Goal: Task Accomplishment & Management: Manage account settings

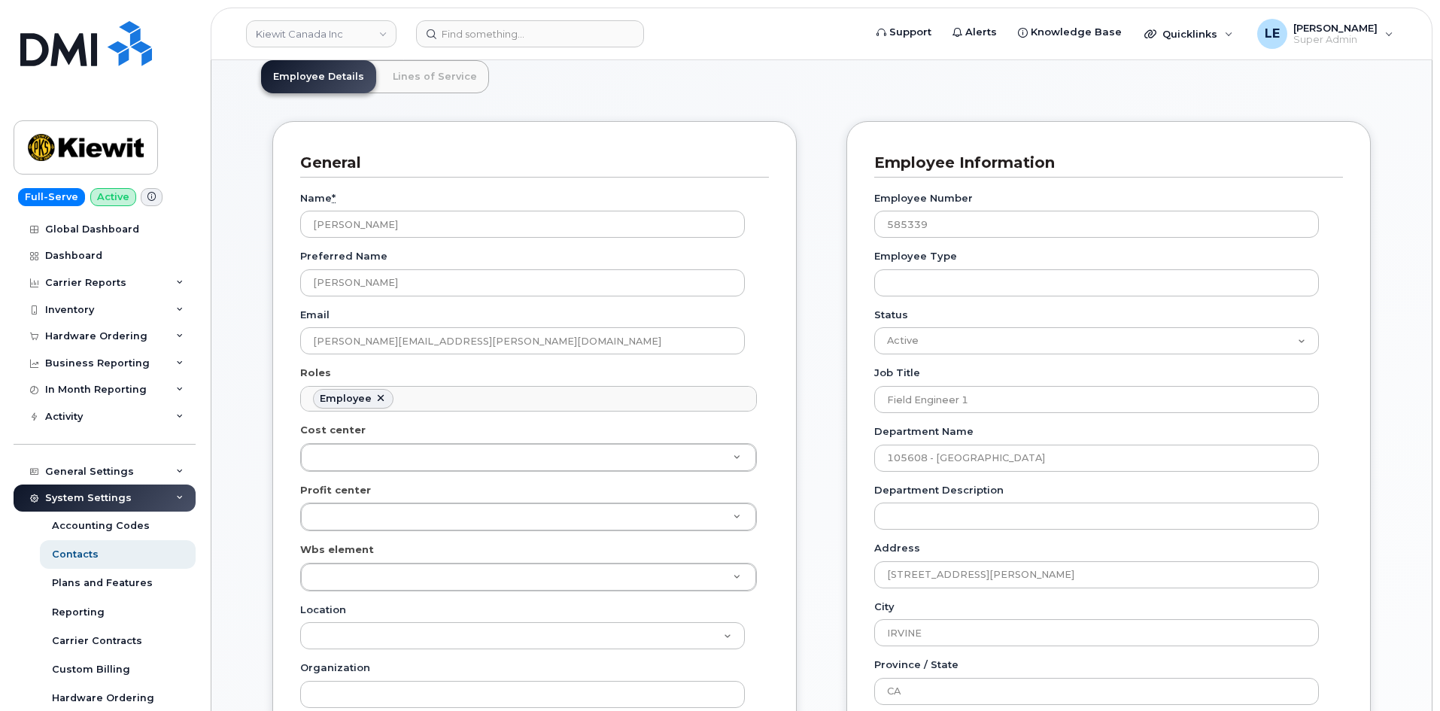
scroll to position [226, 0]
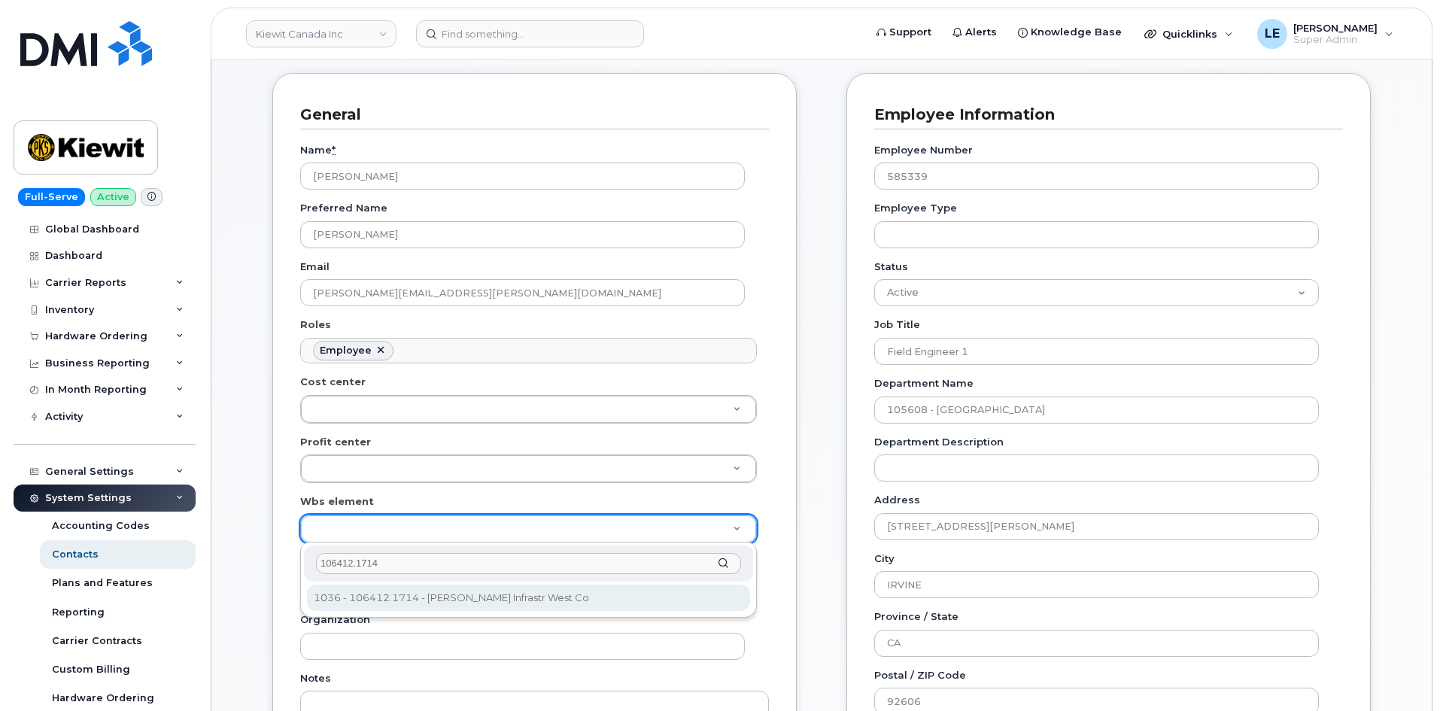
type input "106412.1714"
type input "35229261"
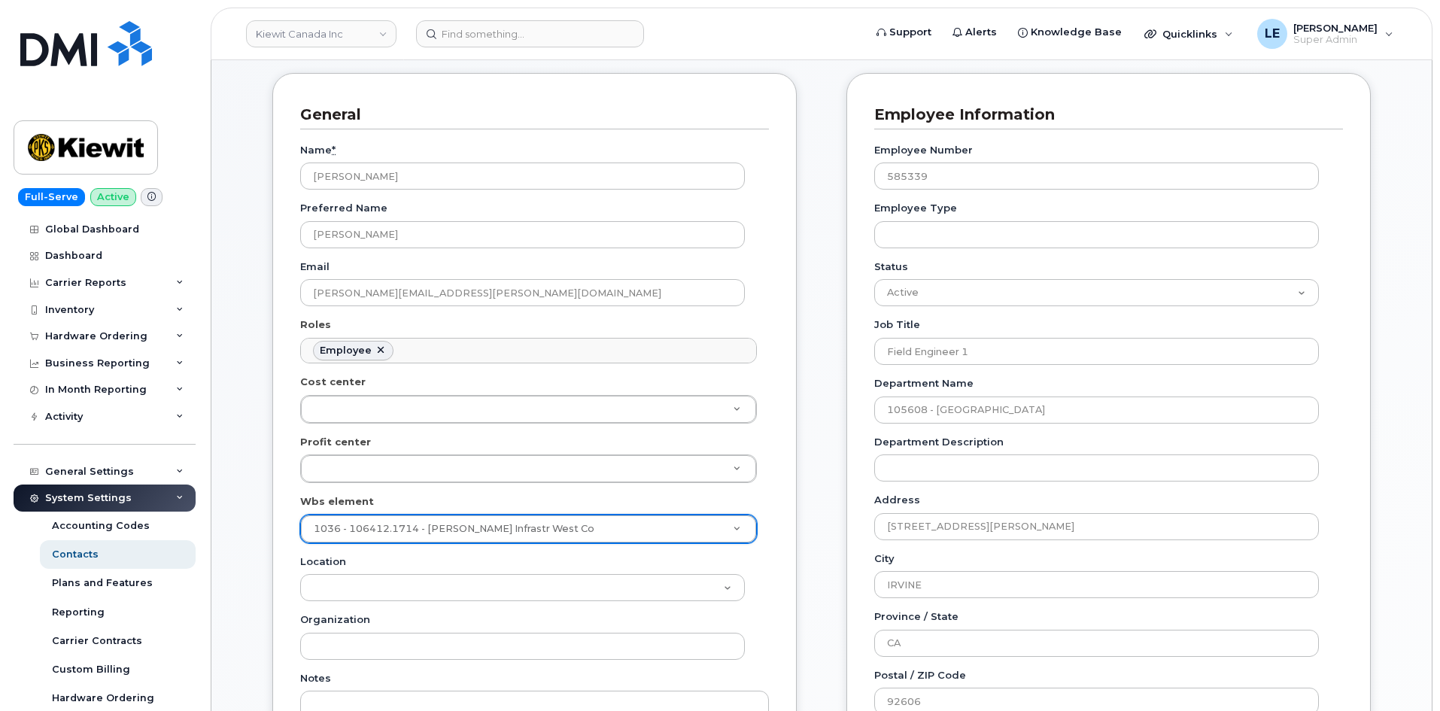
click at [807, 589] on div "General Name * Robert Birnbach Preferred Name Robert Email ROBERT.BIRNBACH@MASS…" at bounding box center [534, 620] width 547 height 1095
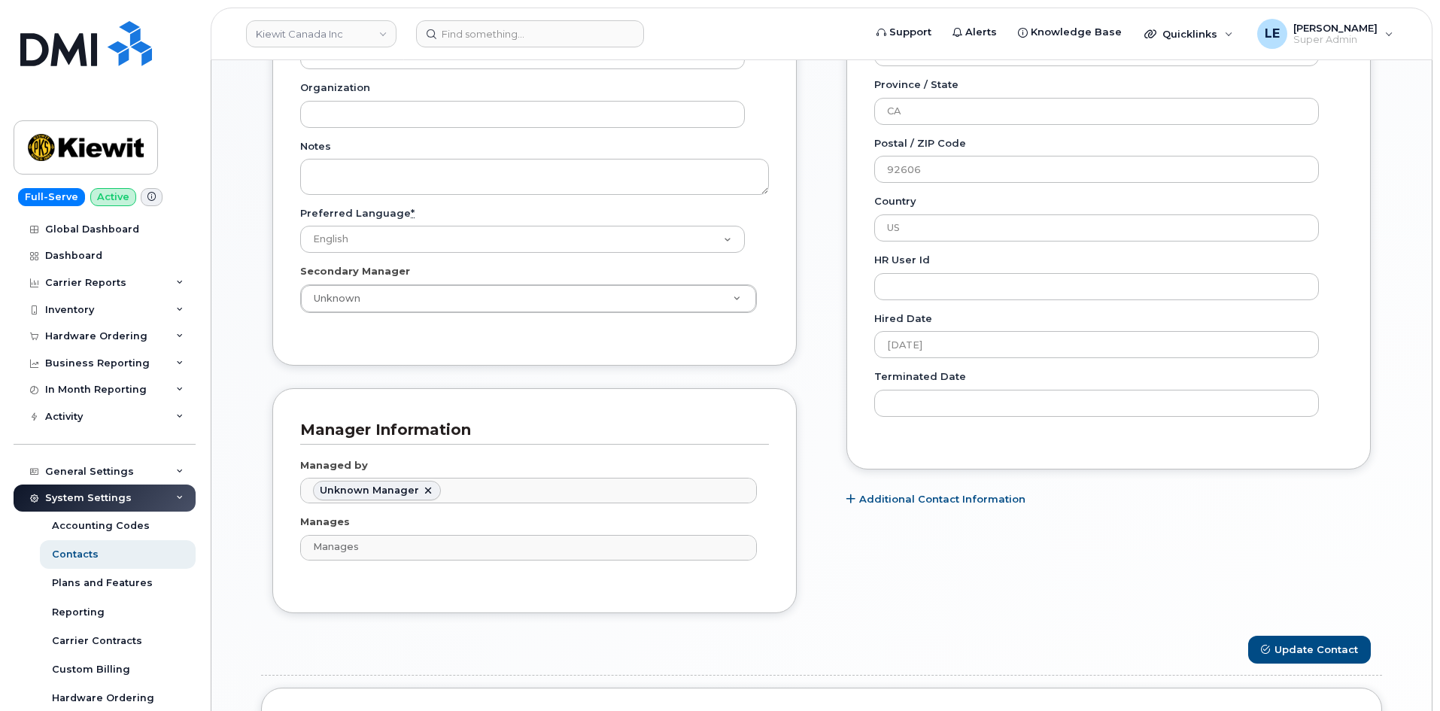
scroll to position [903, 0]
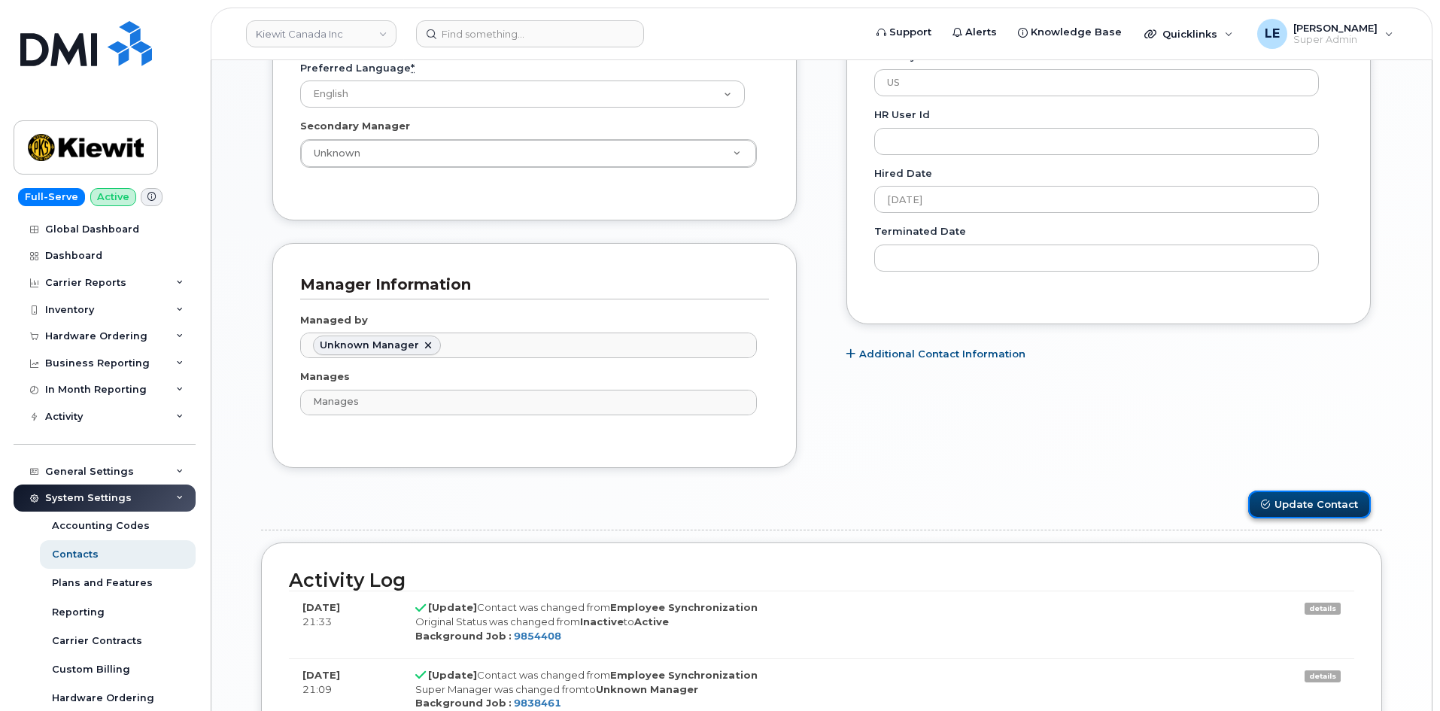
click at [1287, 491] on button "Update Contact" at bounding box center [1309, 505] width 123 height 28
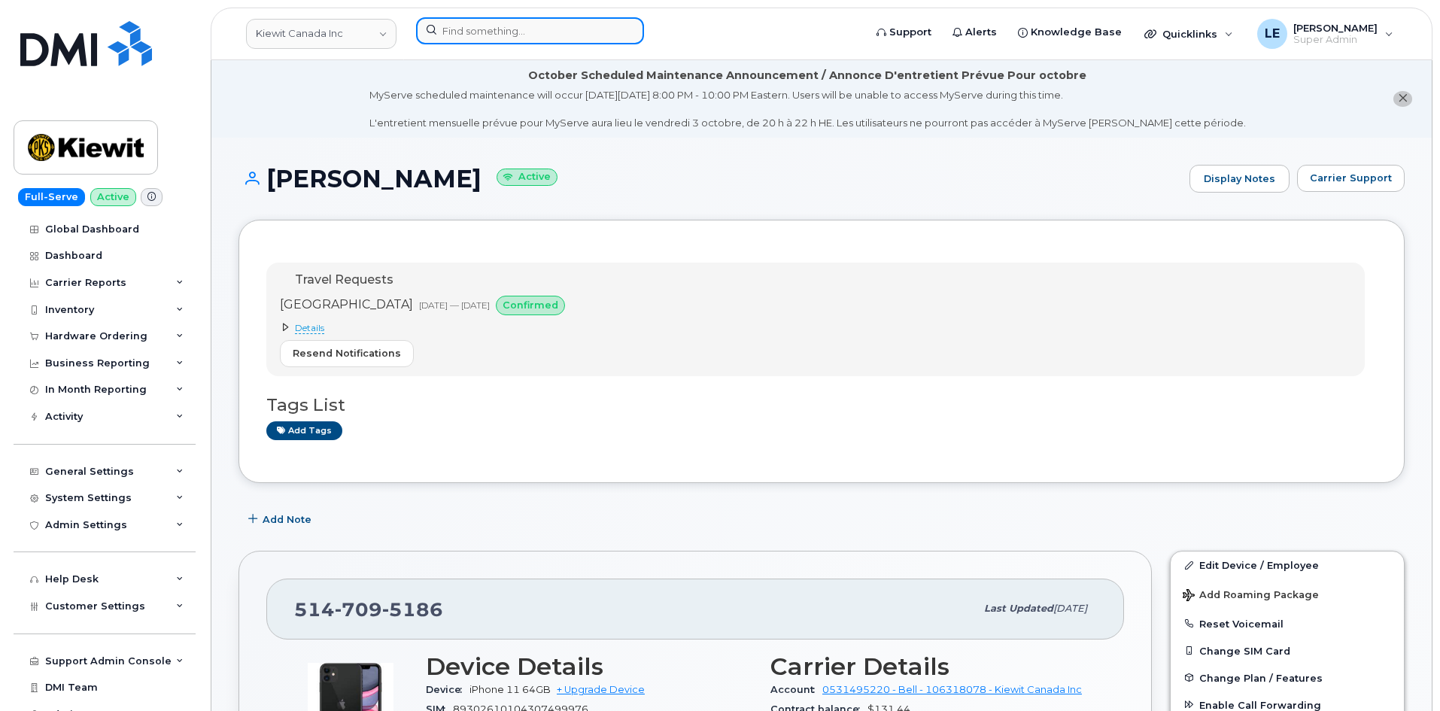
click at [582, 31] on input at bounding box center [530, 30] width 228 height 27
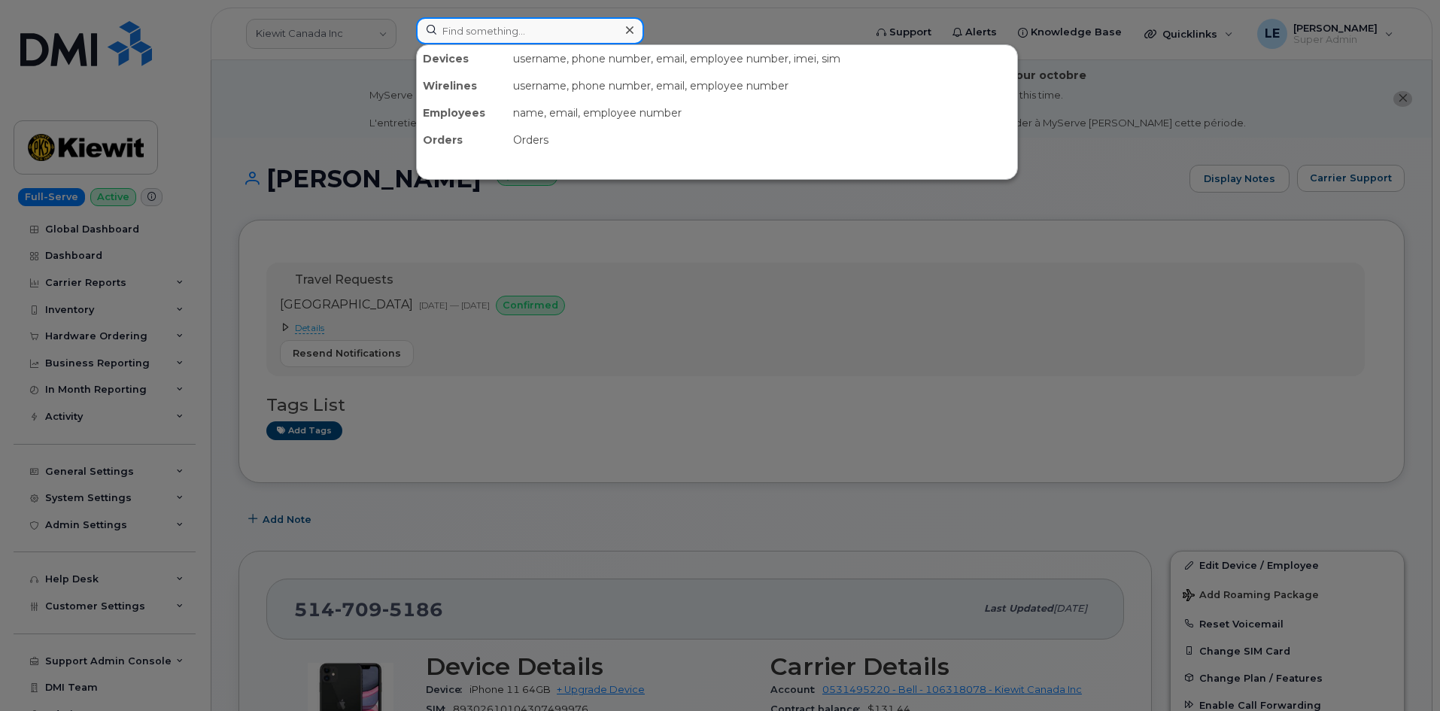
paste input "LOUIS.BAEZFUENTES@KIEWIT.COM"
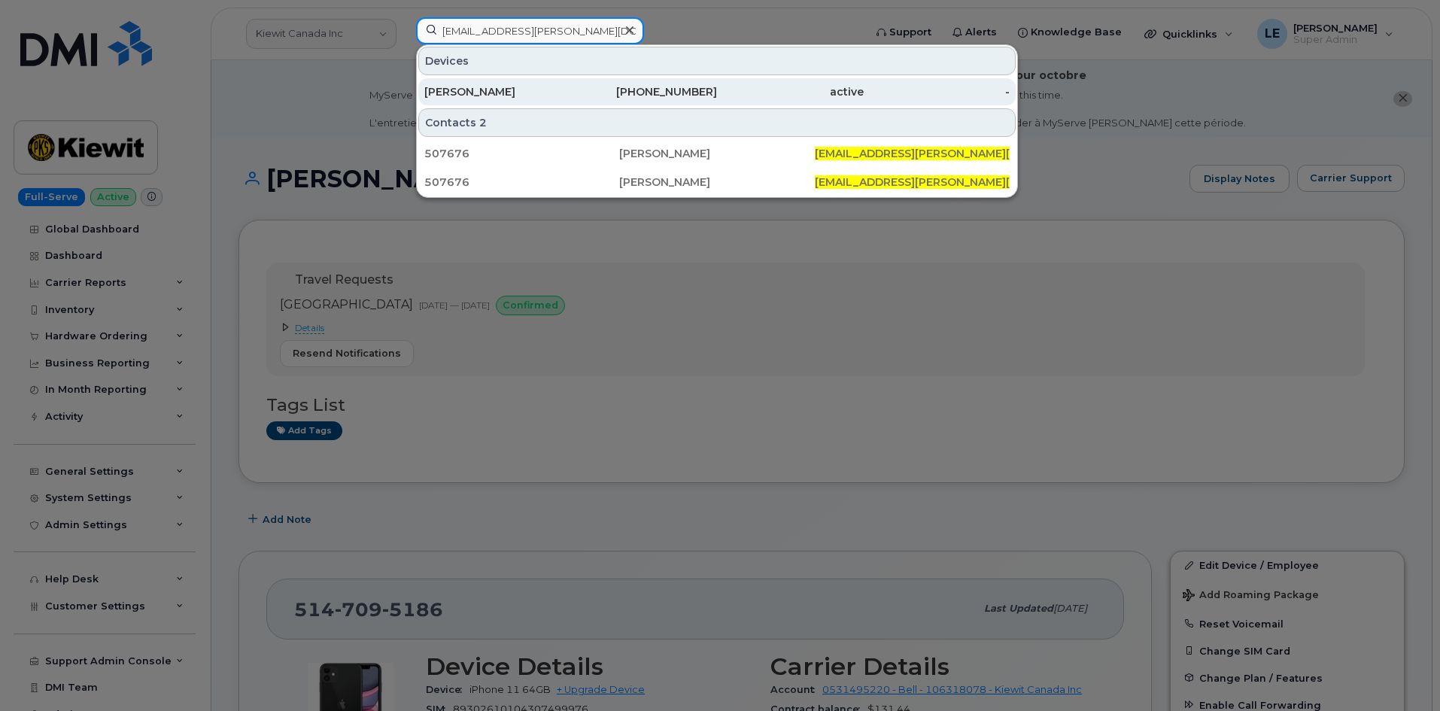
type input "LOUIS.BAEZFUENTES@KIEWIT.COM"
click at [563, 83] on div "LOUIS BAEZ FUENTES" at bounding box center [497, 91] width 147 height 27
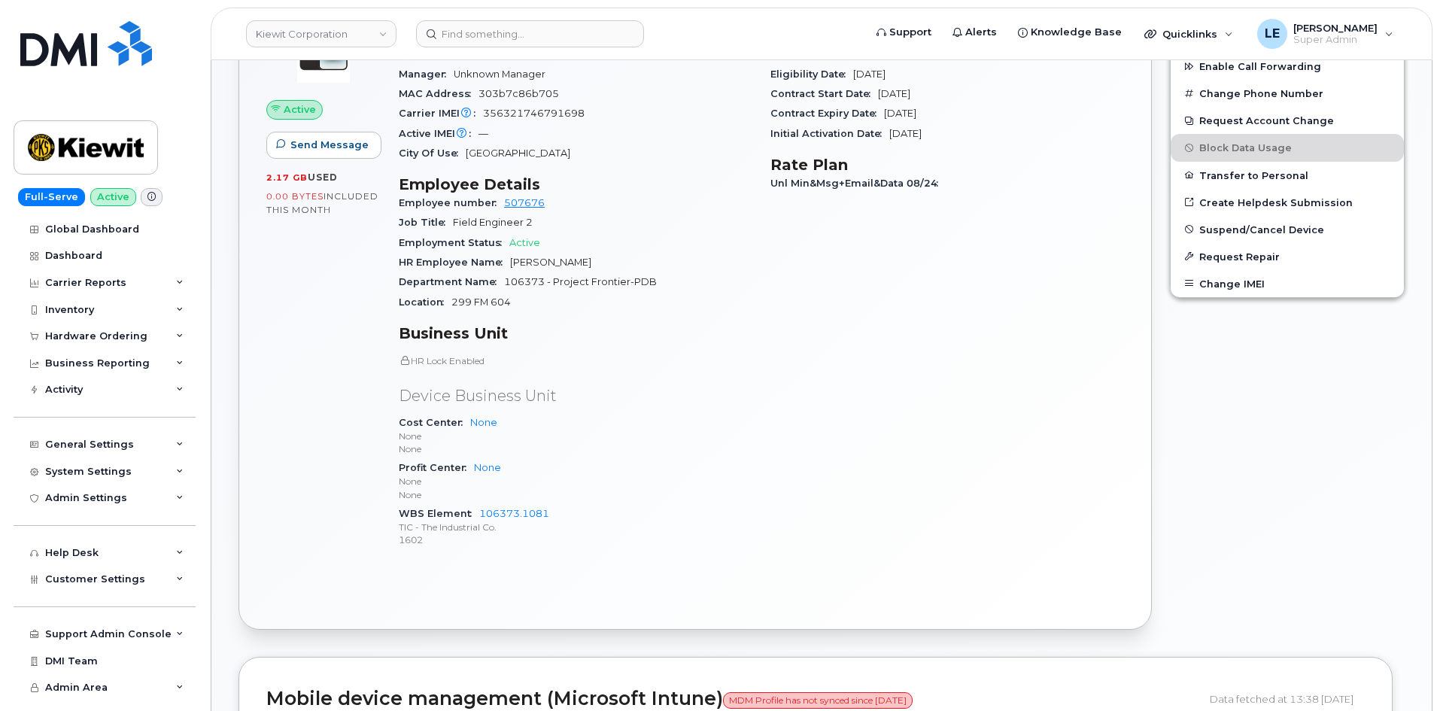
scroll to position [226, 0]
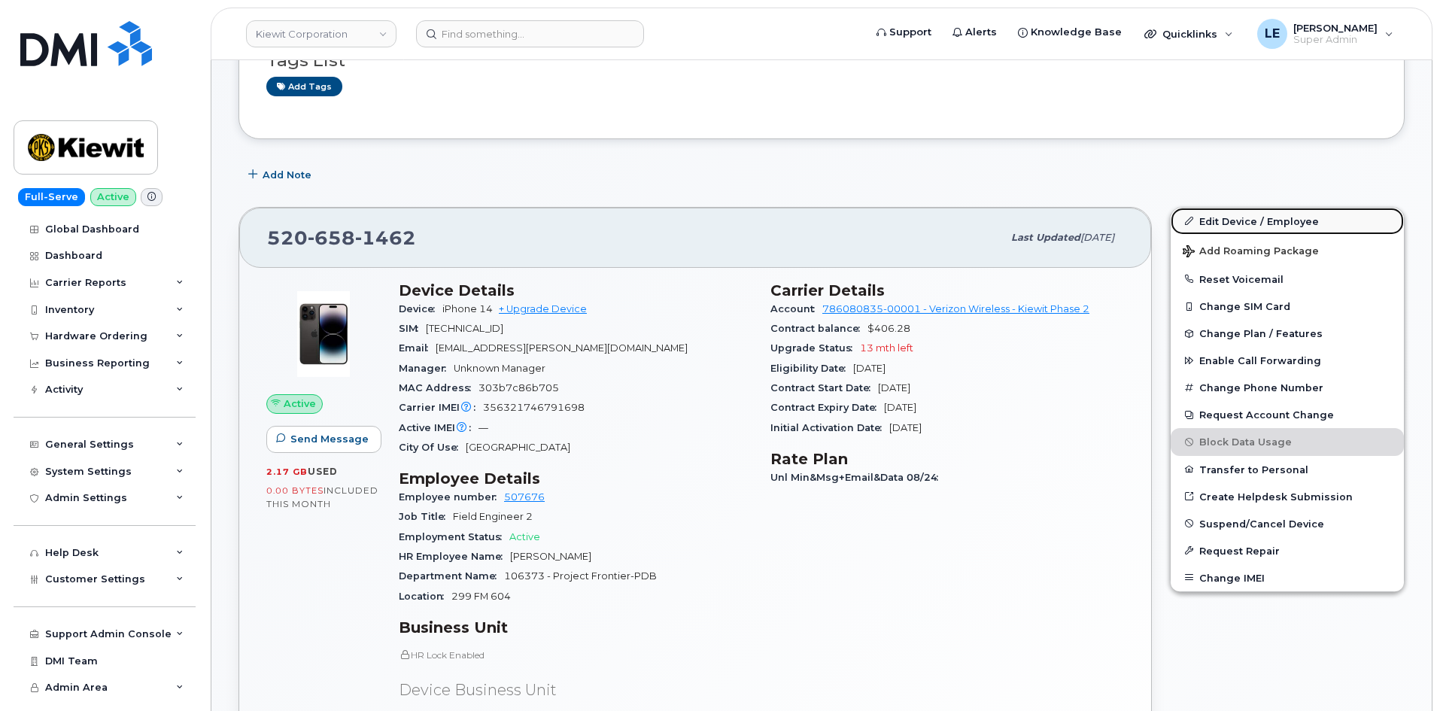
click at [1214, 222] on link "Edit Device / Employee" at bounding box center [1287, 221] width 233 height 27
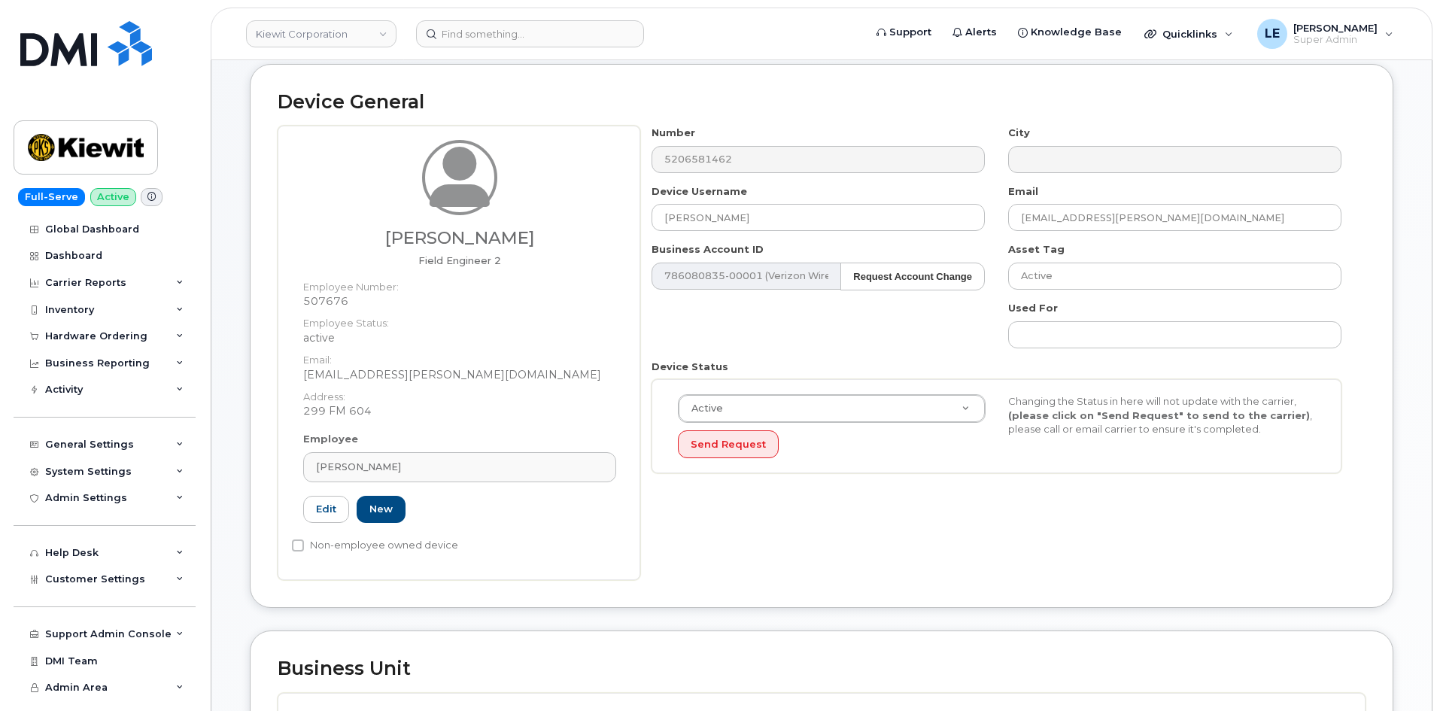
scroll to position [376, 0]
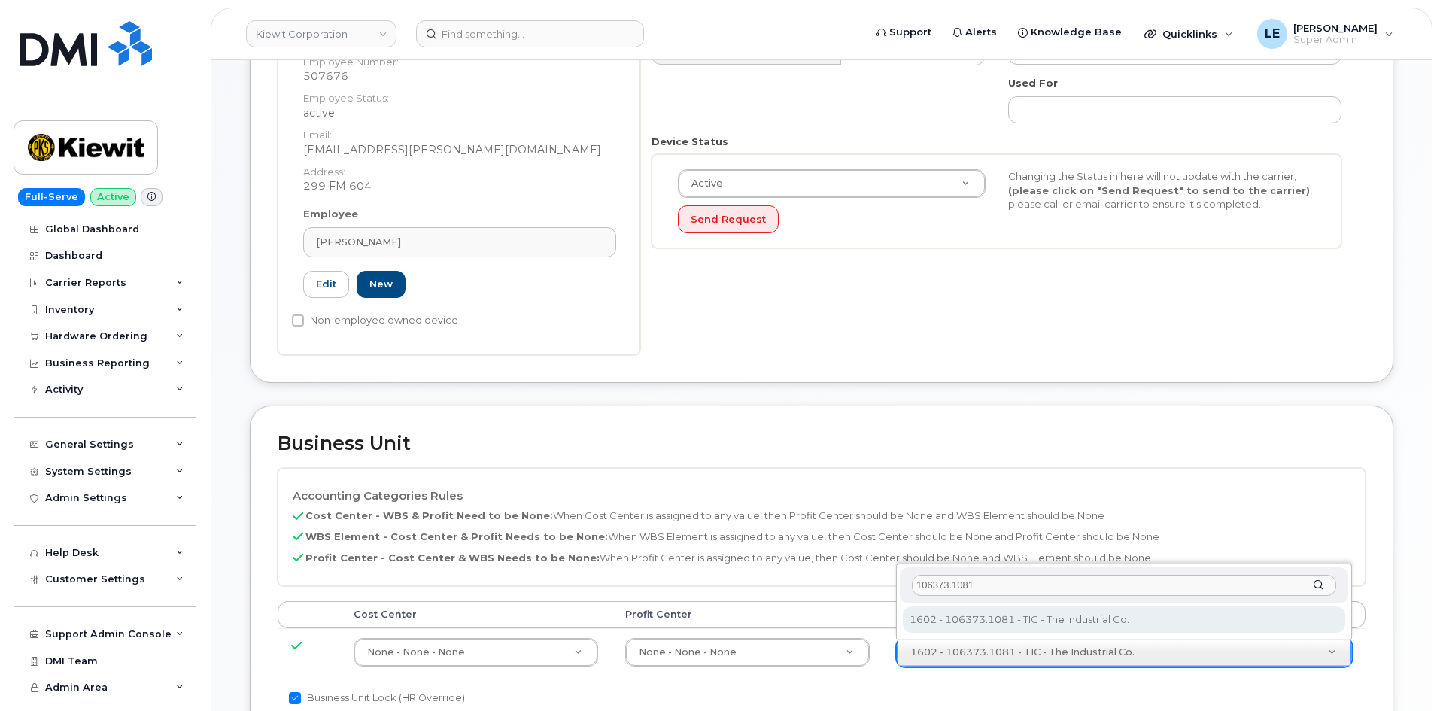
type input "106373.1081"
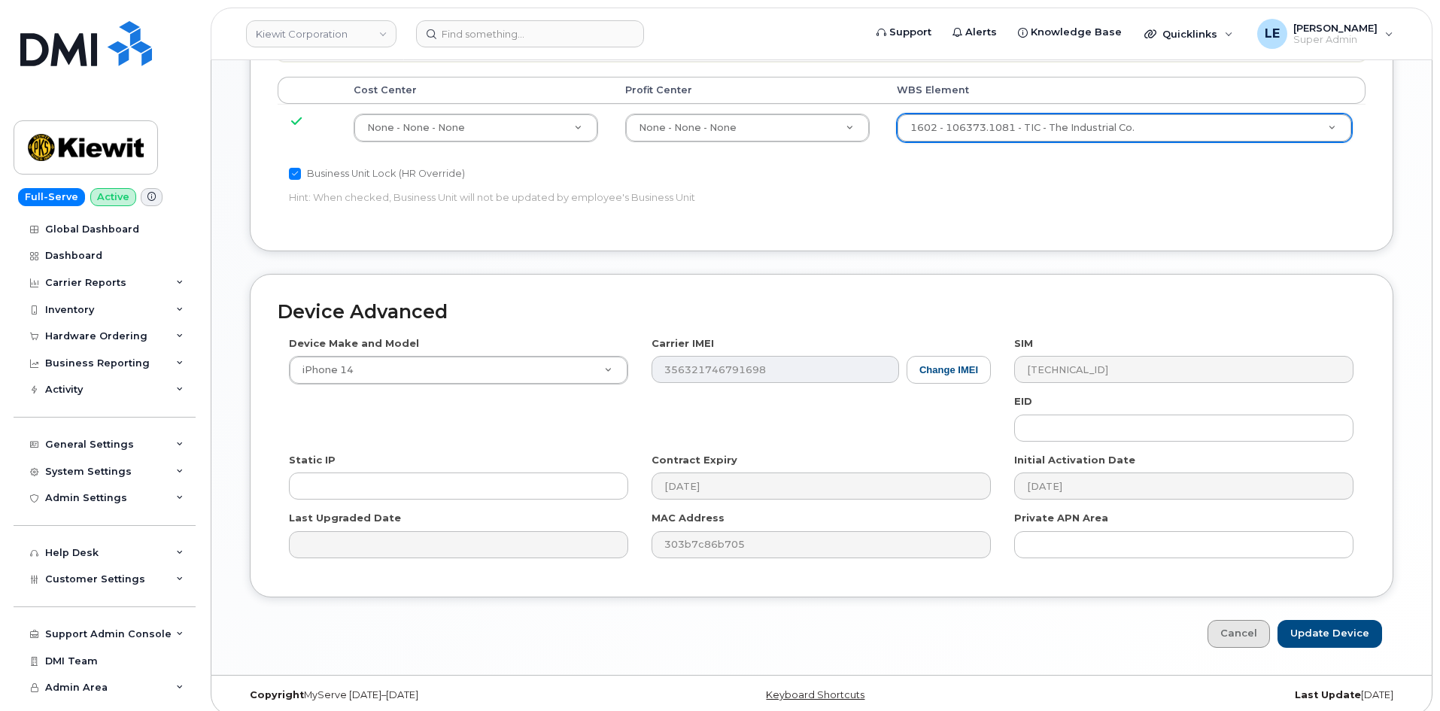
scroll to position [913, 0]
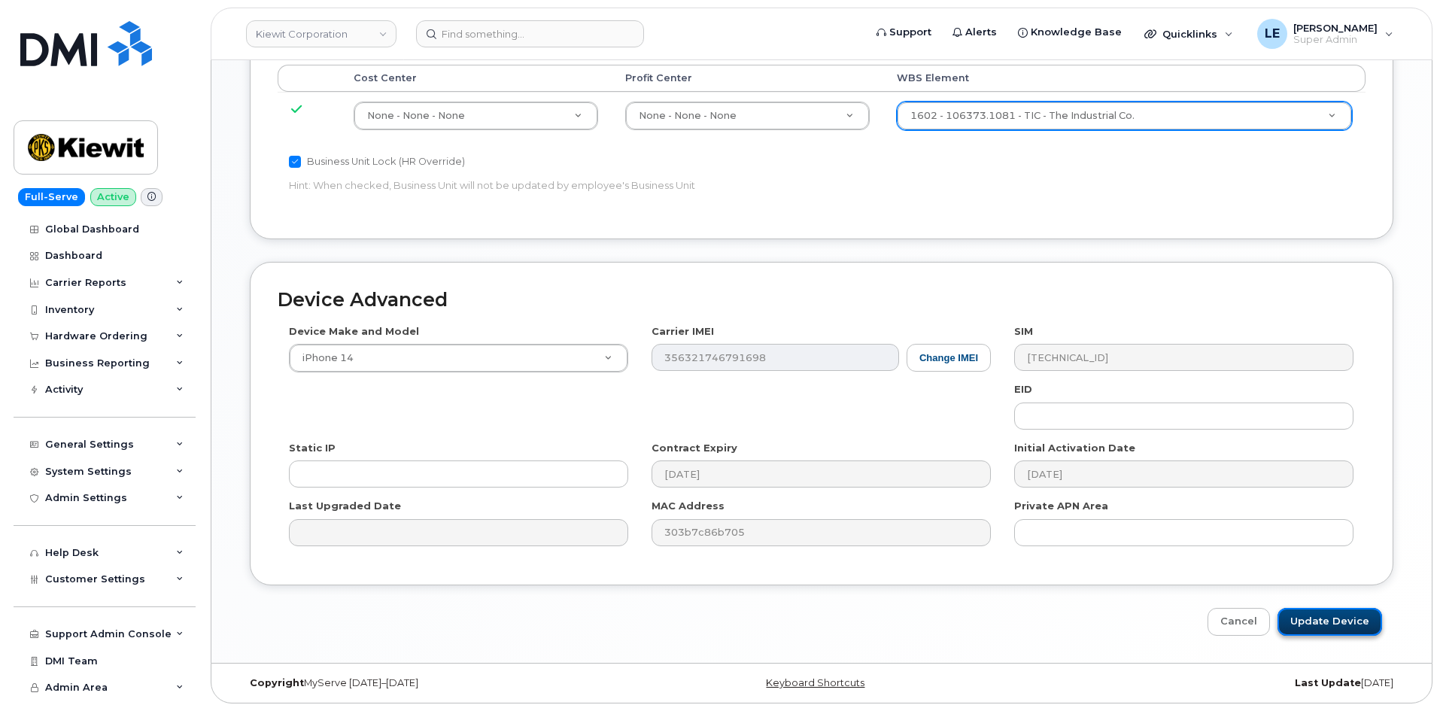
click at [1305, 625] on input "Update Device" at bounding box center [1330, 622] width 105 height 28
type input "Saving..."
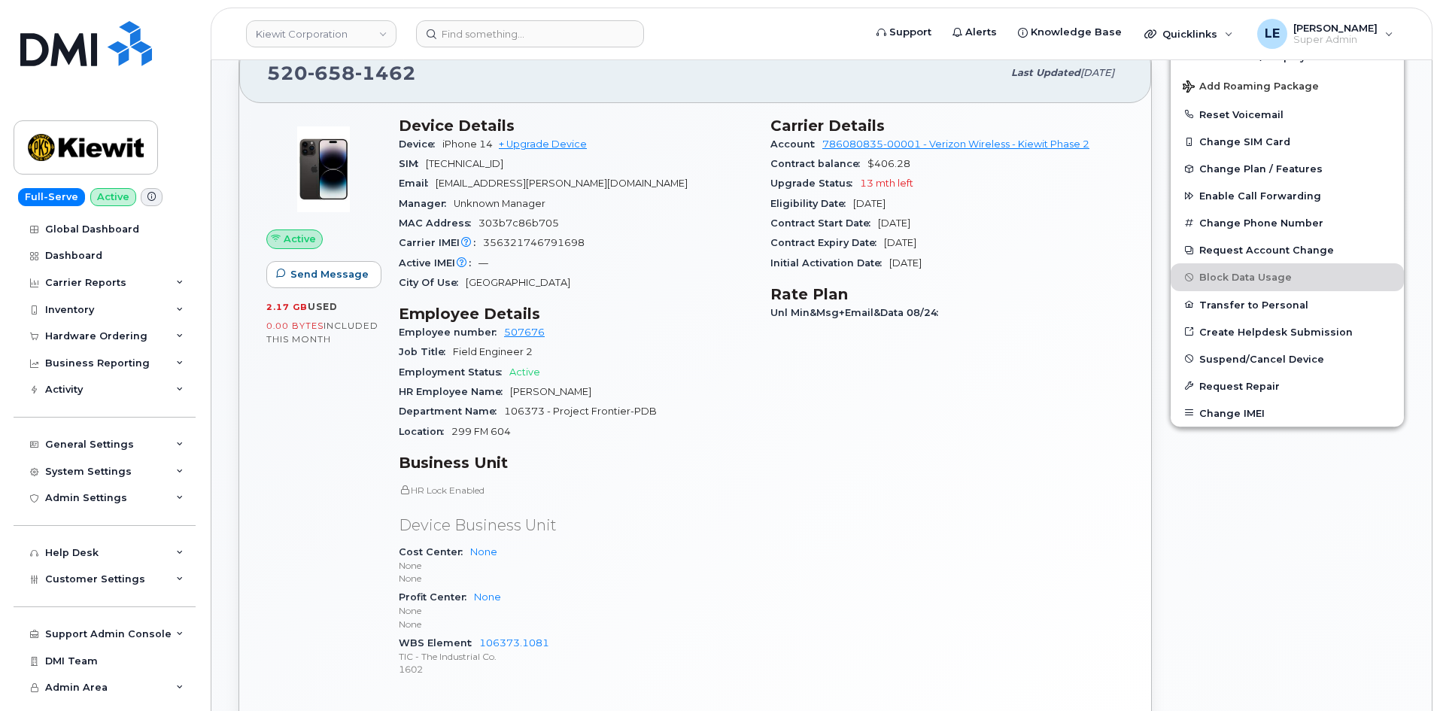
scroll to position [527, 0]
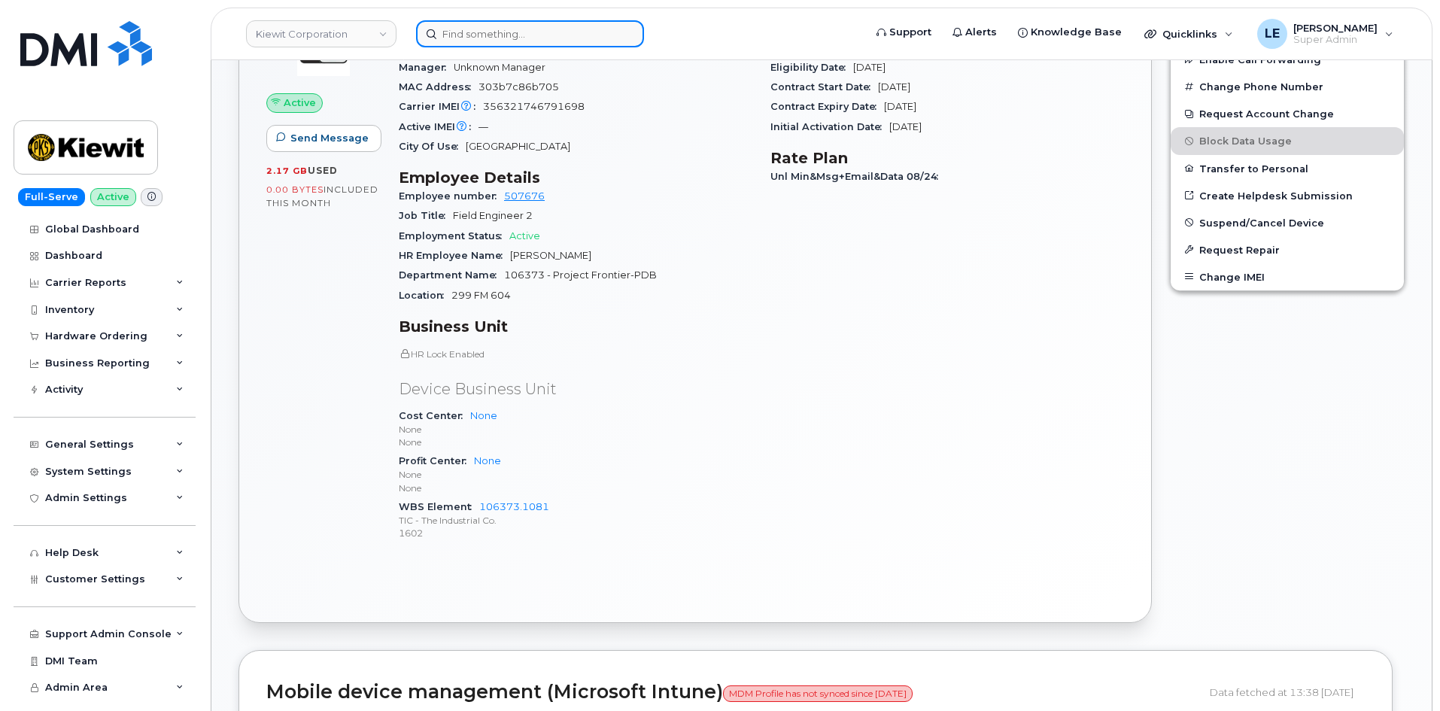
click at [468, 41] on input at bounding box center [530, 33] width 228 height 27
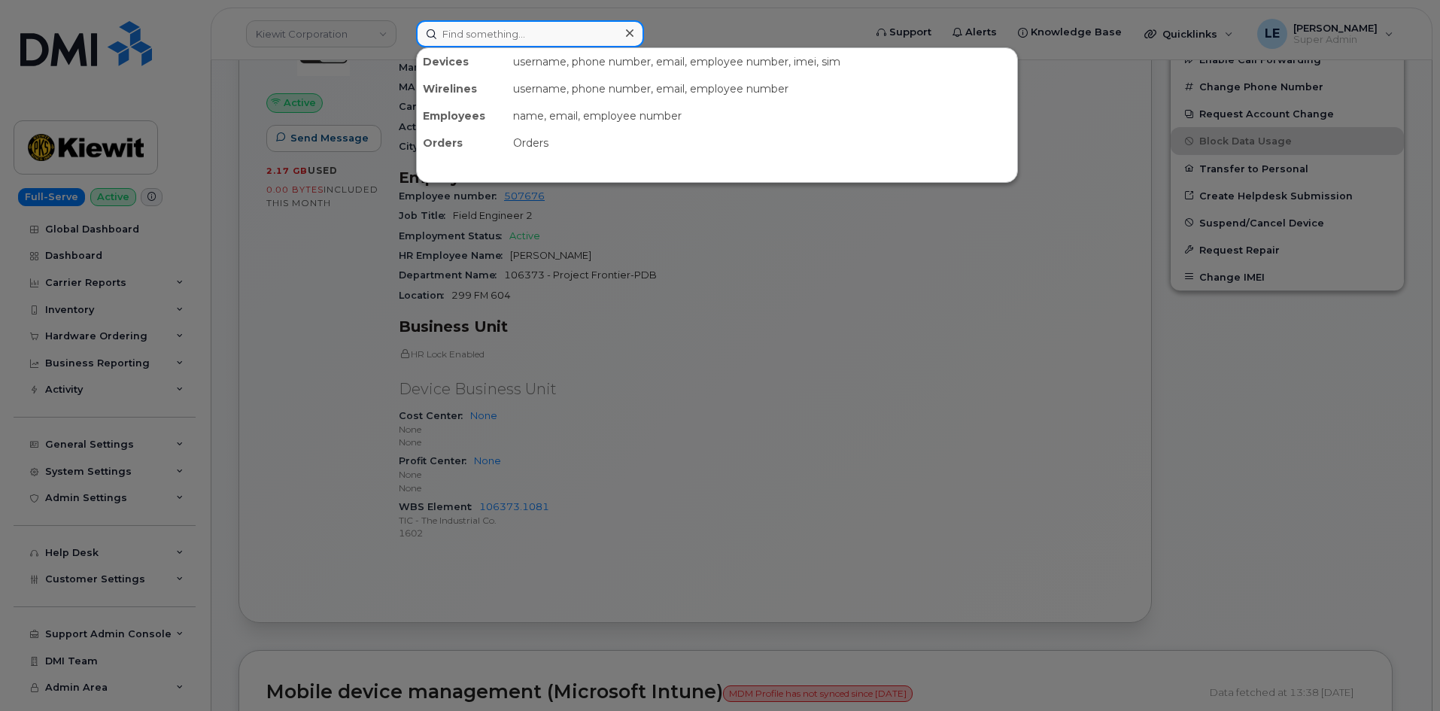
paste input "[PERSON_NAME][EMAIL_ADDRESS][PERSON_NAME][PERSON_NAME][DOMAIN_NAME]"
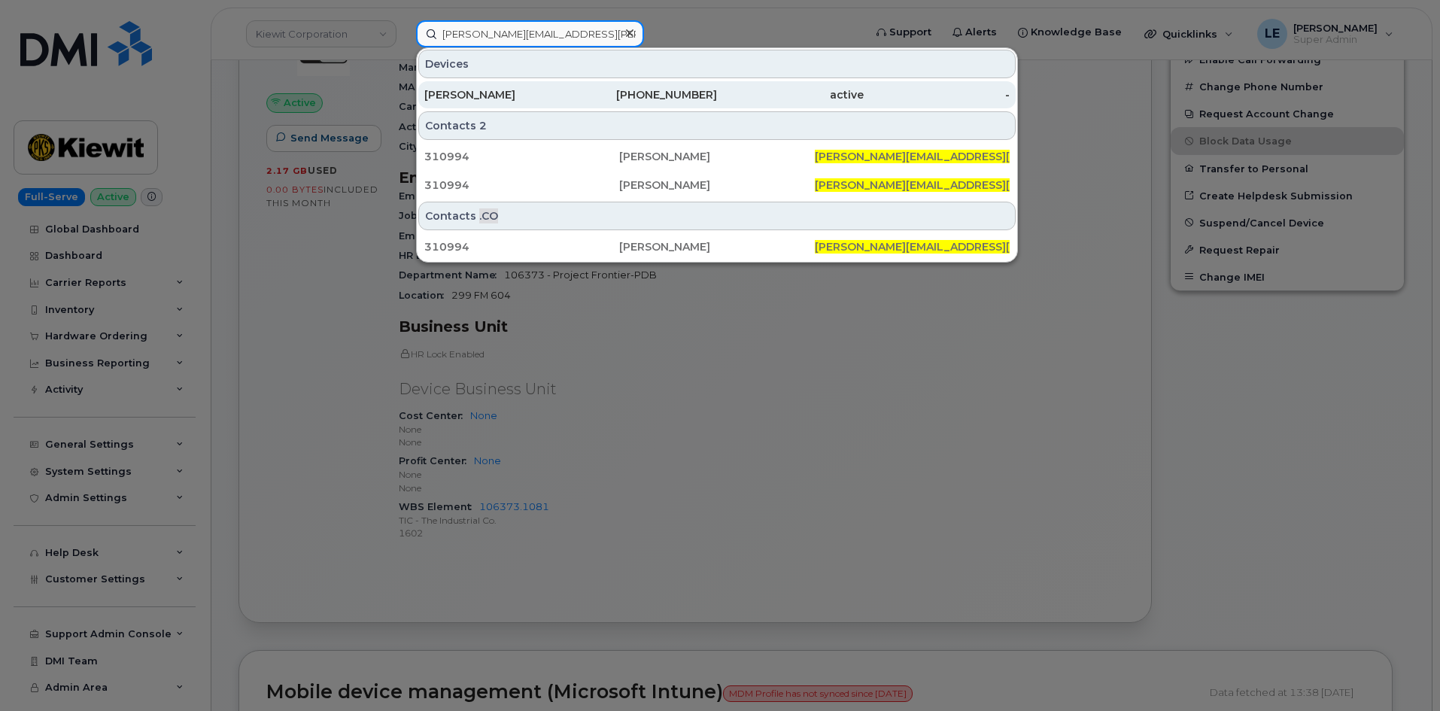
type input "[PERSON_NAME][EMAIL_ADDRESS][PERSON_NAME][PERSON_NAME][DOMAIN_NAME]"
click at [465, 91] on div "JAMES LUNA" at bounding box center [497, 94] width 147 height 15
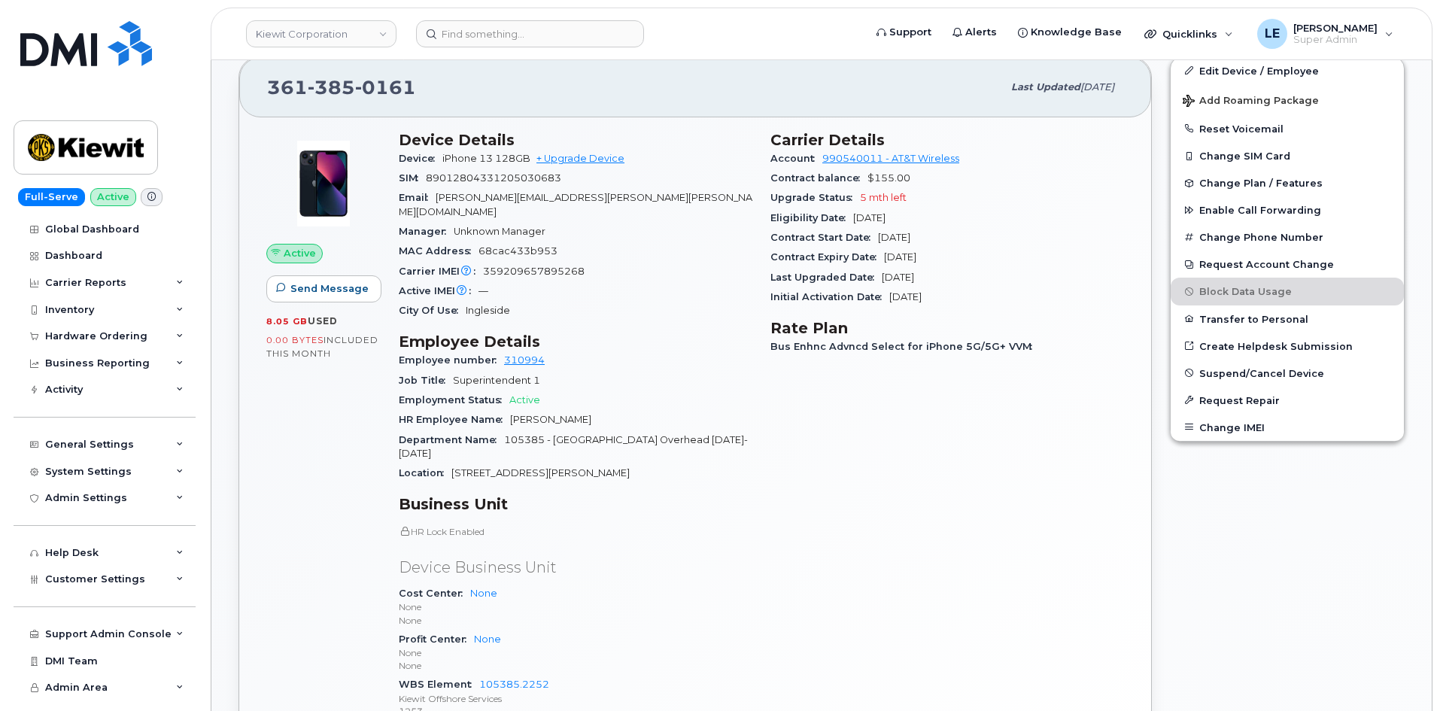
scroll to position [226, 0]
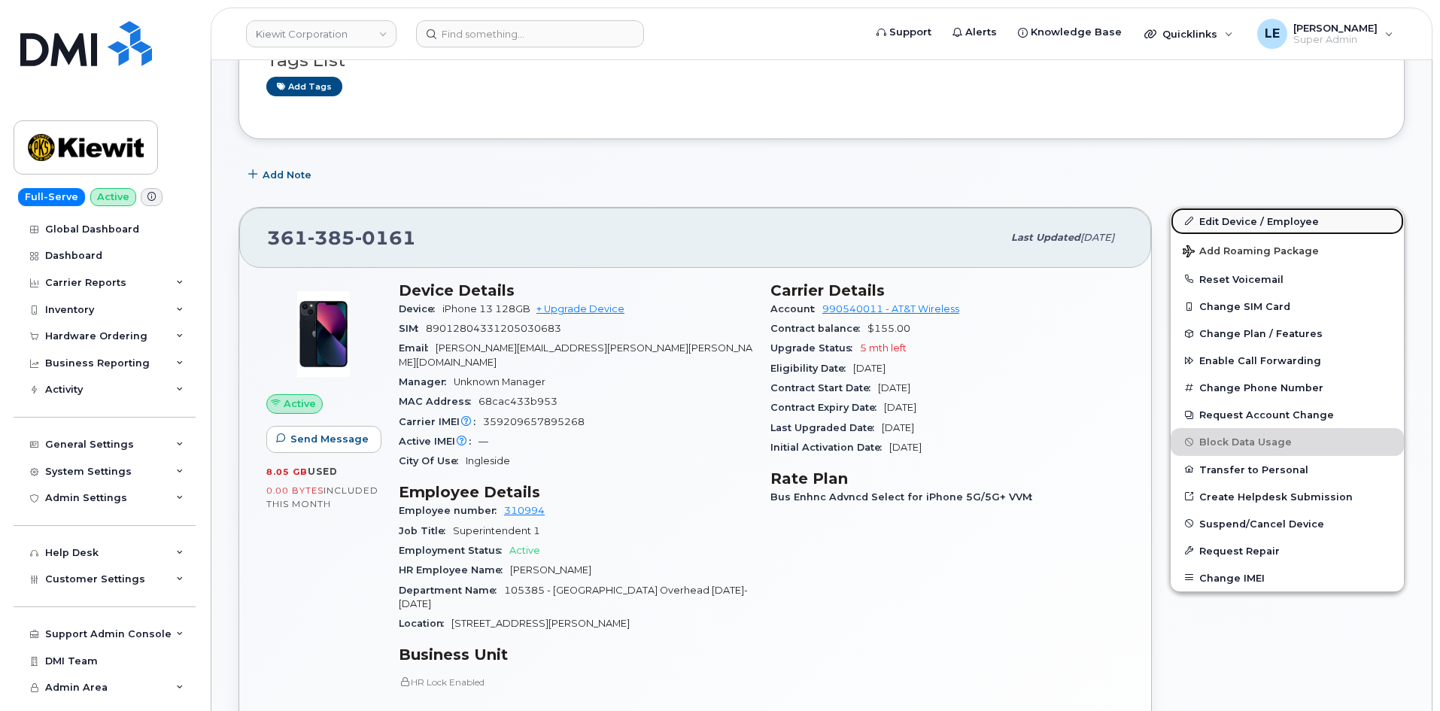
click at [1213, 219] on link "Edit Device / Employee" at bounding box center [1287, 221] width 233 height 27
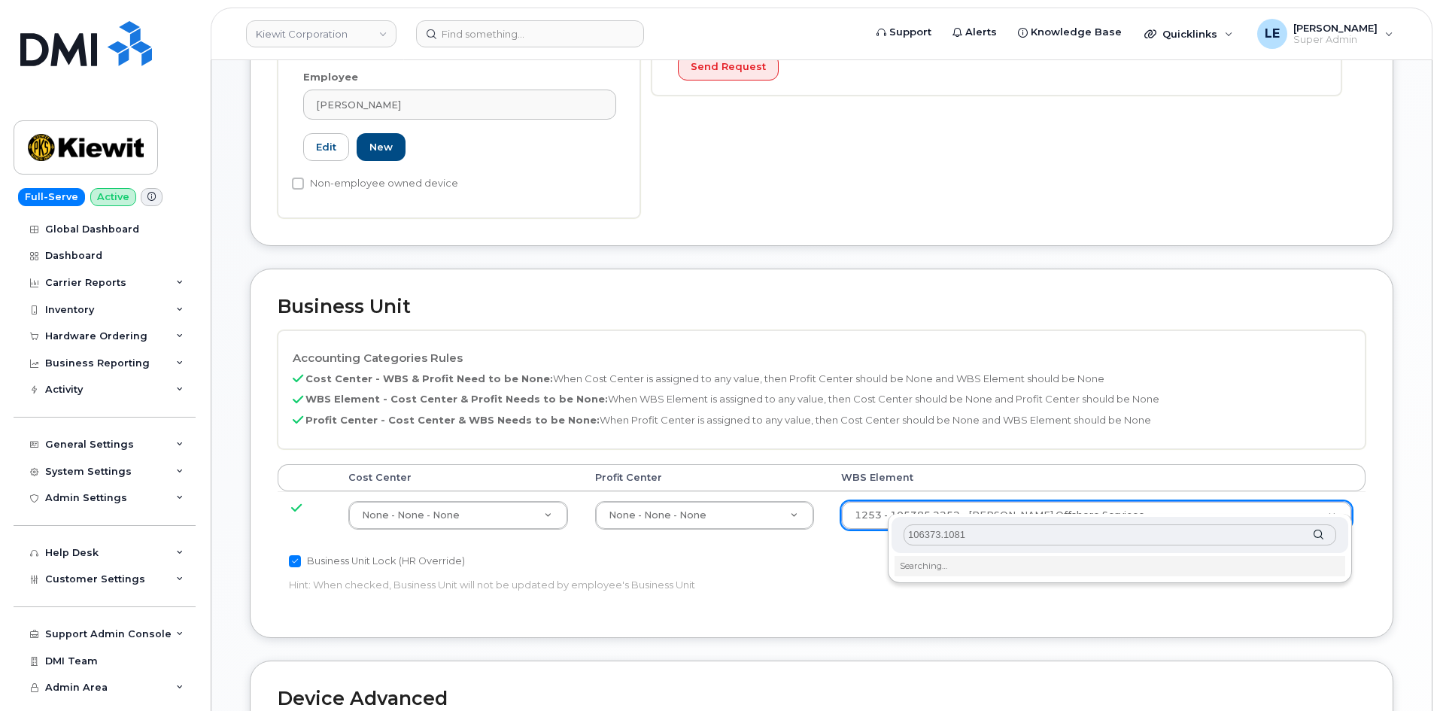
scroll to position [529, 0]
type input "106373.1081"
type input "35050978"
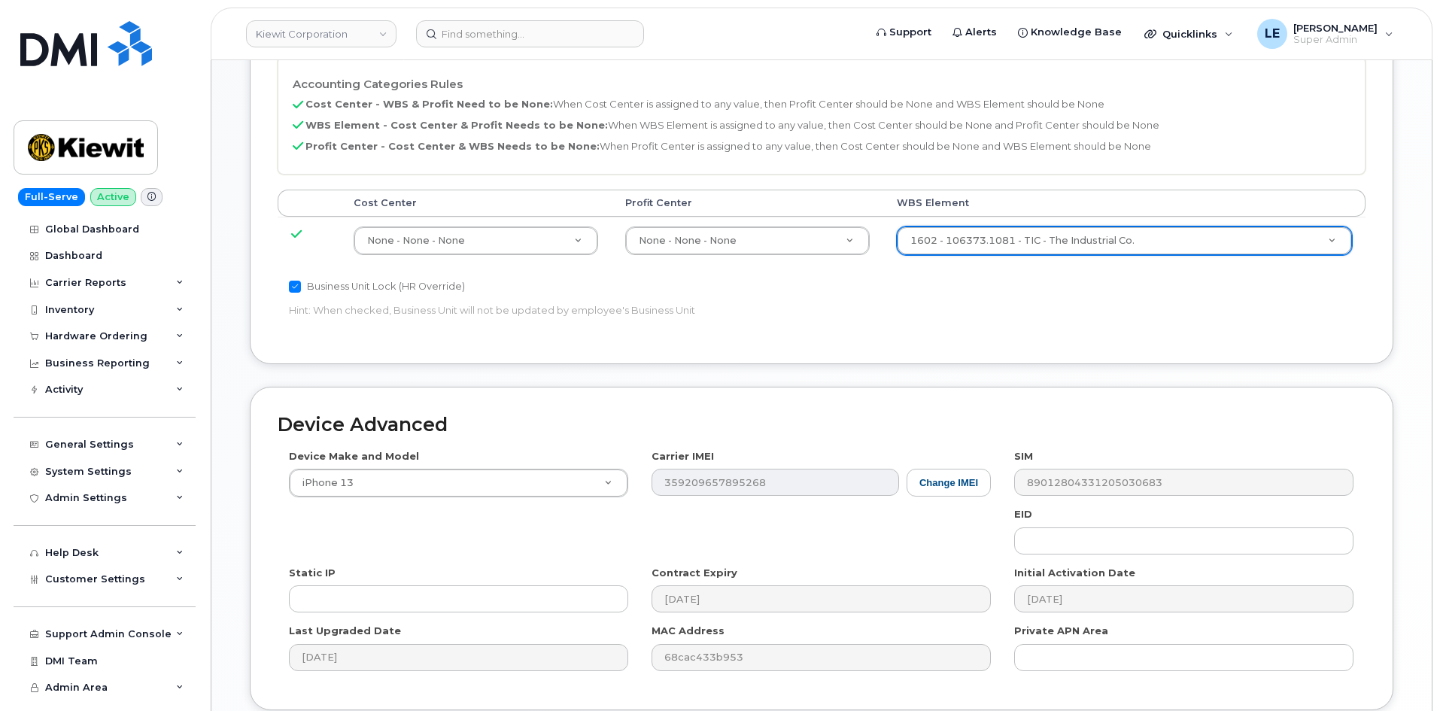
scroll to position [913, 0]
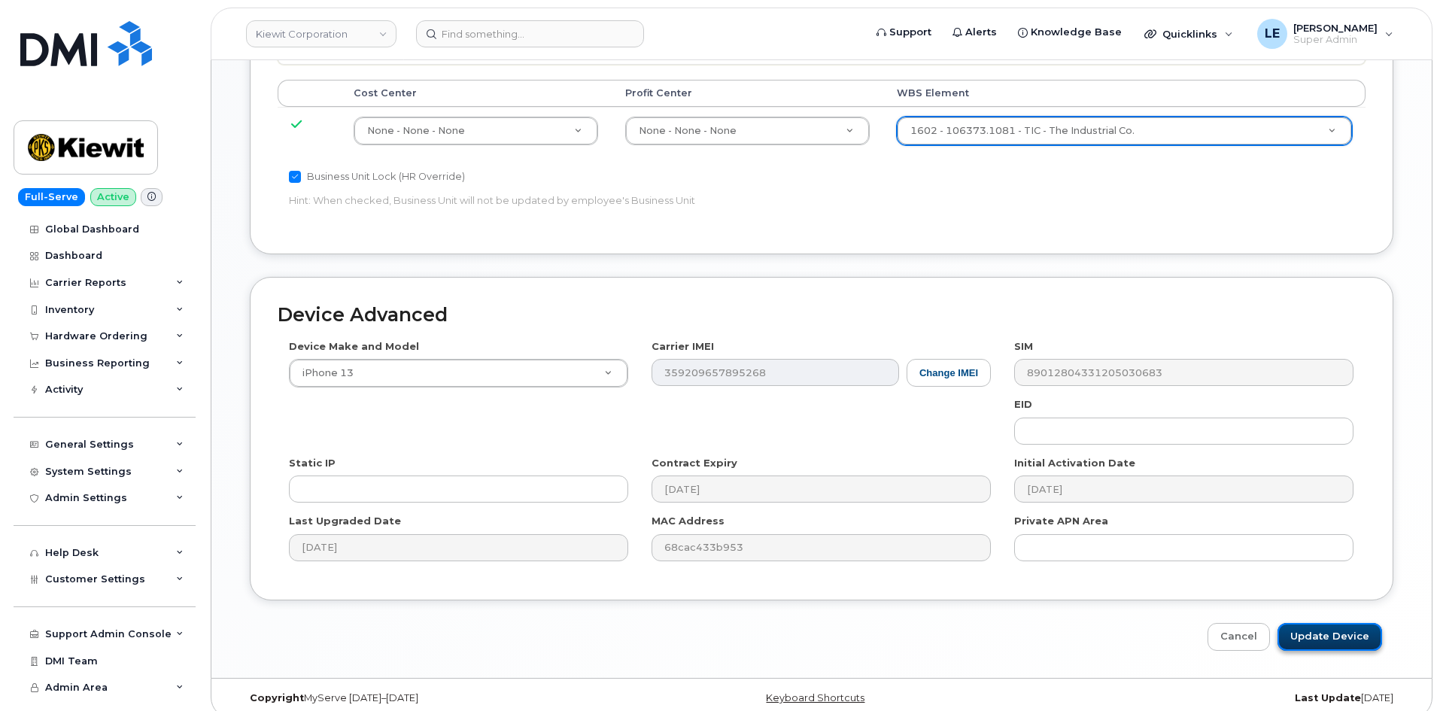
click at [1303, 625] on input "Update Device" at bounding box center [1330, 637] width 105 height 28
type input "Saving..."
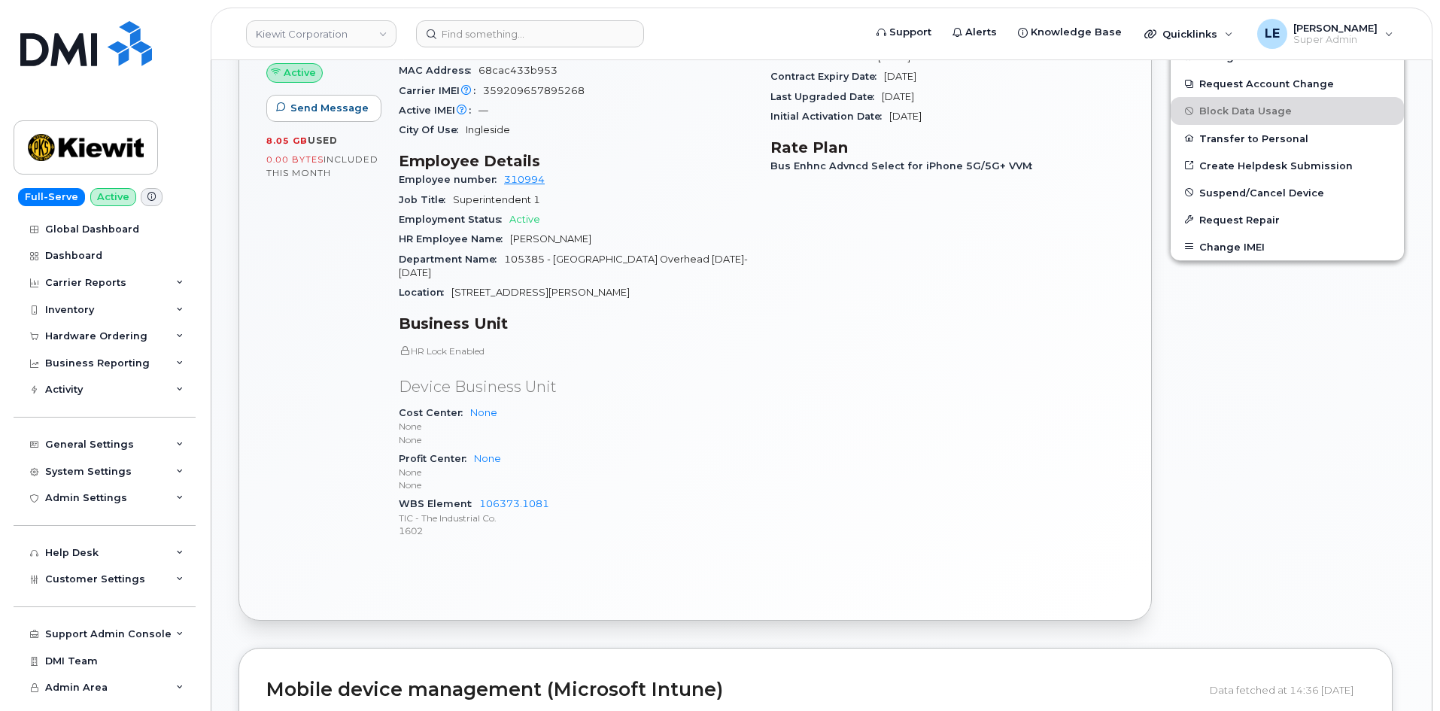
scroll to position [602, 0]
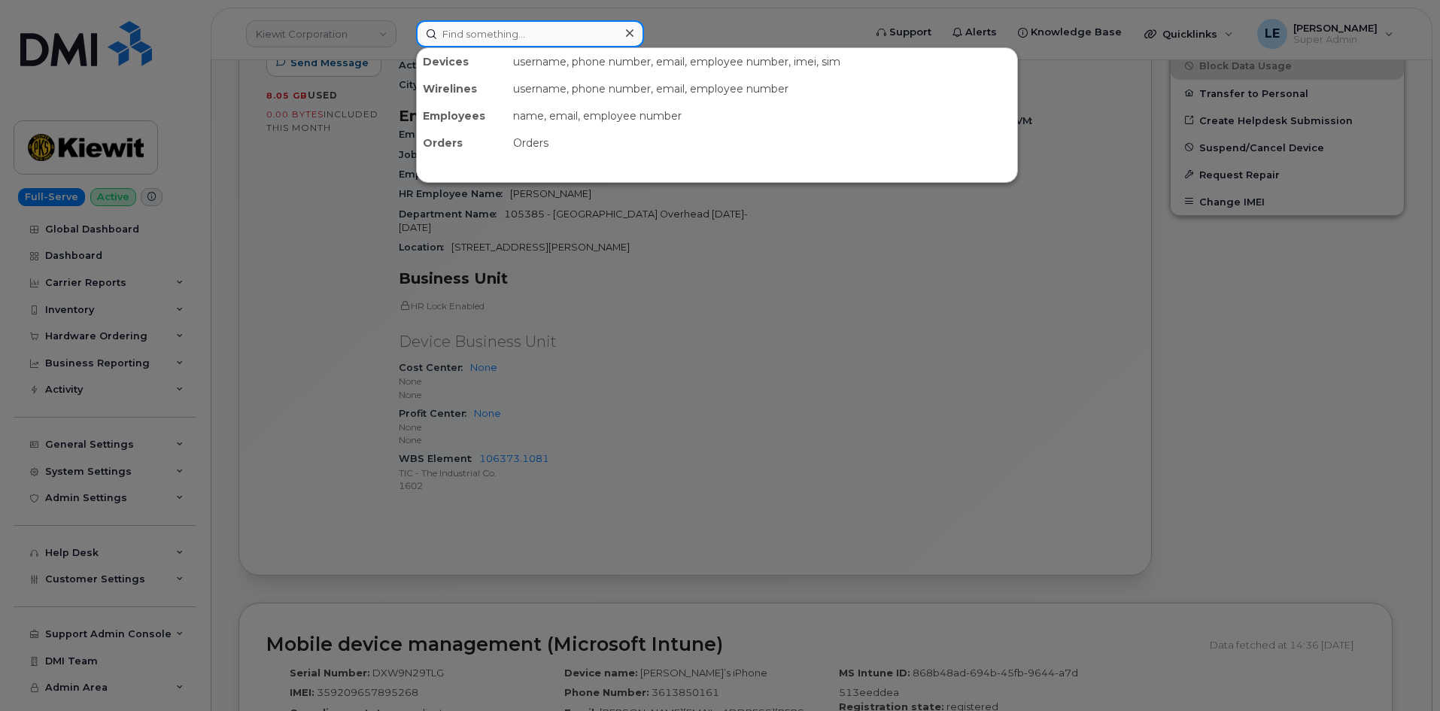
click at [475, 45] on input at bounding box center [530, 33] width 228 height 27
paste input "GARRETT.SWENSON@KIEWIT.COM"
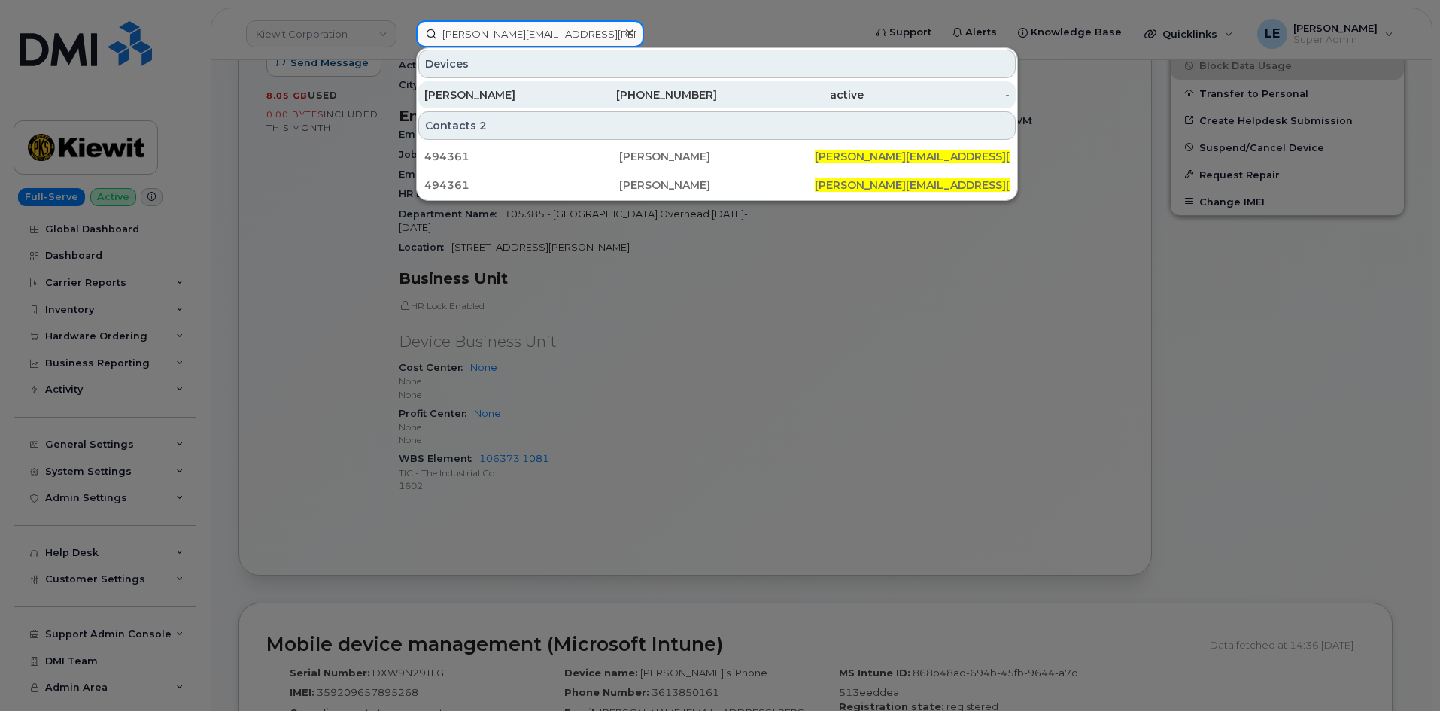
type input "GARRETT.SWENSON@KIEWIT.COM"
click at [516, 87] on div "RADEN CUNTAPAY" at bounding box center [497, 94] width 147 height 27
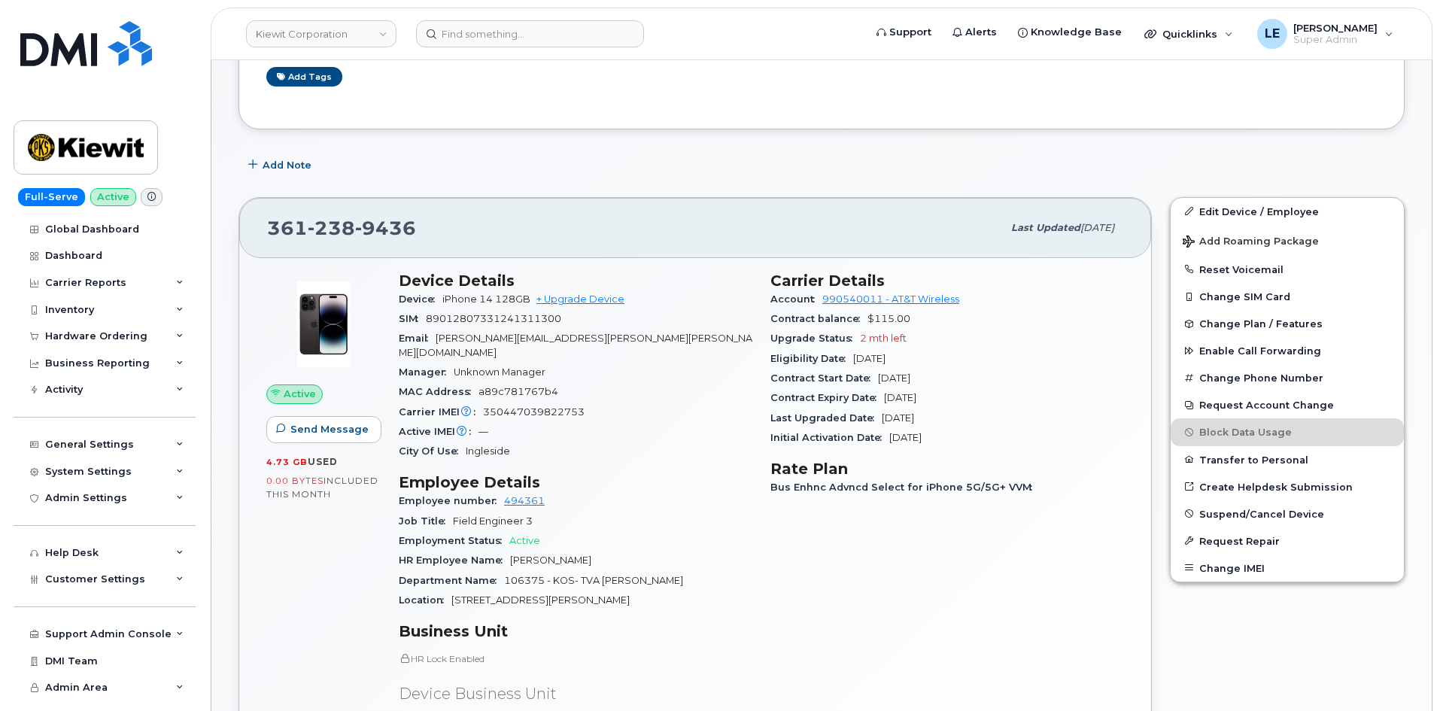
scroll to position [226, 0]
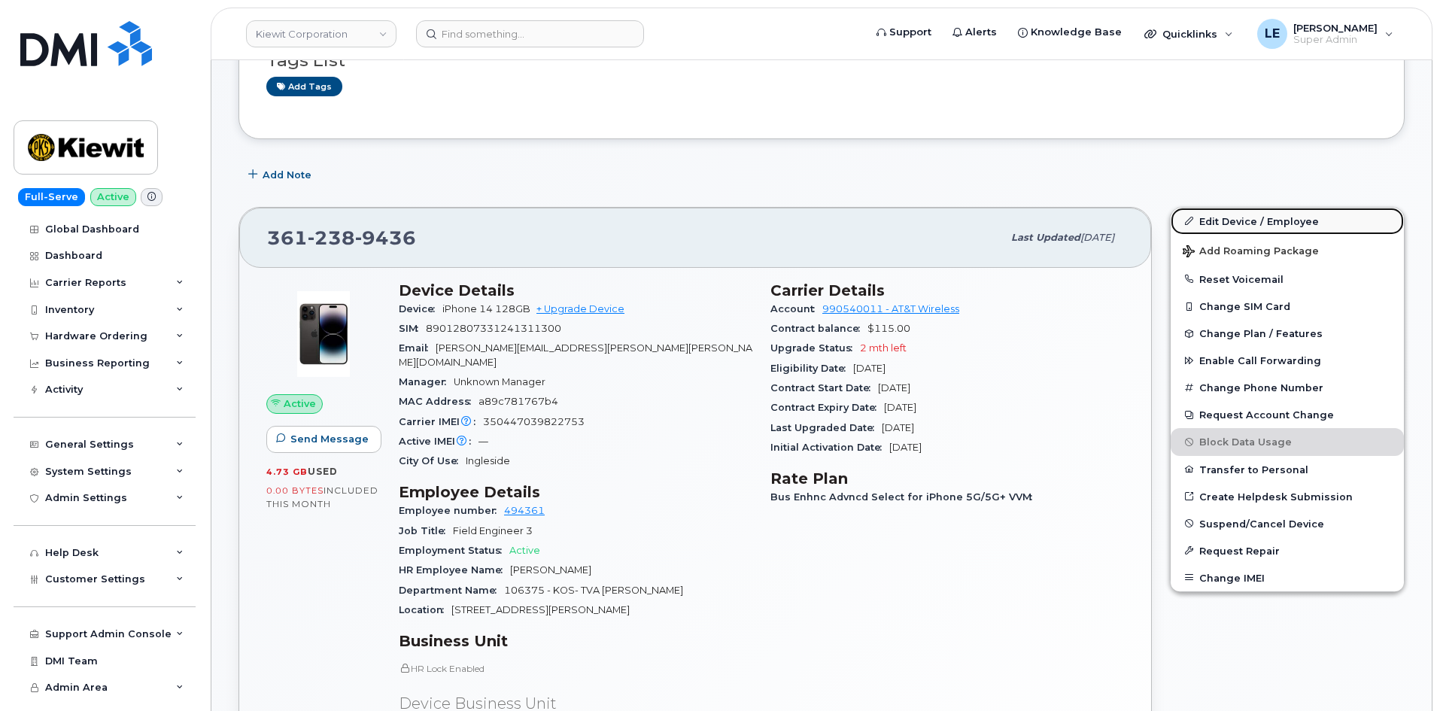
click at [1221, 214] on link "Edit Device / Employee" at bounding box center [1287, 221] width 233 height 27
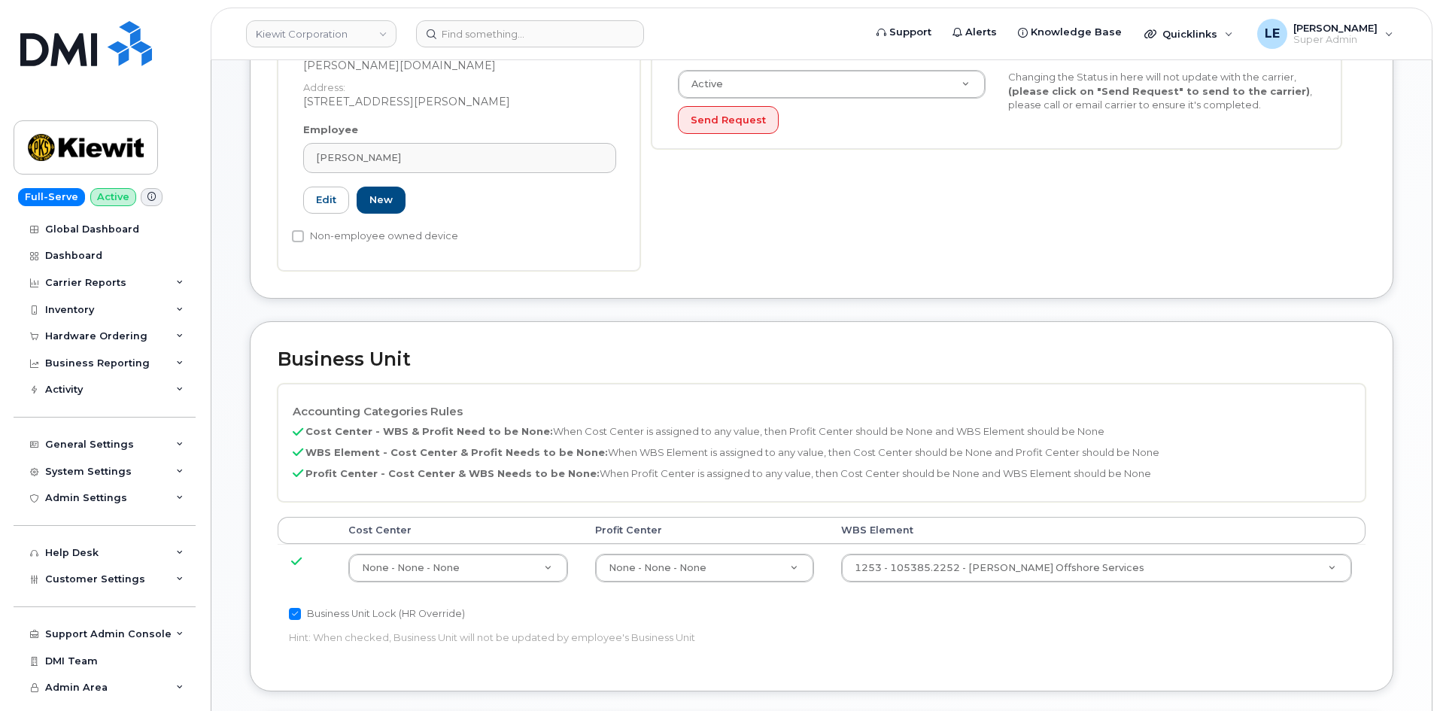
scroll to position [527, 0]
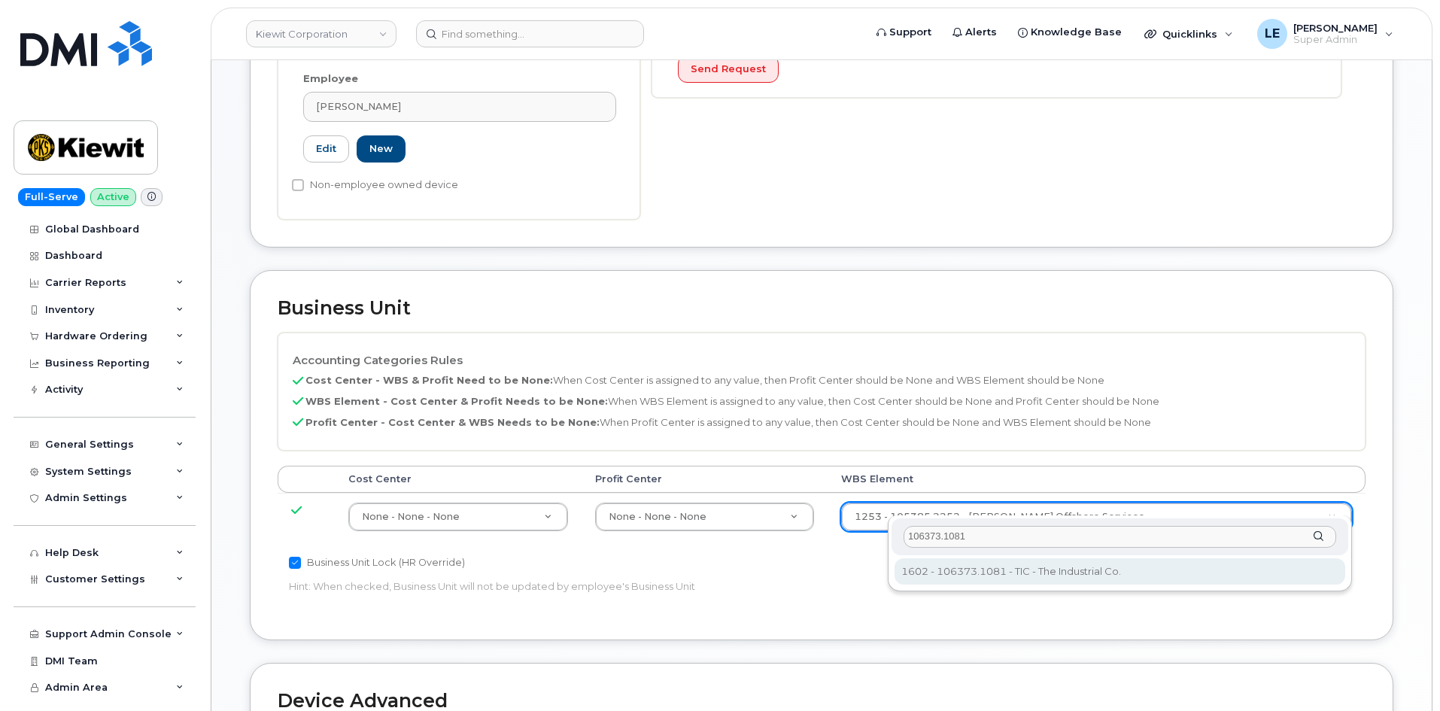
type input "106373.1081"
type input "35050978"
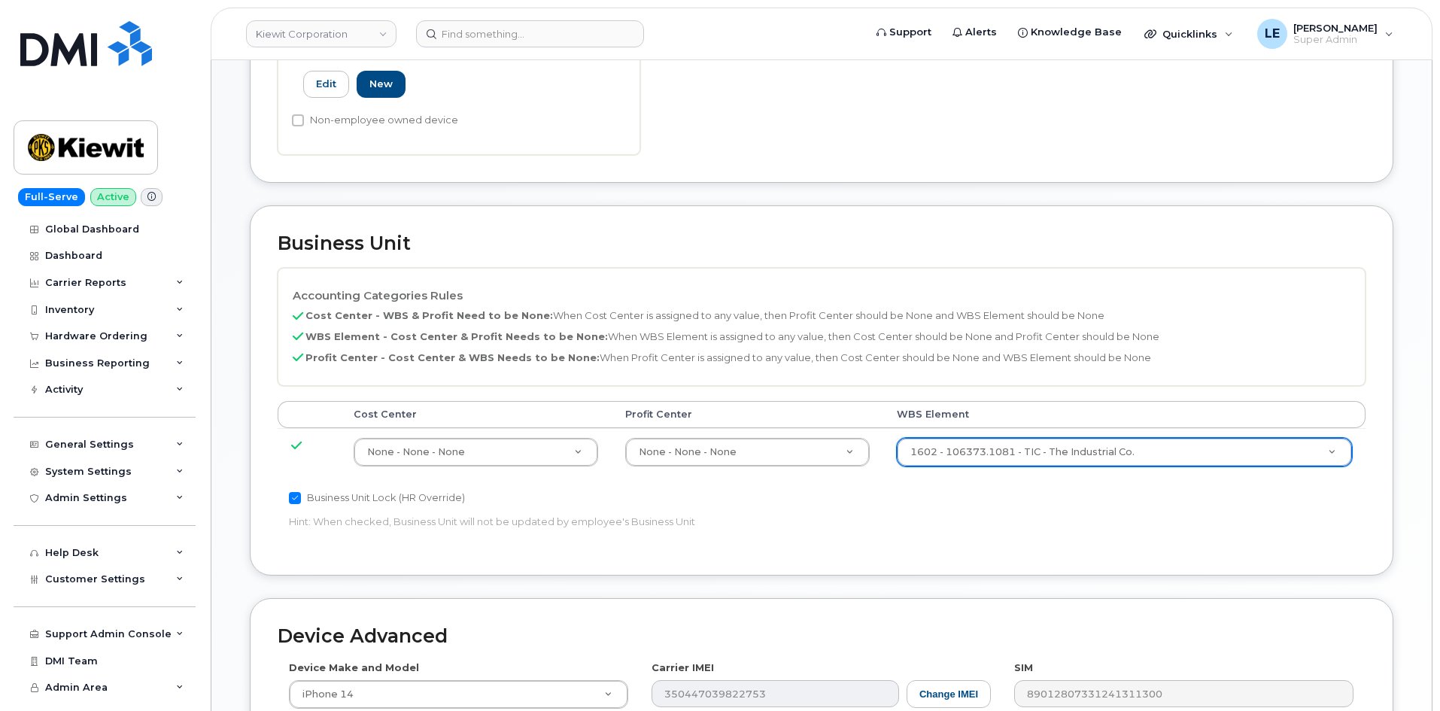
scroll to position [913, 0]
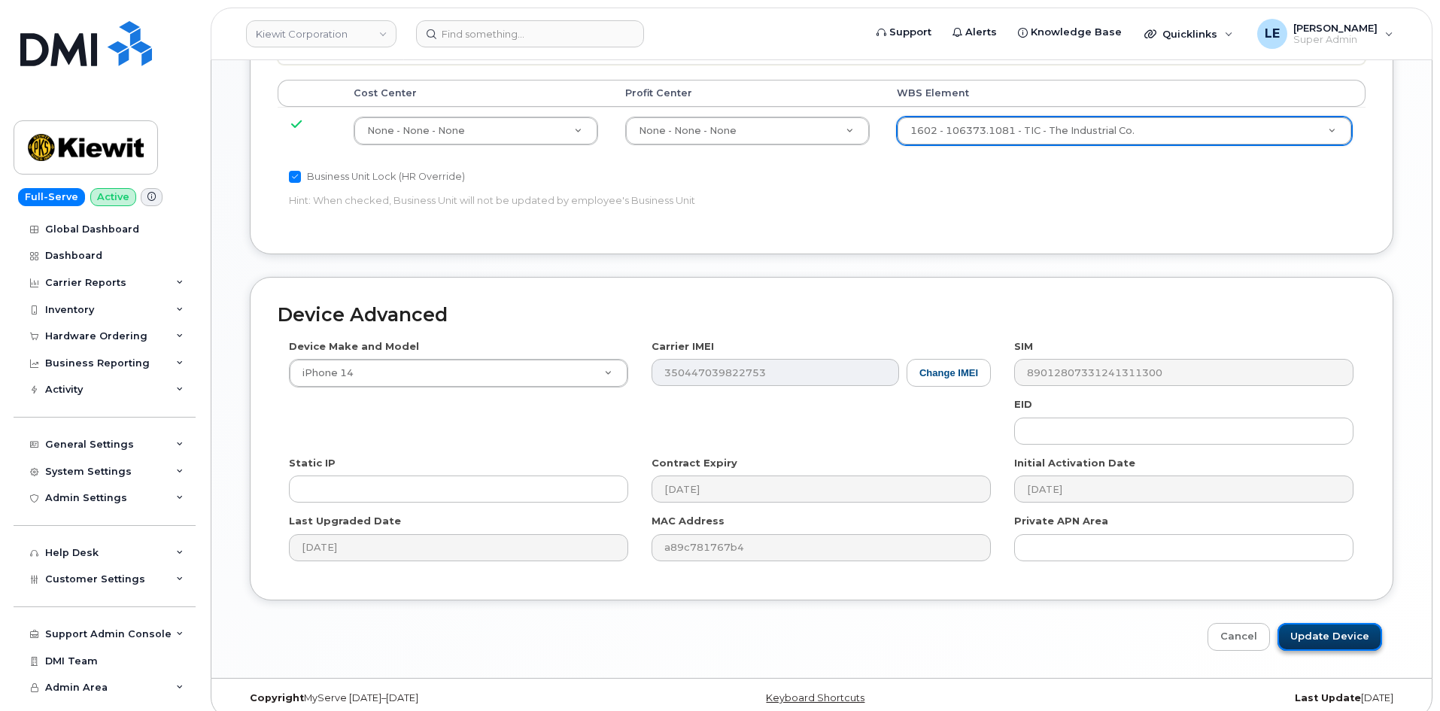
click at [1312, 623] on input "Update Device" at bounding box center [1330, 637] width 105 height 28
type input "Saving..."
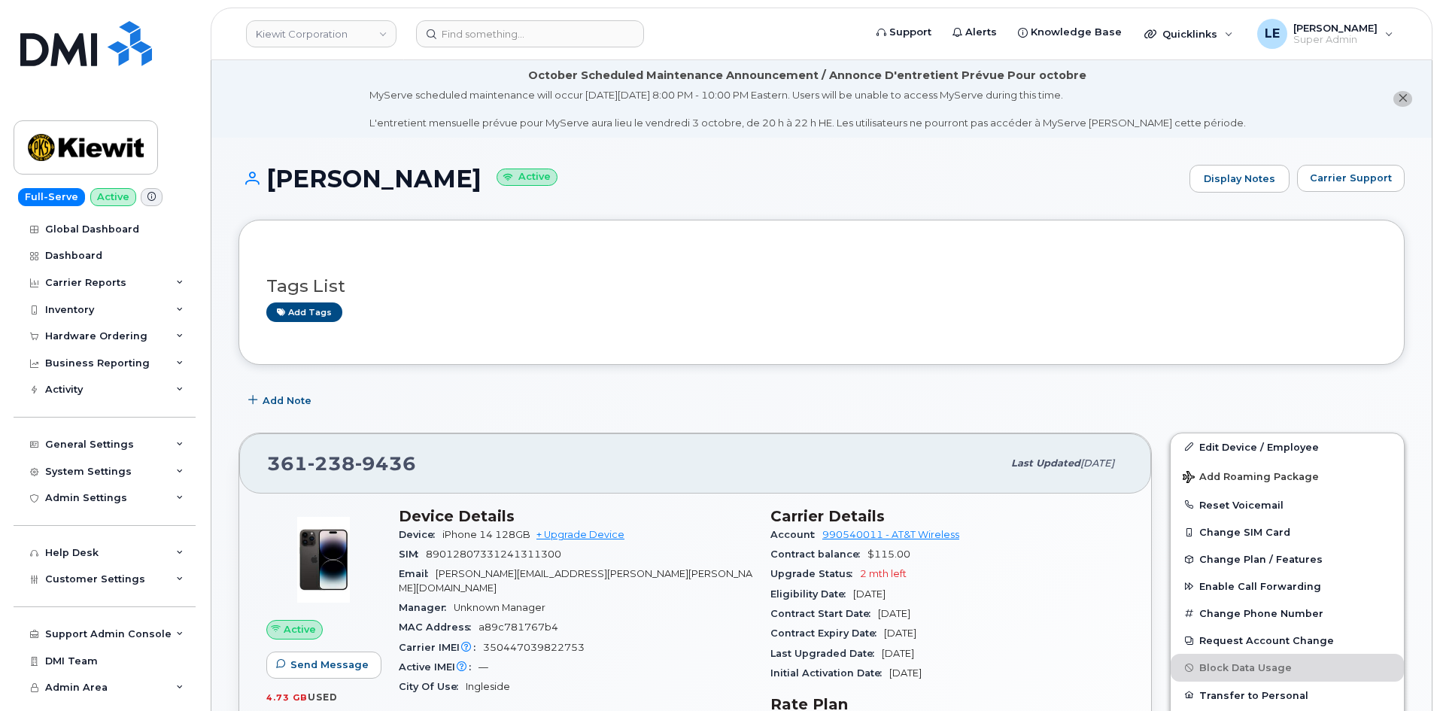
drag, startPoint x: 1060, startPoint y: 304, endPoint x: 1017, endPoint y: 302, distance: 43.0
click at [1060, 304] on div "Add tags" at bounding box center [815, 312] width 1099 height 19
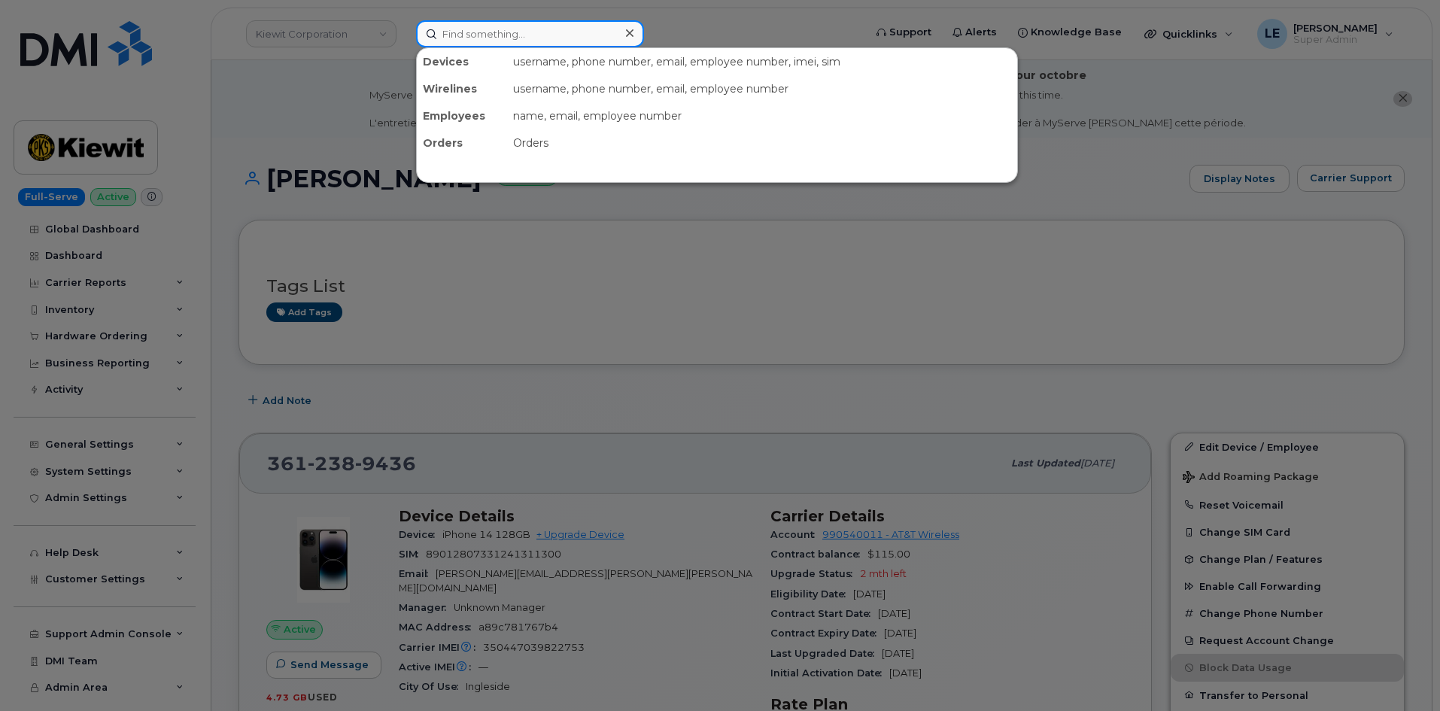
click at [463, 38] on input at bounding box center [530, 33] width 228 height 27
paste input "4039238417"
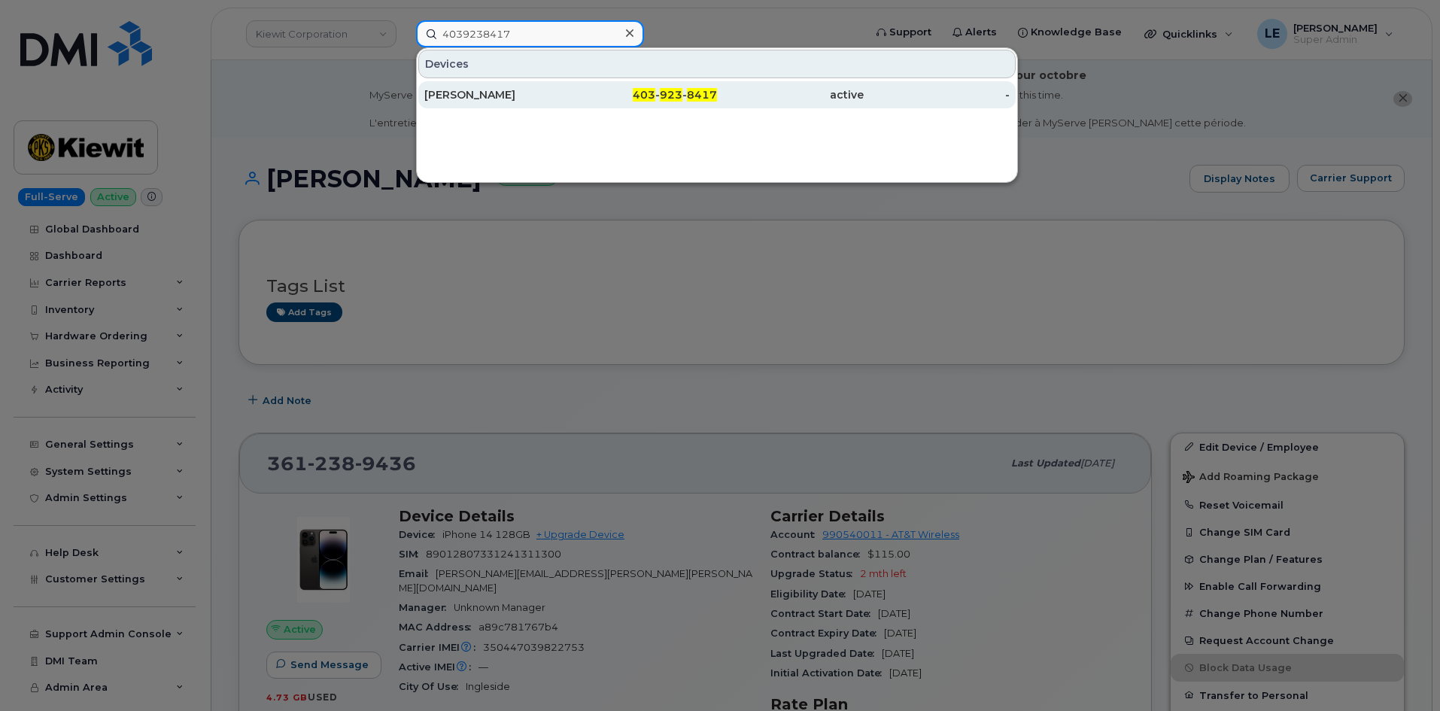
type input "4039238417"
click at [495, 101] on div "Josie Cutknife" at bounding box center [497, 94] width 147 height 15
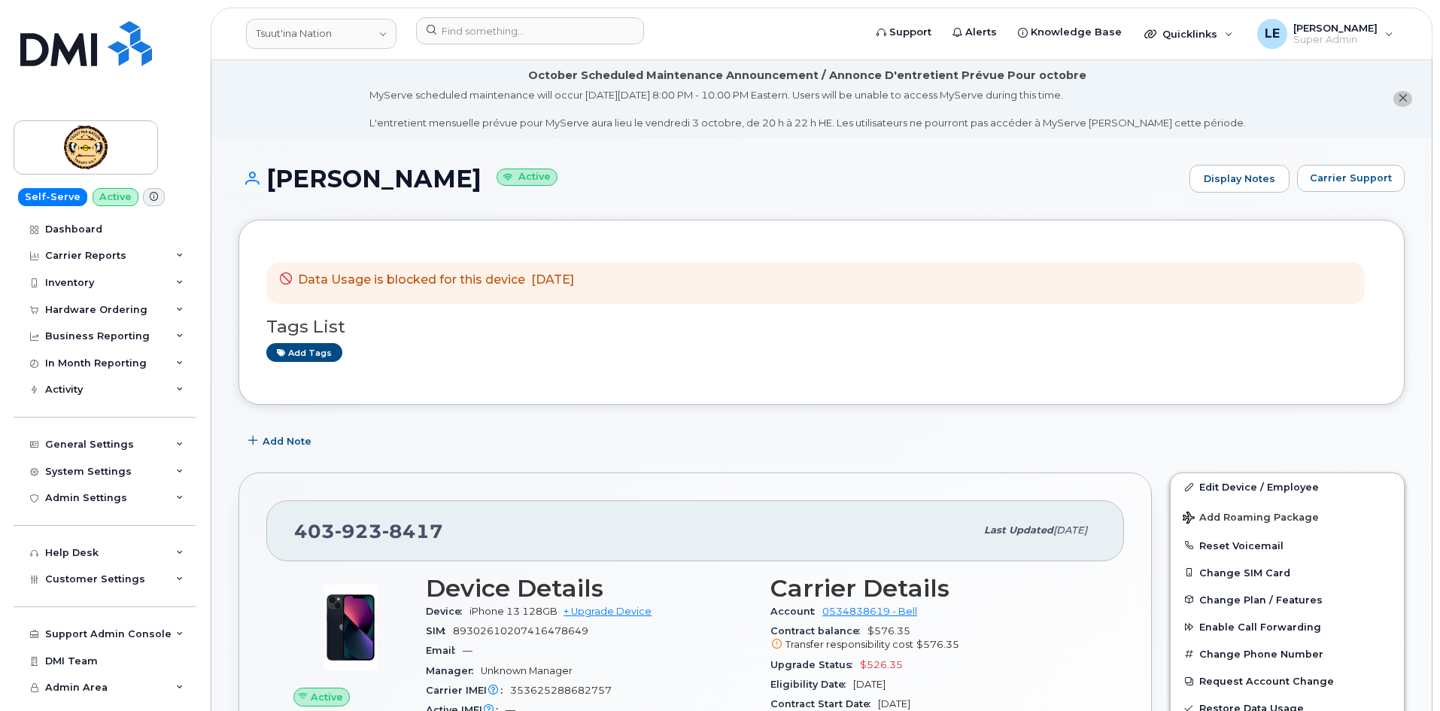
click at [971, 300] on div "Data Usage is blocked for this device [DATE]" at bounding box center [815, 283] width 1099 height 41
click at [484, 28] on input at bounding box center [530, 30] width 228 height 27
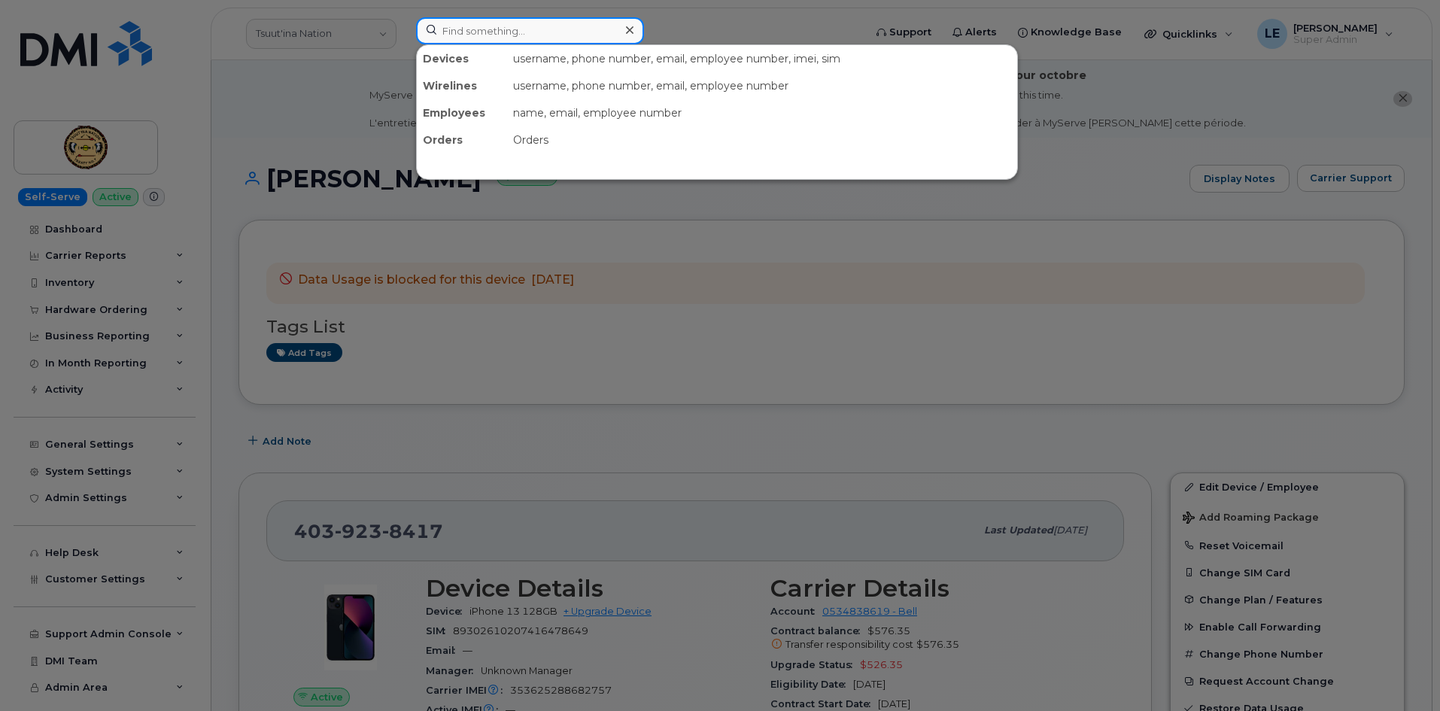
paste input "5878362891"
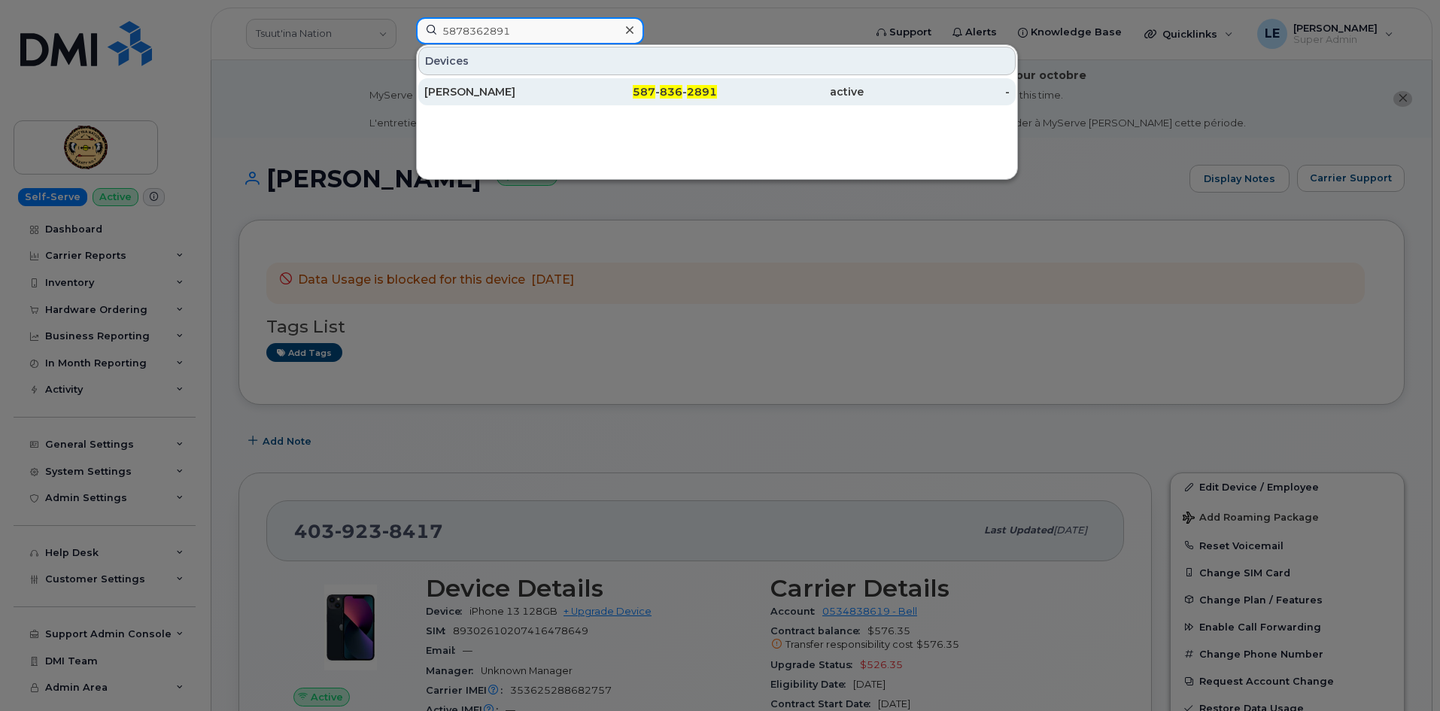
type input "5878362891"
click at [530, 89] on div "[PERSON_NAME]" at bounding box center [497, 91] width 147 height 15
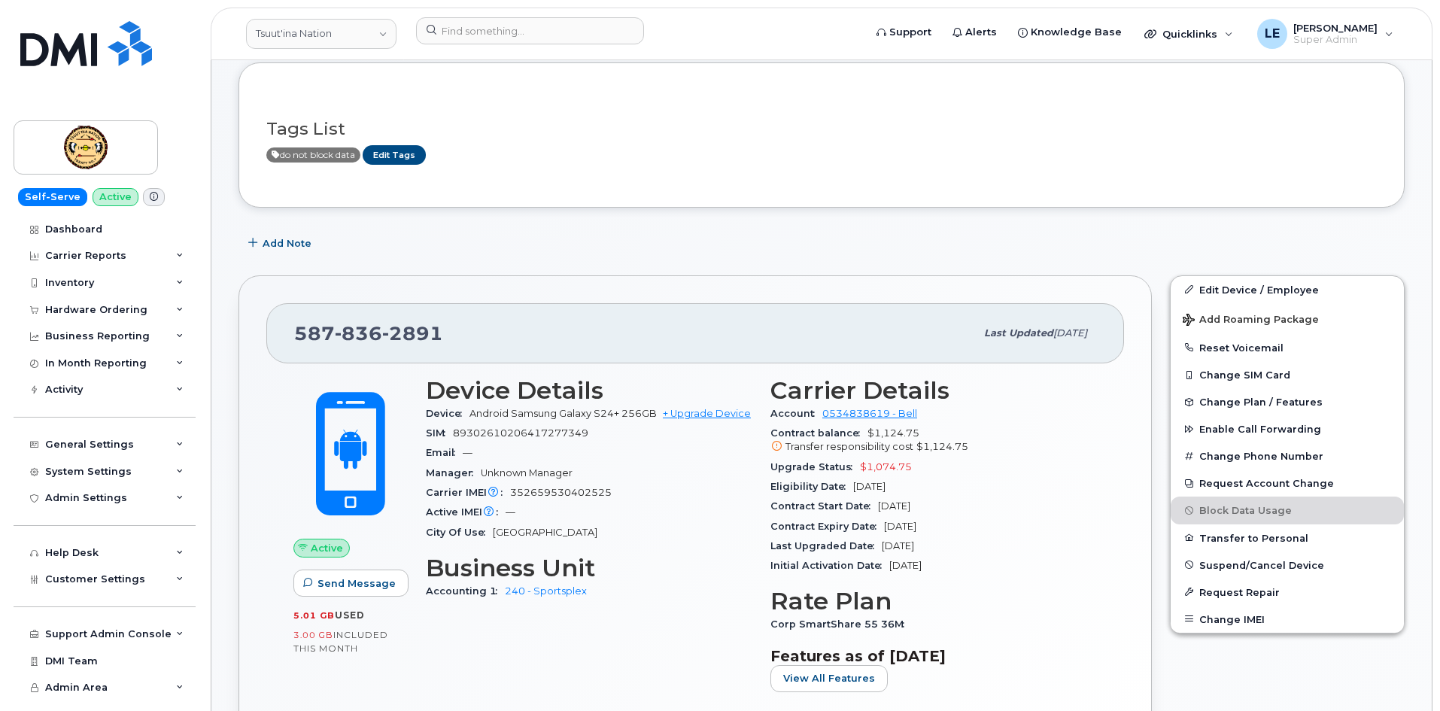
scroll to position [151, 0]
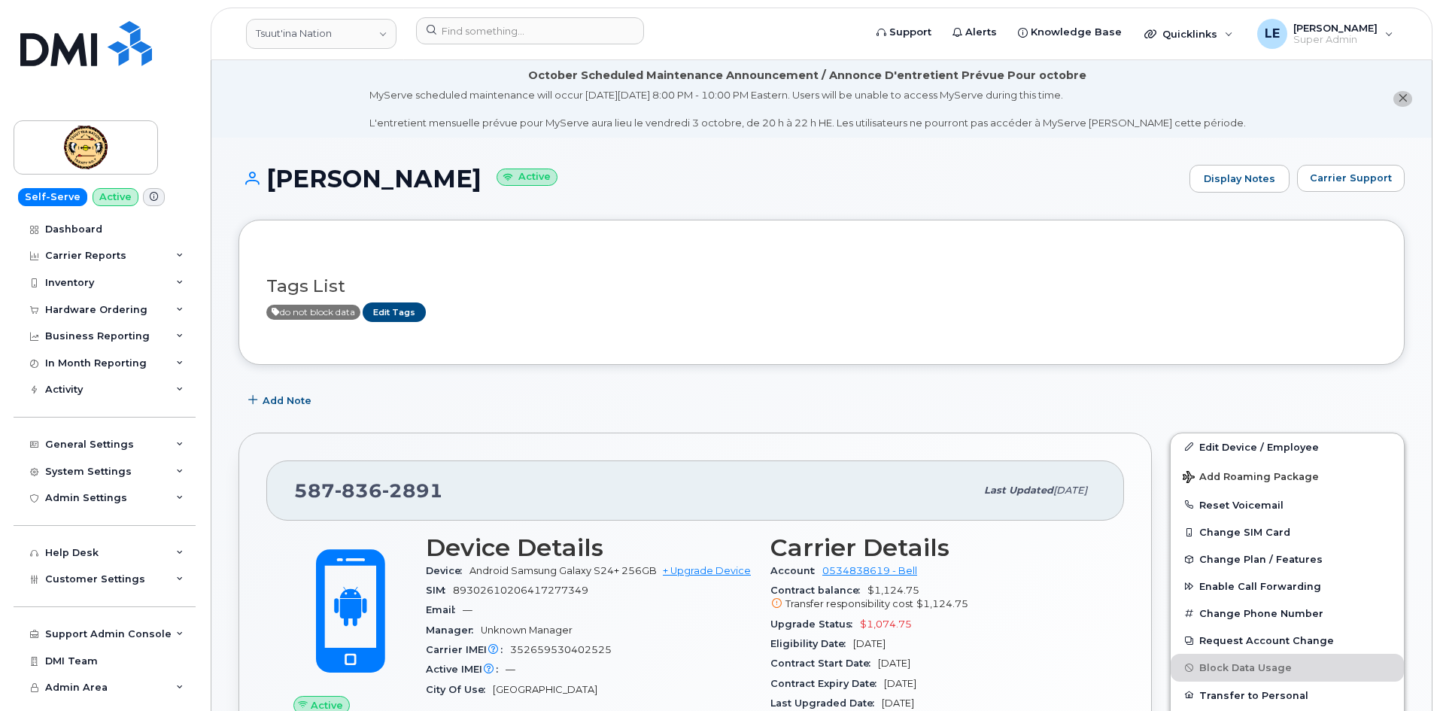
click at [1096, 227] on div "Tags List do not block data Edit Tags" at bounding box center [822, 292] width 1166 height 144
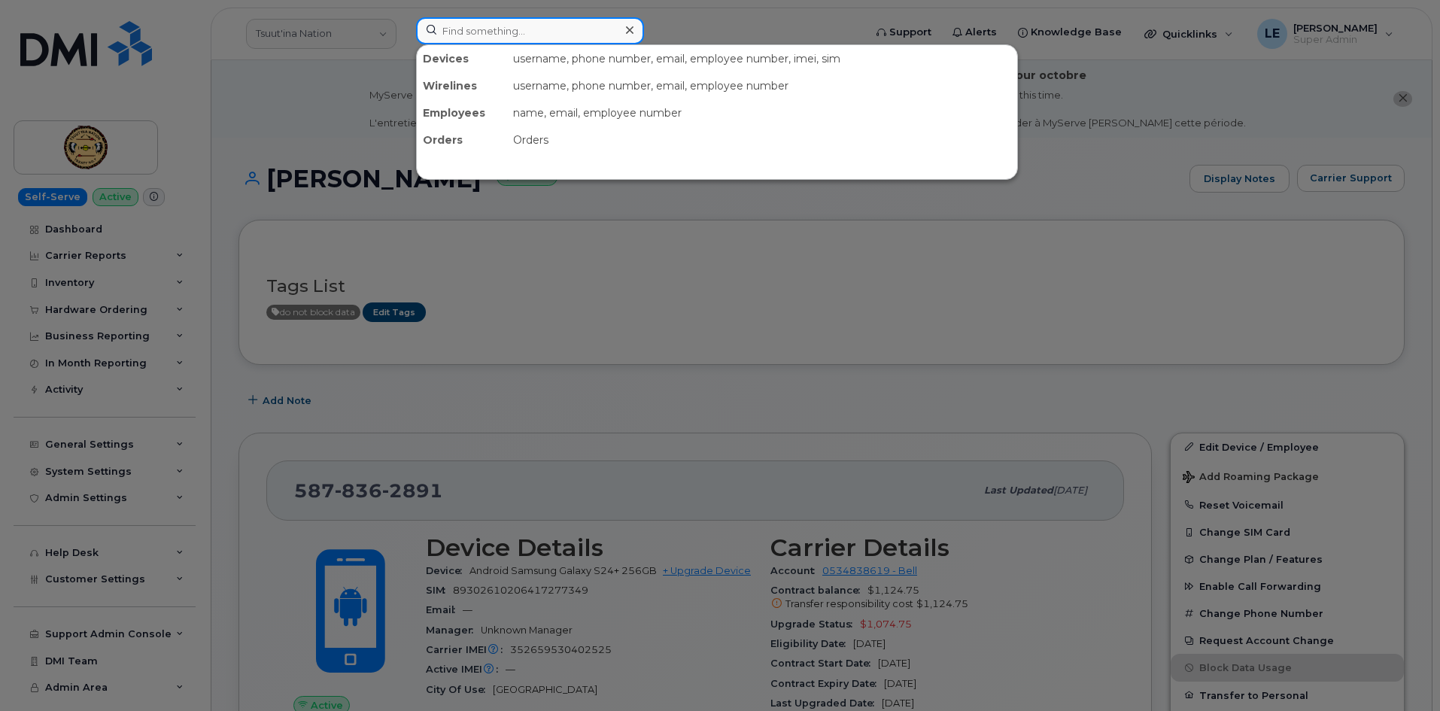
click at [485, 43] on input at bounding box center [530, 30] width 228 height 27
paste input "4039238417"
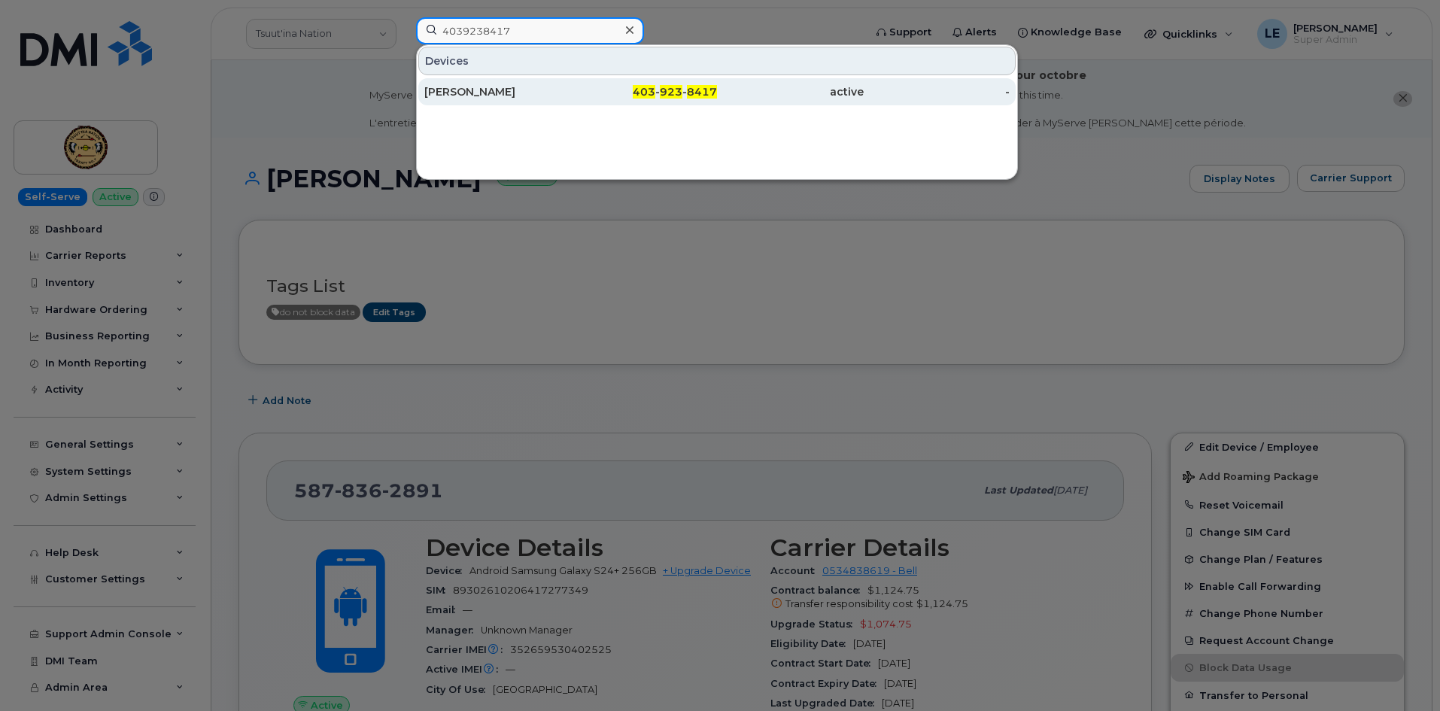
type input "4039238417"
click at [488, 91] on div "Josie Cutknife" at bounding box center [497, 91] width 147 height 15
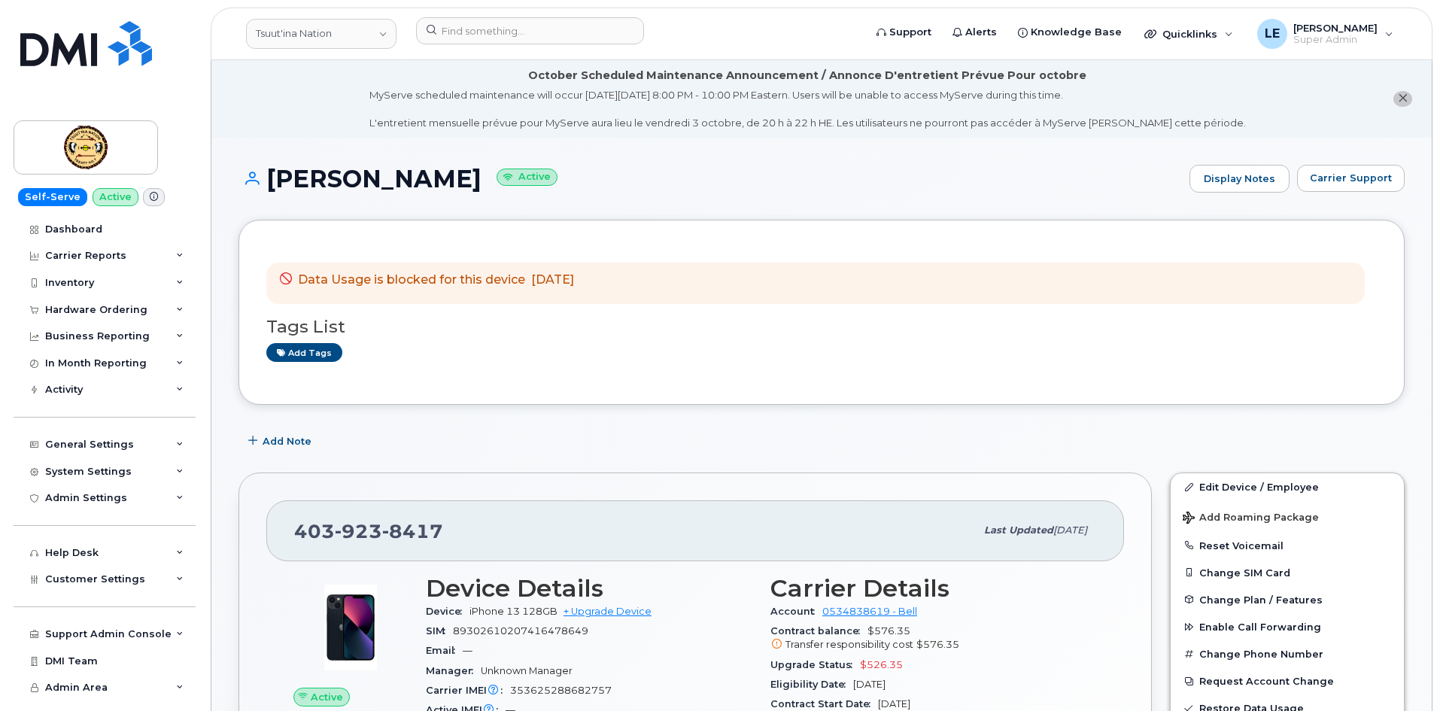
drag, startPoint x: 1020, startPoint y: 284, endPoint x: 982, endPoint y: 283, distance: 37.7
click at [1020, 284] on div "Data Usage is blocked for this device Sep 29, 2025" at bounding box center [815, 283] width 1099 height 41
click at [530, 41] on input at bounding box center [530, 30] width 228 height 27
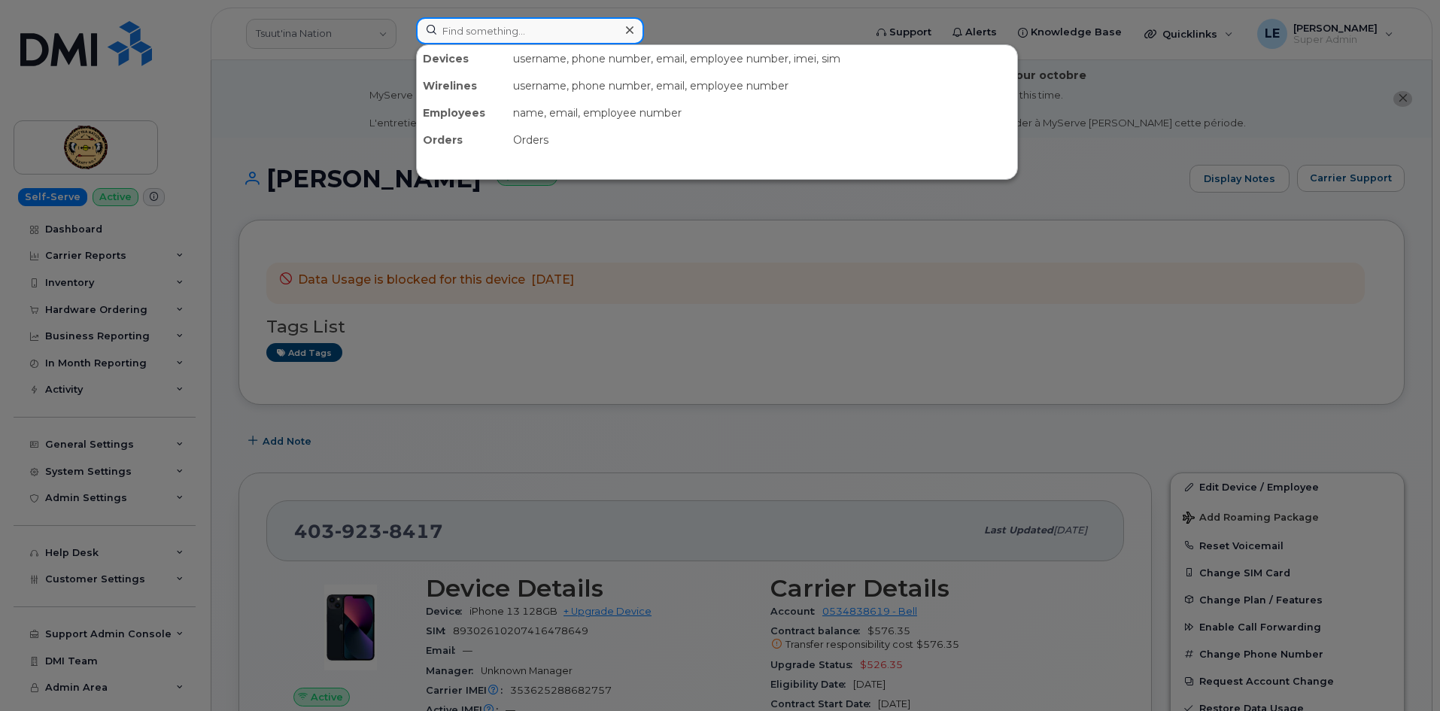
paste input "5878362891"
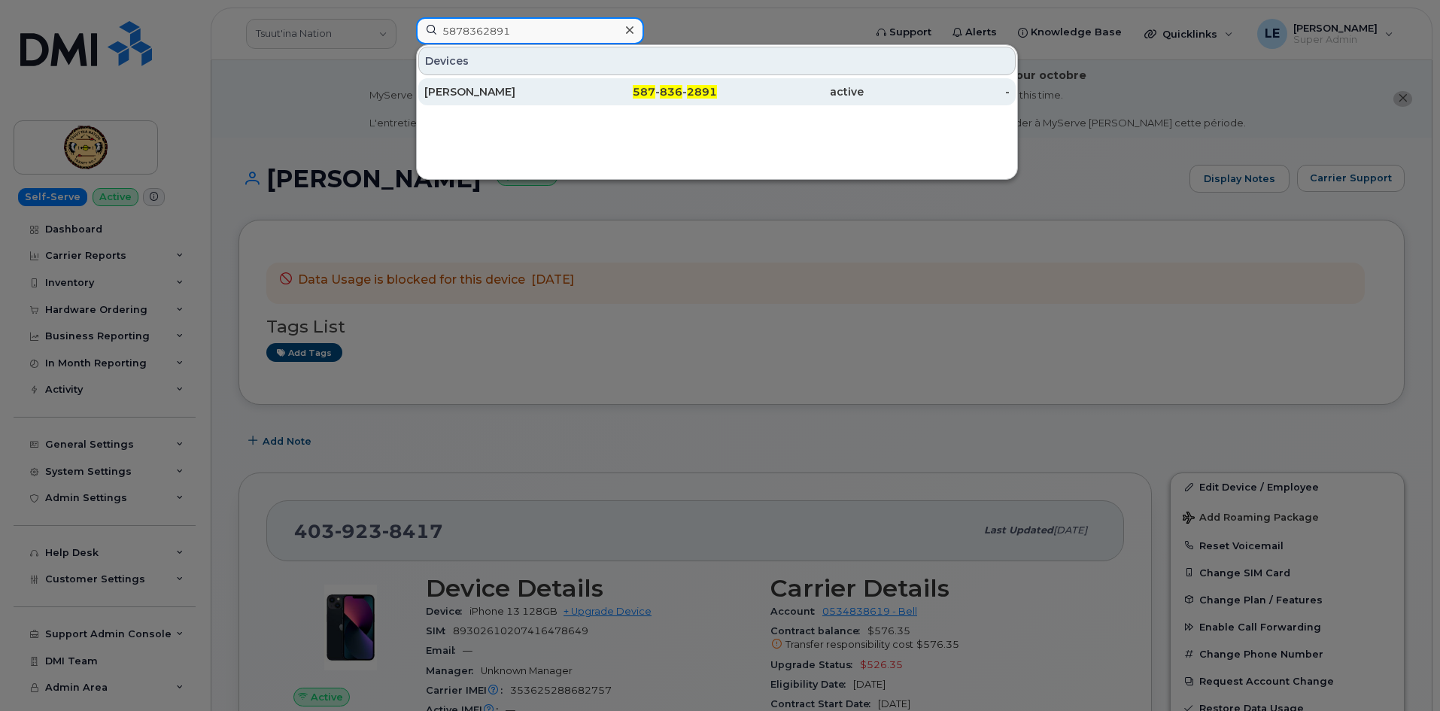
type input "5878362891"
click at [509, 85] on div "[PERSON_NAME]" at bounding box center [497, 91] width 147 height 15
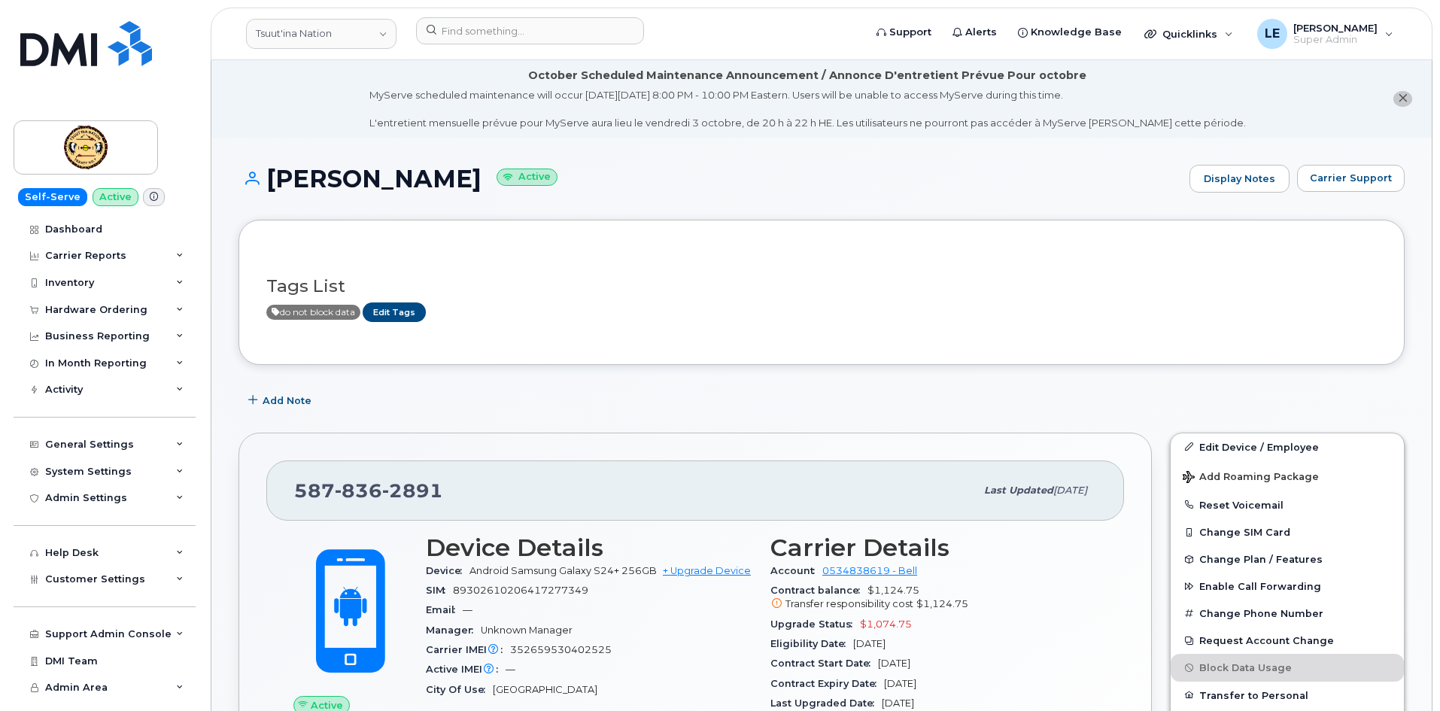
drag, startPoint x: 1130, startPoint y: 276, endPoint x: 821, endPoint y: 226, distance: 312.6
click at [1130, 276] on div "Tags List do not block data Edit Tags" at bounding box center [821, 292] width 1111 height 58
click at [445, 36] on input at bounding box center [530, 30] width 228 height 27
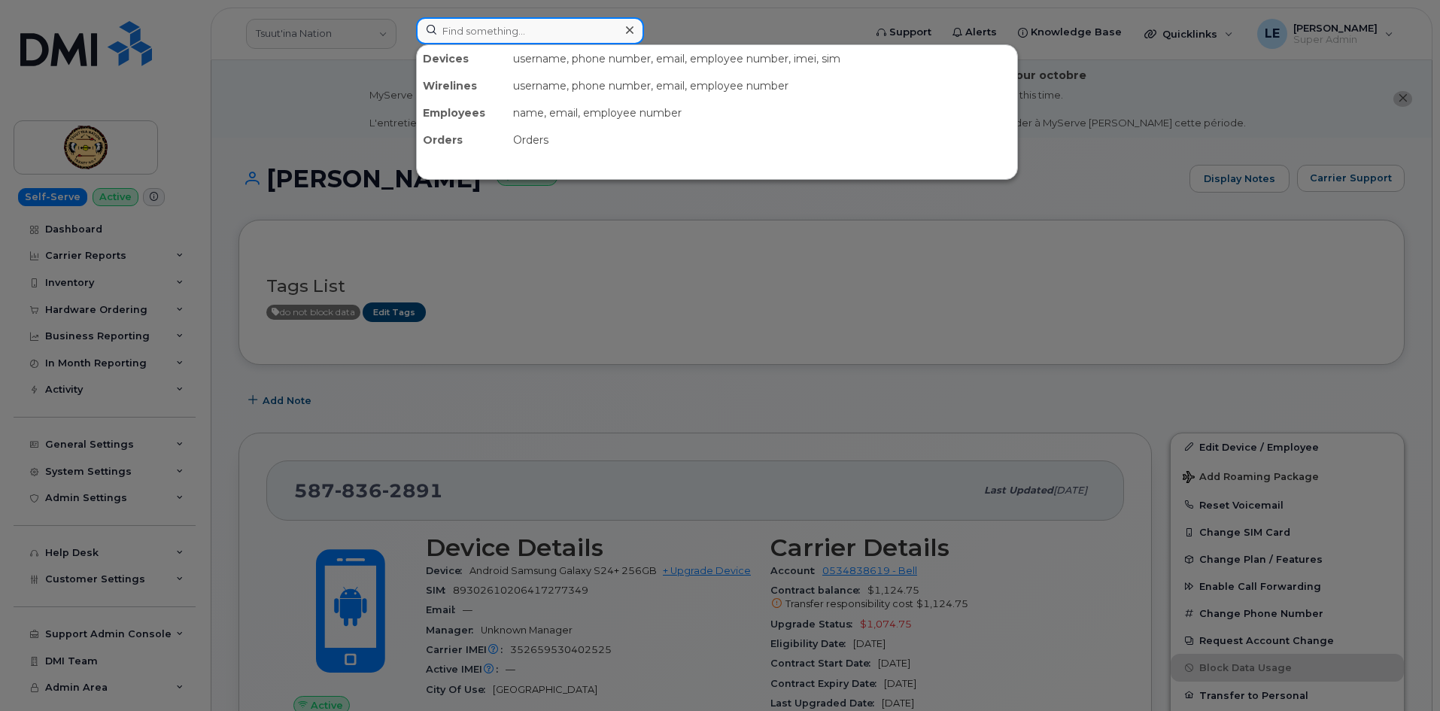
paste input "4033210957"
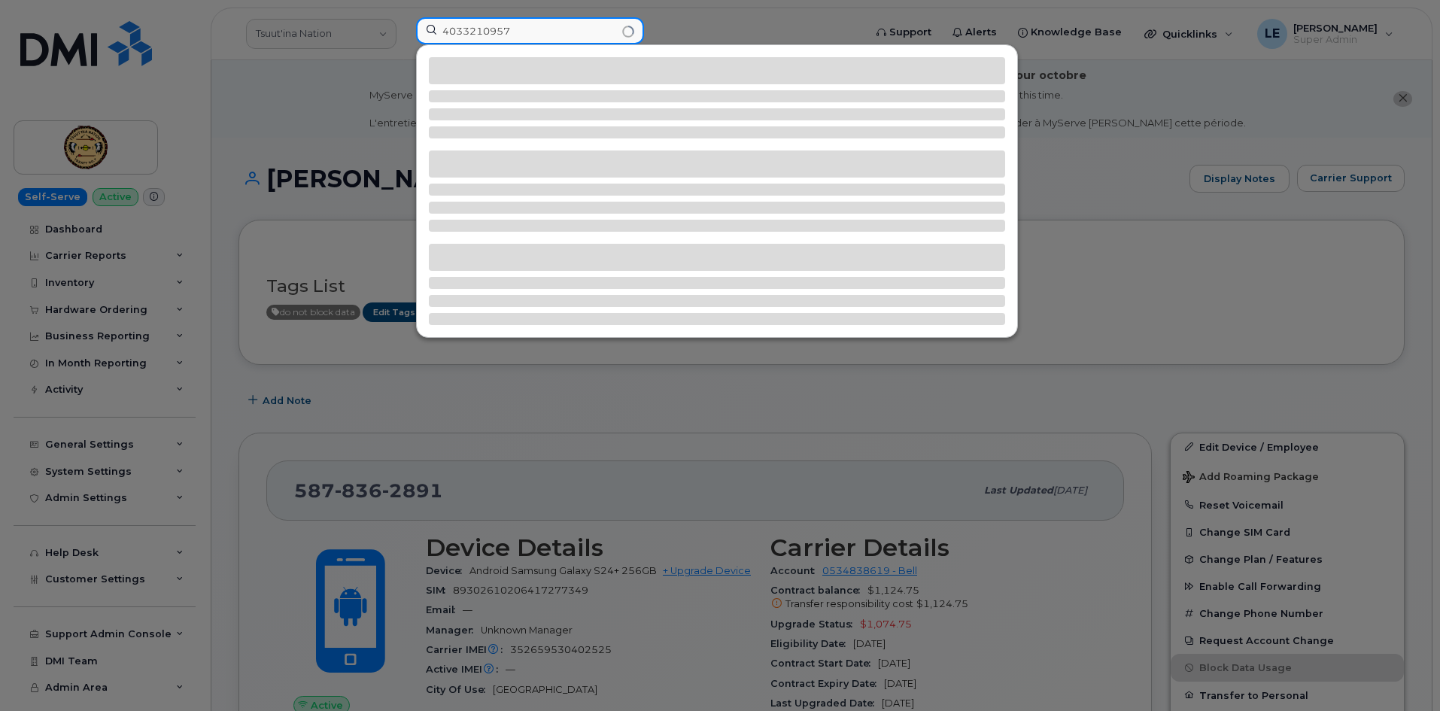
type input "4033210957"
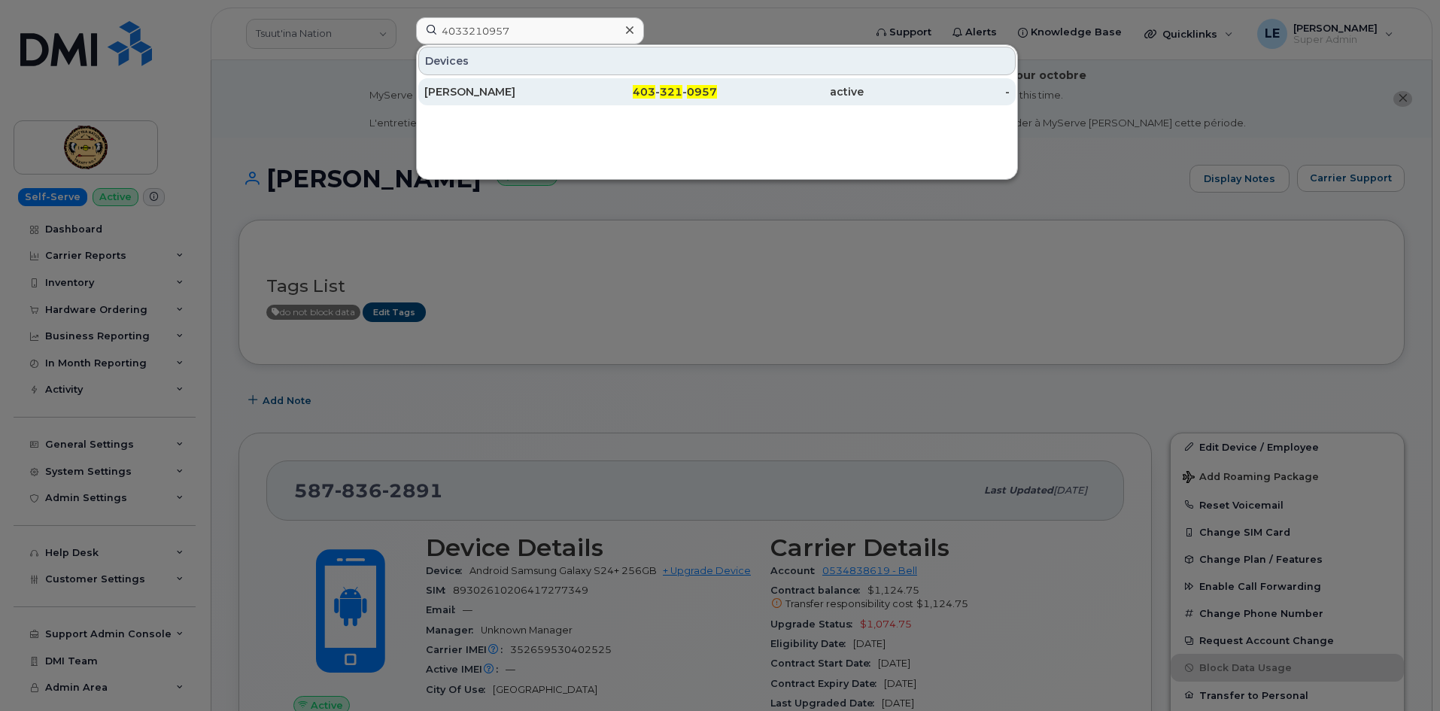
click at [471, 85] on div "[PERSON_NAME]" at bounding box center [497, 91] width 147 height 15
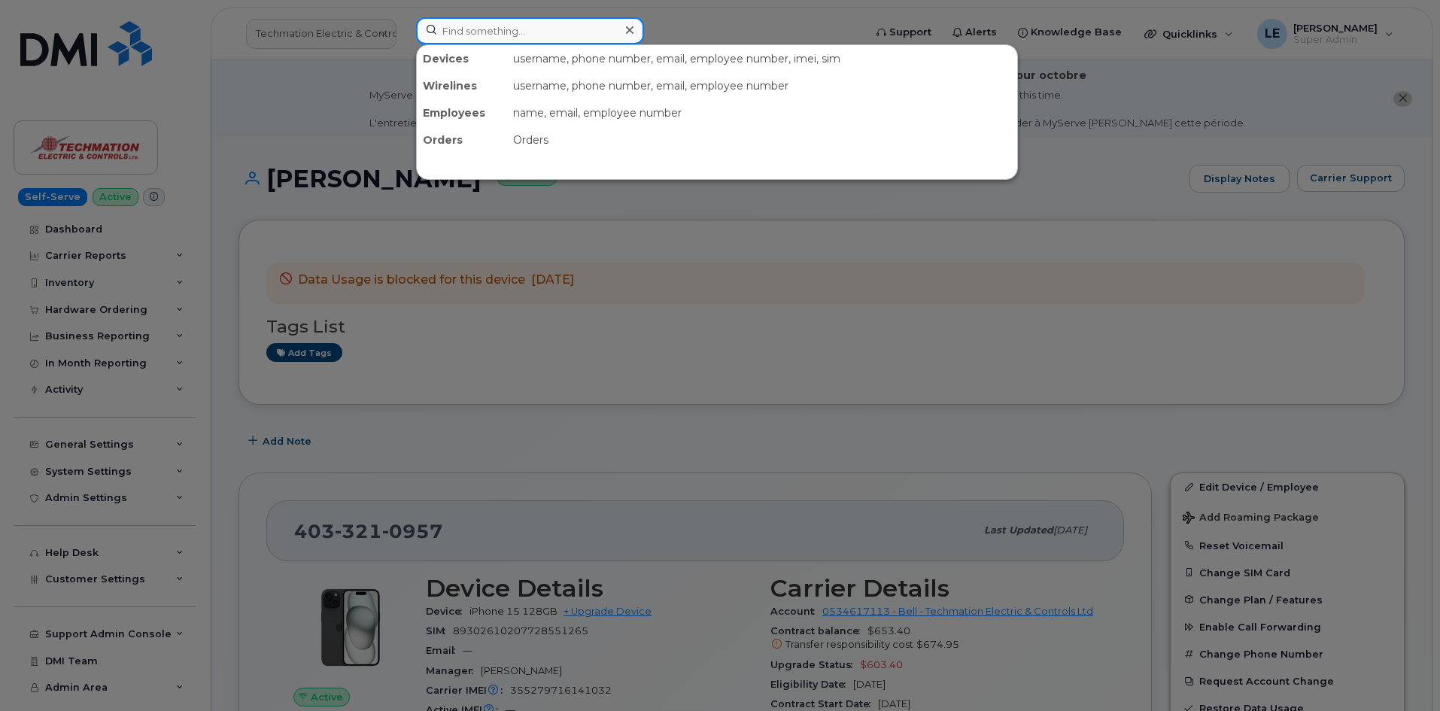
click at [622, 39] on div at bounding box center [530, 30] width 228 height 27
paste input "4033340575"
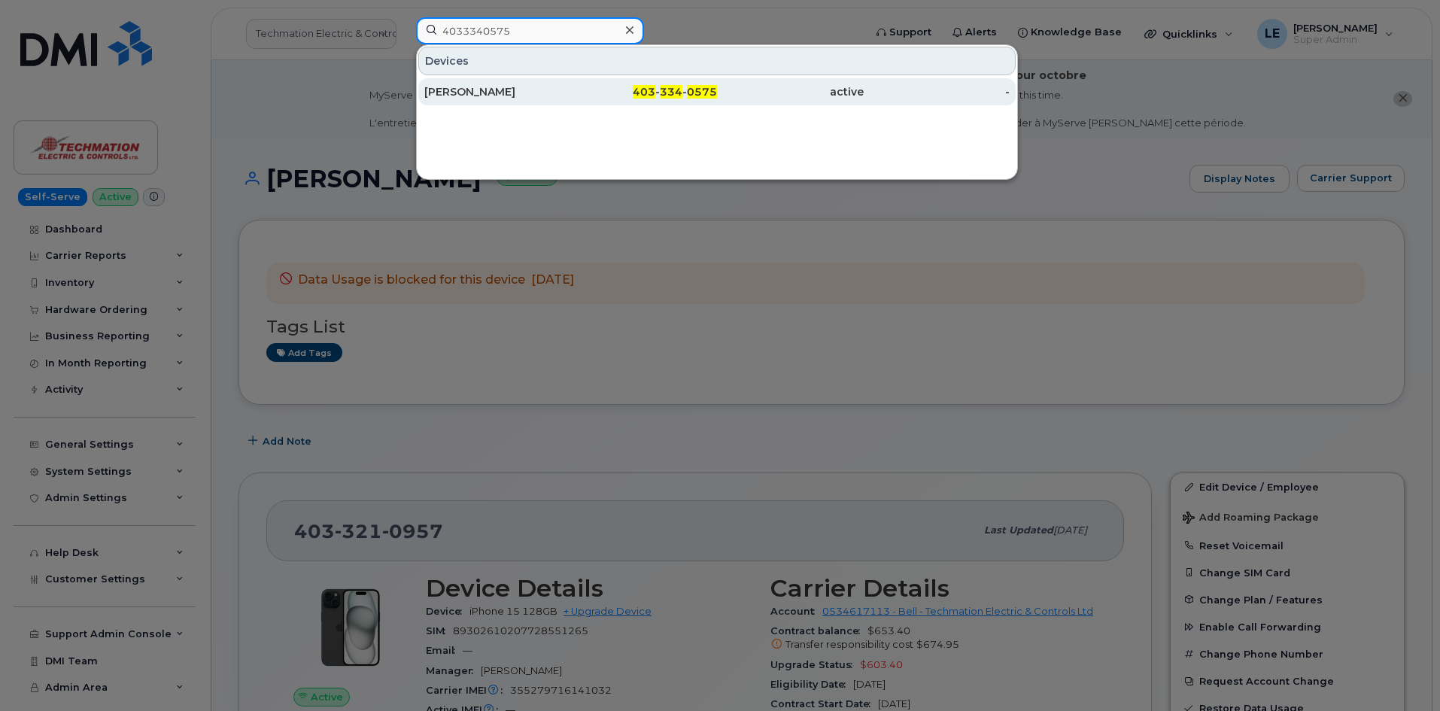
type input "4033340575"
click at [589, 87] on div "403 - 334 - 0575" at bounding box center [644, 91] width 147 height 15
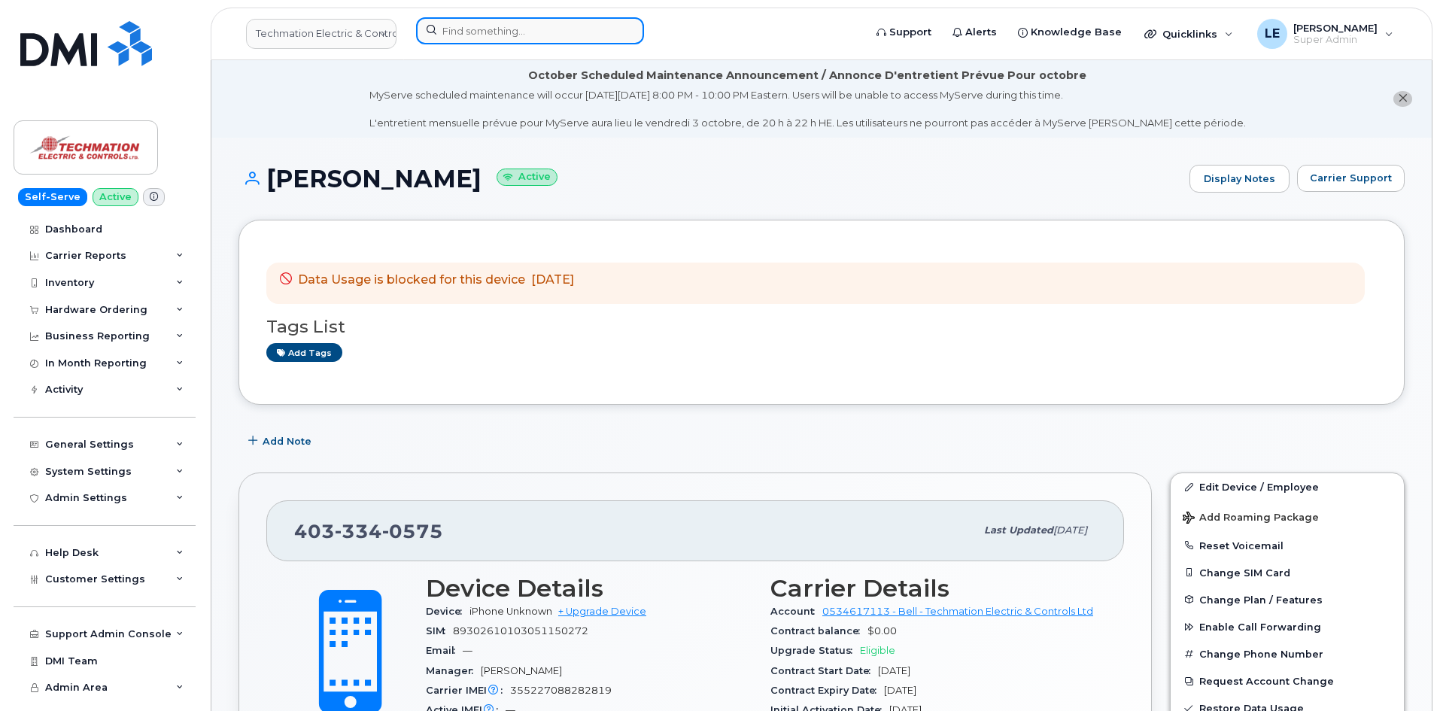
click at [461, 35] on input at bounding box center [530, 30] width 228 height 27
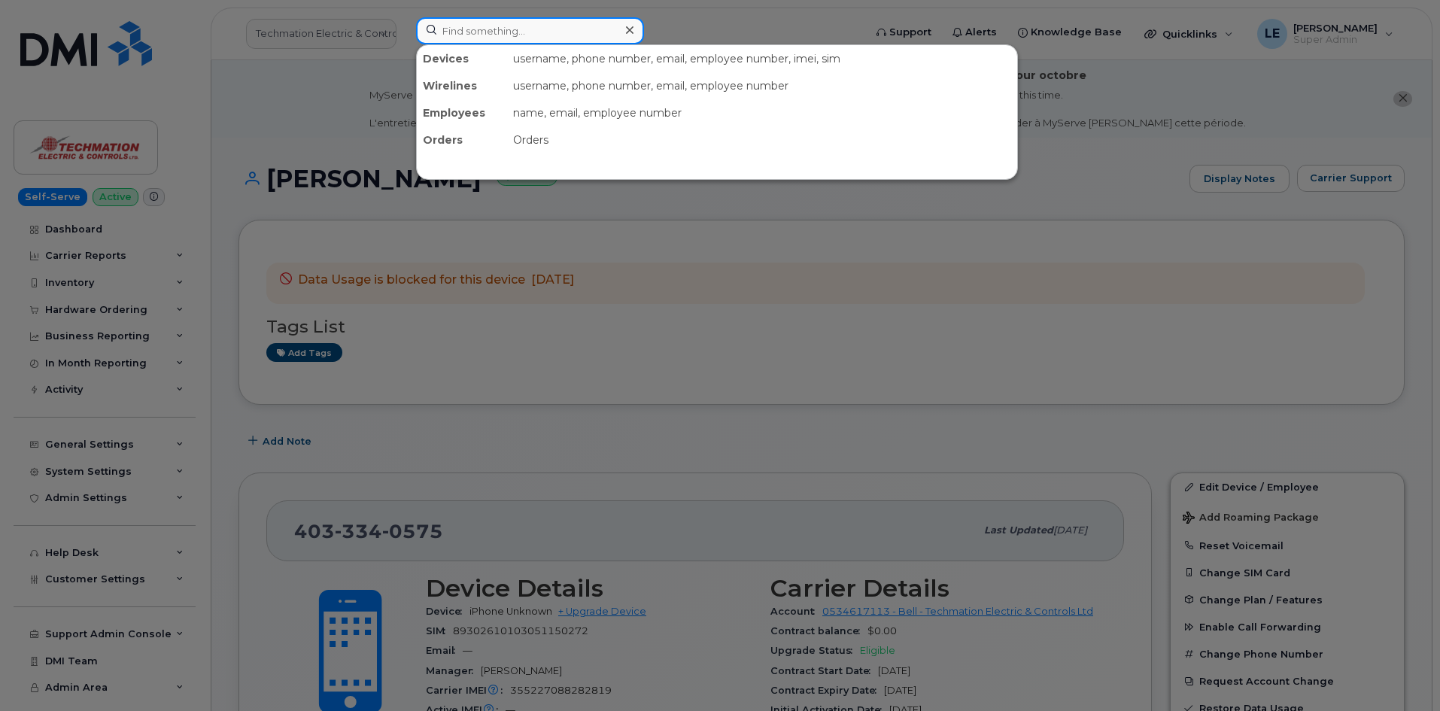
paste input "5878766495"
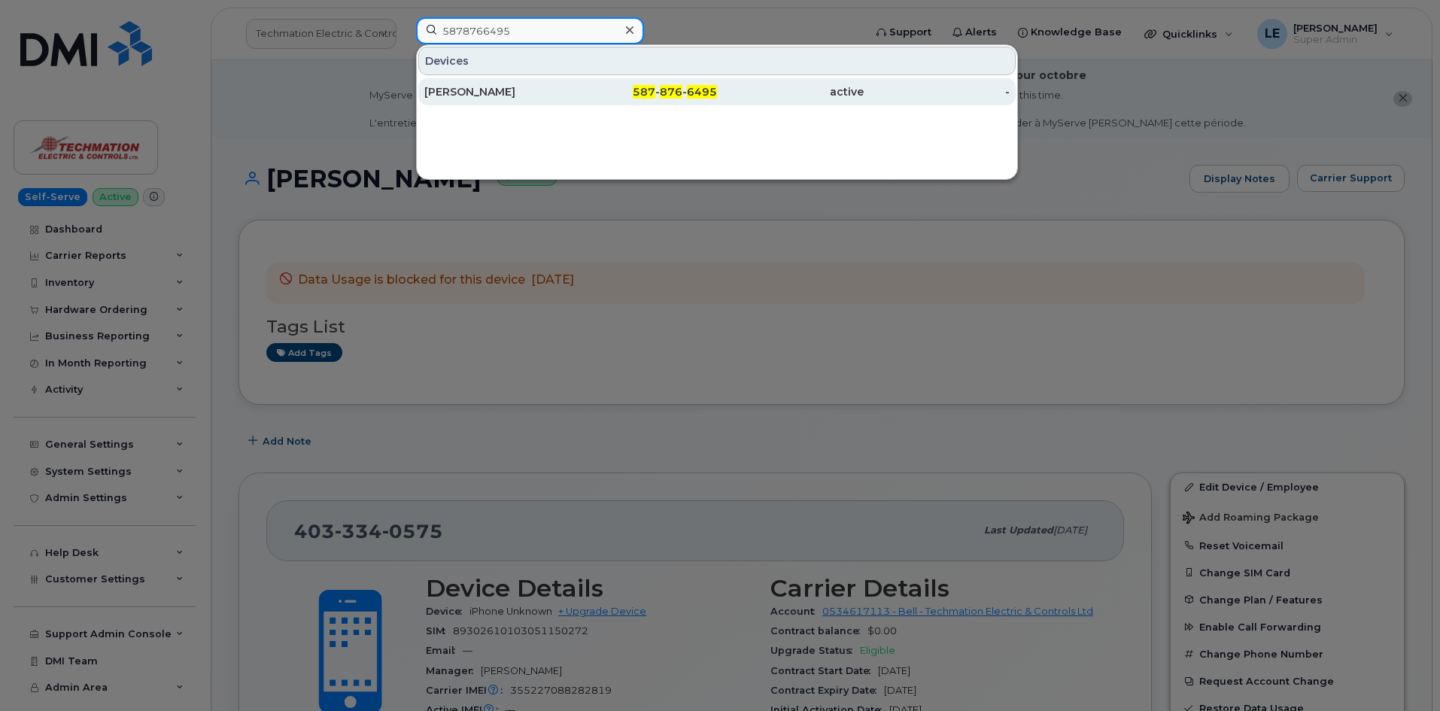
type input "5878766495"
click at [475, 104] on div "[PERSON_NAME]" at bounding box center [497, 91] width 147 height 27
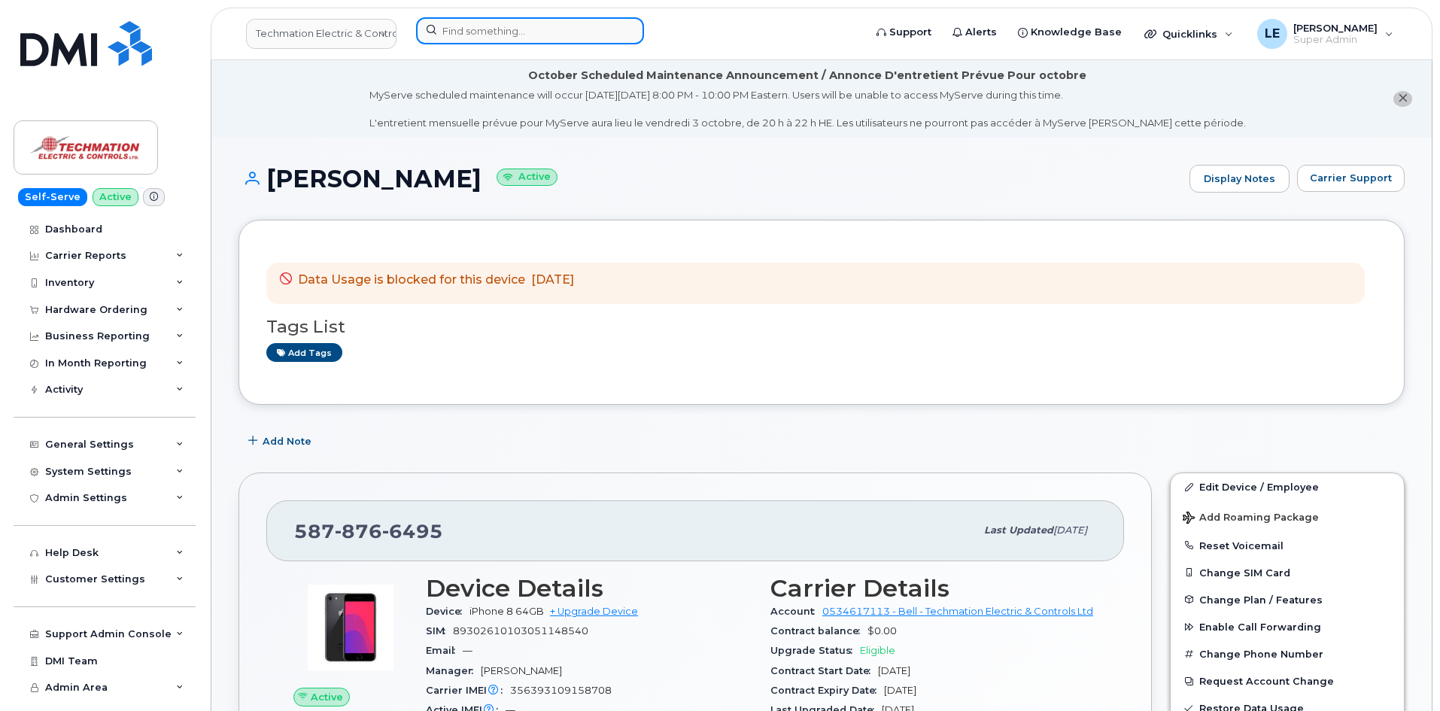
click at [540, 29] on input at bounding box center [530, 30] width 228 height 27
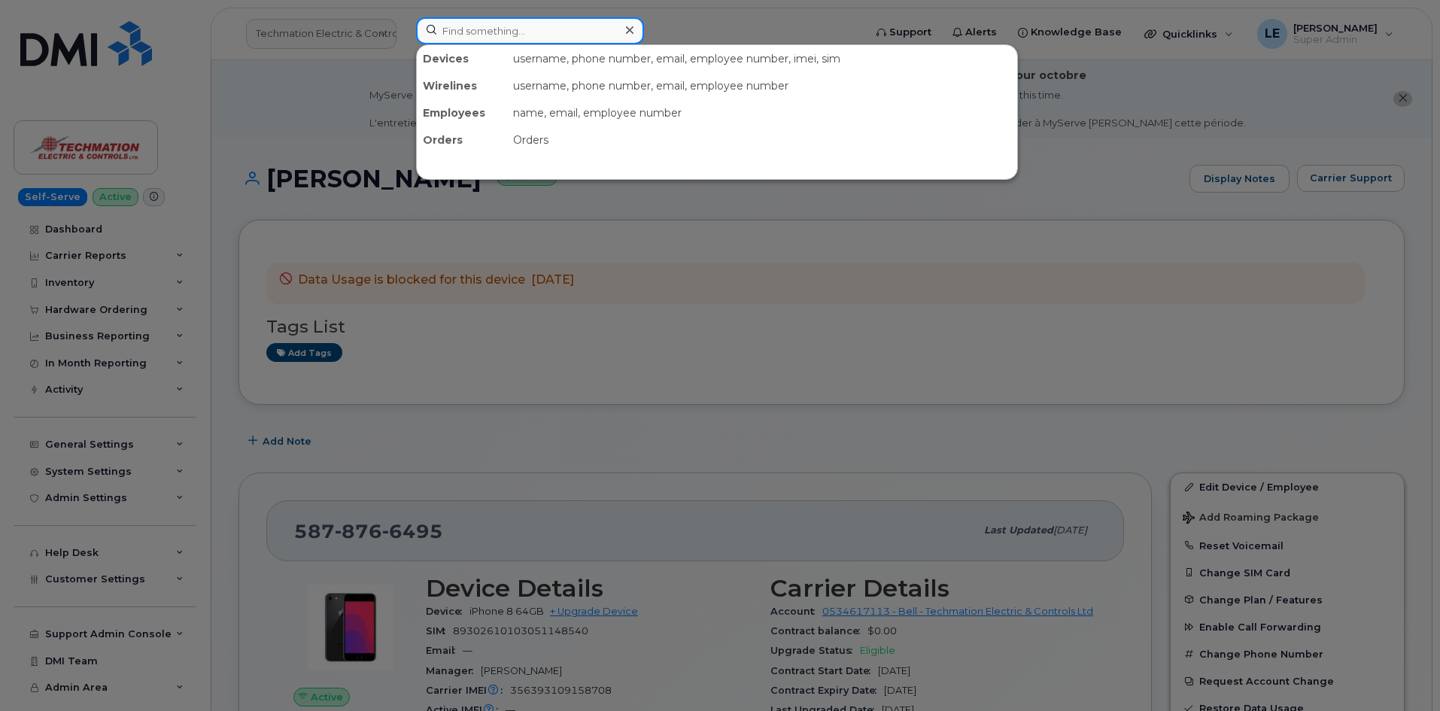
paste input "7804059078"
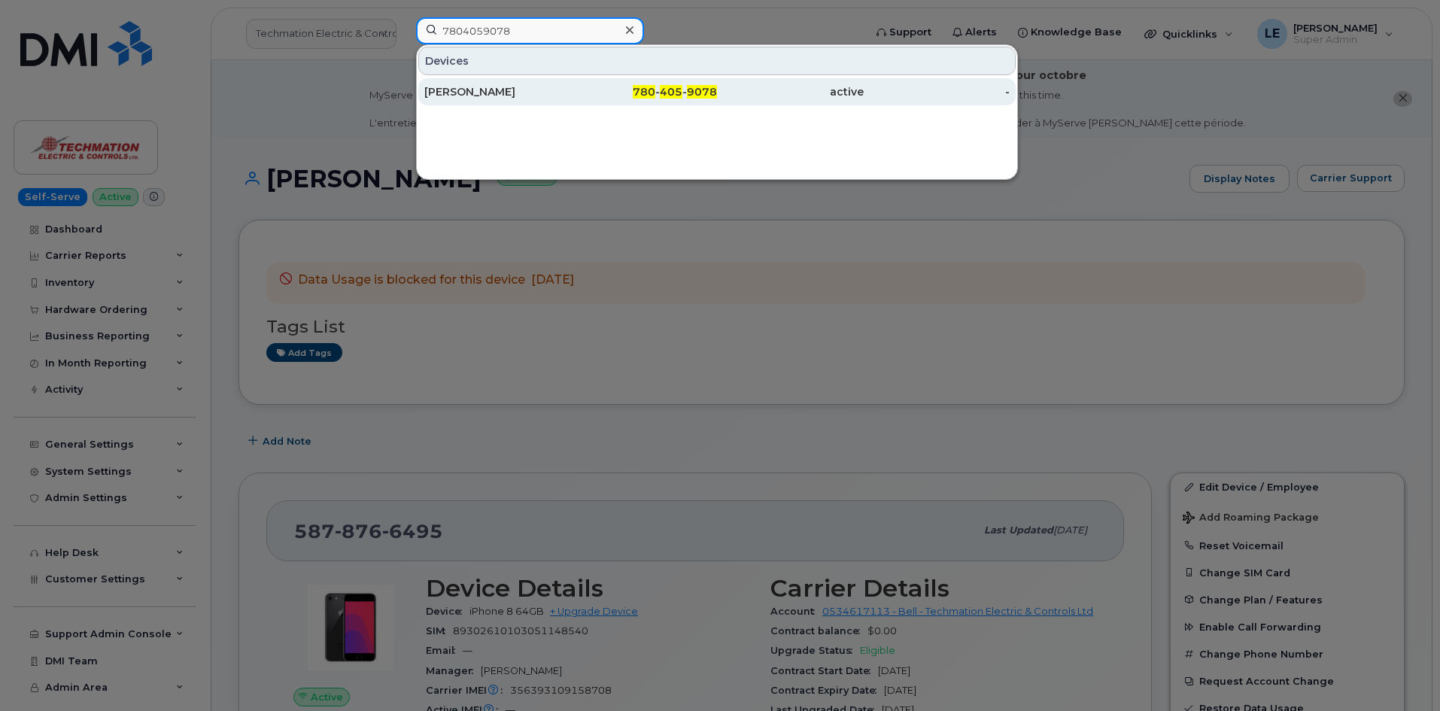
type input "7804059078"
click at [537, 84] on div "[PERSON_NAME]" at bounding box center [497, 91] width 147 height 27
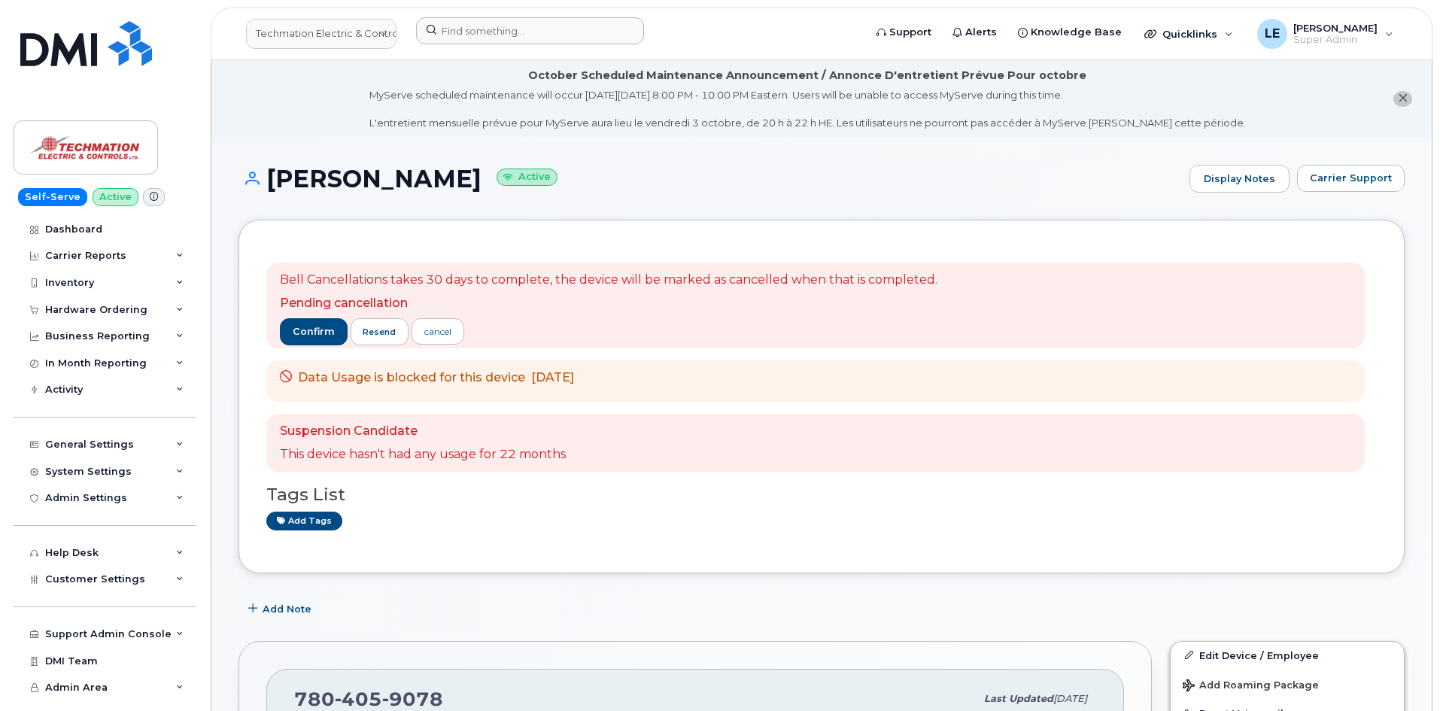
drag, startPoint x: 464, startPoint y: 12, endPoint x: 464, endPoint y: 24, distance: 12.1
click at [464, 12] on header "Techmation Electric & Controls Support Alerts Knowledge Base Quicklinks Suspend…" at bounding box center [822, 34] width 1222 height 53
click at [464, 24] on input at bounding box center [530, 30] width 228 height 27
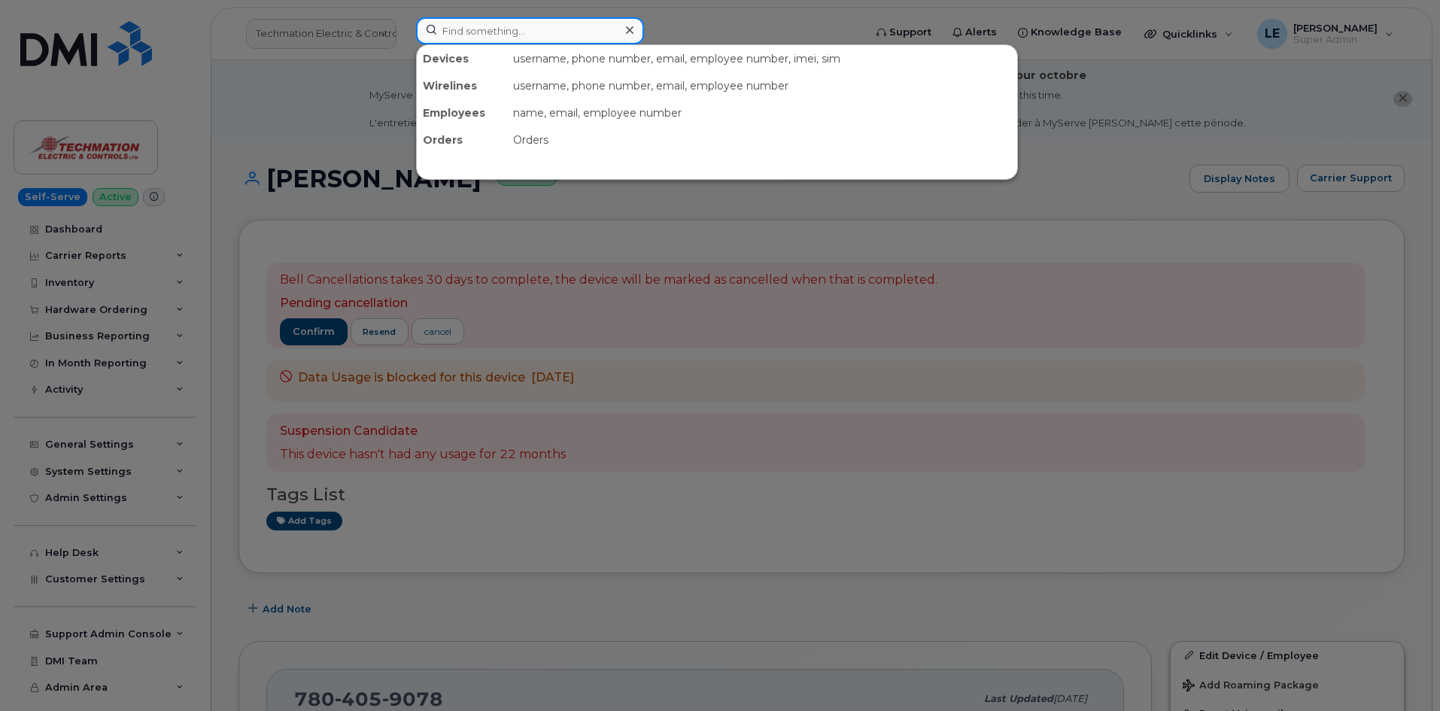
paste input "7808085906"
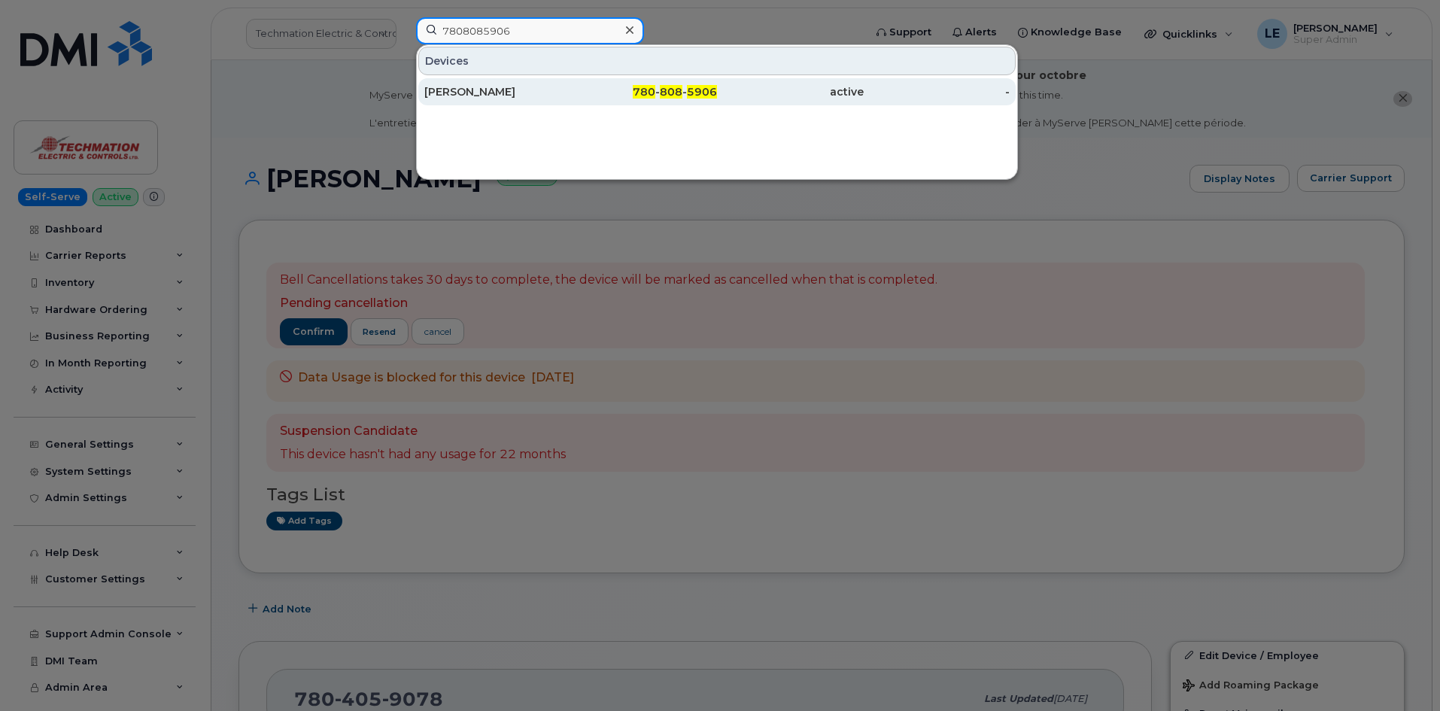
type input "7808085906"
click at [533, 81] on div "[PERSON_NAME]" at bounding box center [497, 91] width 147 height 27
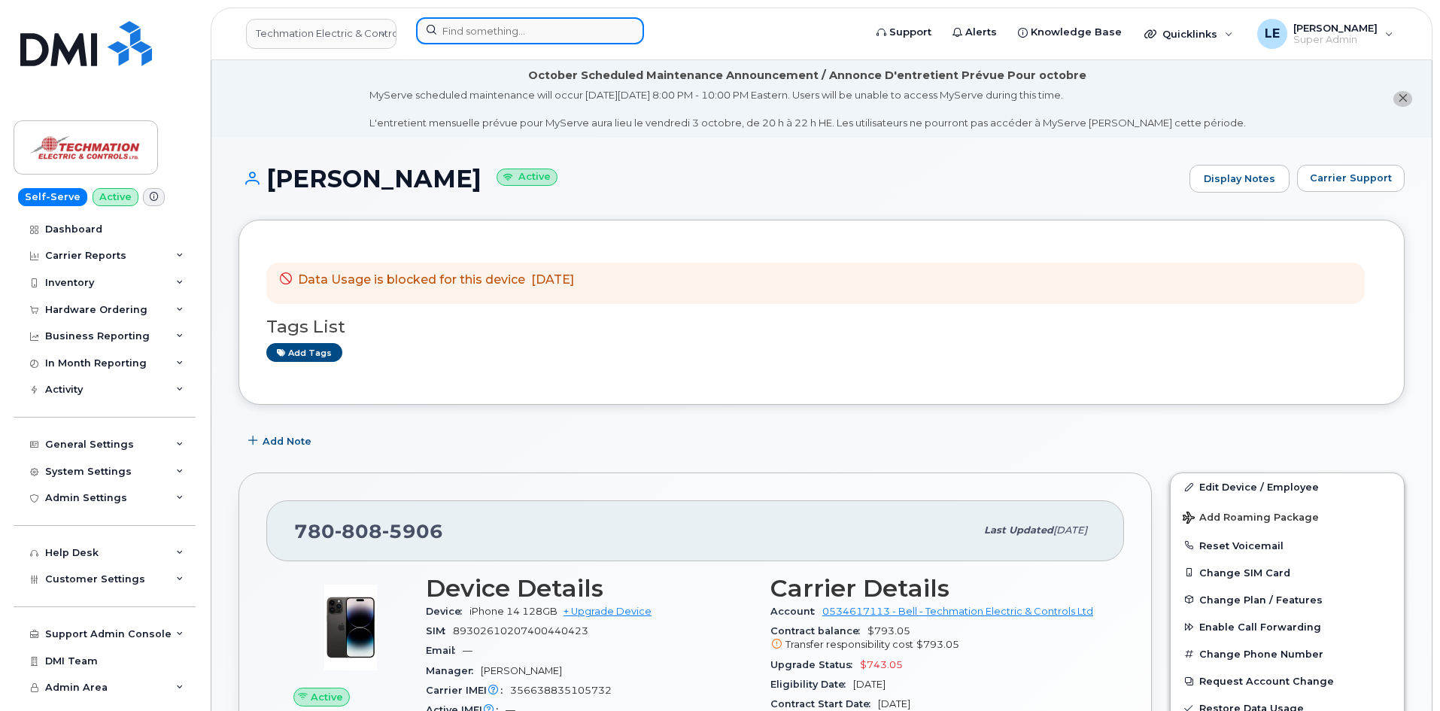
click at [441, 24] on input at bounding box center [530, 30] width 228 height 27
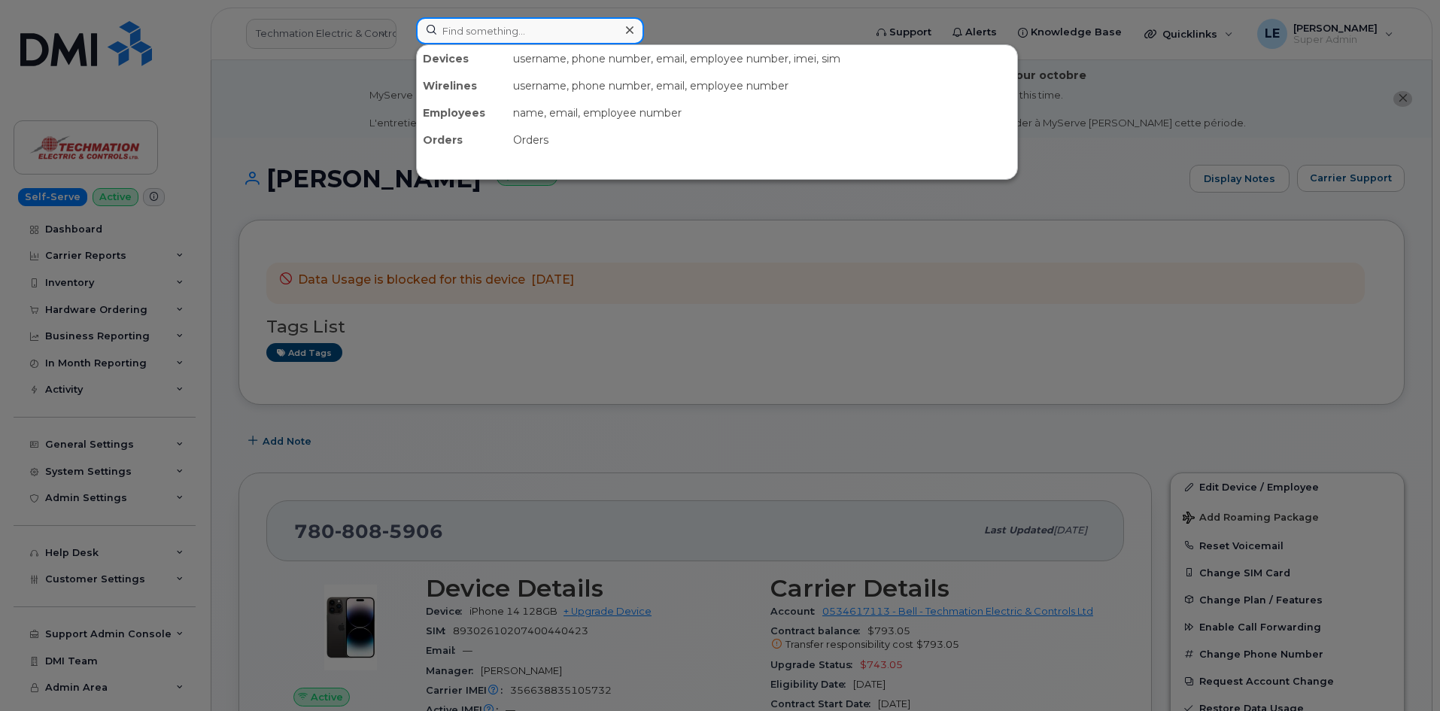
paste input "4034155719"
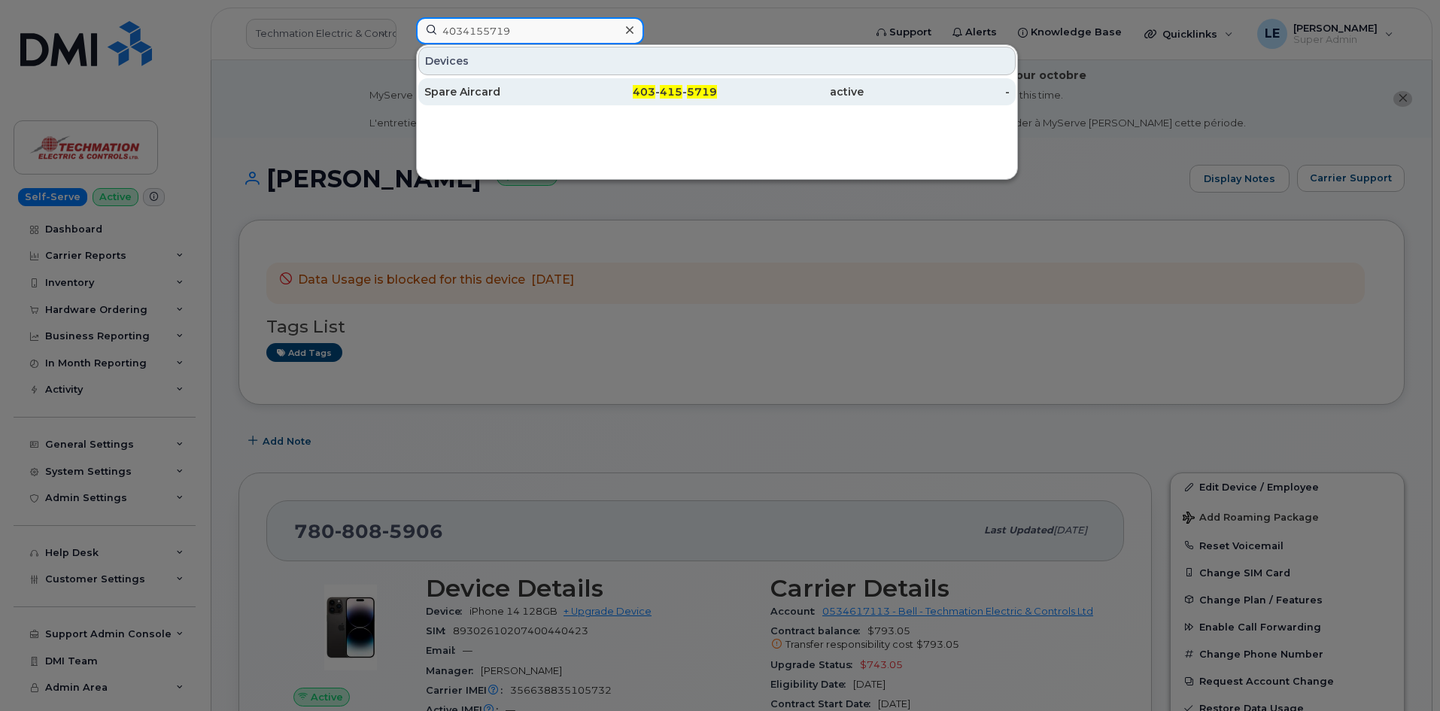
type input "4034155719"
click at [473, 82] on div "Spare Aircard" at bounding box center [497, 91] width 147 height 27
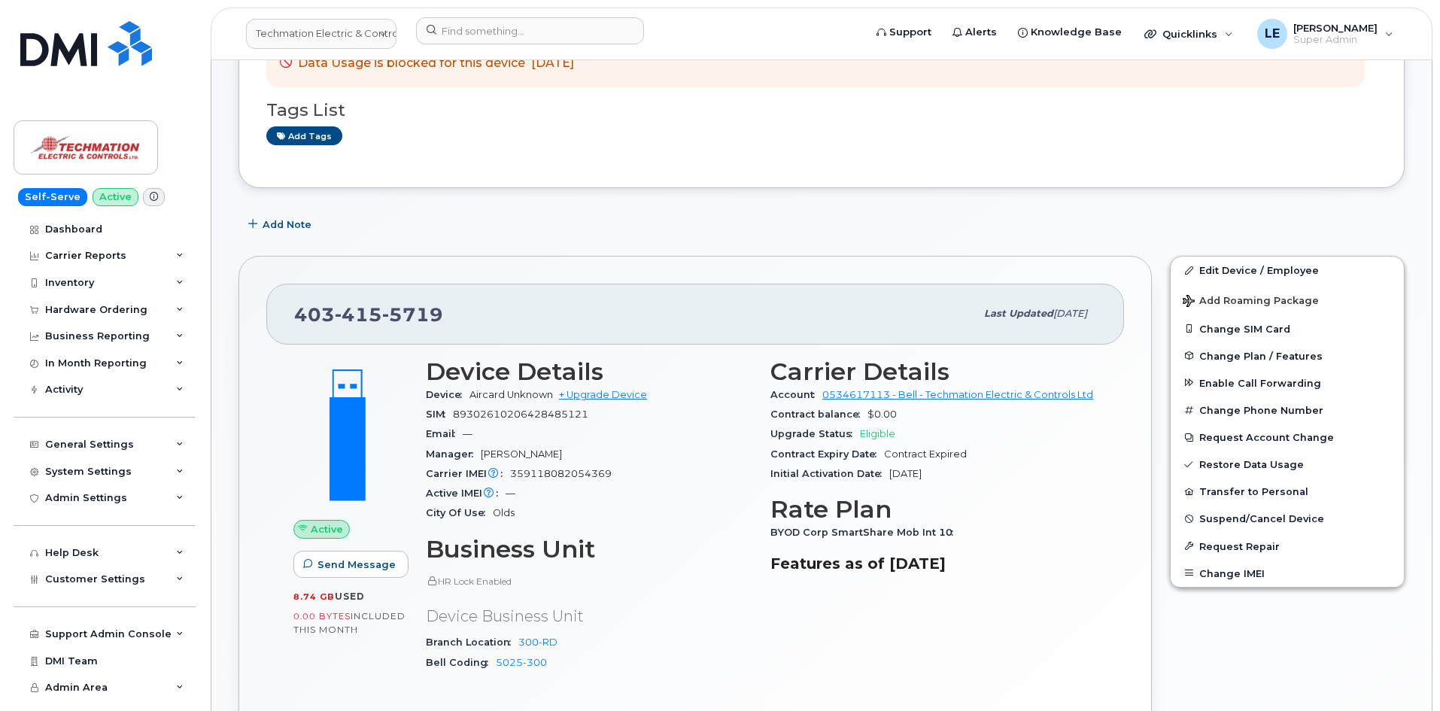
scroll to position [226, 0]
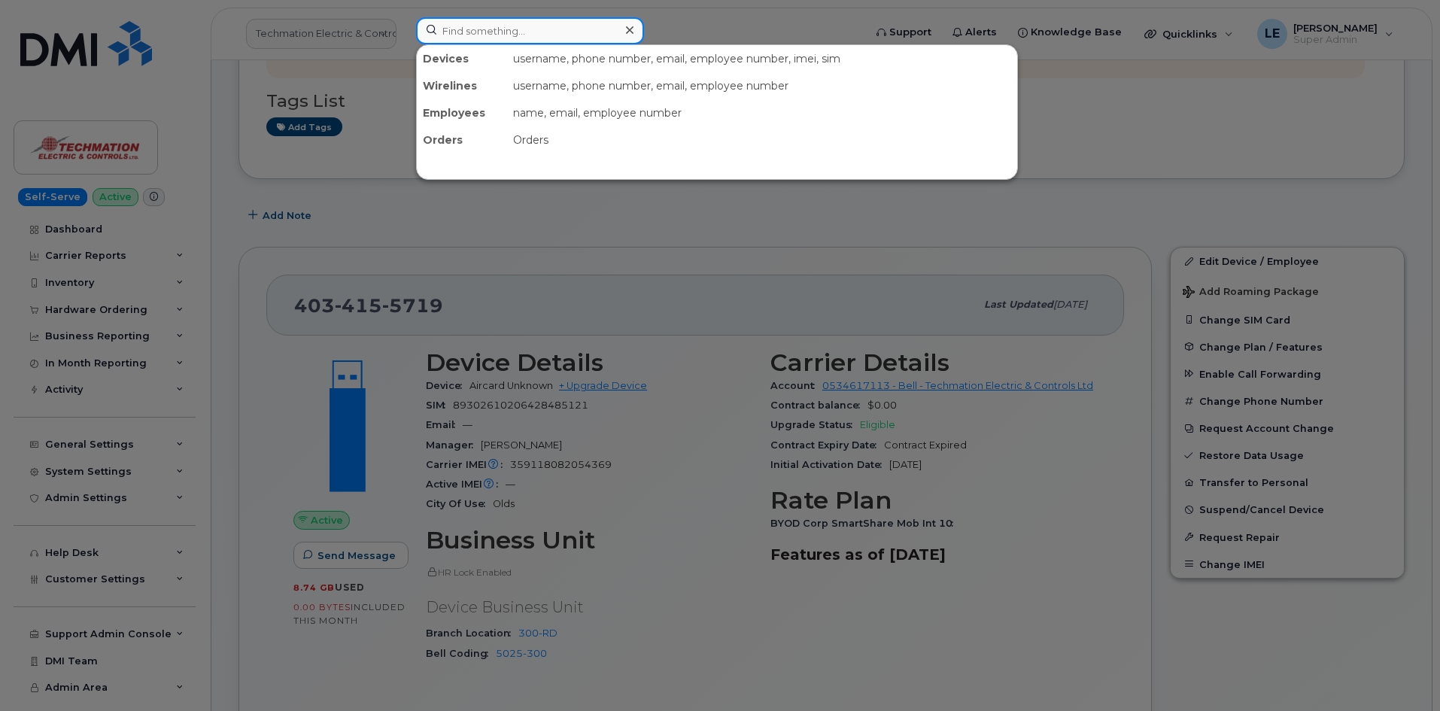
click at [456, 38] on input at bounding box center [530, 30] width 228 height 27
paste input "4033340575"
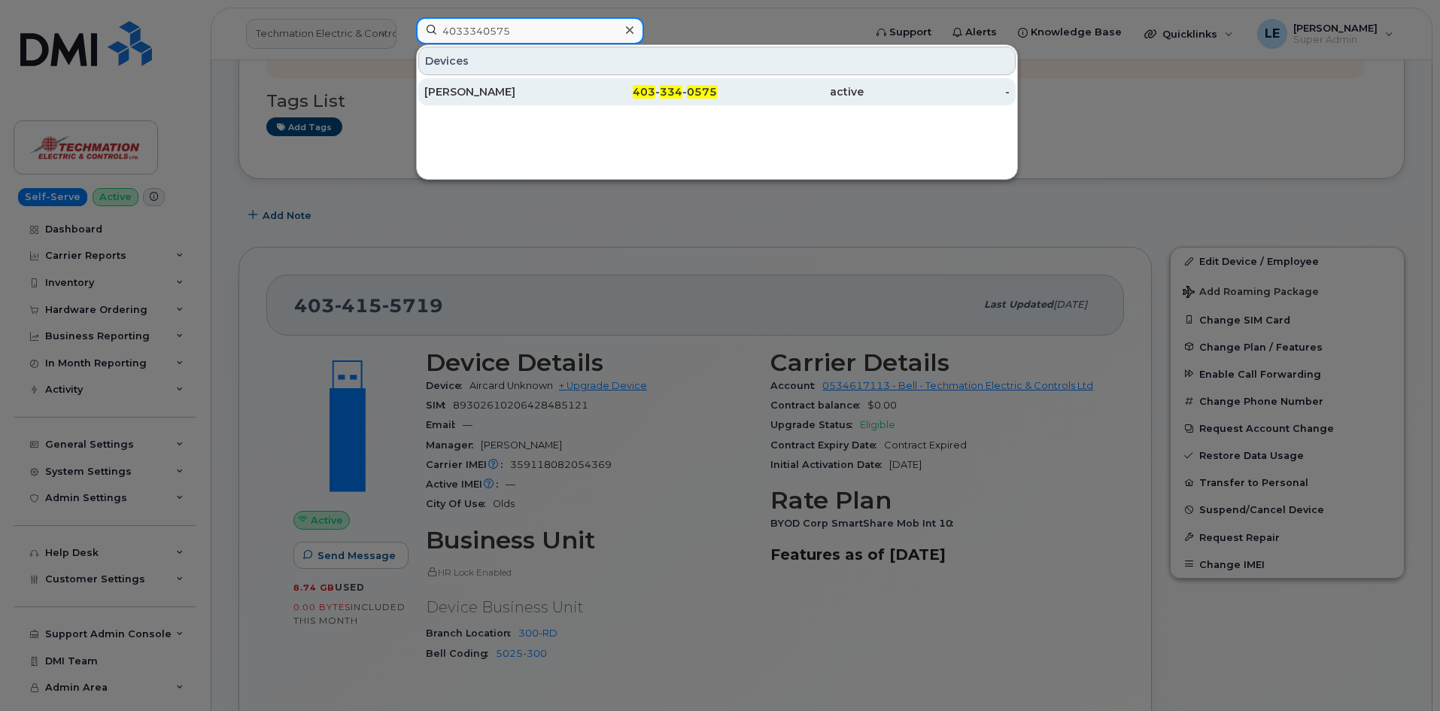
type input "4033340575"
click at [462, 86] on div "[PERSON_NAME]" at bounding box center [497, 91] width 147 height 15
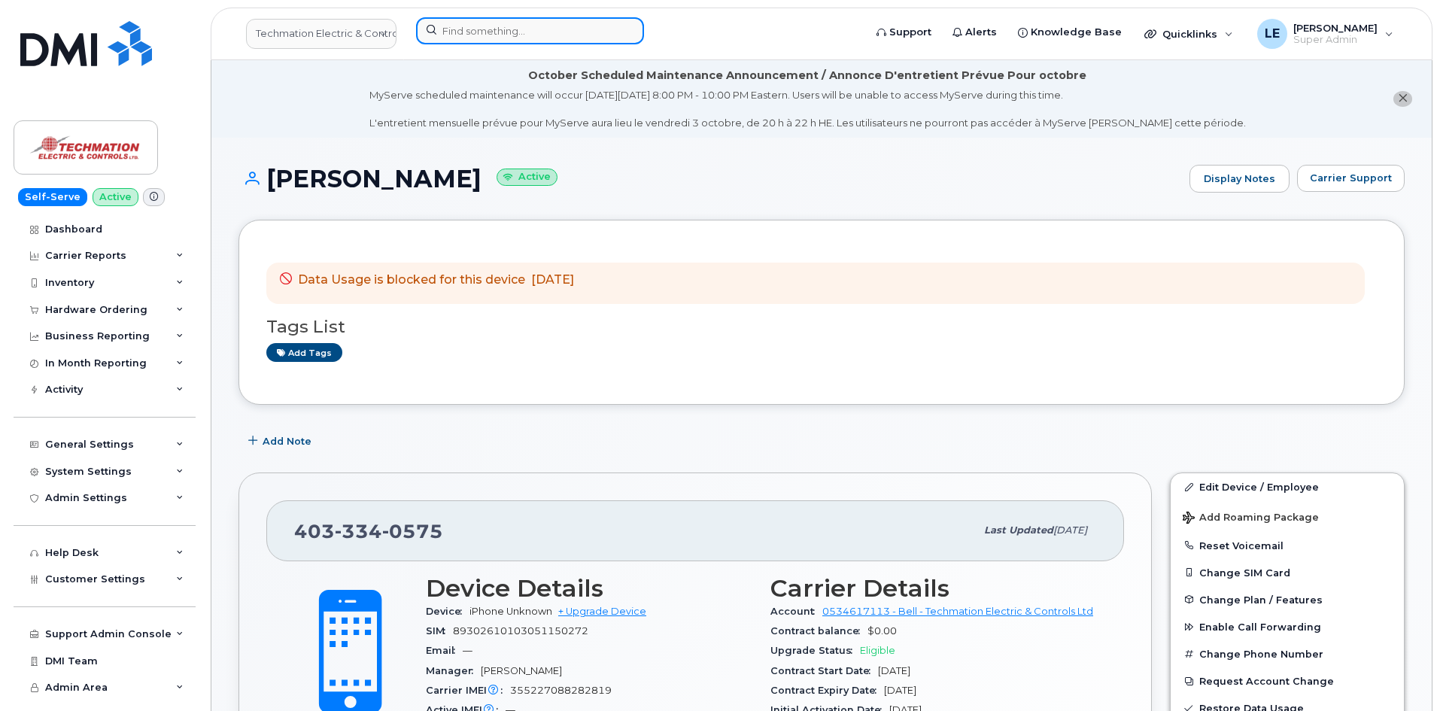
click at [482, 30] on input at bounding box center [530, 30] width 228 height 27
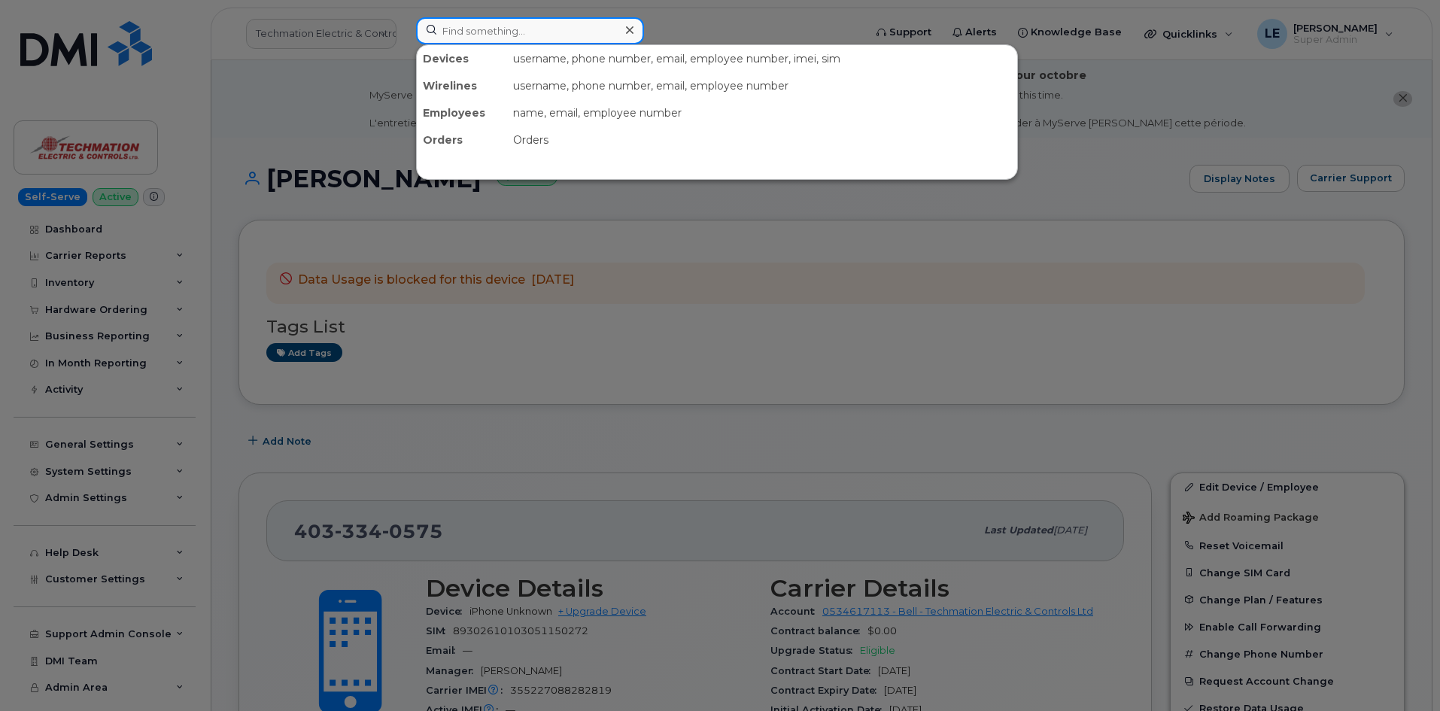
paste input "5878766495"
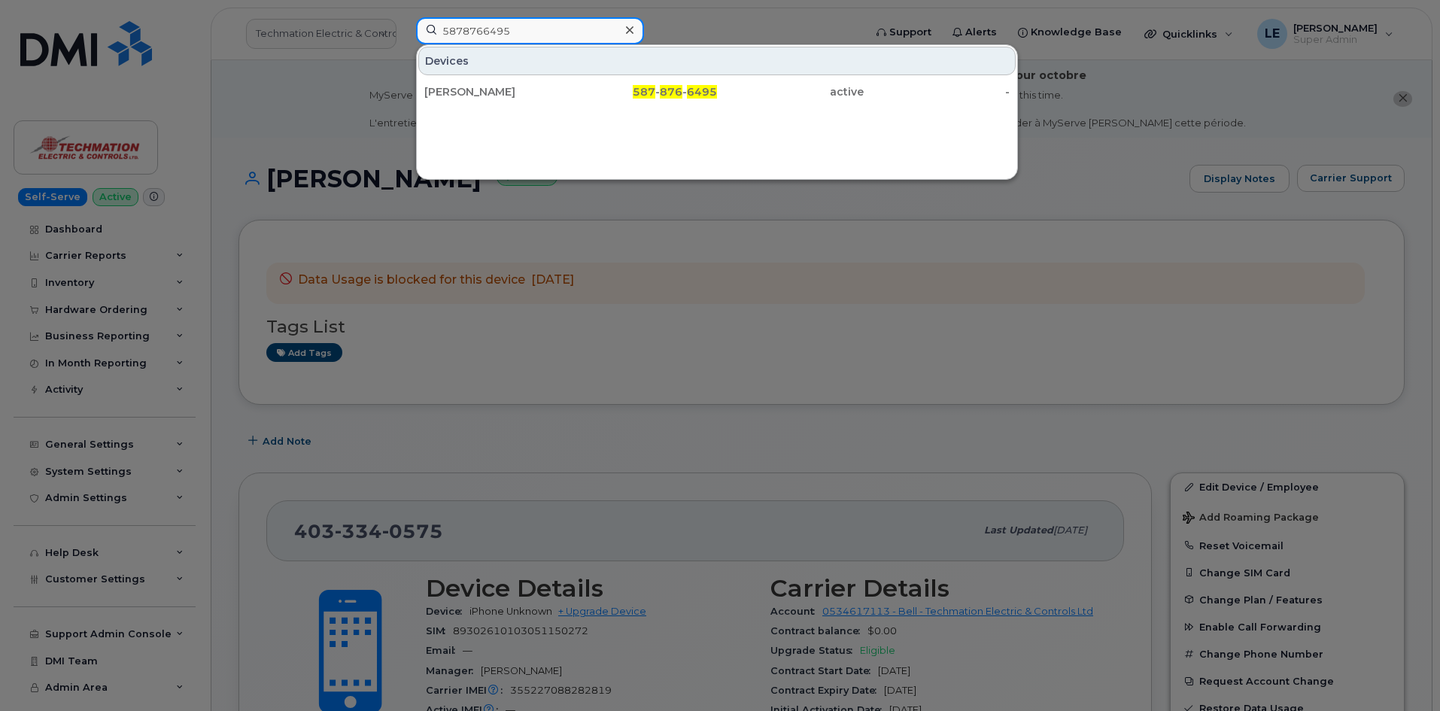
type input "5878766495"
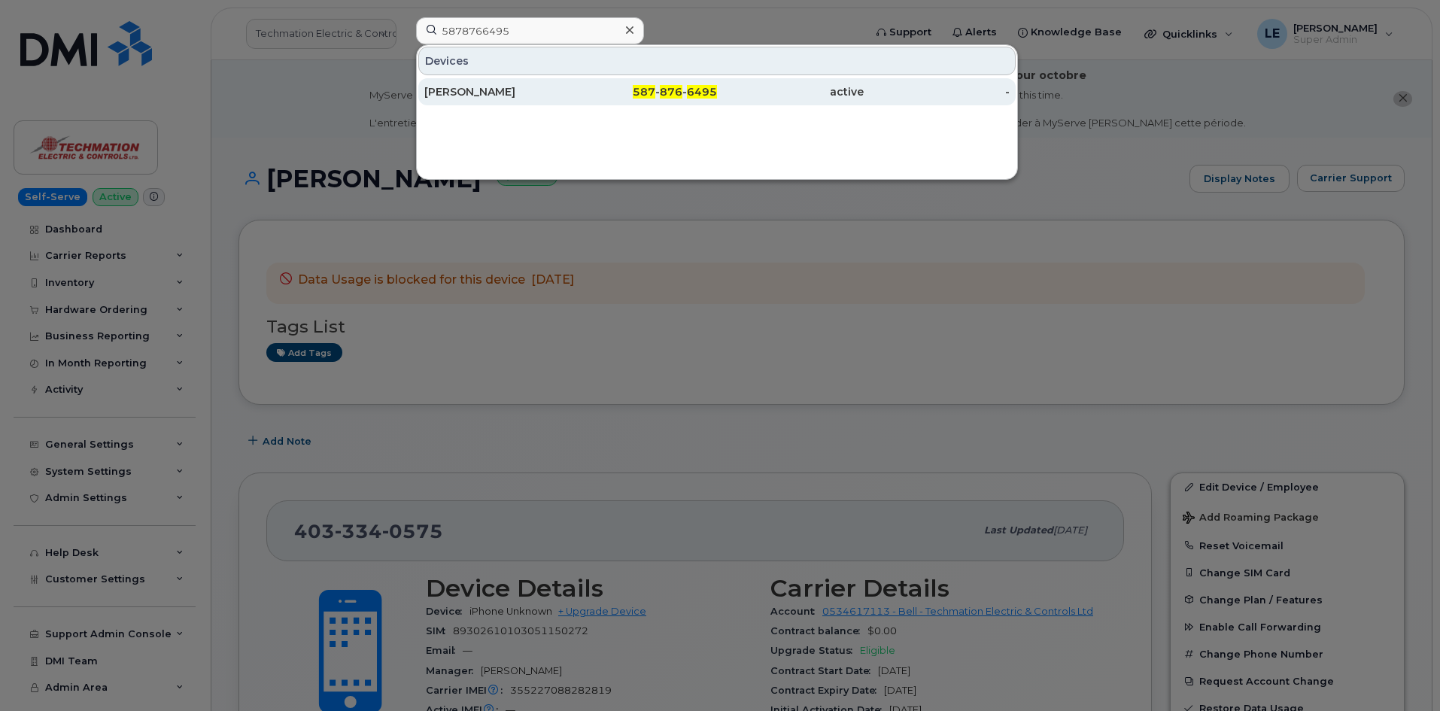
click at [736, 106] on div "[PERSON_NAME] 587 - 876 - 6495 active -" at bounding box center [717, 92] width 601 height 30
click at [736, 105] on div "active" at bounding box center [790, 91] width 147 height 27
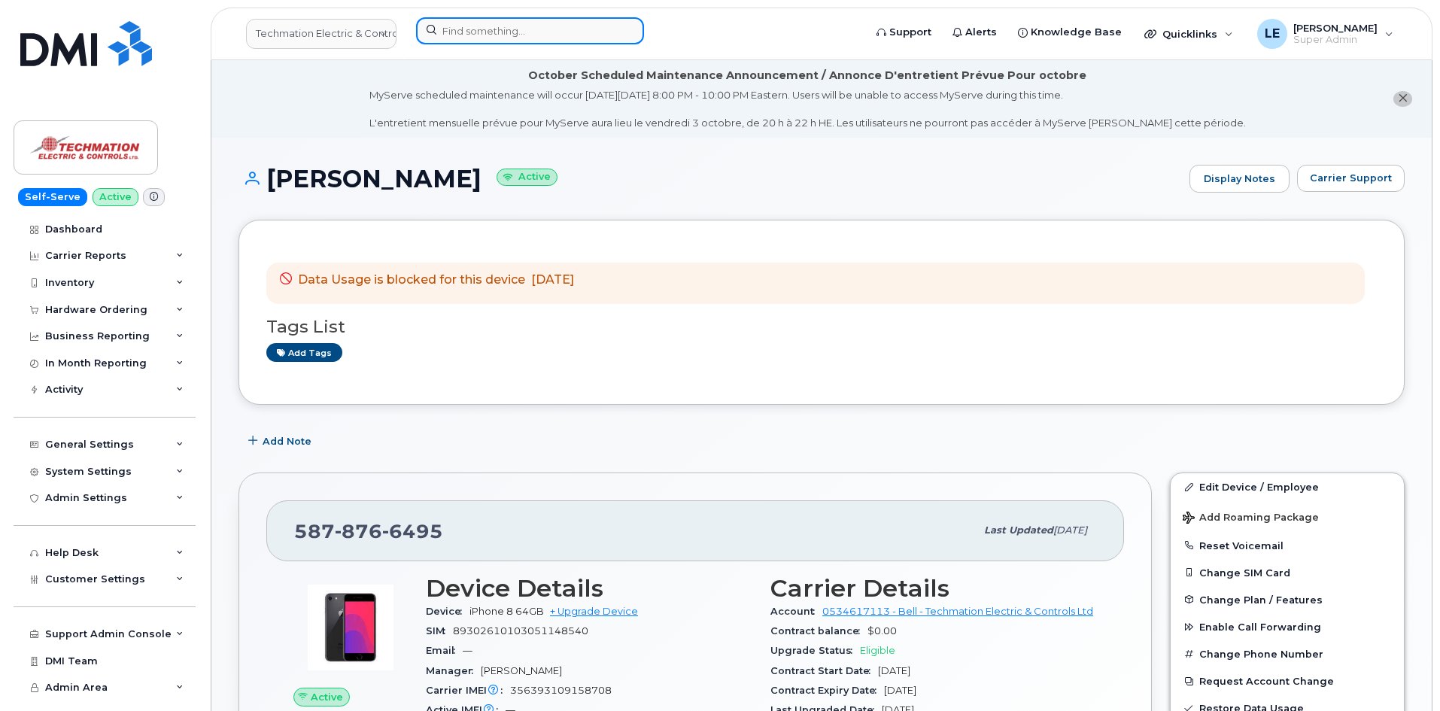
click at [527, 28] on input at bounding box center [530, 30] width 228 height 27
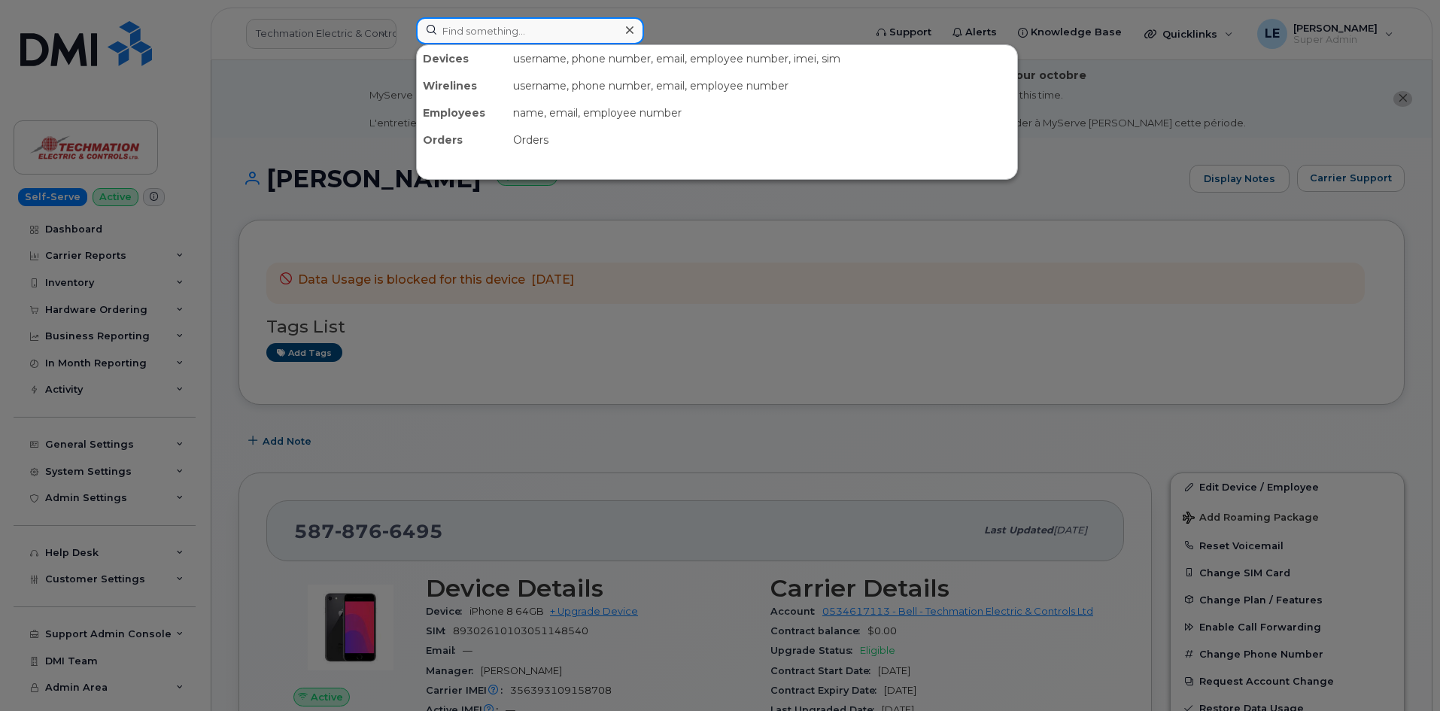
paste input "7804059078"
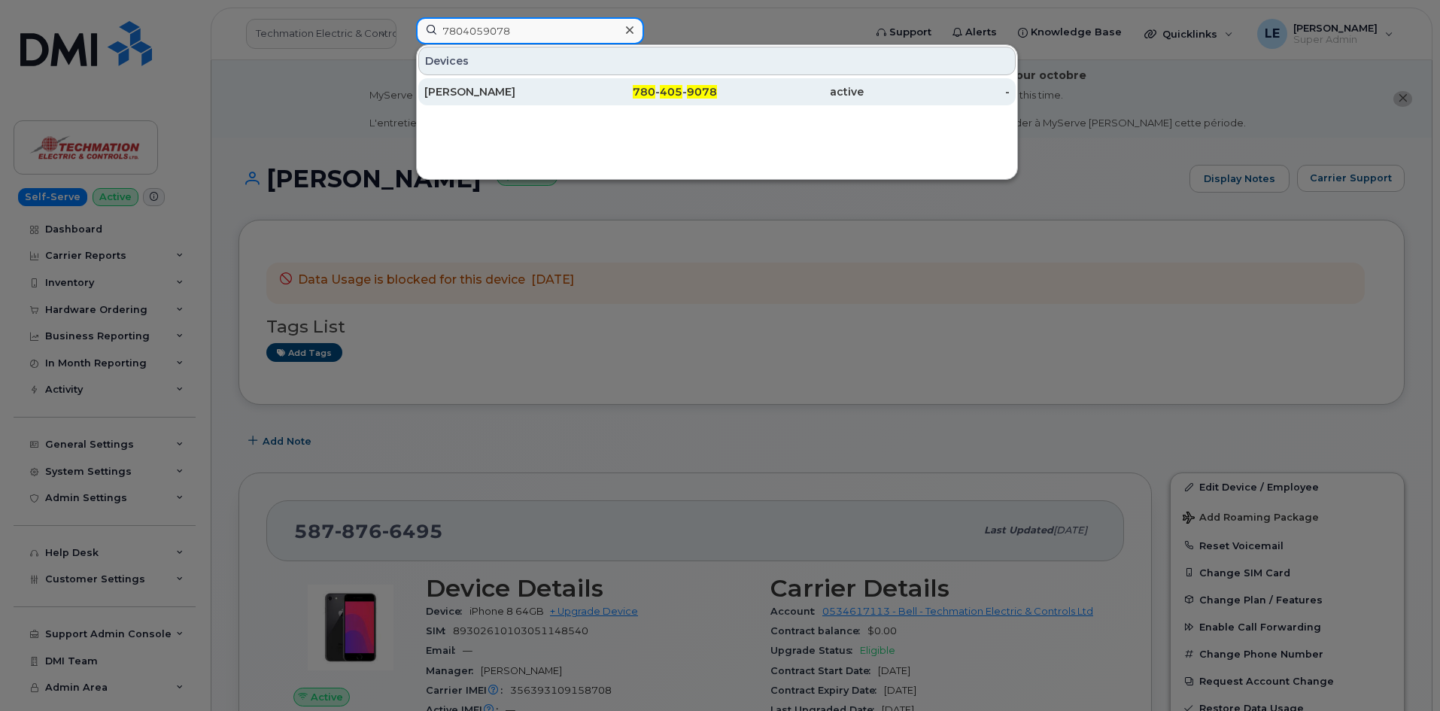
type input "7804059078"
click at [498, 86] on div "[PERSON_NAME]" at bounding box center [497, 91] width 147 height 15
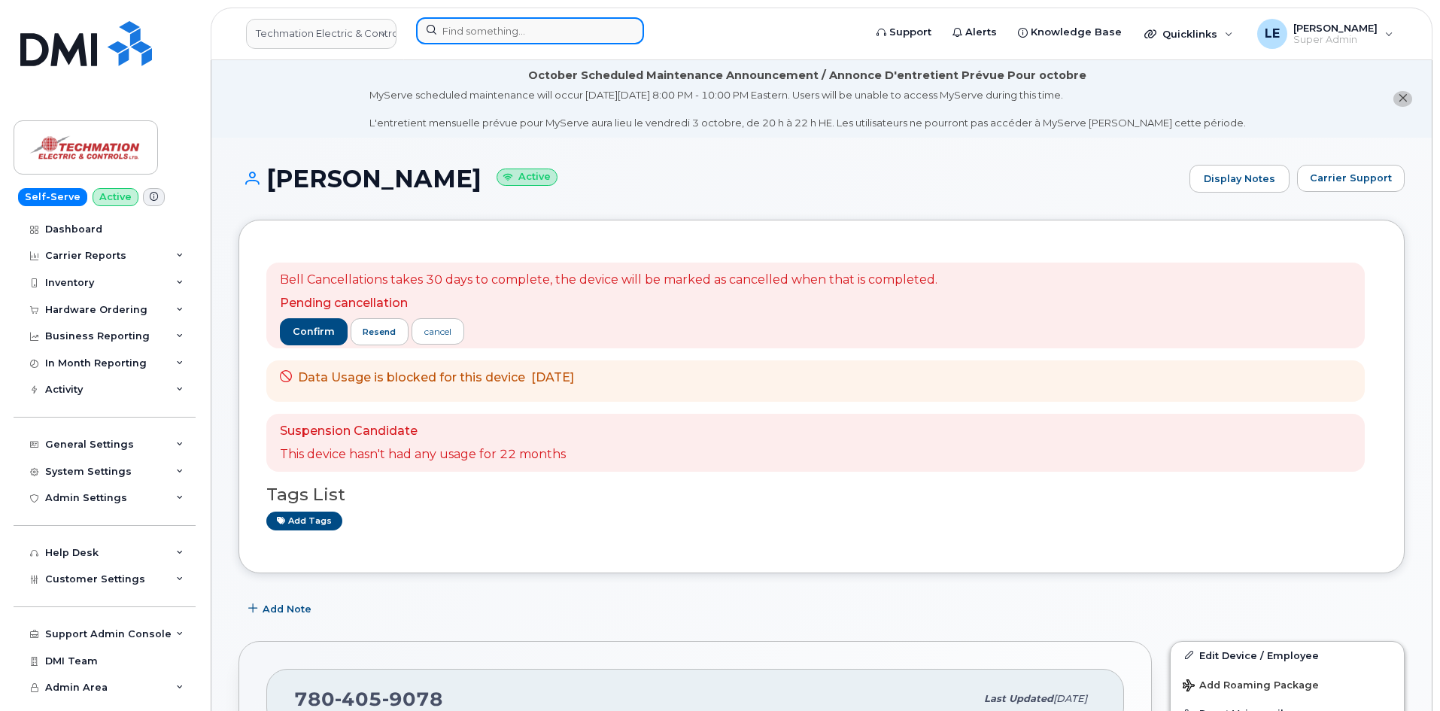
click at [540, 30] on input at bounding box center [530, 30] width 228 height 27
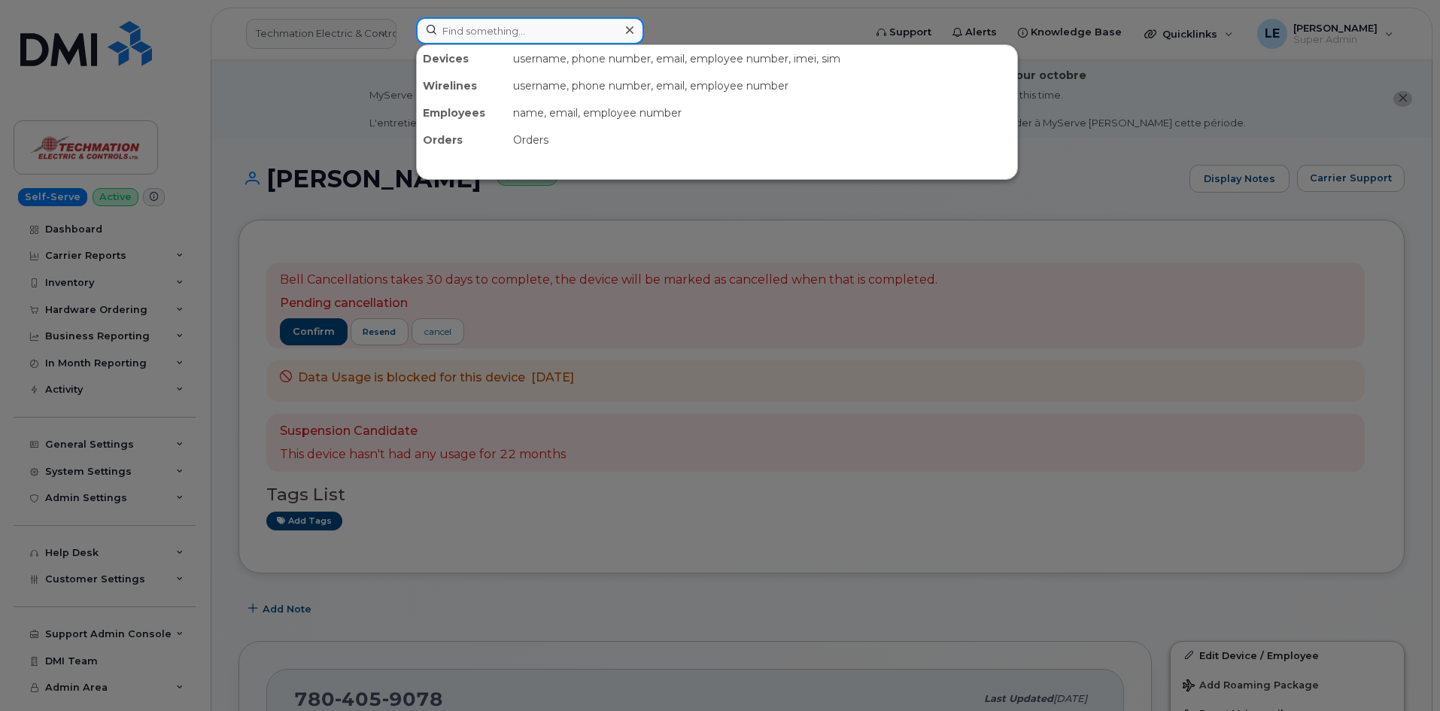
paste input "4034155719"
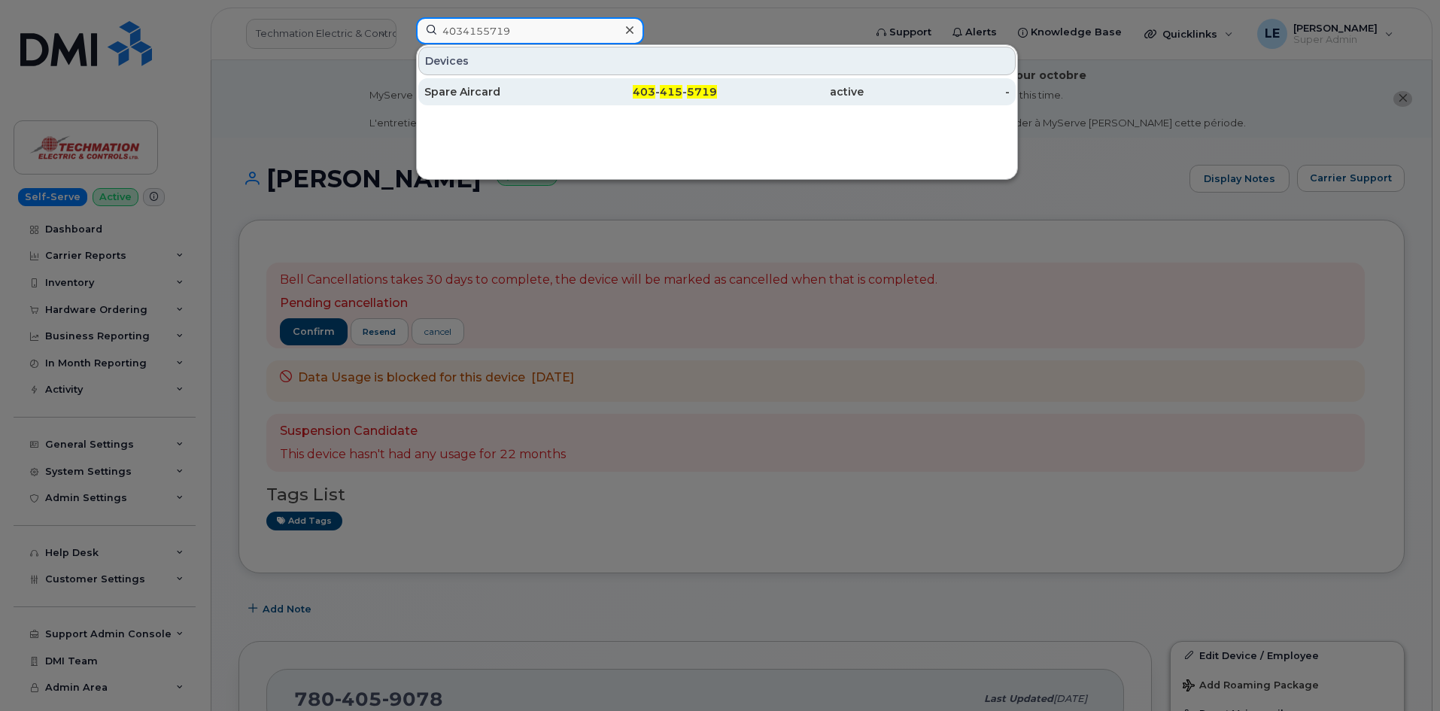
type input "4034155719"
click at [494, 86] on div "Spare Aircard" at bounding box center [497, 91] width 147 height 15
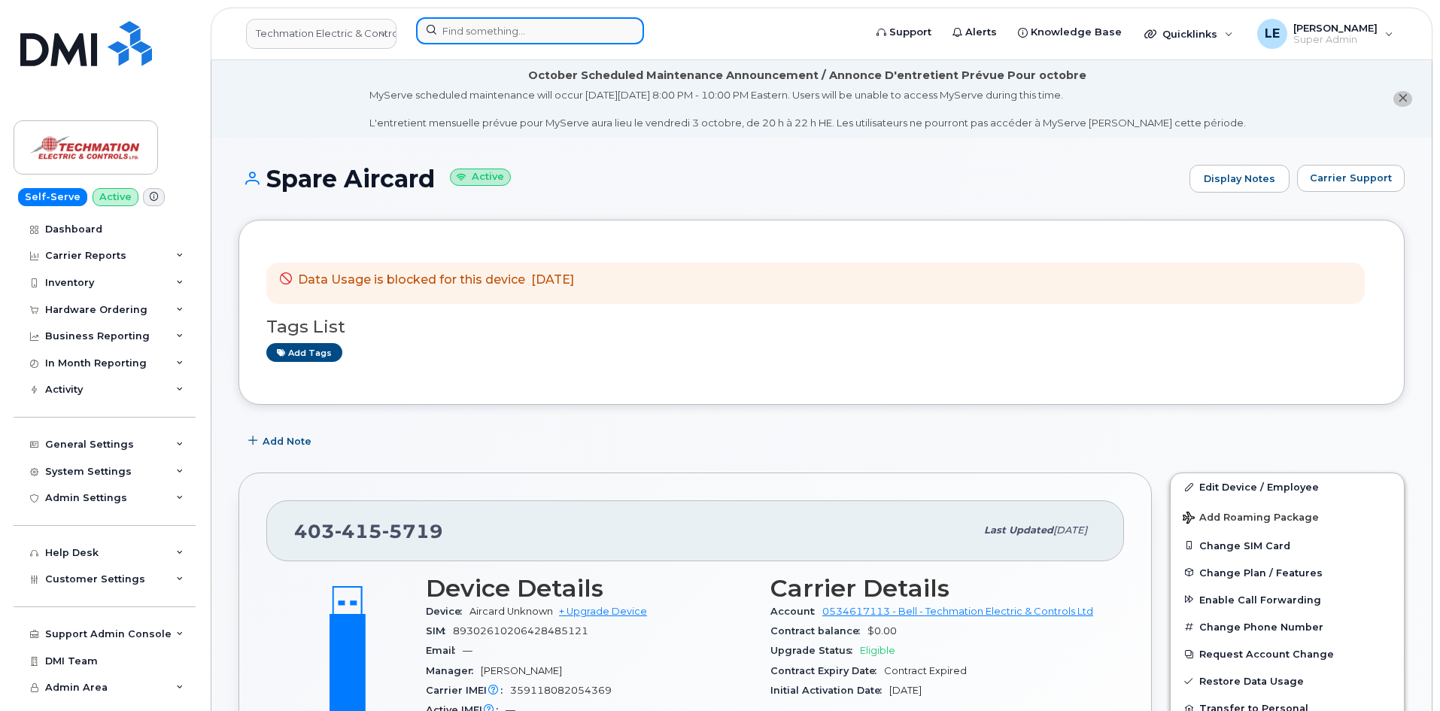
click at [499, 23] on input at bounding box center [530, 30] width 228 height 27
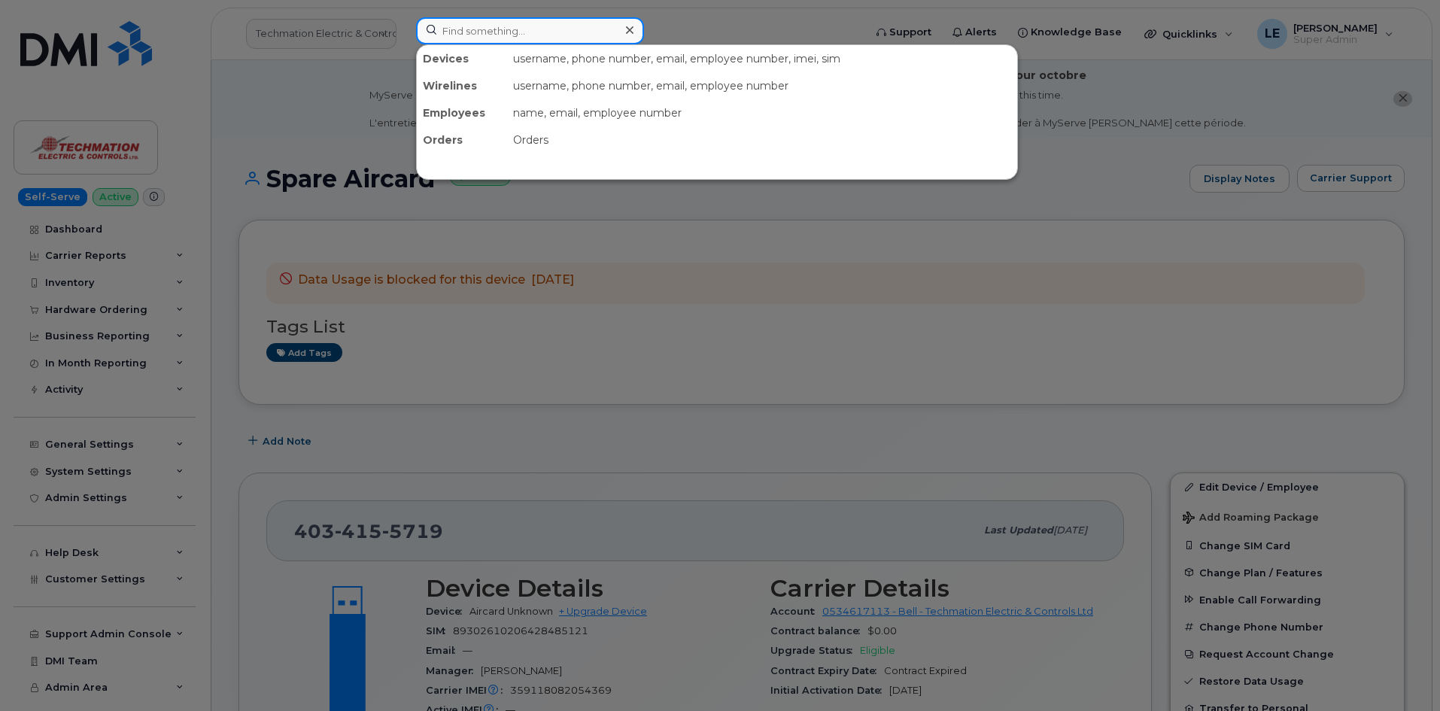
paste input "5193506734"
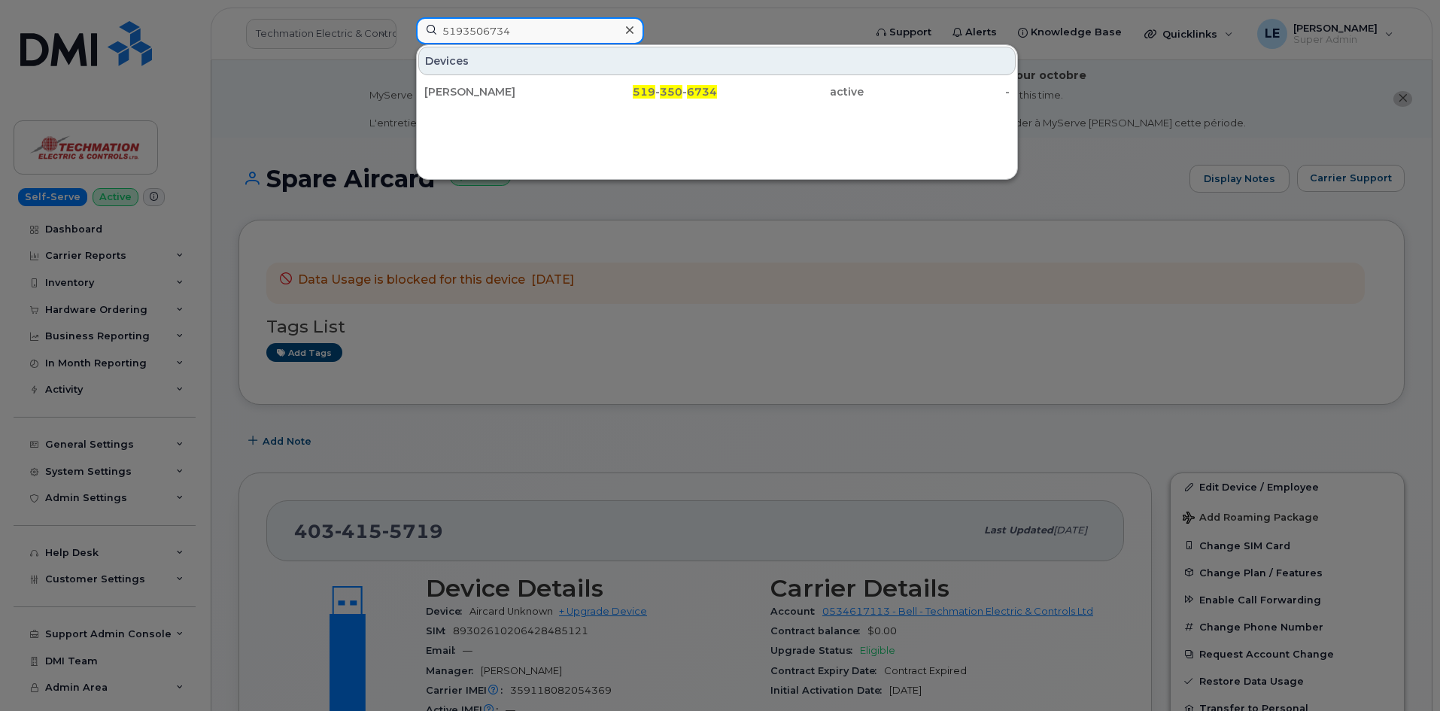
type input "5193506734"
click at [505, 71] on div "Devices" at bounding box center [716, 61] width 597 height 29
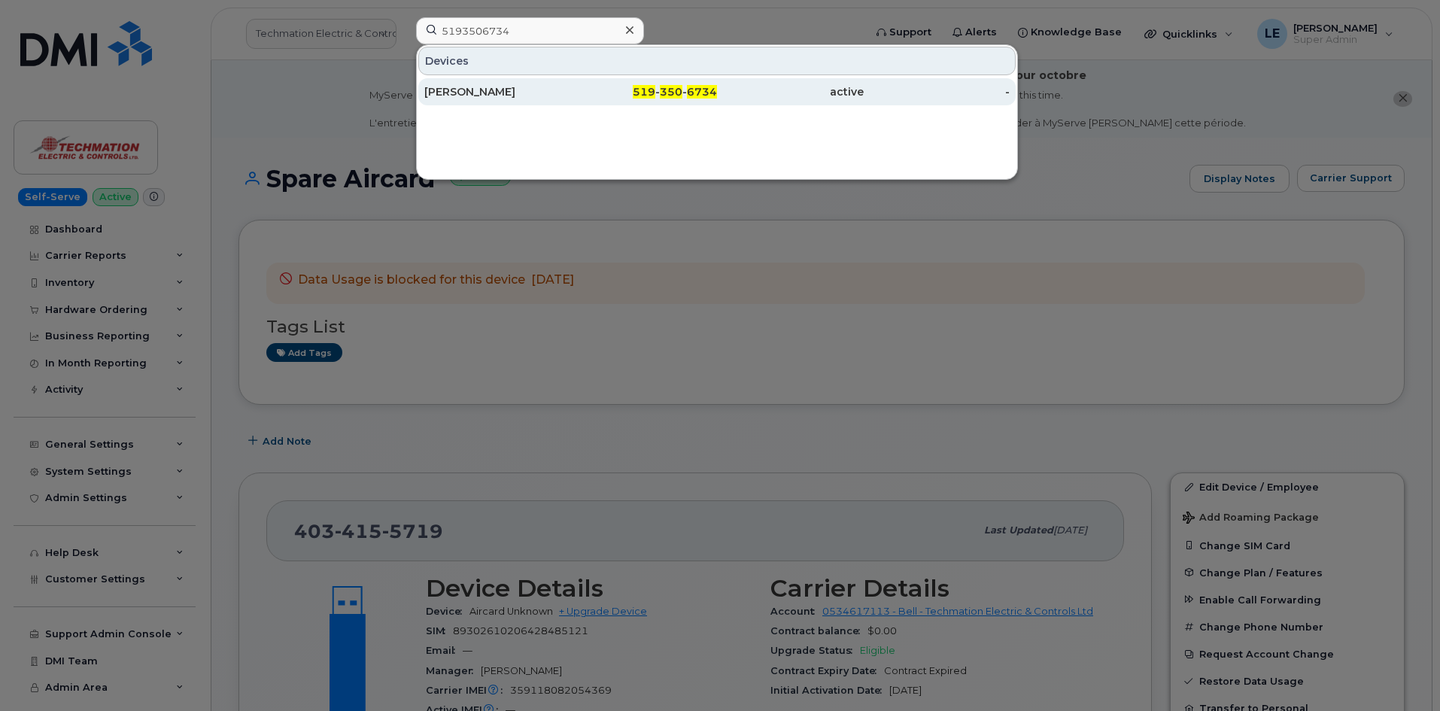
click at [503, 84] on div "Wes Roelofs" at bounding box center [497, 91] width 147 height 27
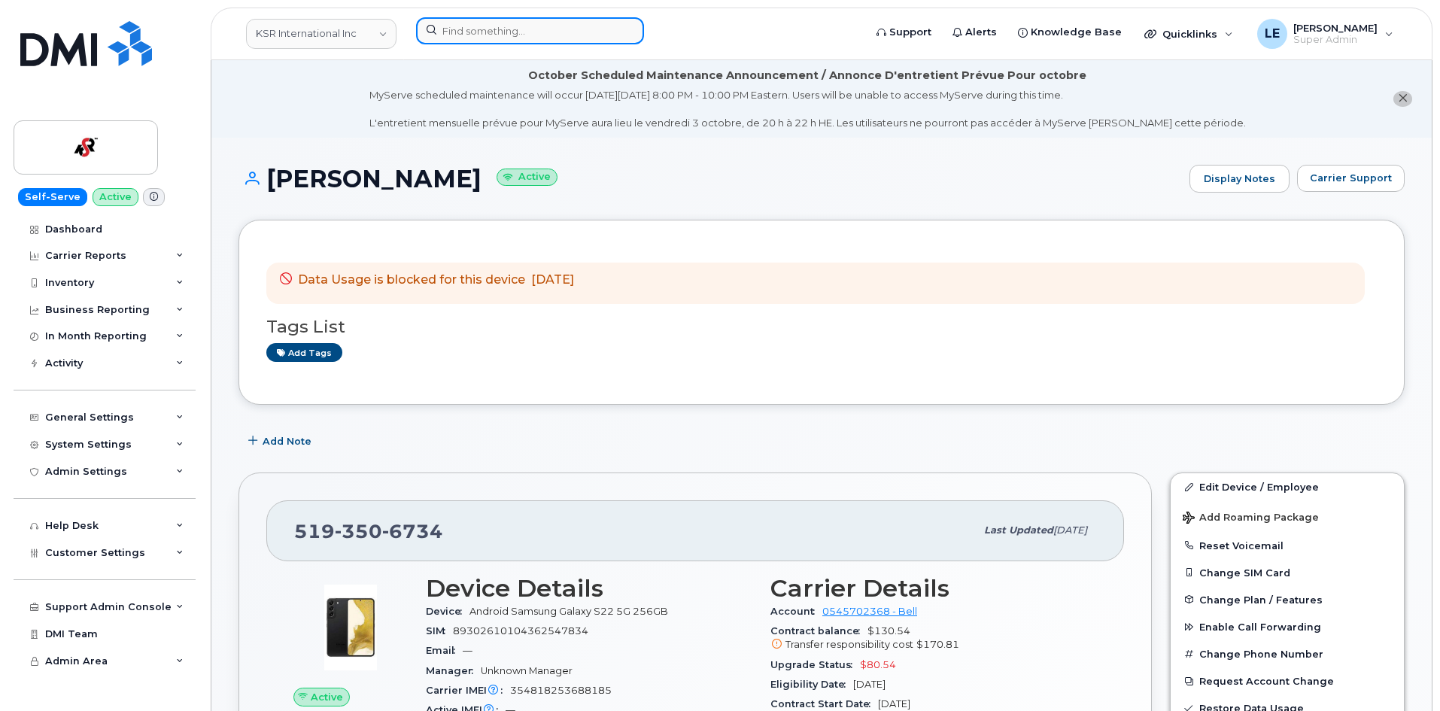
click at [490, 38] on input at bounding box center [530, 30] width 228 height 27
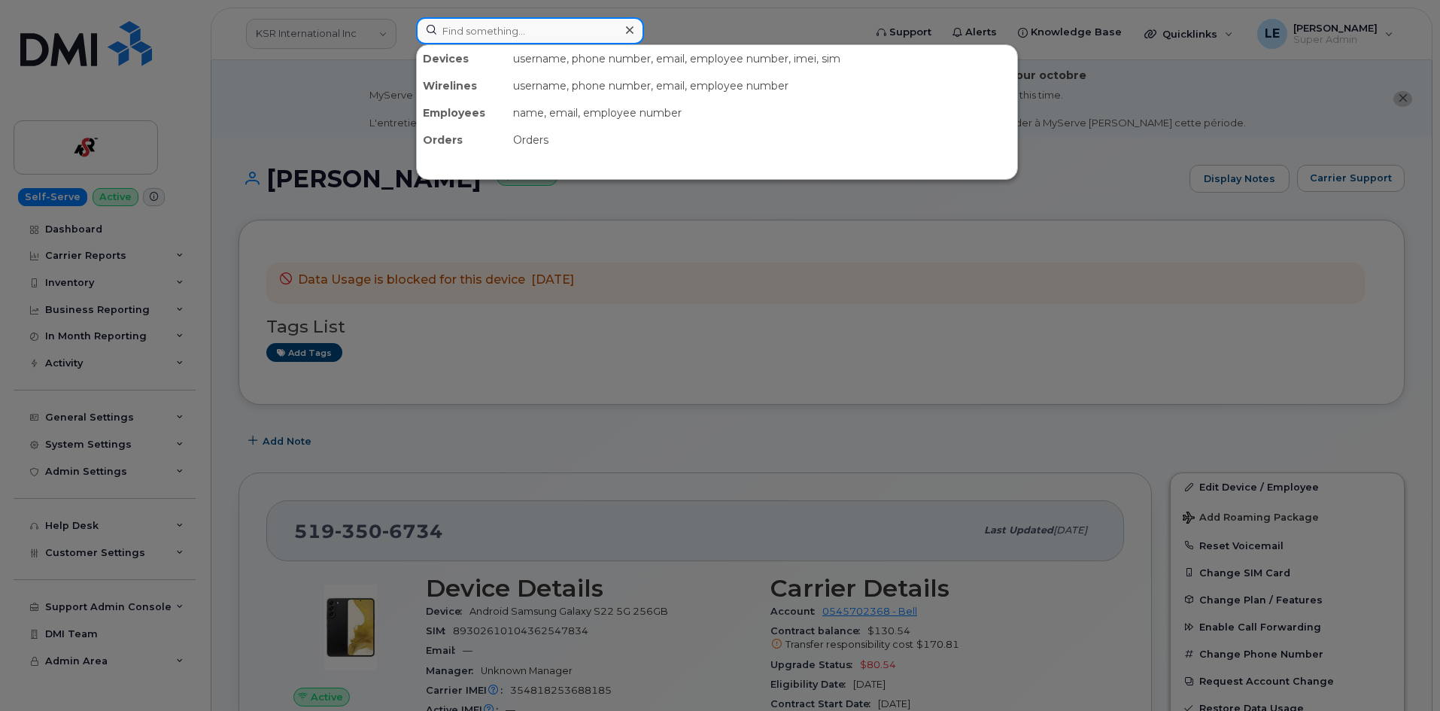
paste input "9025650393"
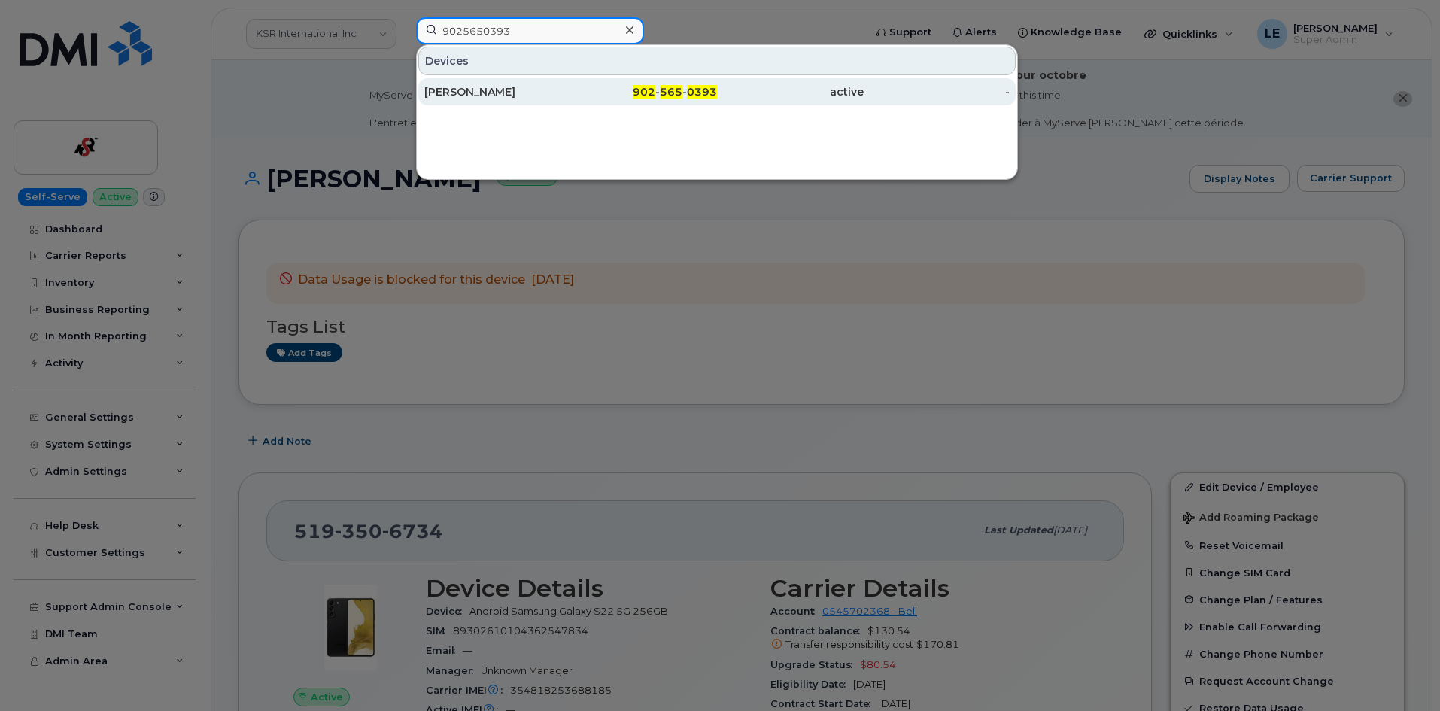
type input "9025650393"
click at [494, 82] on div "[PERSON_NAME]" at bounding box center [497, 91] width 147 height 27
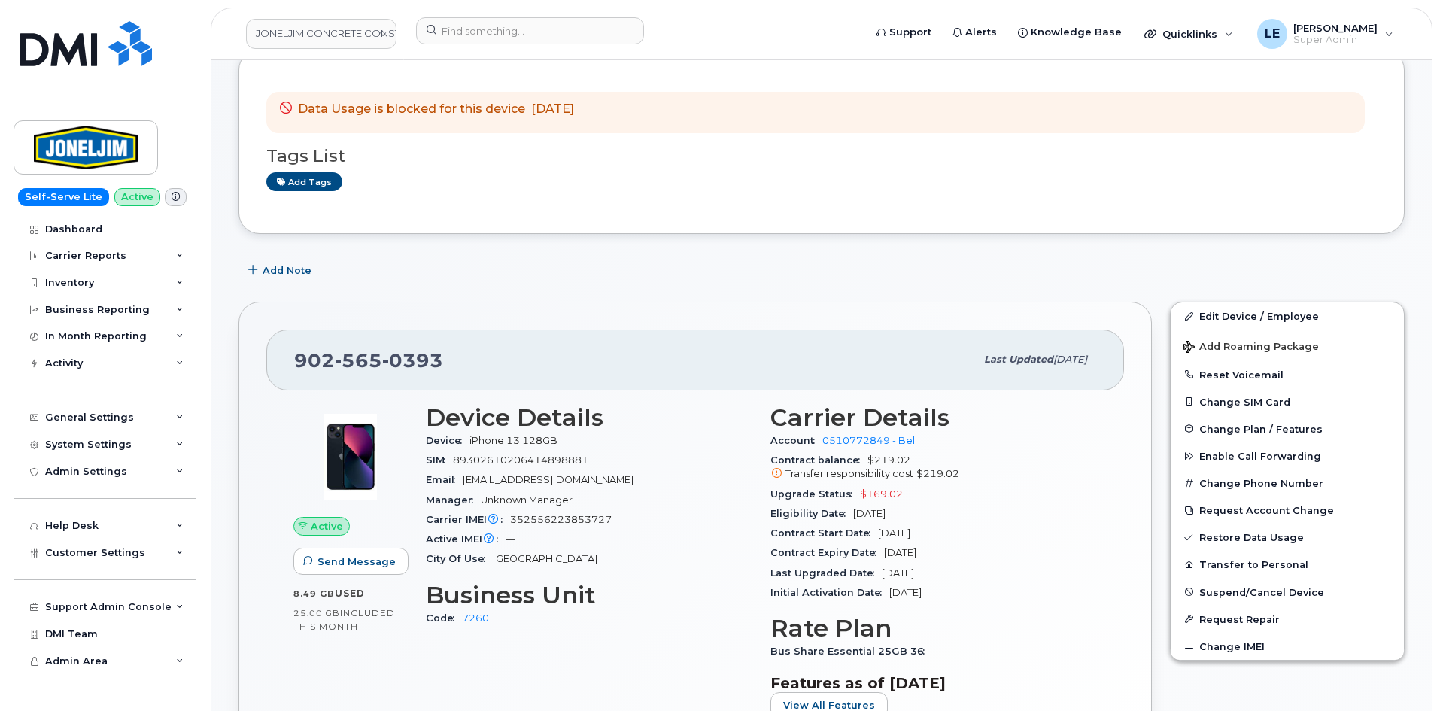
scroll to position [75, 0]
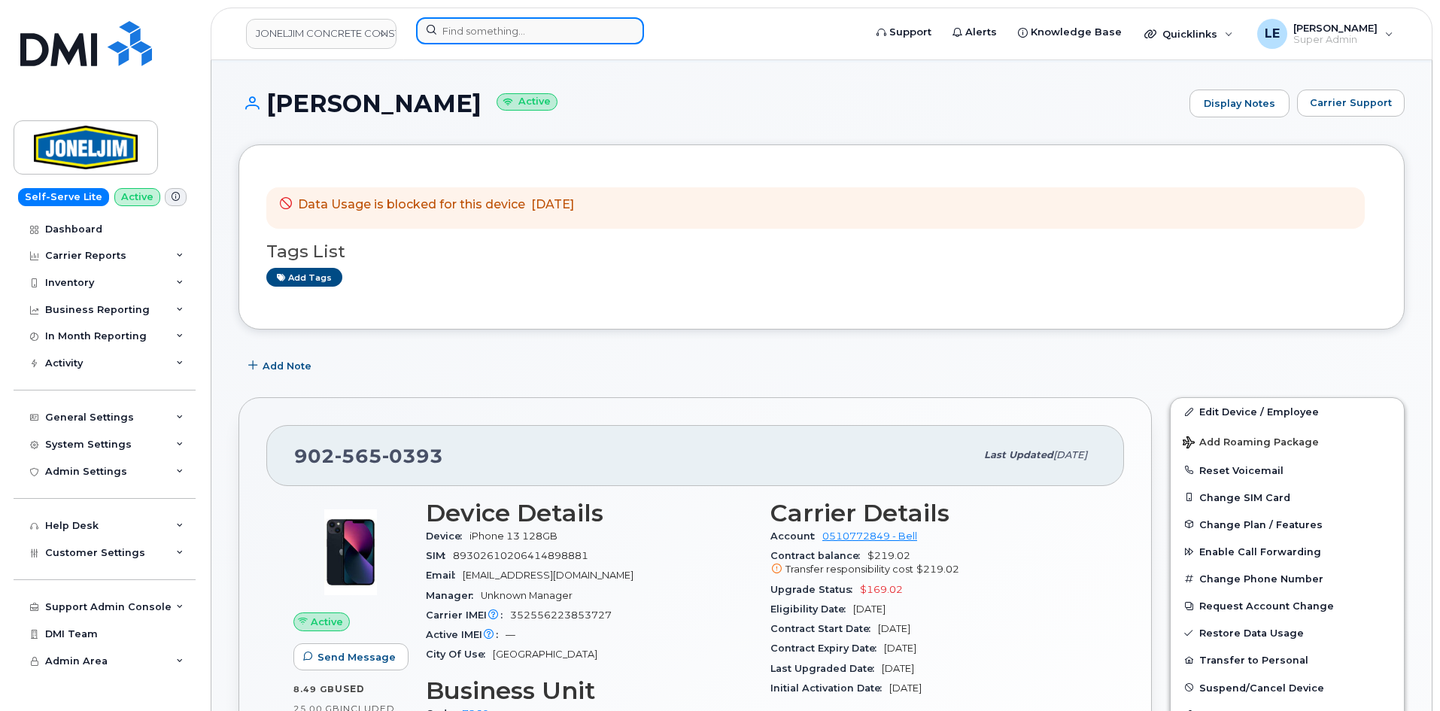
click at [473, 23] on input at bounding box center [530, 30] width 228 height 27
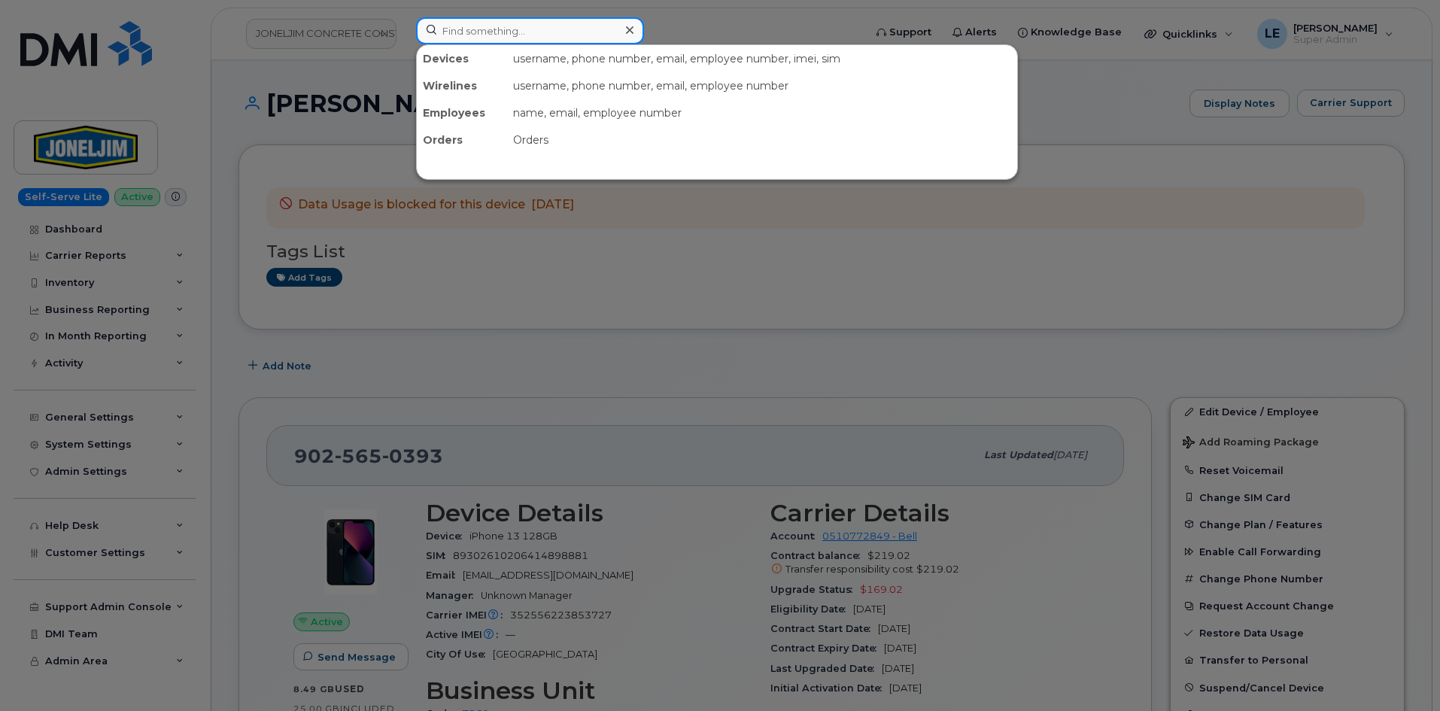
paste input "5193506734"
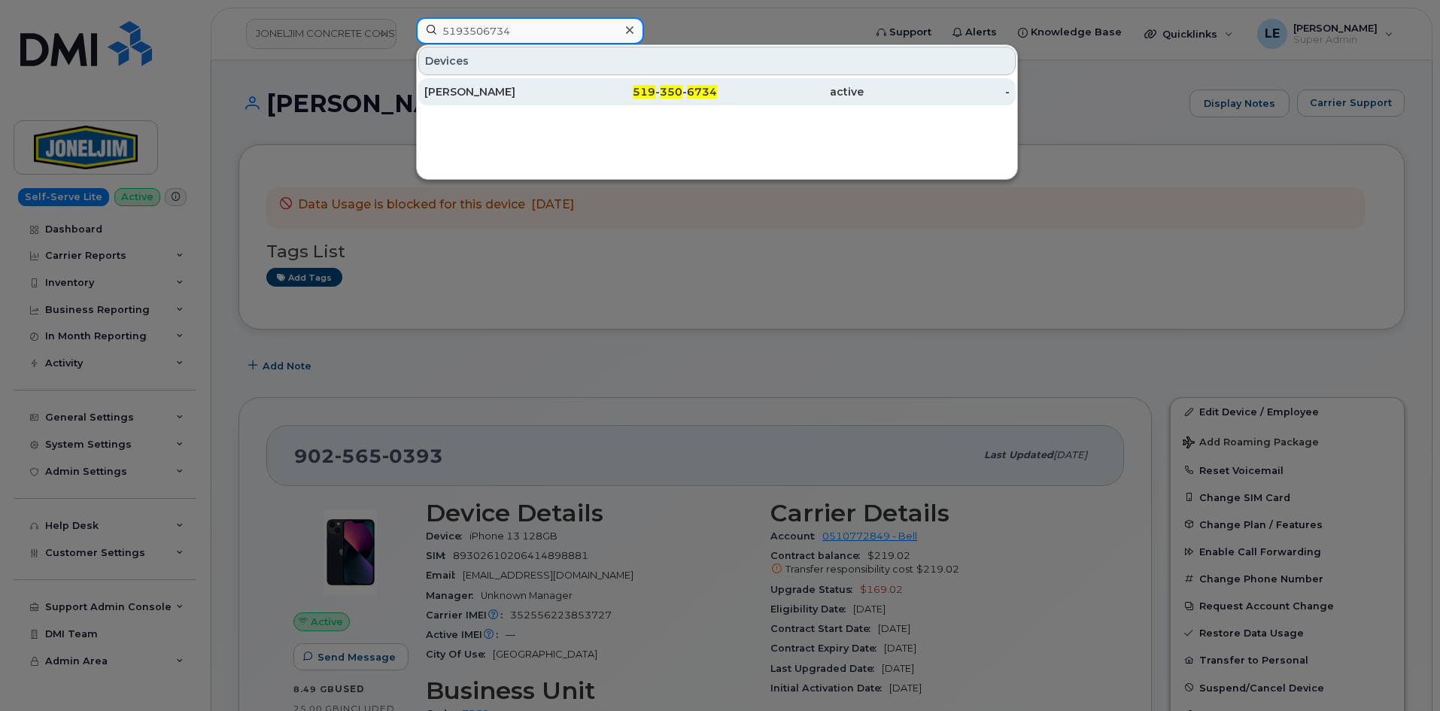
type input "5193506734"
click at [661, 98] on span "350" at bounding box center [671, 92] width 23 height 14
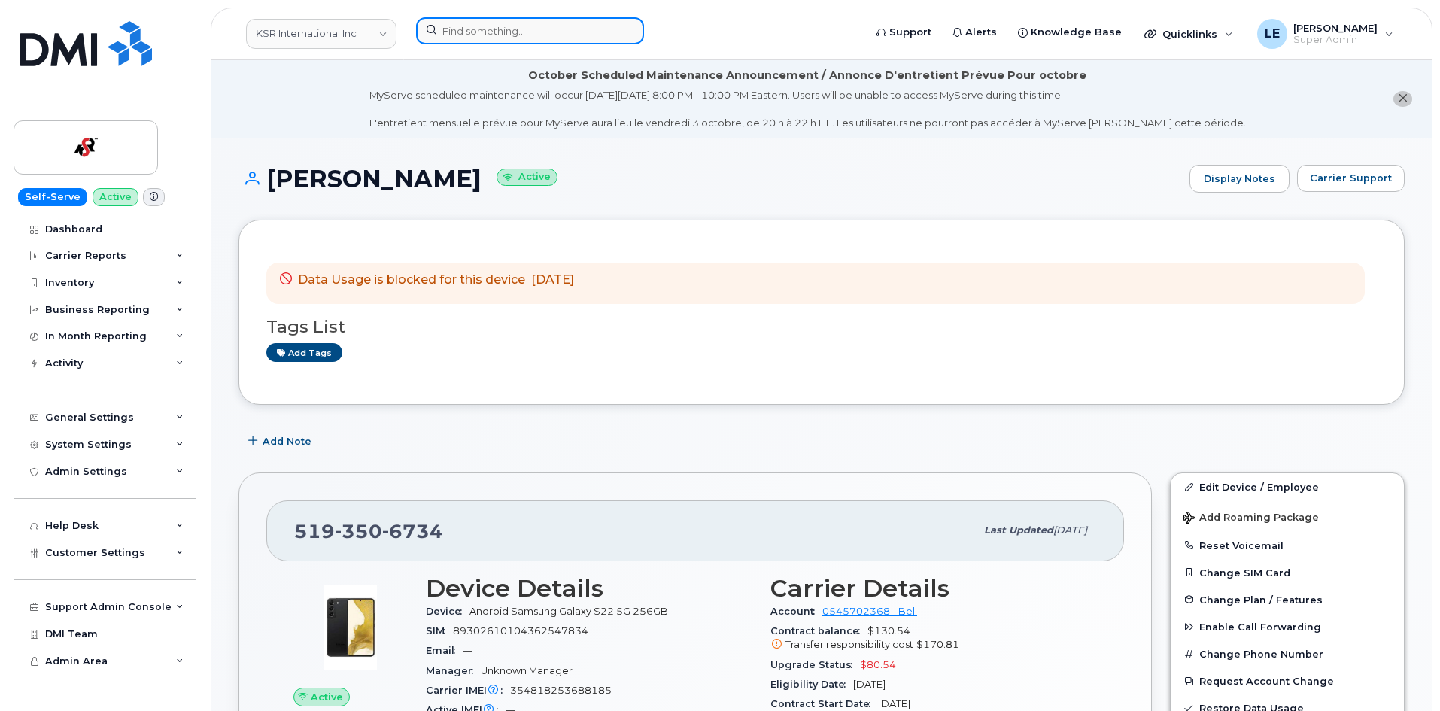
click at [458, 41] on input at bounding box center [530, 30] width 228 height 27
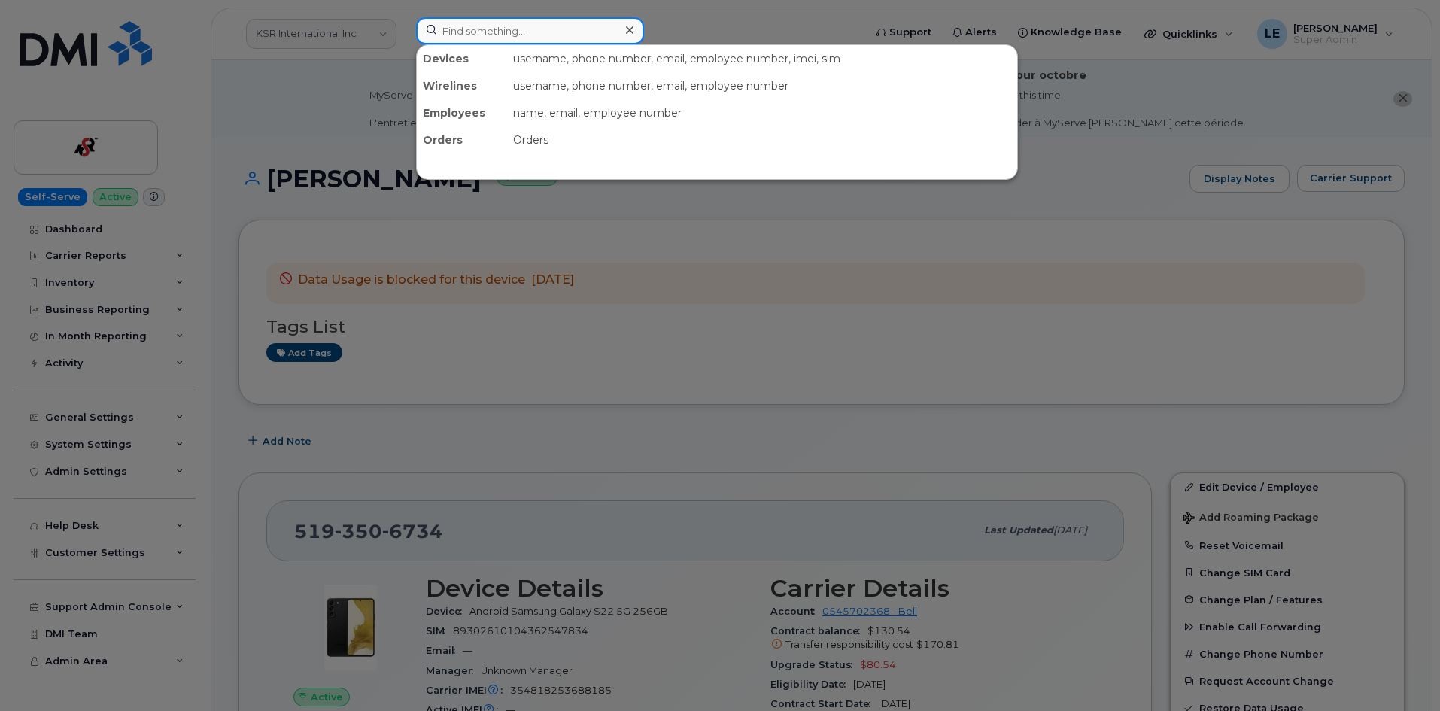
paste input "5814598701"
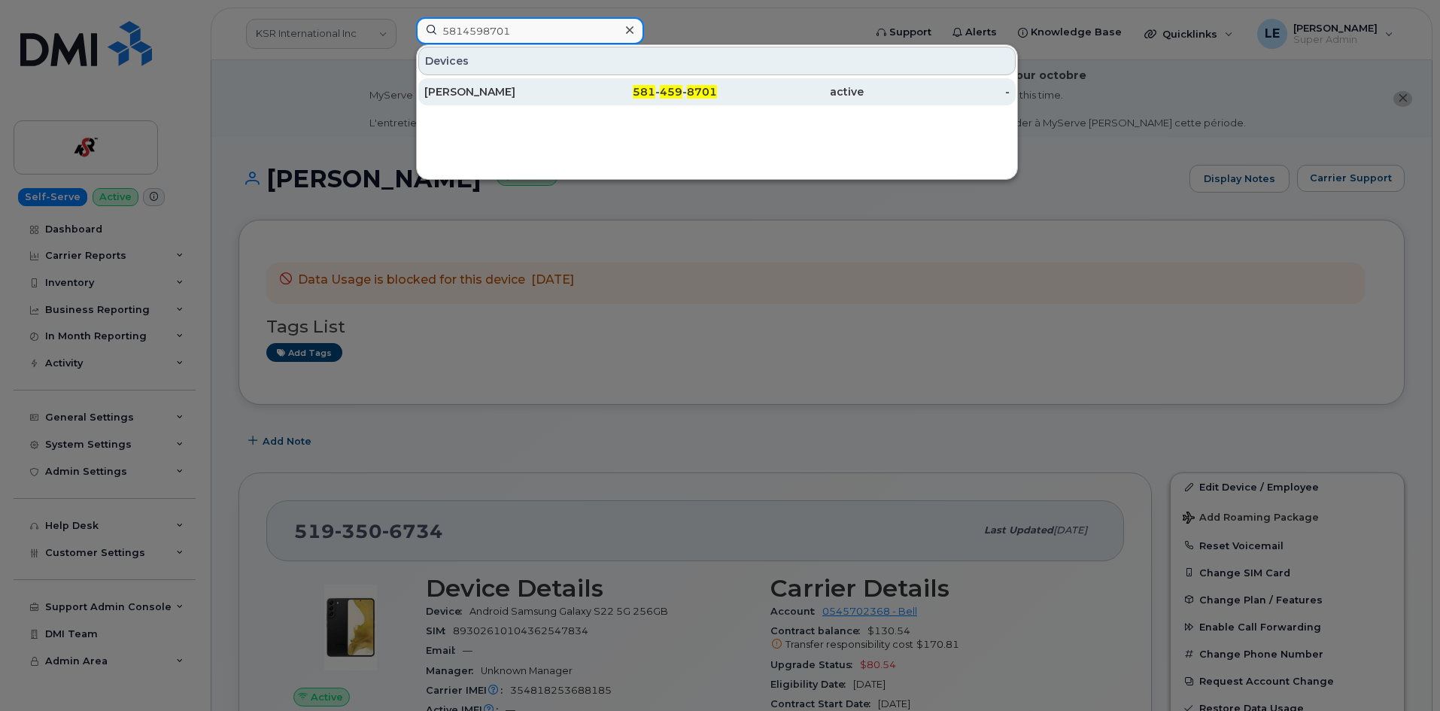
type input "5814598701"
click at [488, 84] on div "[PERSON_NAME]" at bounding box center [497, 91] width 147 height 27
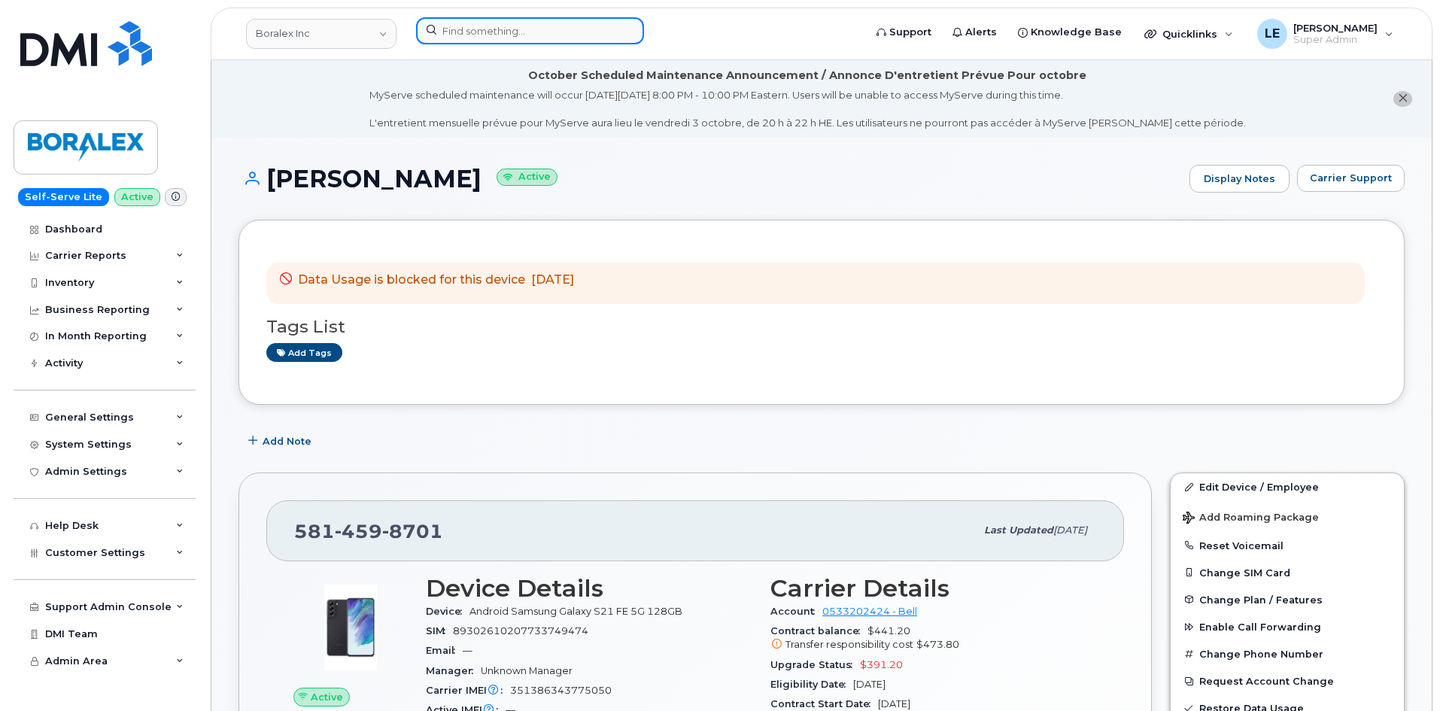
click at [522, 25] on input at bounding box center [530, 30] width 228 height 27
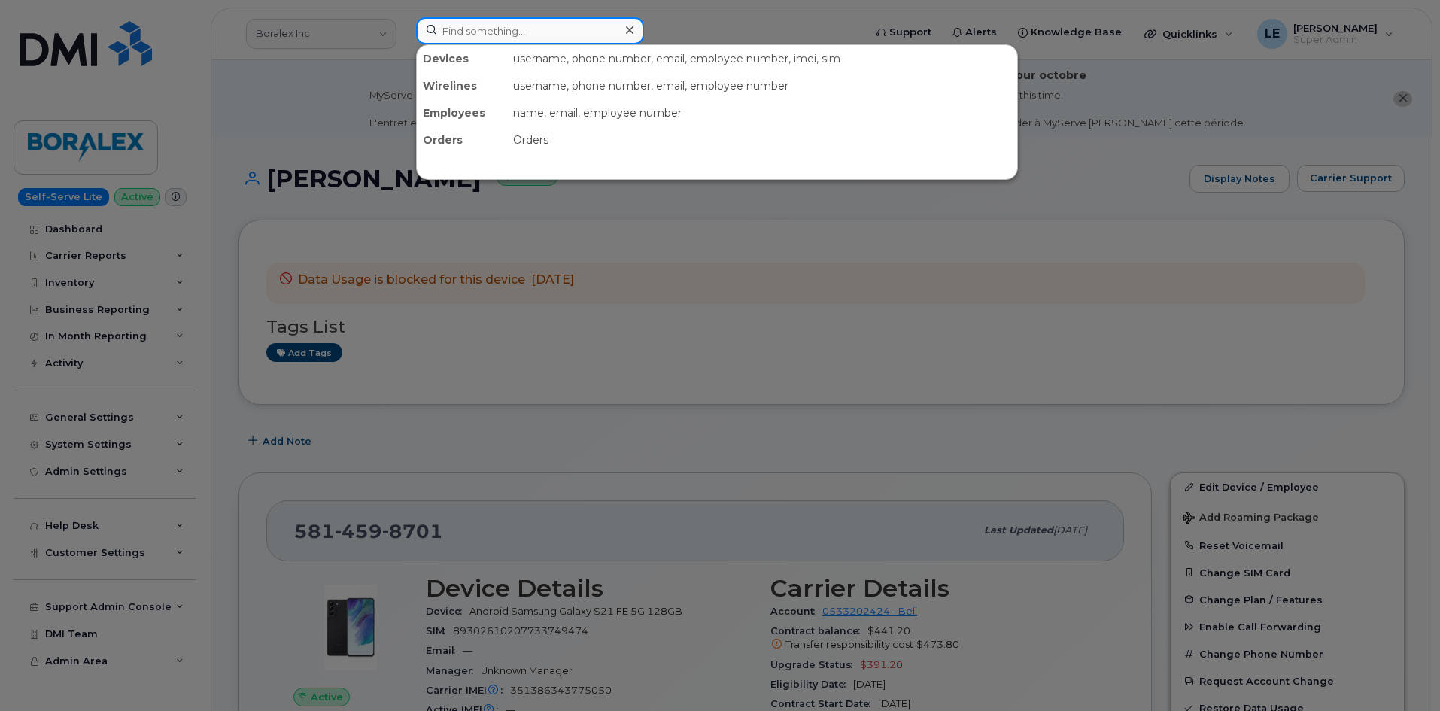
paste input "8197122162"
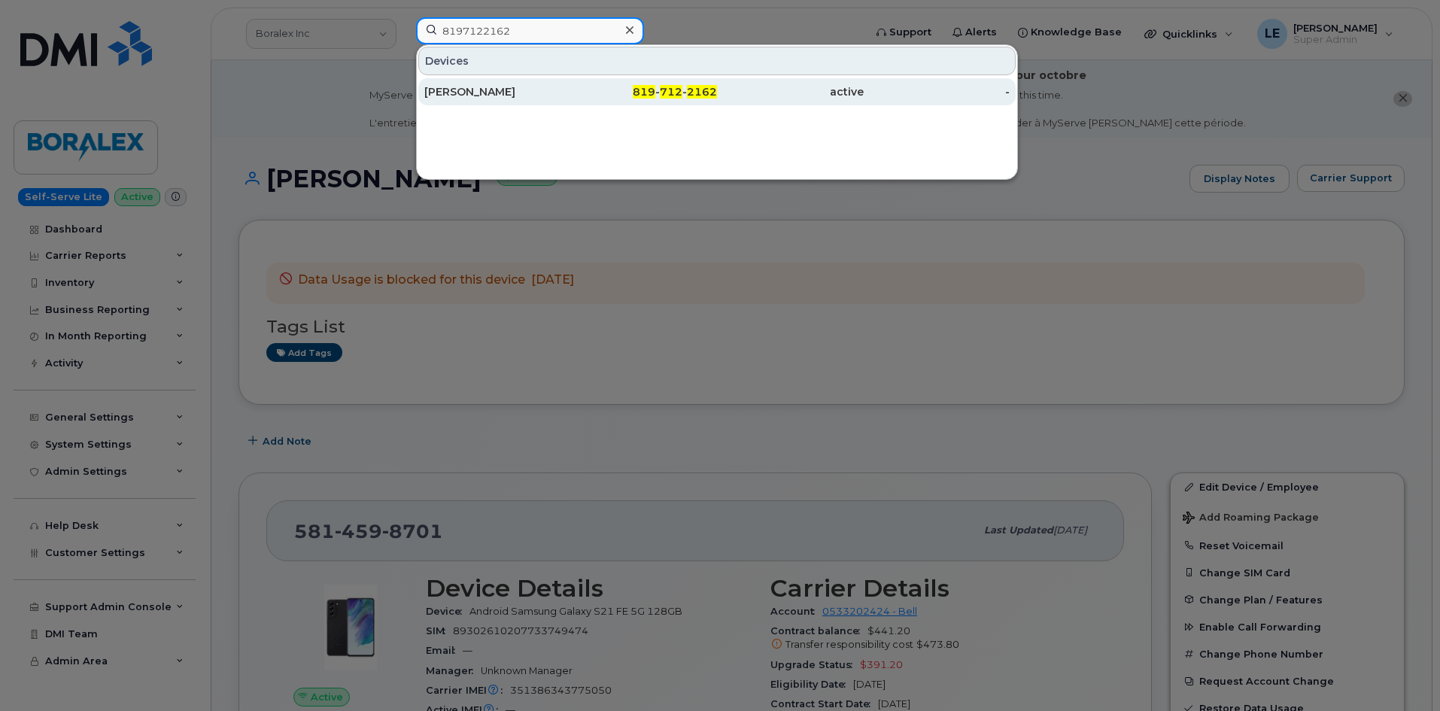
type input "8197122162"
click at [528, 92] on div "Younes Talouka" at bounding box center [497, 91] width 147 height 15
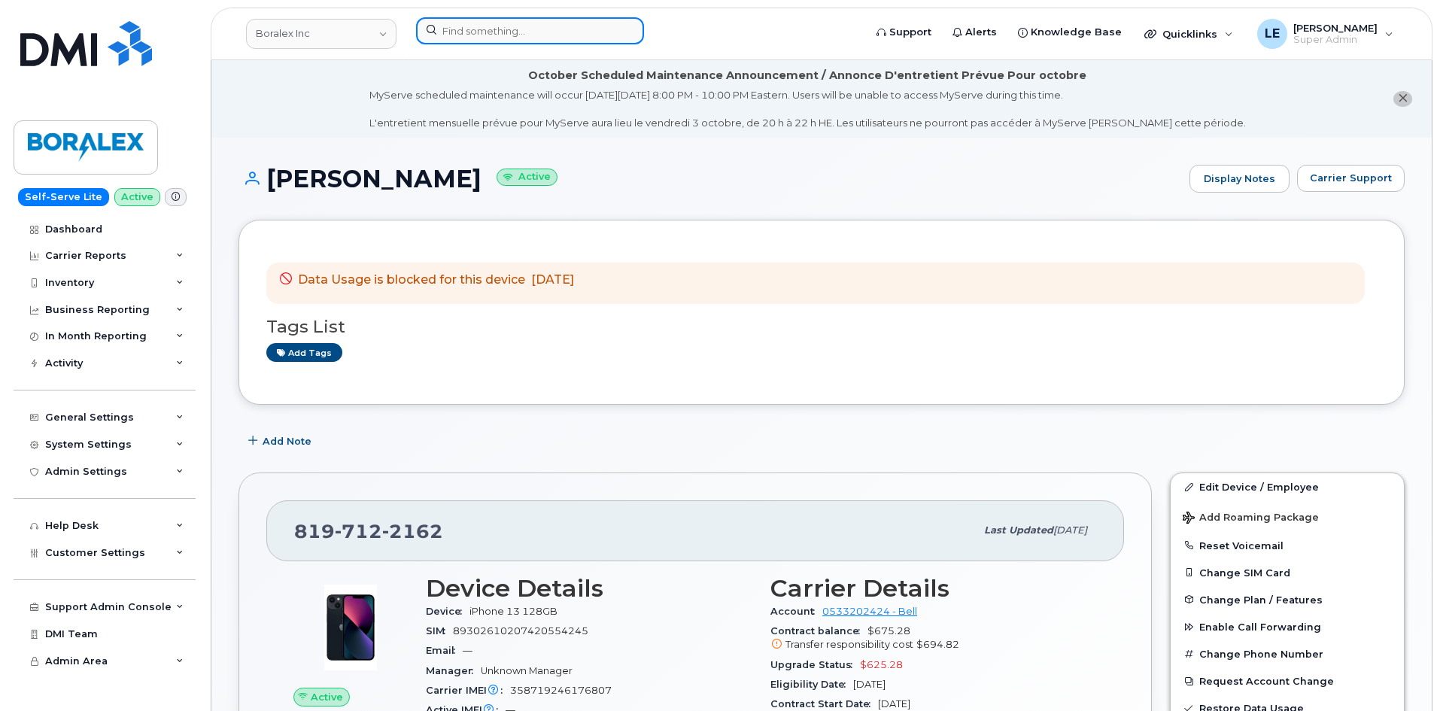
click at [478, 35] on input at bounding box center [530, 30] width 228 height 27
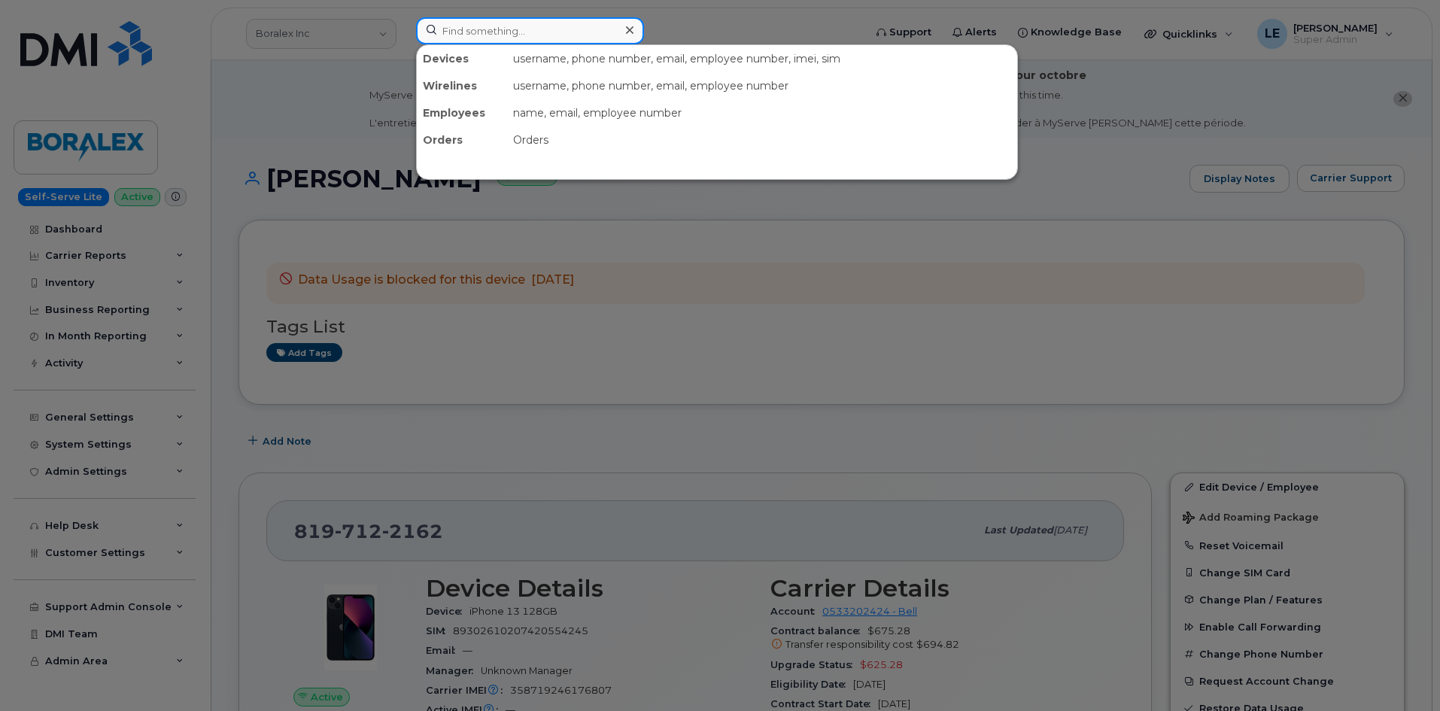
paste input "5875454082"
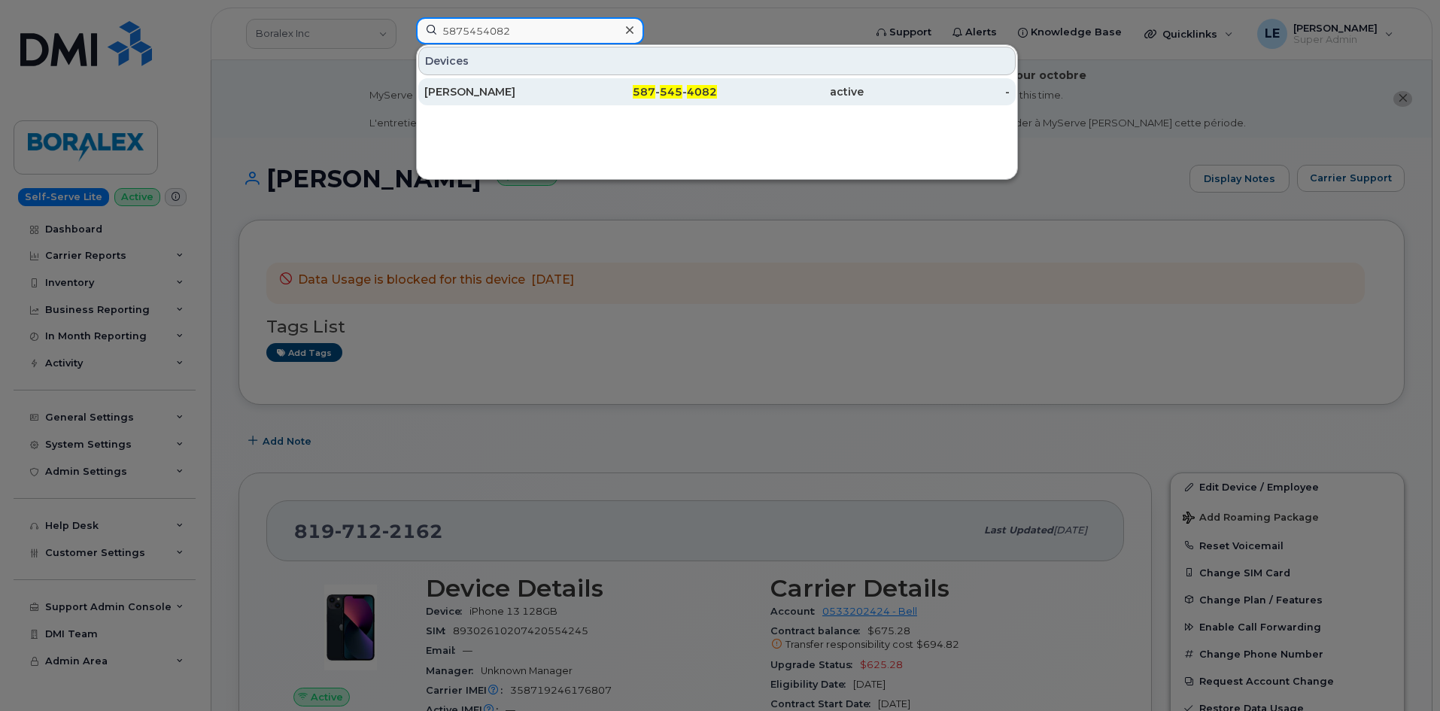
type input "5875454082"
click at [495, 93] on div "[PERSON_NAME]" at bounding box center [497, 91] width 147 height 15
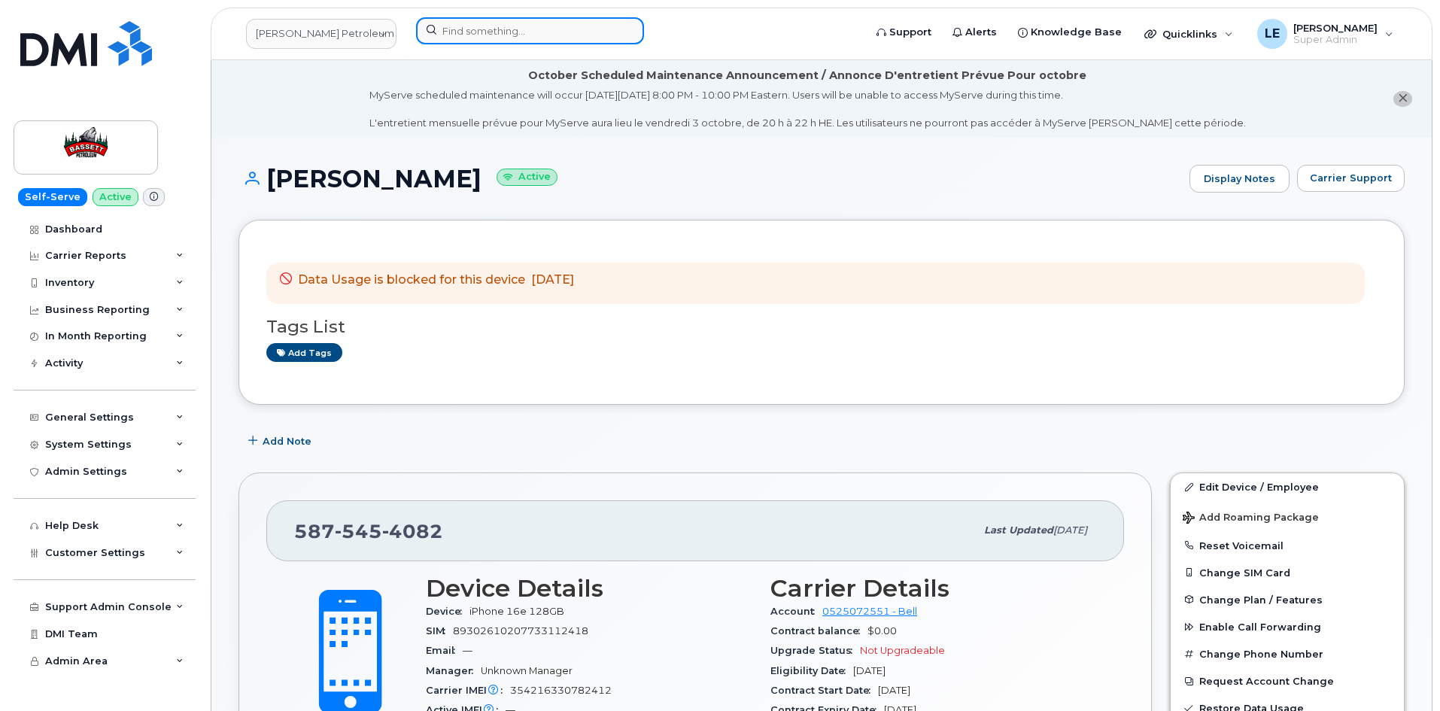
click at [499, 33] on input at bounding box center [530, 30] width 228 height 27
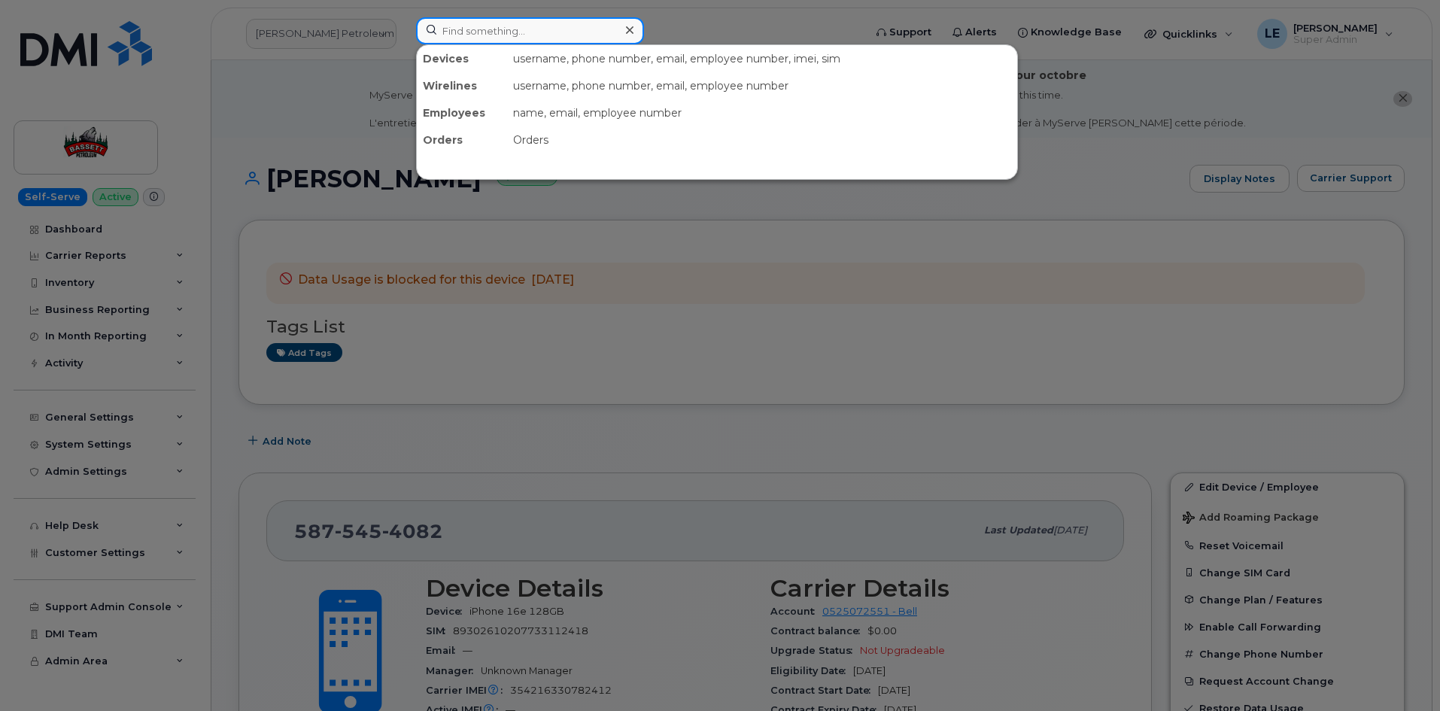
paste input "9025650393"
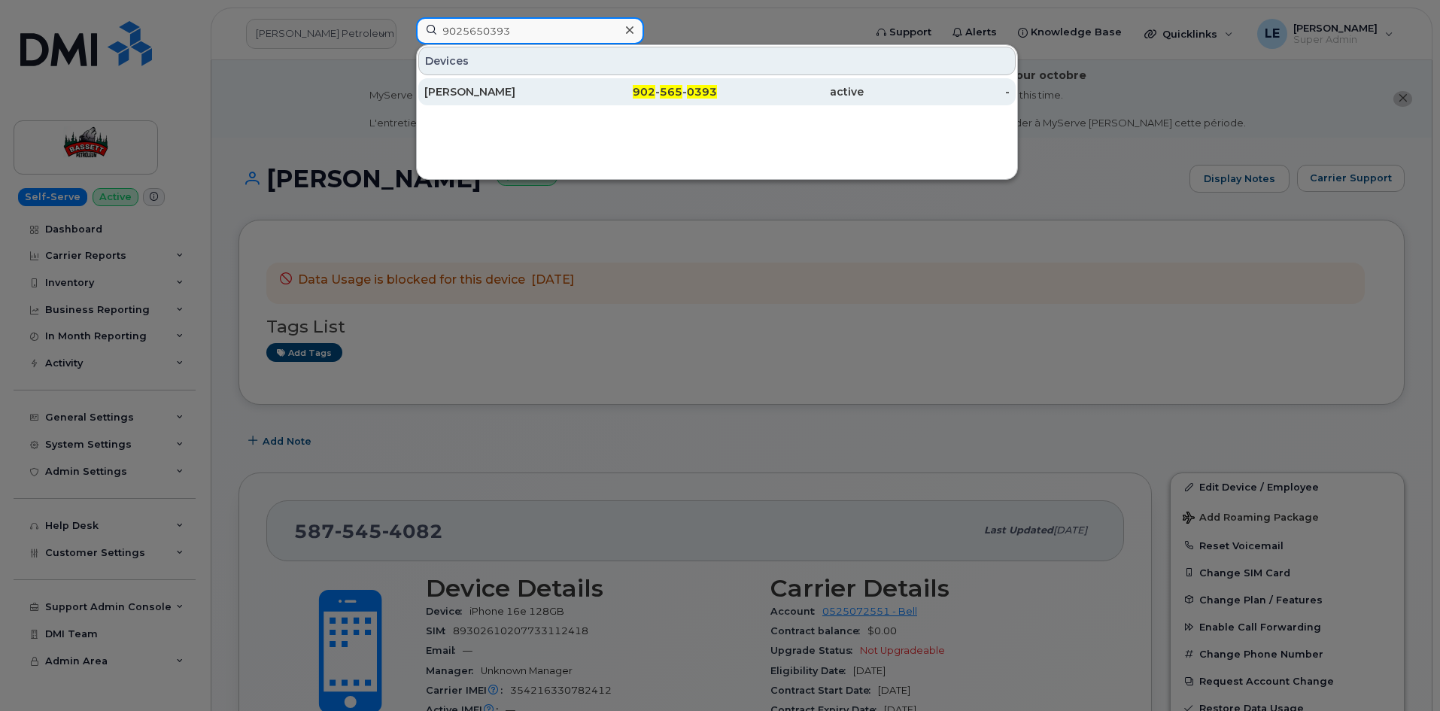
type input "9025650393"
click at [572, 85] on div "902 - 565 - 0393" at bounding box center [644, 91] width 147 height 15
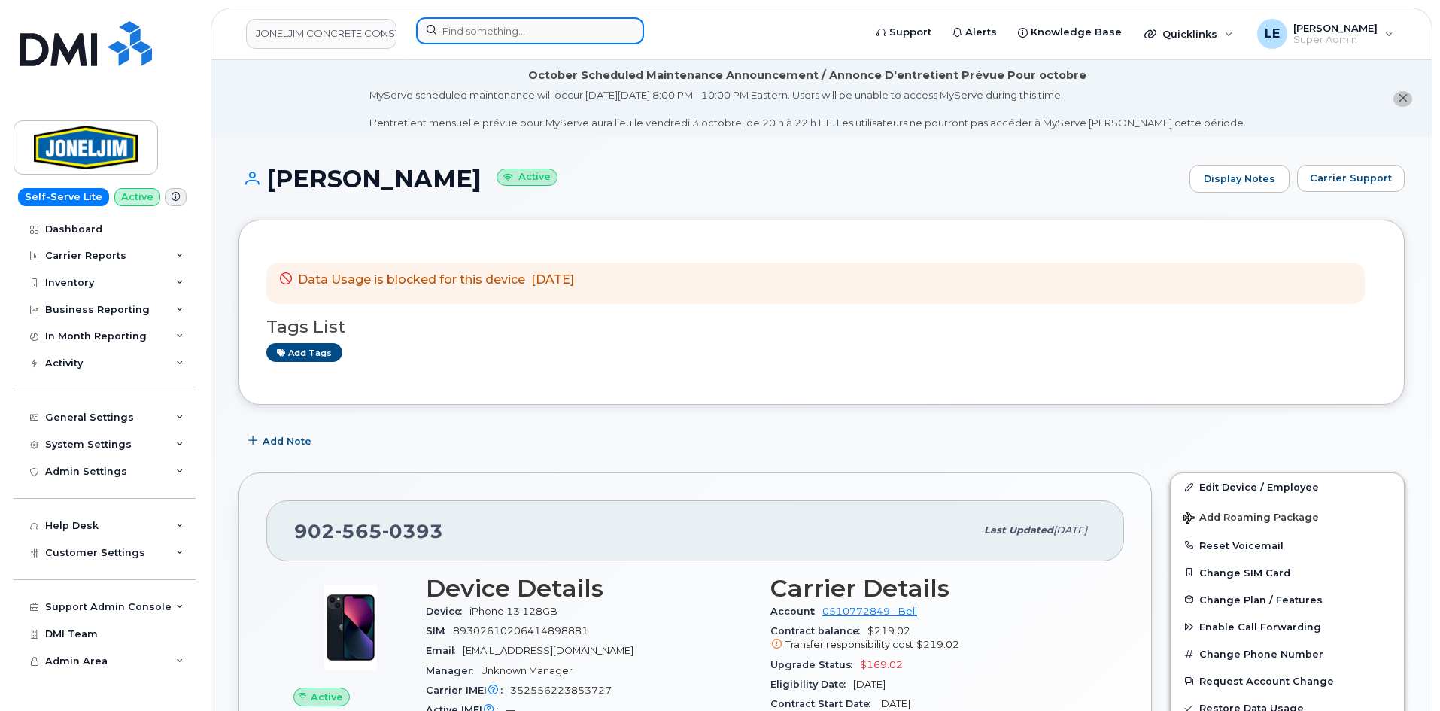
click at [470, 30] on input at bounding box center [530, 30] width 228 height 27
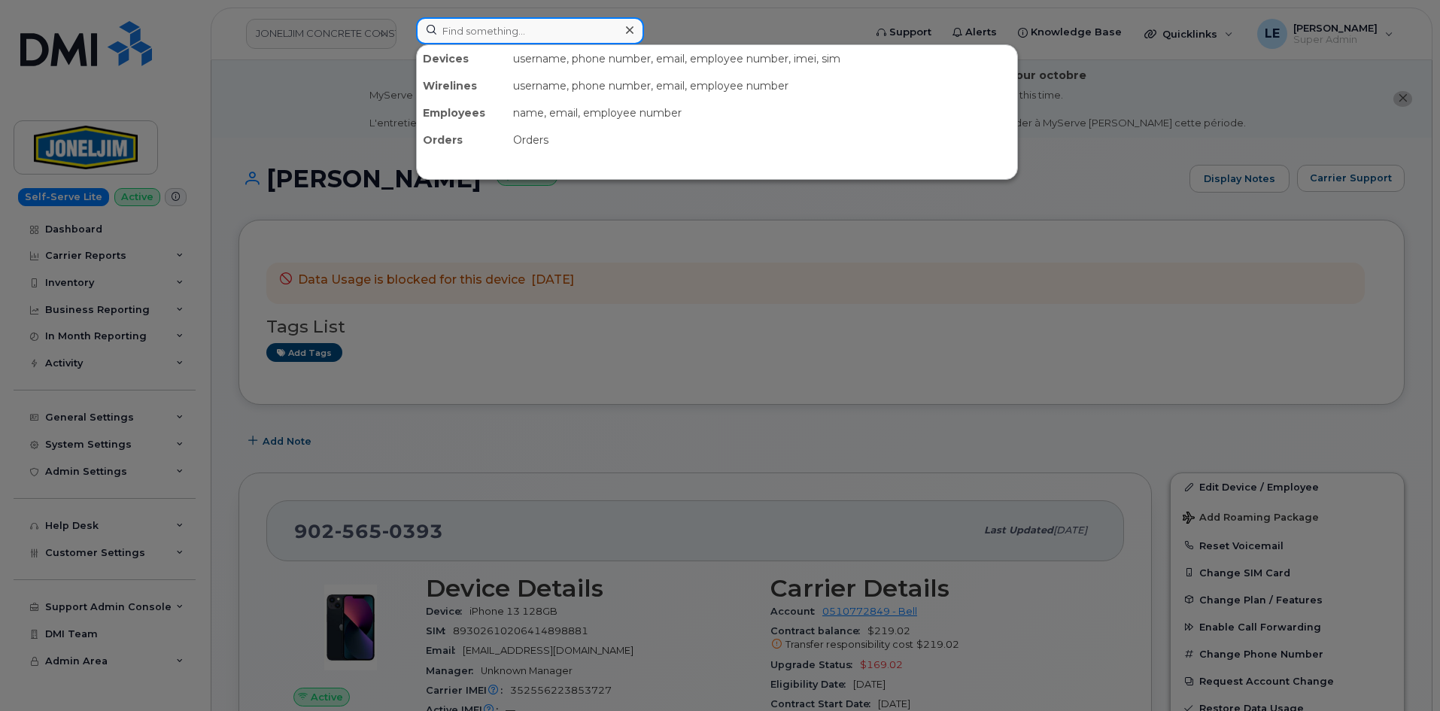
paste input "8197122162"
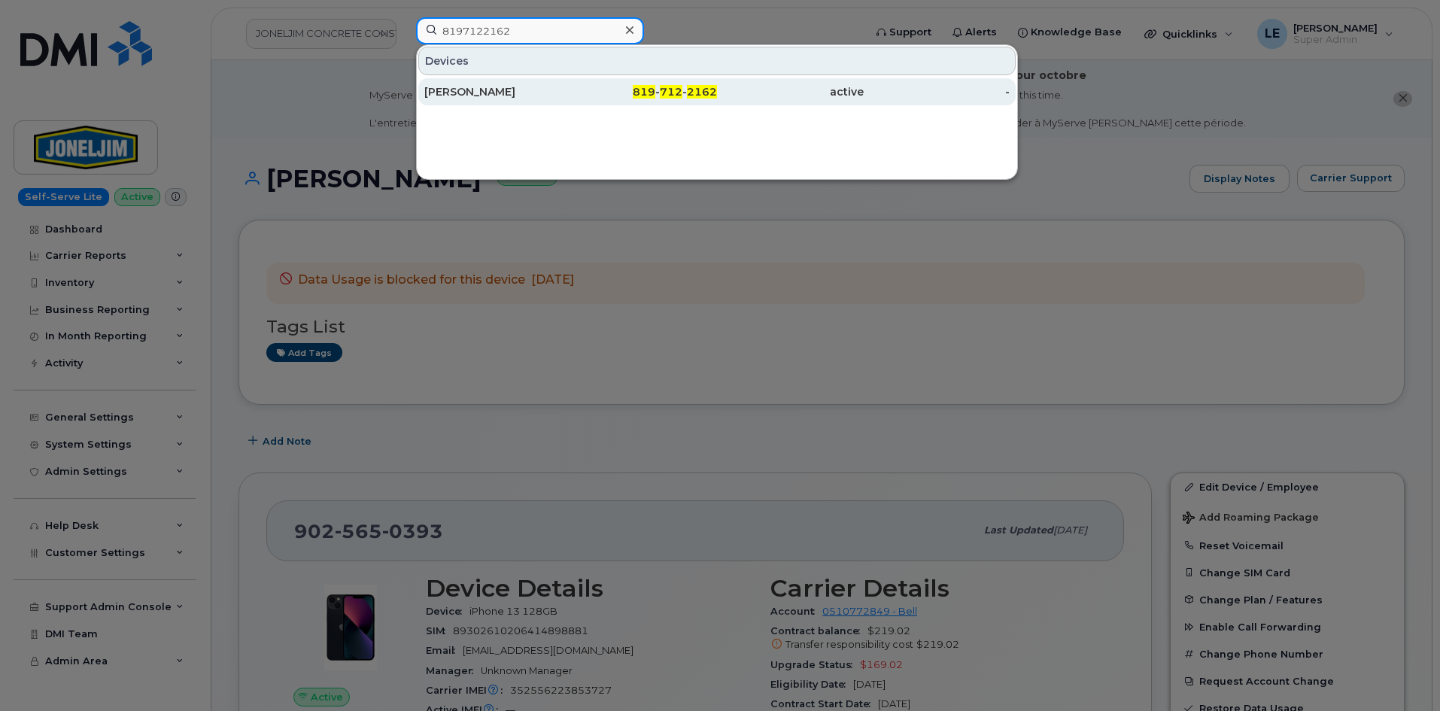
type input "8197122162"
click at [487, 84] on div "Younes Talouka" at bounding box center [497, 91] width 147 height 27
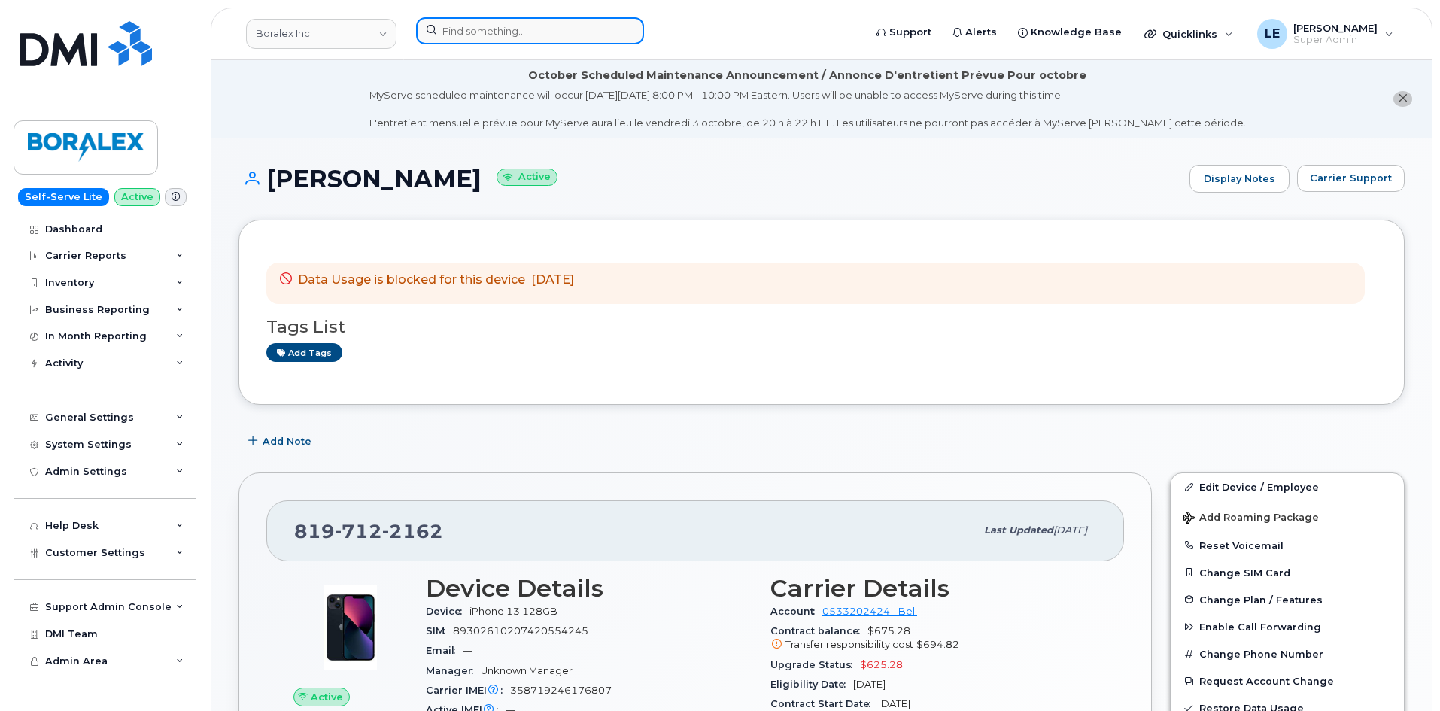
click at [459, 32] on input at bounding box center [530, 30] width 228 height 27
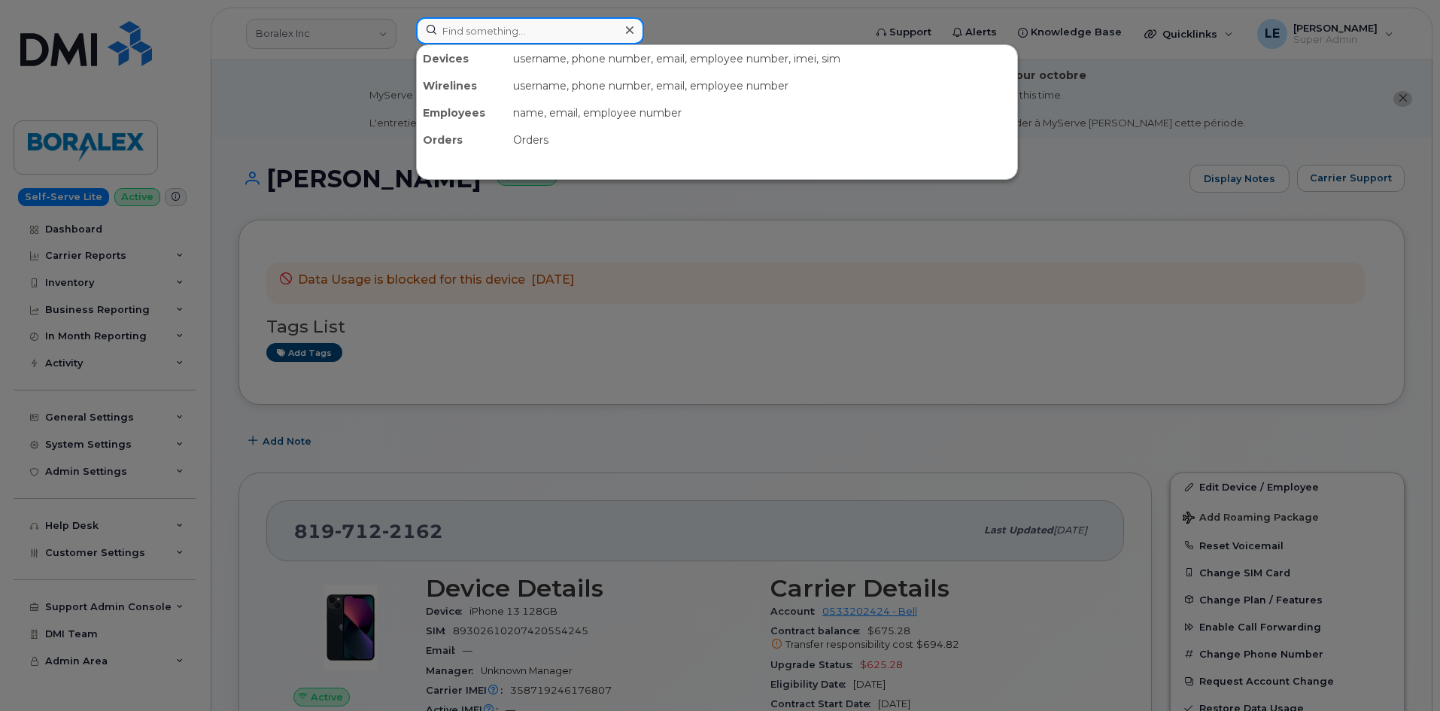
paste input "5875454082"
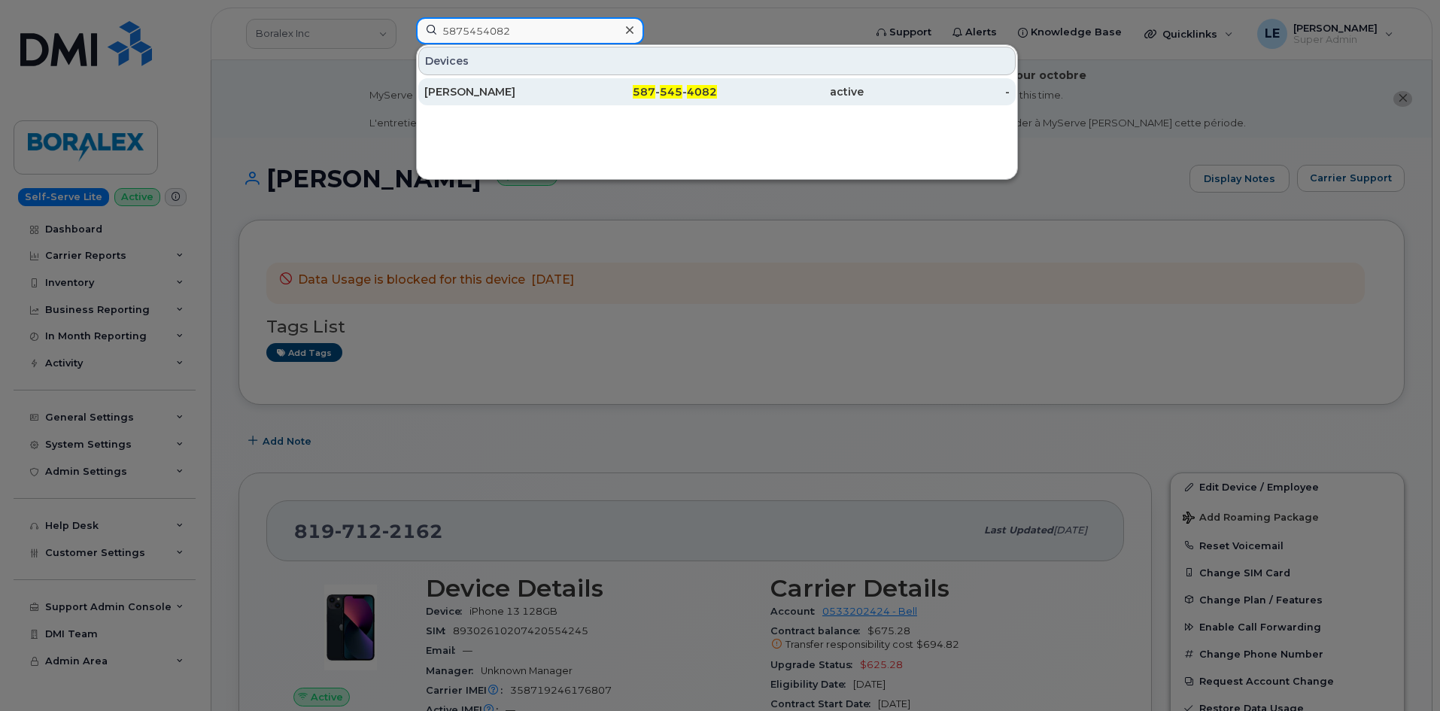
type input "5875454082"
click at [462, 99] on div "[PERSON_NAME]" at bounding box center [497, 91] width 147 height 27
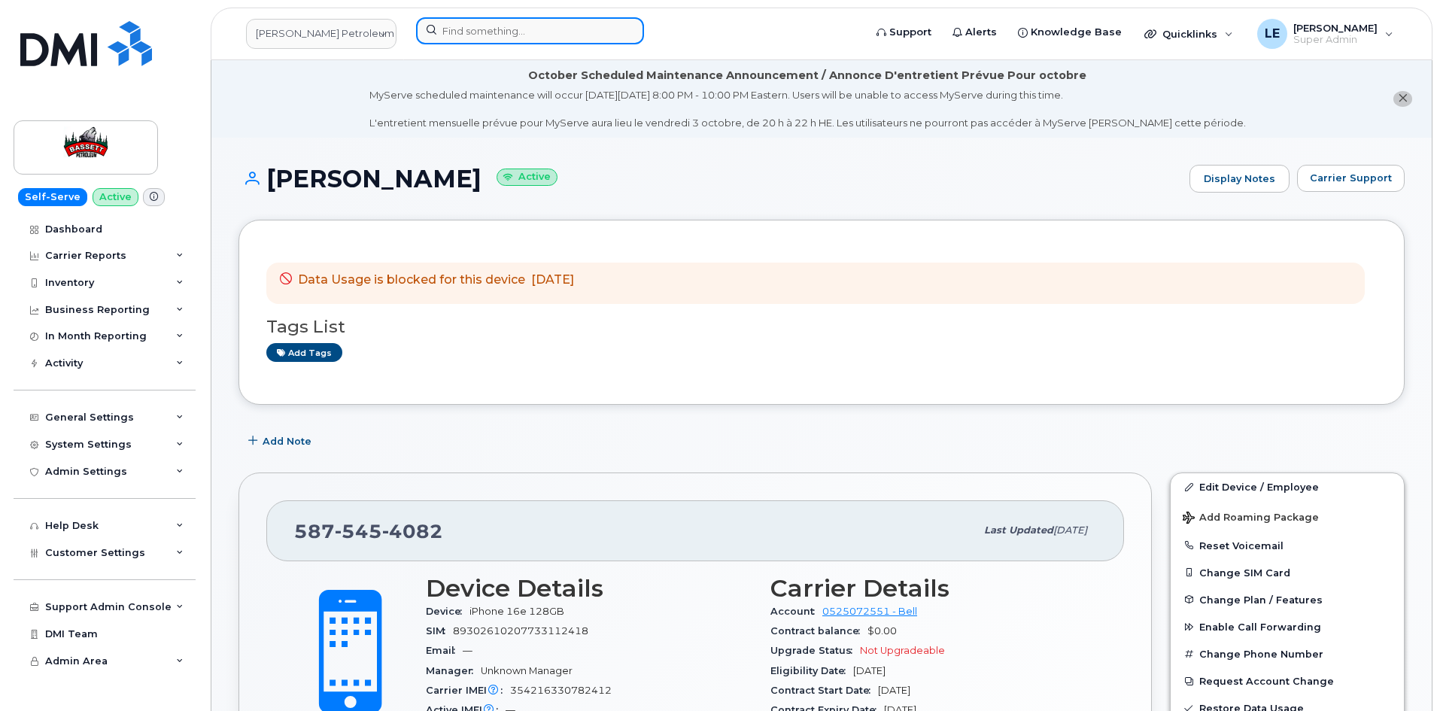
click at [506, 20] on input at bounding box center [530, 30] width 228 height 27
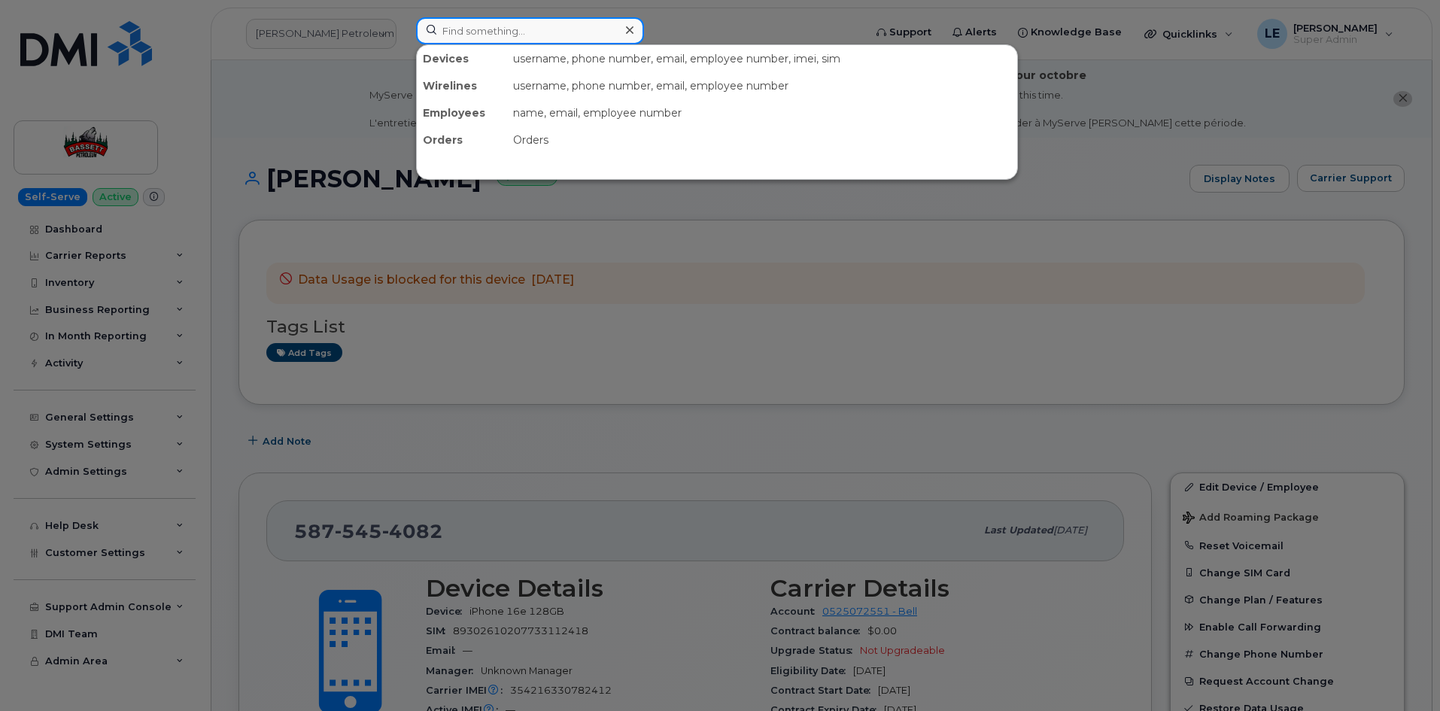
paste input "[PHONE_NUMBER]"
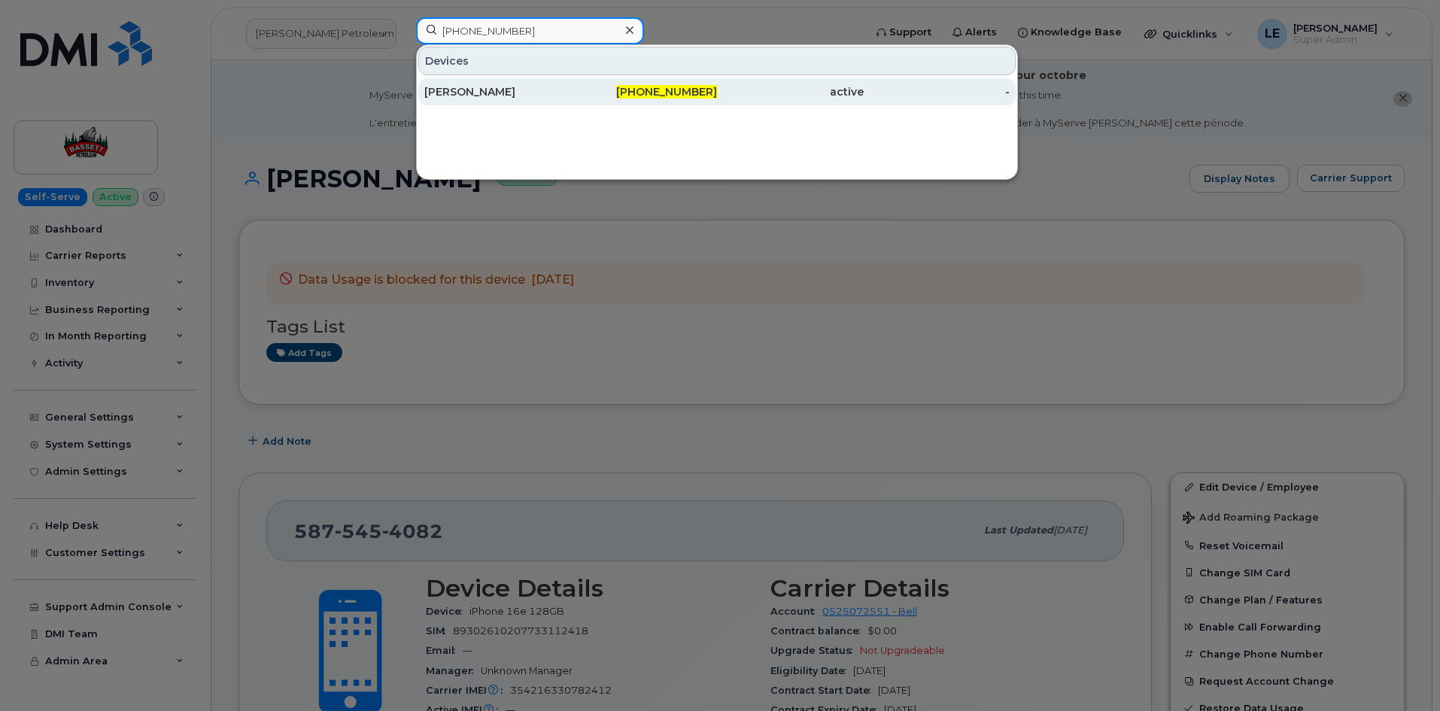
type input "[PHONE_NUMBER]"
click at [483, 93] on div "[PERSON_NAME]" at bounding box center [497, 91] width 147 height 15
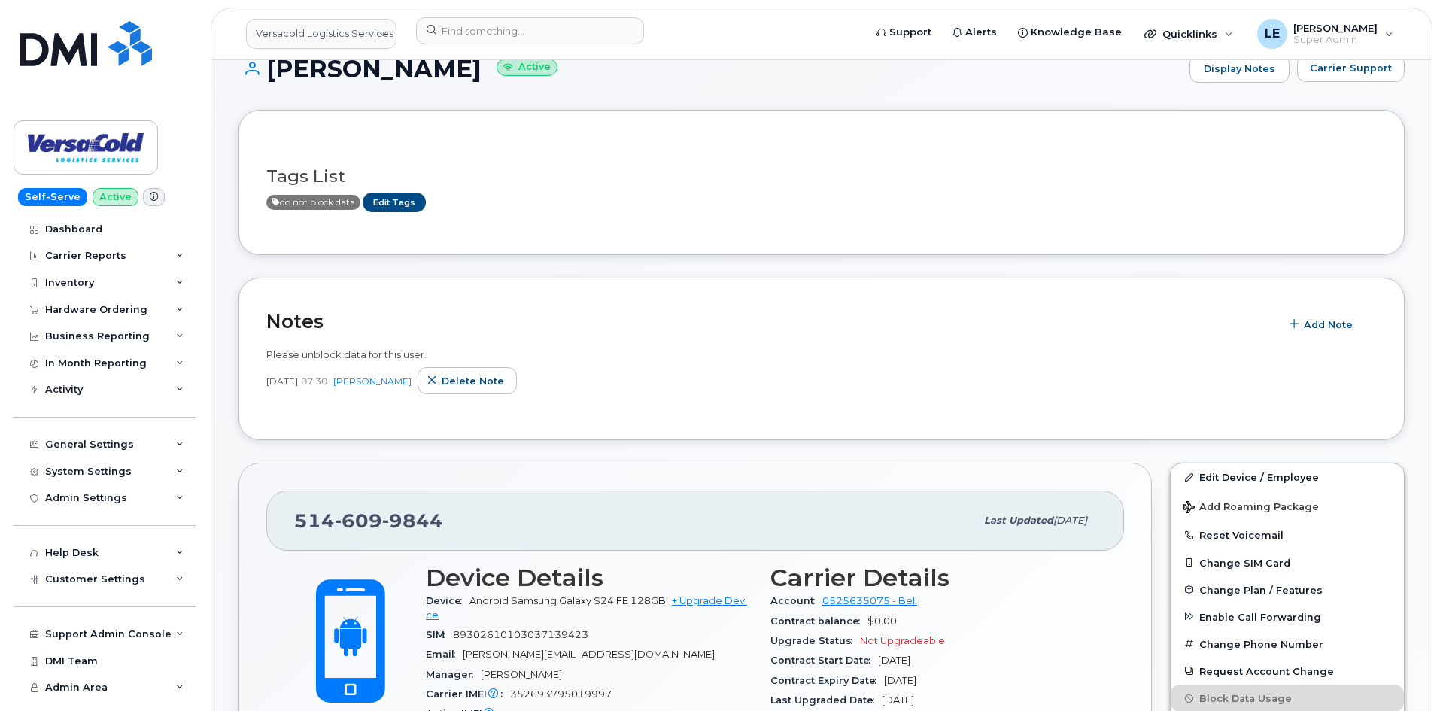
scroll to position [75, 0]
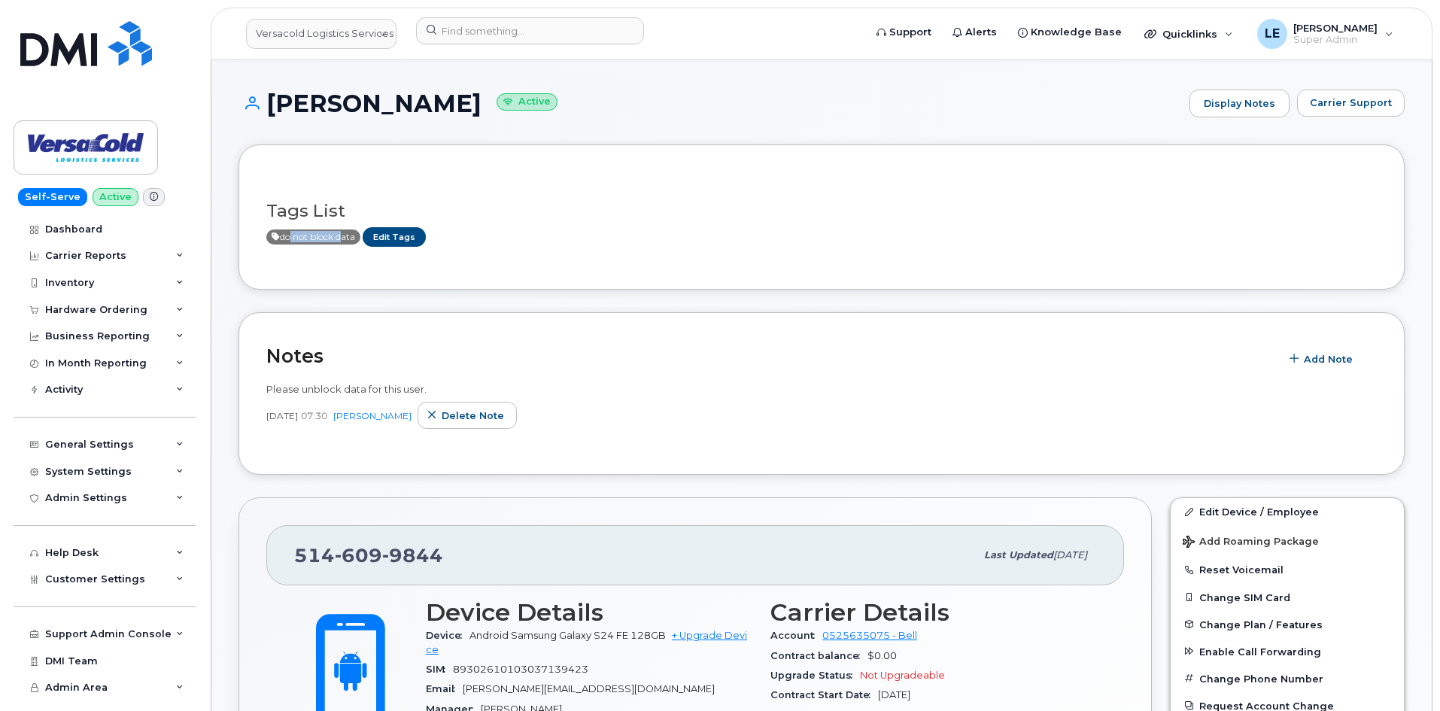
drag, startPoint x: 287, startPoint y: 236, endPoint x: 346, endPoint y: 241, distance: 59.7
click at [346, 241] on span "do not block data" at bounding box center [313, 237] width 94 height 15
click at [366, 262] on div "Tags List do not block data Edit Tags" at bounding box center [822, 216] width 1166 height 144
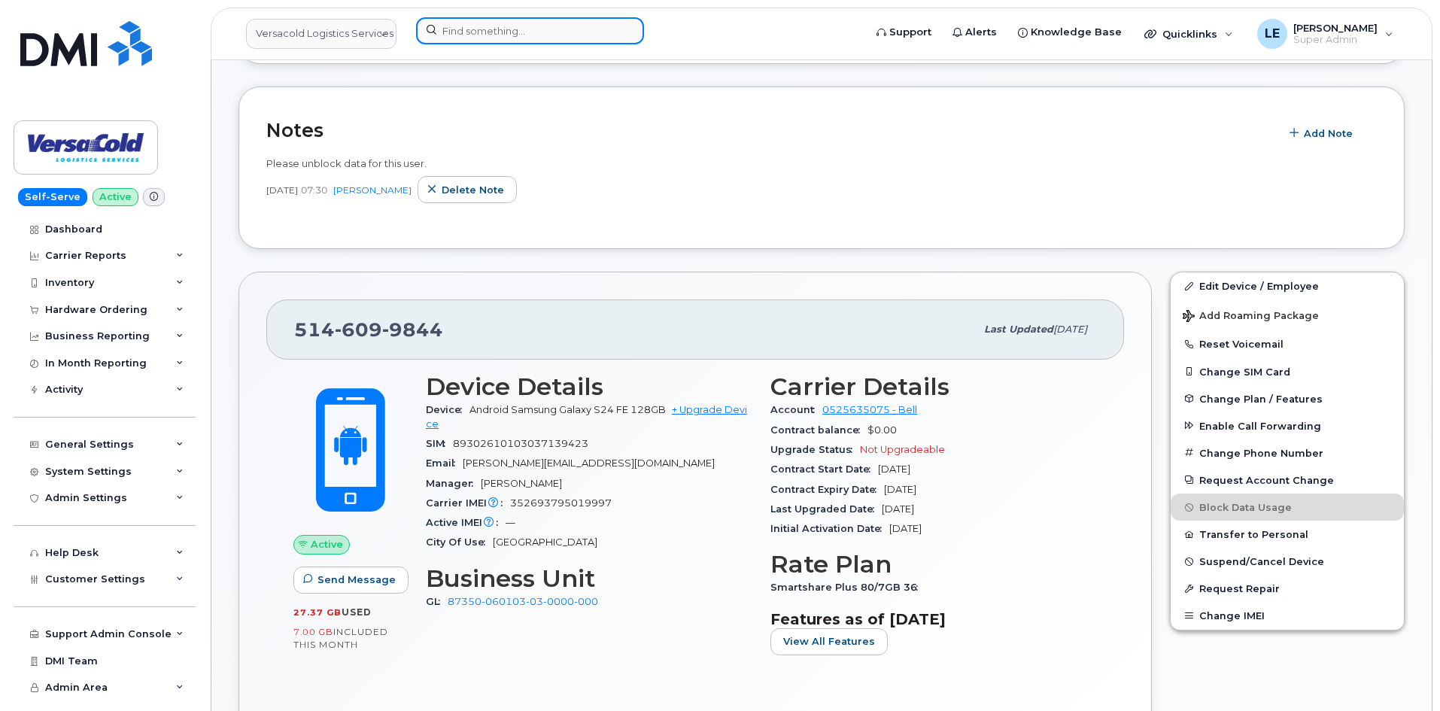
click at [481, 28] on input at bounding box center [530, 30] width 228 height 27
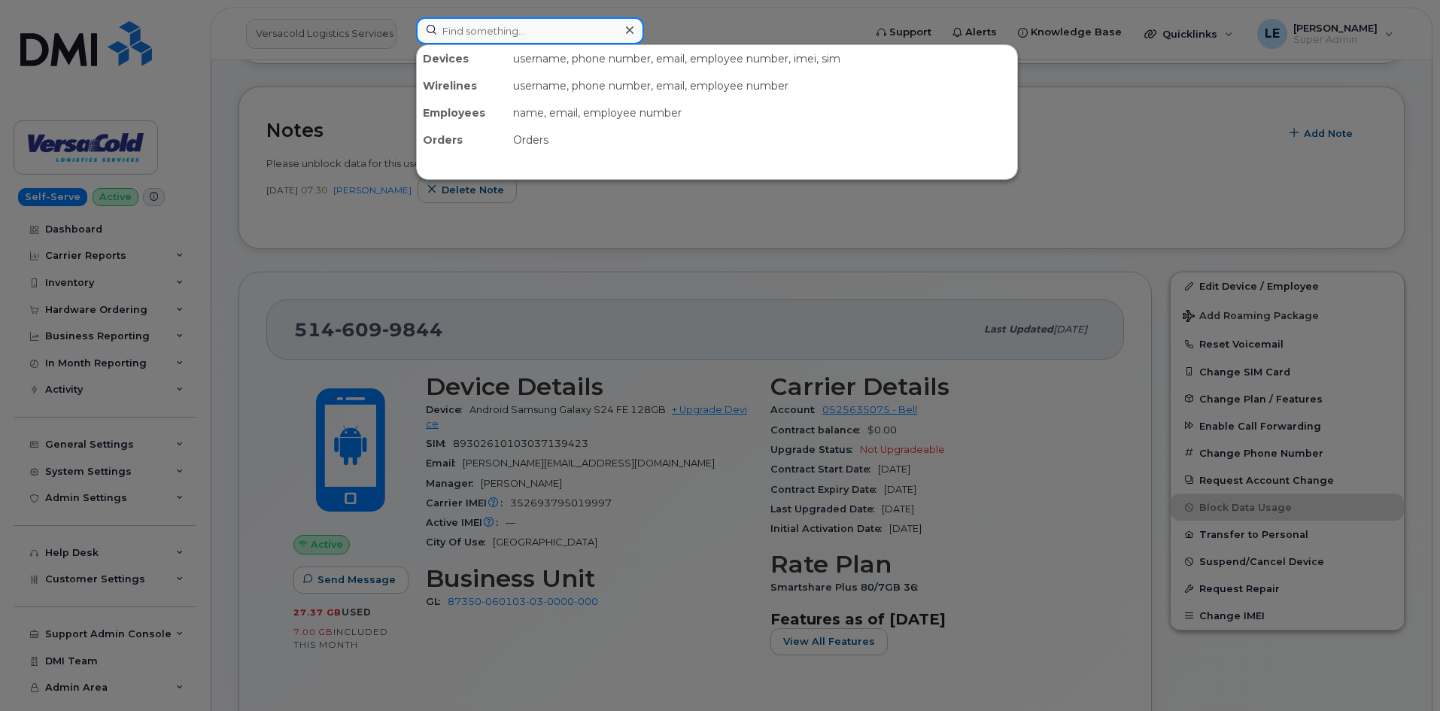
paste input "4039238417"
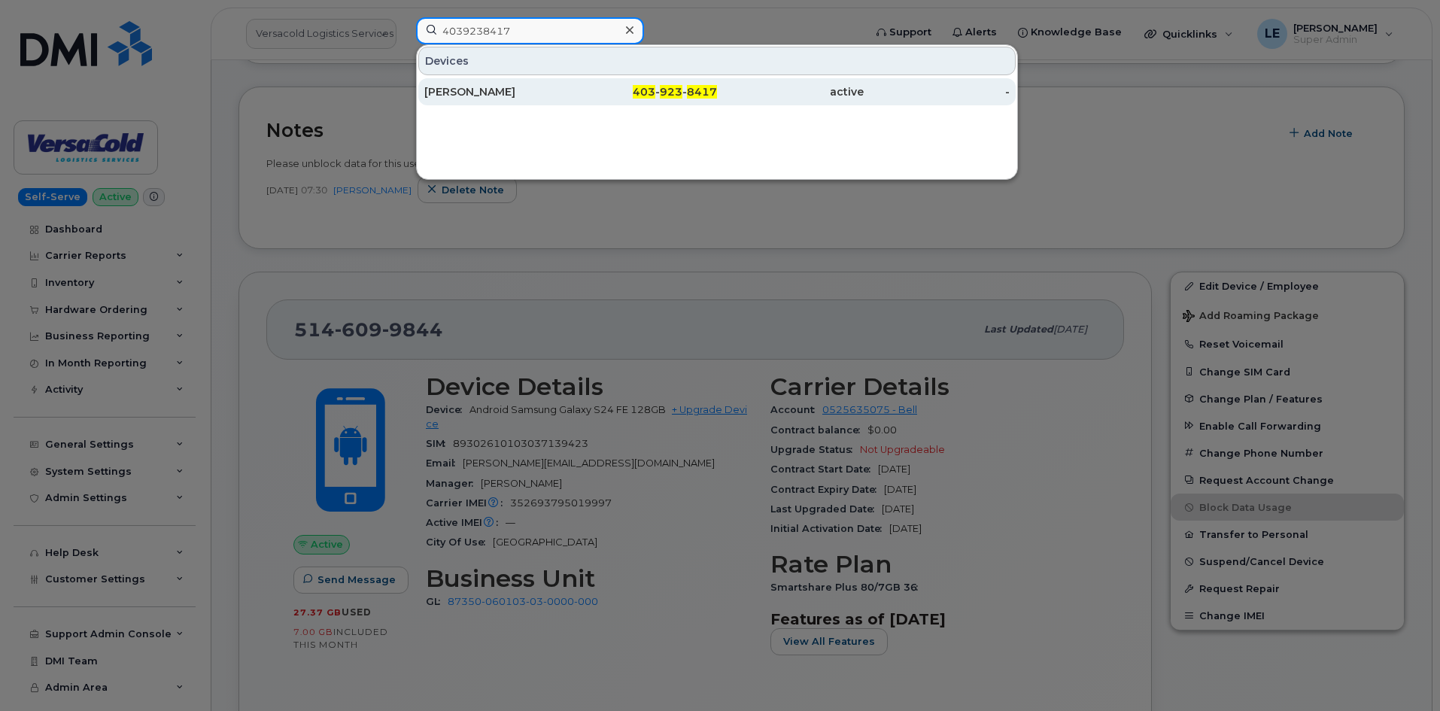
type input "4039238417"
click at [534, 93] on div "[PERSON_NAME]" at bounding box center [497, 91] width 147 height 15
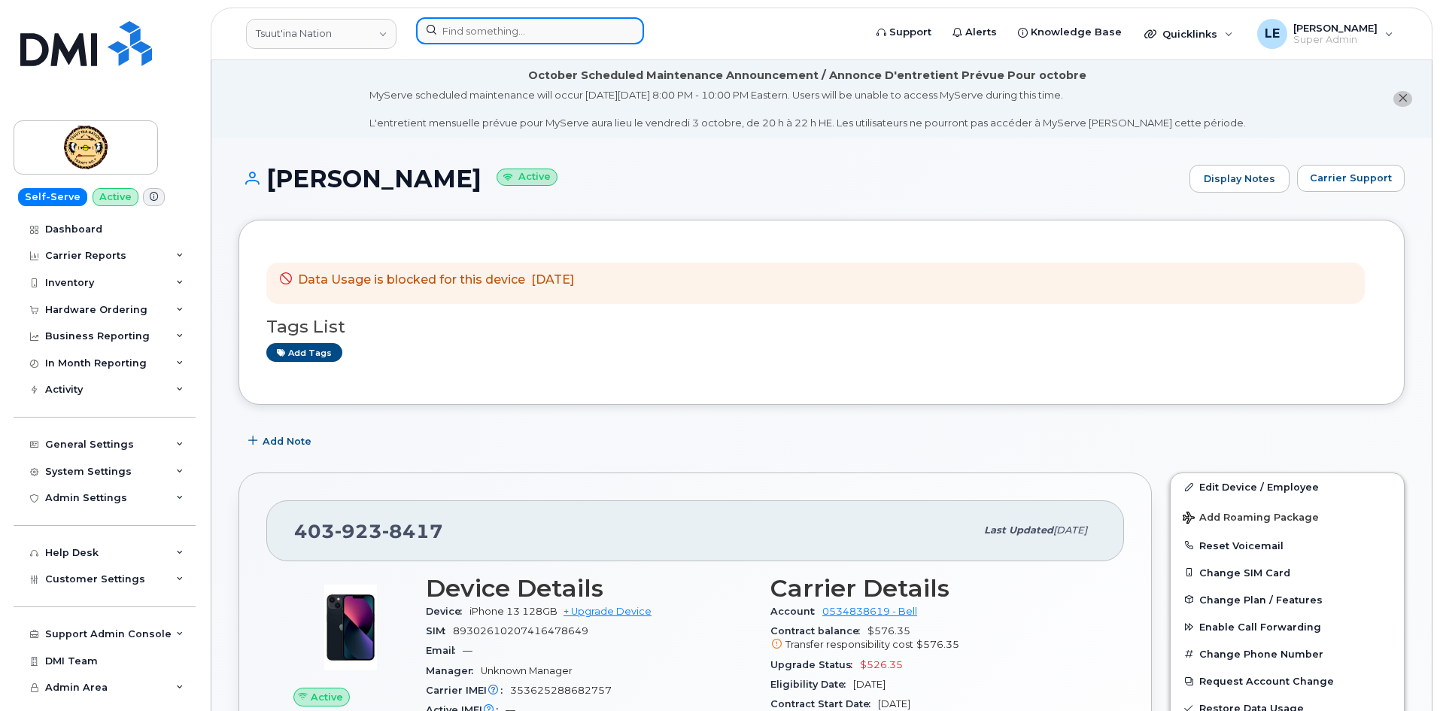
click at [483, 28] on input at bounding box center [530, 30] width 228 height 27
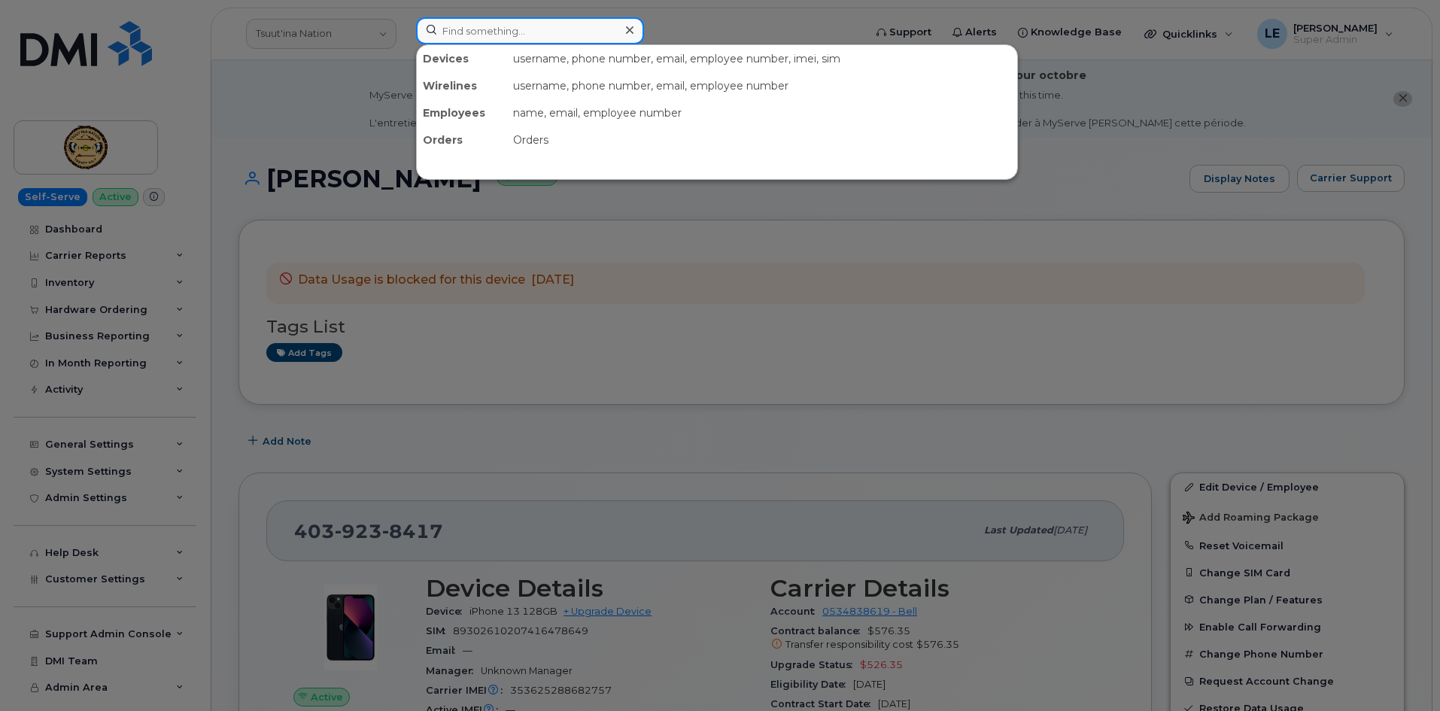
paste input "5878362891"
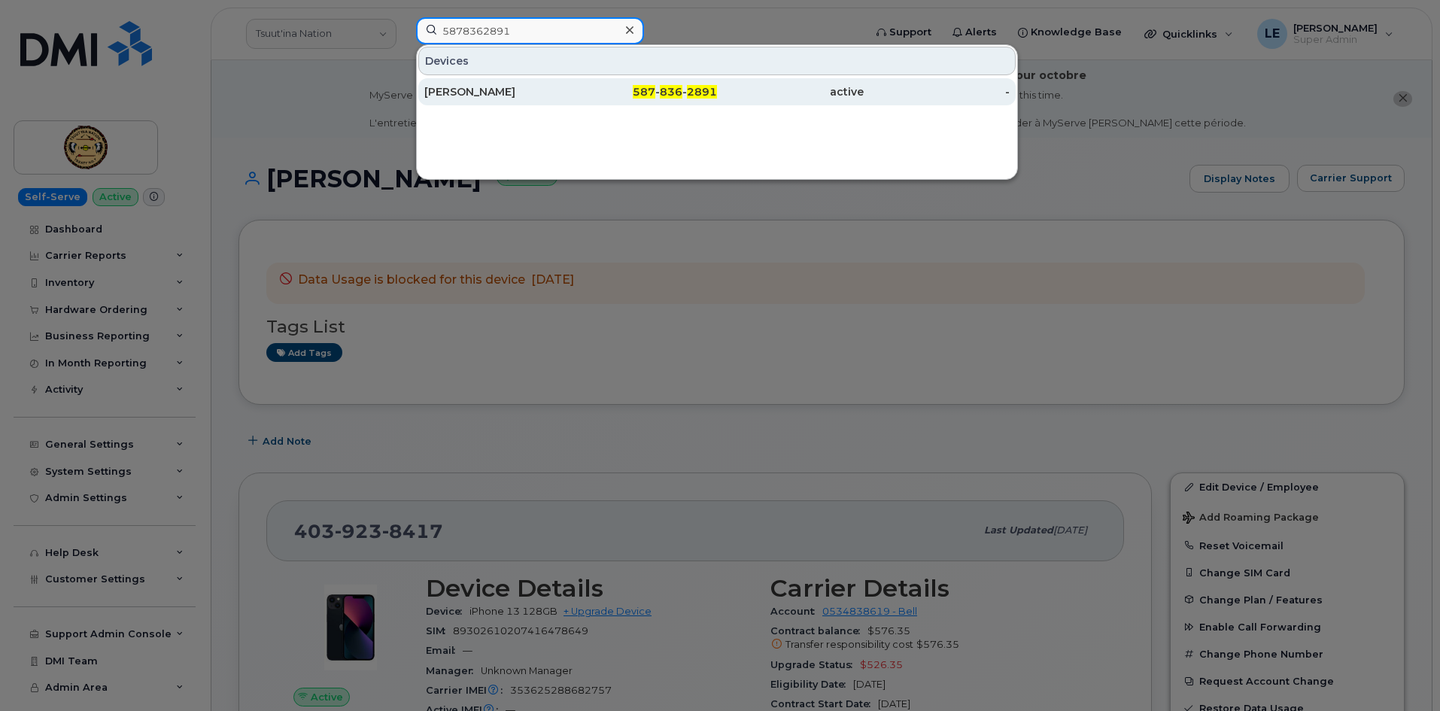
type input "5878362891"
click at [461, 85] on div "Destiny Whitney" at bounding box center [497, 91] width 147 height 15
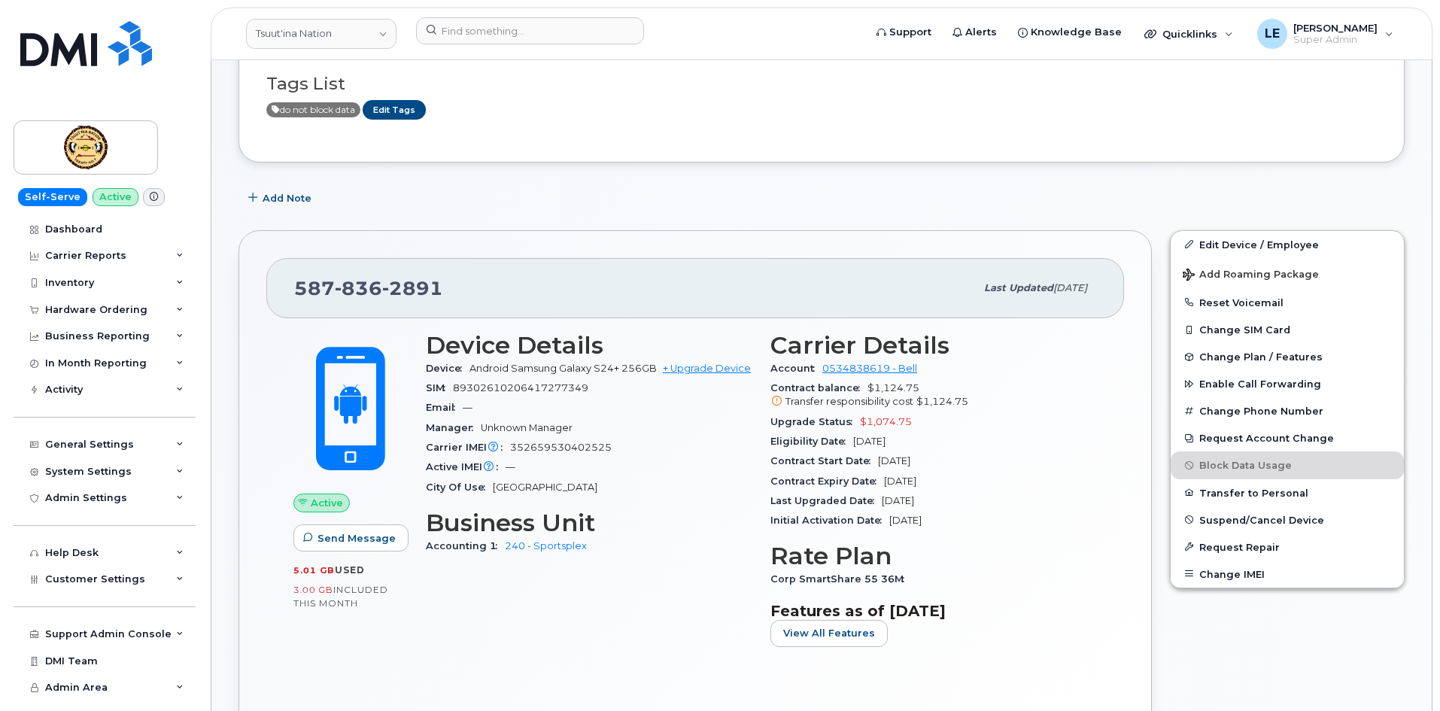
scroll to position [226, 0]
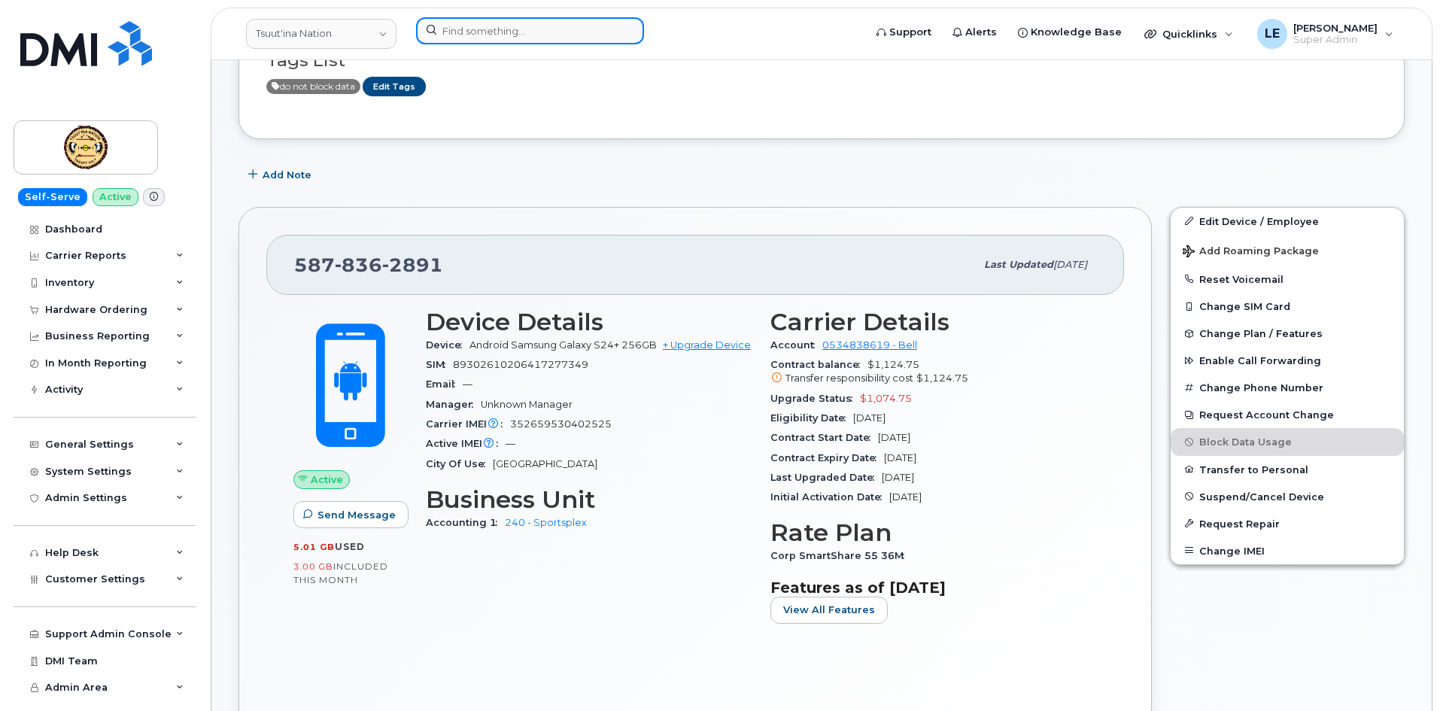
click at [482, 31] on input at bounding box center [530, 30] width 228 height 27
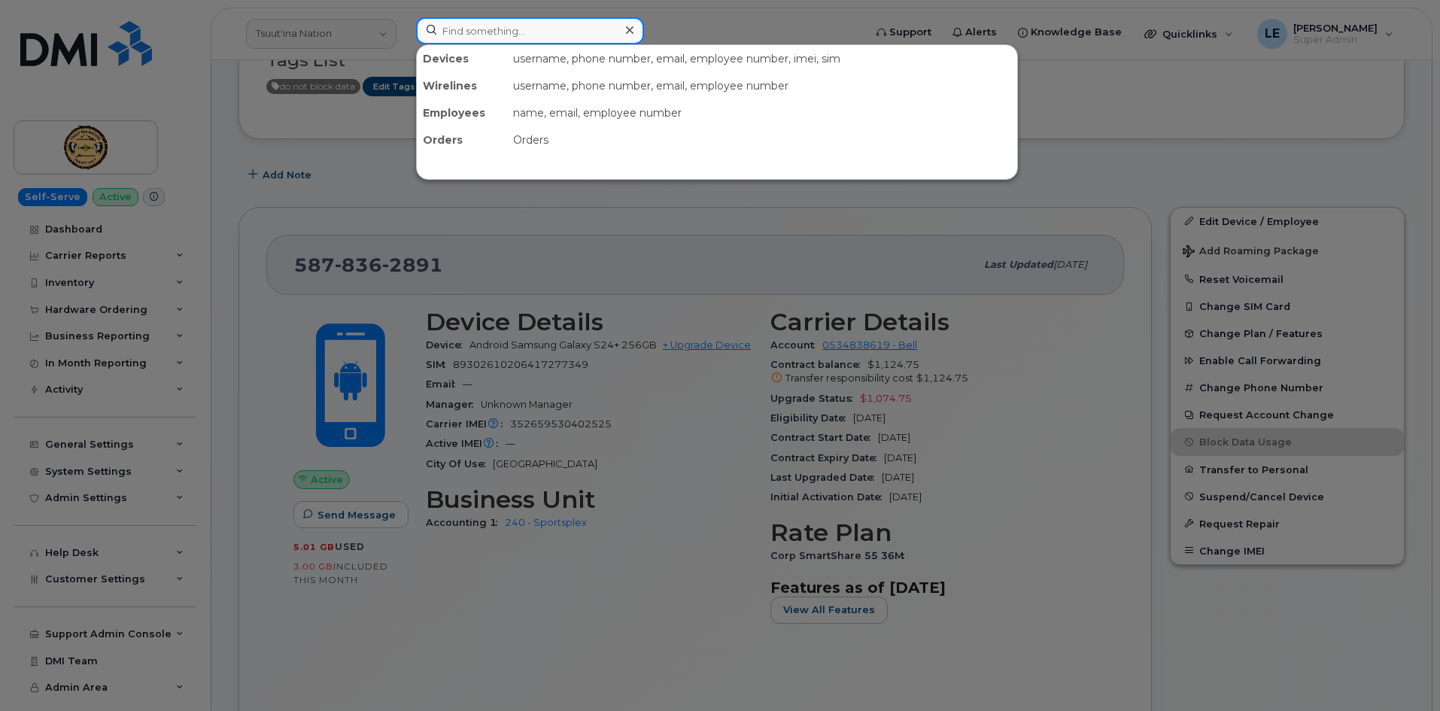
paste input "5878766495"
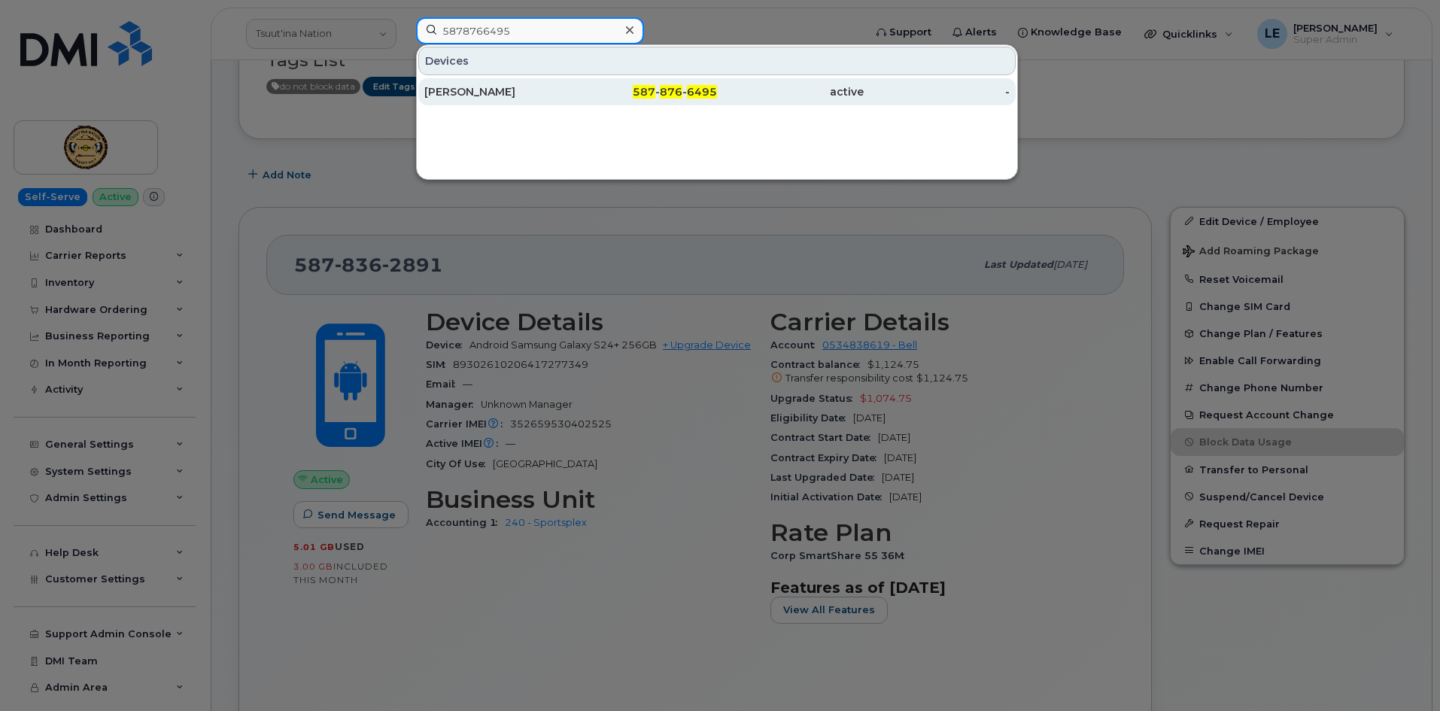
type input "5878766495"
click at [494, 89] on div "Tanner Maetche" at bounding box center [497, 91] width 147 height 15
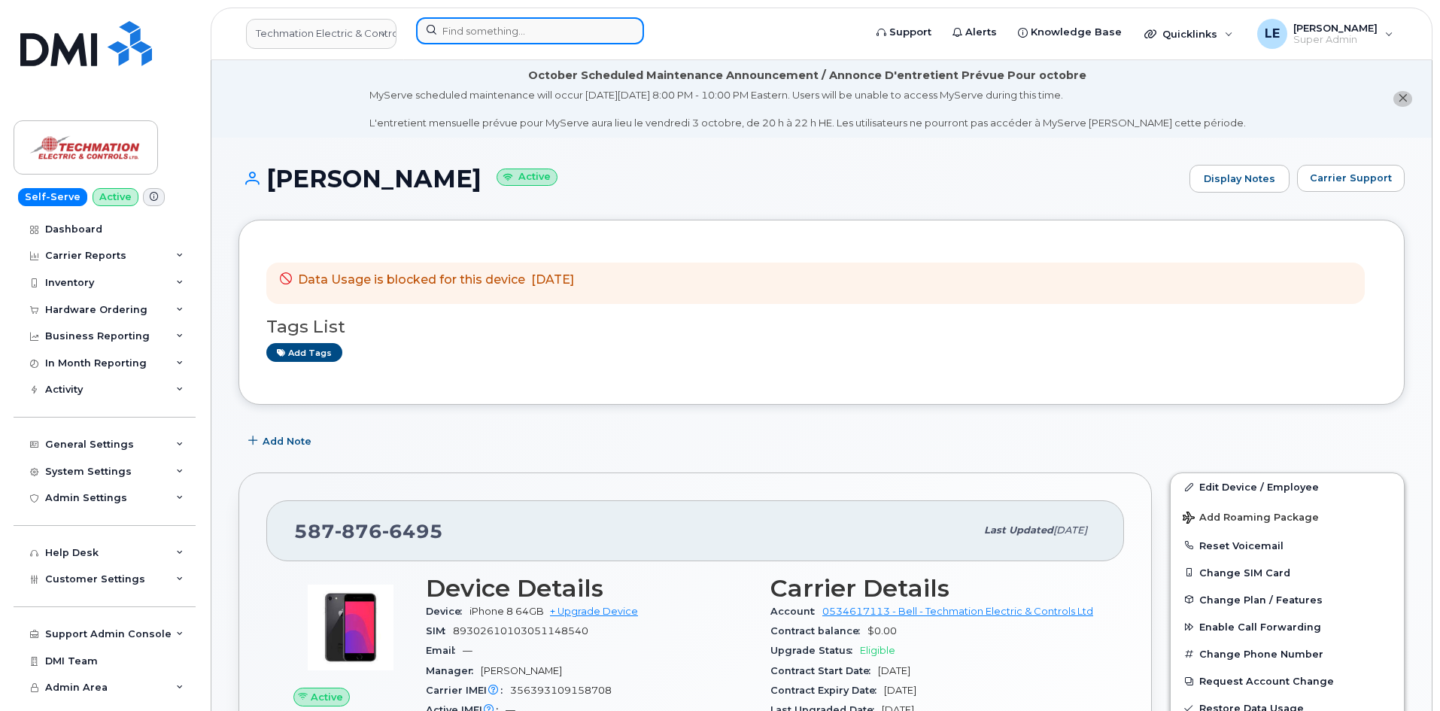
click at [499, 31] on input at bounding box center [530, 30] width 228 height 27
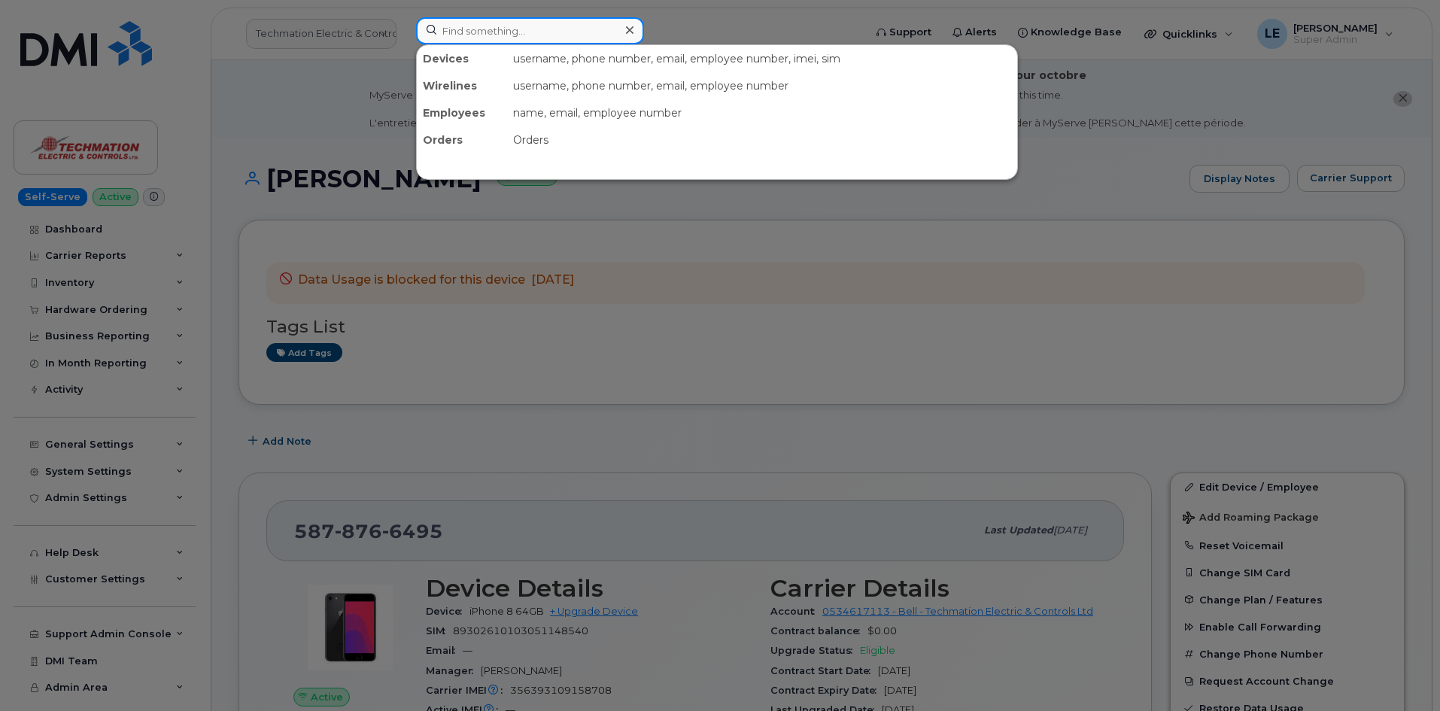
paste input "7804059078"
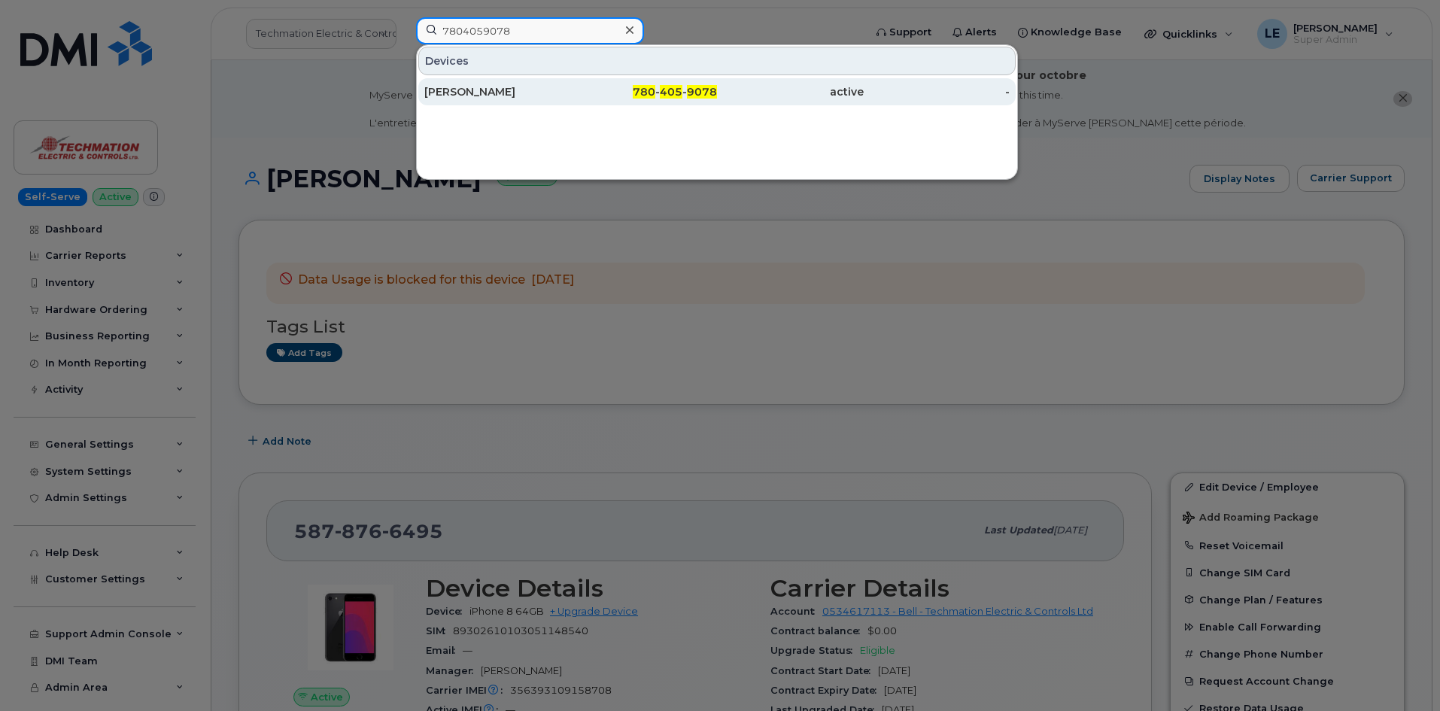
type input "7804059078"
click at [483, 90] on div "Corey Ratcliffe" at bounding box center [497, 91] width 147 height 15
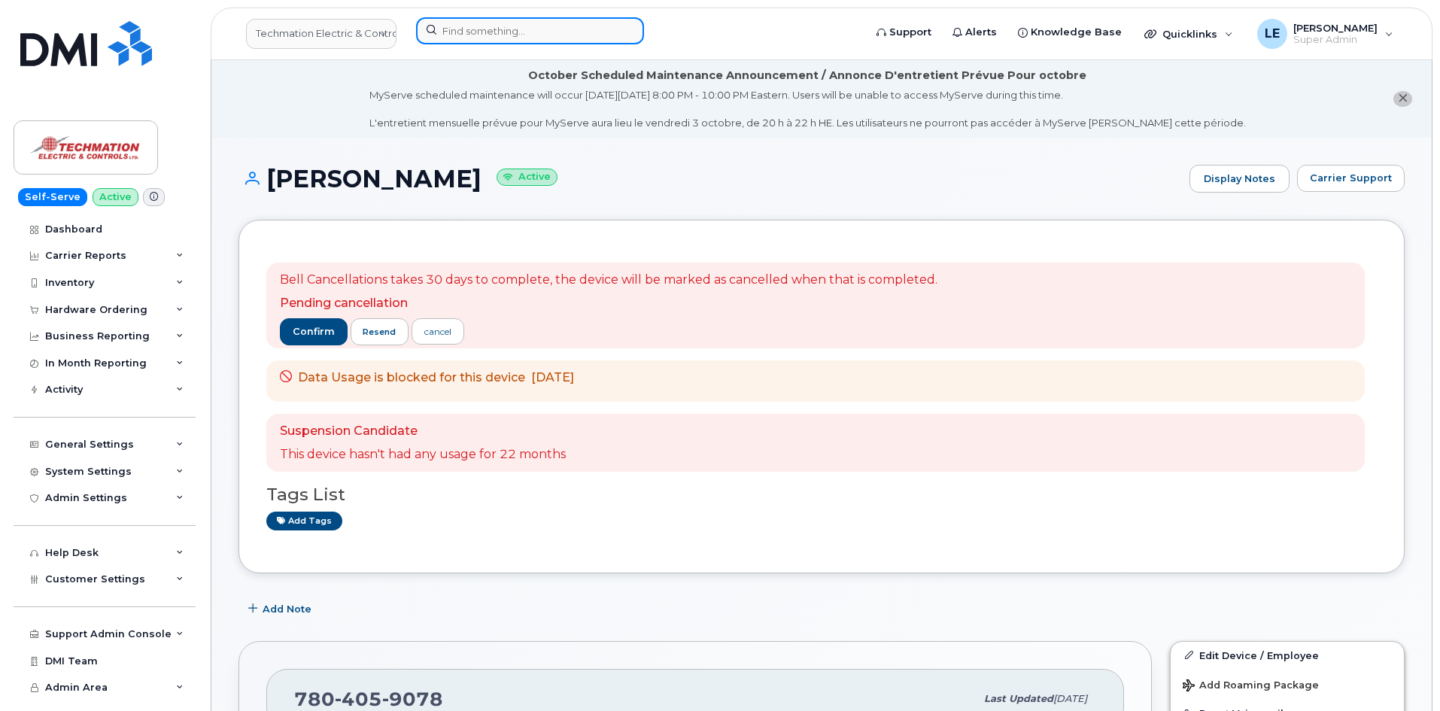
click at [507, 40] on input at bounding box center [530, 30] width 228 height 27
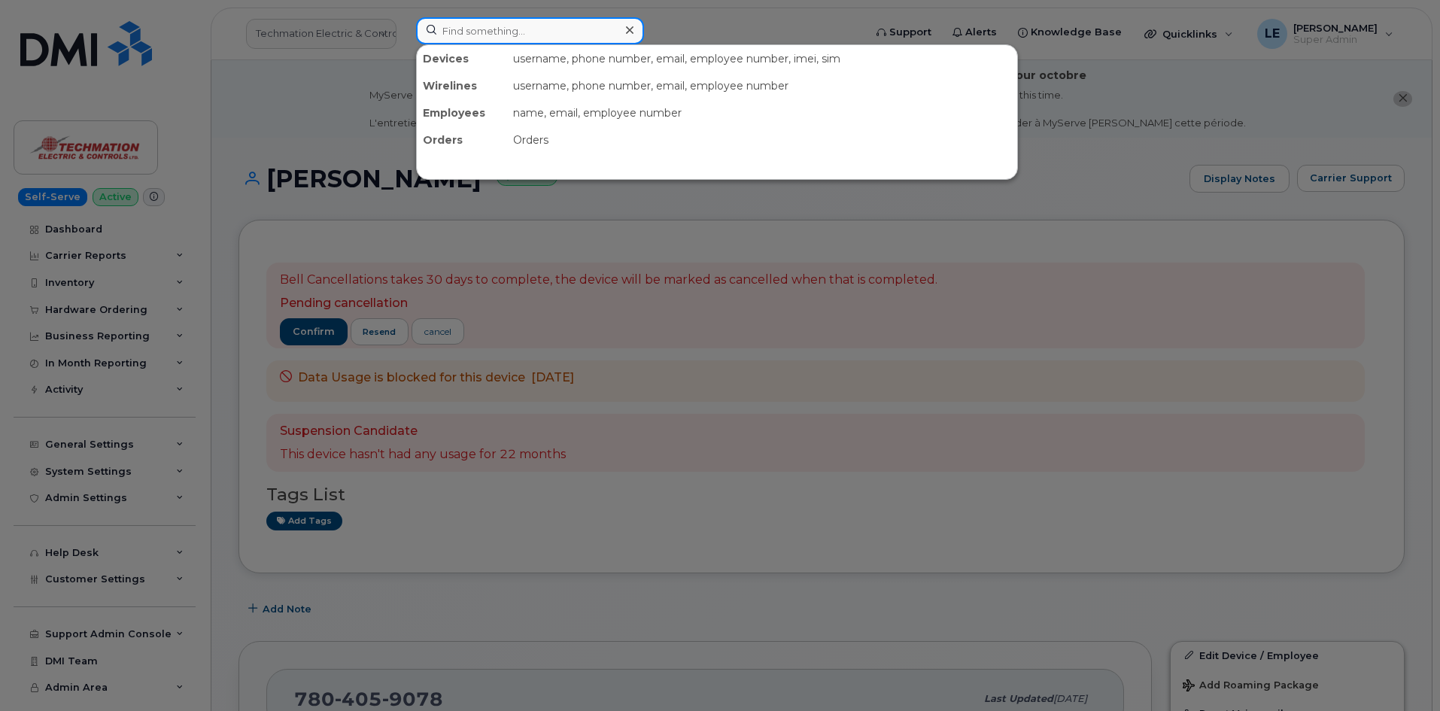
paste input "4034155719"
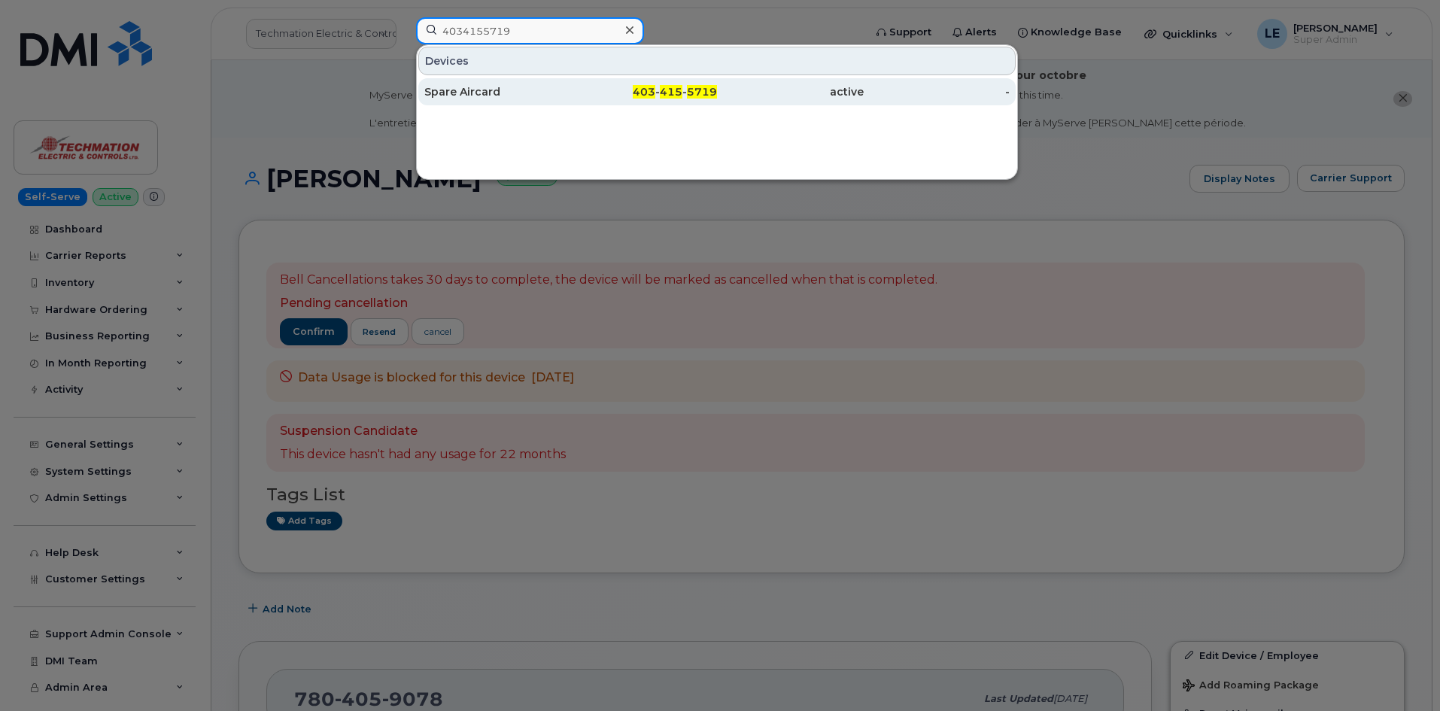
type input "4034155719"
click at [515, 96] on div "Spare Aircard" at bounding box center [497, 91] width 147 height 15
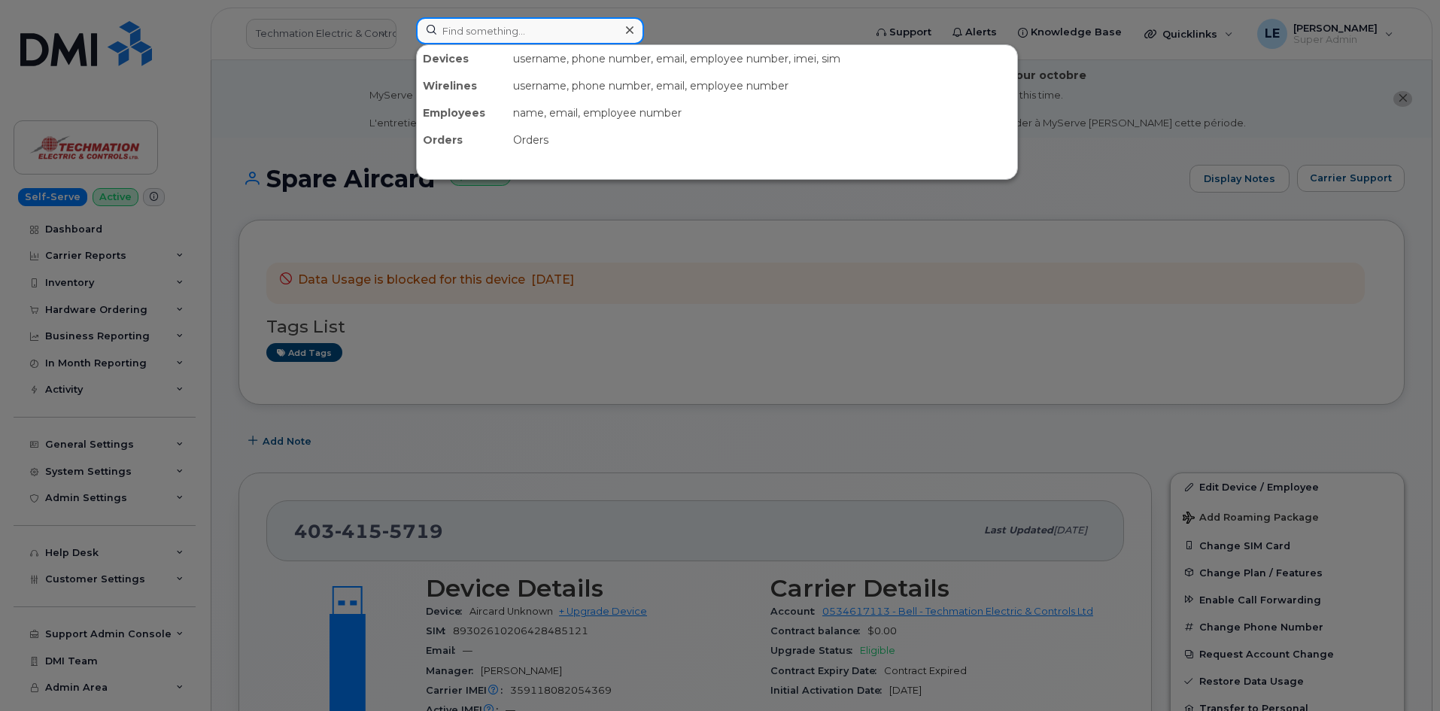
click at [458, 36] on input at bounding box center [530, 30] width 228 height 27
paste input "4034155719"
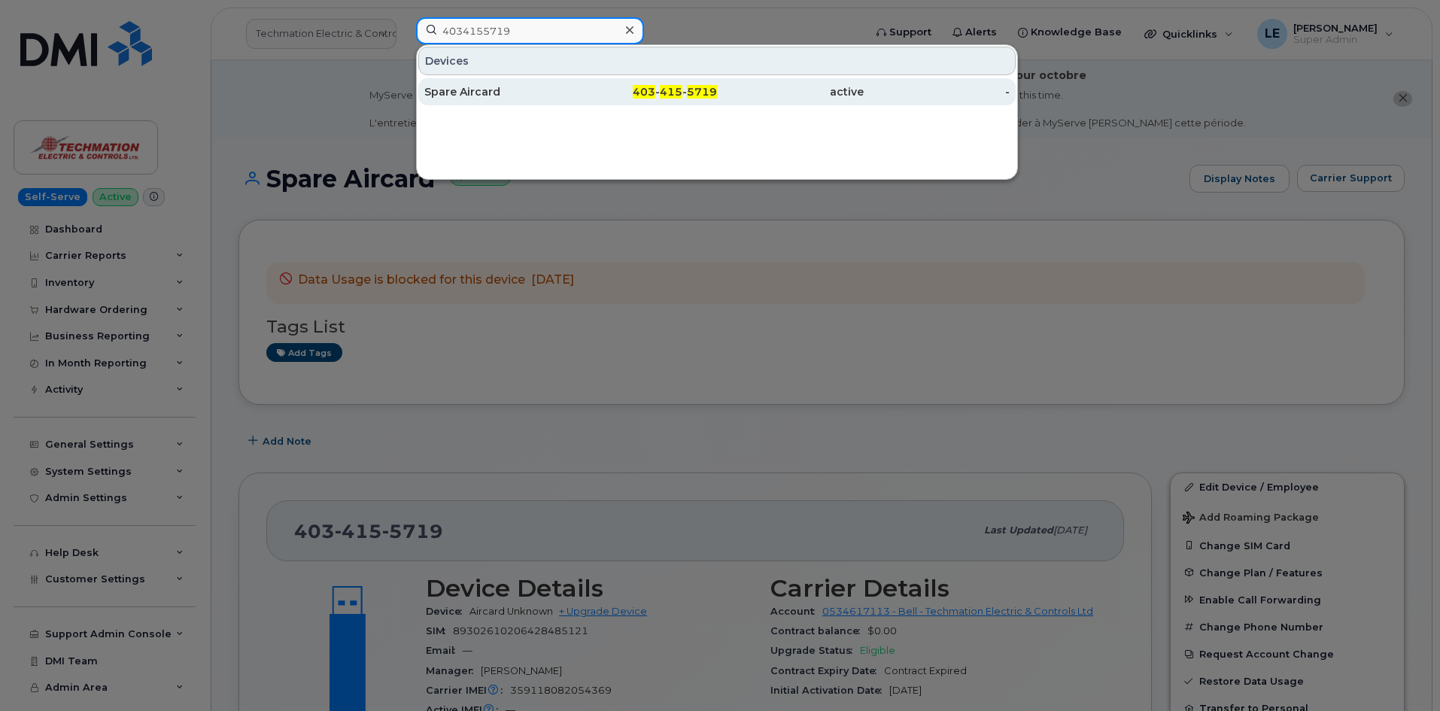
type input "4034155719"
click at [473, 89] on div "Spare Aircard" at bounding box center [497, 91] width 147 height 15
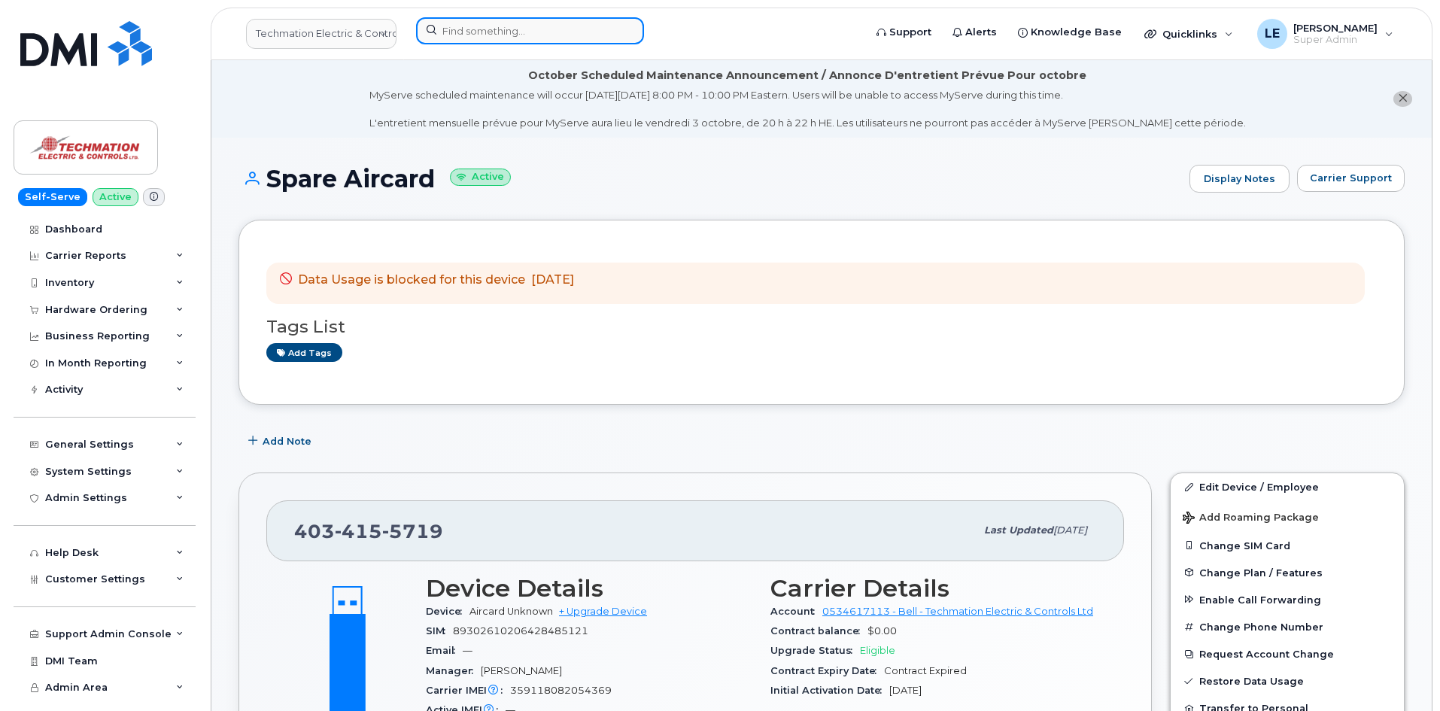
click at [470, 24] on input at bounding box center [530, 30] width 228 height 27
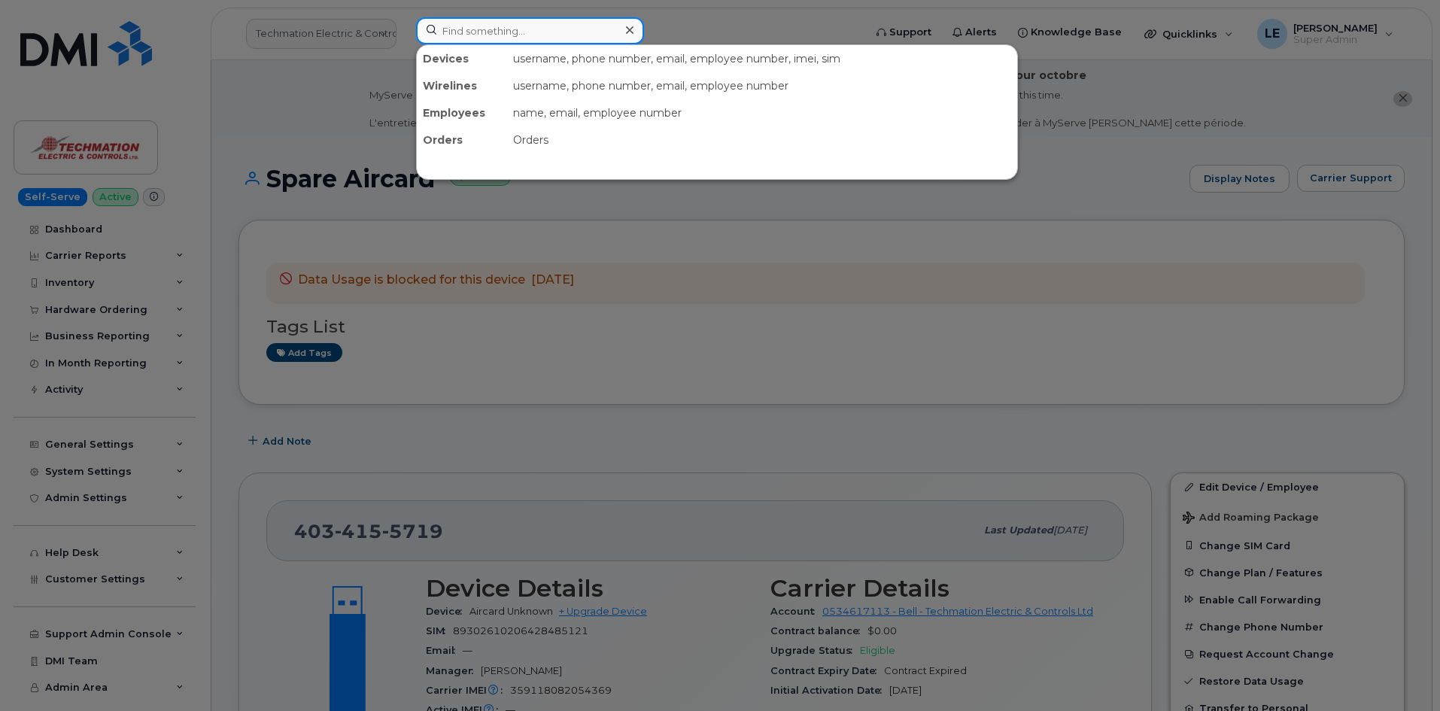
paste input "7804059078"
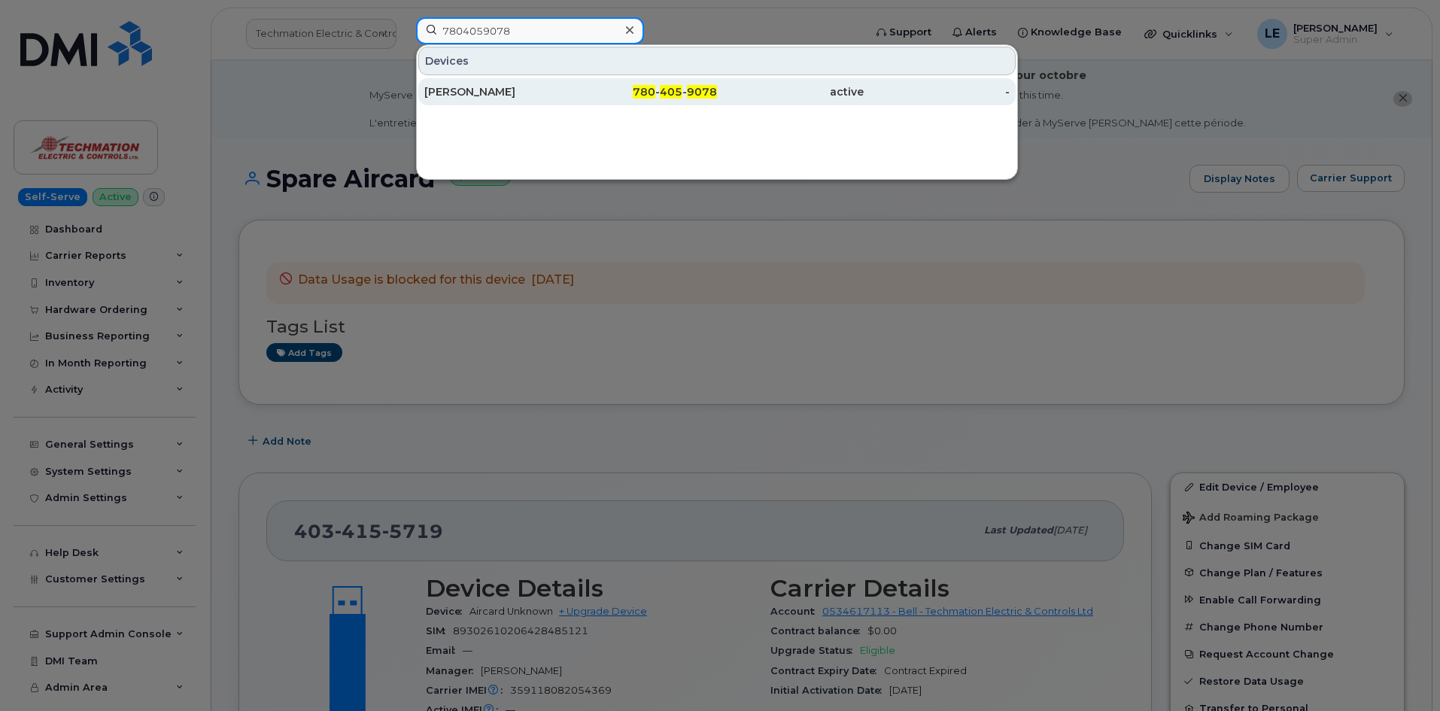
type input "7804059078"
click at [475, 86] on div "[PERSON_NAME]" at bounding box center [497, 91] width 147 height 15
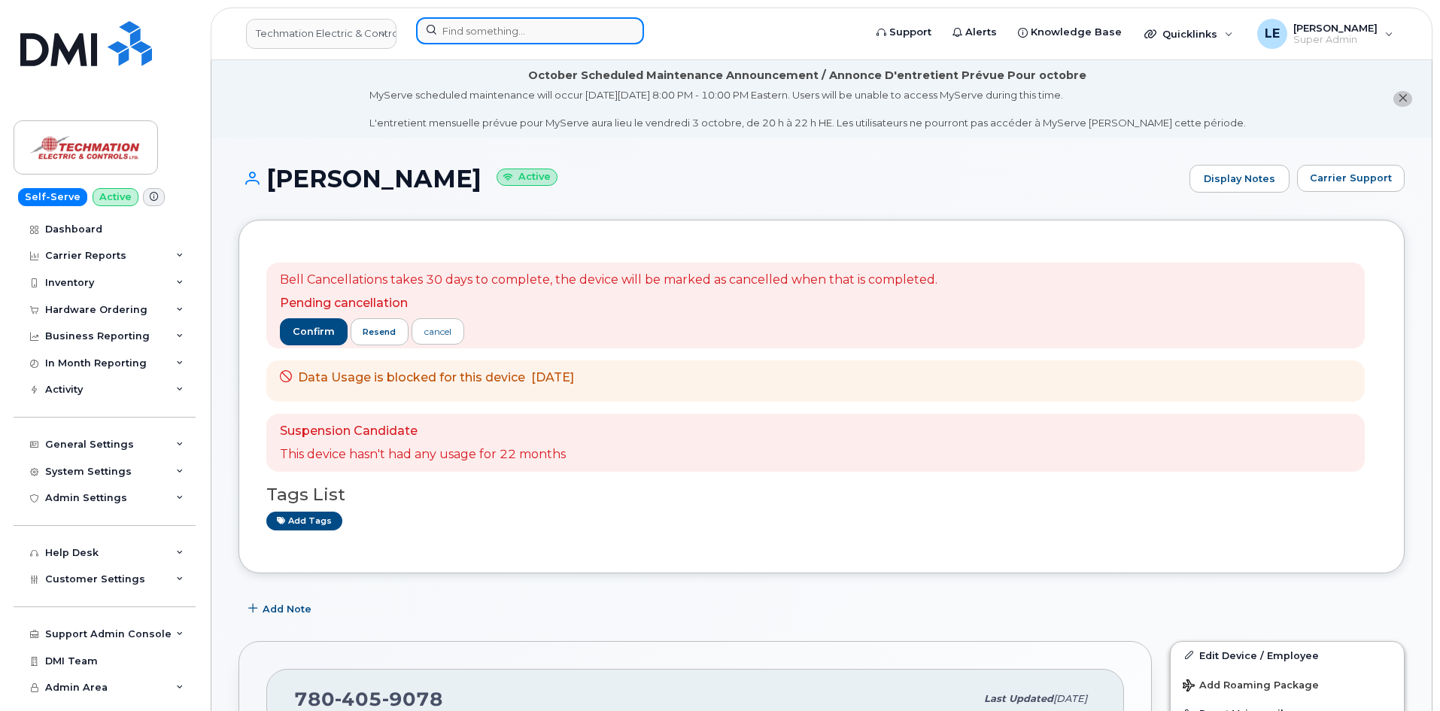
click at [470, 29] on input at bounding box center [530, 30] width 228 height 27
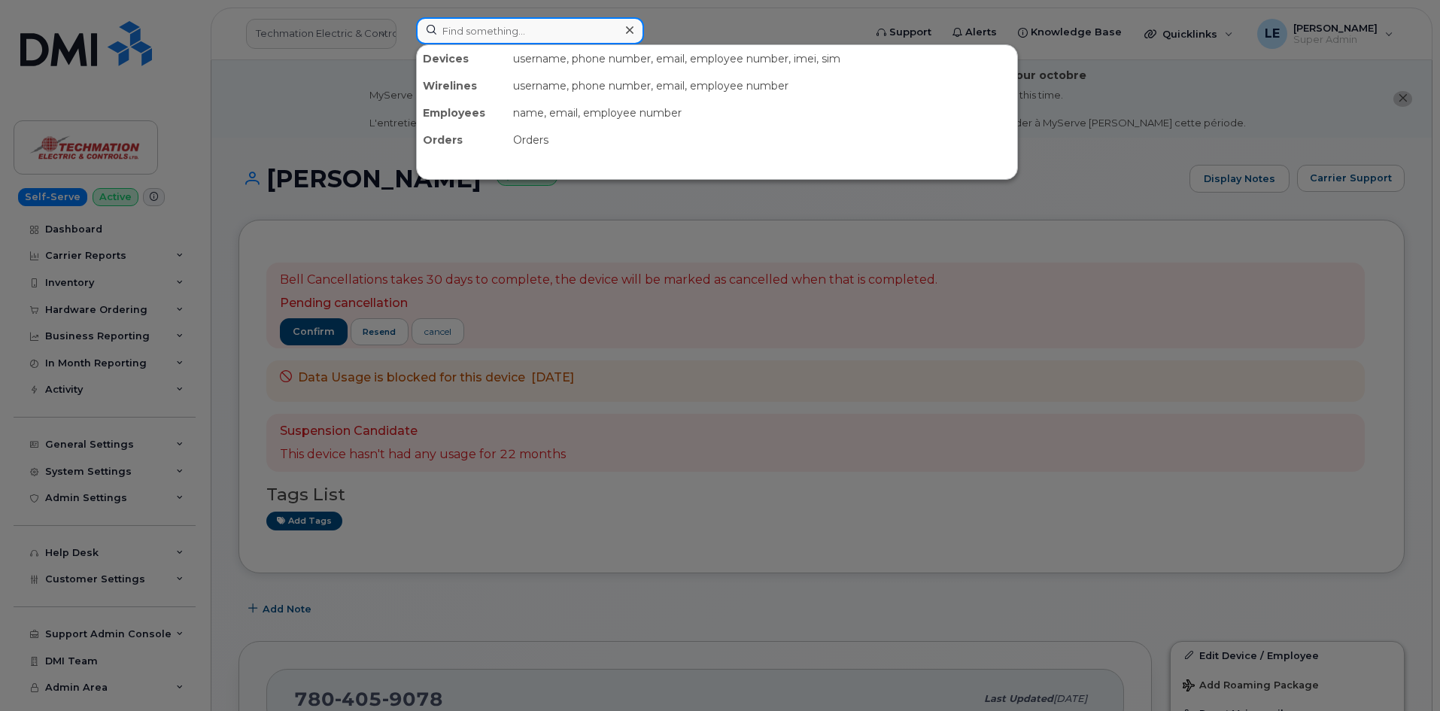
paste input "9025650393"
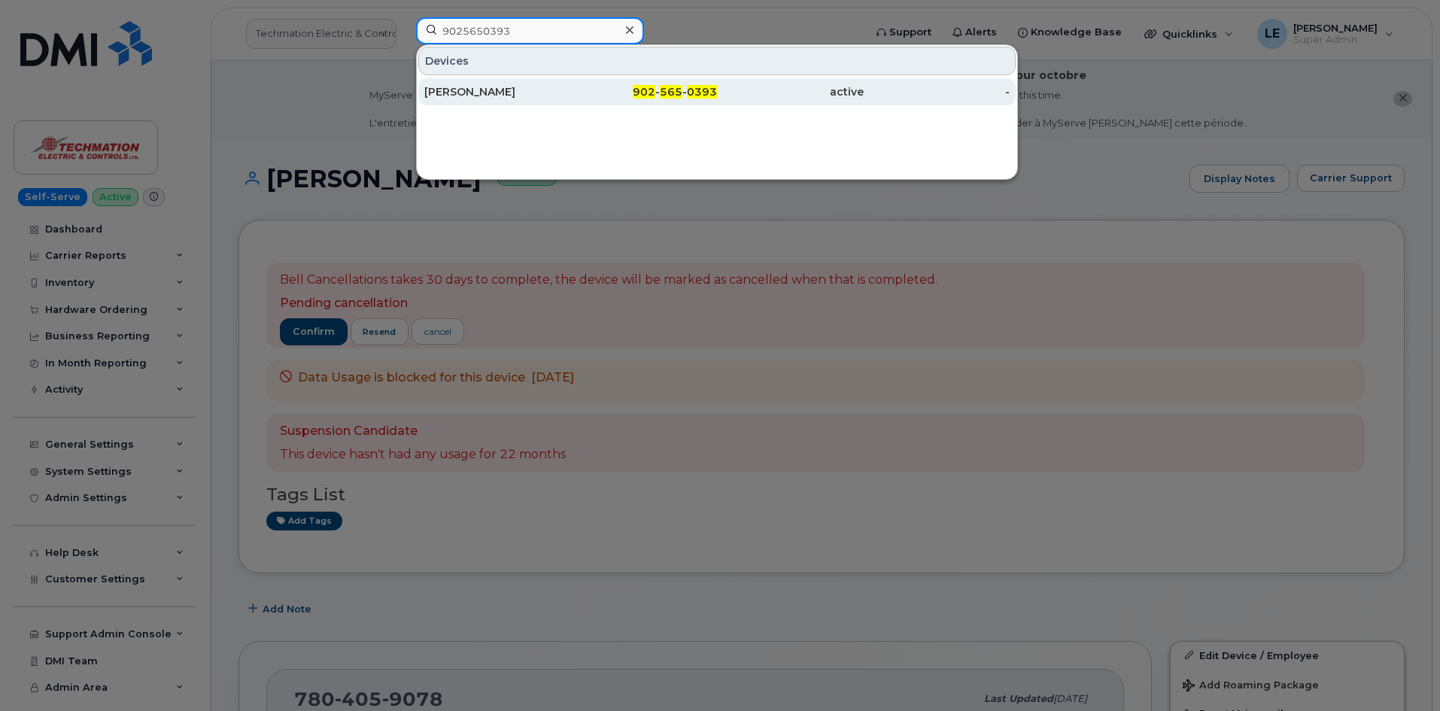
type input "9025650393"
click at [500, 92] on div "[PERSON_NAME]" at bounding box center [497, 91] width 147 height 15
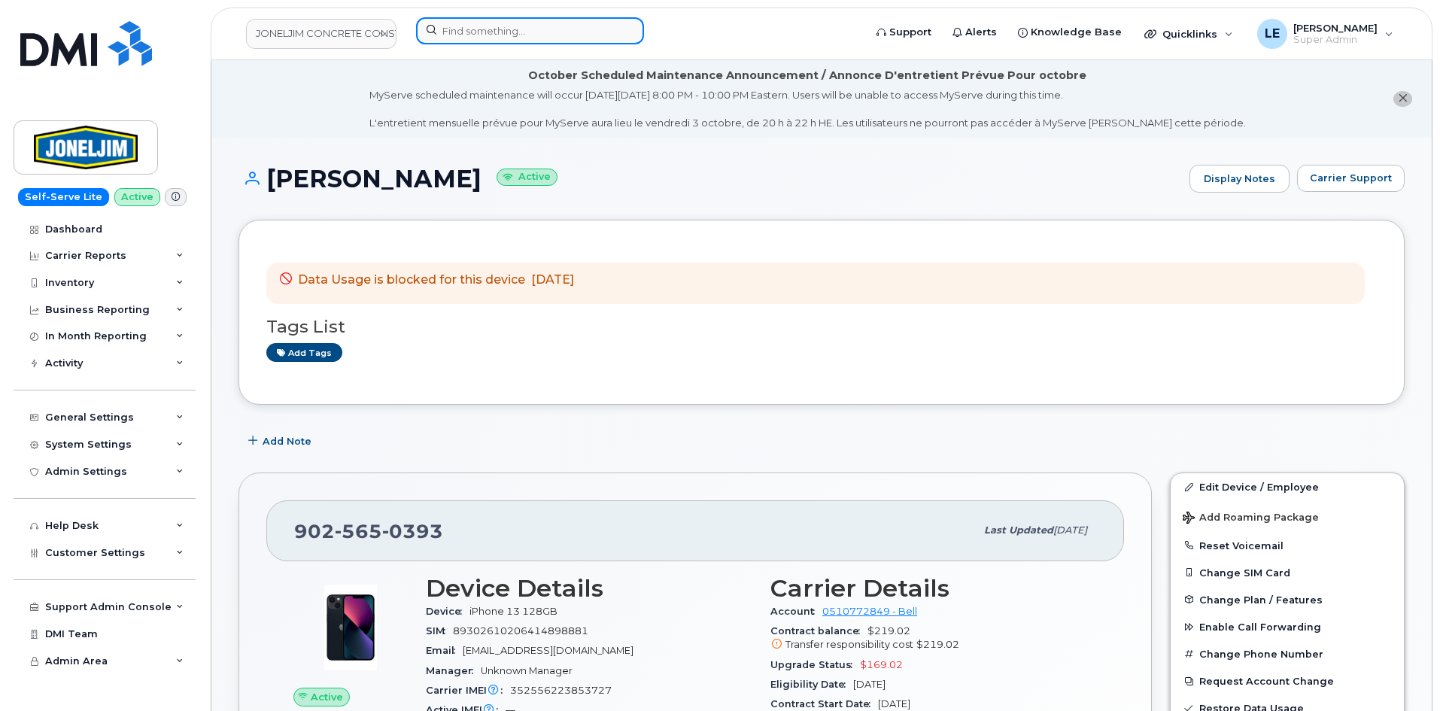
click at [481, 27] on input at bounding box center [530, 30] width 228 height 27
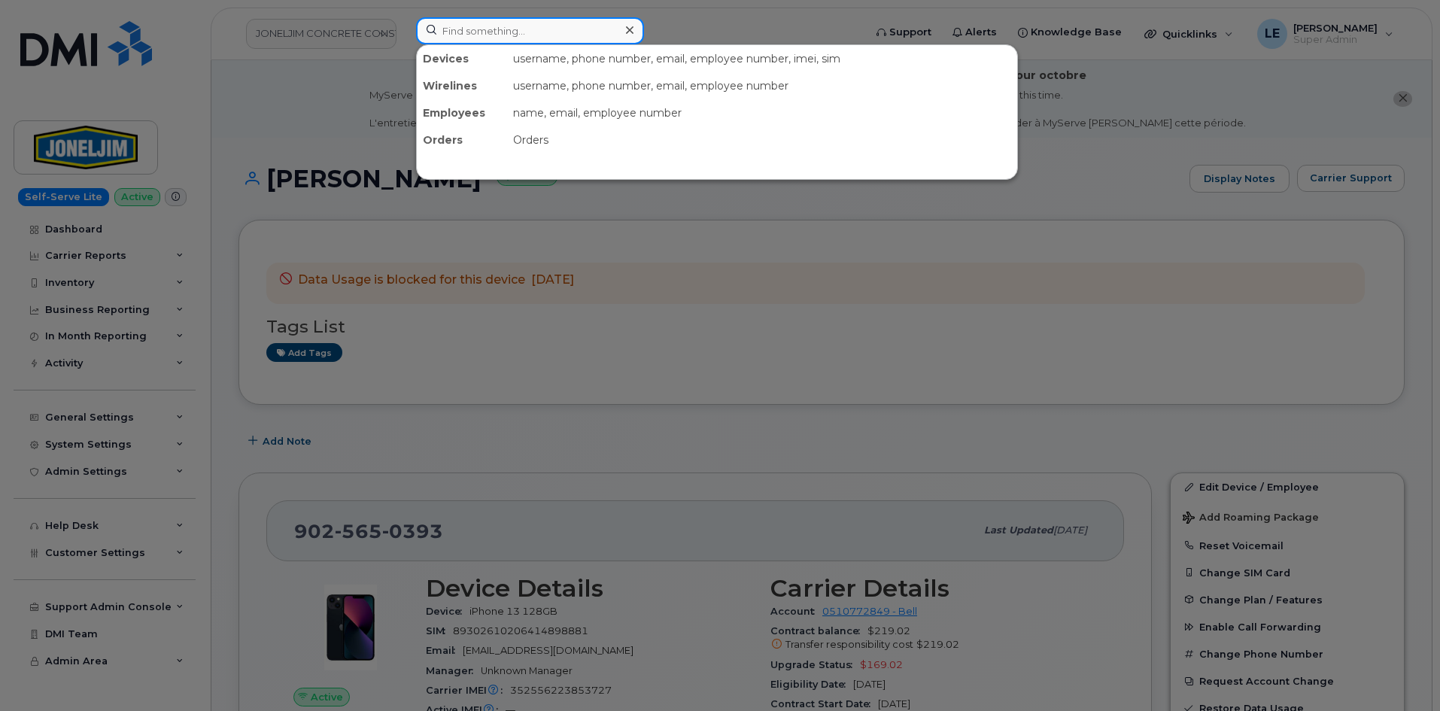
paste input "8197122162"
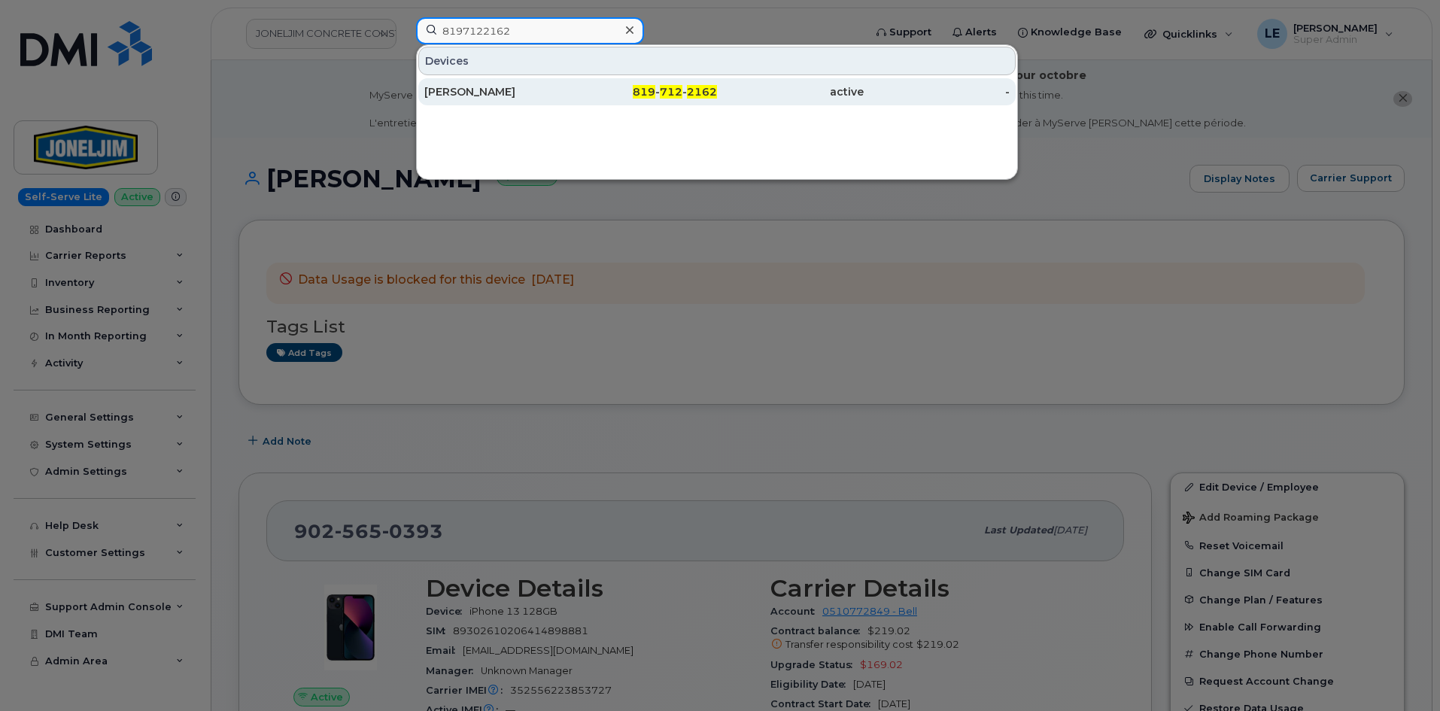
type input "8197122162"
click at [538, 88] on div "Younes Talouka" at bounding box center [497, 91] width 147 height 15
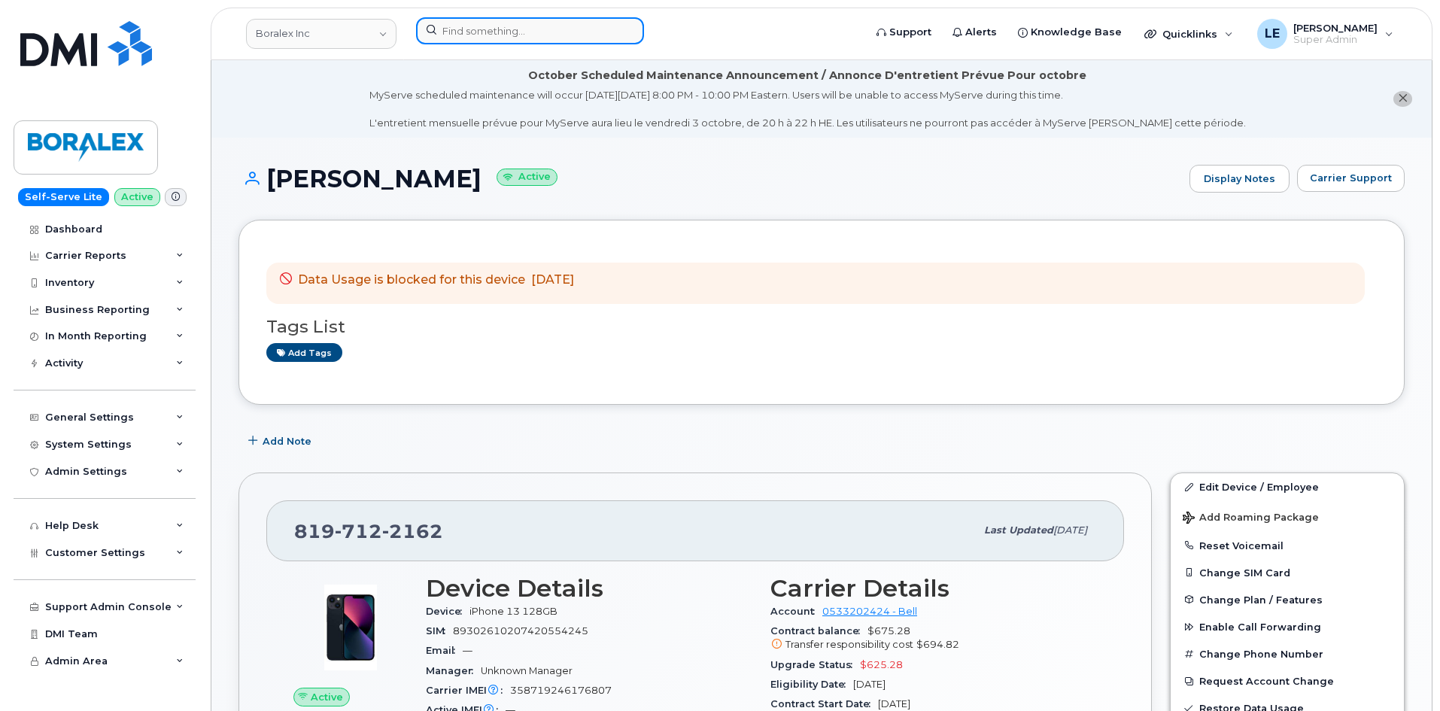
click at [607, 26] on input at bounding box center [530, 30] width 228 height 27
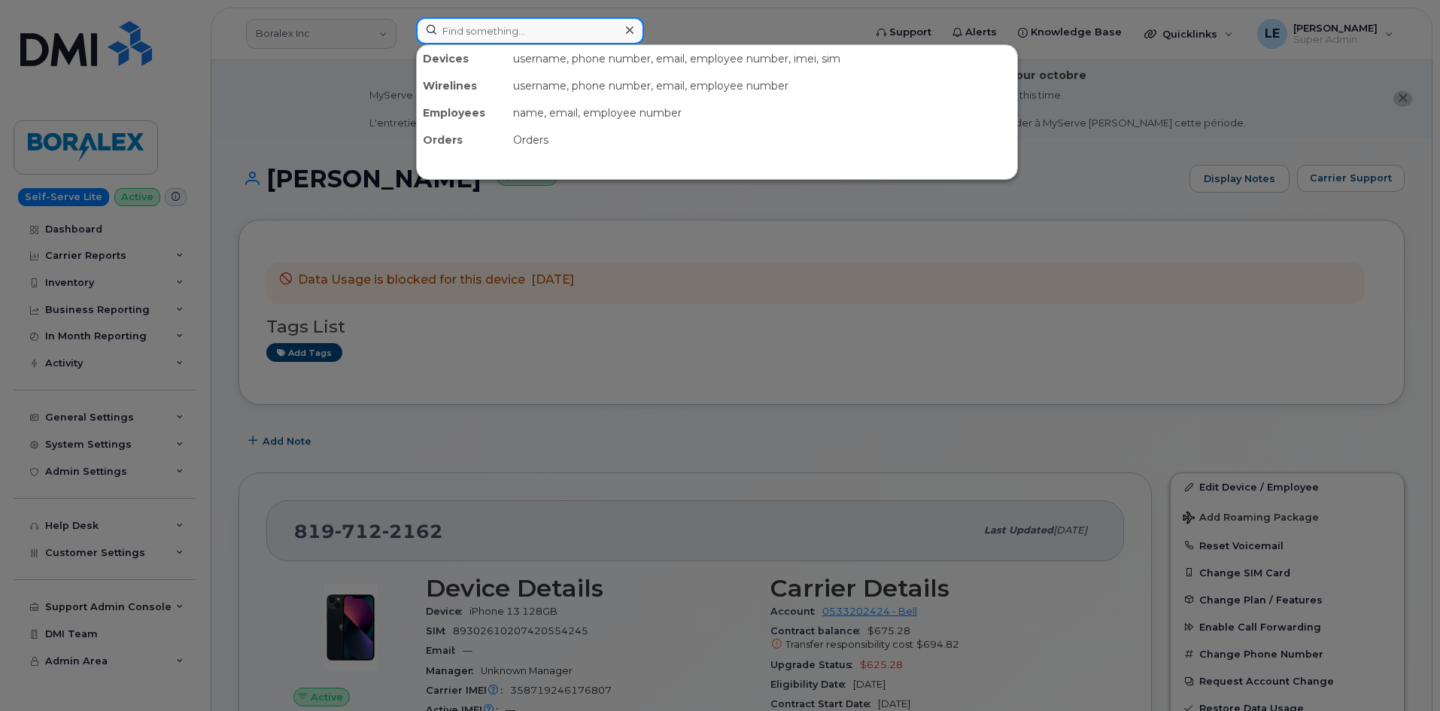
paste input "5875454082"
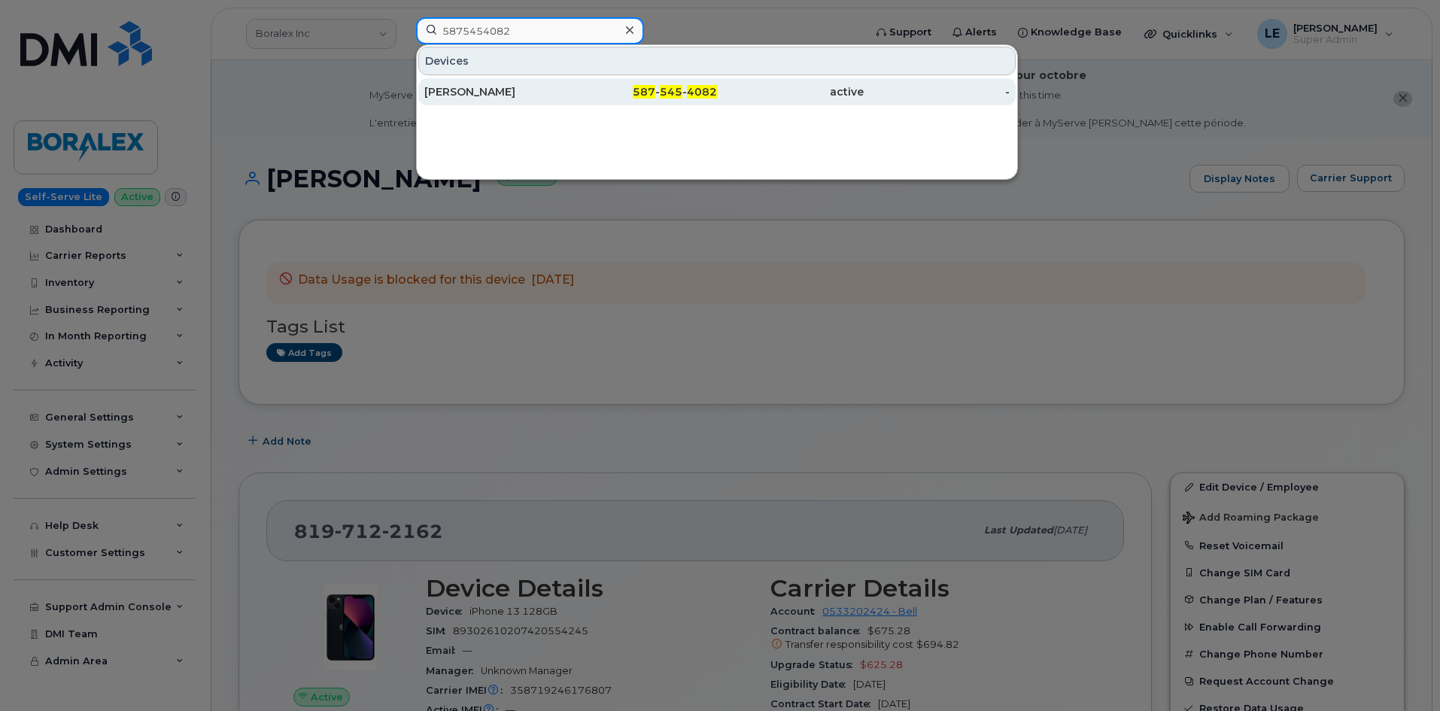
type input "5875454082"
click at [555, 87] on div "Ne Bassett" at bounding box center [497, 91] width 147 height 15
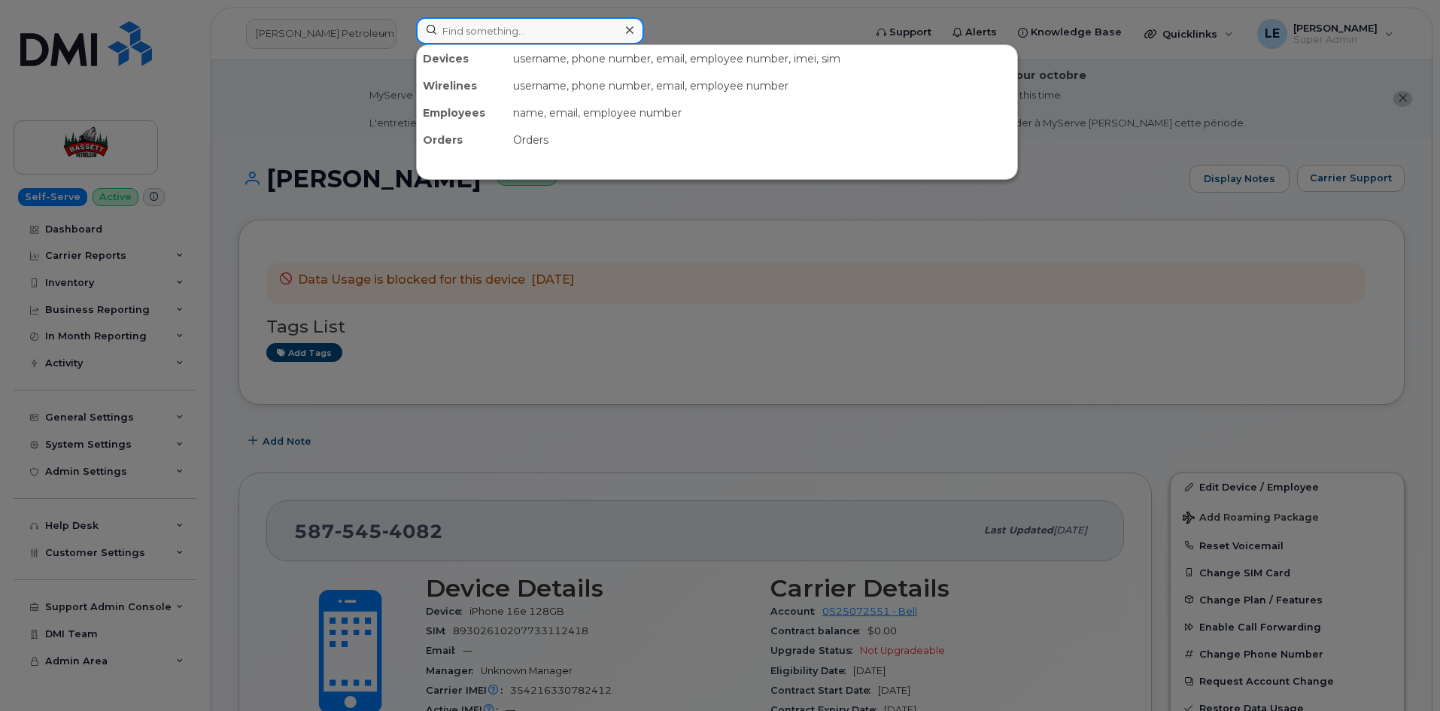
click at [455, 29] on input at bounding box center [530, 30] width 228 height 27
paste input "4039238417"
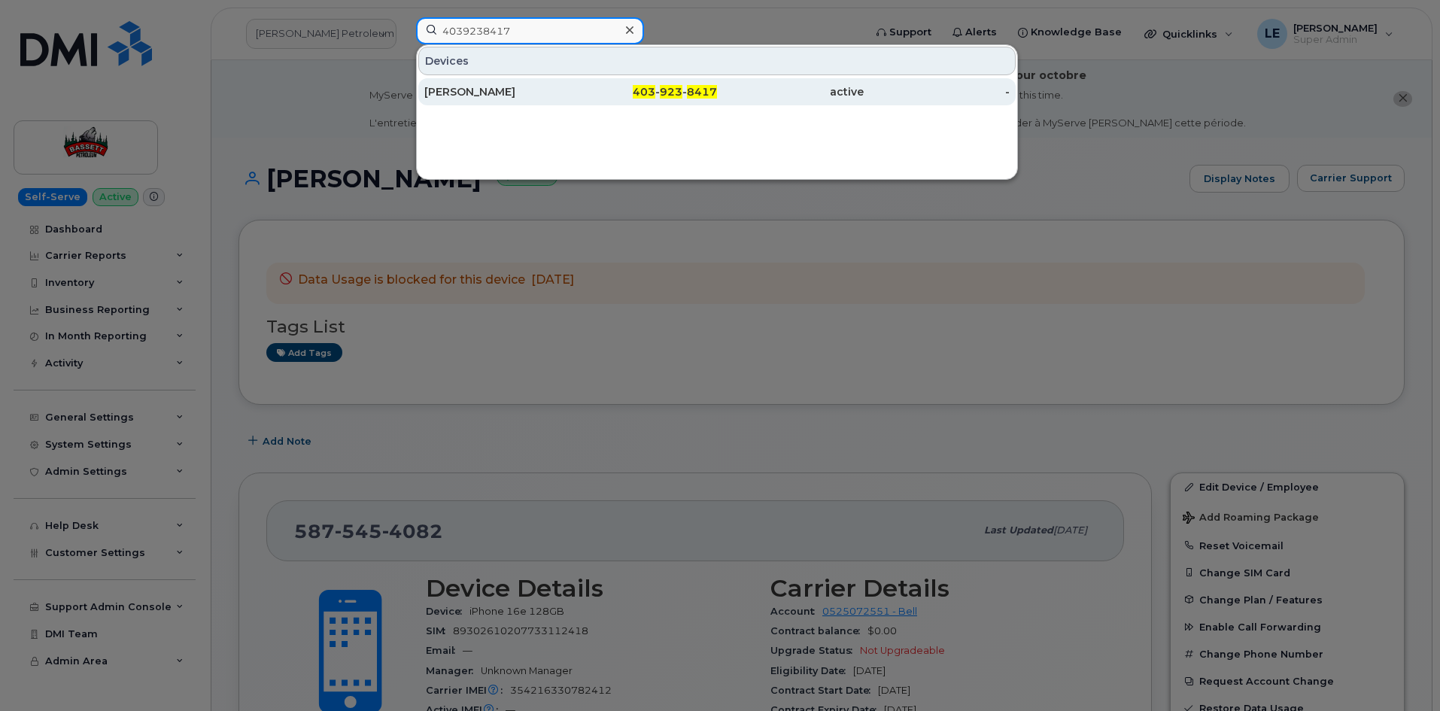
type input "4039238417"
click at [593, 90] on div "403 - 923 - 8417" at bounding box center [644, 91] width 147 height 15
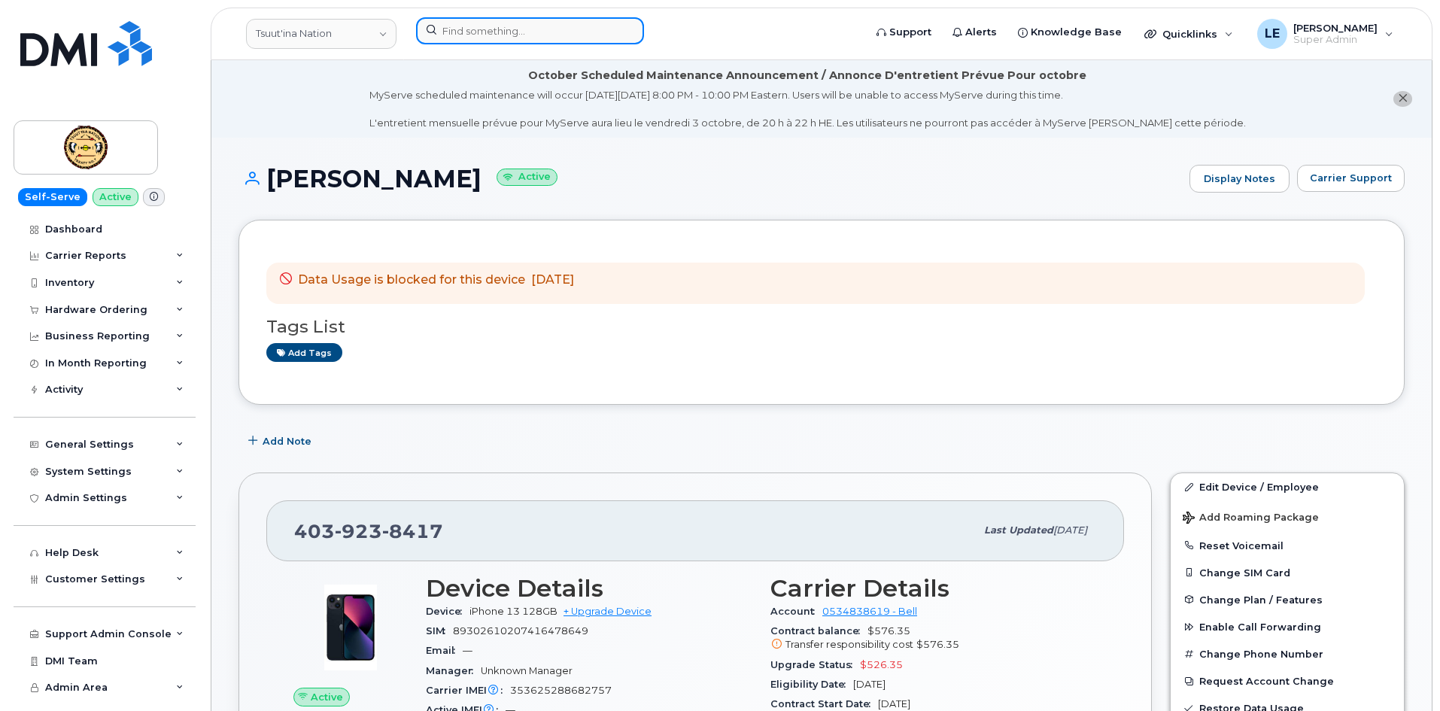
click at [513, 29] on input at bounding box center [530, 30] width 228 height 27
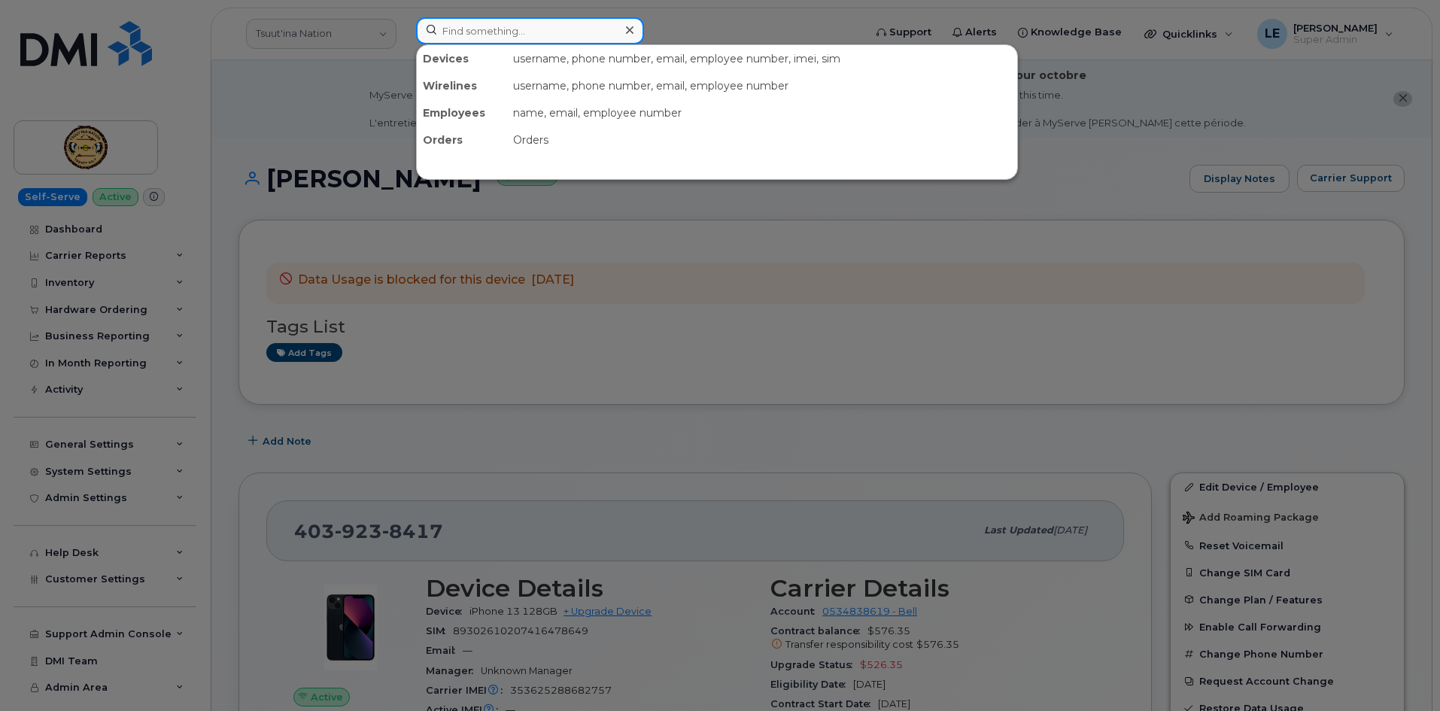
paste input "5878362891"
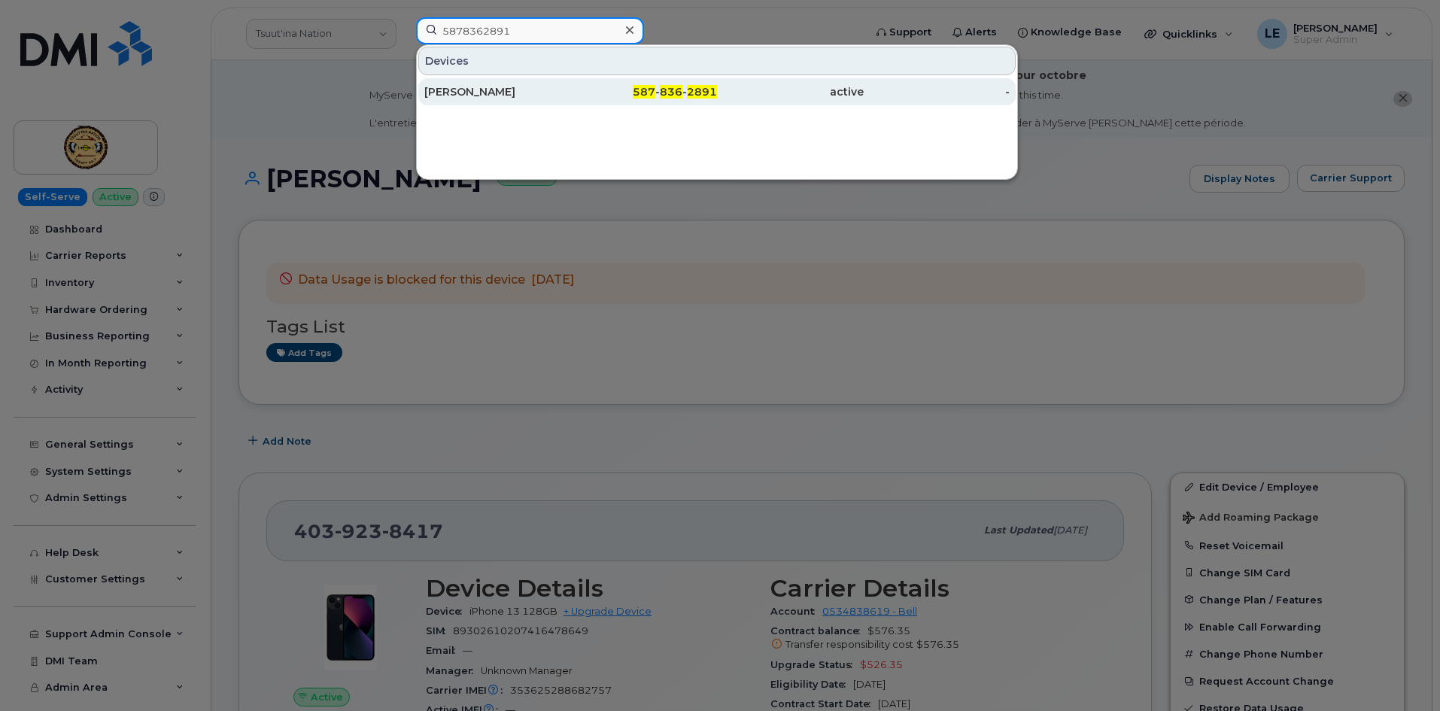
type input "5878362891"
click at [511, 82] on div "[PERSON_NAME]" at bounding box center [497, 91] width 147 height 27
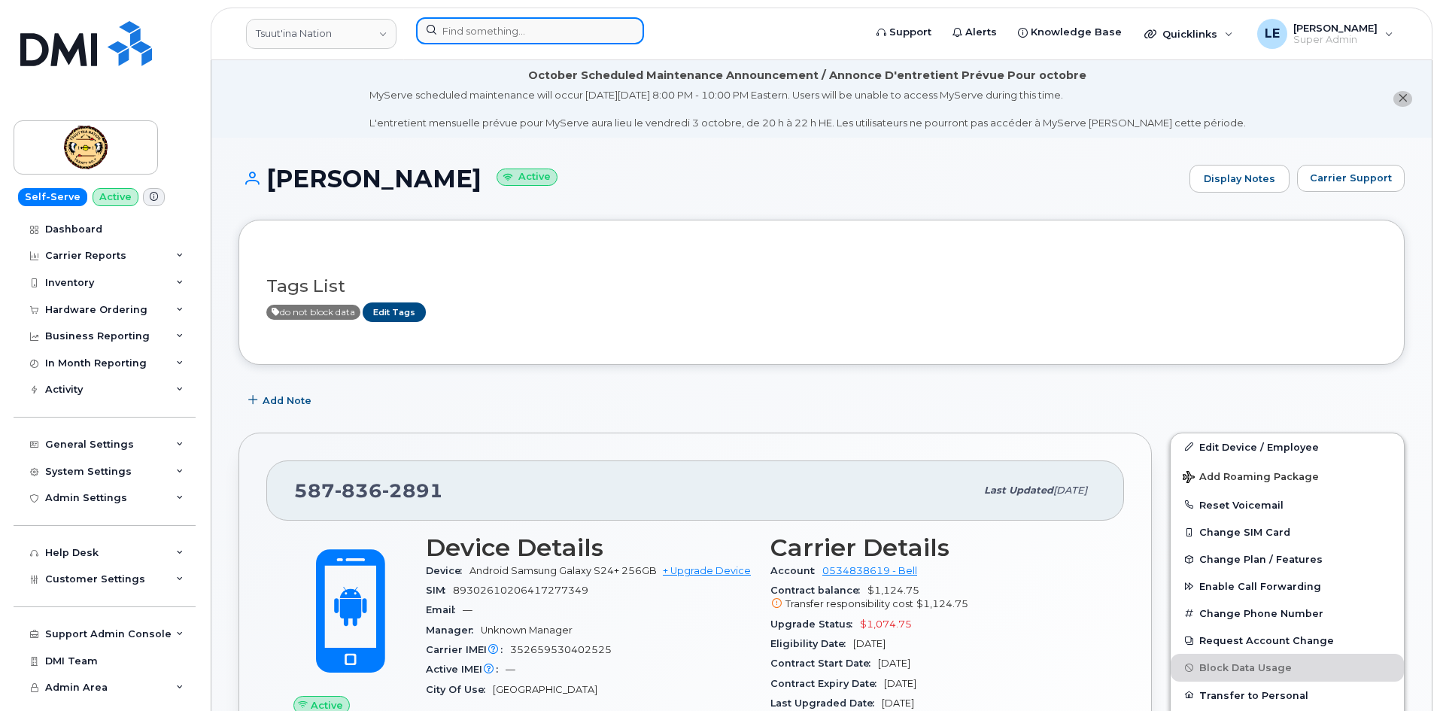
click at [521, 44] on input at bounding box center [530, 30] width 228 height 27
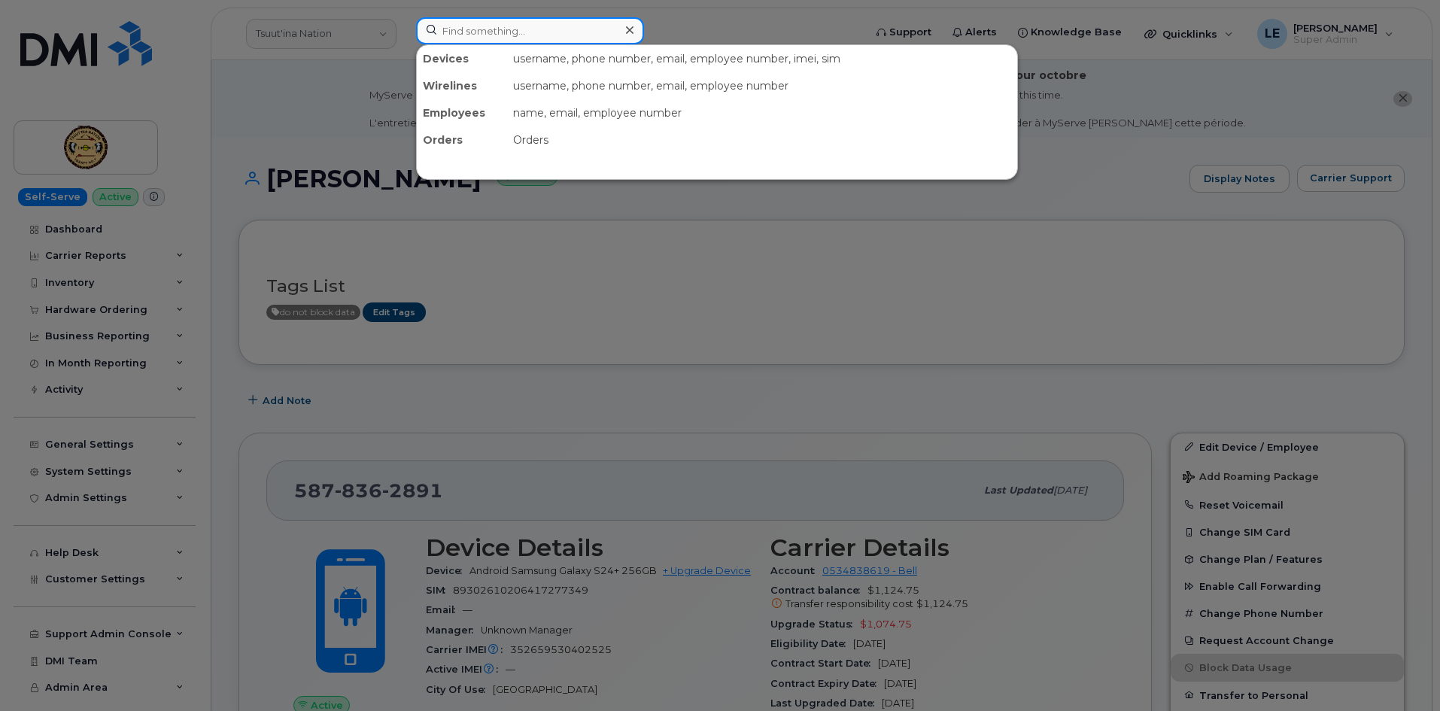
paste input "5879197975"
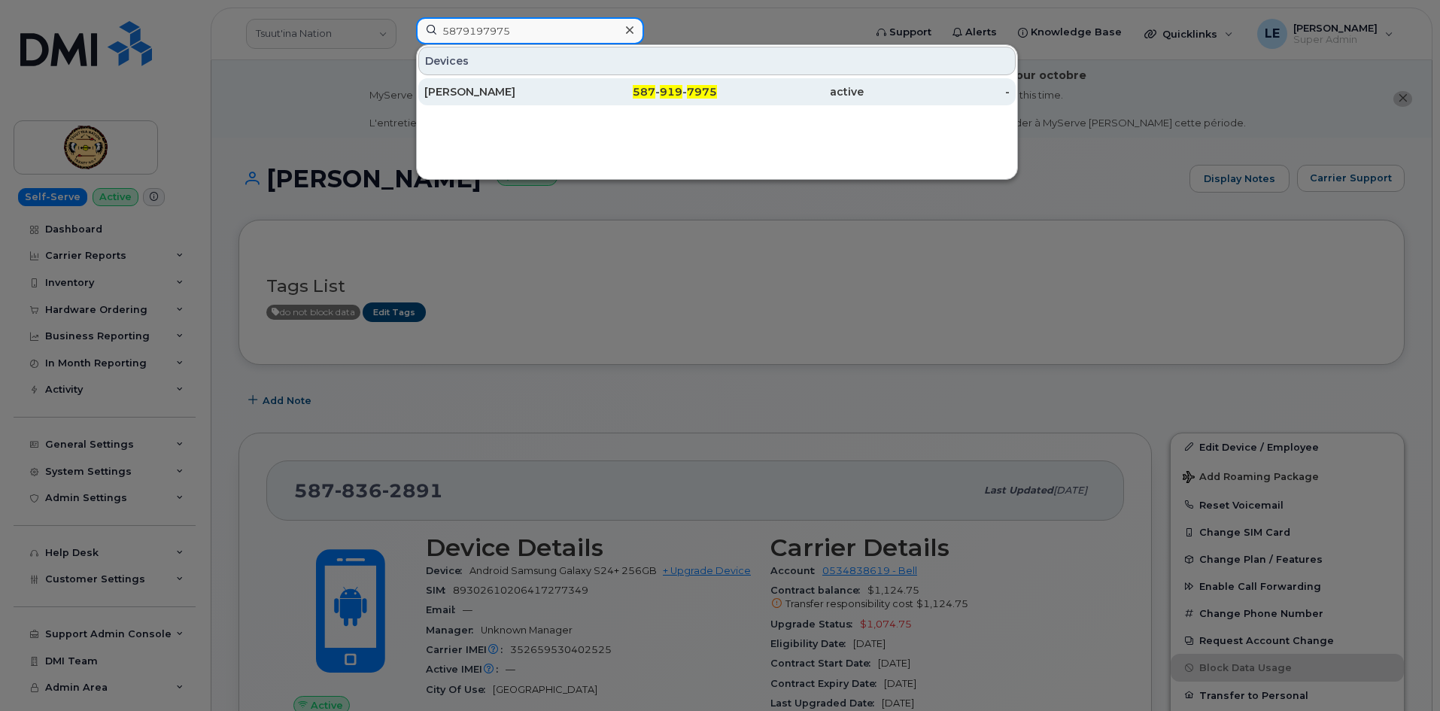
type input "5879197975"
click at [500, 93] on div "Yash Kamini" at bounding box center [497, 91] width 147 height 15
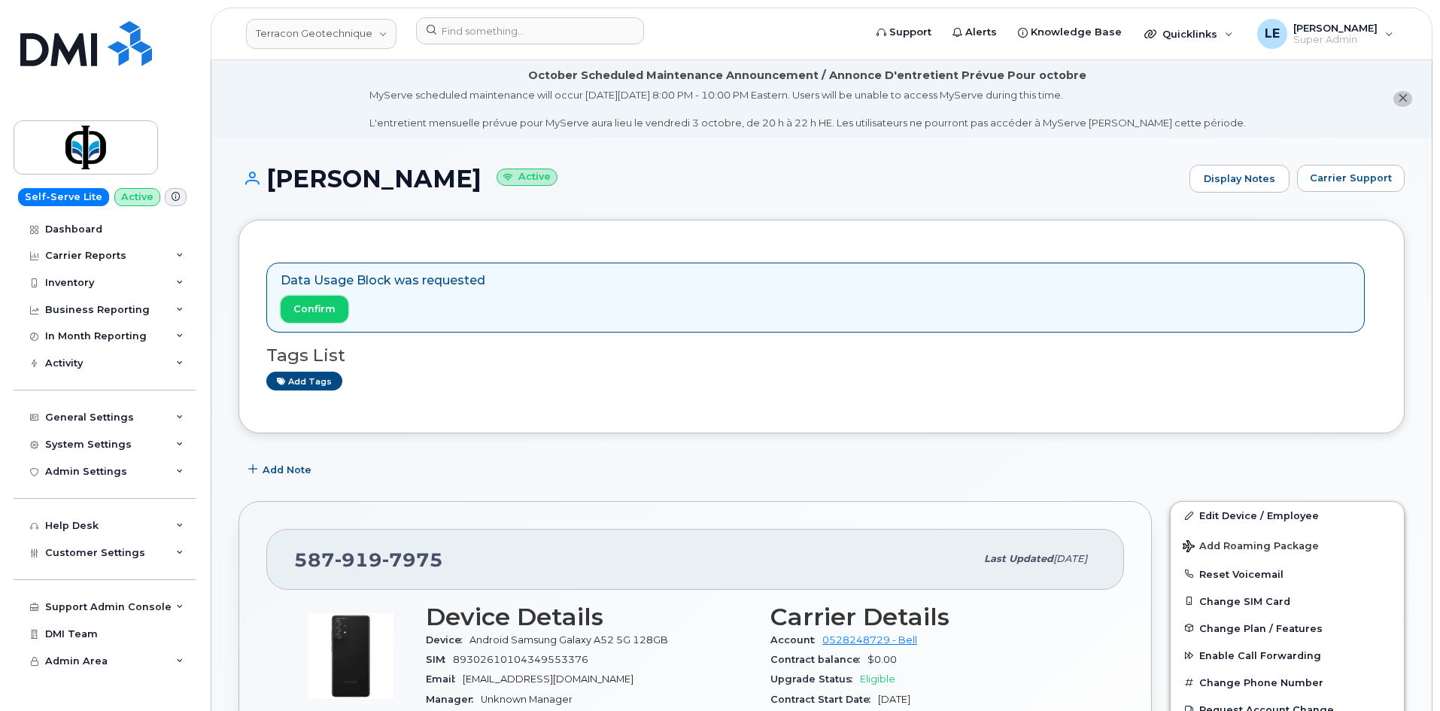
drag, startPoint x: 322, startPoint y: 314, endPoint x: 789, endPoint y: 75, distance: 524.0
click at [322, 314] on span "Confirm" at bounding box center [314, 309] width 42 height 14
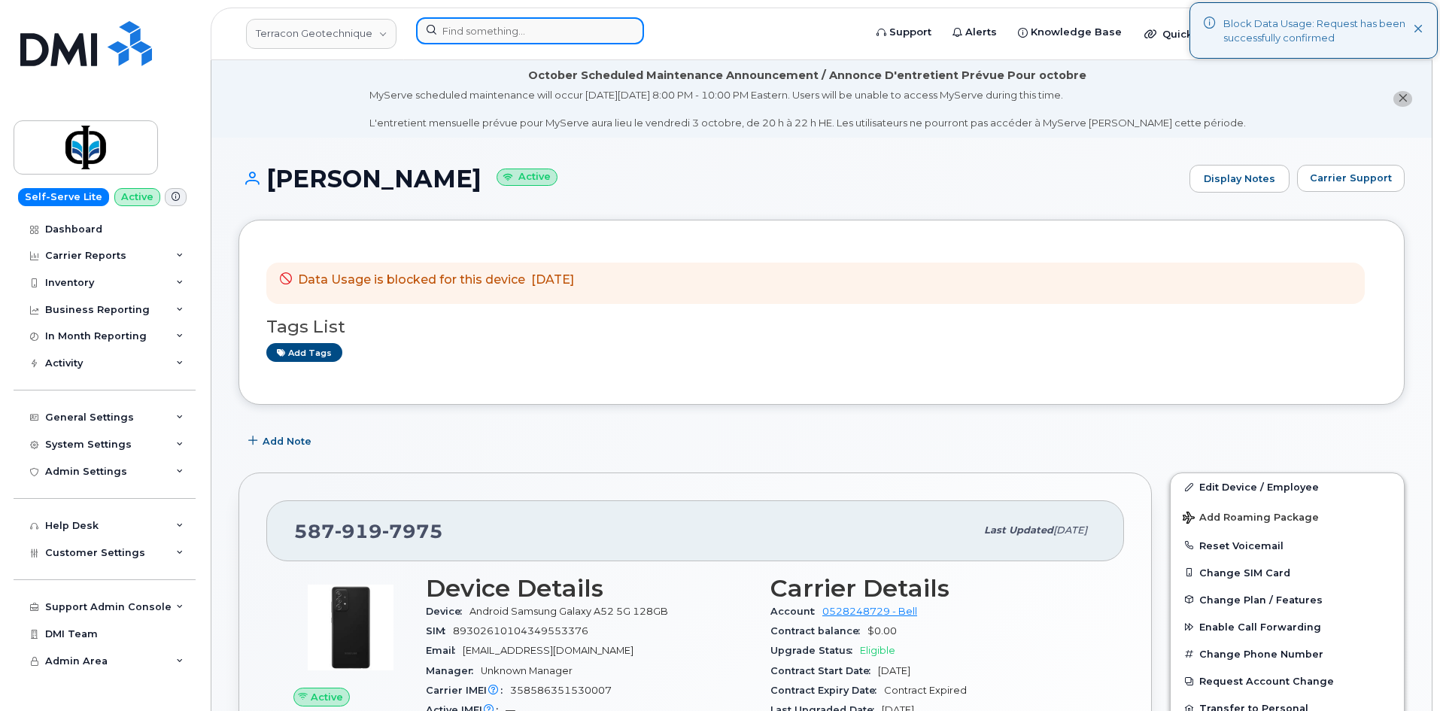
click at [522, 29] on input at bounding box center [530, 30] width 228 height 27
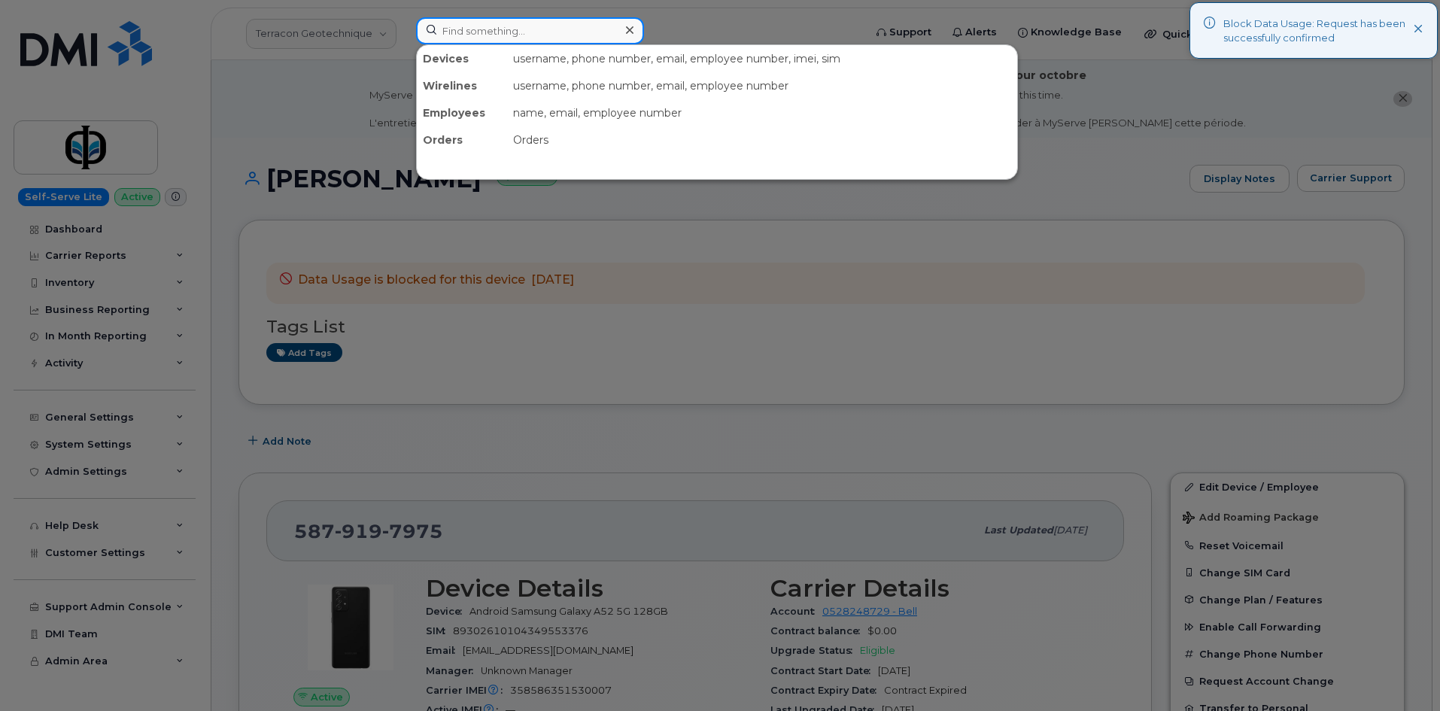
paste input "7807158967"
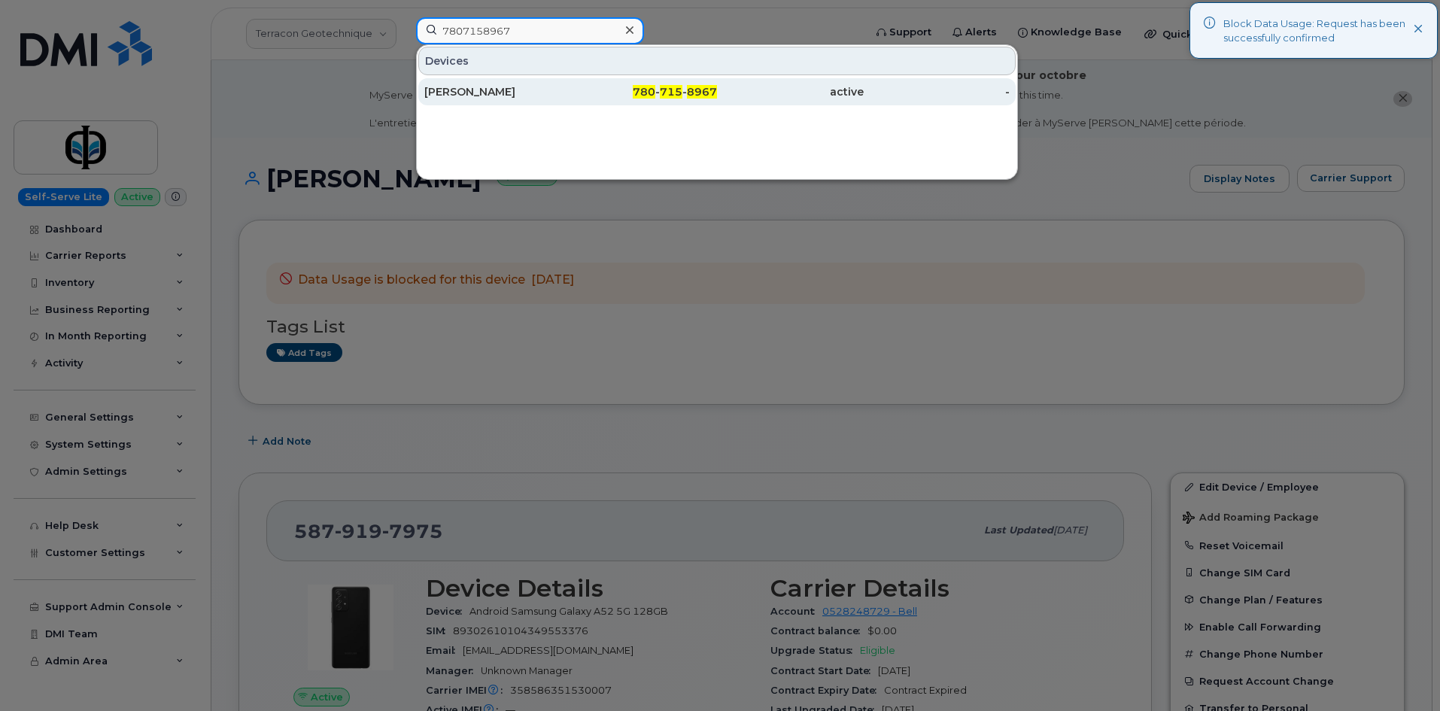
type input "7807158967"
click at [525, 87] on div "[PERSON_NAME]" at bounding box center [497, 91] width 147 height 15
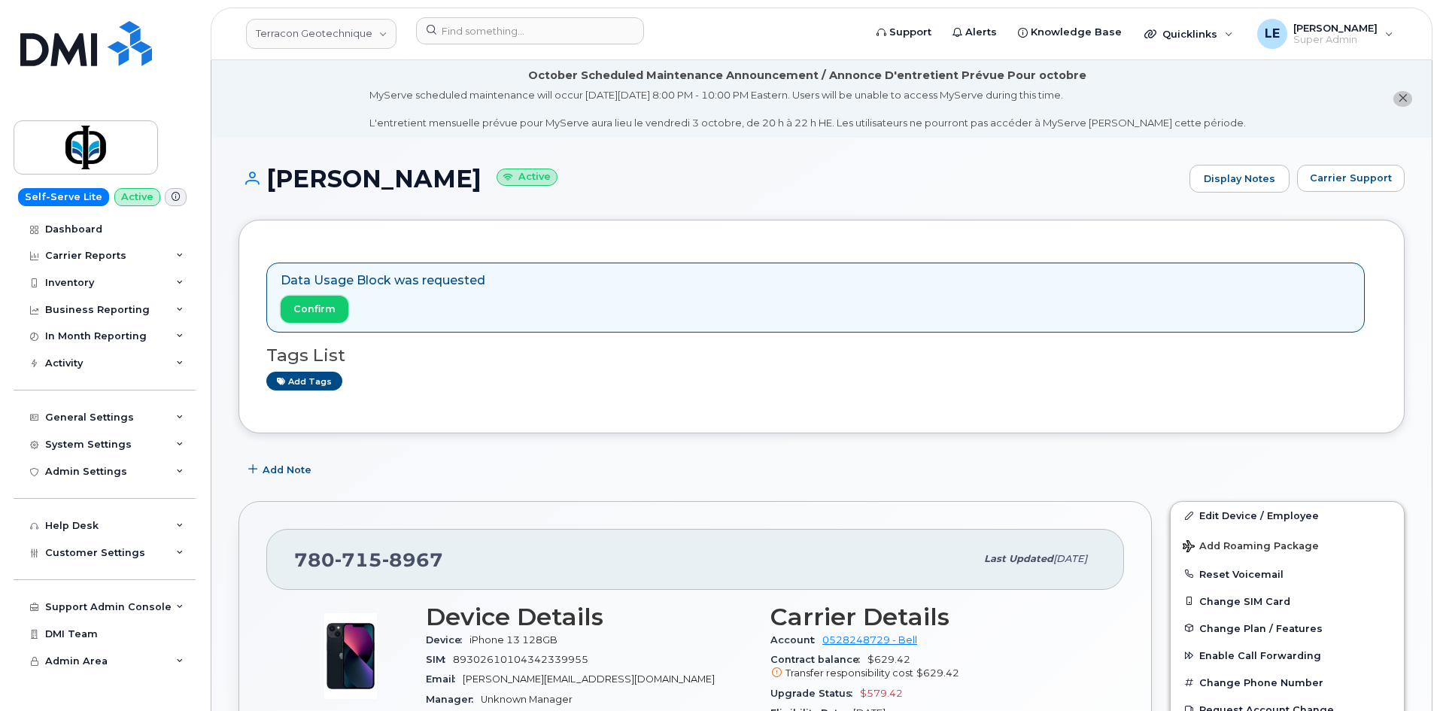
drag, startPoint x: 338, startPoint y: 316, endPoint x: 767, endPoint y: 71, distance: 494.1
click at [337, 316] on button "Confirm" at bounding box center [315, 309] width 68 height 27
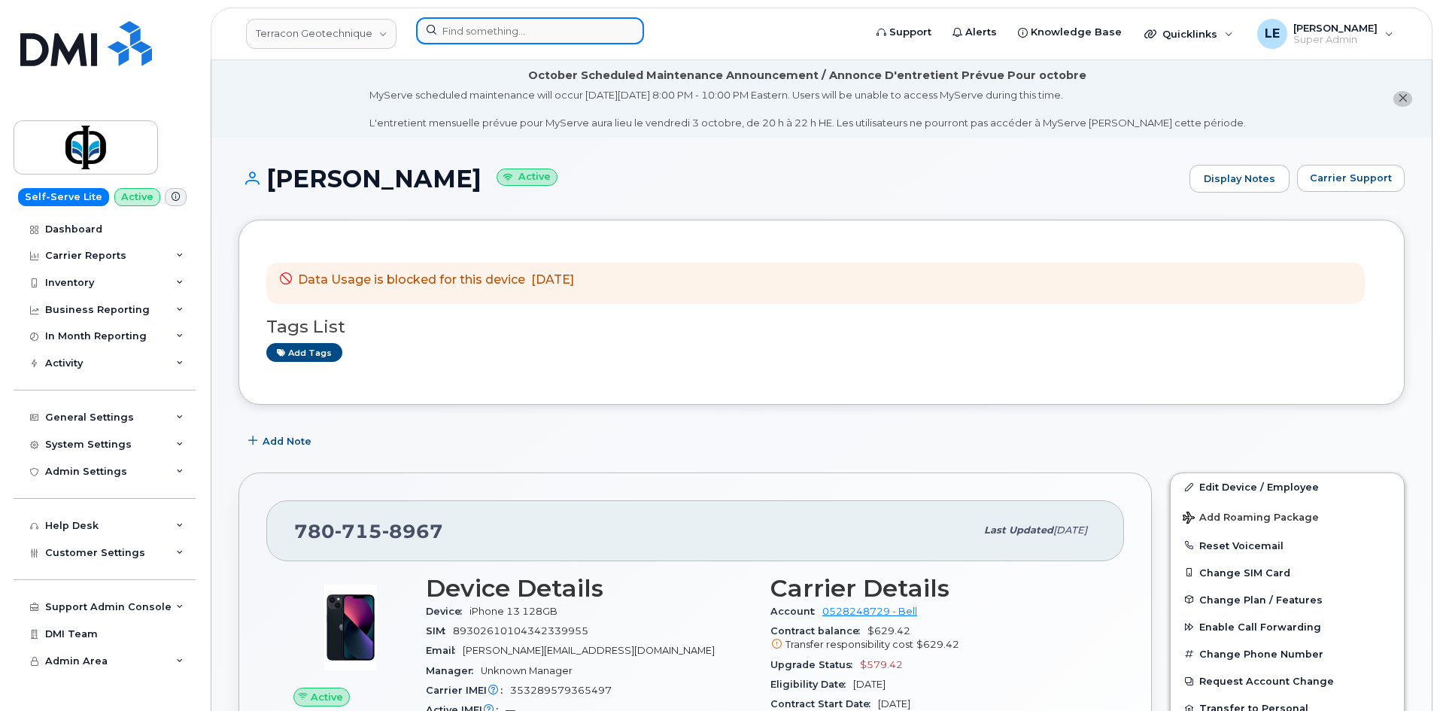
click at [488, 30] on input at bounding box center [530, 30] width 228 height 27
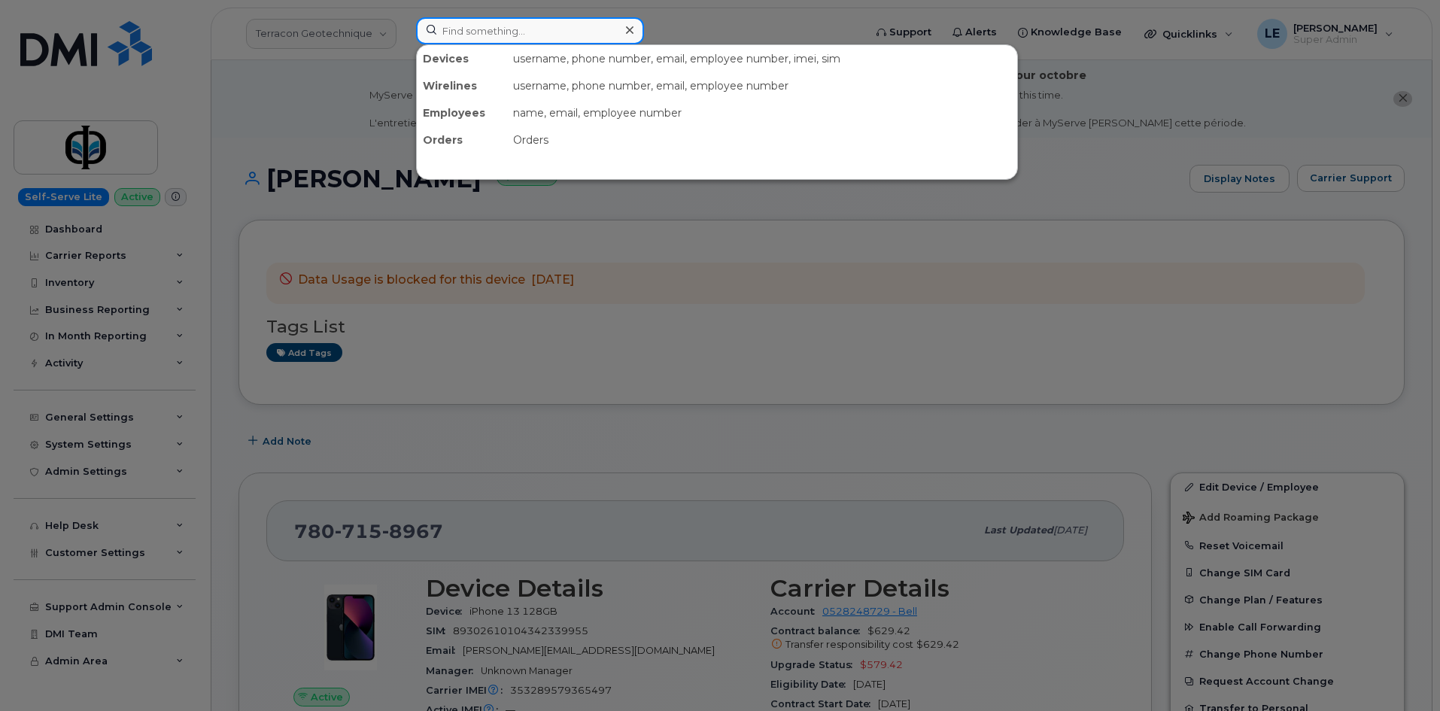
paste input "5878766495"
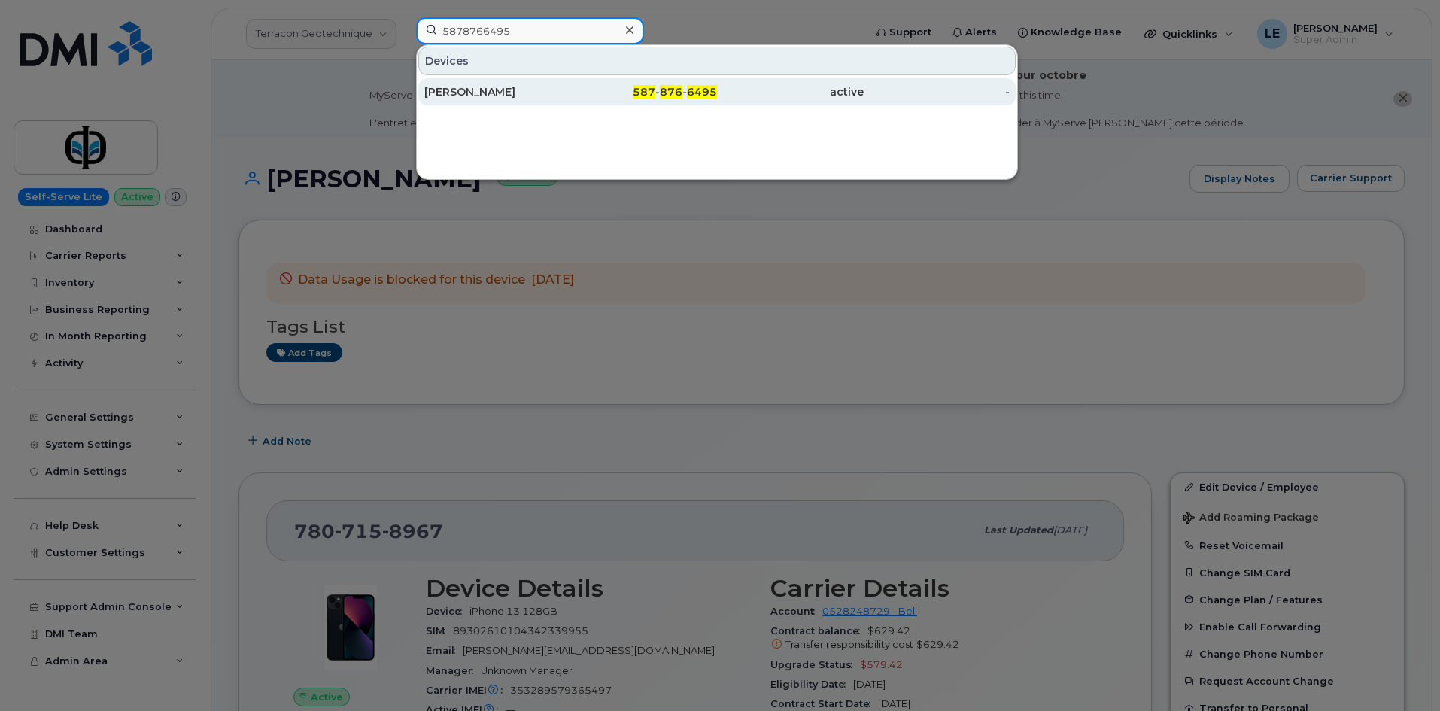
type input "5878766495"
click at [512, 87] on div "[PERSON_NAME]" at bounding box center [497, 91] width 147 height 15
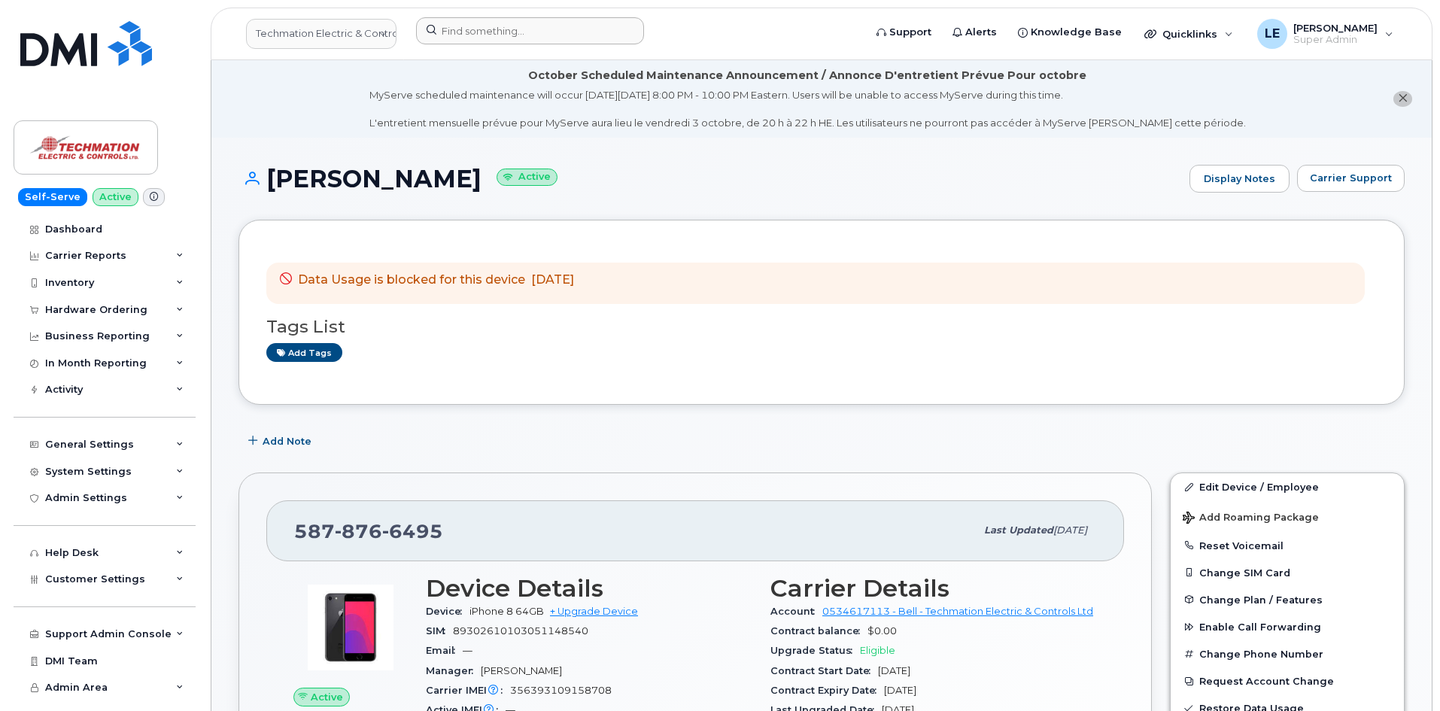
click at [476, 45] on div at bounding box center [635, 33] width 462 height 33
click at [482, 38] on input at bounding box center [530, 30] width 228 height 27
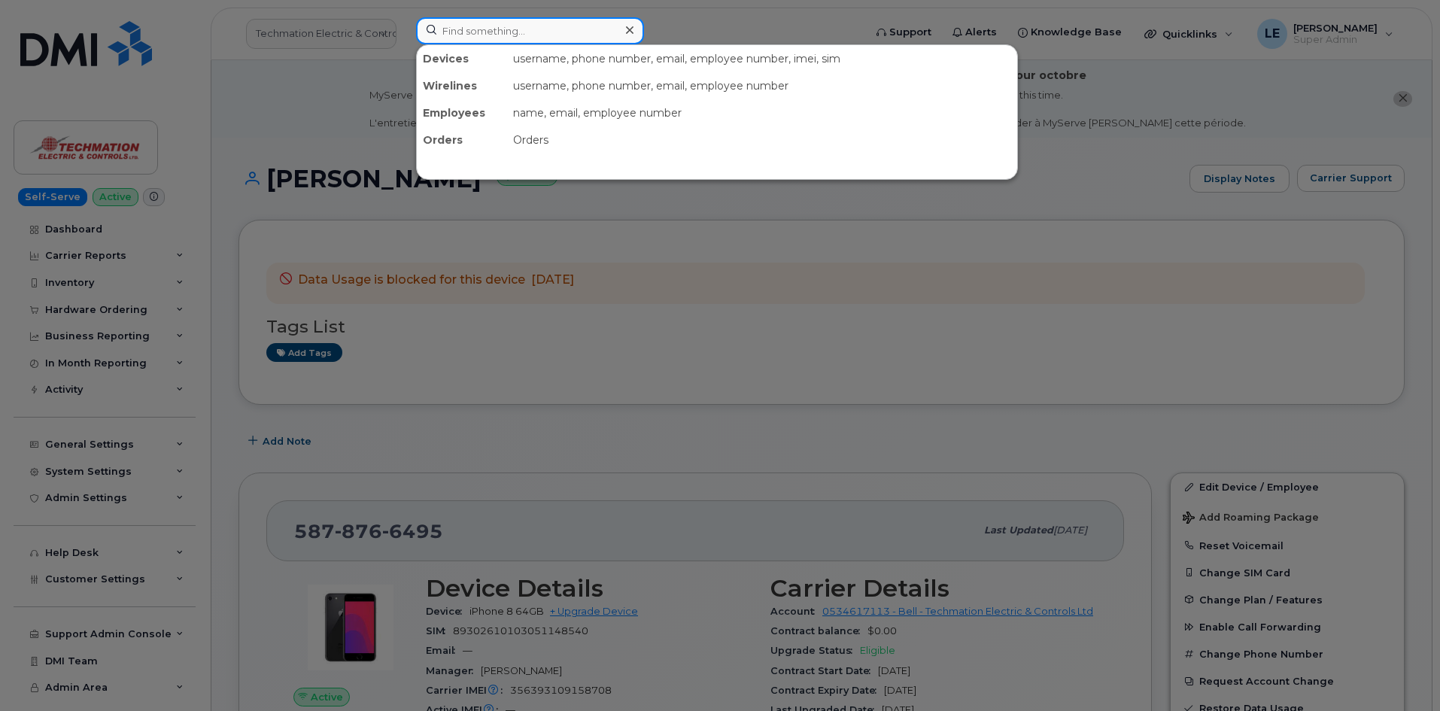
paste input "7804059078"
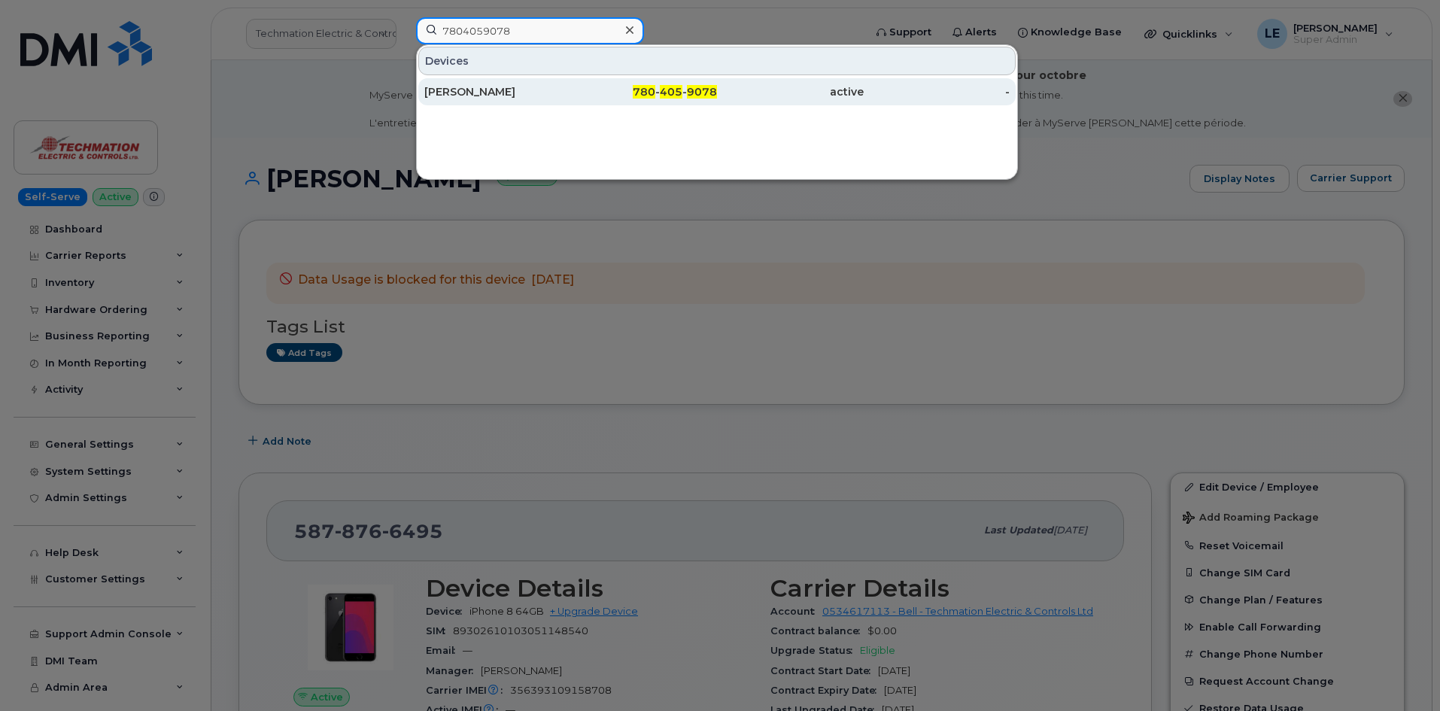
type input "7804059078"
click at [497, 90] on div "Corey Ratcliffe" at bounding box center [497, 91] width 147 height 15
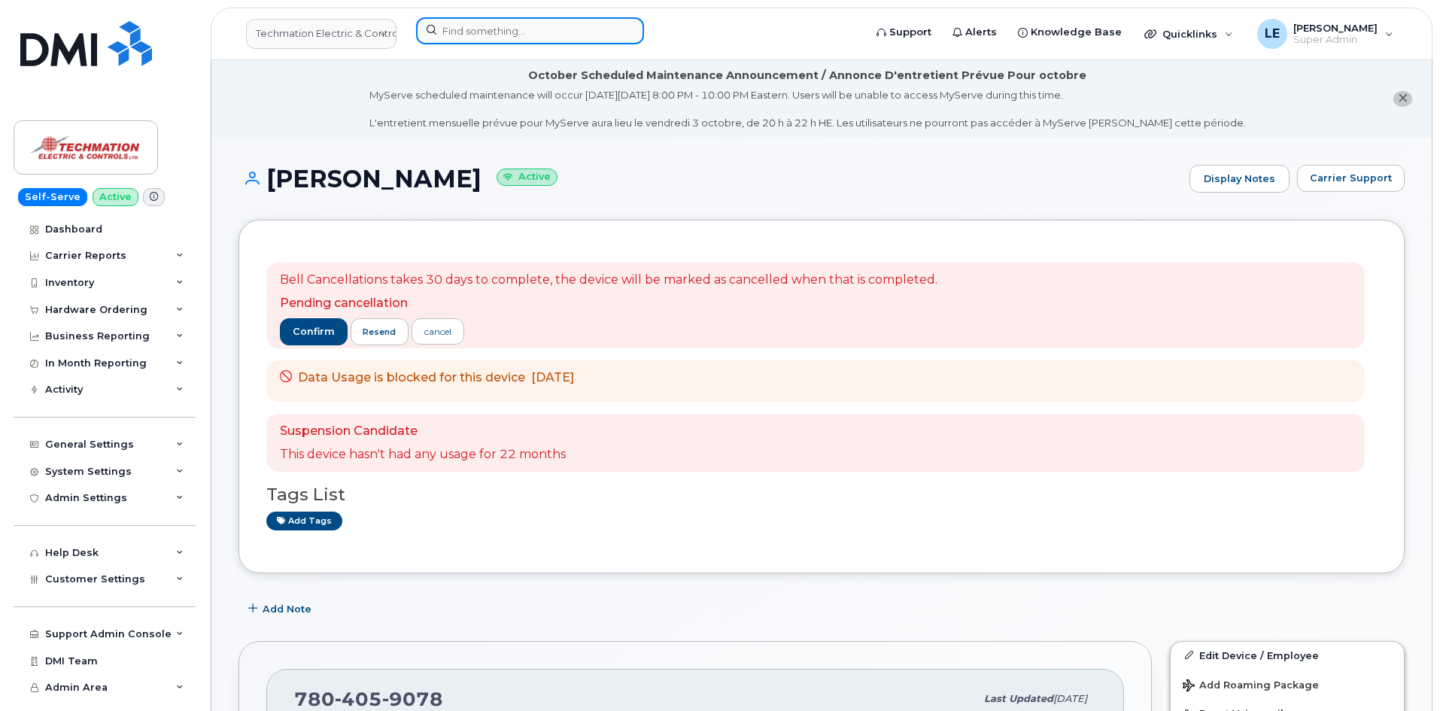
click at [485, 32] on input at bounding box center [530, 30] width 228 height 27
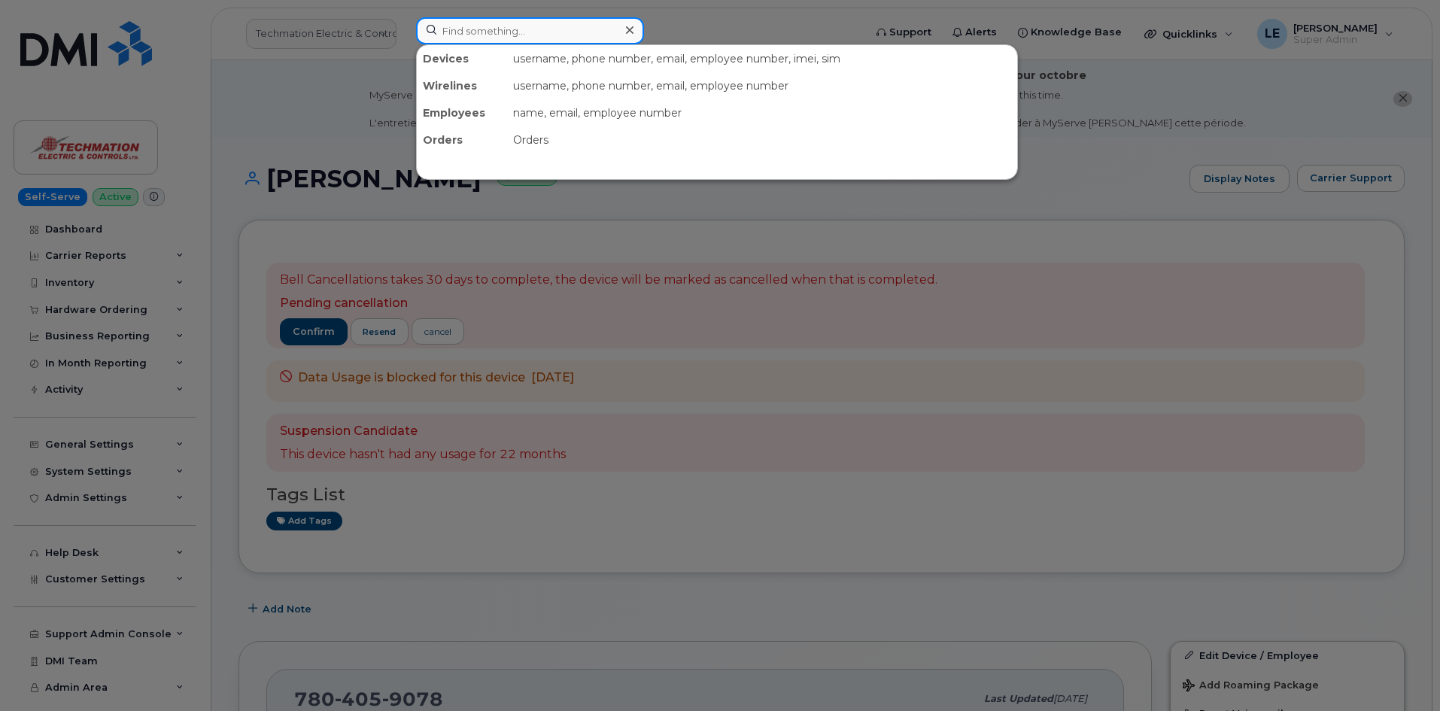
paste input "3062033835"
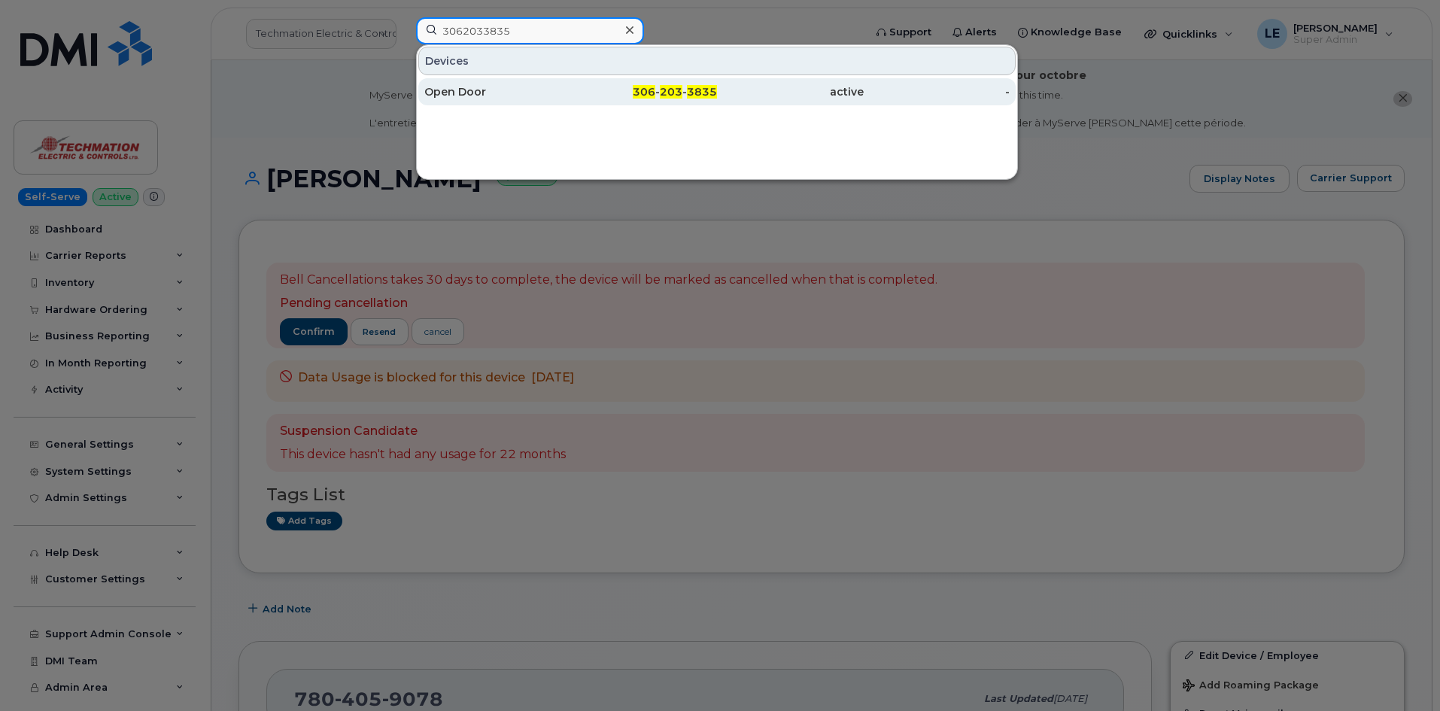
type input "3062033835"
click at [546, 93] on div "Open Door" at bounding box center [497, 91] width 147 height 15
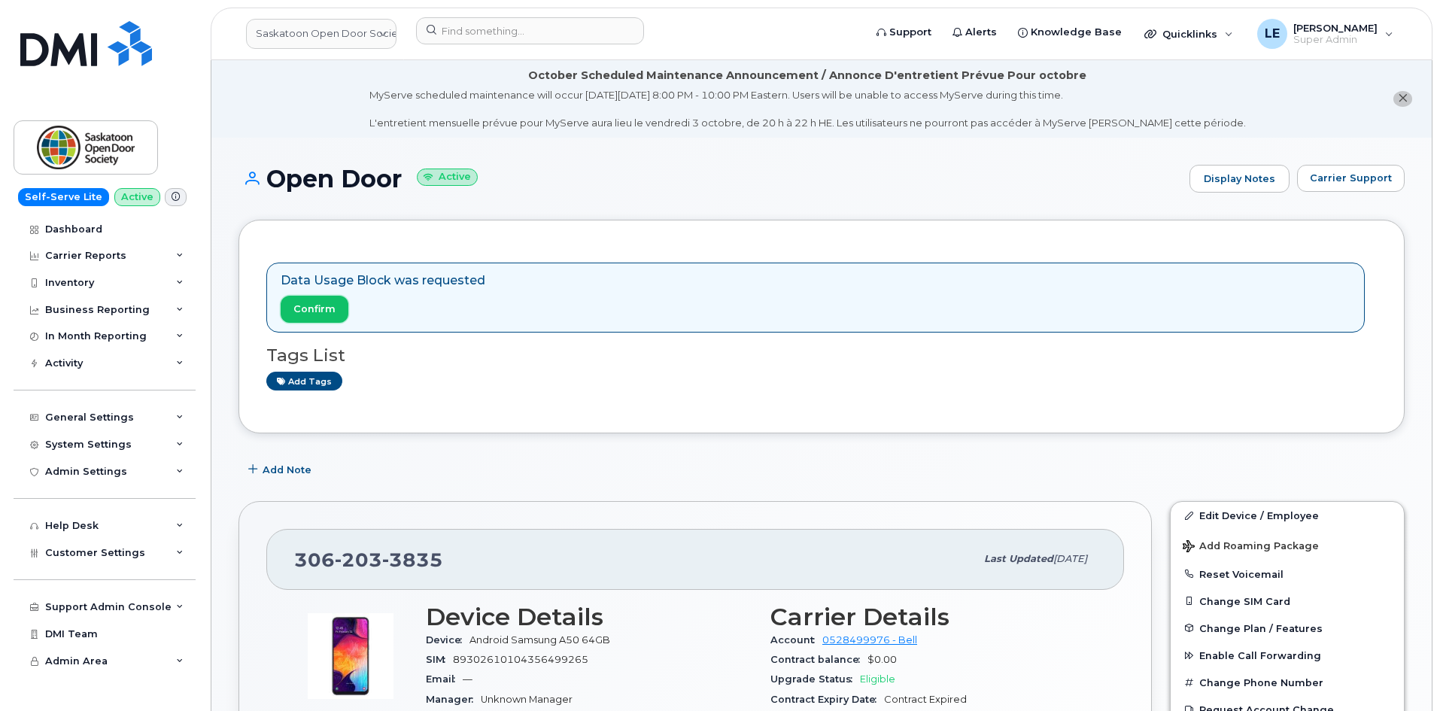
click at [319, 318] on button "Confirm" at bounding box center [315, 309] width 68 height 27
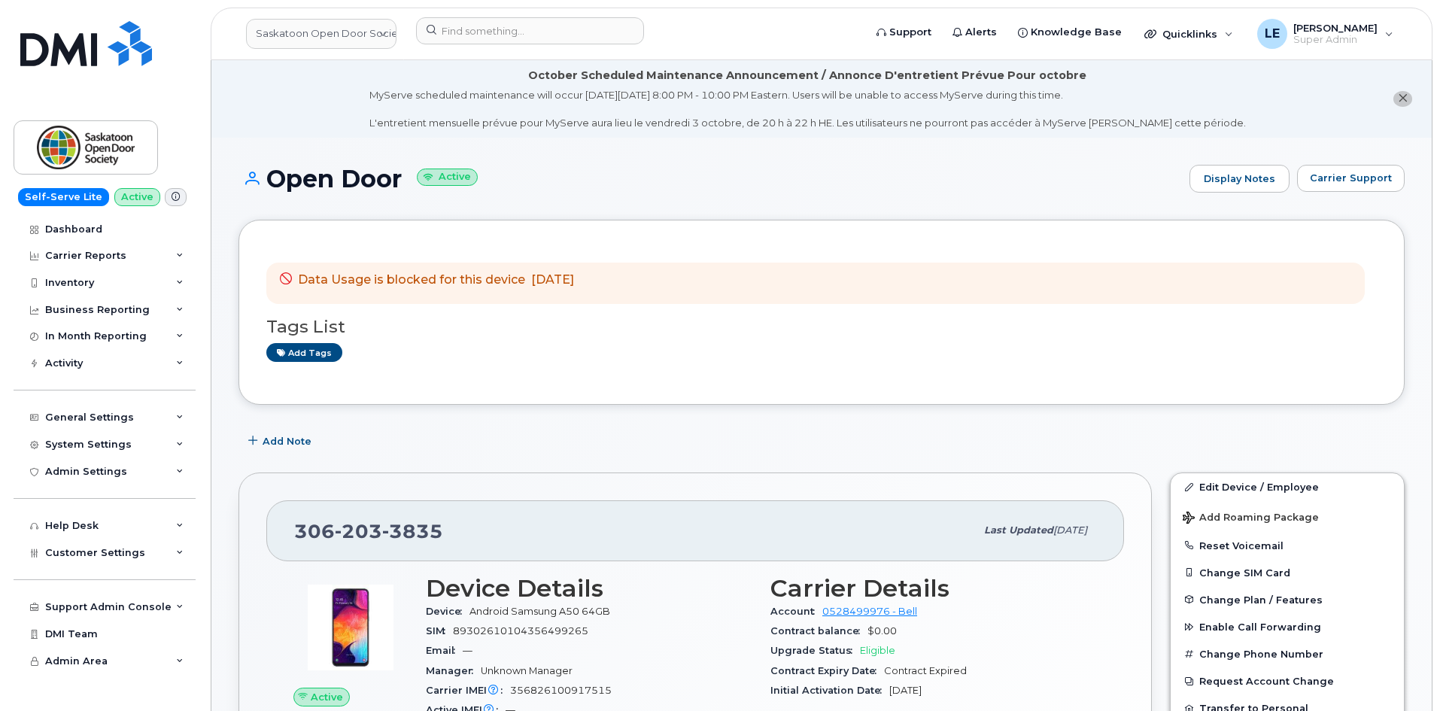
click at [550, 9] on header "Saskatoon Open Door Society Support Alerts Knowledge Base Quicklinks Suspend / …" at bounding box center [822, 34] width 1222 height 53
click at [542, 23] on input at bounding box center [530, 30] width 228 height 27
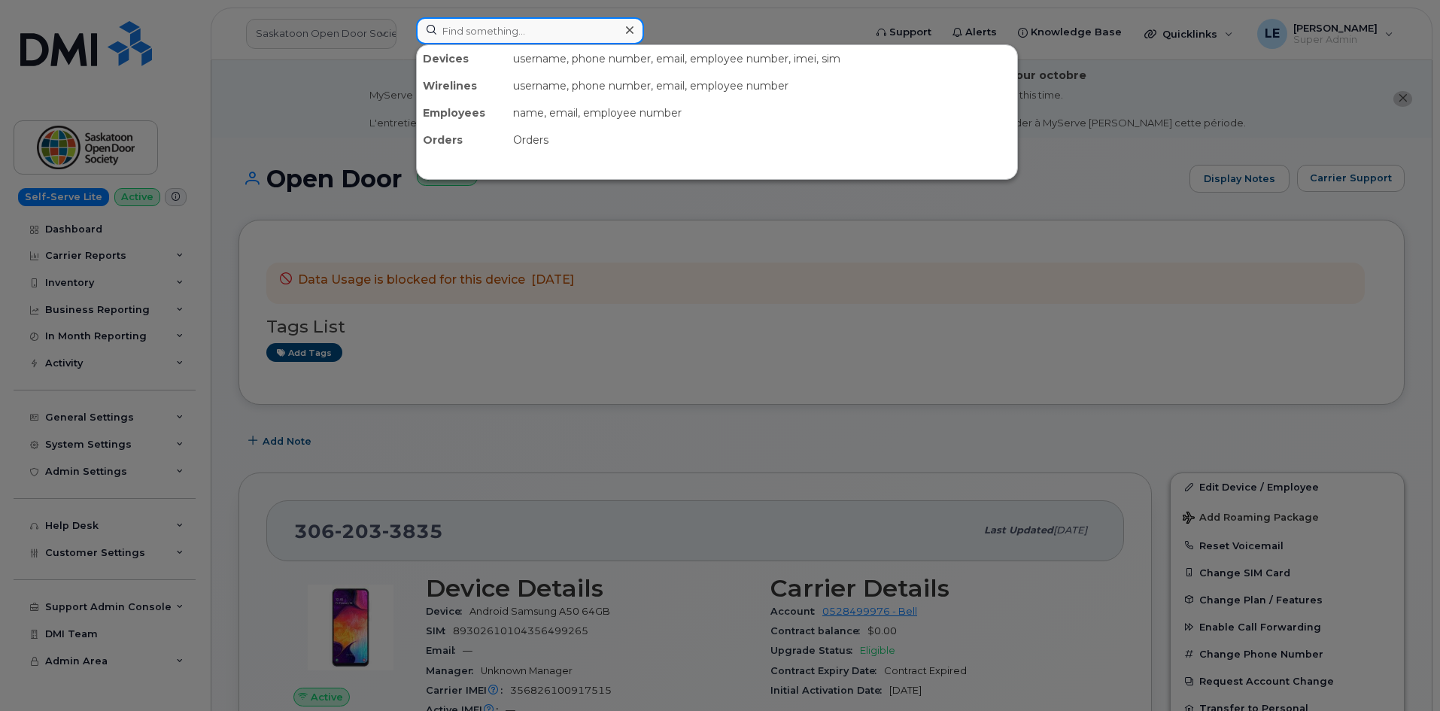
paste input "8198601041"
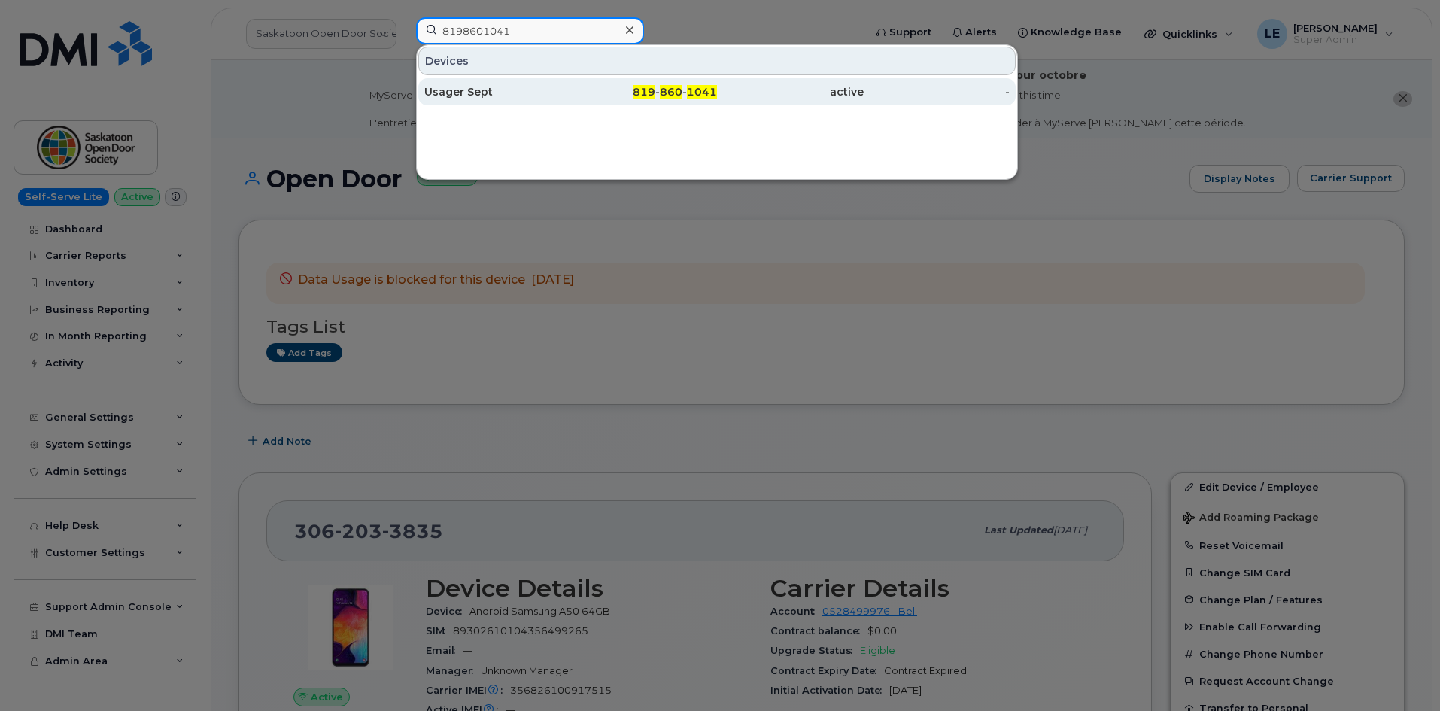
type input "8198601041"
click at [495, 81] on div "Usager Sept" at bounding box center [497, 91] width 147 height 27
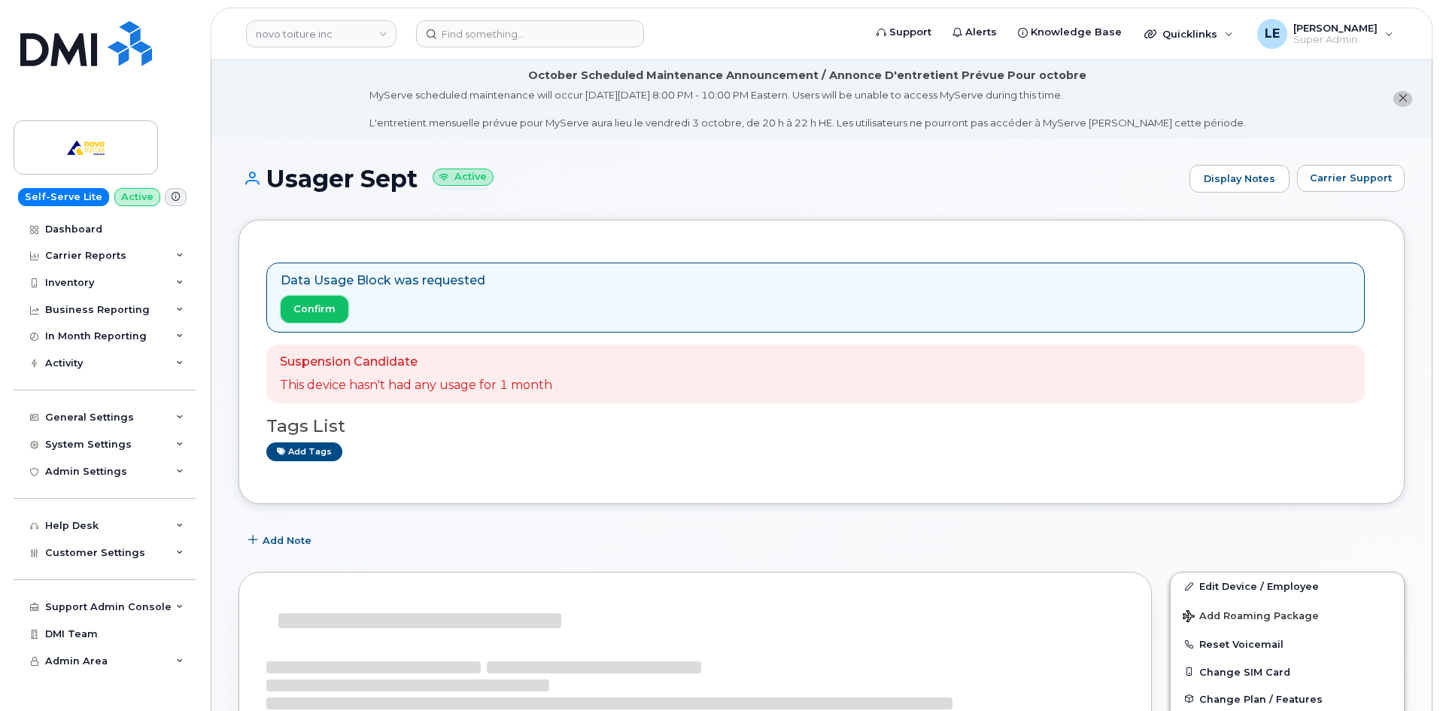
click at [326, 310] on span "Confirm" at bounding box center [314, 309] width 42 height 14
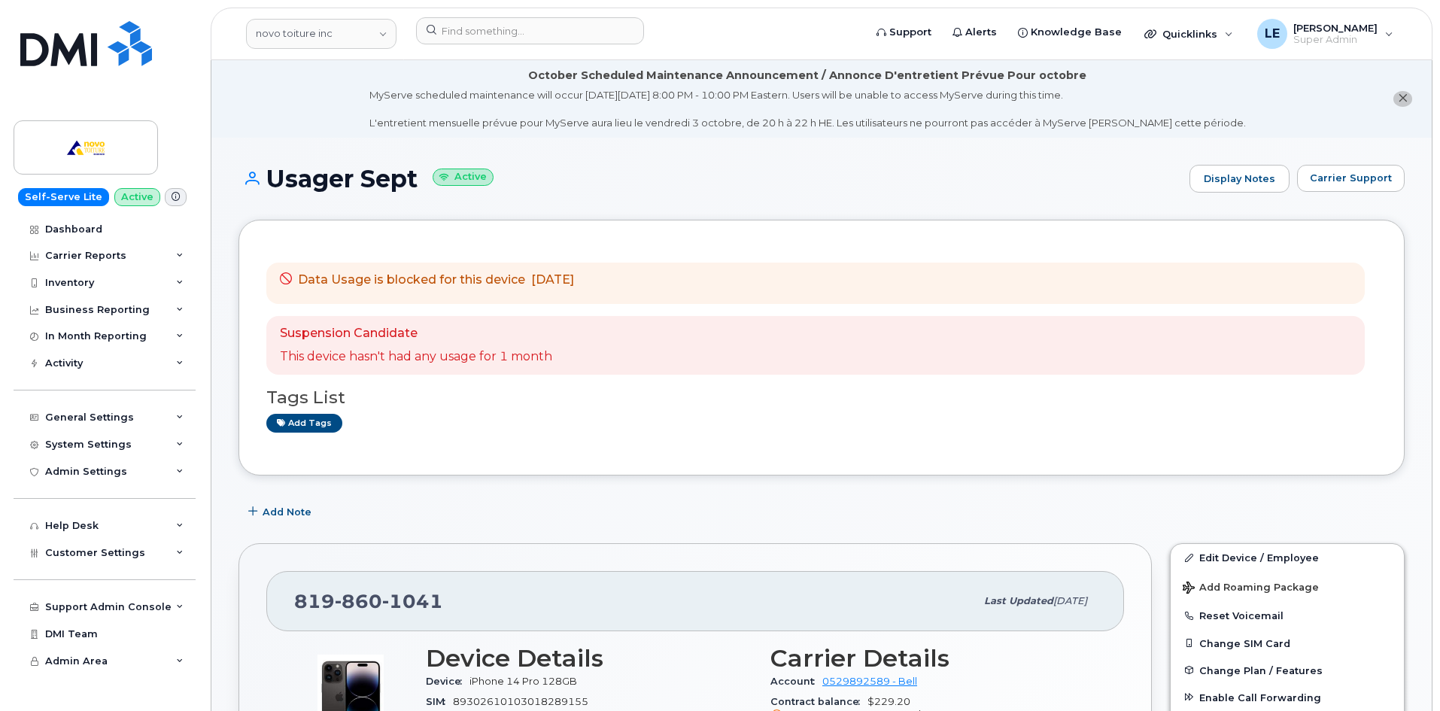
click at [501, 56] on header "novo toiture inc Support Alerts Knowledge Base Quicklinks Suspend / Cancel Devi…" at bounding box center [822, 34] width 1222 height 53
click at [501, 37] on input at bounding box center [530, 30] width 228 height 27
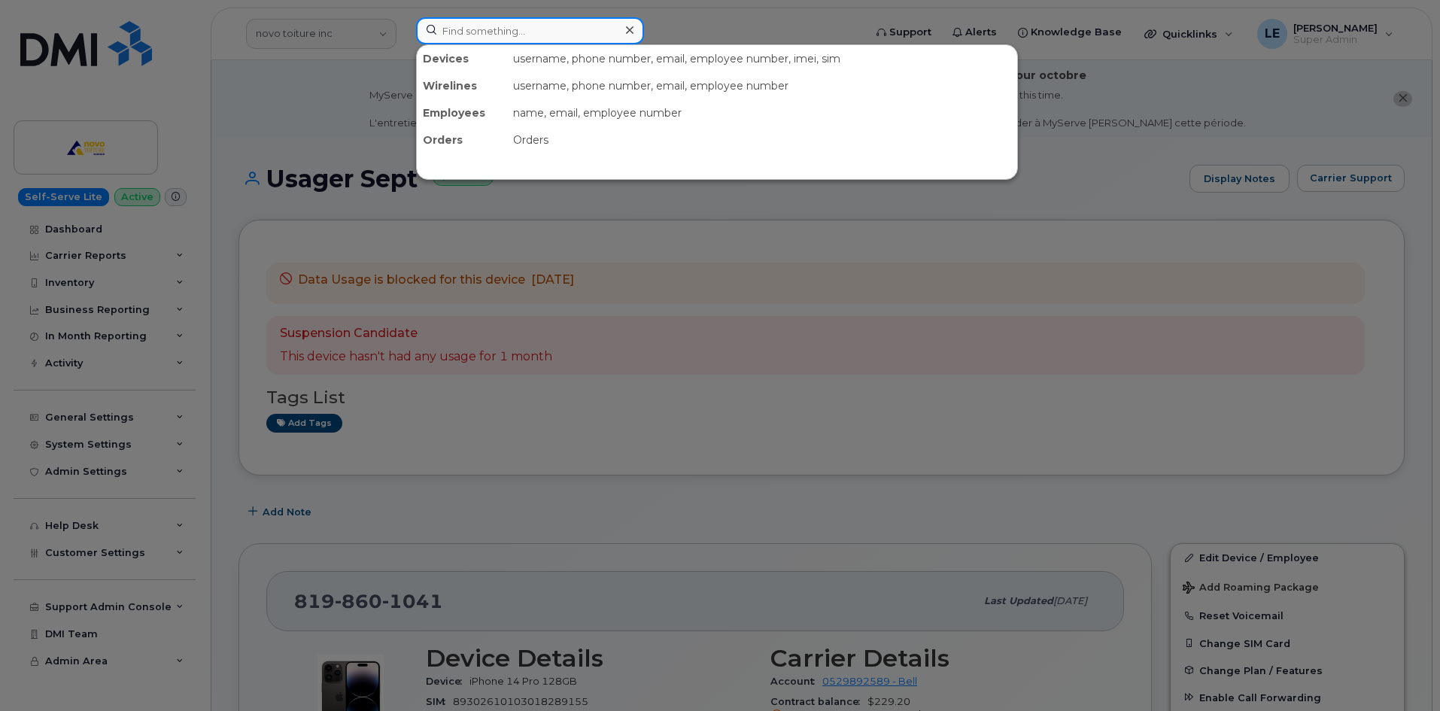
paste input "9025650393"
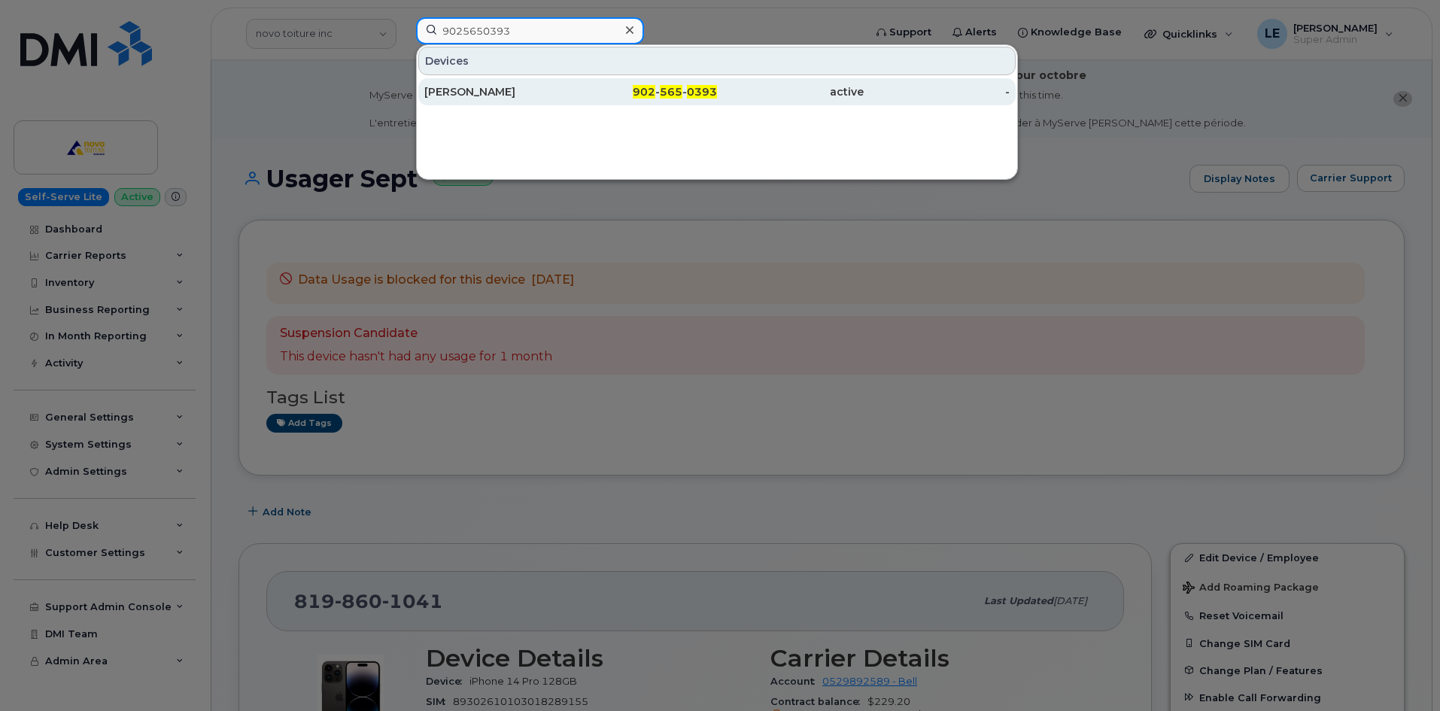
type input "9025650393"
click at [523, 86] on div "Scott Macneil" at bounding box center [497, 91] width 147 height 15
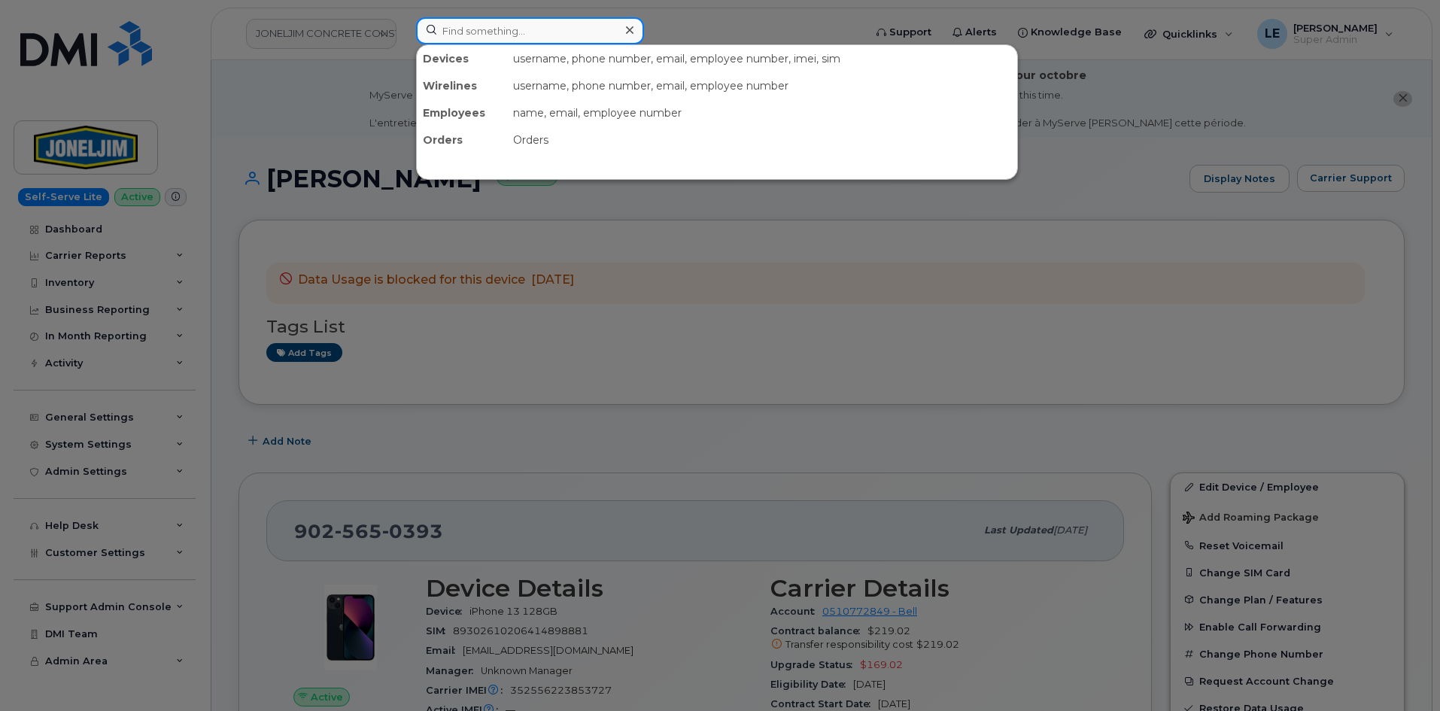
click at [477, 36] on input at bounding box center [530, 30] width 228 height 27
paste input "4313374171"
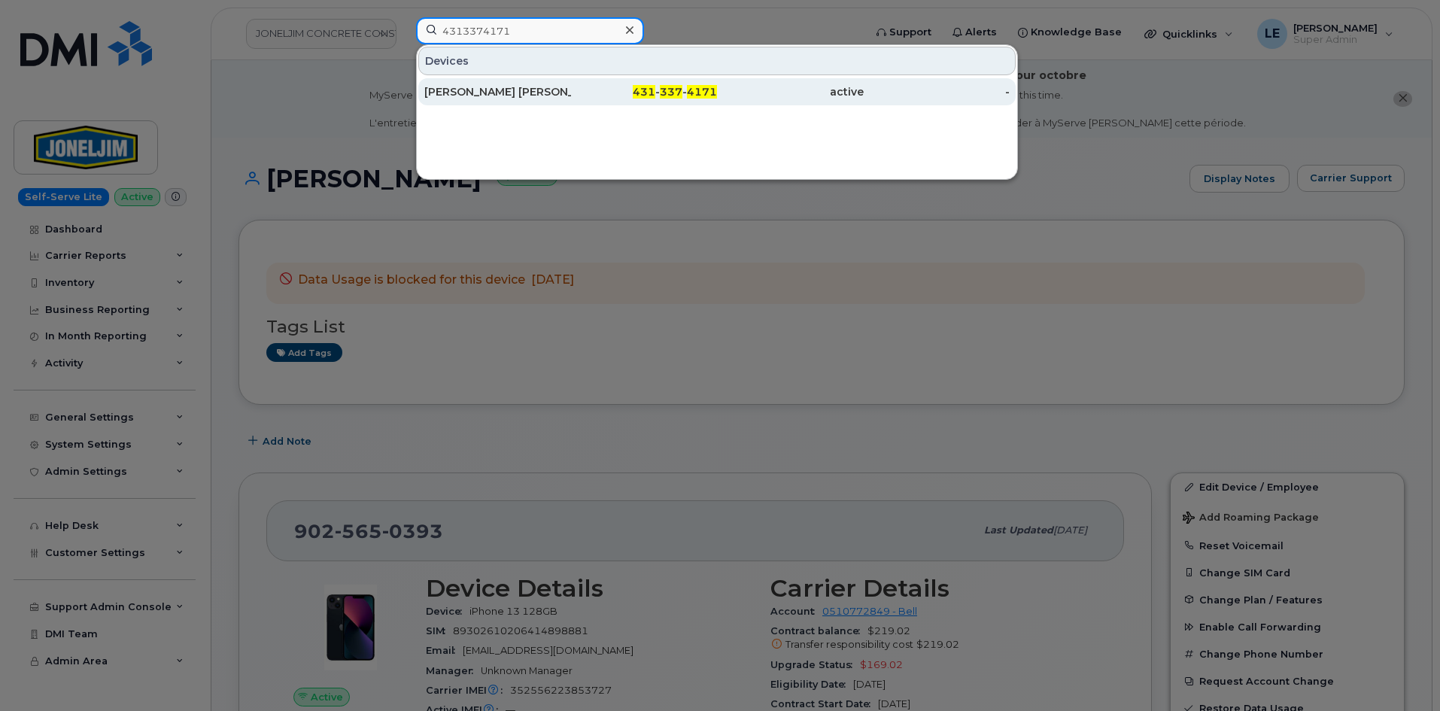
type input "4313374171"
click at [514, 85] on div "[PERSON_NAME] [PERSON_NAME]" at bounding box center [497, 91] width 147 height 15
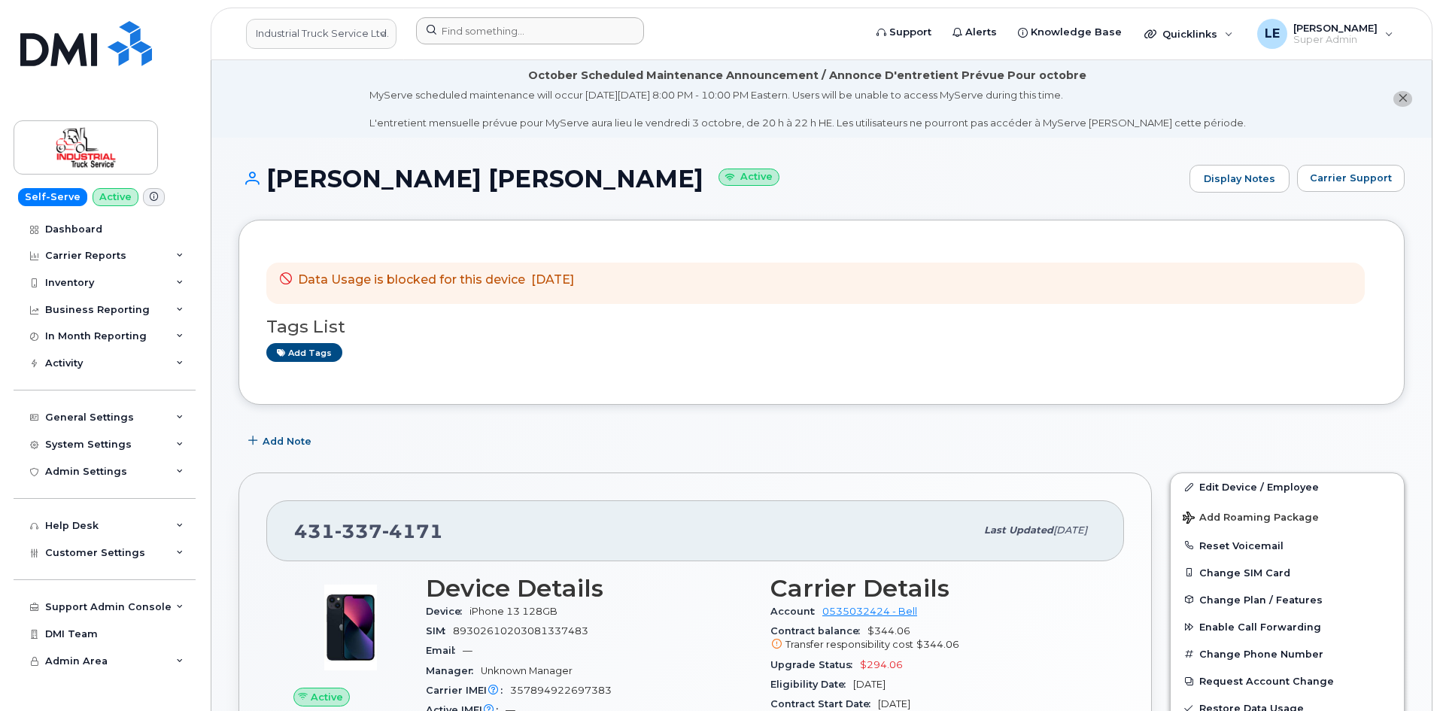
drag, startPoint x: 450, startPoint y: 9, endPoint x: 453, endPoint y: 21, distance: 12.4
click at [450, 9] on header "Industrial Truck Service Ltd. Support Alerts Knowledge Base Quicklinks Suspend …" at bounding box center [822, 34] width 1222 height 53
click at [454, 23] on input at bounding box center [530, 30] width 228 height 27
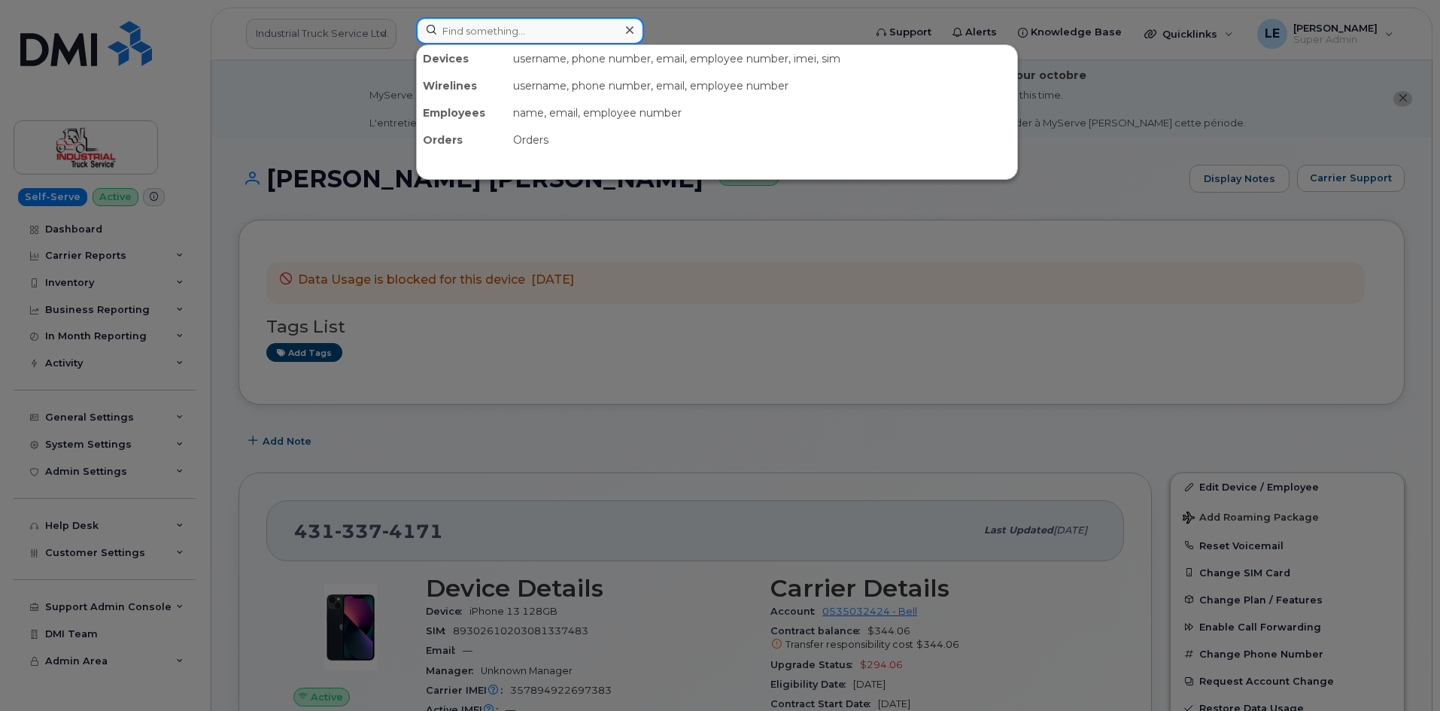
paste input "2896842212"
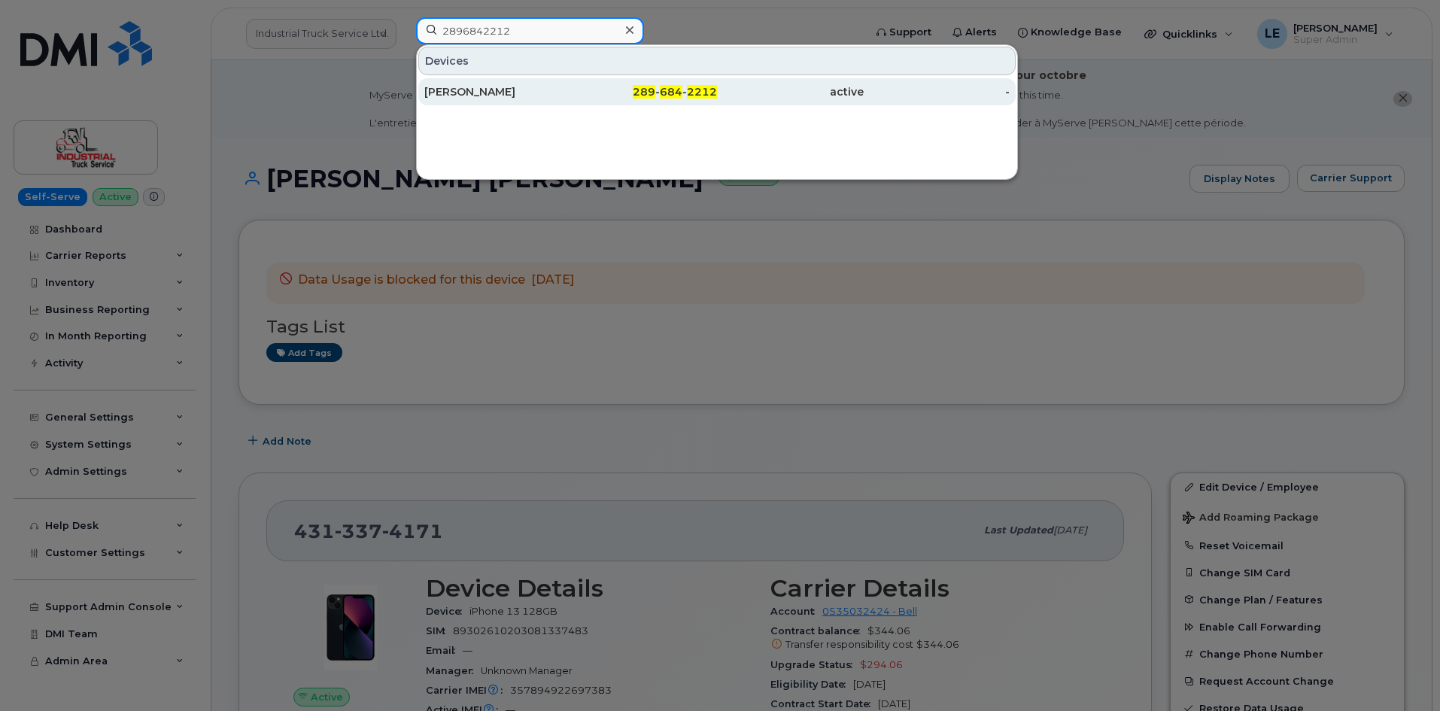
type input "2896842212"
click at [517, 92] on div "[PERSON_NAME]" at bounding box center [497, 91] width 147 height 15
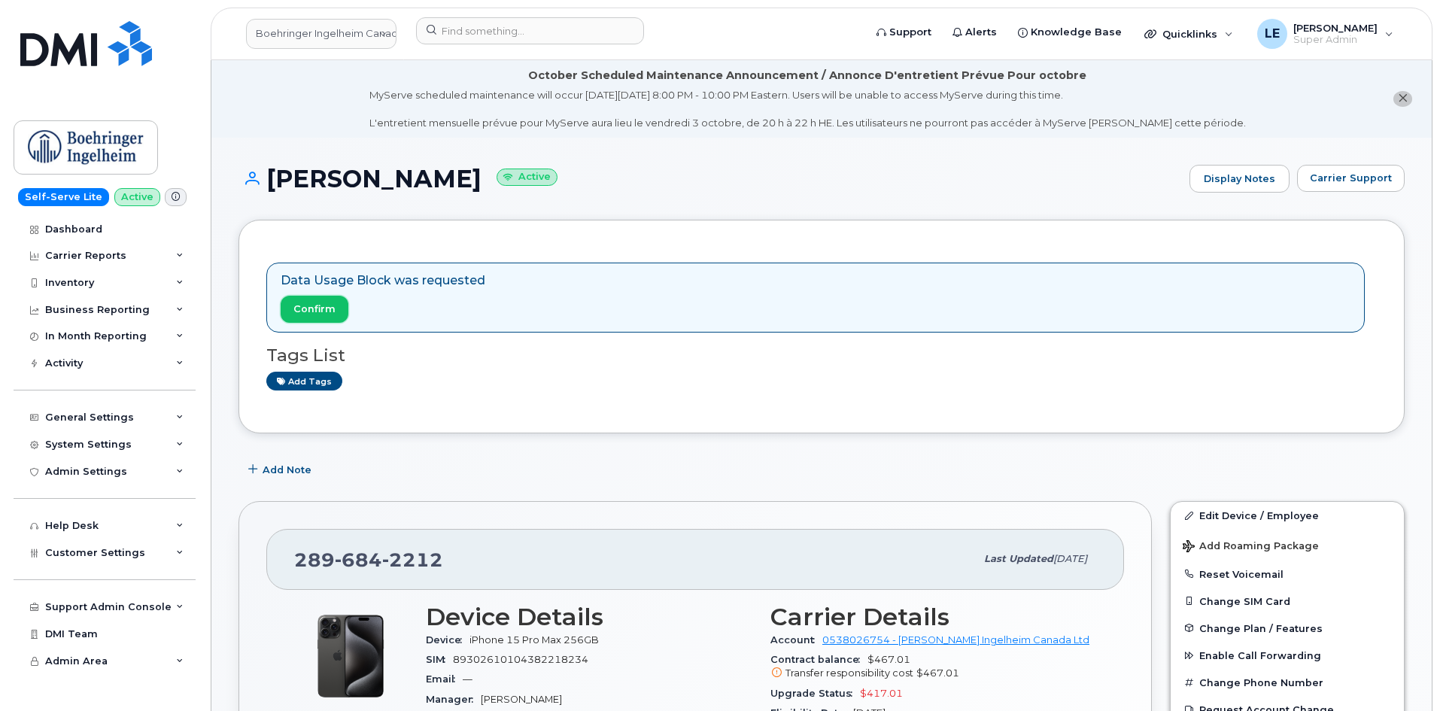
click at [312, 309] on span "Confirm" at bounding box center [314, 309] width 42 height 14
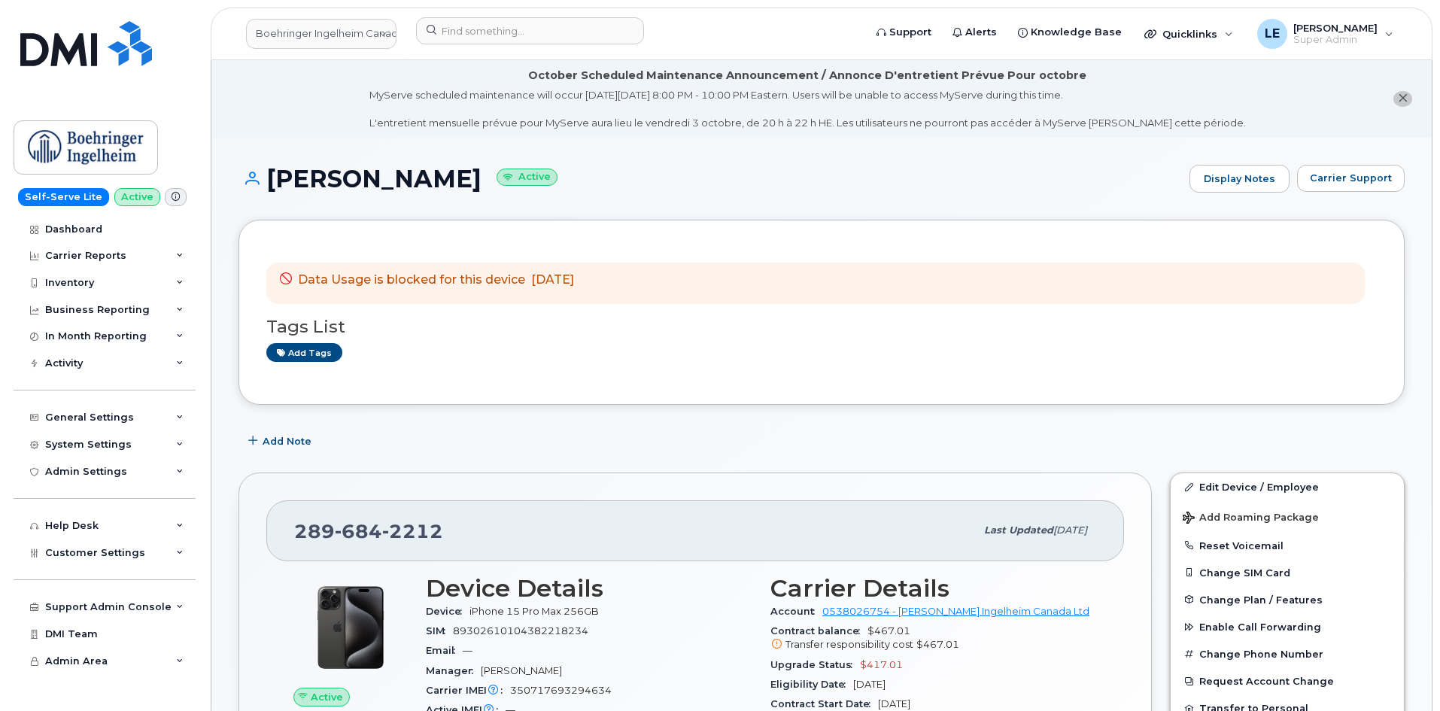
click at [488, 17] on header "Boehringer Ingelheim Canada Ltd Support Alerts Knowledge Base Quicklinks Suspen…" at bounding box center [822, 34] width 1222 height 53
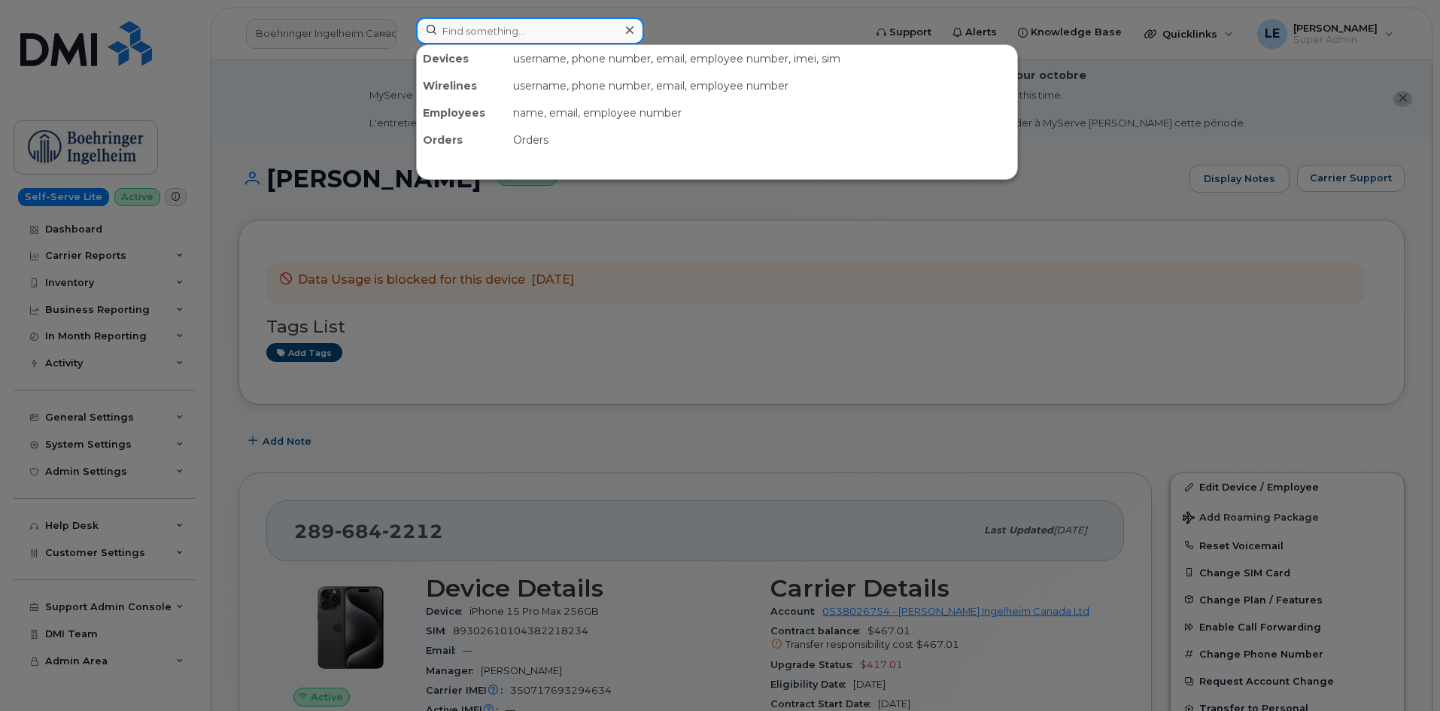
click at [482, 21] on input at bounding box center [530, 30] width 228 height 27
paste input "5875454082"
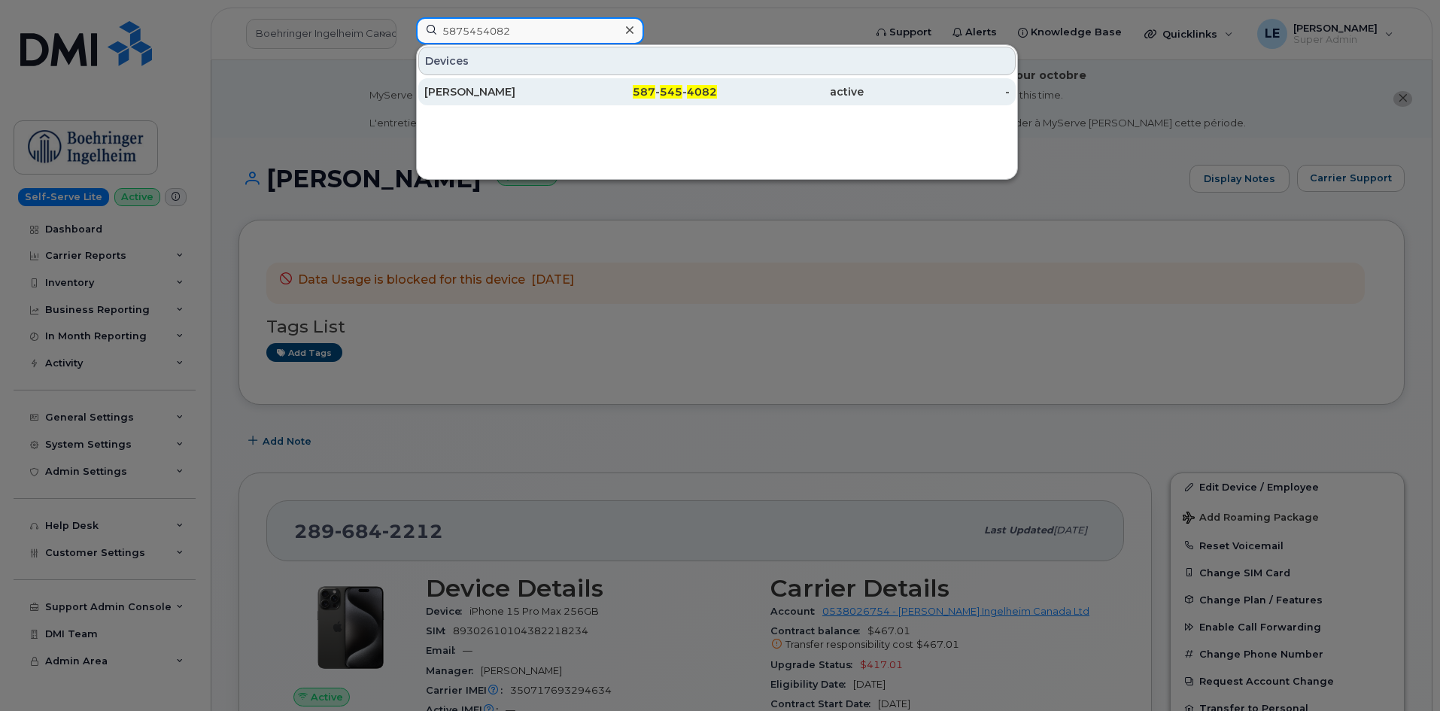
type input "5875454082"
click at [485, 100] on div "[PERSON_NAME]" at bounding box center [497, 91] width 147 height 27
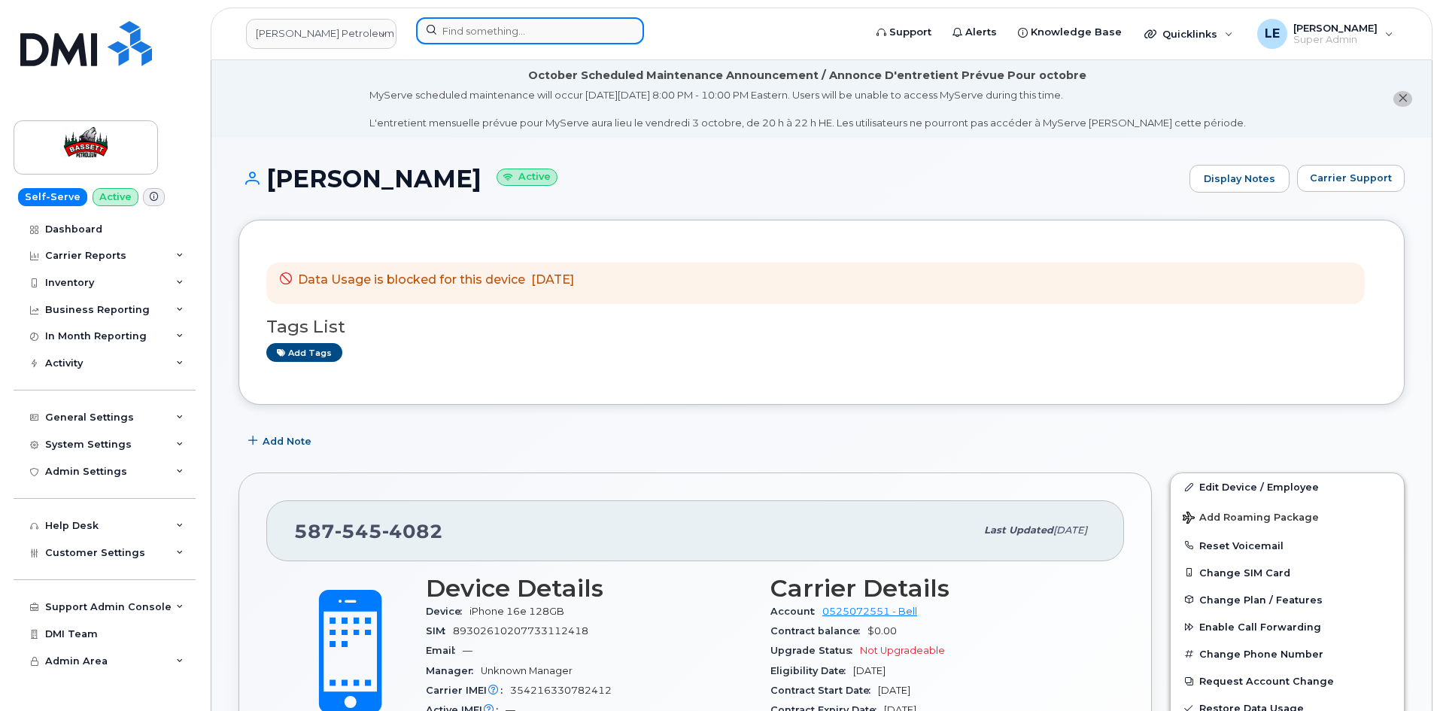
click at [457, 19] on input at bounding box center [530, 30] width 228 height 27
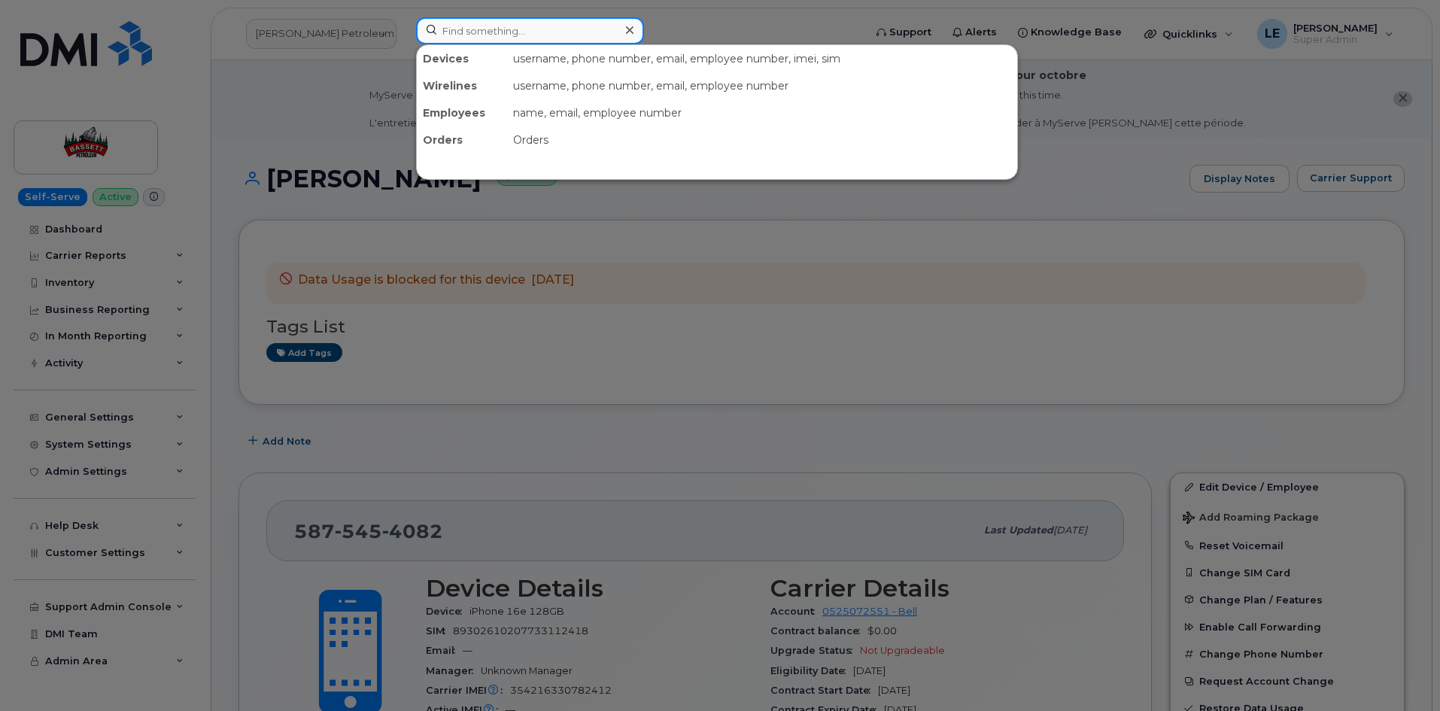
paste input "8197122162"
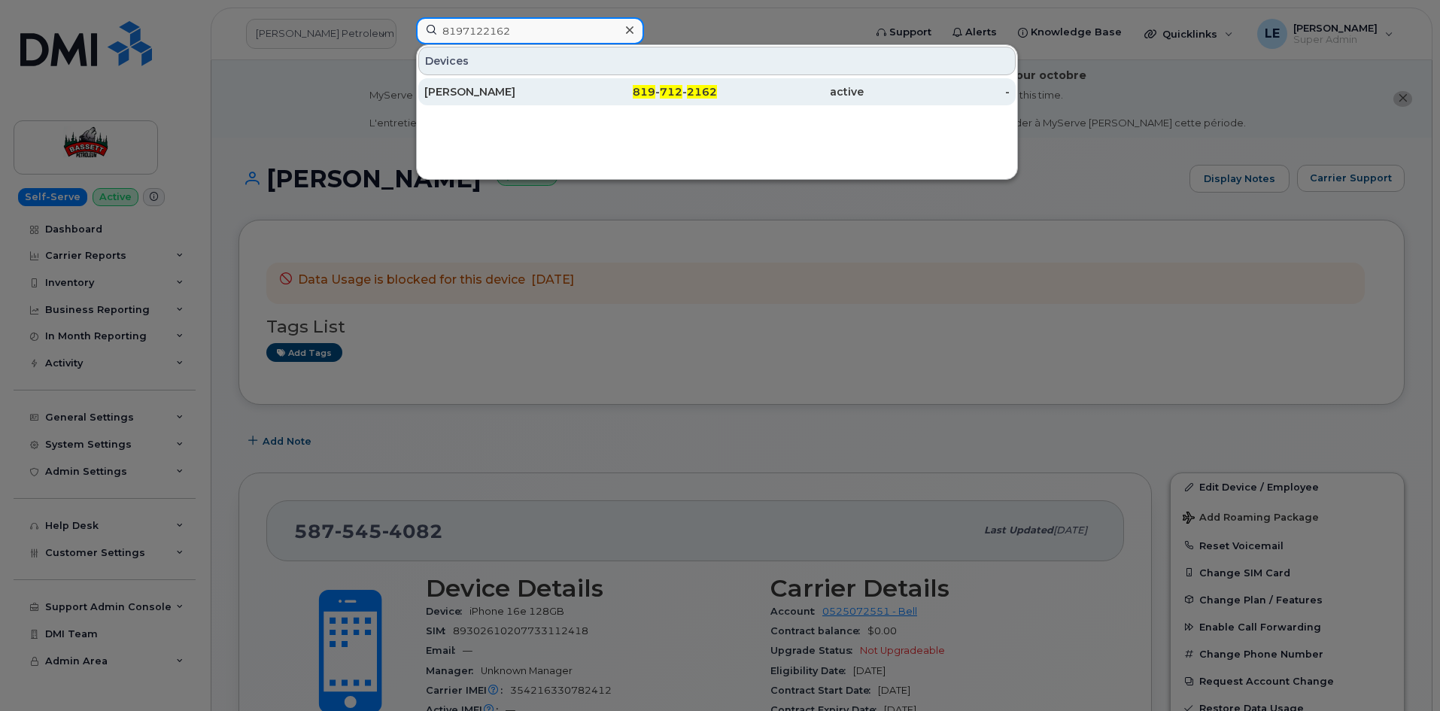
type input "8197122162"
click at [513, 90] on div "[PERSON_NAME]" at bounding box center [497, 91] width 147 height 15
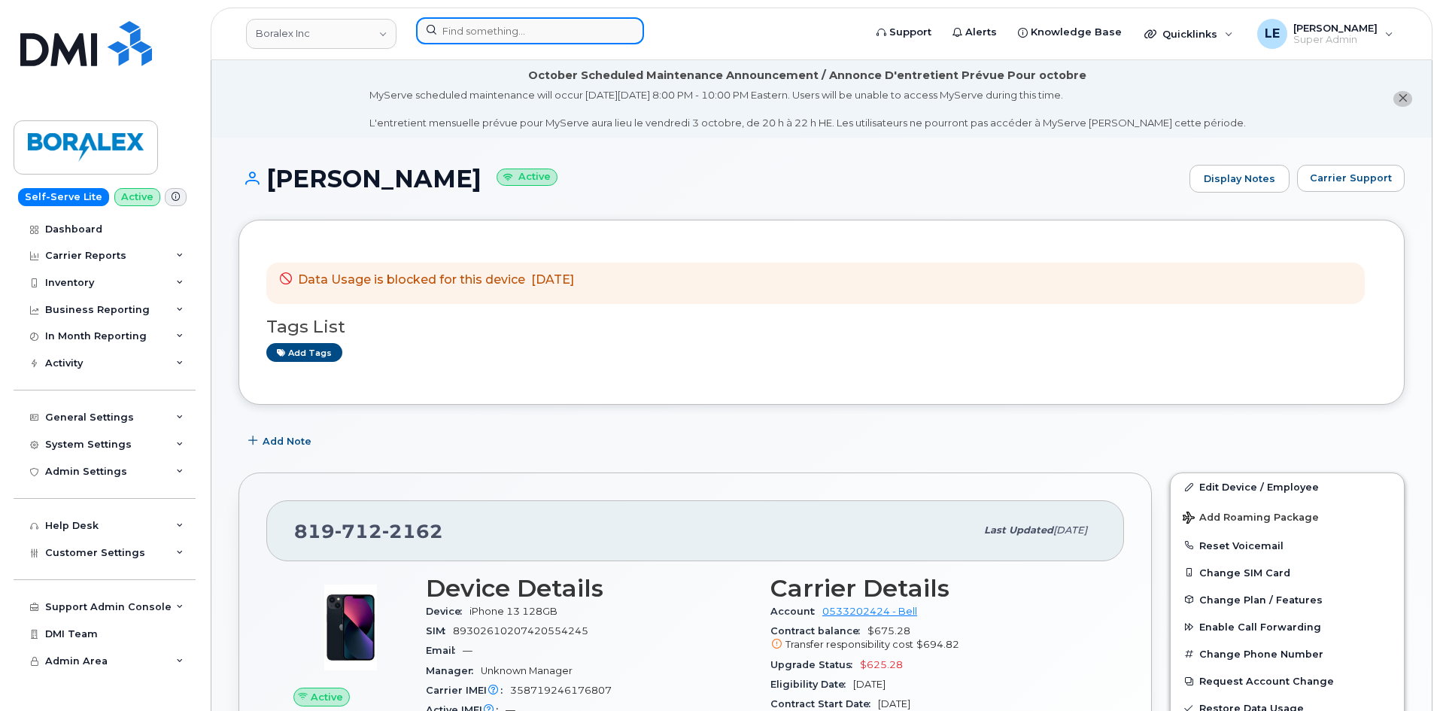
click at [460, 21] on input at bounding box center [530, 30] width 228 height 27
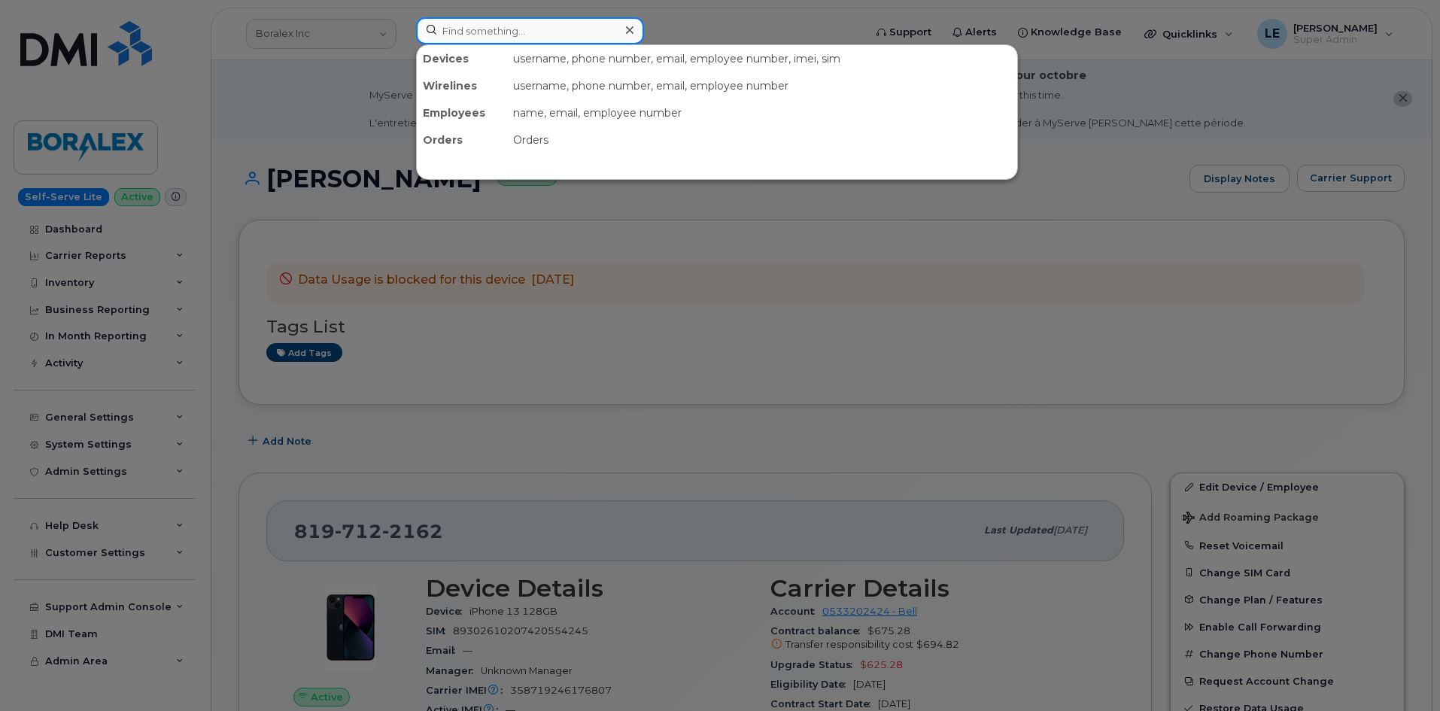
paste input "[PHONE_NUMBER]"
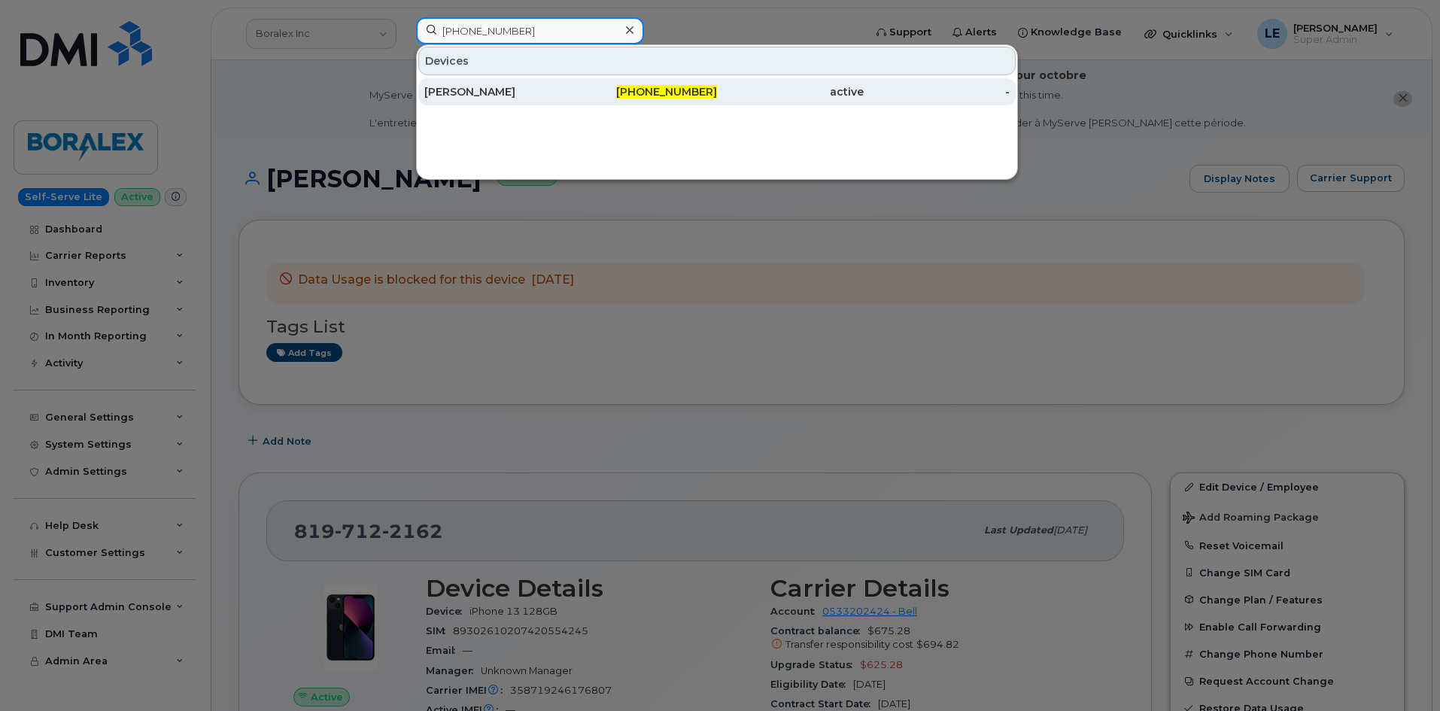
type input "[PHONE_NUMBER]"
click at [497, 101] on div "[PERSON_NAME]" at bounding box center [497, 91] width 147 height 27
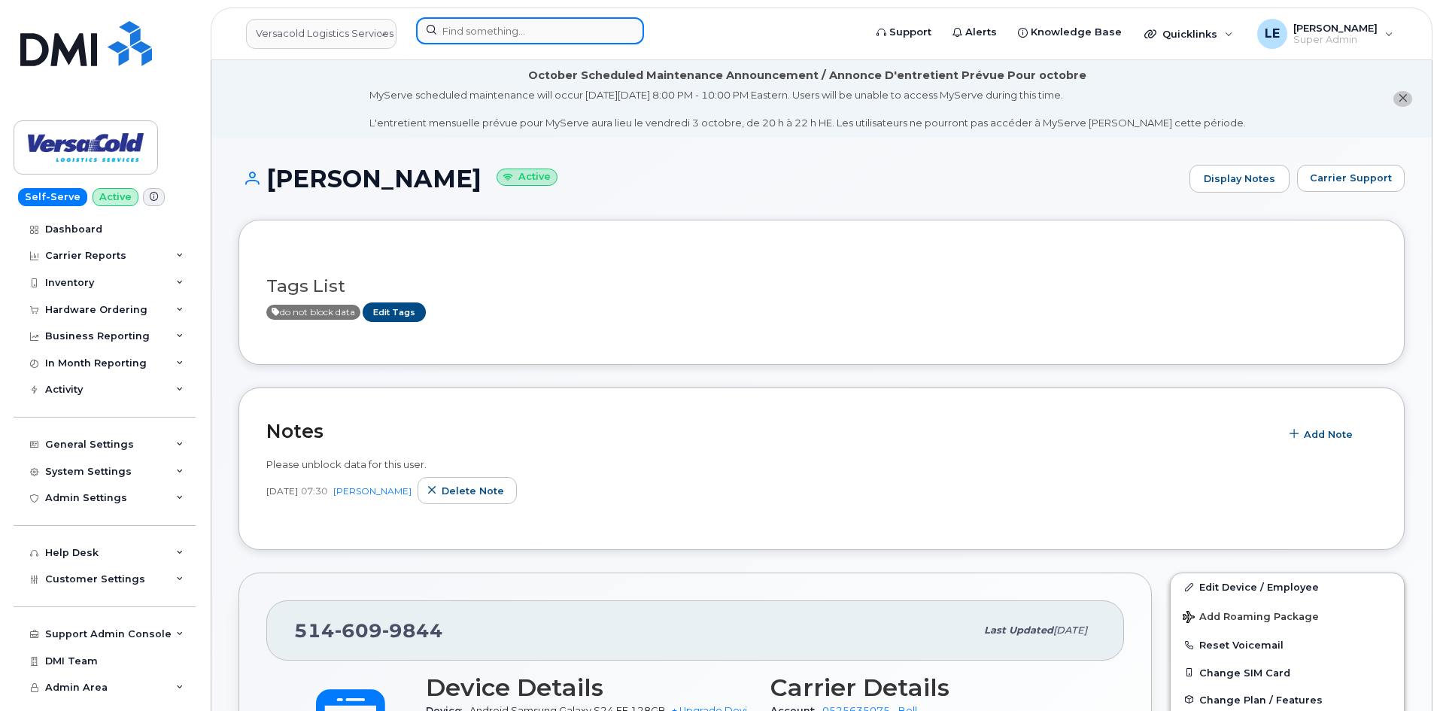
click at [467, 21] on input at bounding box center [530, 30] width 228 height 27
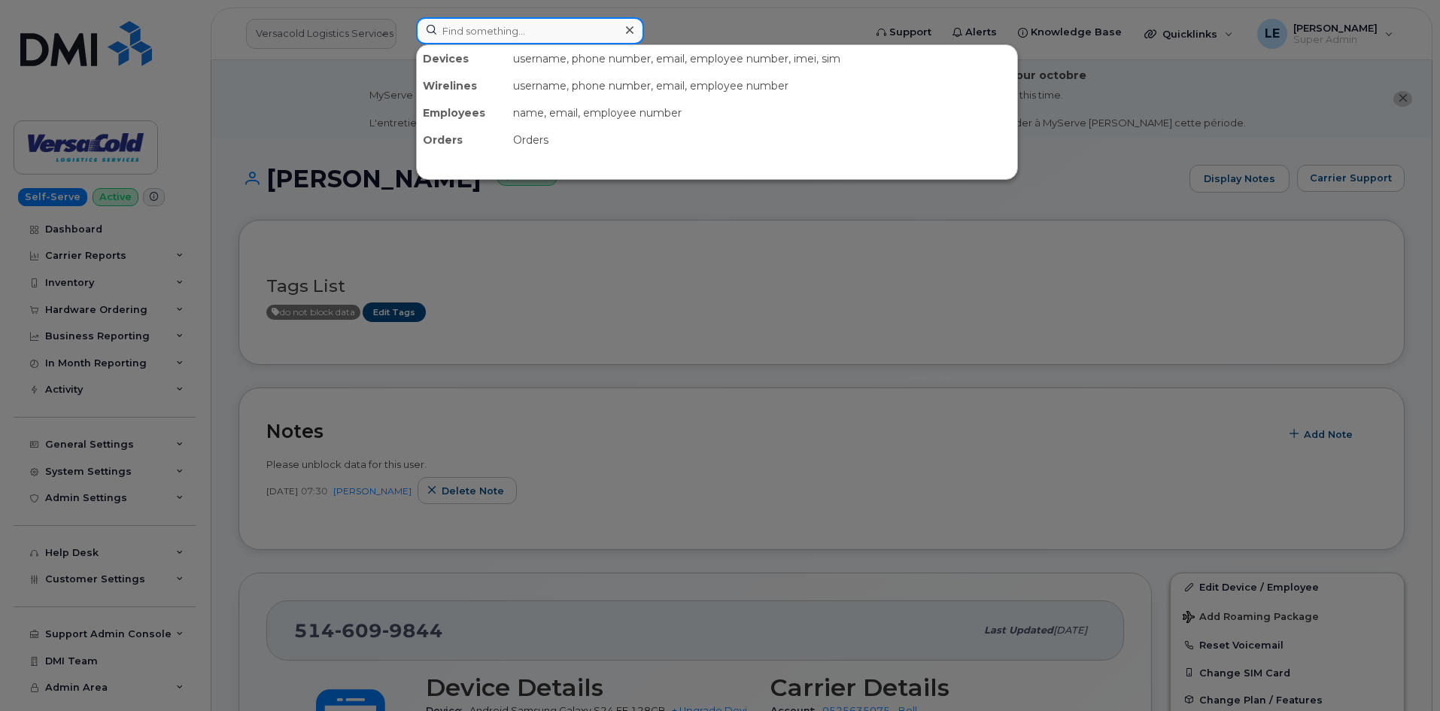
paste input "5146099844"
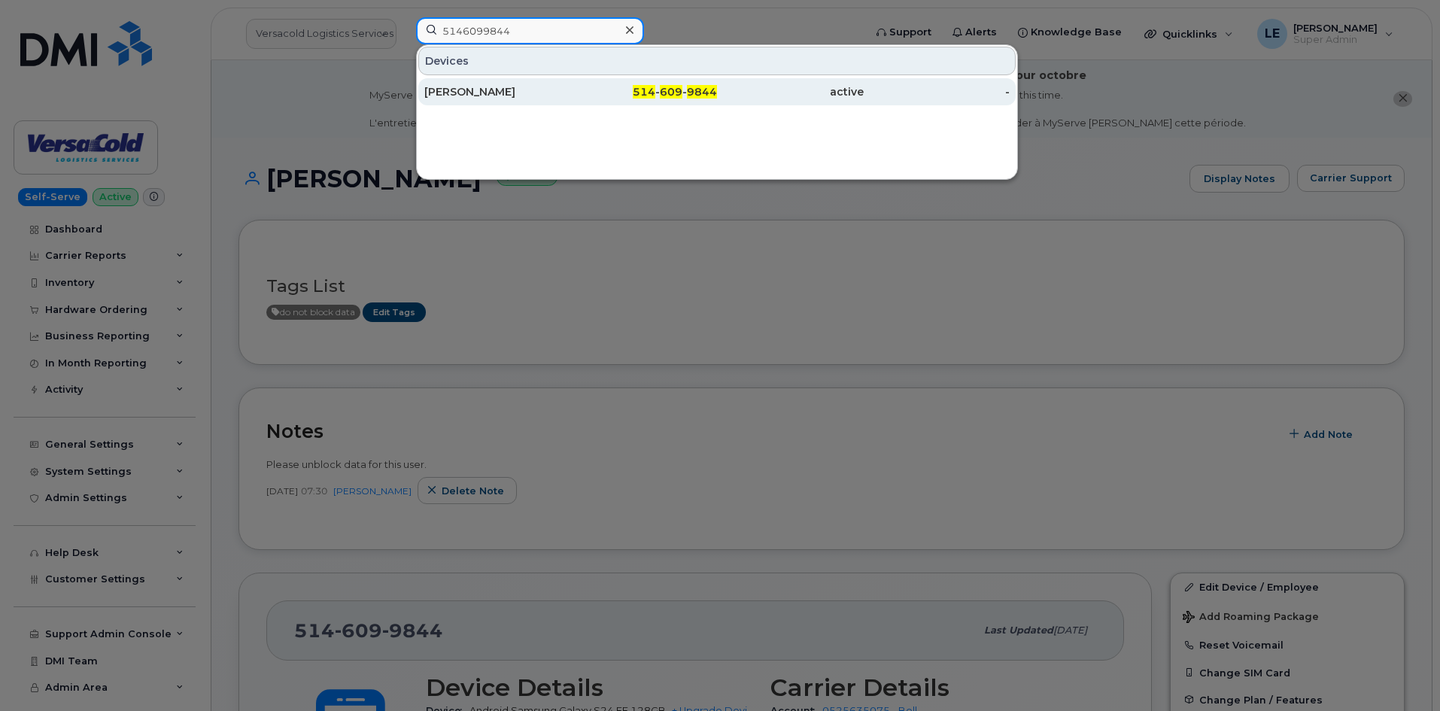
type input "5146099844"
click at [482, 91] on div "[PERSON_NAME]" at bounding box center [497, 91] width 147 height 15
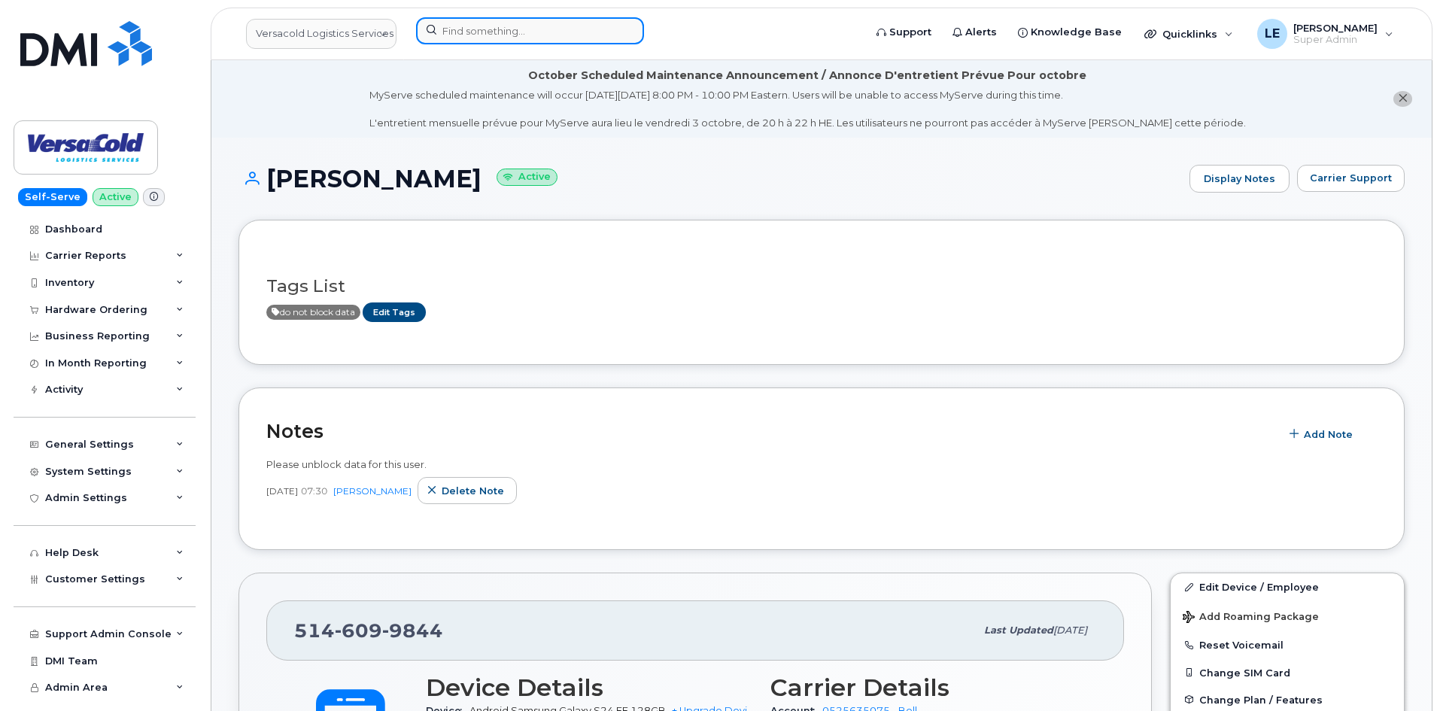
click at [462, 41] on input at bounding box center [530, 30] width 228 height 27
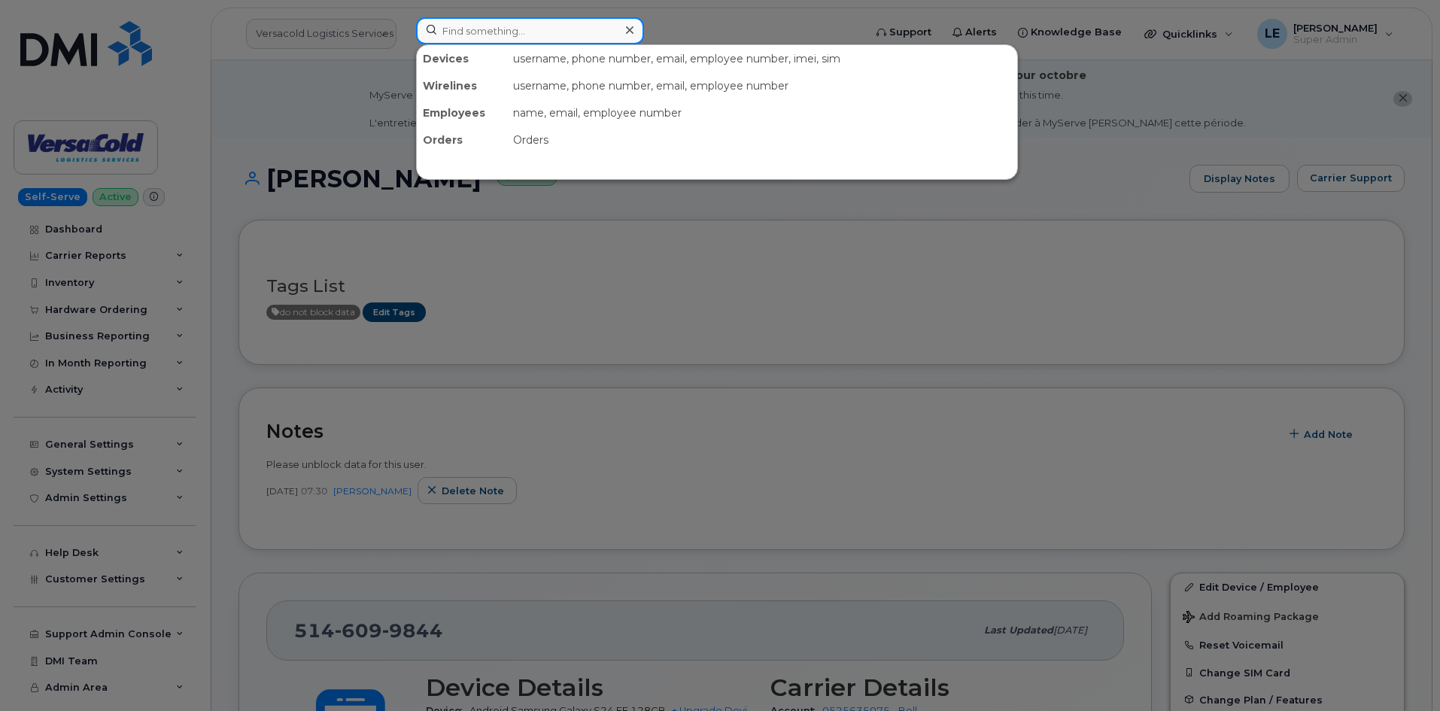
paste input "4039238417"
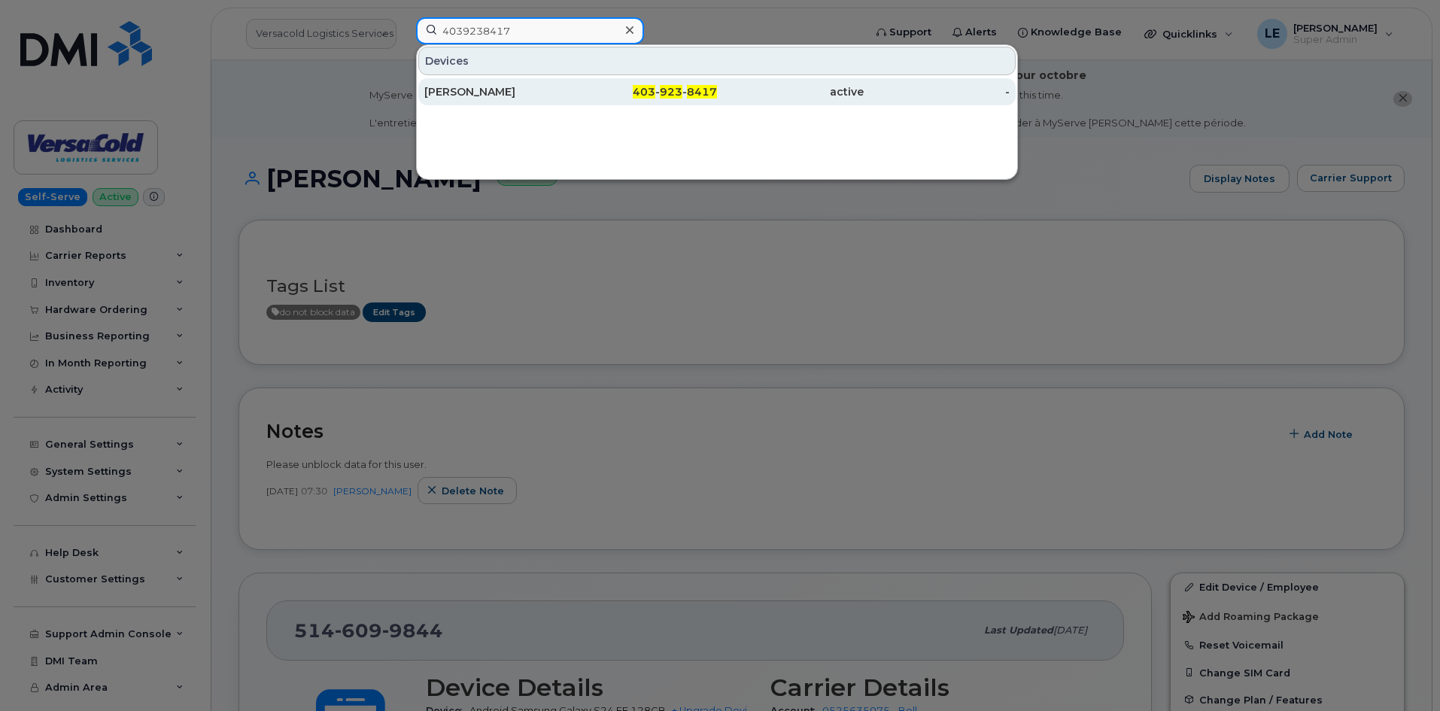
type input "4039238417"
click at [508, 85] on div "[PERSON_NAME]" at bounding box center [497, 91] width 147 height 15
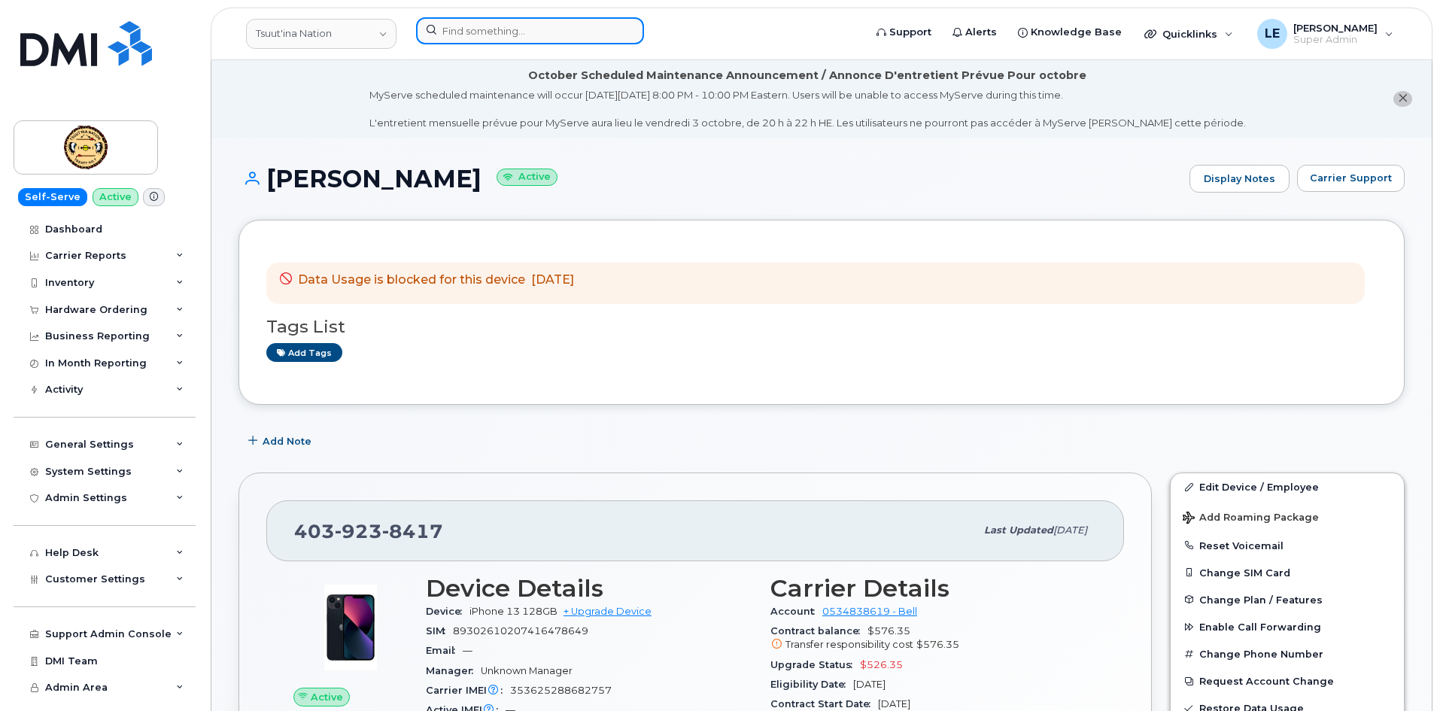
click at [472, 23] on input at bounding box center [530, 30] width 228 height 27
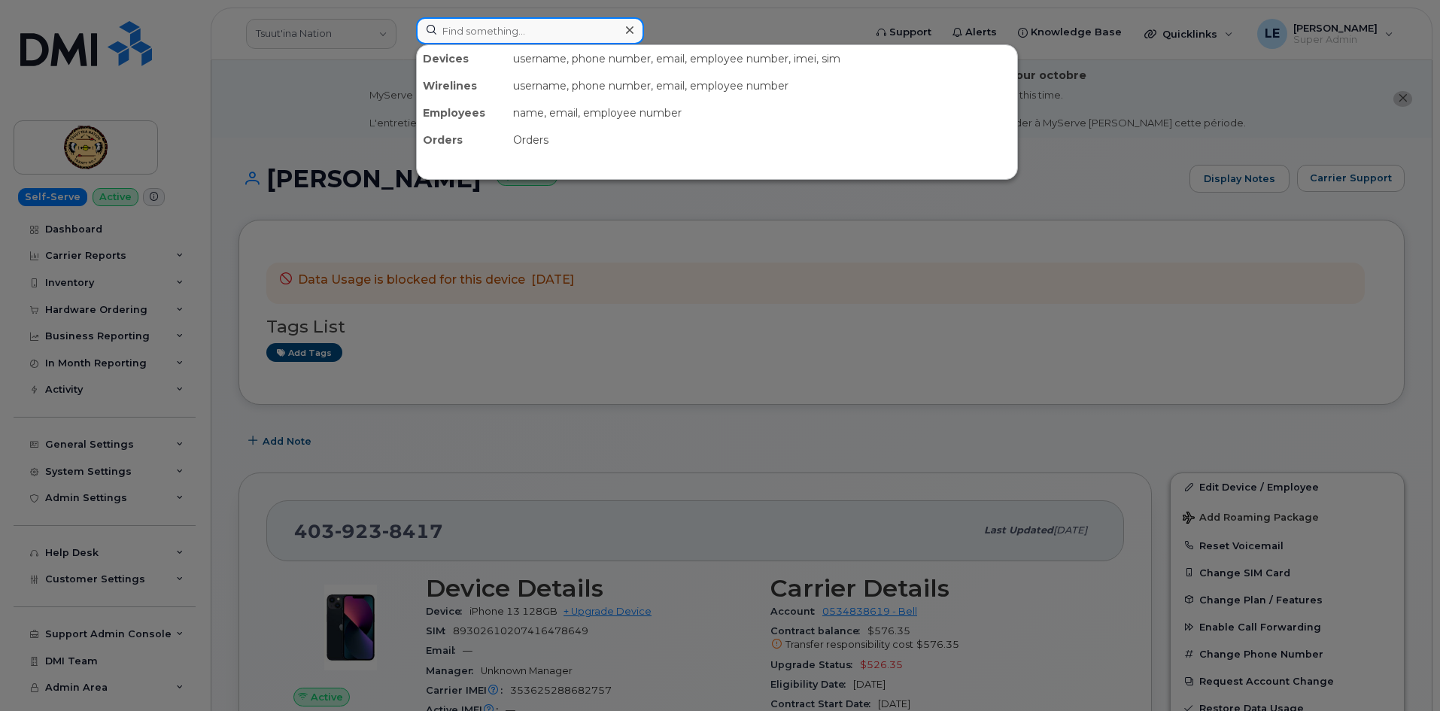
paste input "5879197975"
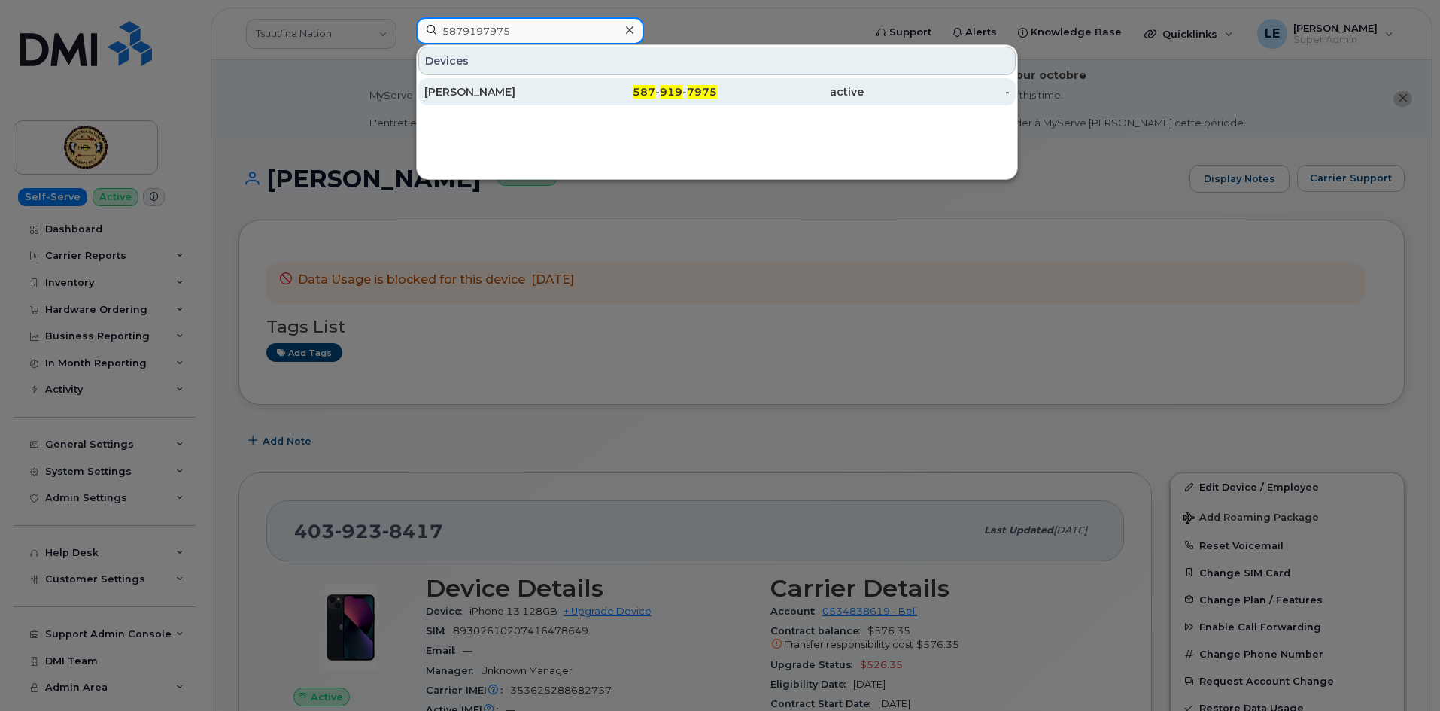
type input "5879197975"
click at [527, 89] on div "Yash Kamini" at bounding box center [497, 91] width 147 height 15
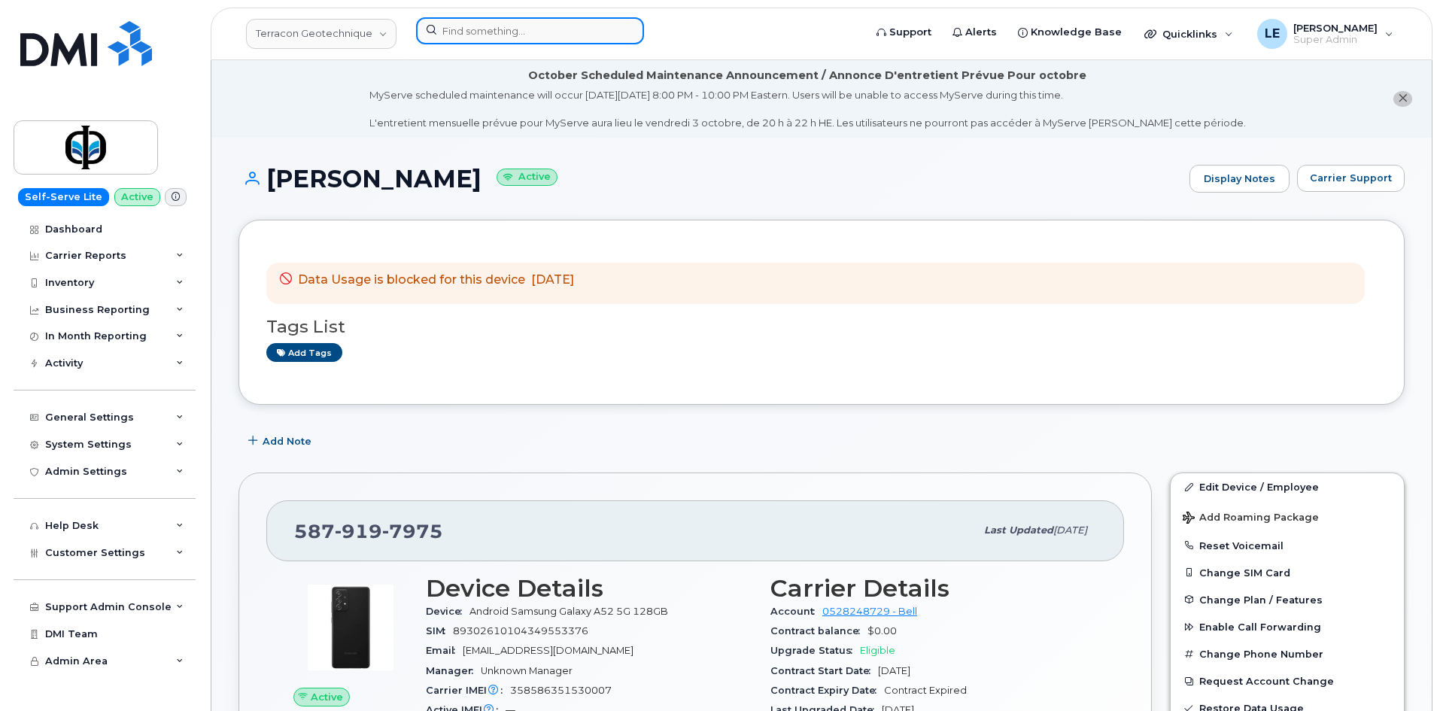
click at [484, 34] on input at bounding box center [530, 30] width 228 height 27
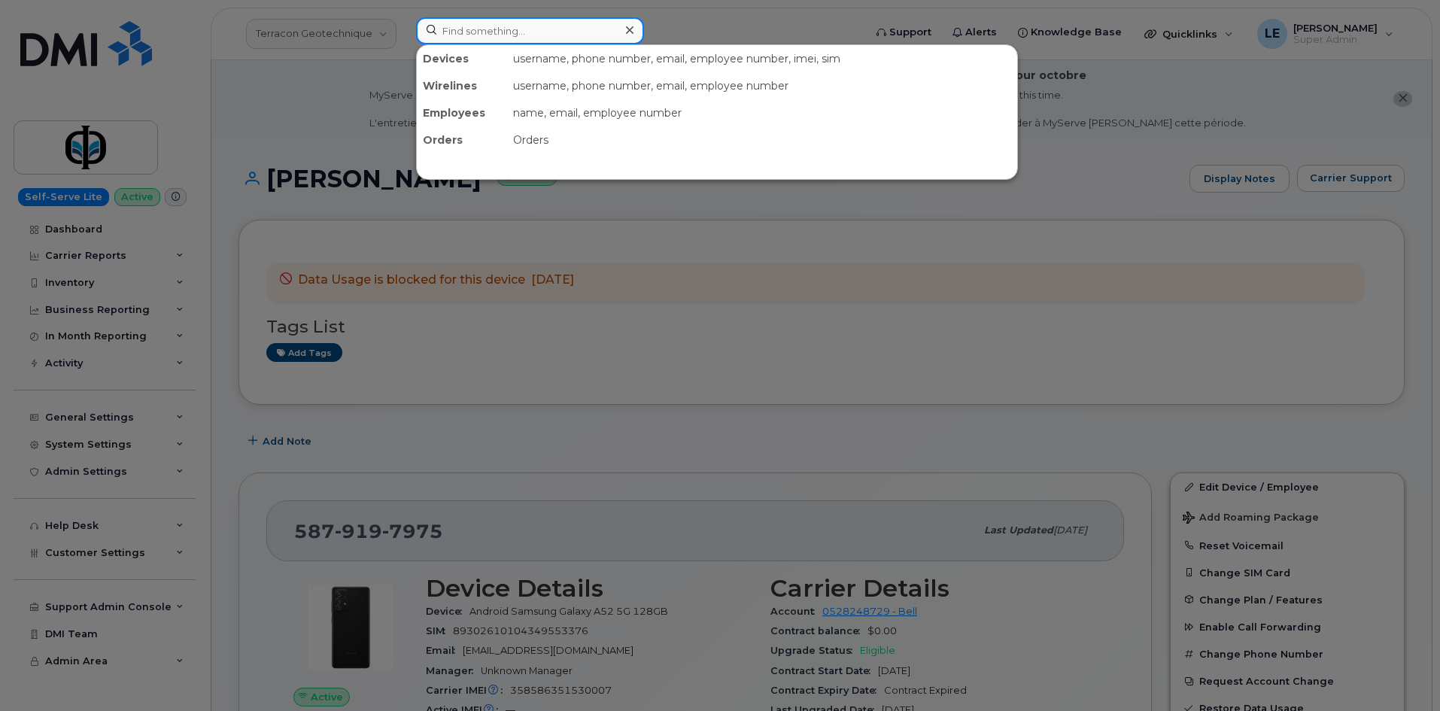
paste input "7807158967"
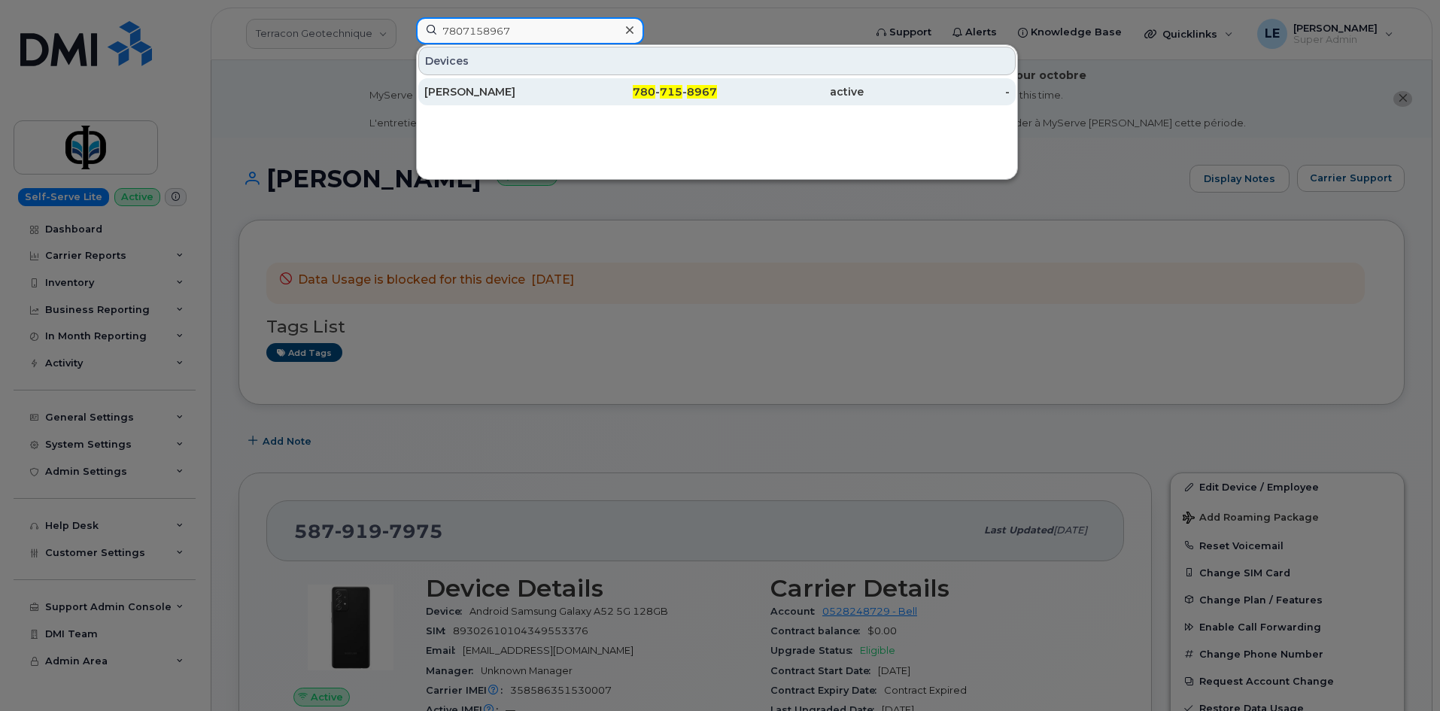
type input "7807158967"
click at [499, 83] on div "[PERSON_NAME]" at bounding box center [497, 91] width 147 height 27
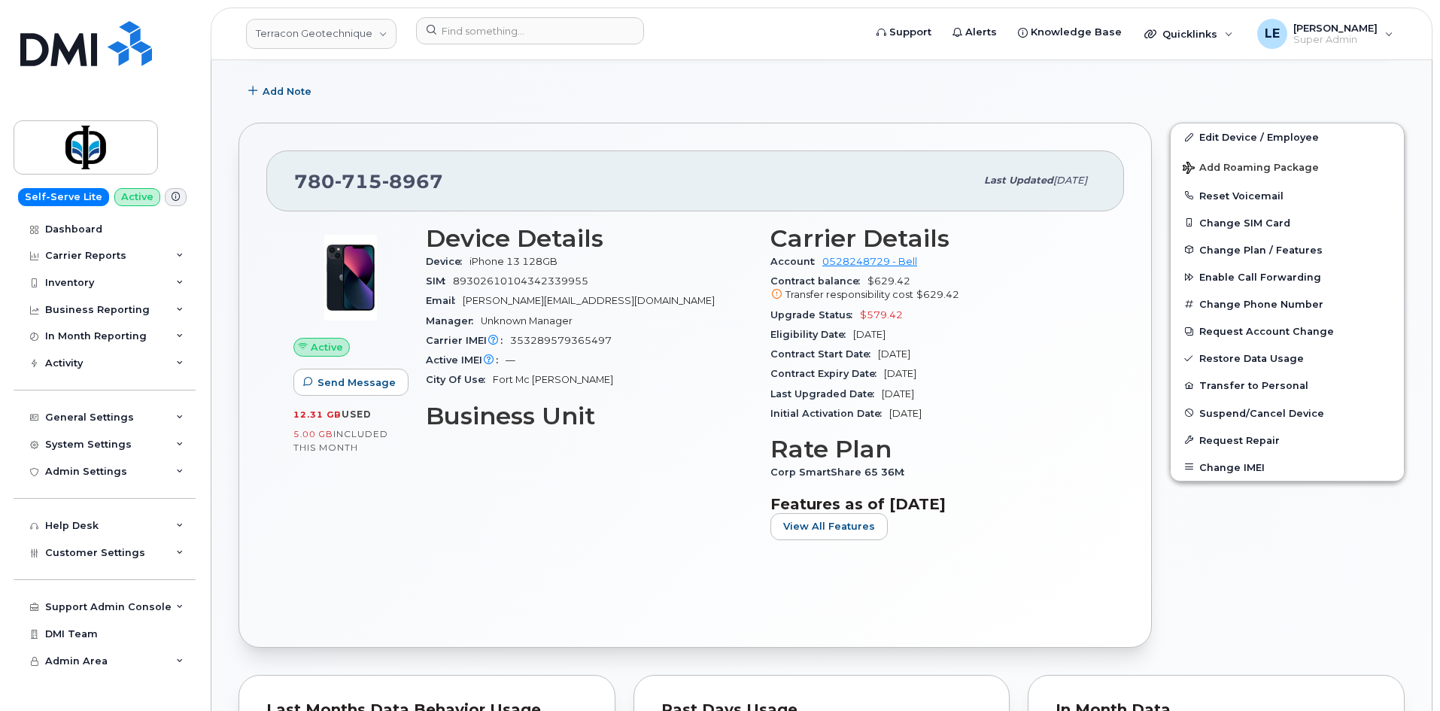
scroll to position [376, 0]
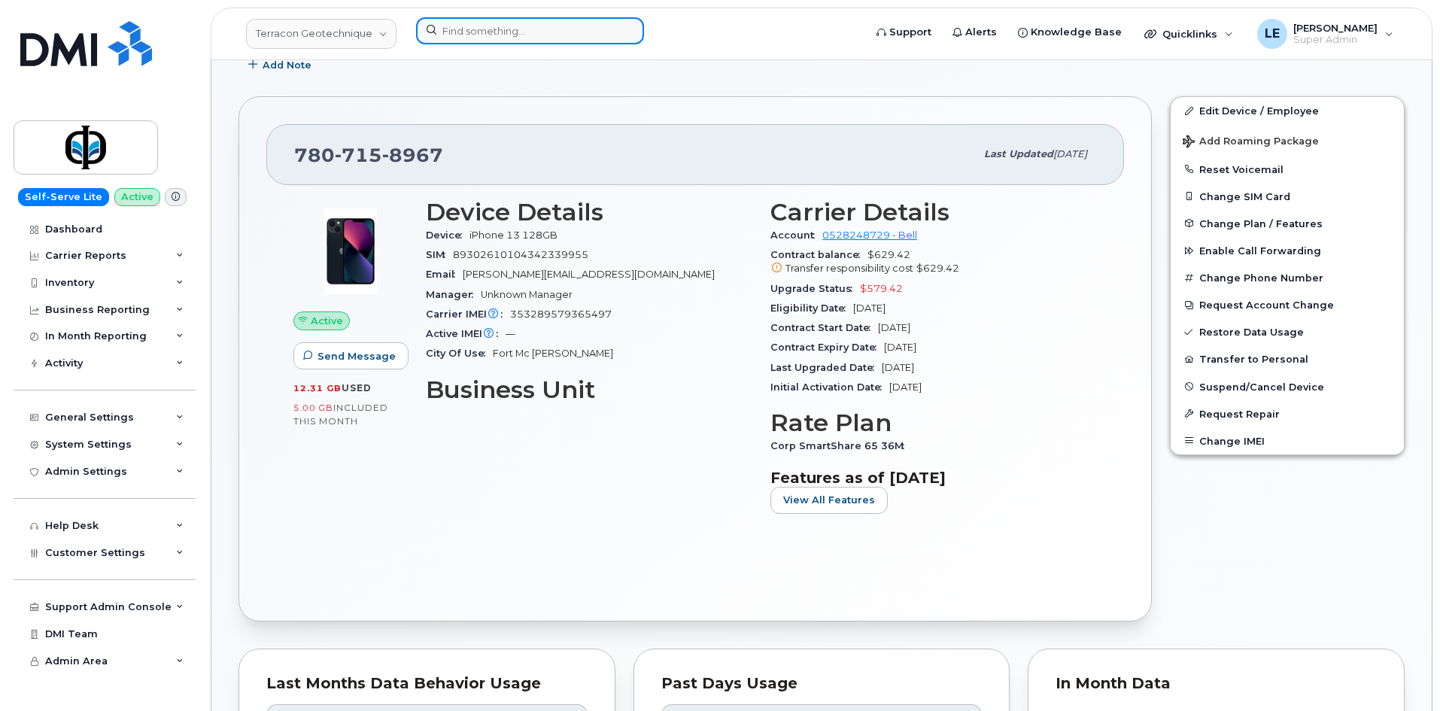
click at [547, 32] on input at bounding box center [530, 30] width 228 height 27
paste input "3062033835"
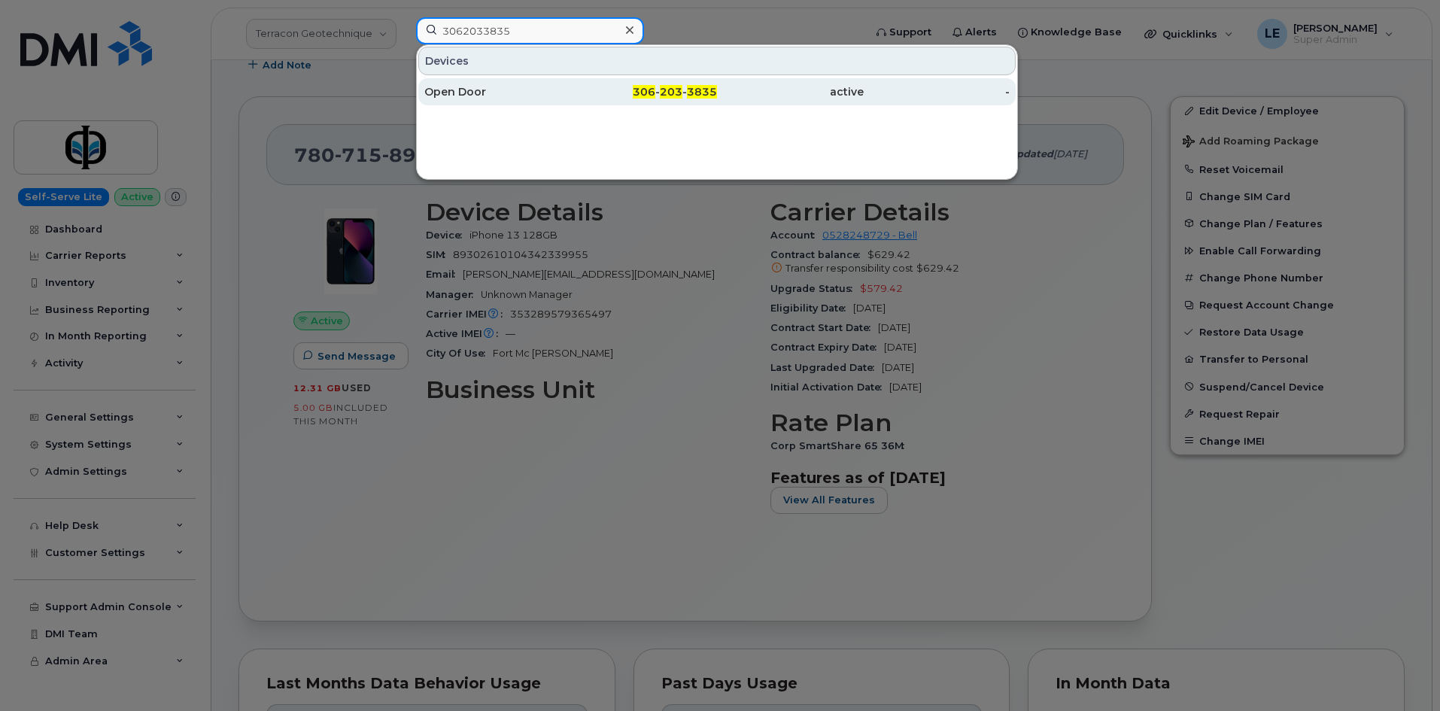
type input "3062033835"
click at [540, 100] on div "Open Door" at bounding box center [497, 91] width 147 height 27
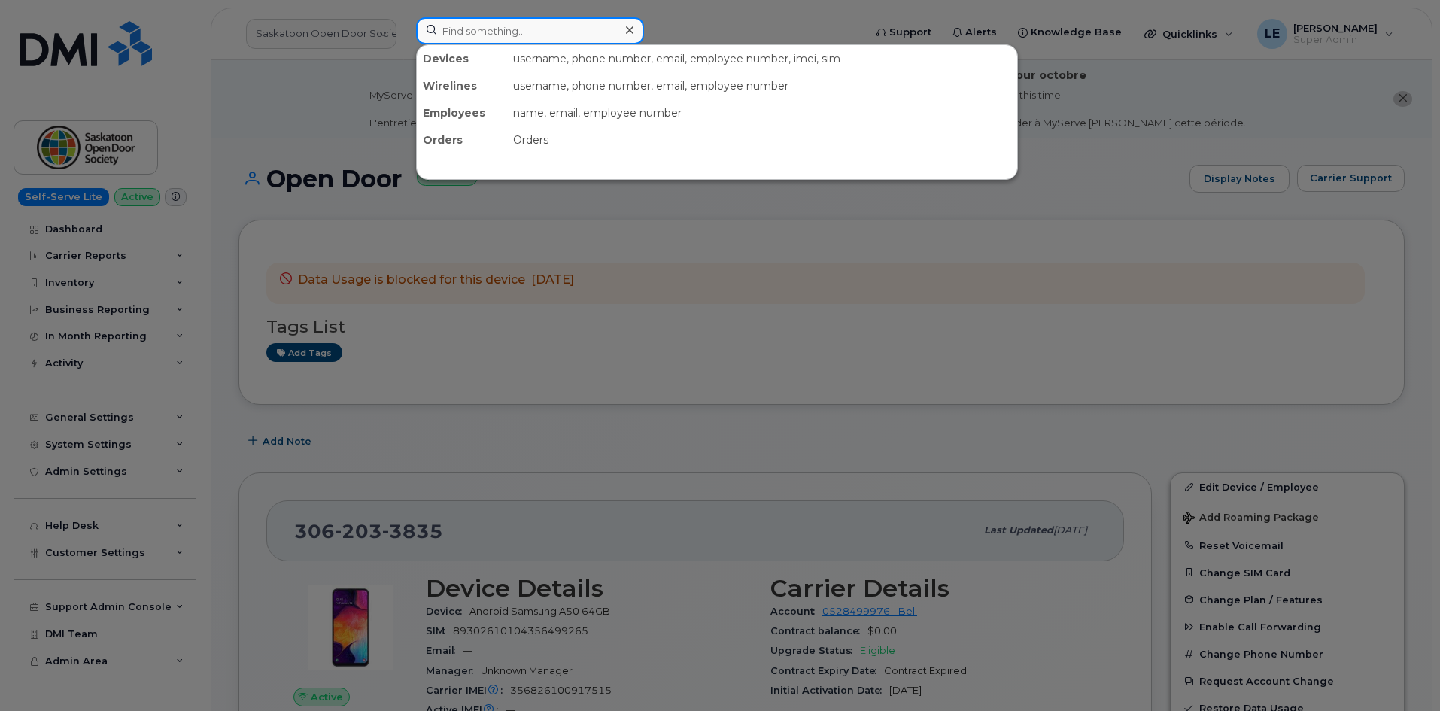
click at [474, 32] on input at bounding box center [530, 30] width 228 height 27
paste input "8198601041"
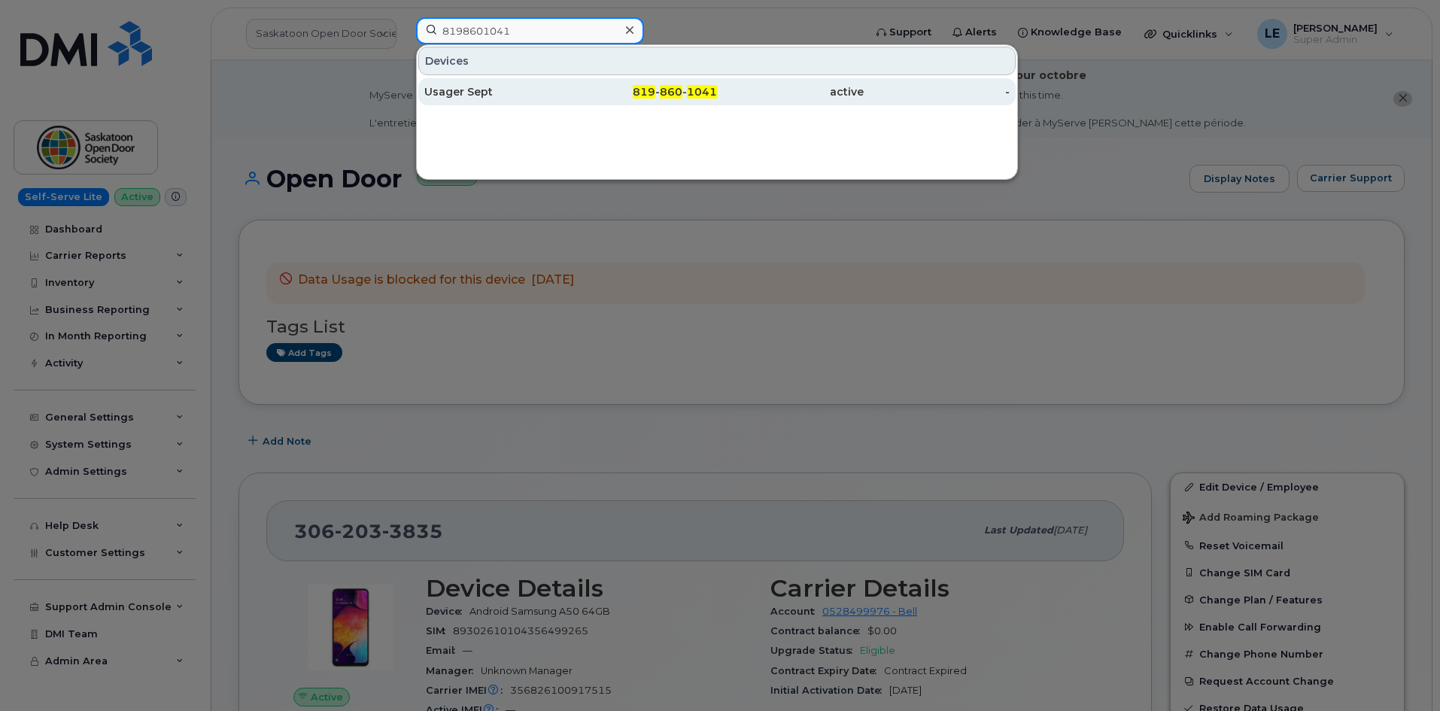
type input "8198601041"
click at [506, 93] on div "Usager Sept" at bounding box center [497, 91] width 147 height 15
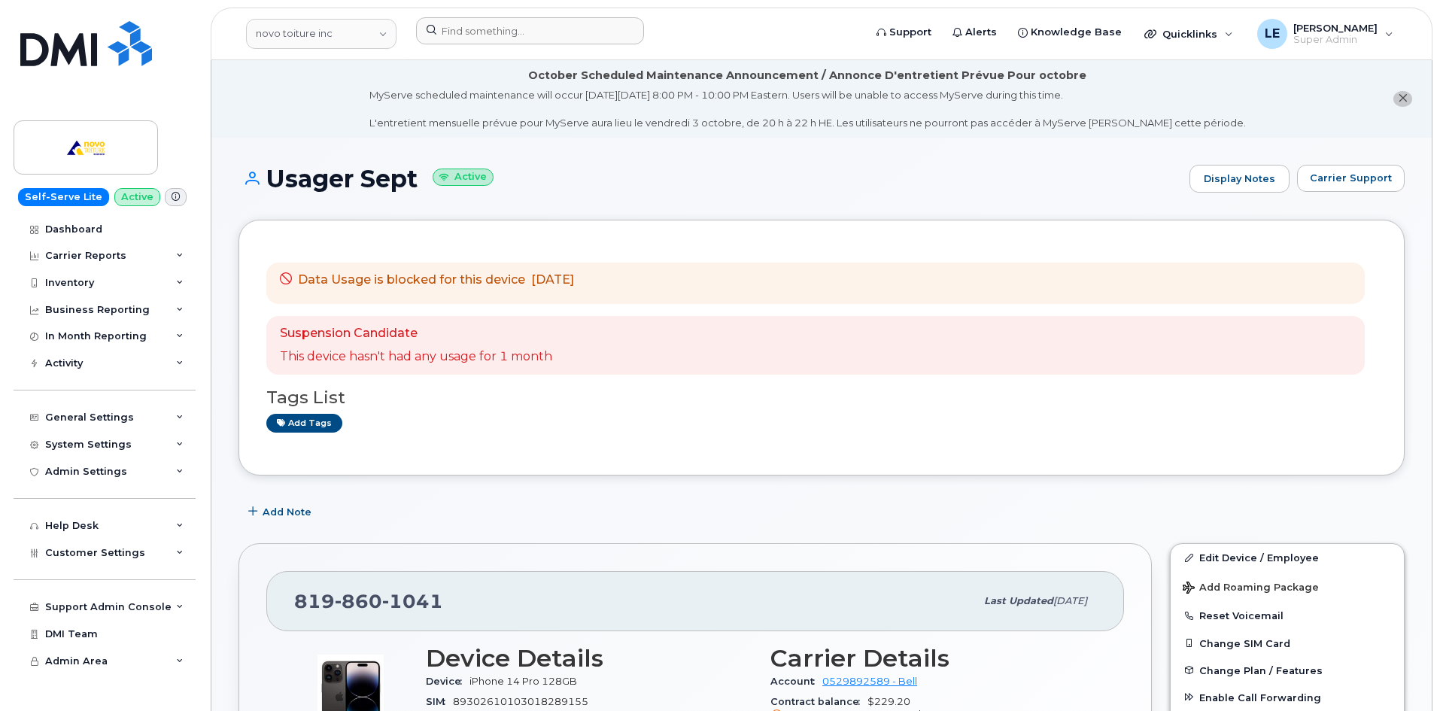
click at [459, 47] on div at bounding box center [635, 33] width 462 height 33
click at [463, 40] on input at bounding box center [530, 30] width 228 height 27
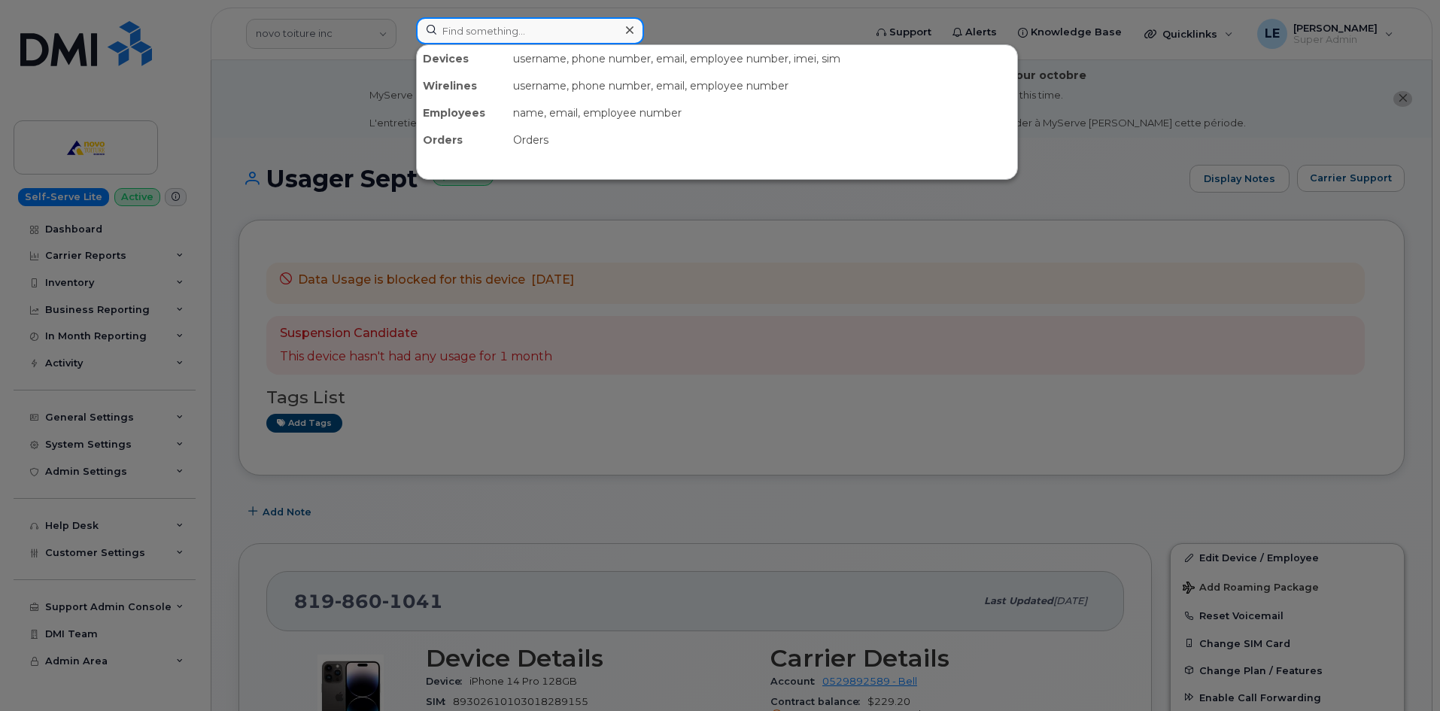
paste input "4313374171"
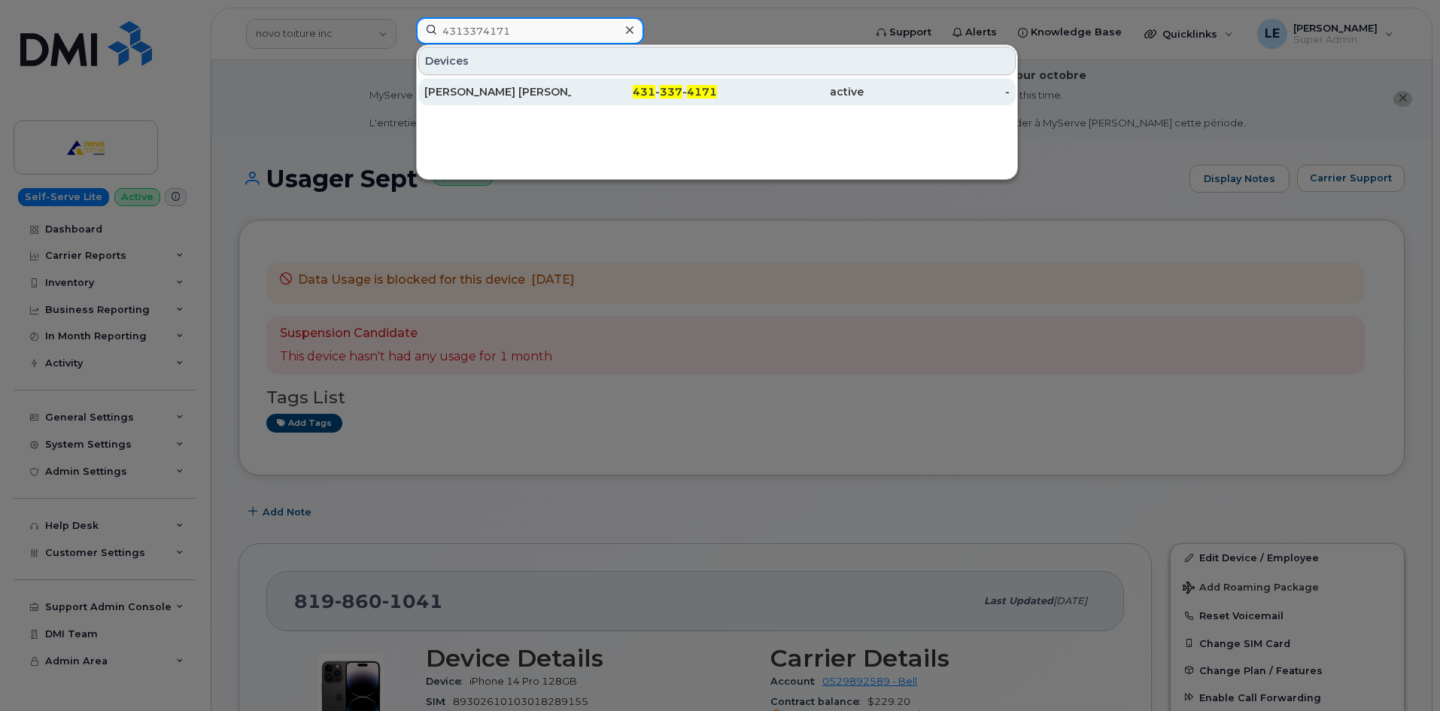
type input "4313374171"
click at [543, 91] on div "Jose Peralta Garcia" at bounding box center [497, 91] width 147 height 15
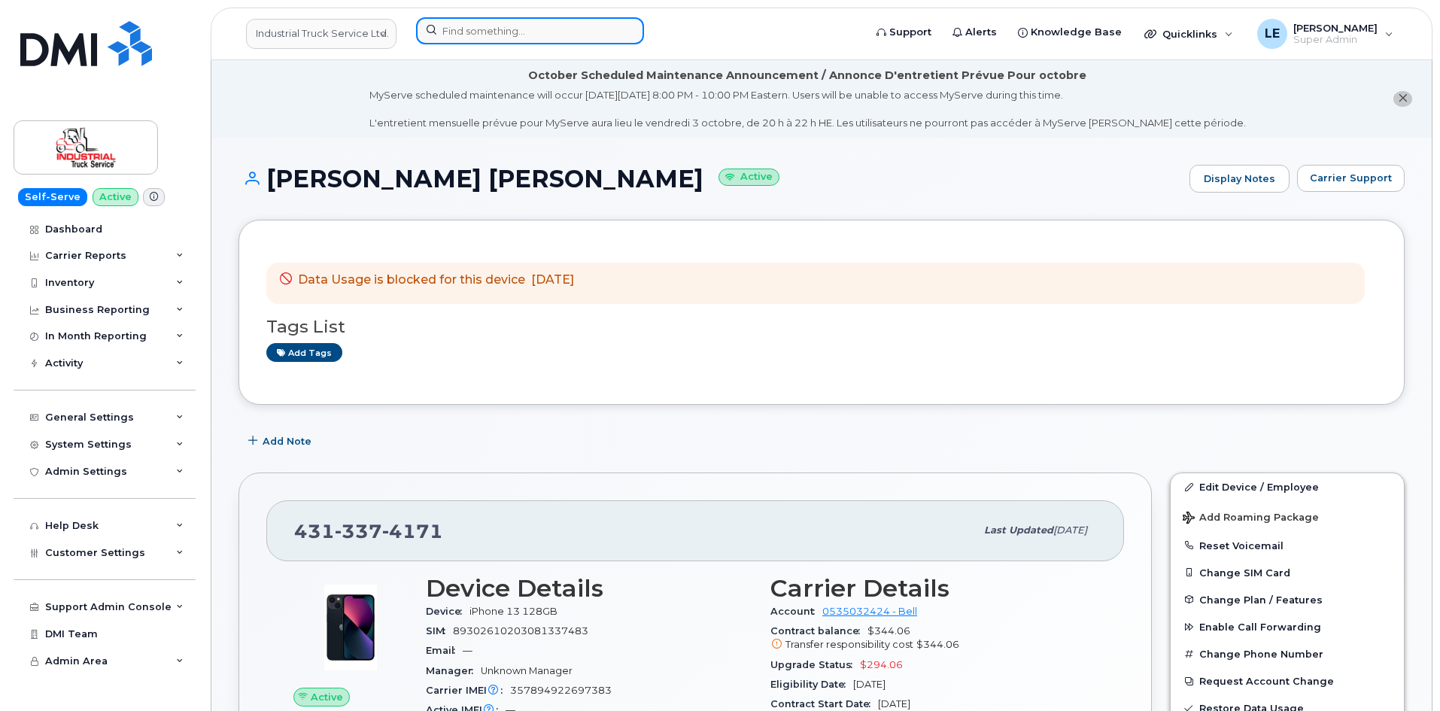
click at [481, 30] on input at bounding box center [530, 30] width 228 height 27
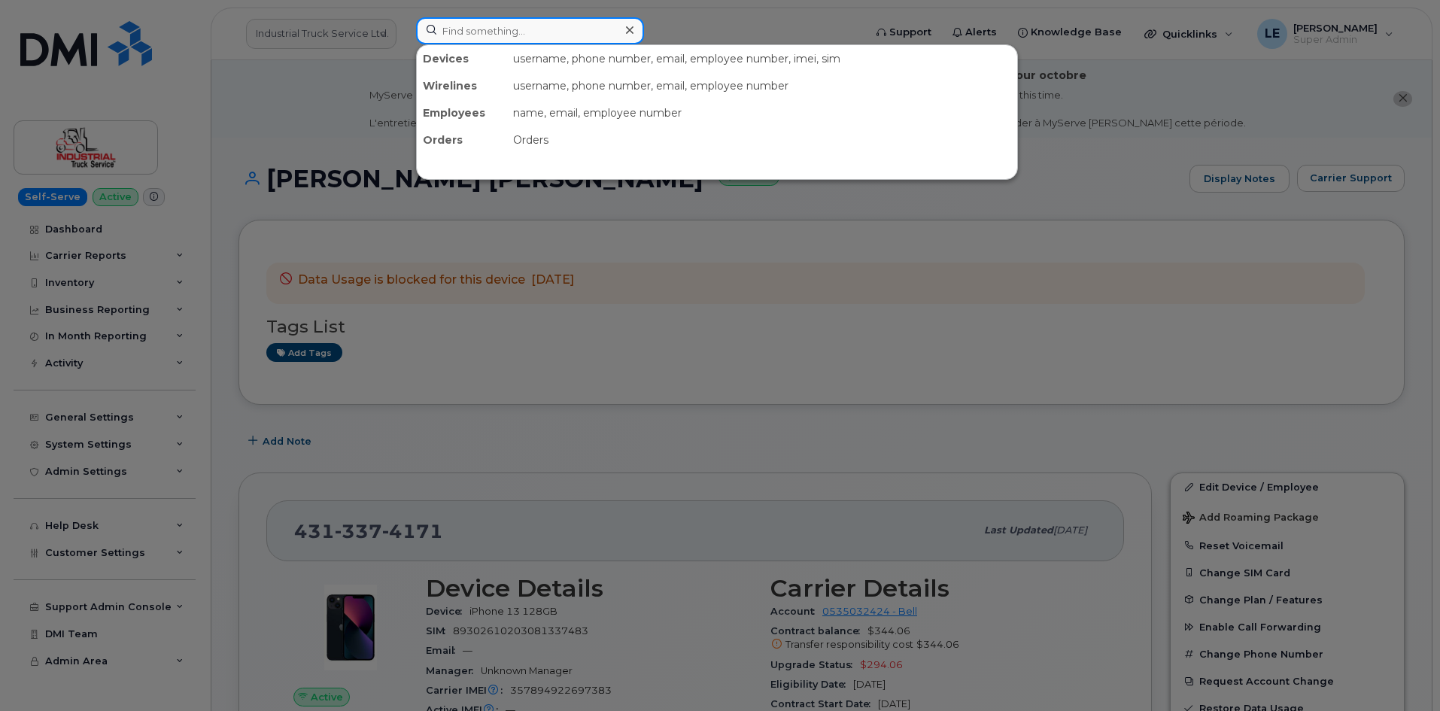
paste input "2896842212"
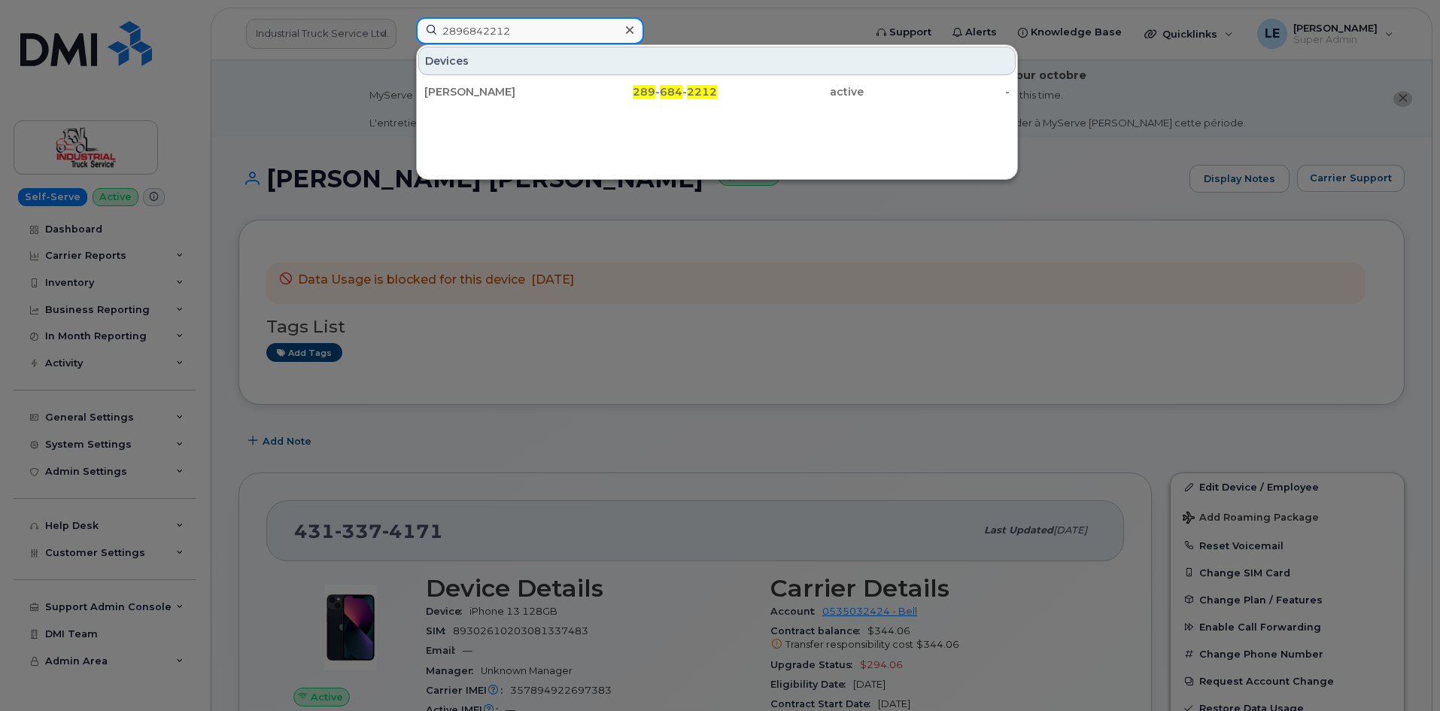
type input "2896842212"
click at [512, 74] on div "Devices" at bounding box center [716, 61] width 597 height 29
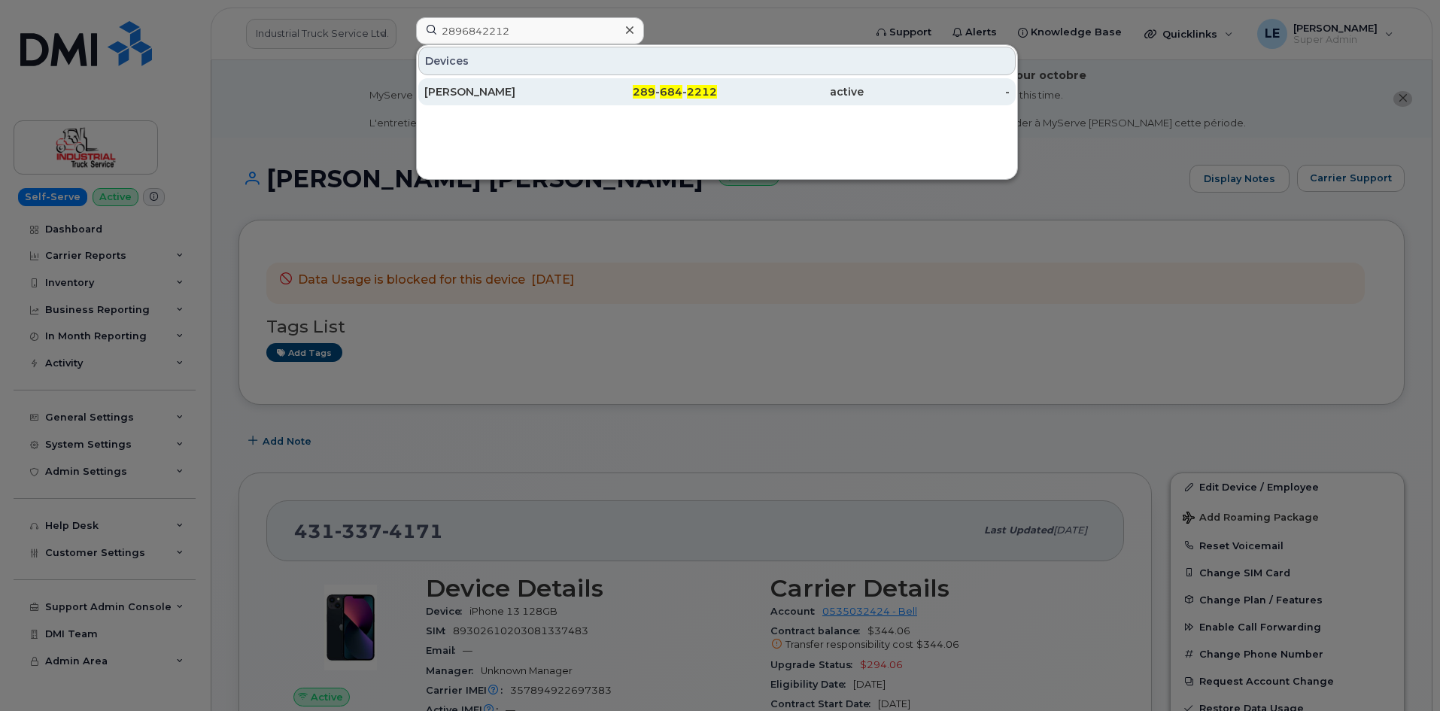
click at [511, 88] on div "[PERSON_NAME]" at bounding box center [497, 91] width 147 height 15
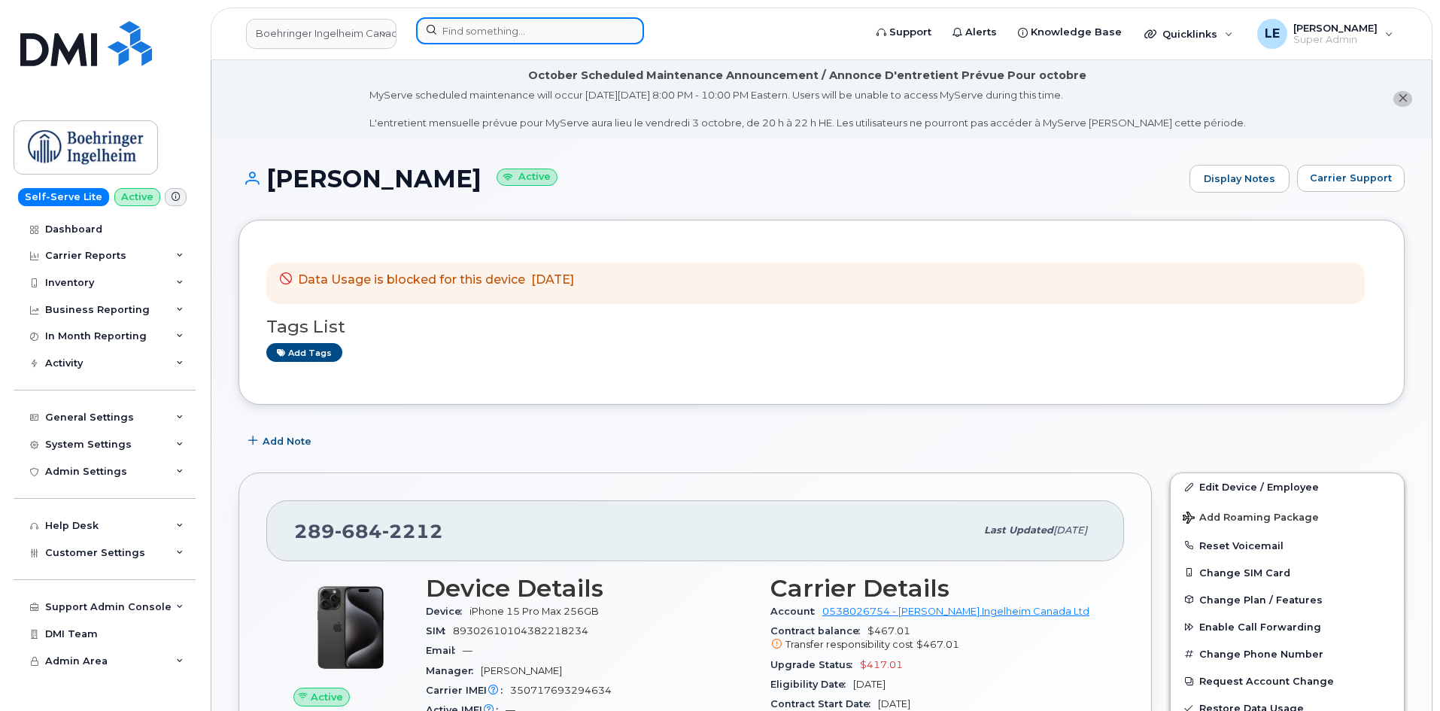
click at [476, 35] on input at bounding box center [530, 30] width 228 height 27
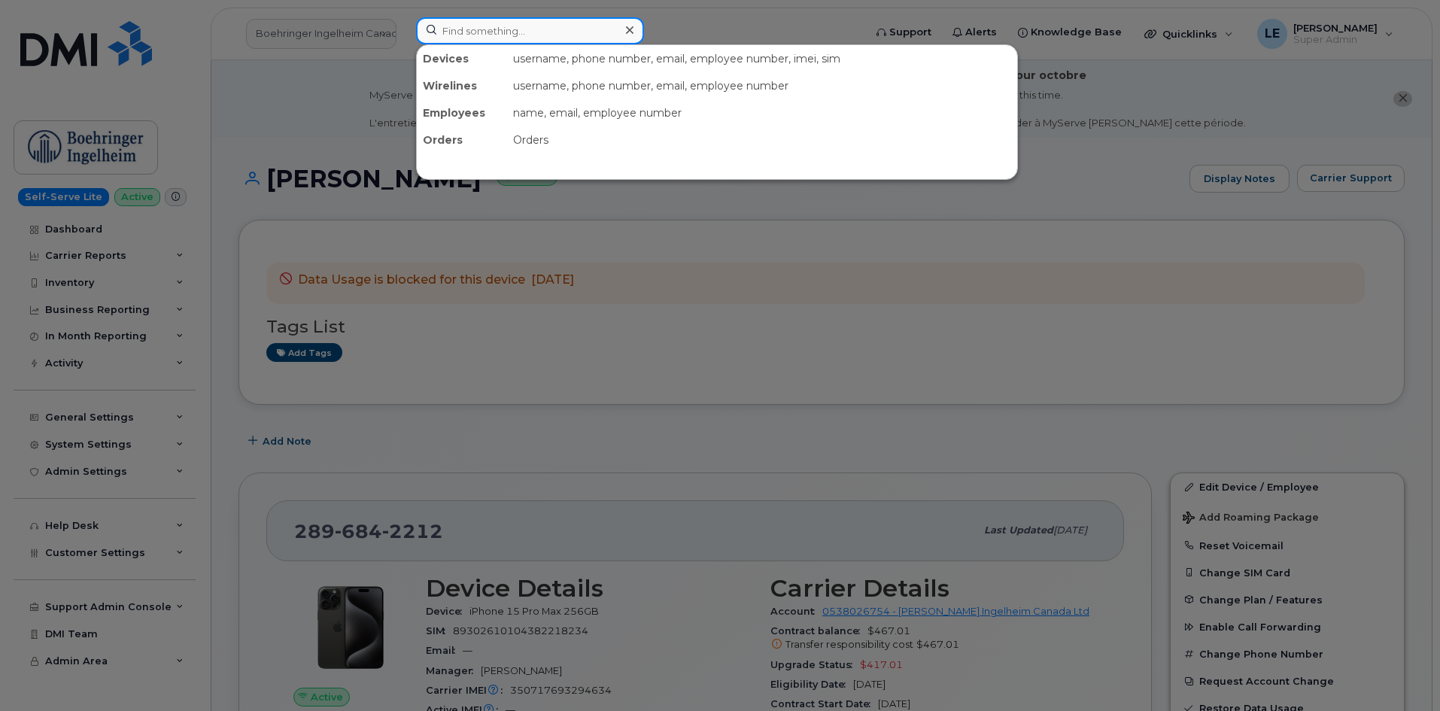
paste input "8197122162"
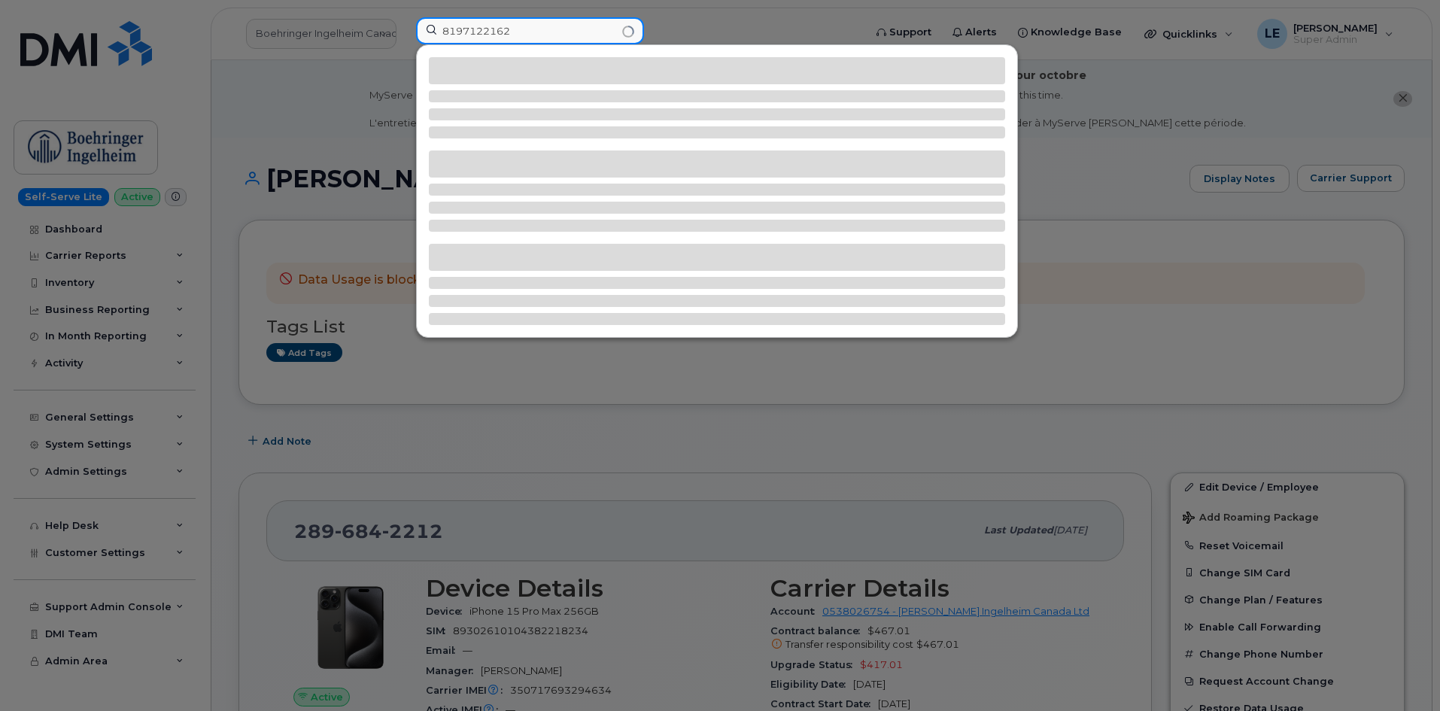
type input "8197122162"
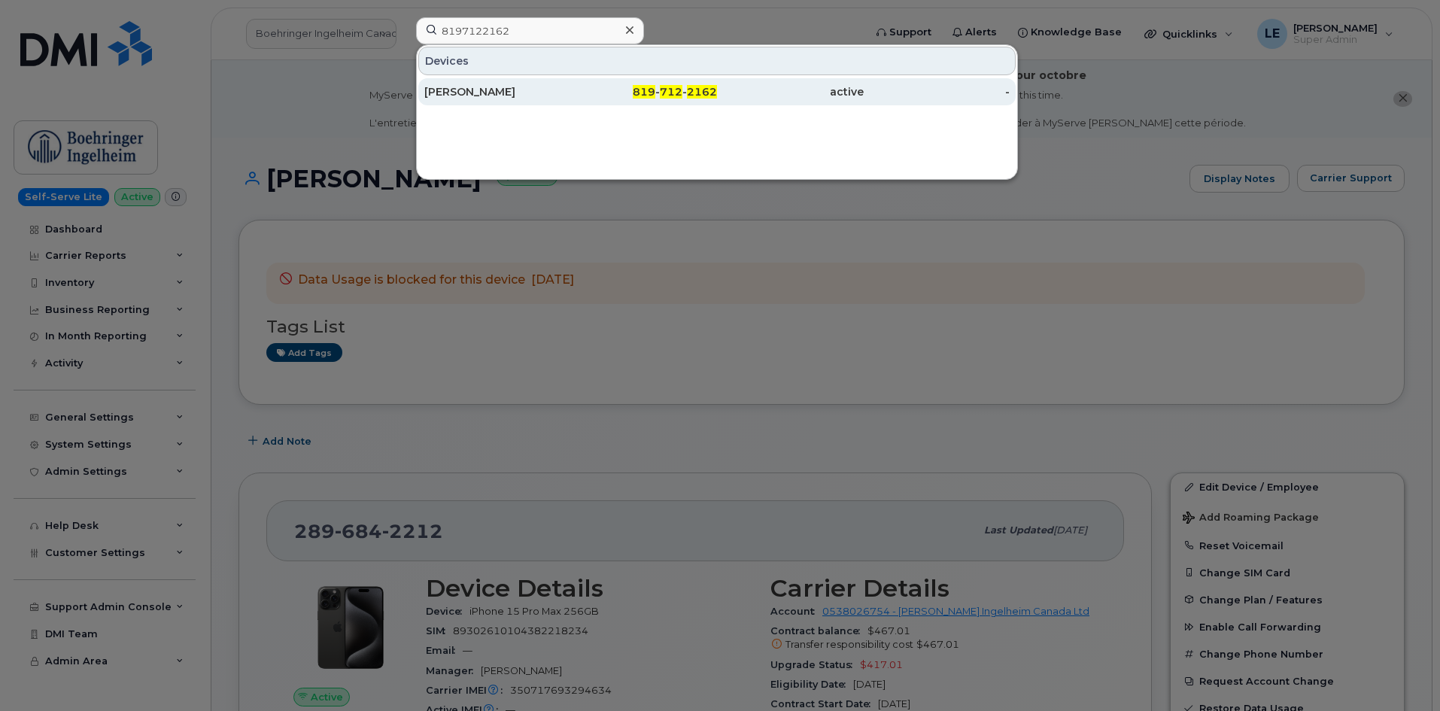
drag, startPoint x: 510, startPoint y: 92, endPoint x: 511, endPoint y: 78, distance: 13.6
click at [511, 78] on link "Younes Talouka 819 - 712 - 2162 active -" at bounding box center [716, 91] width 597 height 27
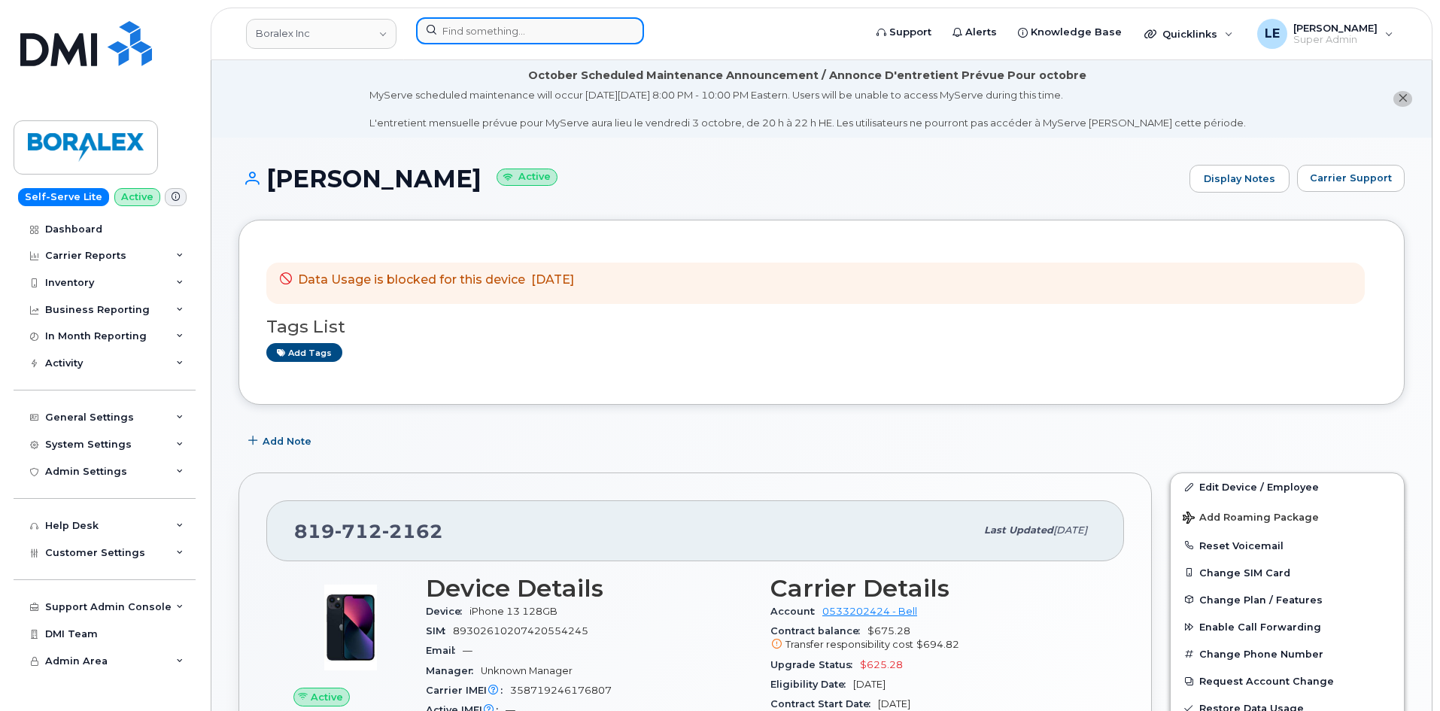
click at [467, 23] on input at bounding box center [530, 30] width 228 height 27
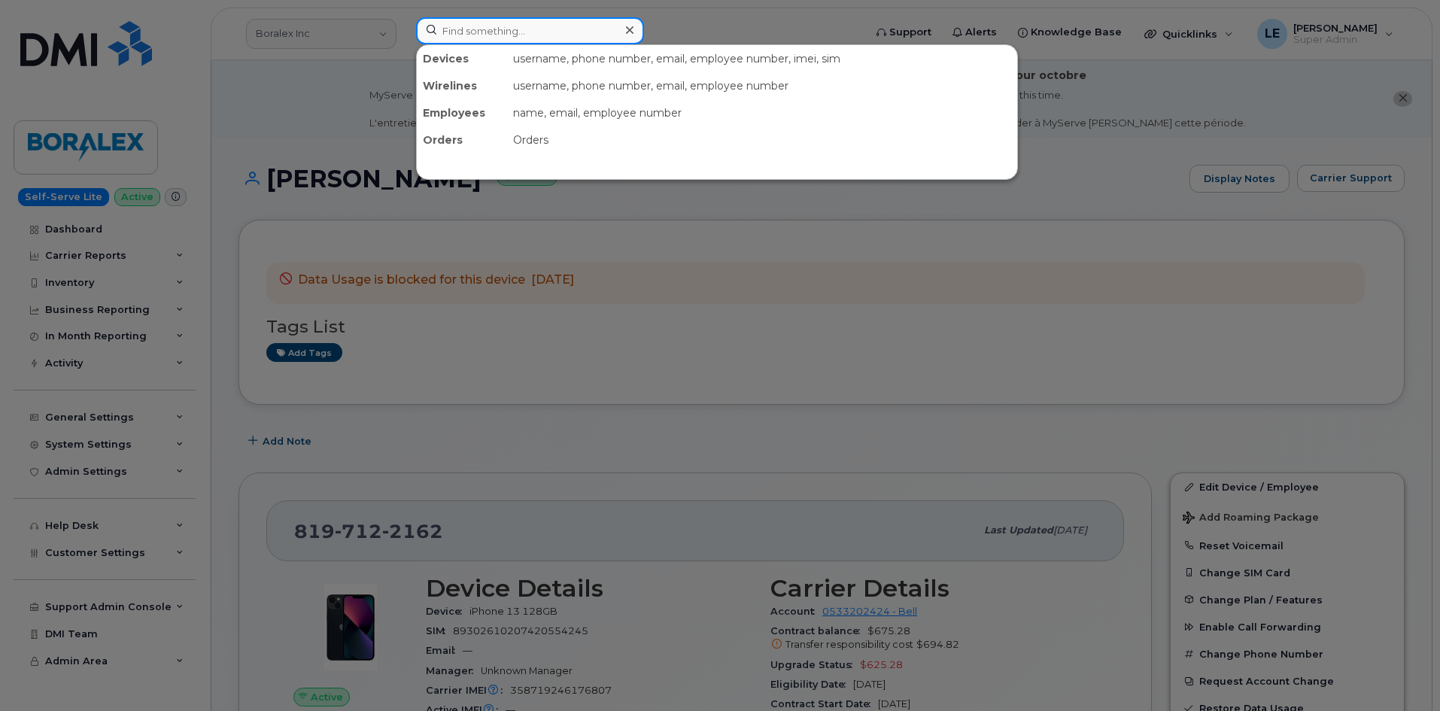
paste input "5875454082"
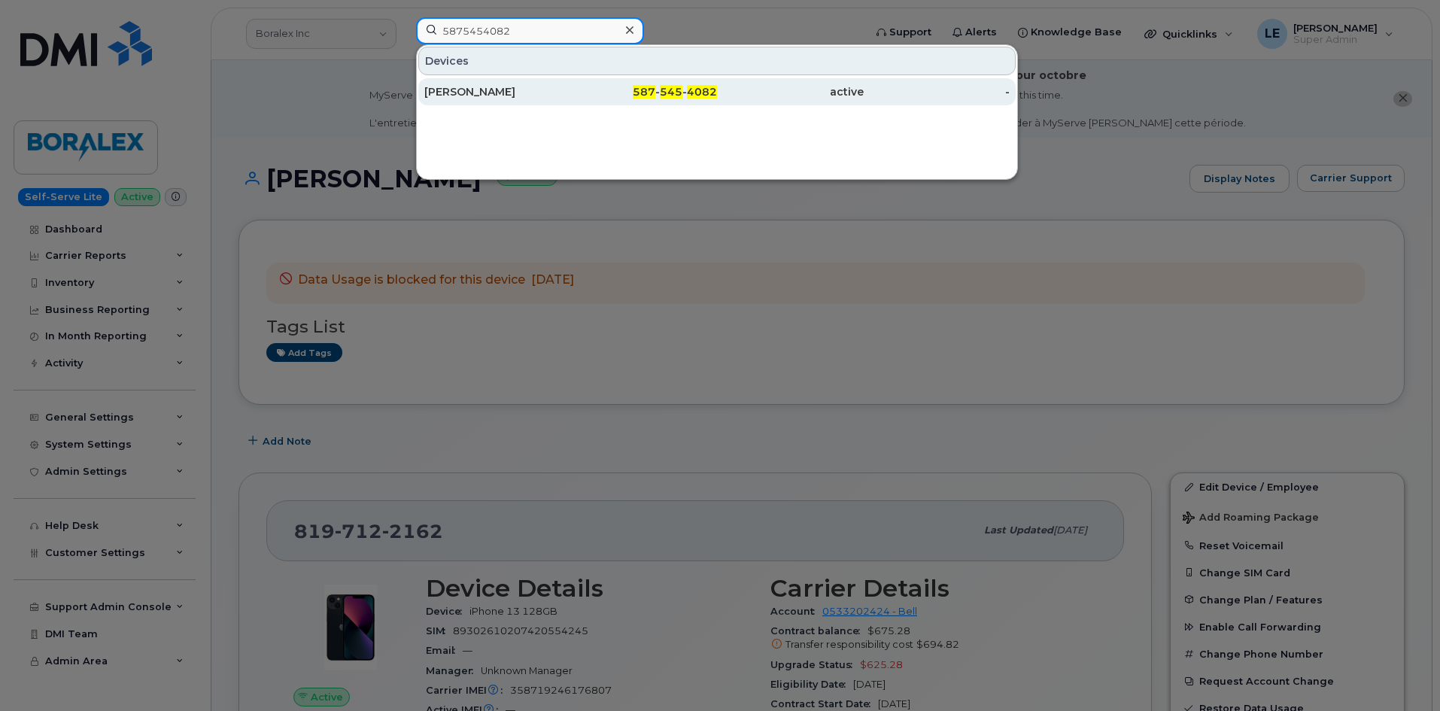
type input "5875454082"
click at [507, 95] on div "[PERSON_NAME]" at bounding box center [497, 91] width 147 height 15
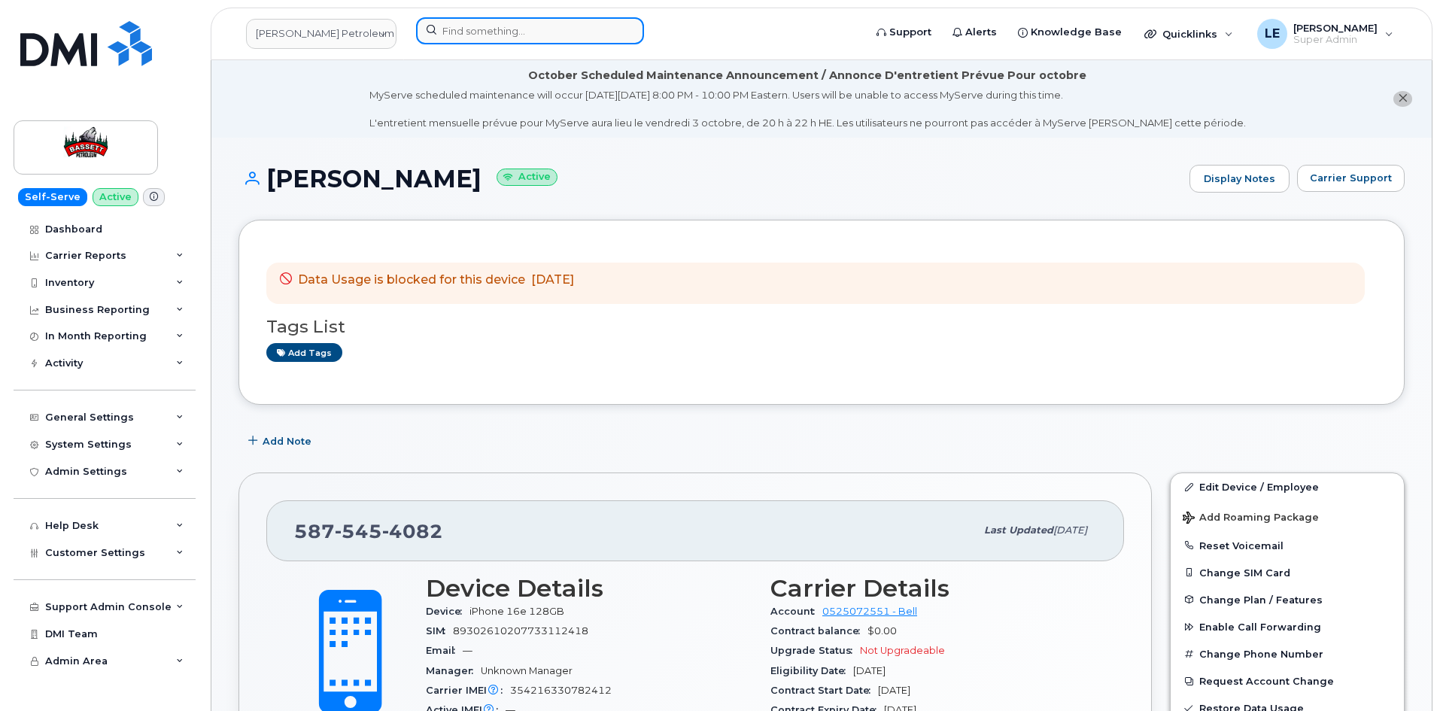
click at [551, 29] on input at bounding box center [530, 30] width 228 height 27
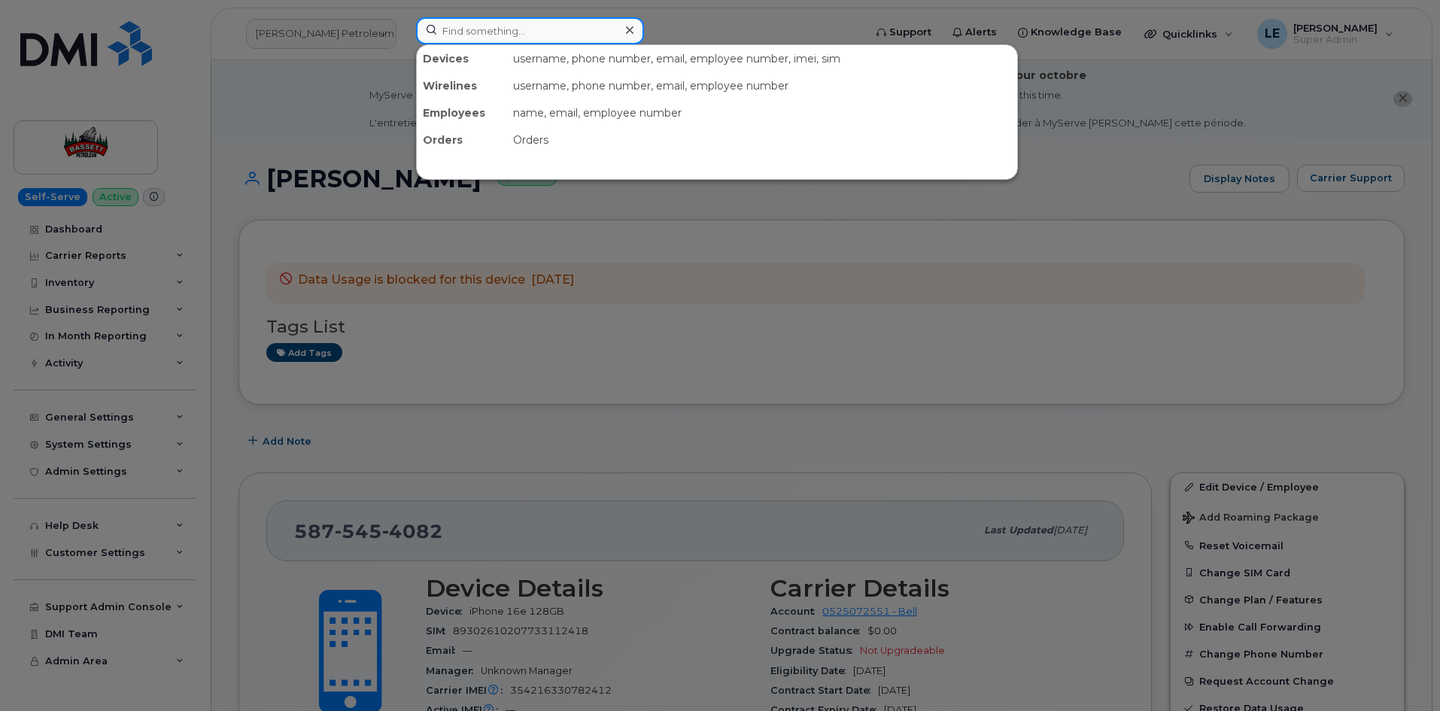
paste input "2265451681"
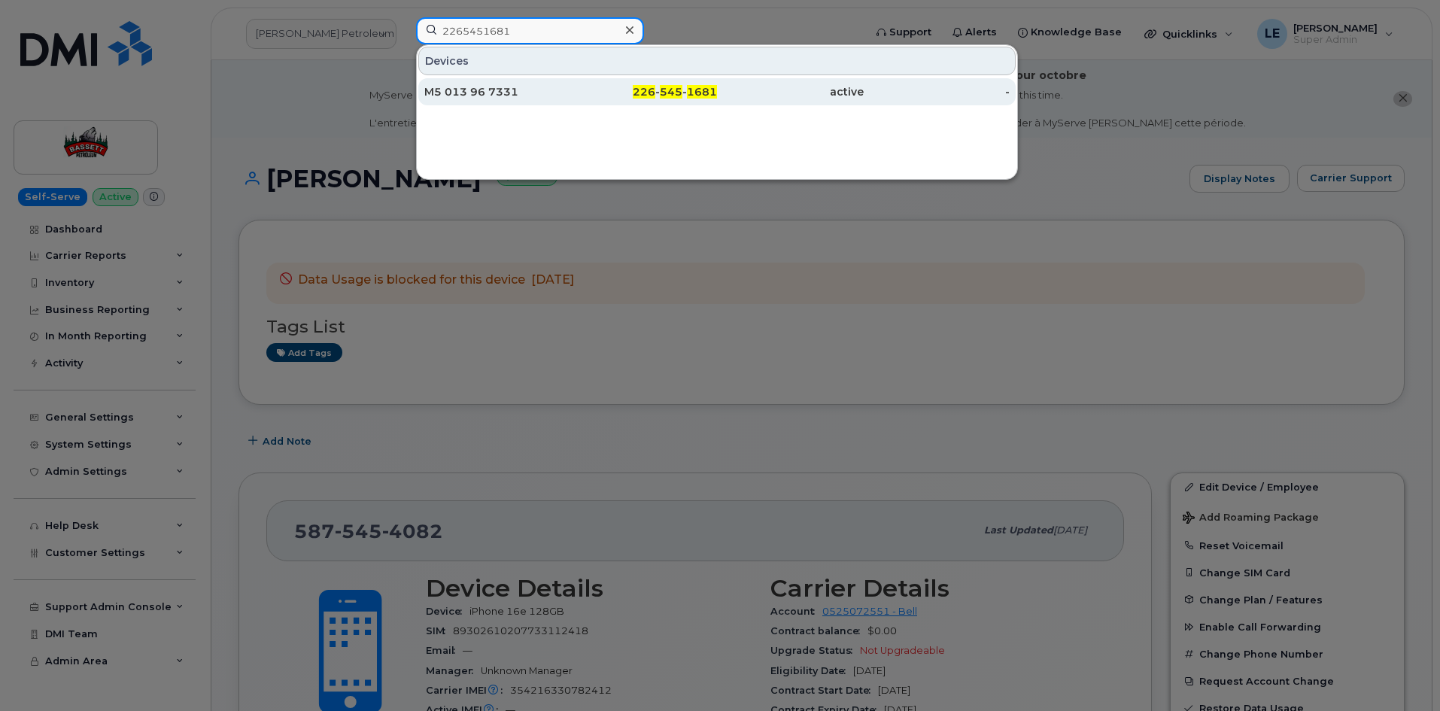
type input "2265451681"
click at [502, 92] on div "M5 013 96 7331" at bounding box center [497, 91] width 147 height 15
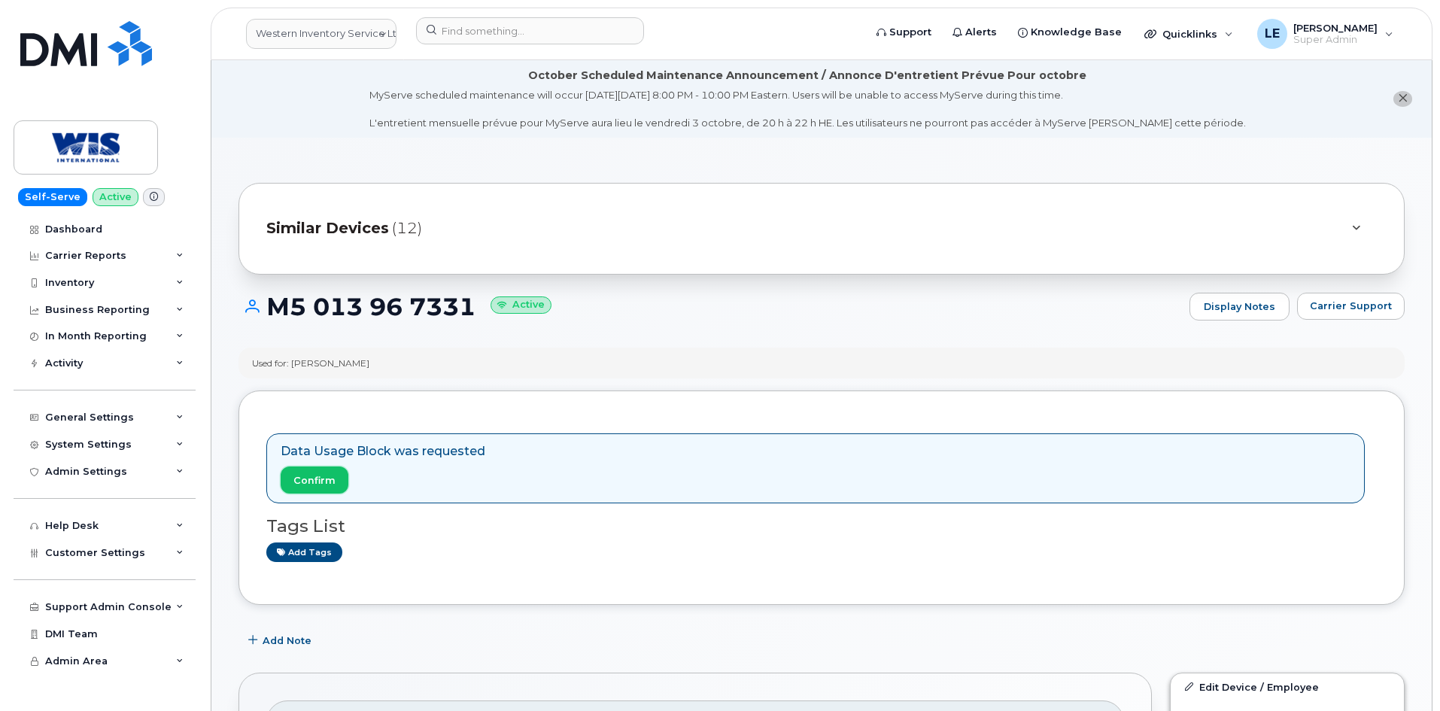
click at [298, 482] on span "Confirm" at bounding box center [314, 480] width 42 height 14
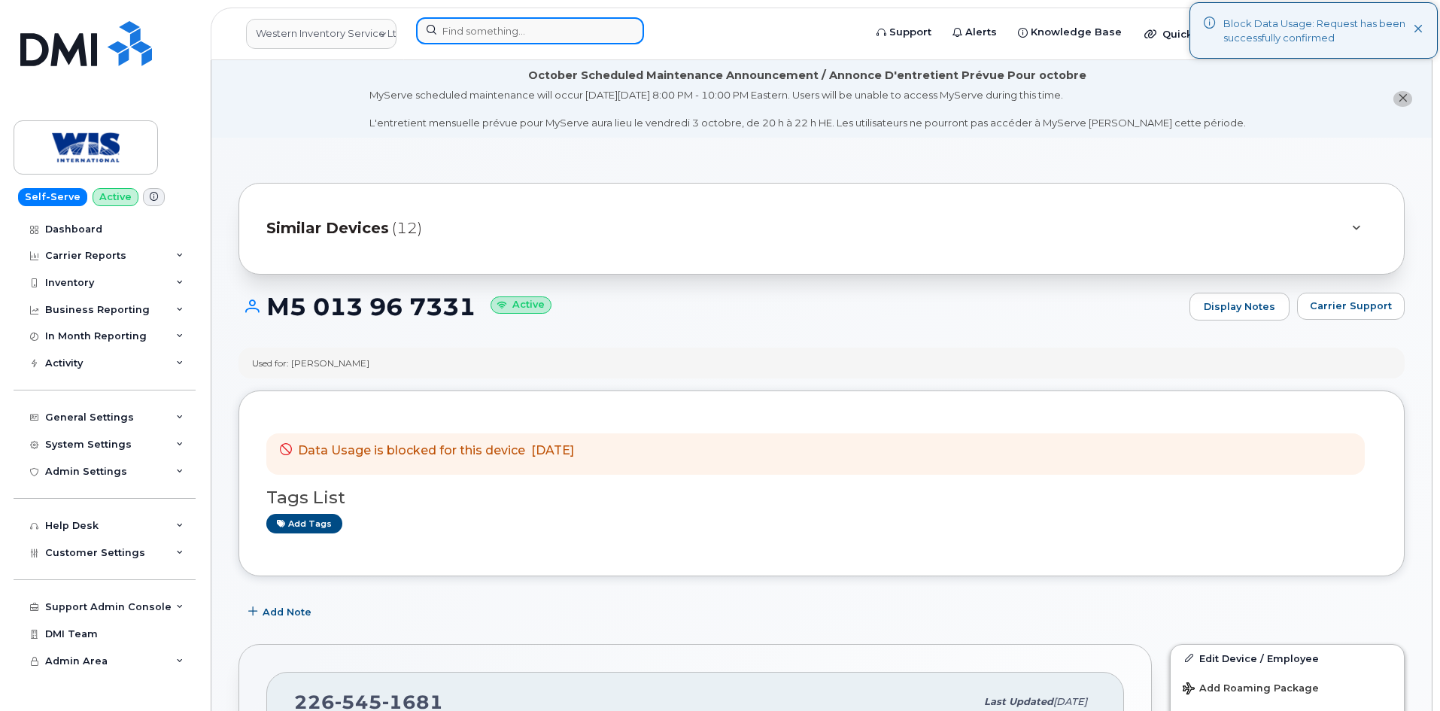
click at [557, 33] on input at bounding box center [530, 30] width 228 height 27
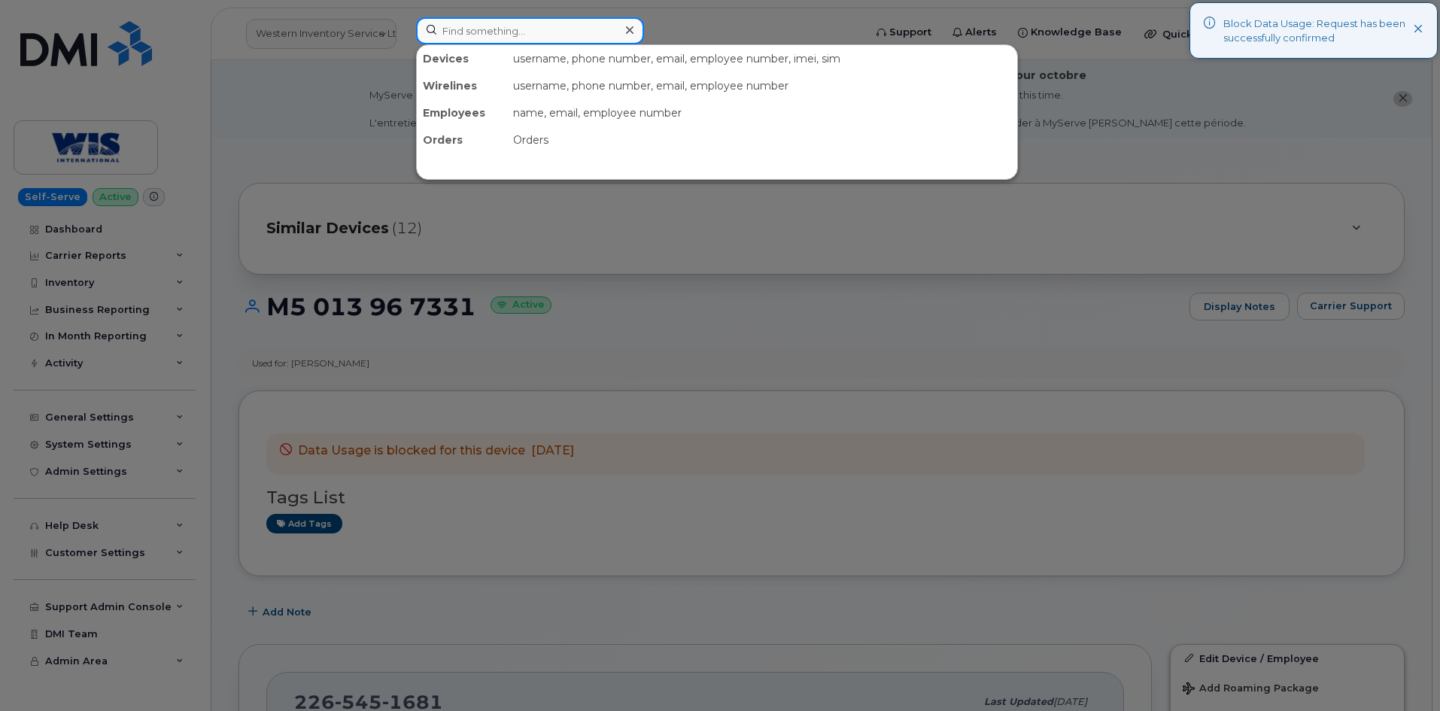
paste input "2265451694"
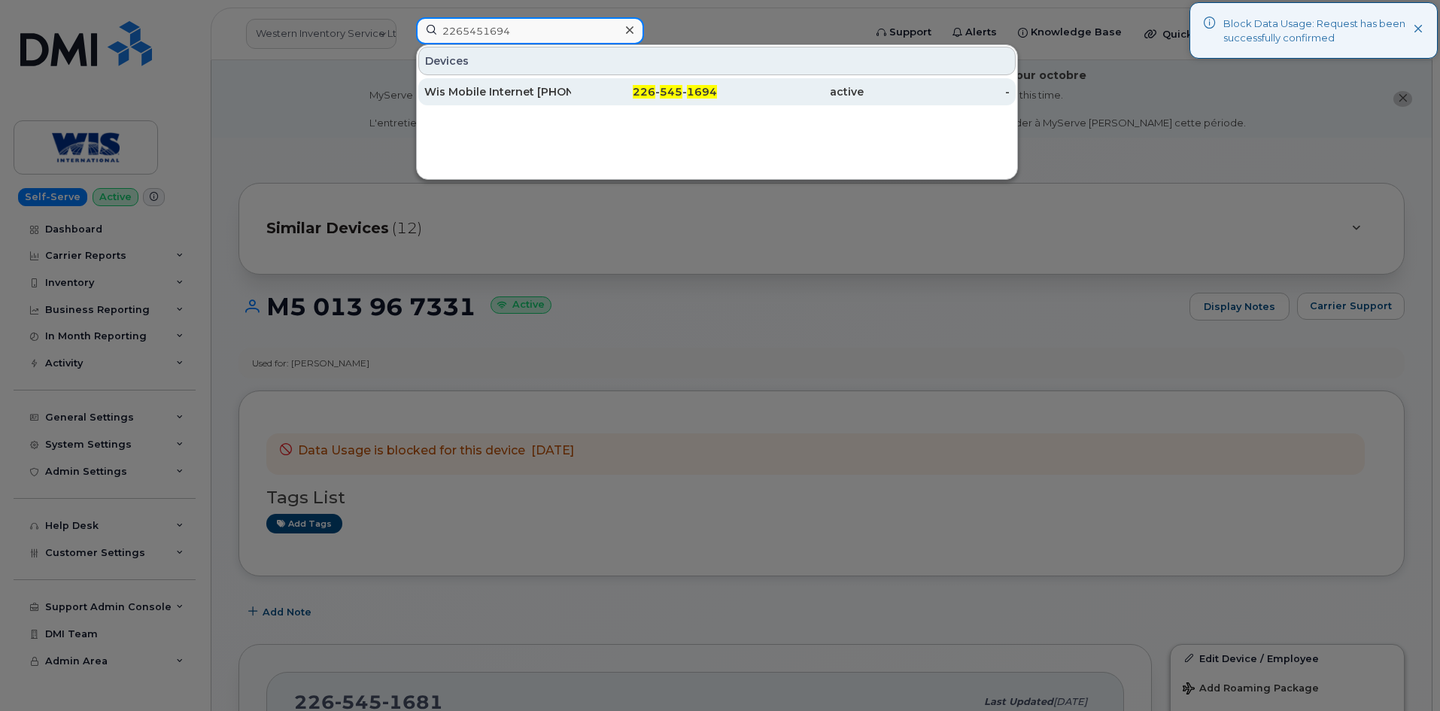
type input "2265451694"
click at [552, 81] on div "Wis Mobile Internet [PHONE_NUMBER]" at bounding box center [497, 91] width 147 height 27
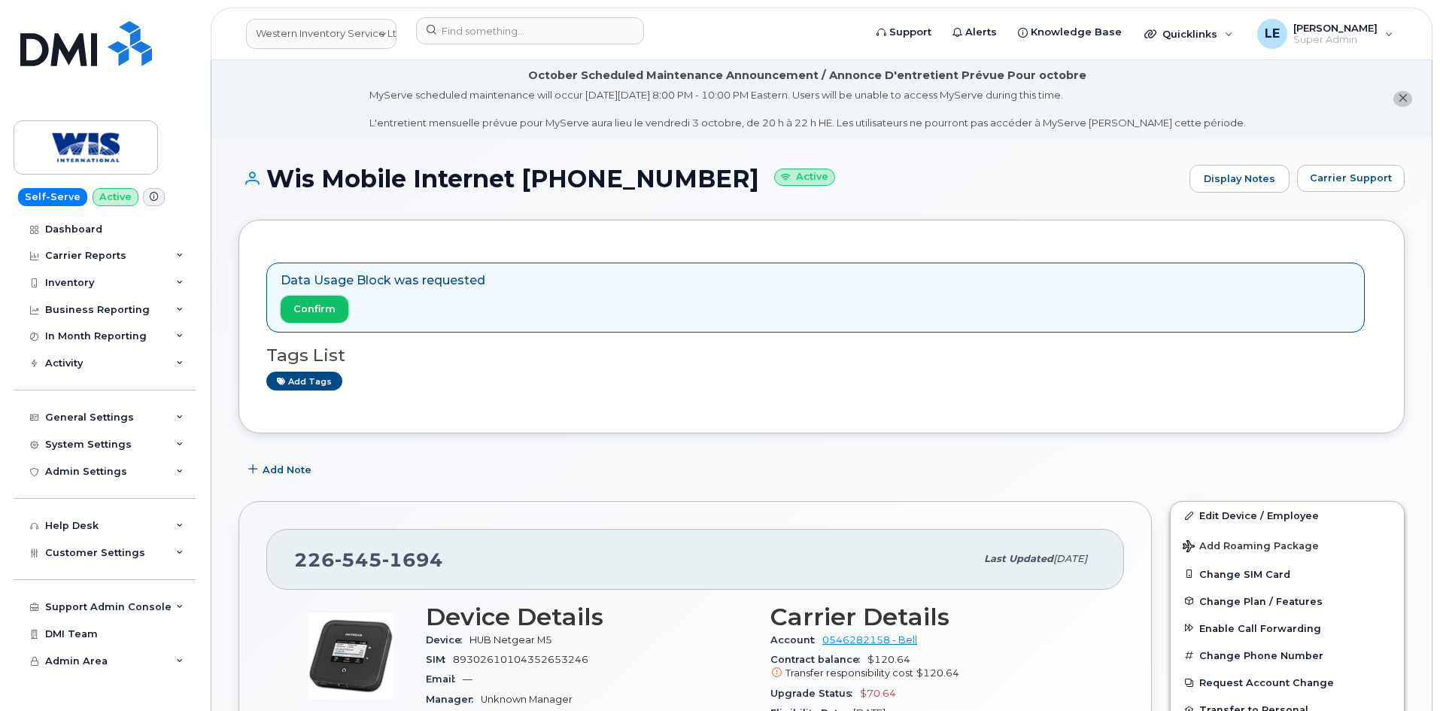
click at [318, 312] on span "Confirm" at bounding box center [314, 309] width 42 height 14
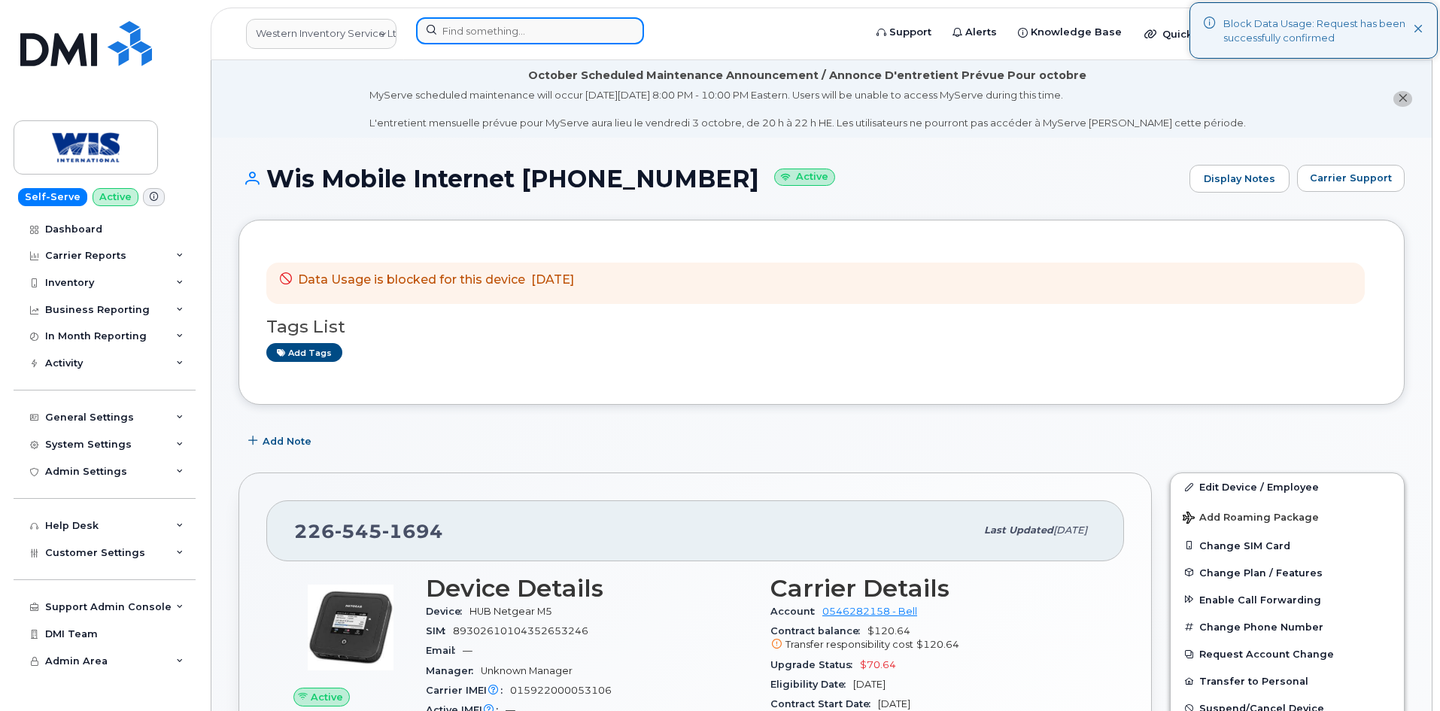
click at [552, 39] on input at bounding box center [530, 30] width 228 height 27
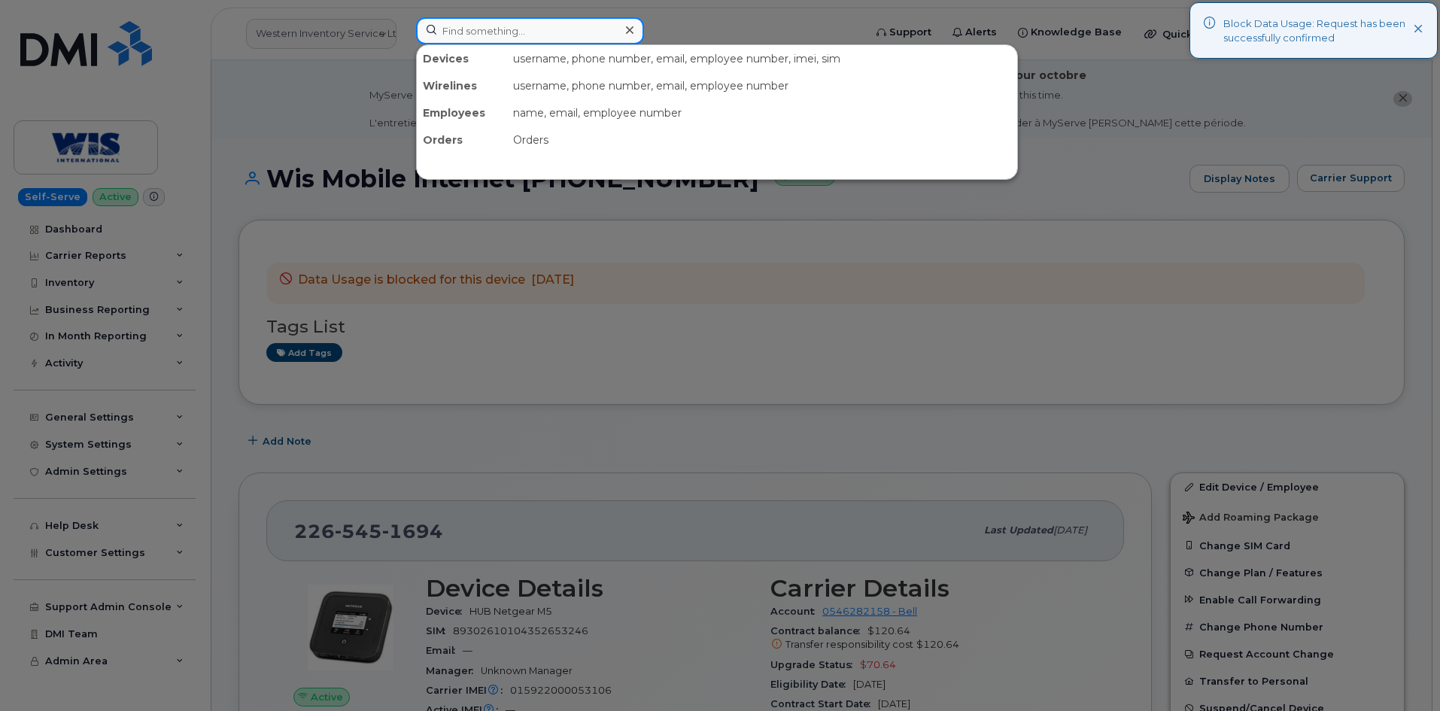
paste input "2265451665"
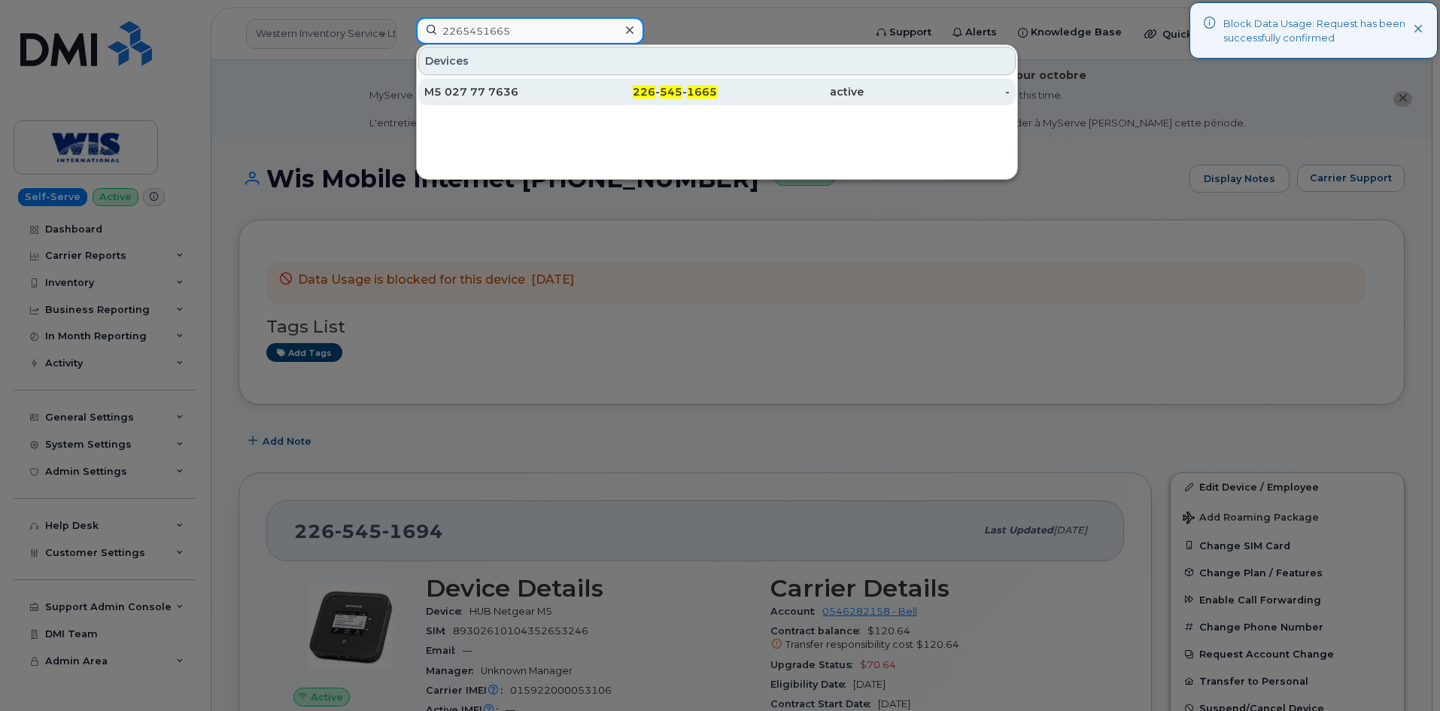
type input "2265451665"
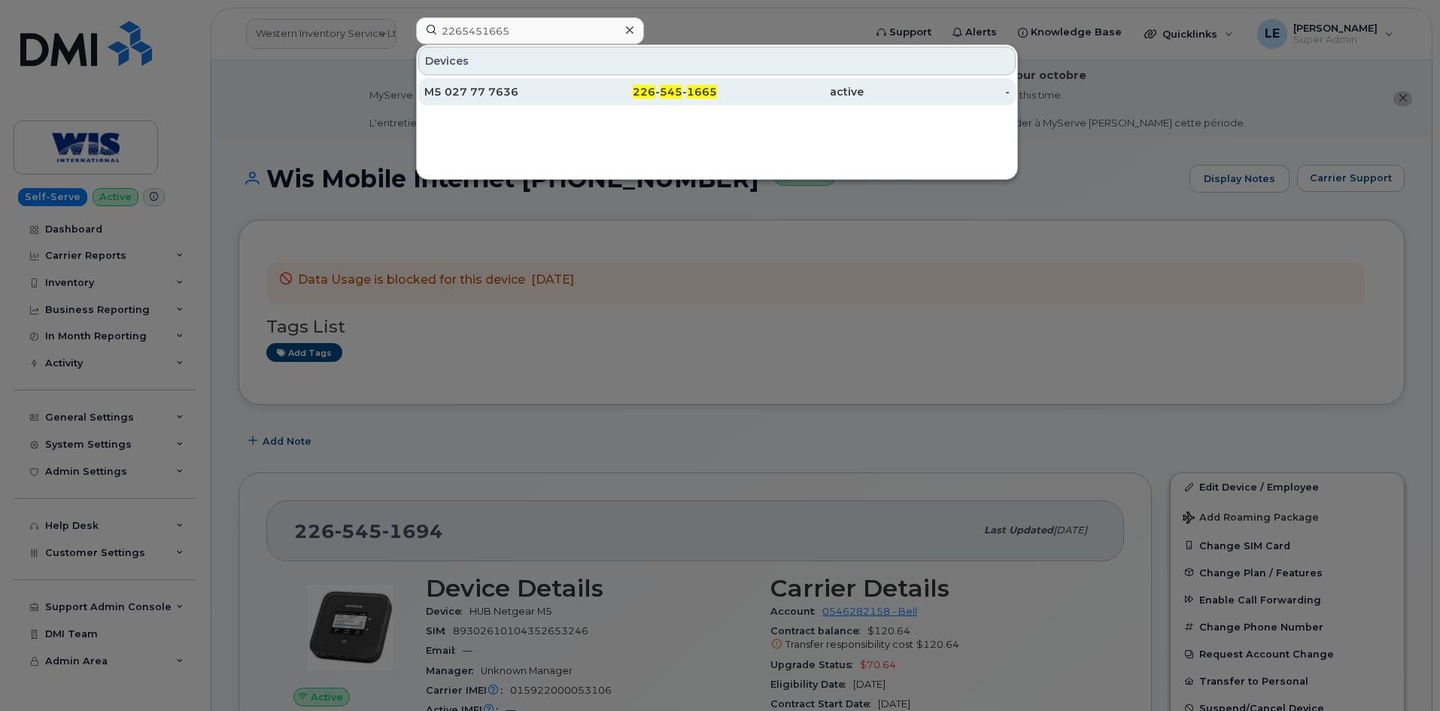
click at [564, 93] on div "M5 027 77 7636" at bounding box center [497, 91] width 147 height 15
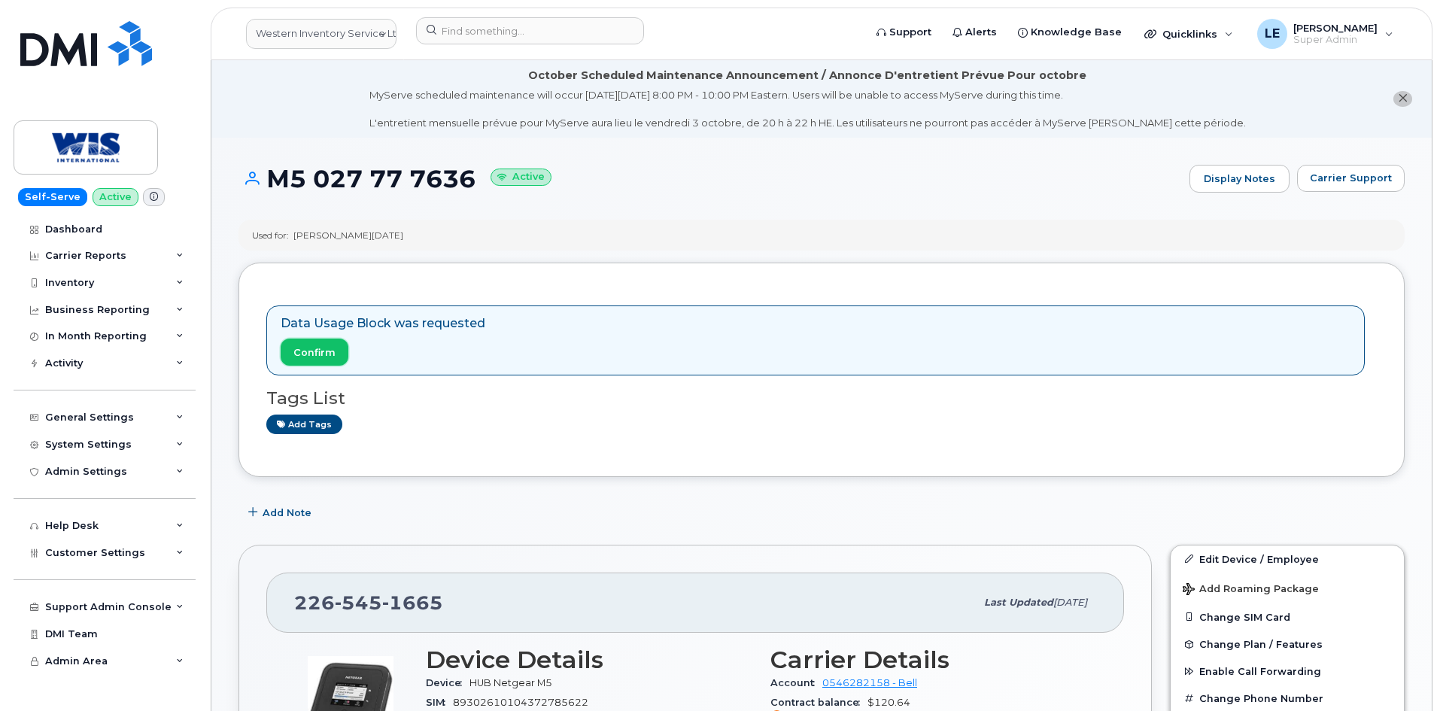
click at [312, 350] on span "Confirm" at bounding box center [314, 352] width 42 height 14
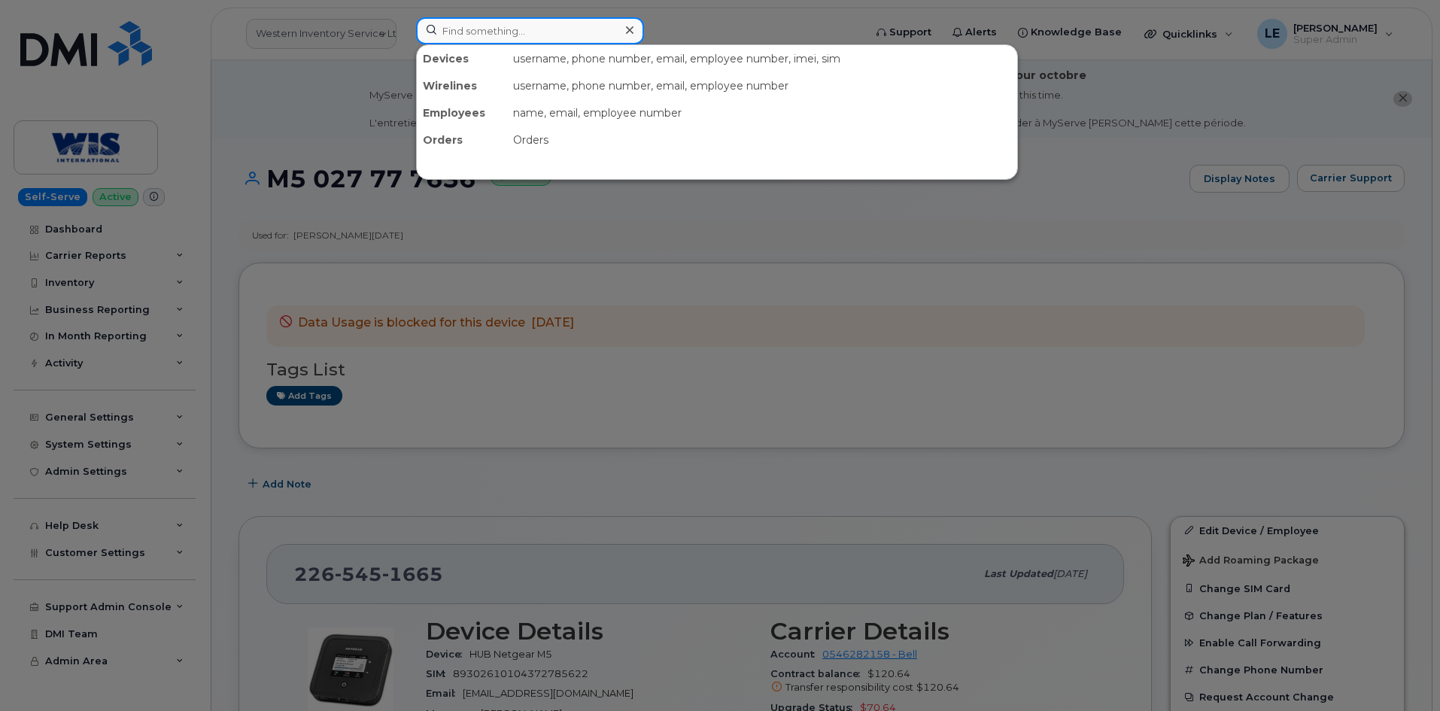
click at [464, 38] on input at bounding box center [530, 30] width 228 height 27
paste input "2265451686"
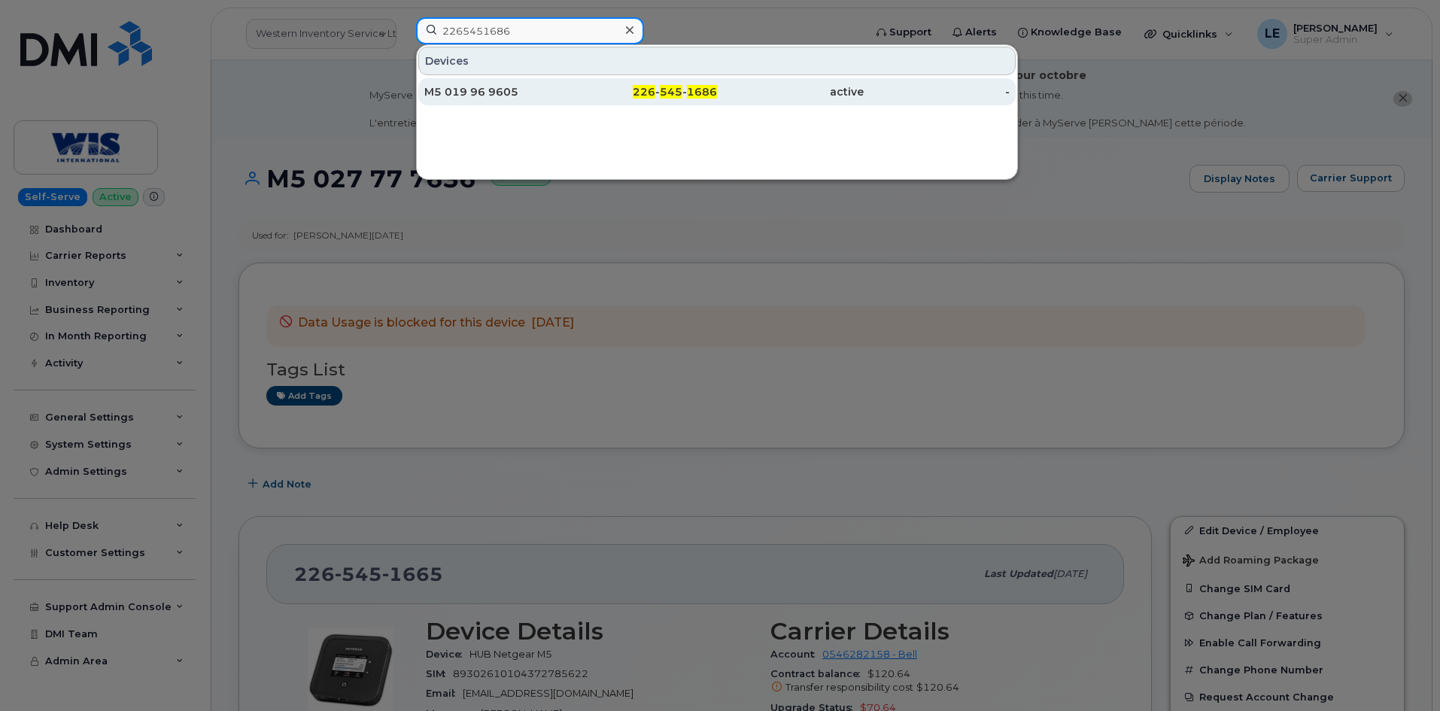
type input "2265451686"
click at [514, 84] on div "M5 019 96 9605" at bounding box center [497, 91] width 147 height 27
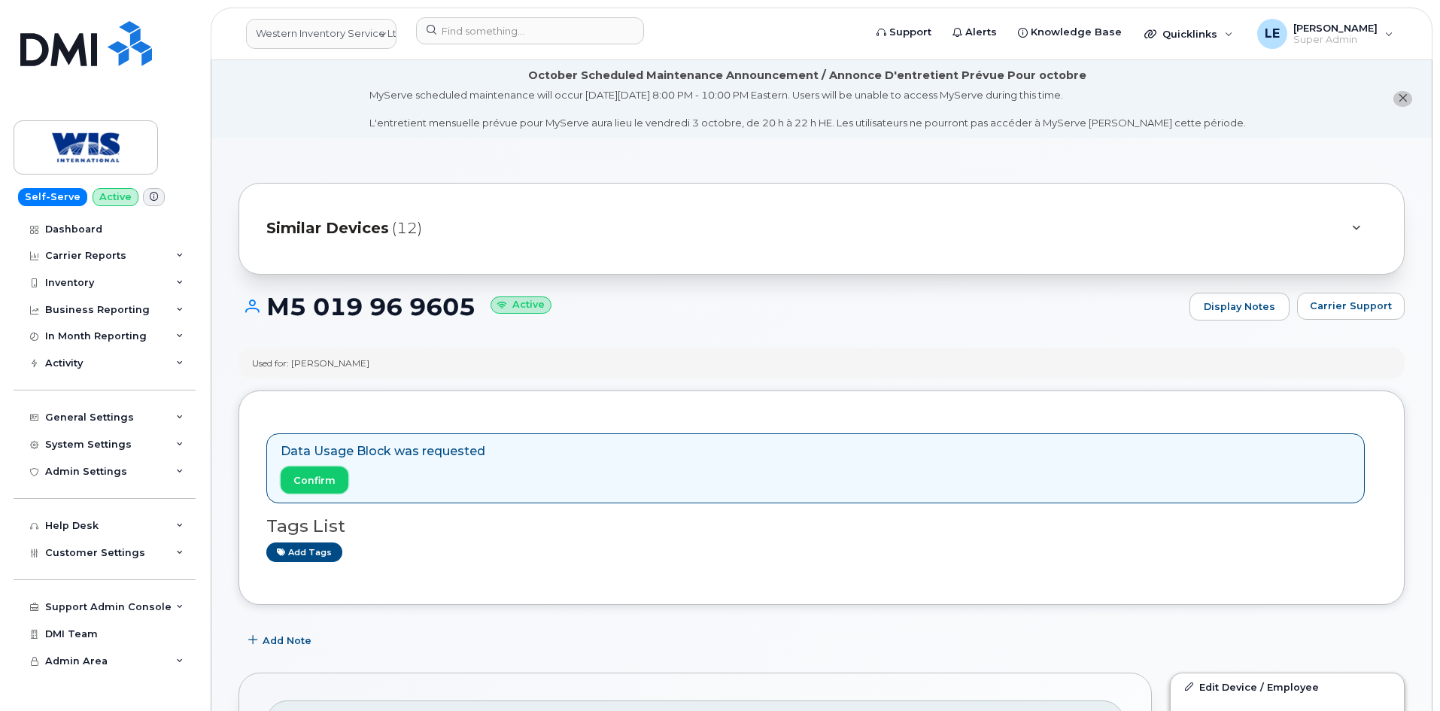
click at [300, 485] on span "Confirm" at bounding box center [314, 480] width 42 height 14
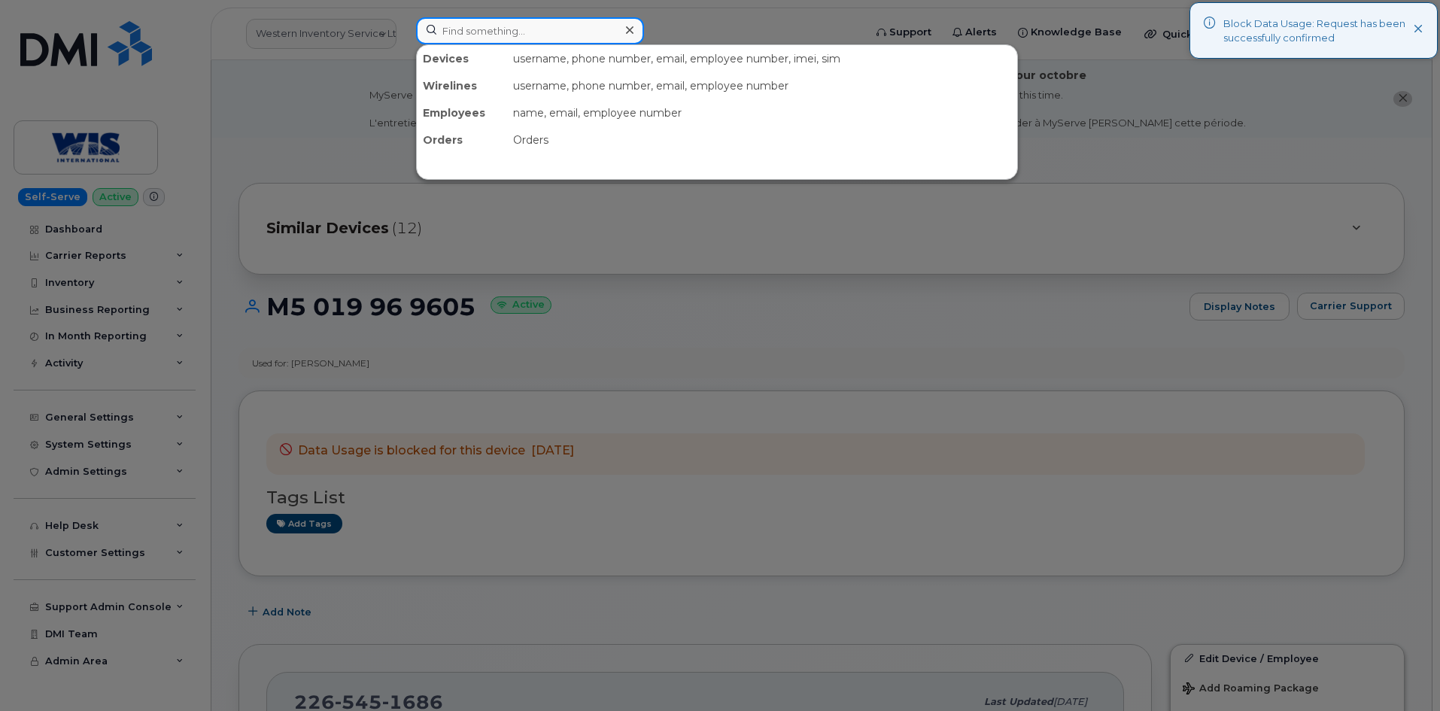
click at [554, 33] on input at bounding box center [530, 30] width 228 height 27
paste input "2265451688"
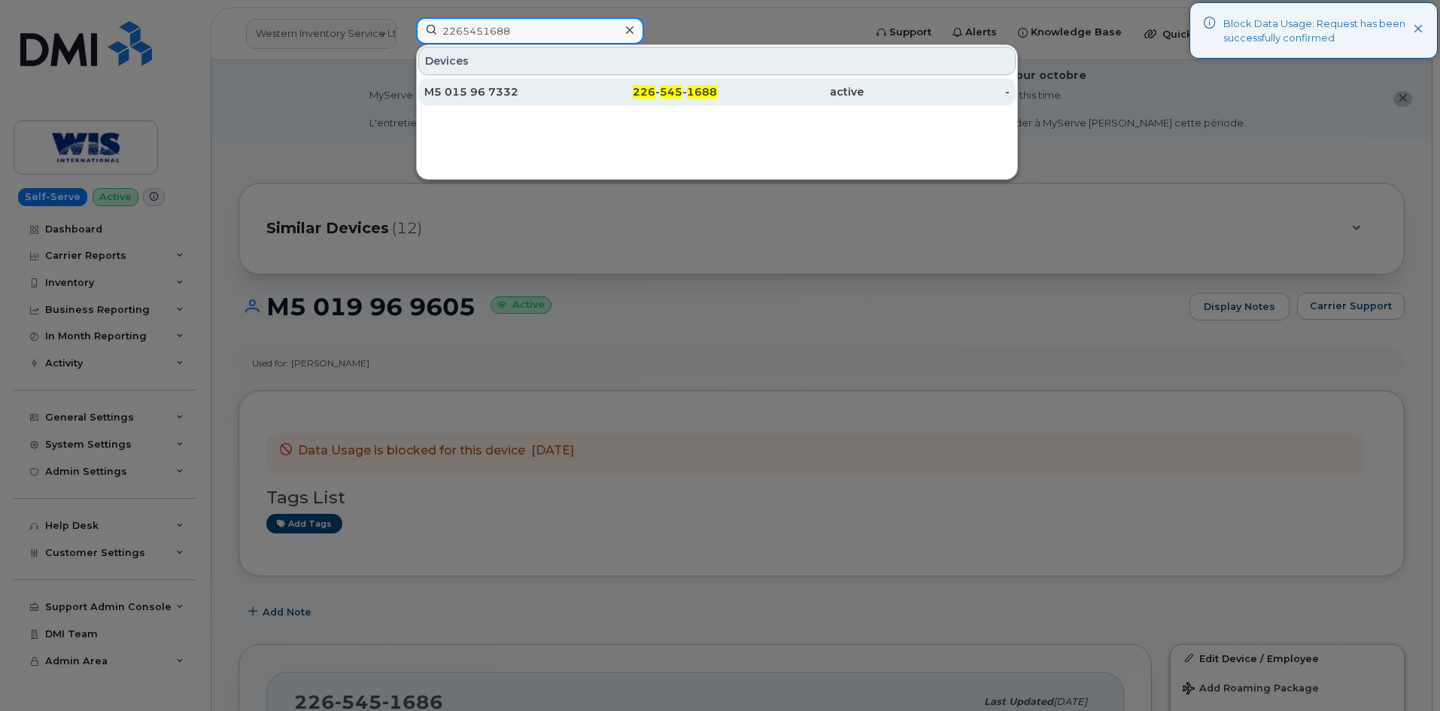
type input "2265451688"
click at [554, 99] on div "M5 015 96 7332" at bounding box center [497, 91] width 147 height 27
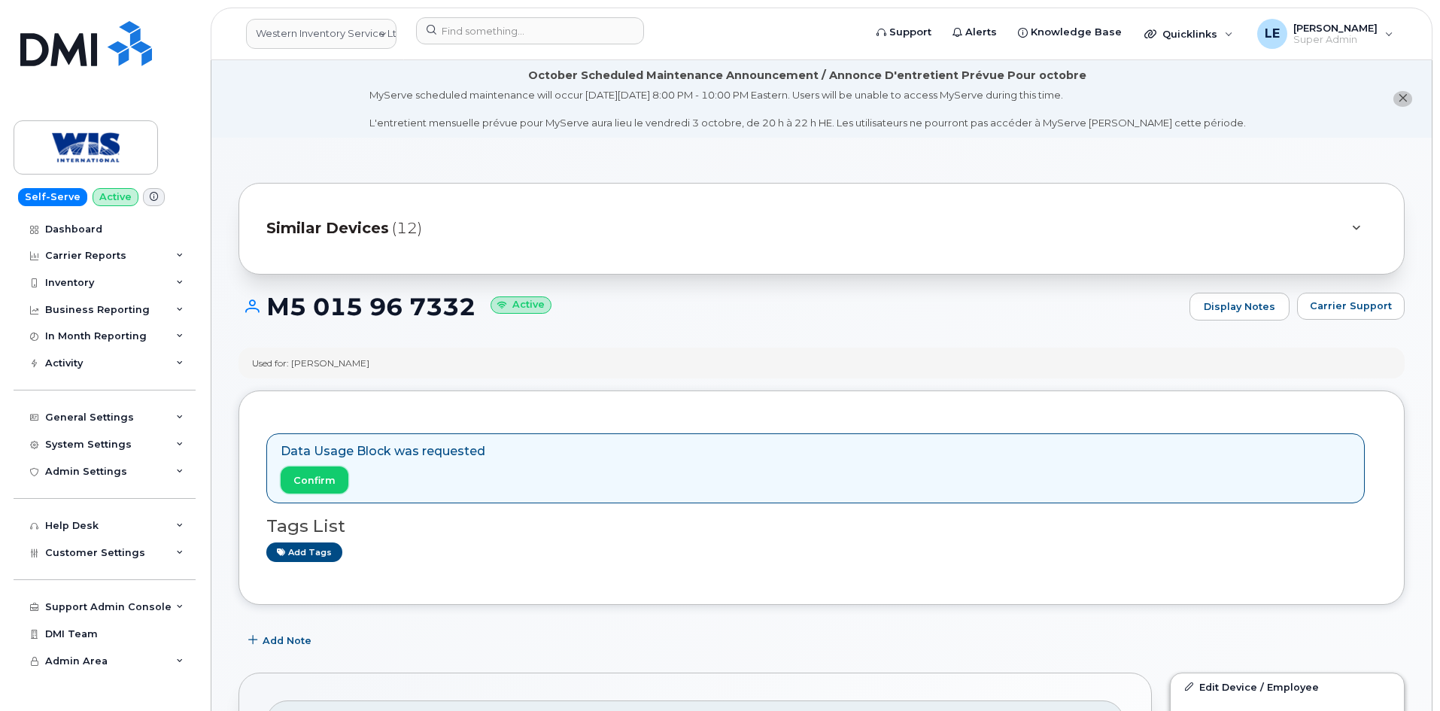
drag, startPoint x: 329, startPoint y: 470, endPoint x: 783, endPoint y: 78, distance: 599.2
click at [329, 470] on button "Confirm" at bounding box center [315, 480] width 68 height 27
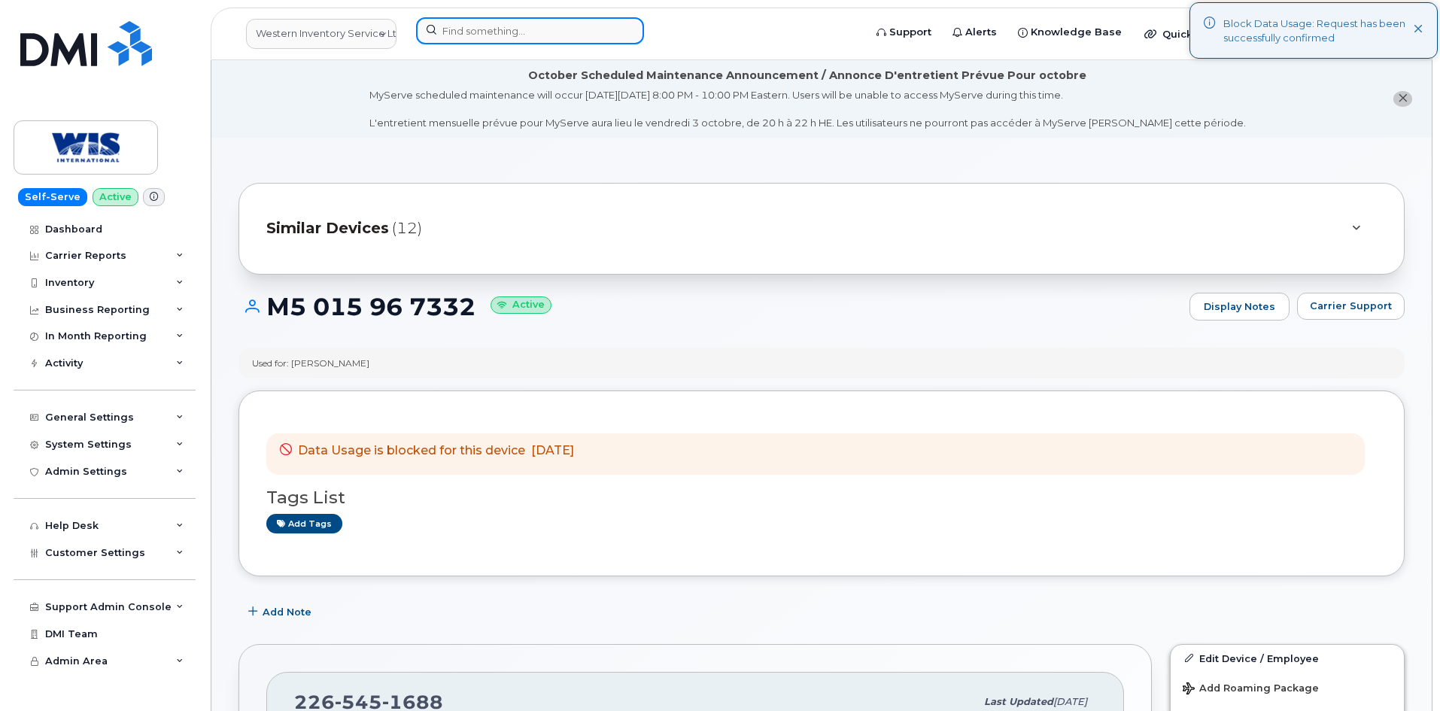
click at [491, 23] on input at bounding box center [530, 30] width 228 height 27
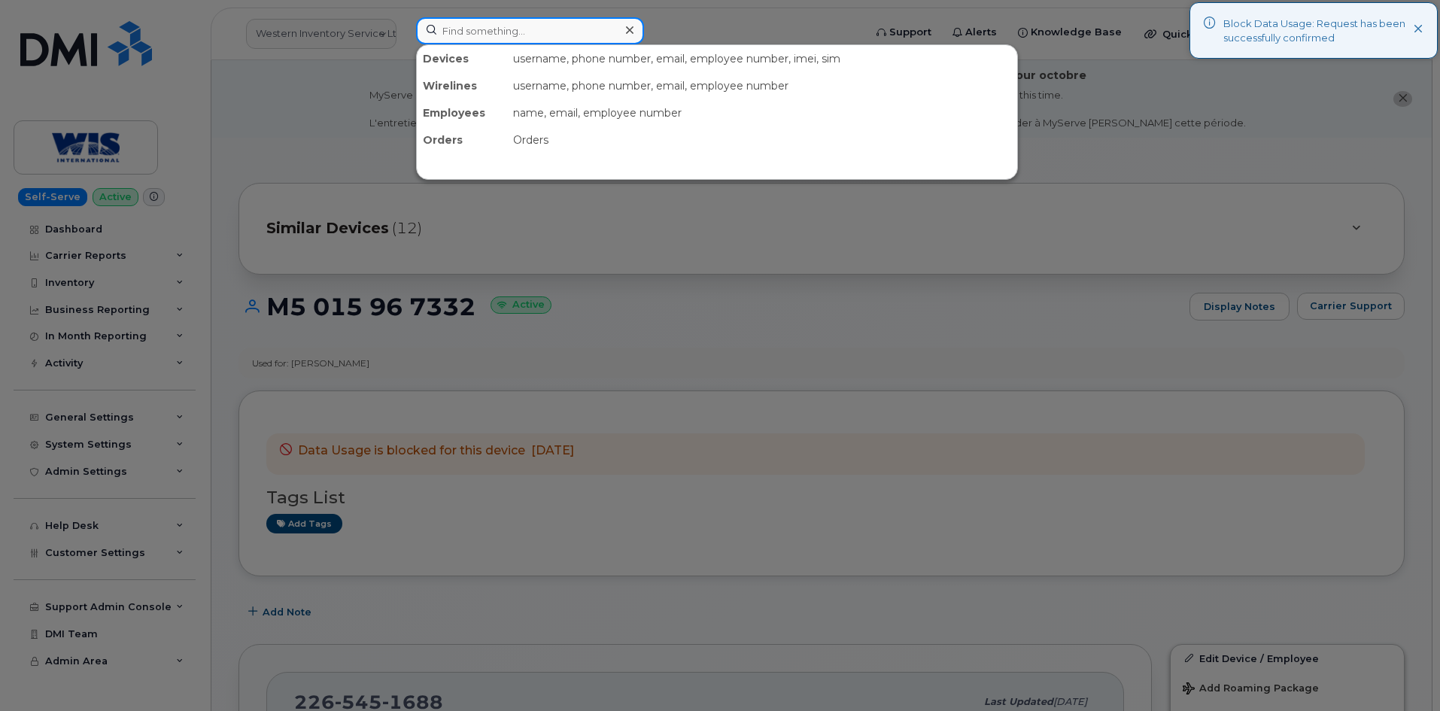
paste input "2265451695"
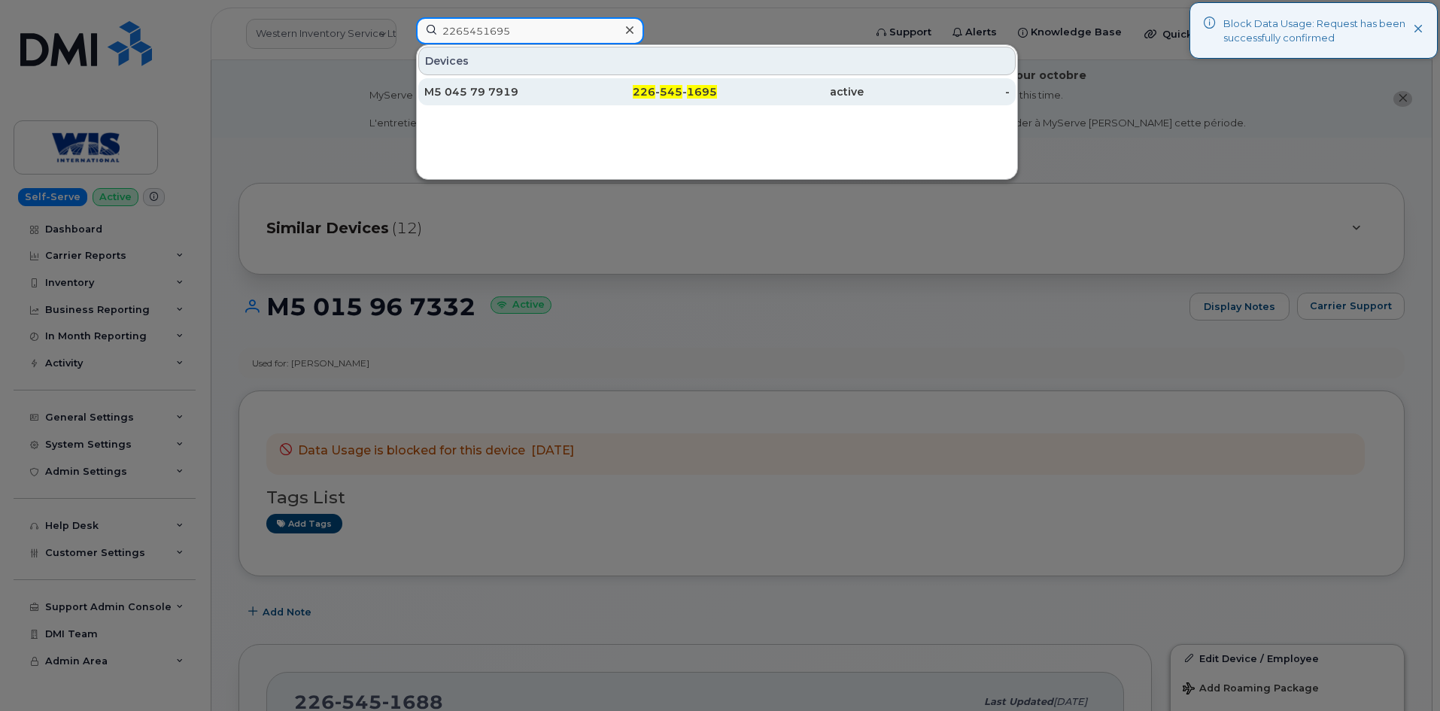
type input "2265451695"
click at [522, 84] on div "M5 045 79 7919" at bounding box center [497, 91] width 147 height 27
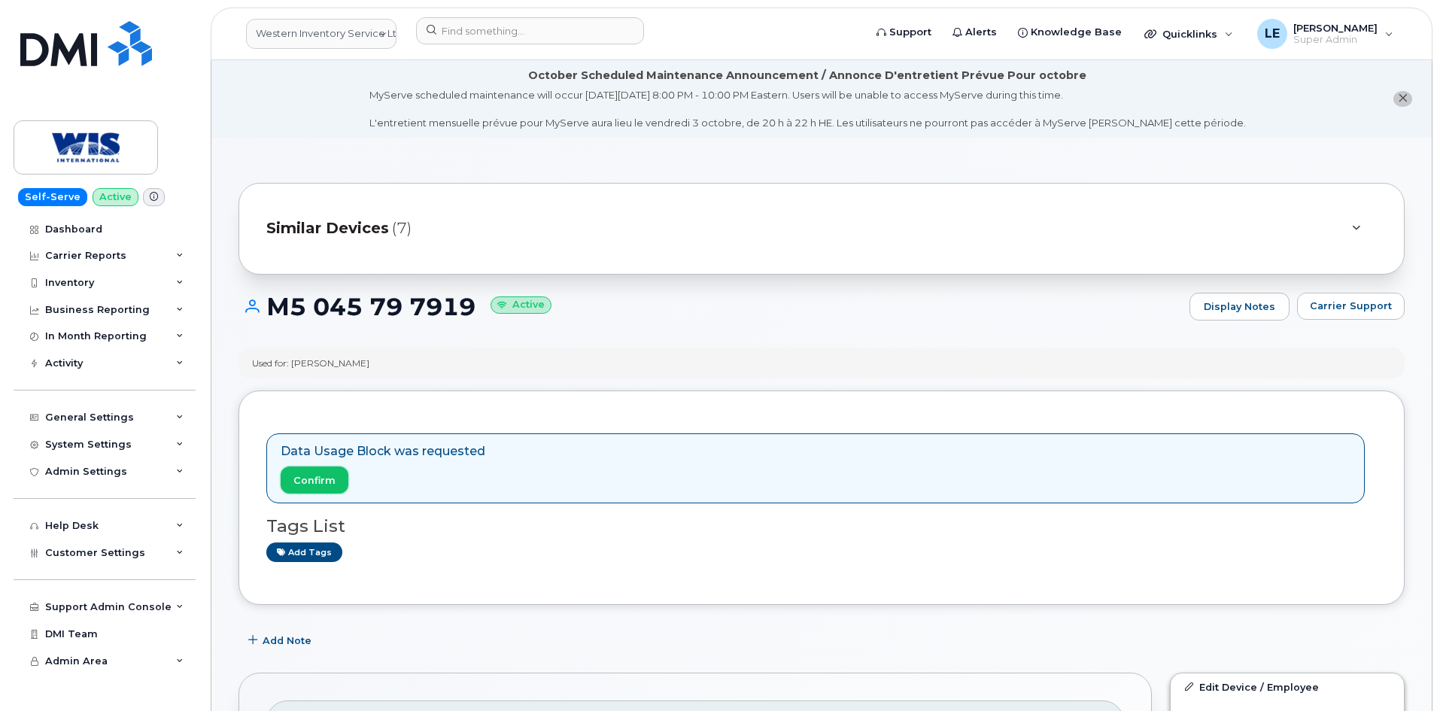
click at [296, 487] on span "Confirm" at bounding box center [314, 480] width 42 height 14
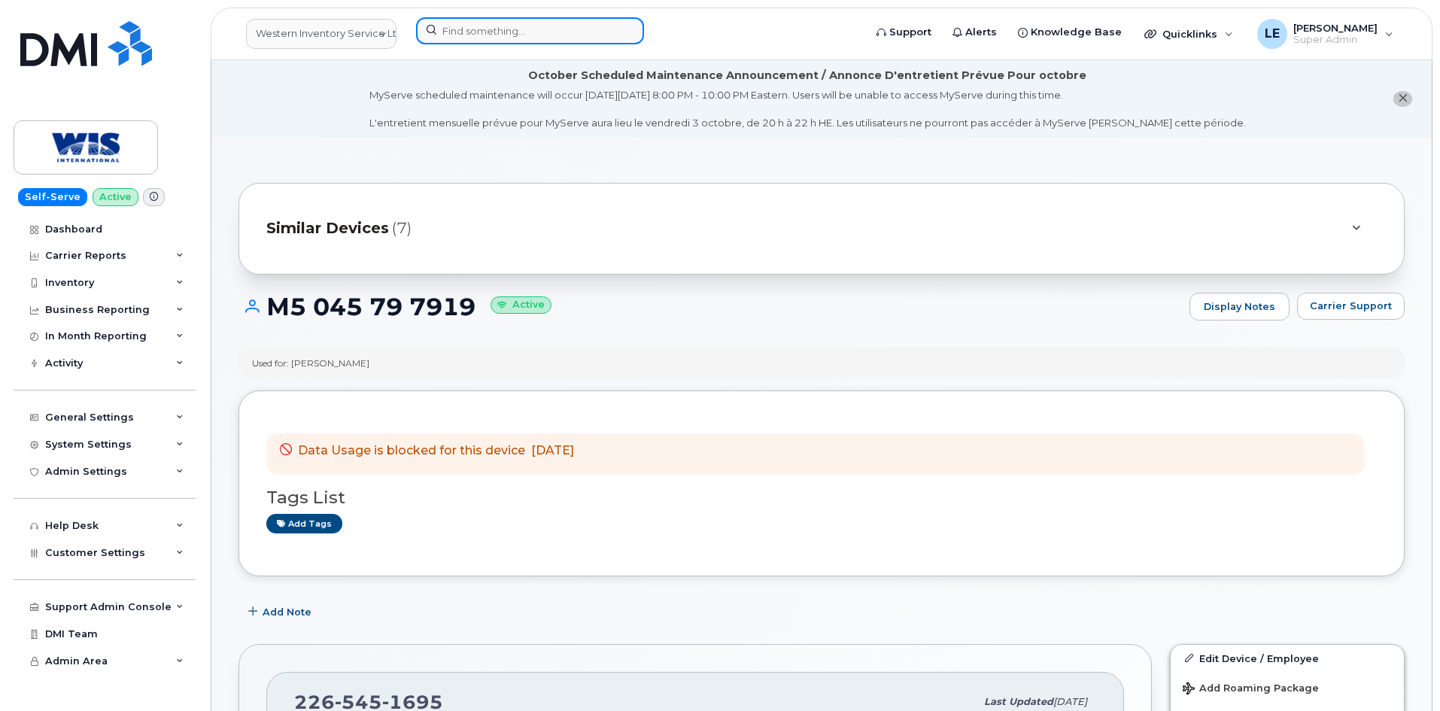
click at [519, 29] on input at bounding box center [530, 30] width 228 height 27
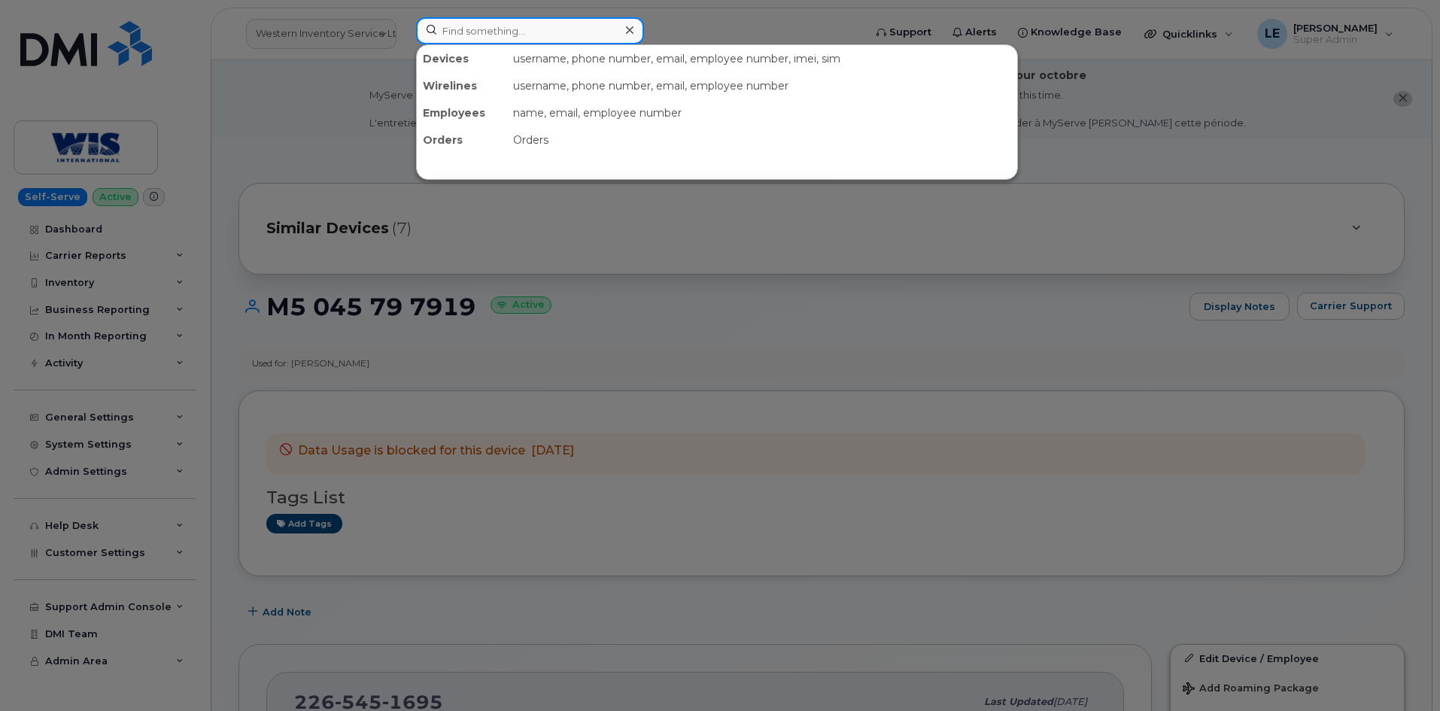
paste input "2265451678"
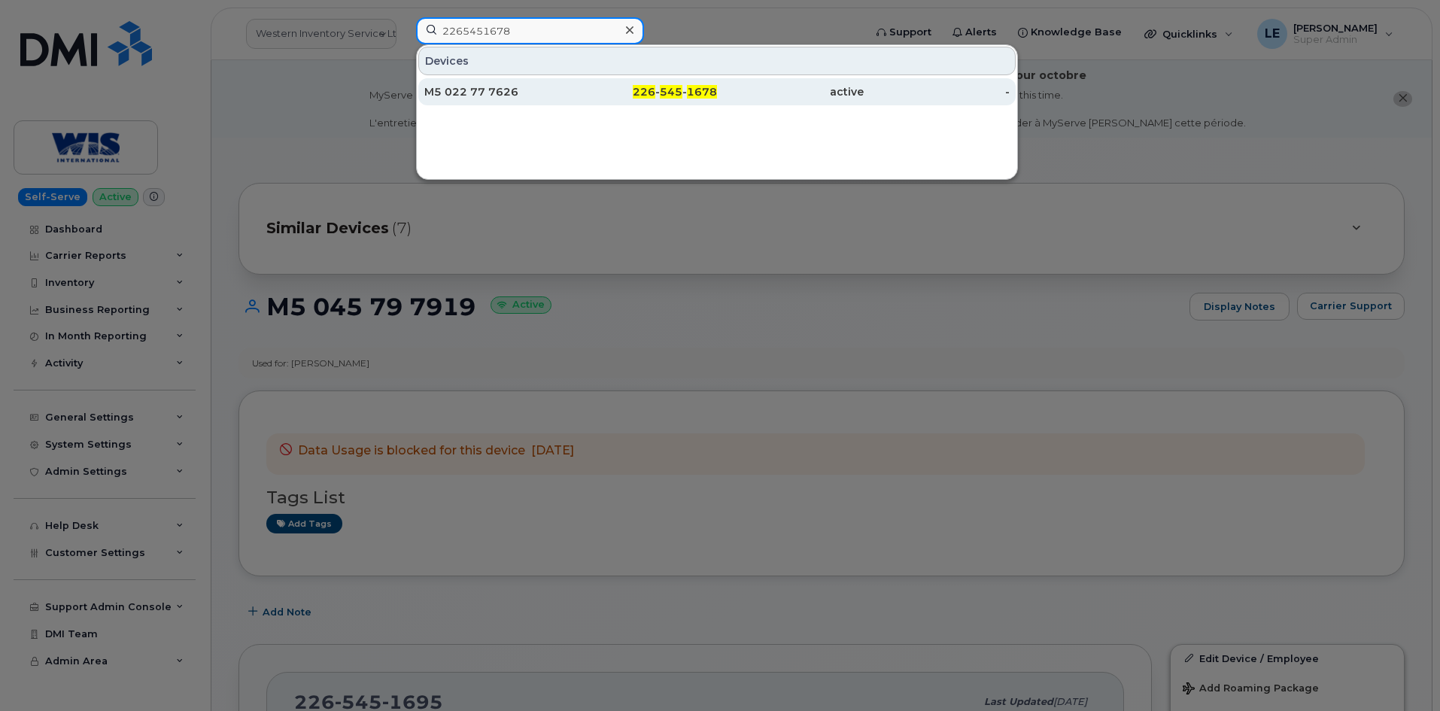
type input "2265451678"
click at [544, 100] on div "M5 022 77 7626" at bounding box center [497, 91] width 147 height 27
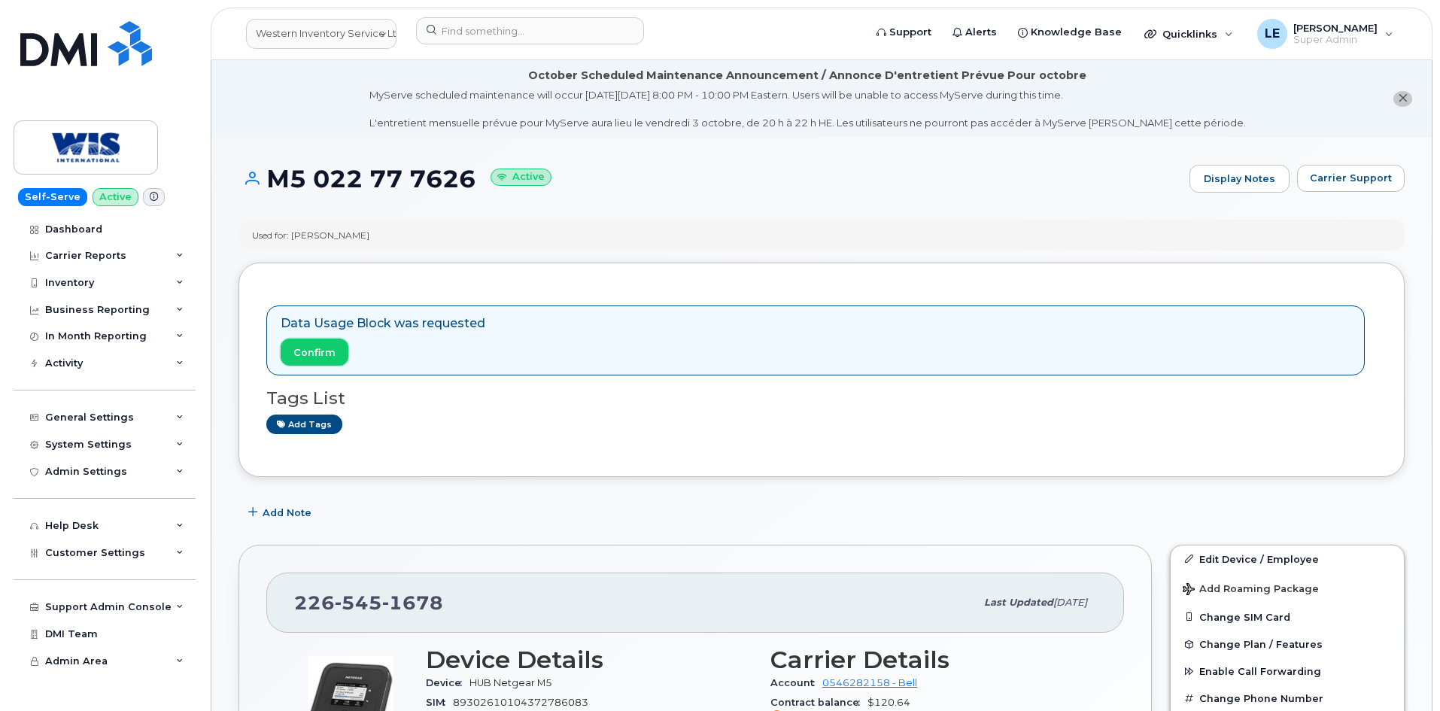
drag, startPoint x: 299, startPoint y: 345, endPoint x: 783, endPoint y: 85, distance: 549.5
click at [300, 345] on span "Confirm" at bounding box center [314, 352] width 42 height 14
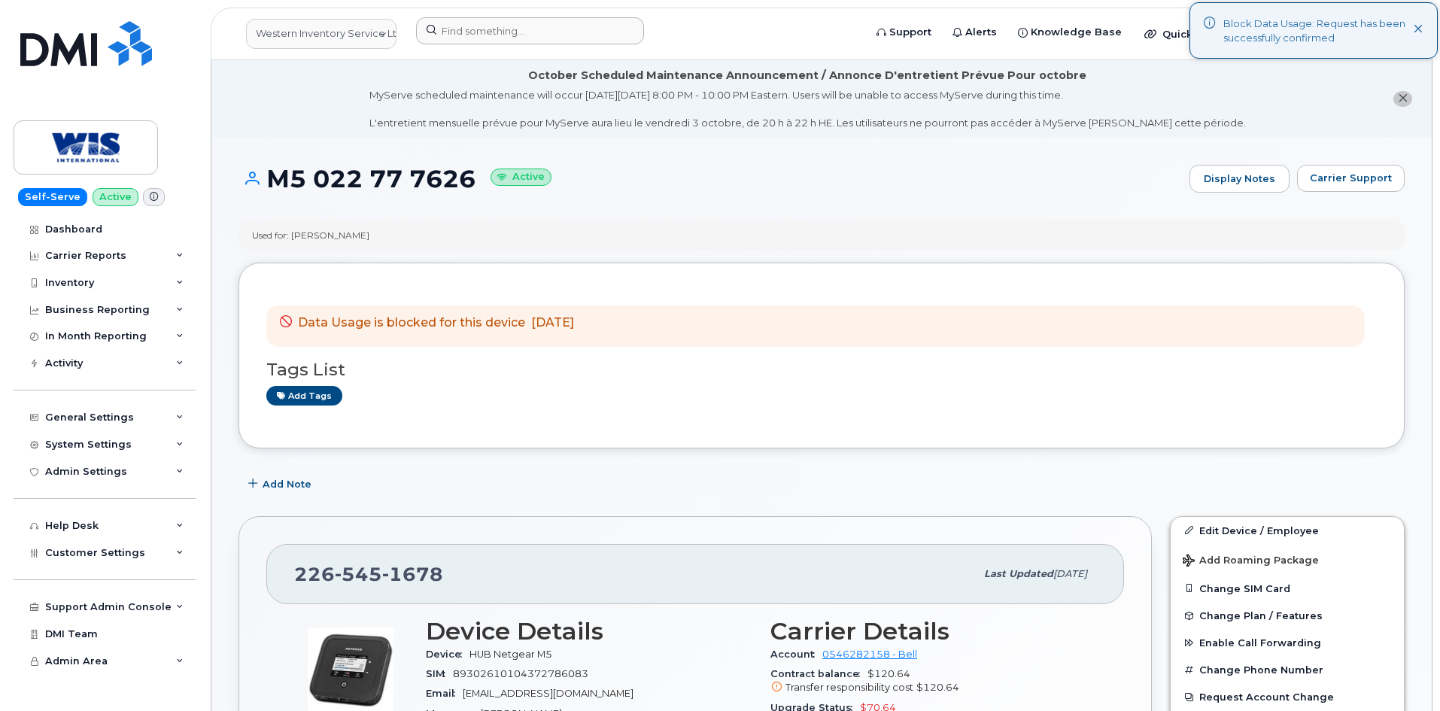
drag, startPoint x: 487, startPoint y: 45, endPoint x: 493, endPoint y: 34, distance: 12.8
click at [487, 44] on div at bounding box center [635, 33] width 462 height 33
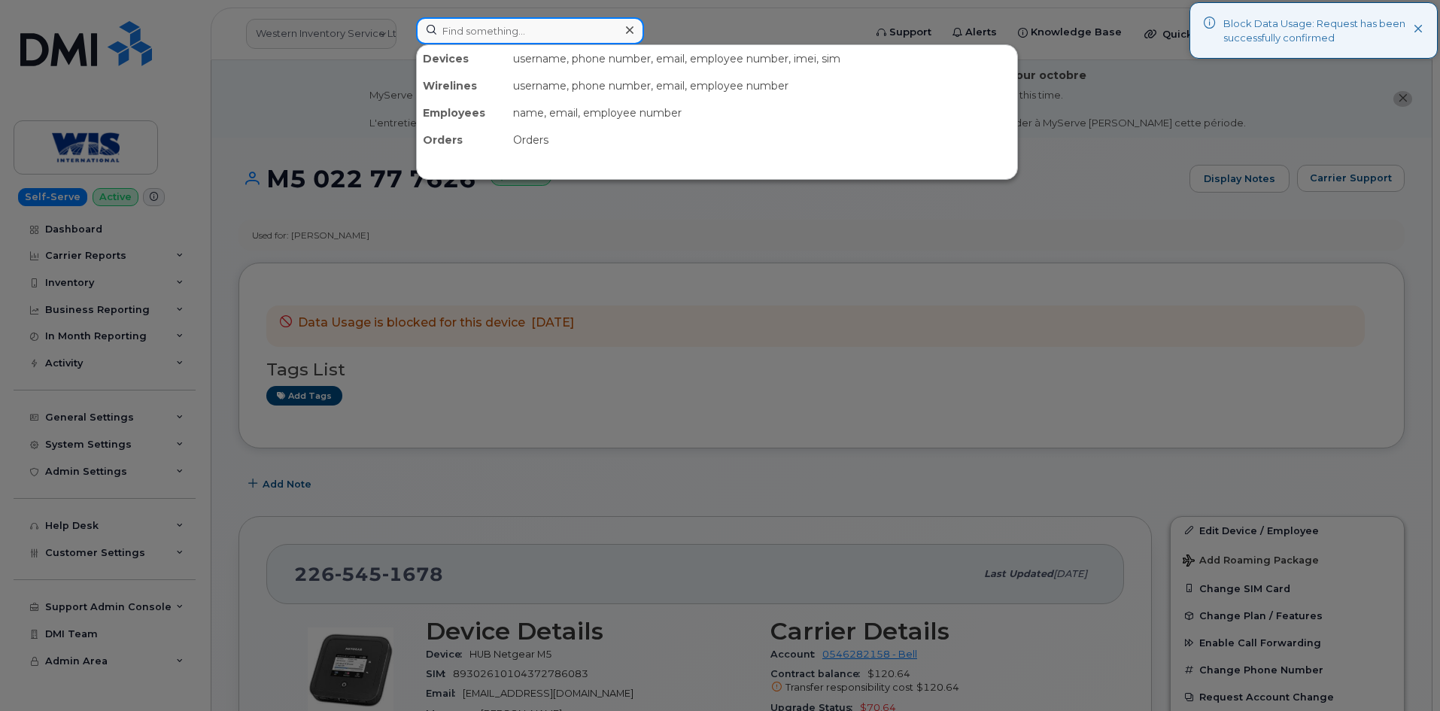
click at [494, 32] on input at bounding box center [530, 30] width 228 height 27
paste input "2265451679"
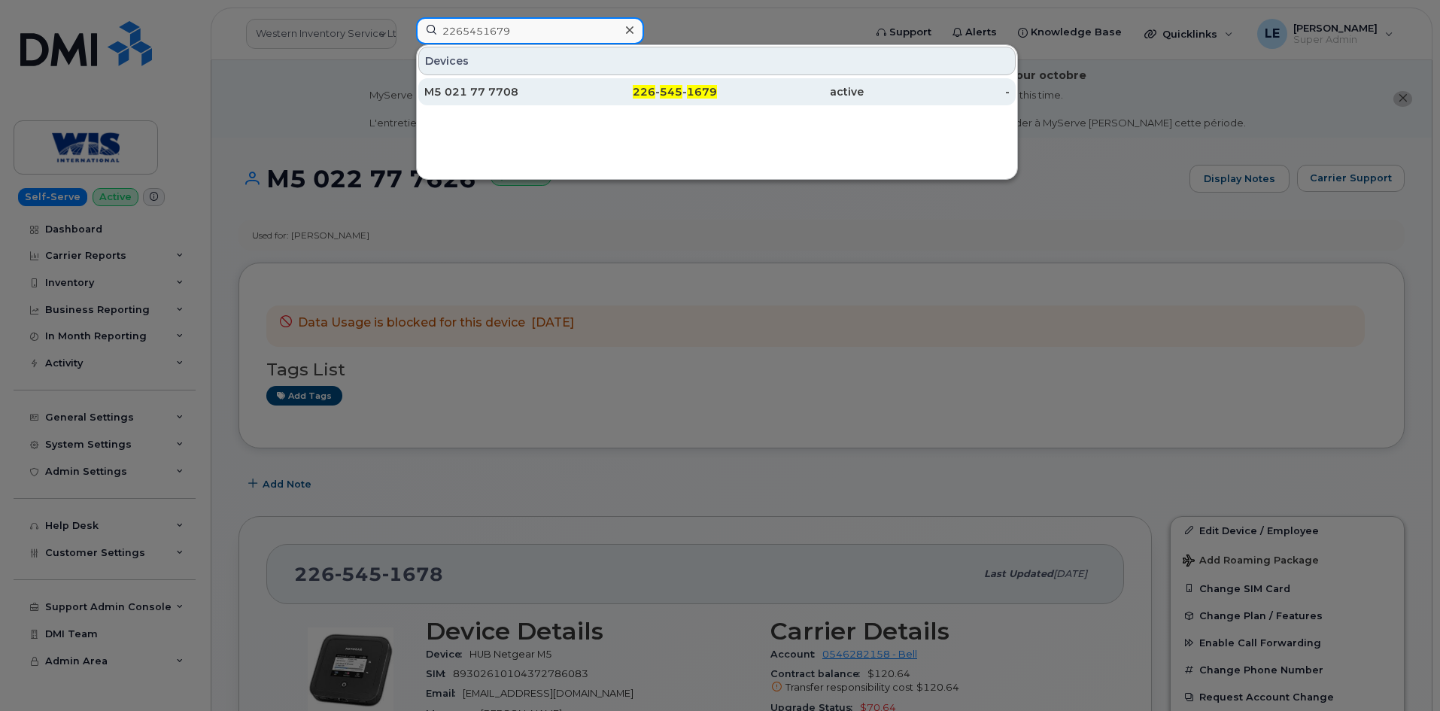
type input "2265451679"
click at [511, 87] on div "M5 021 77 7708" at bounding box center [497, 91] width 147 height 15
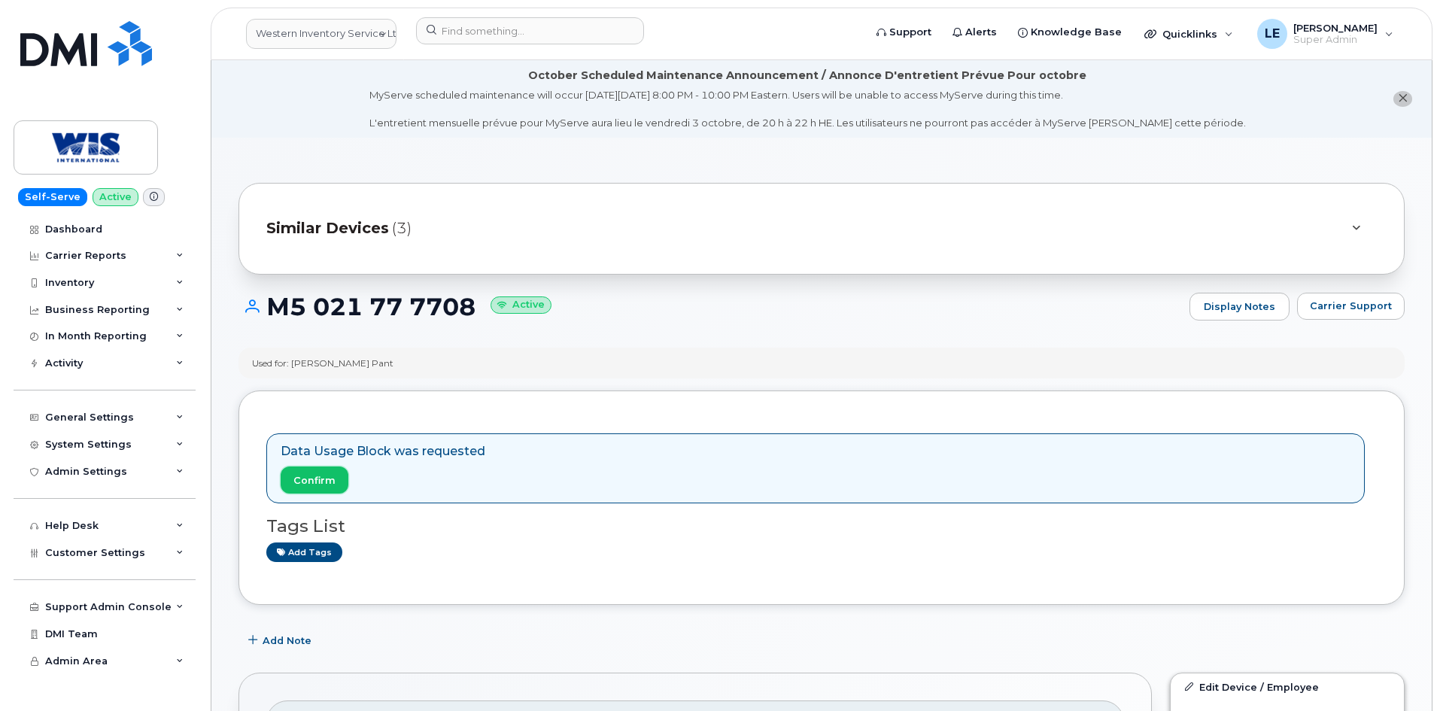
click at [312, 488] on button "Confirm" at bounding box center [315, 480] width 68 height 27
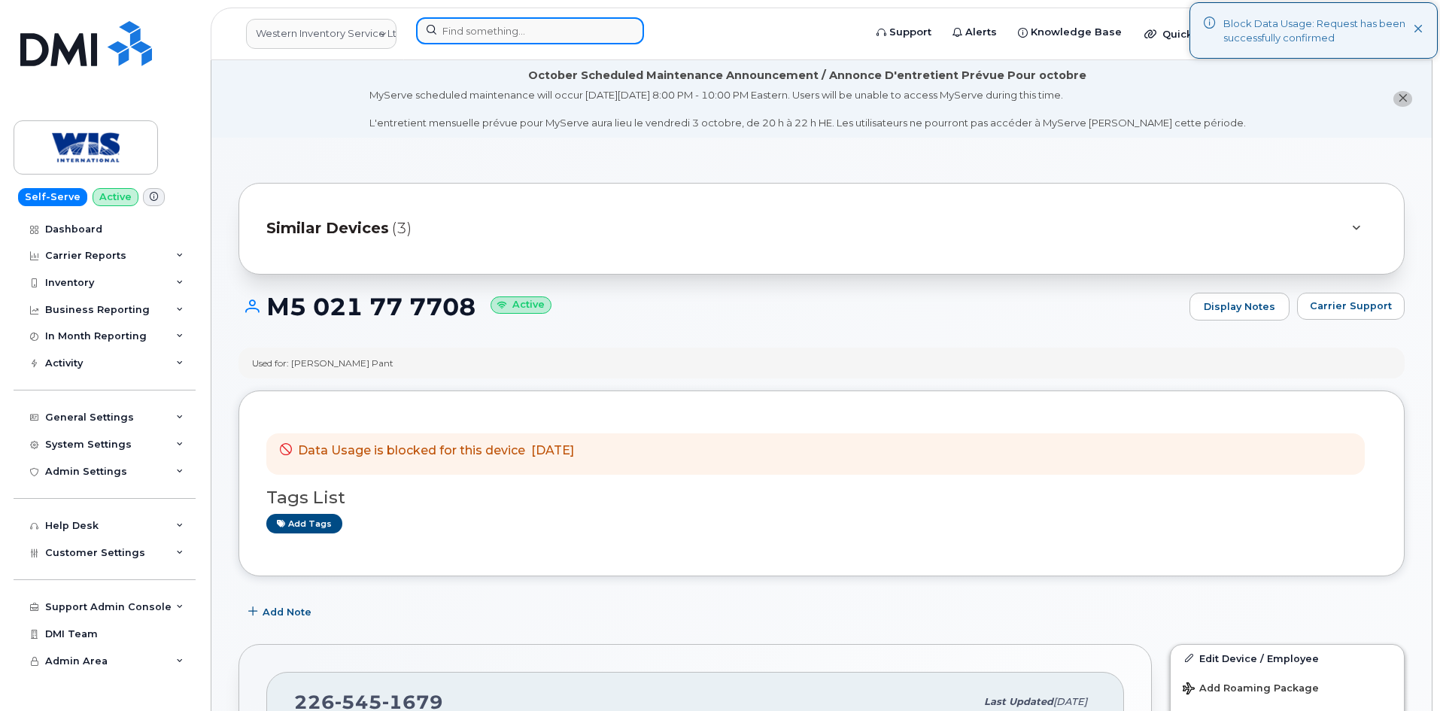
click at [502, 31] on input at bounding box center [530, 30] width 228 height 27
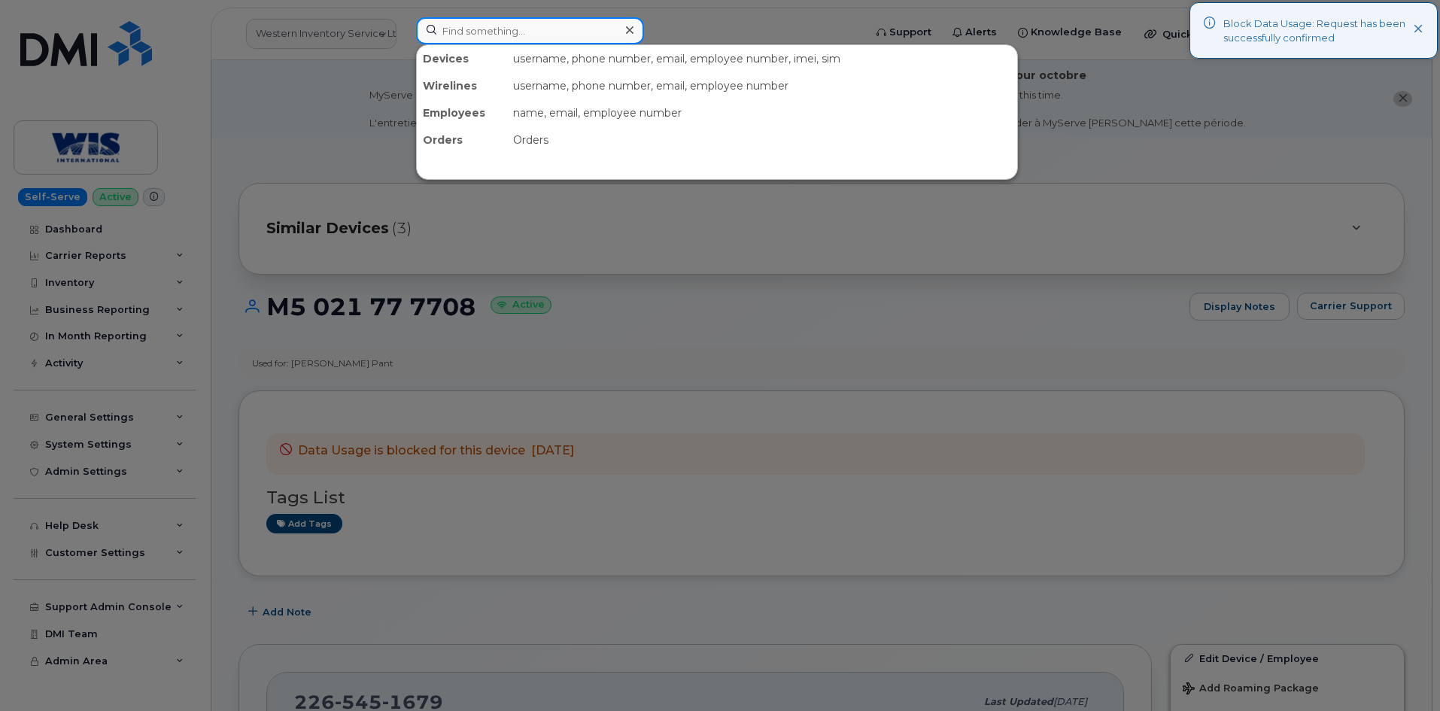
paste input "6472377810"
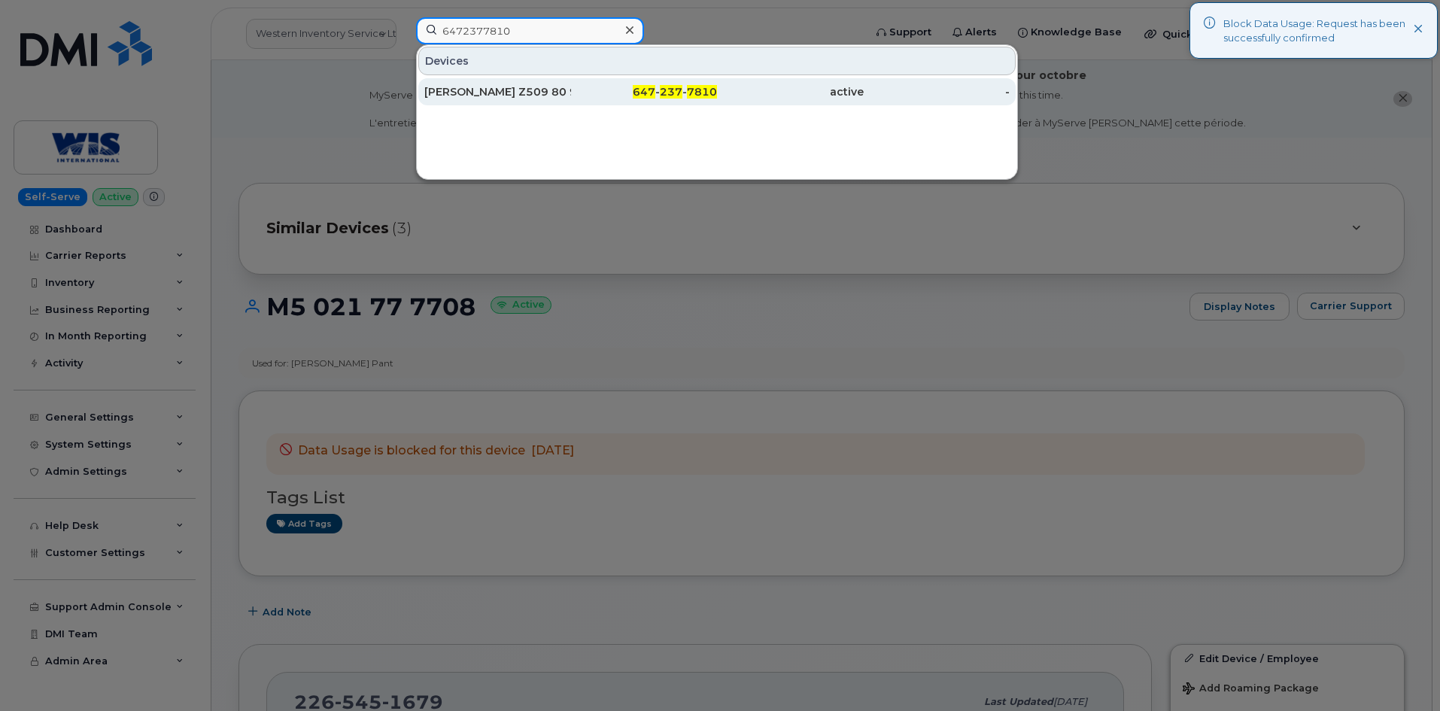
type input "6472377810"
click at [584, 89] on div "647 - 237 - 7810" at bounding box center [644, 91] width 147 height 15
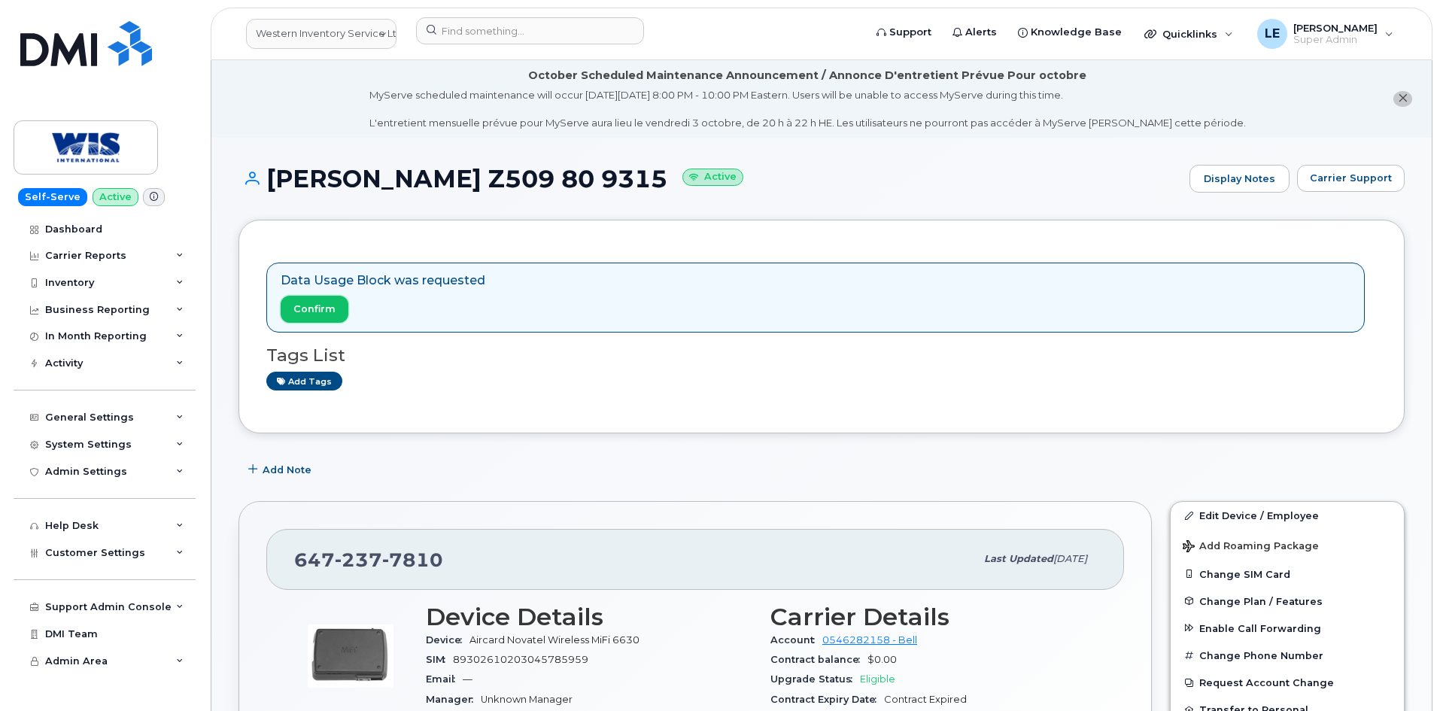
click at [331, 310] on span "Confirm" at bounding box center [314, 309] width 42 height 14
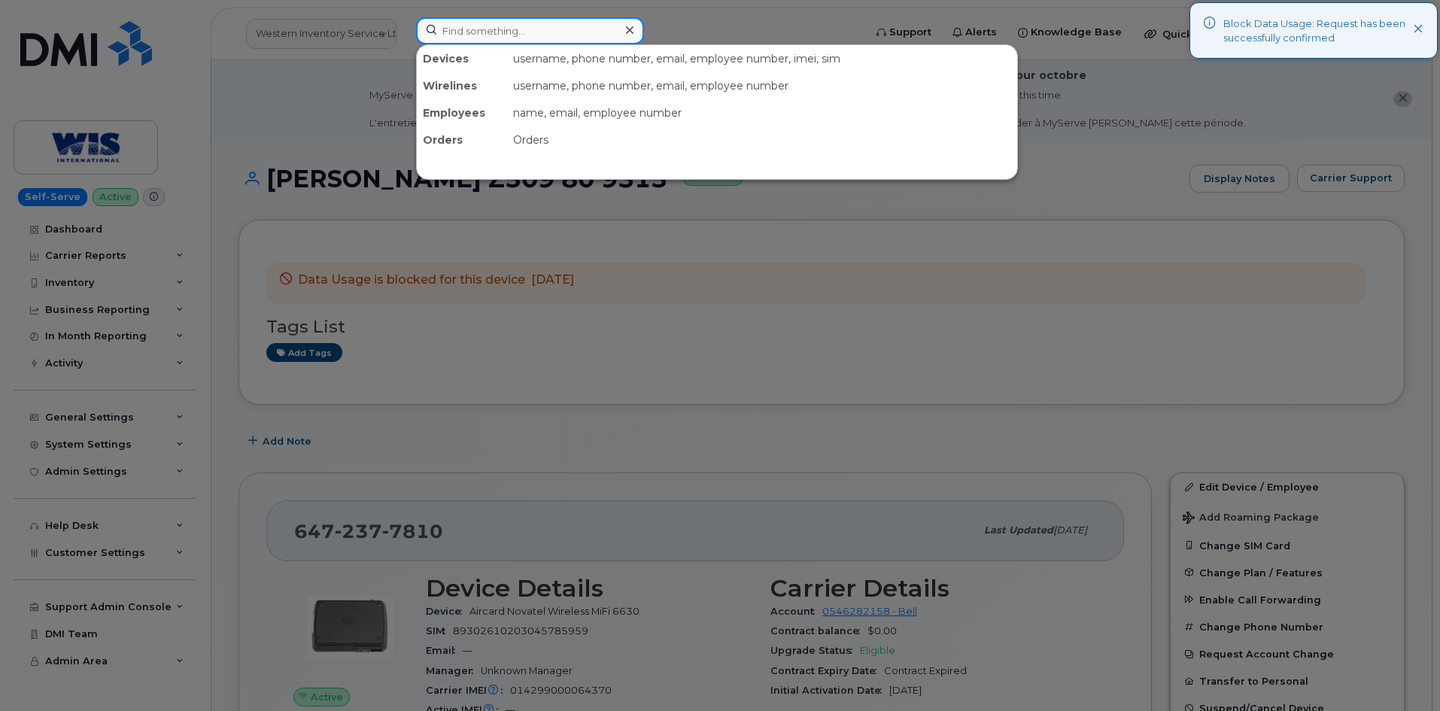
click at [487, 33] on input at bounding box center [530, 30] width 228 height 27
paste input "4168022036"
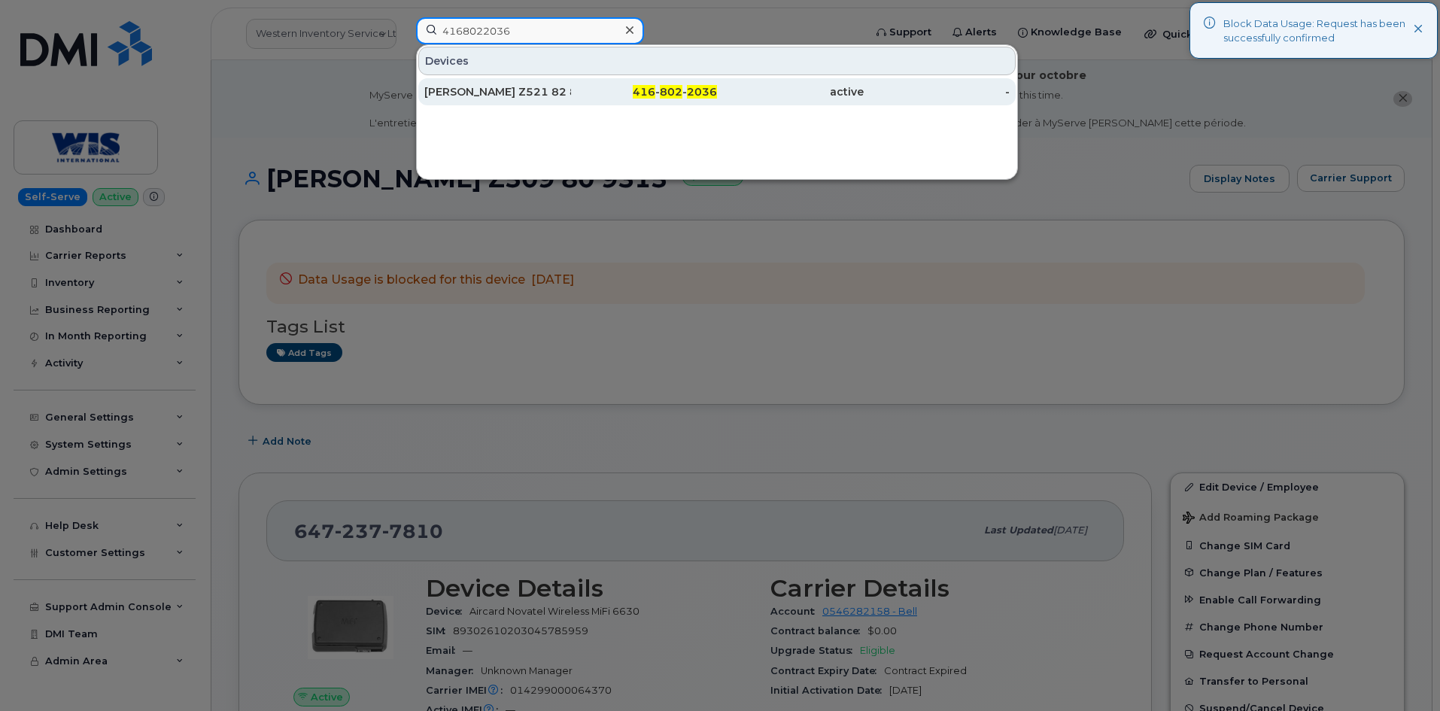
type input "4168022036"
click at [507, 78] on link "Kempton Bellamy Z521 82 8349 416 - 802 - 2036 active -" at bounding box center [716, 91] width 597 height 27
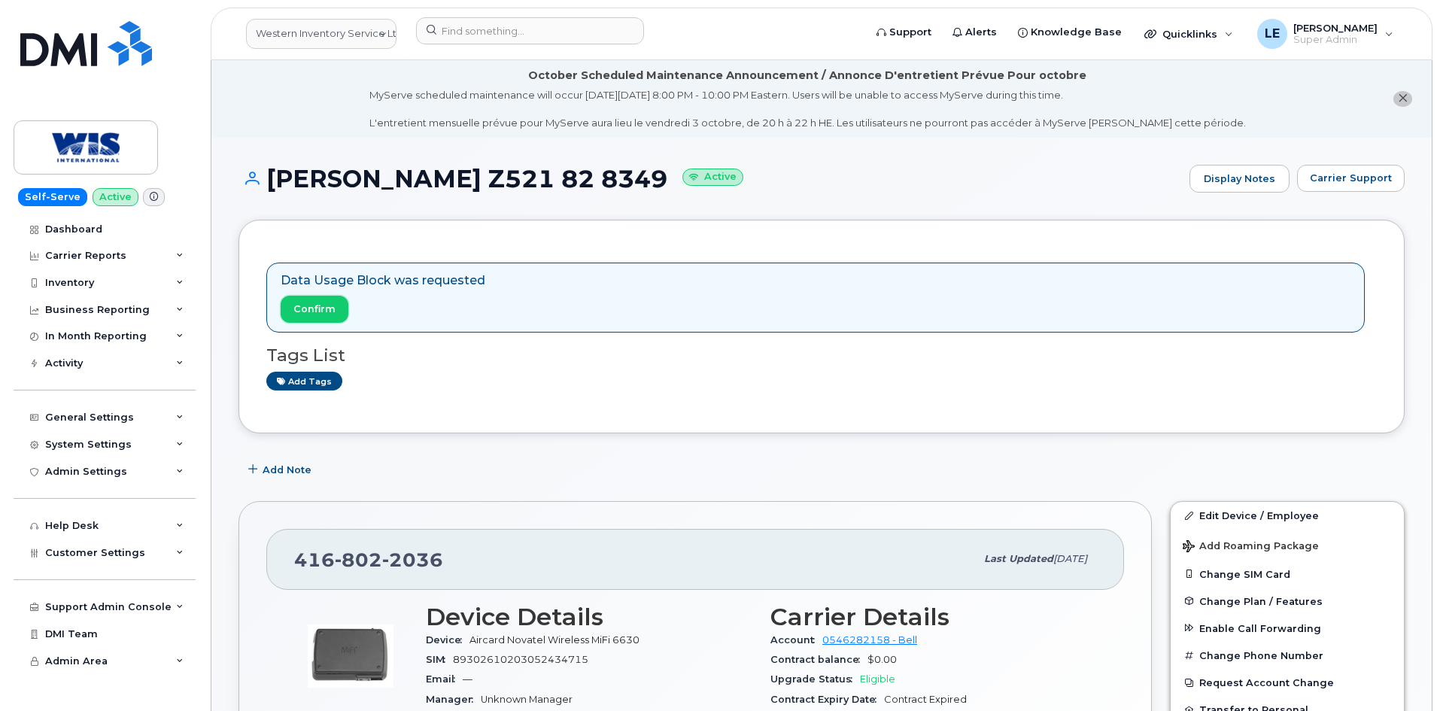
click at [303, 312] on span "Confirm" at bounding box center [314, 309] width 42 height 14
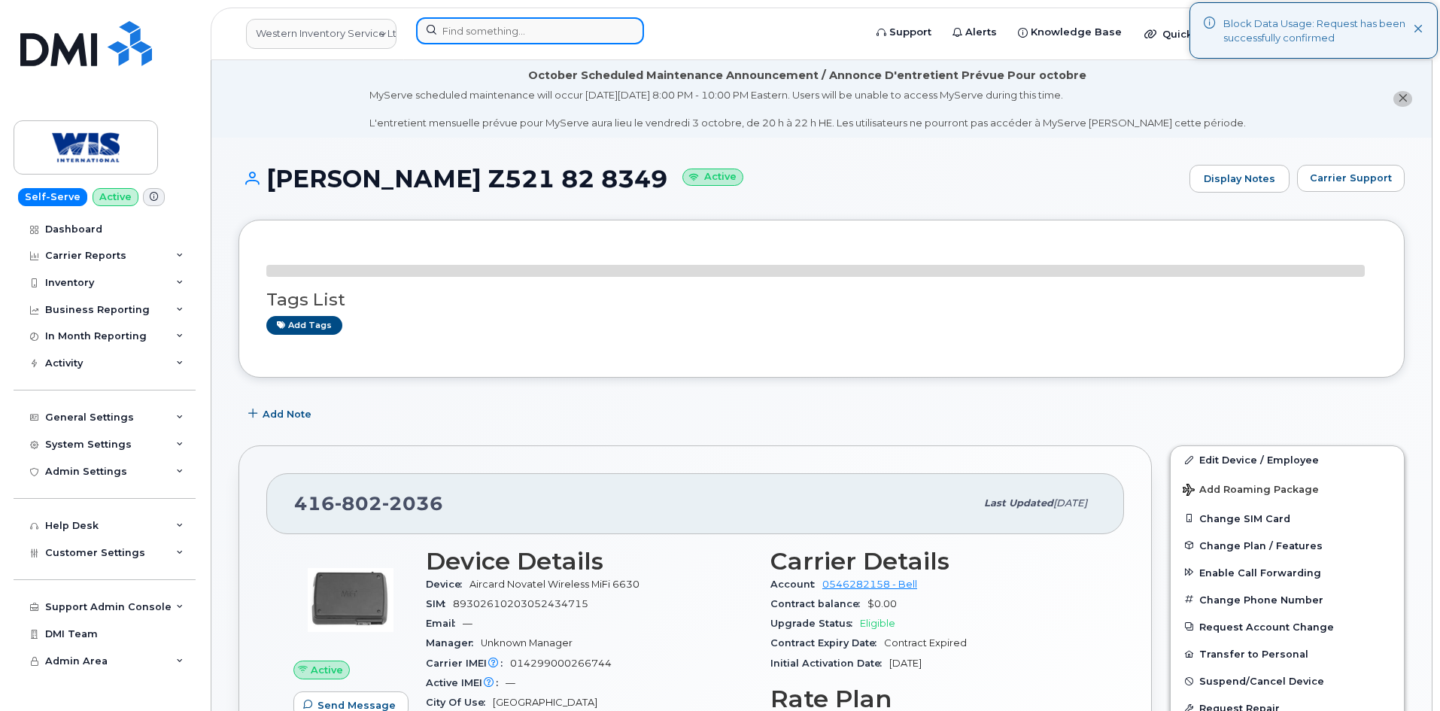
click at [464, 36] on input at bounding box center [530, 30] width 228 height 27
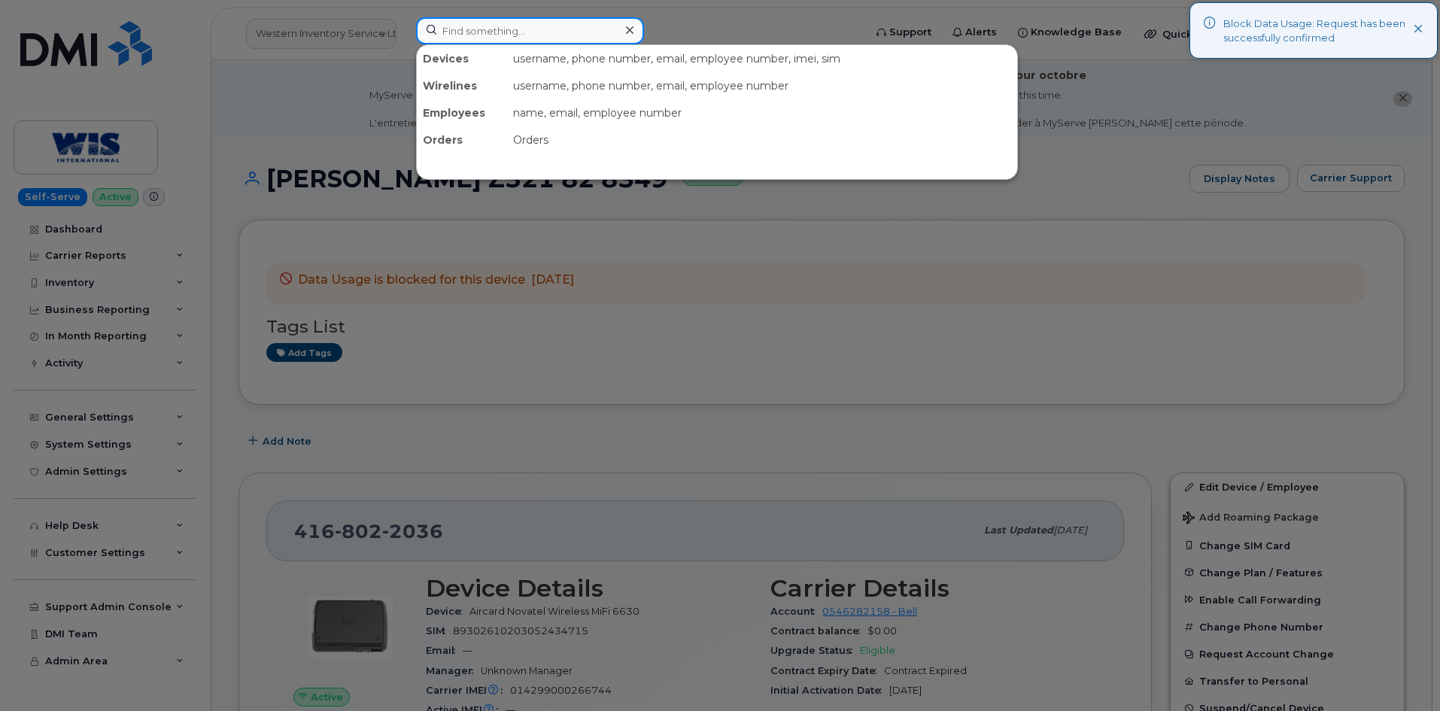
paste input "4169978082"
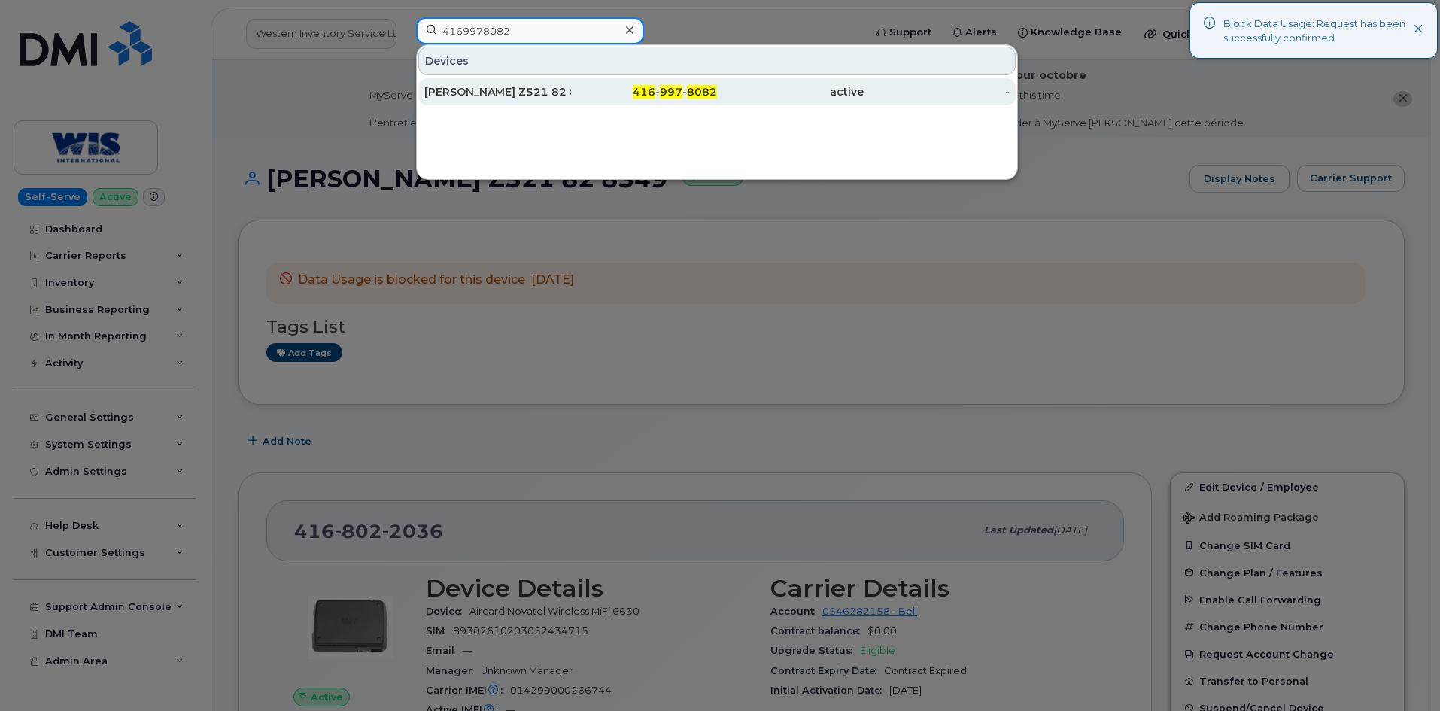
type input "4169978082"
click at [515, 92] on div "Sandra Dargue Z521 82 8301" at bounding box center [497, 91] width 147 height 15
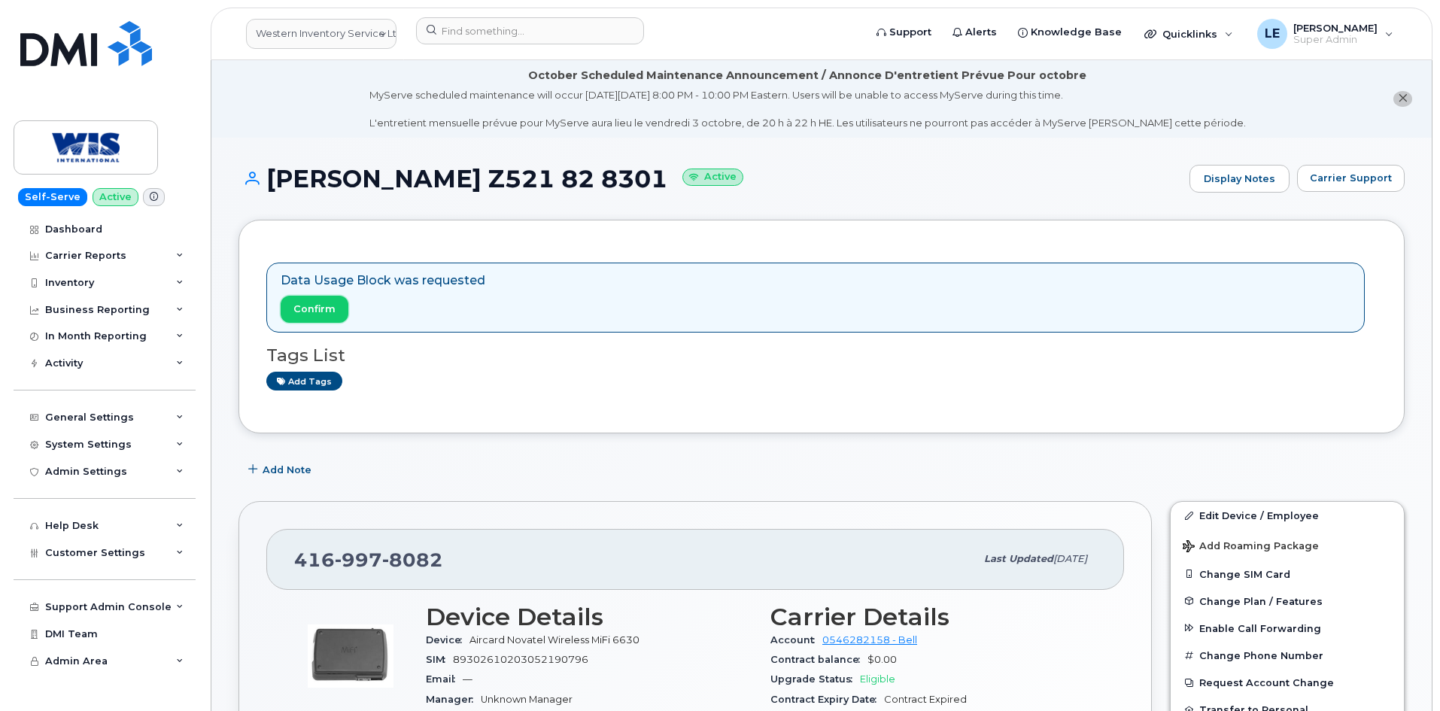
click at [294, 302] on span "Confirm" at bounding box center [314, 309] width 42 height 14
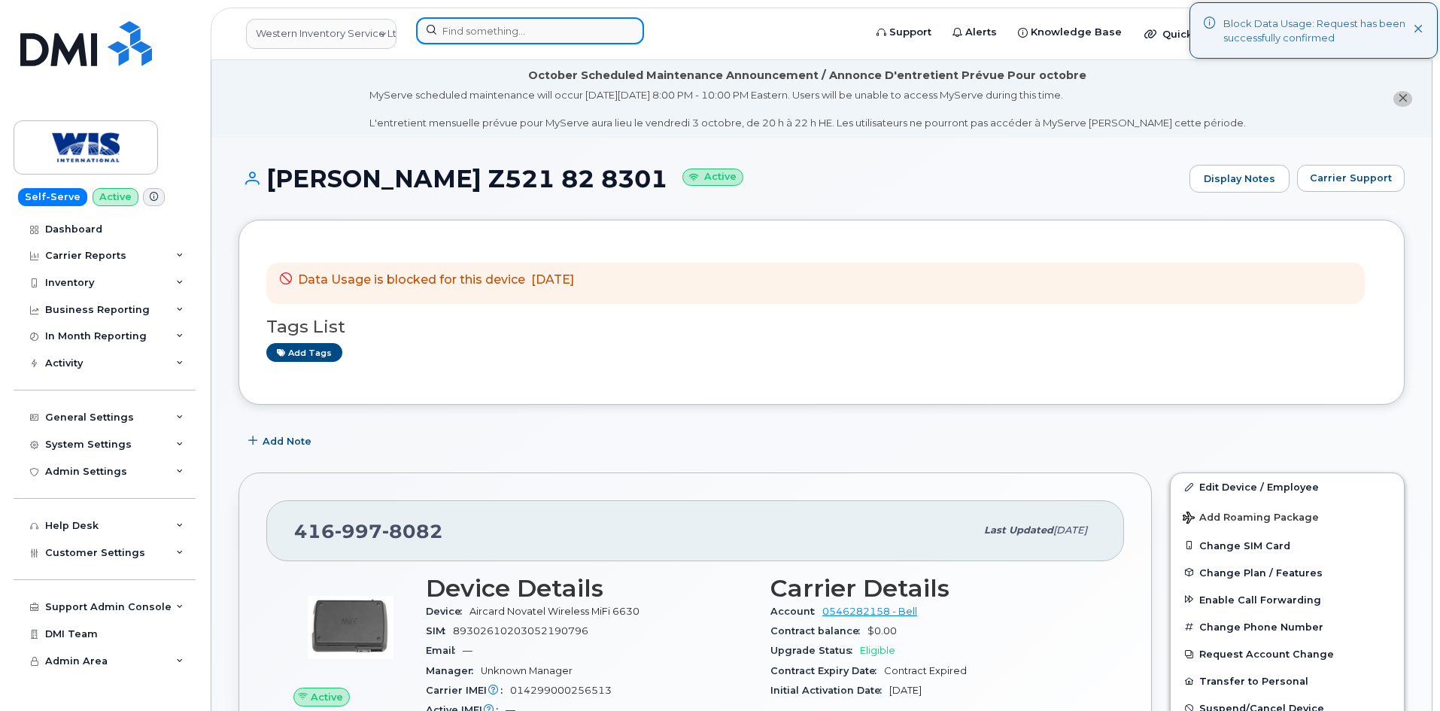
click at [464, 33] on input at bounding box center [530, 30] width 228 height 27
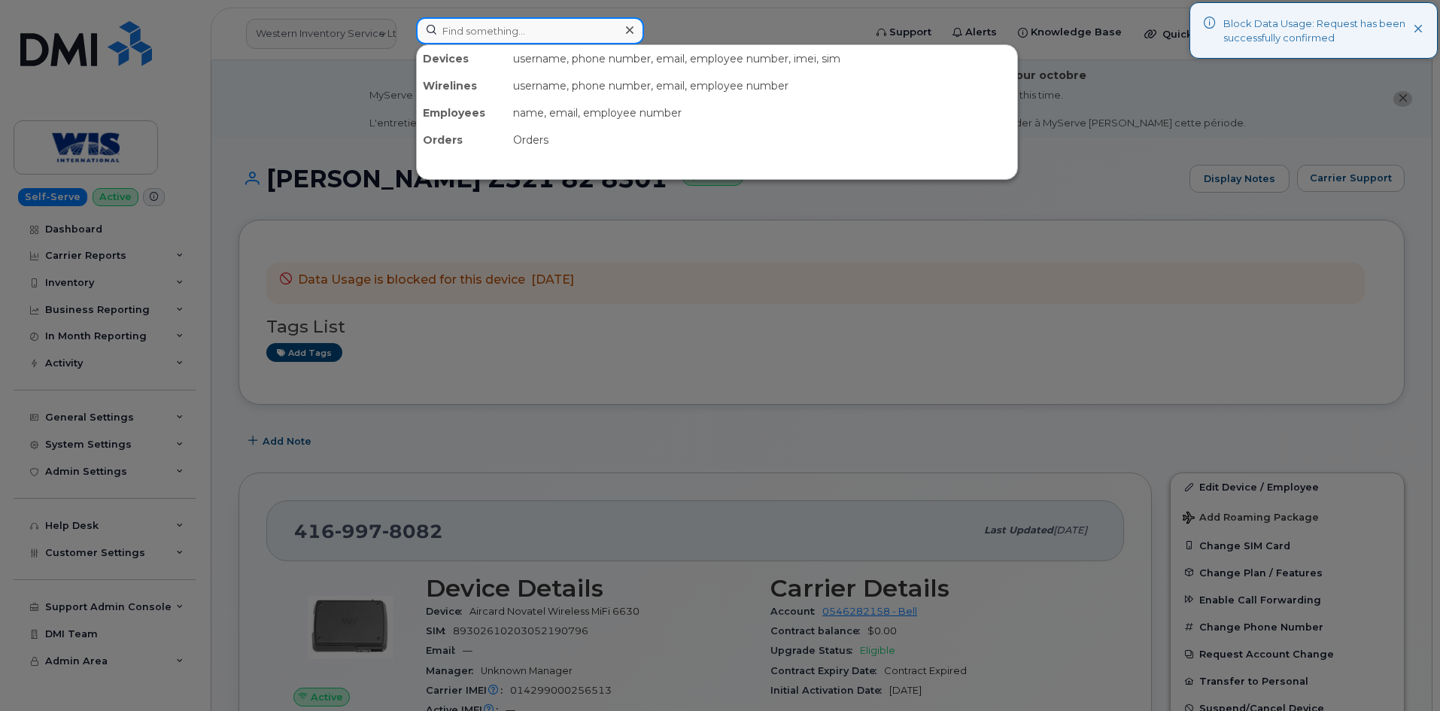
paste input "6472377797"
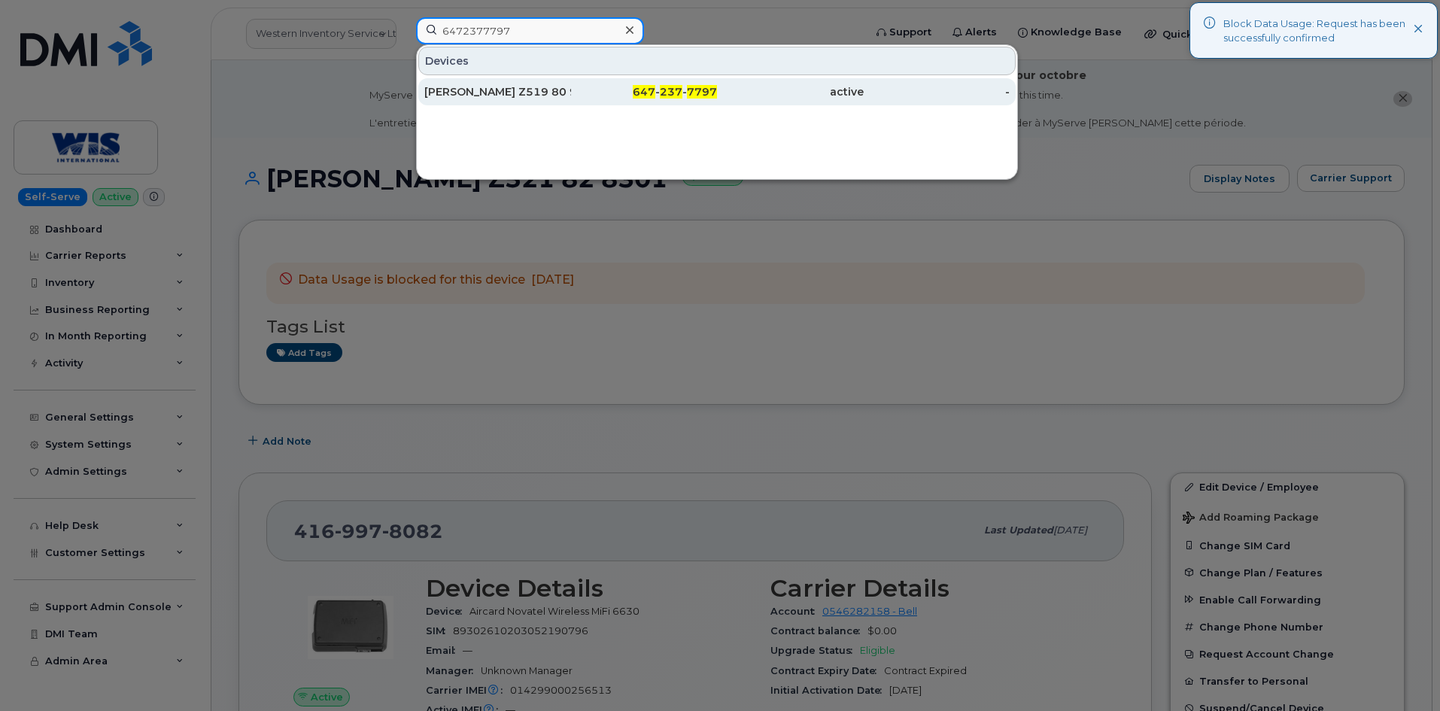
type input "6472377797"
click at [523, 81] on div "Jackie Gaudet Z519 80 9303" at bounding box center [497, 91] width 147 height 27
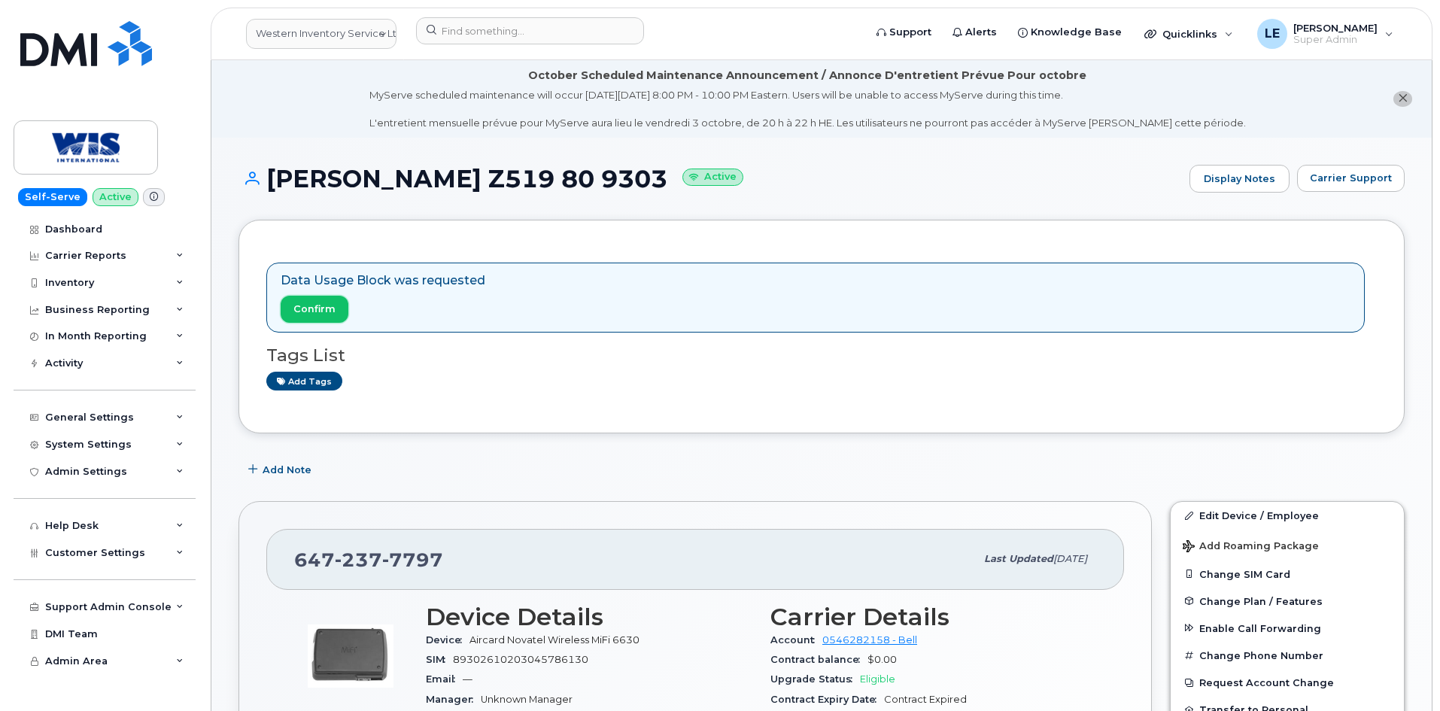
click at [328, 305] on span "Confirm" at bounding box center [314, 309] width 42 height 14
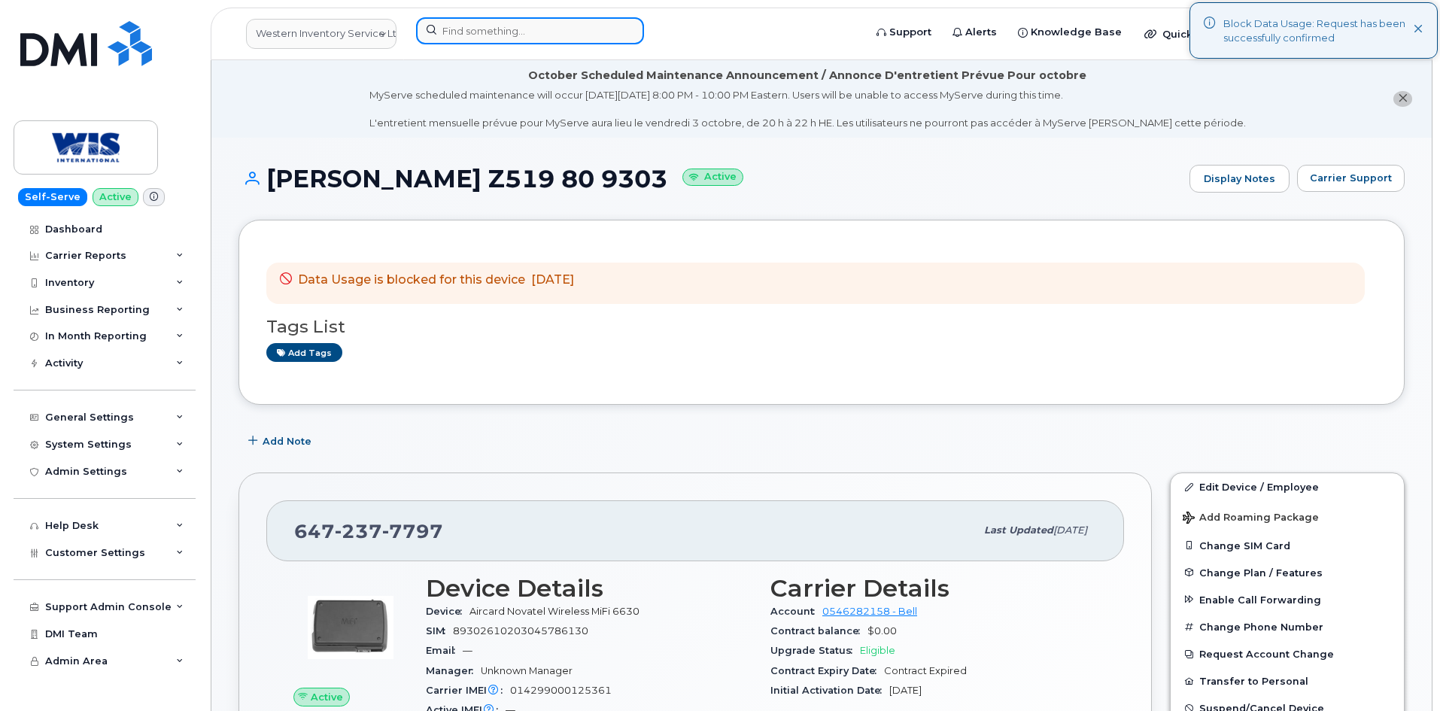
click at [535, 40] on input at bounding box center [530, 30] width 228 height 27
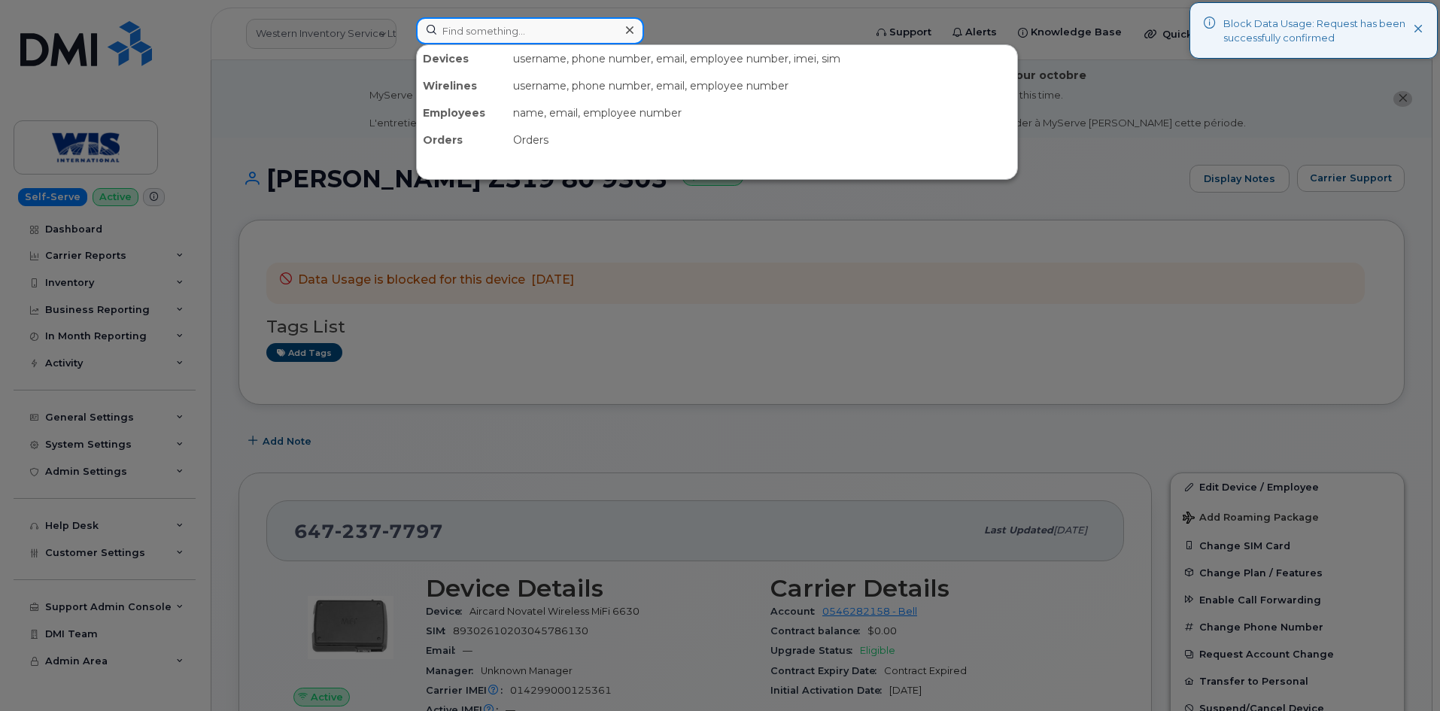
paste input "6472360437"
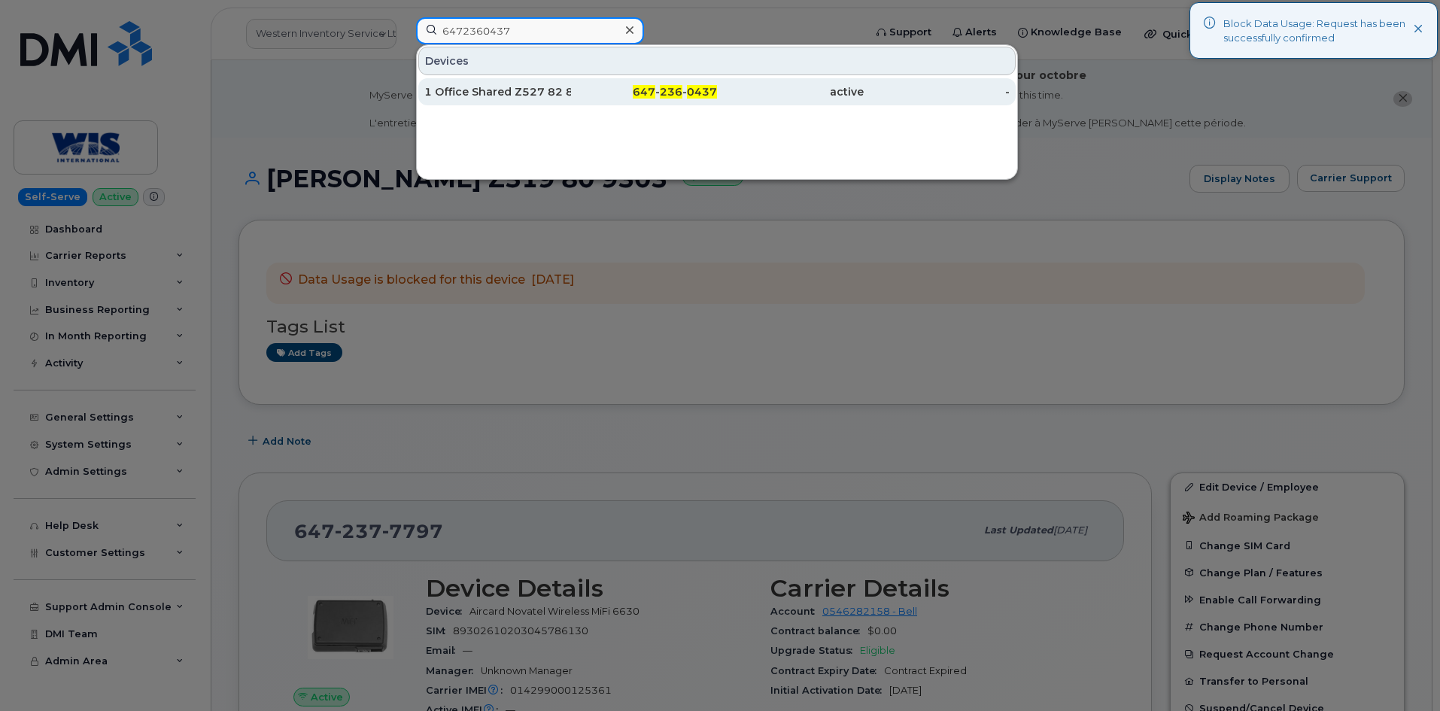
type input "6472360437"
click at [517, 85] on div "1 Office Shared Z527 82 8210" at bounding box center [497, 91] width 147 height 15
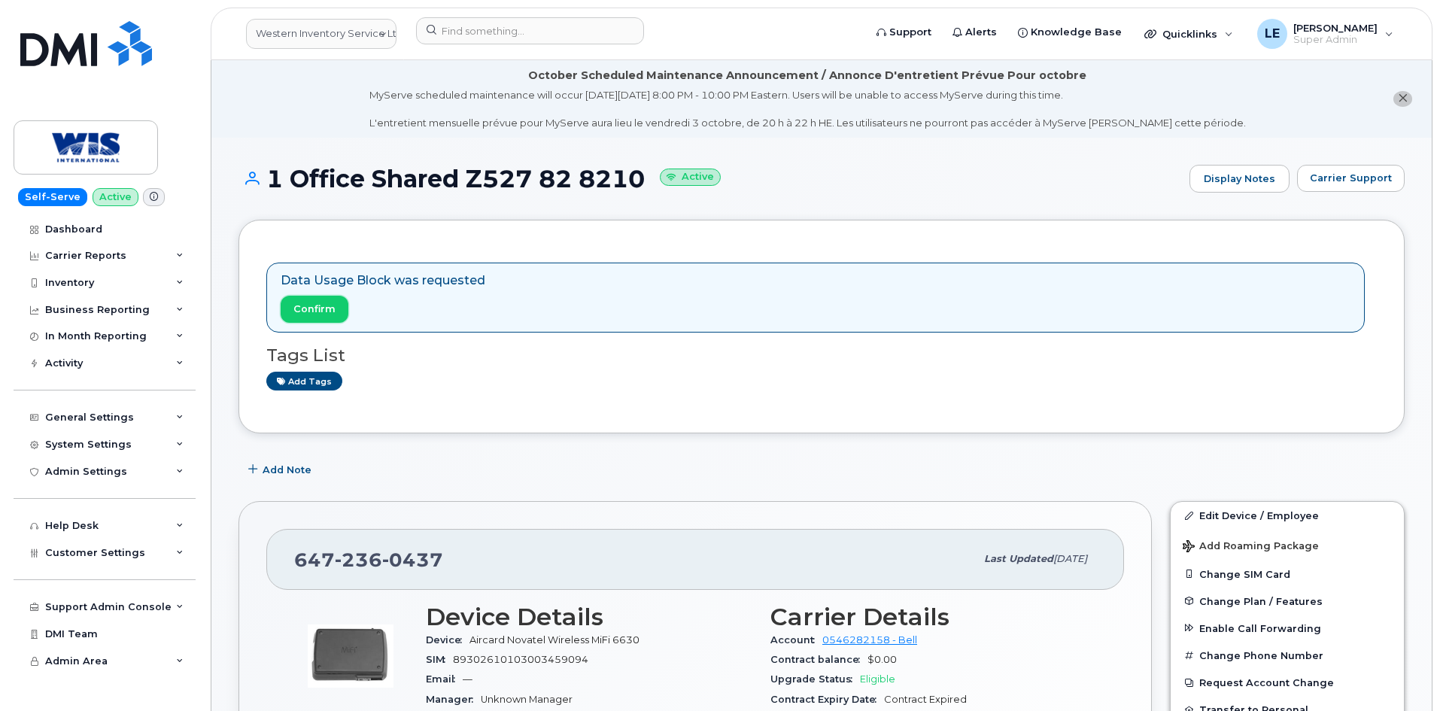
drag, startPoint x: 290, startPoint y: 317, endPoint x: 782, endPoint y: 84, distance: 544.3
click at [290, 317] on button "Confirm" at bounding box center [315, 309] width 68 height 27
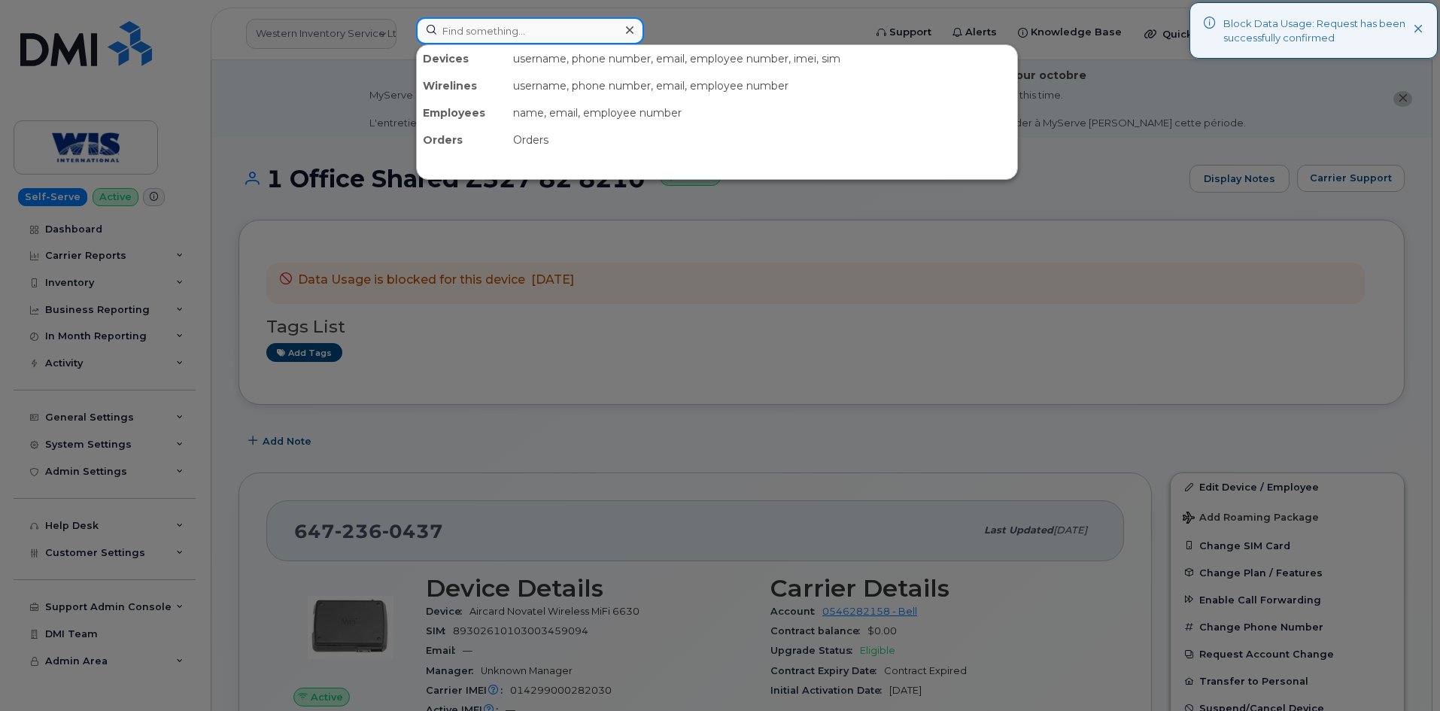
click at [566, 35] on input at bounding box center [530, 30] width 228 height 27
paste input "5194508167"
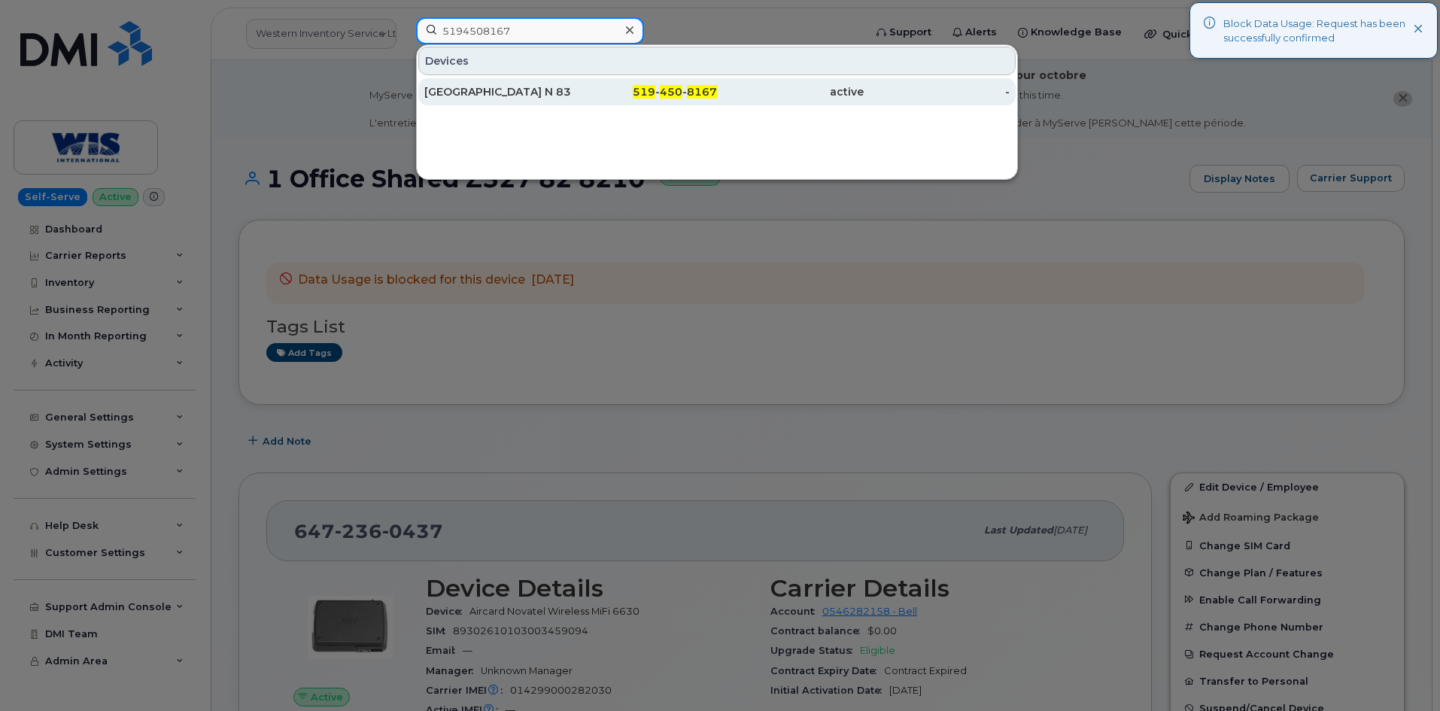
type input "5194508167"
click at [563, 84] on div "[GEOGRAPHIC_DATA] N 8349 82 82 8349" at bounding box center [497, 91] width 147 height 27
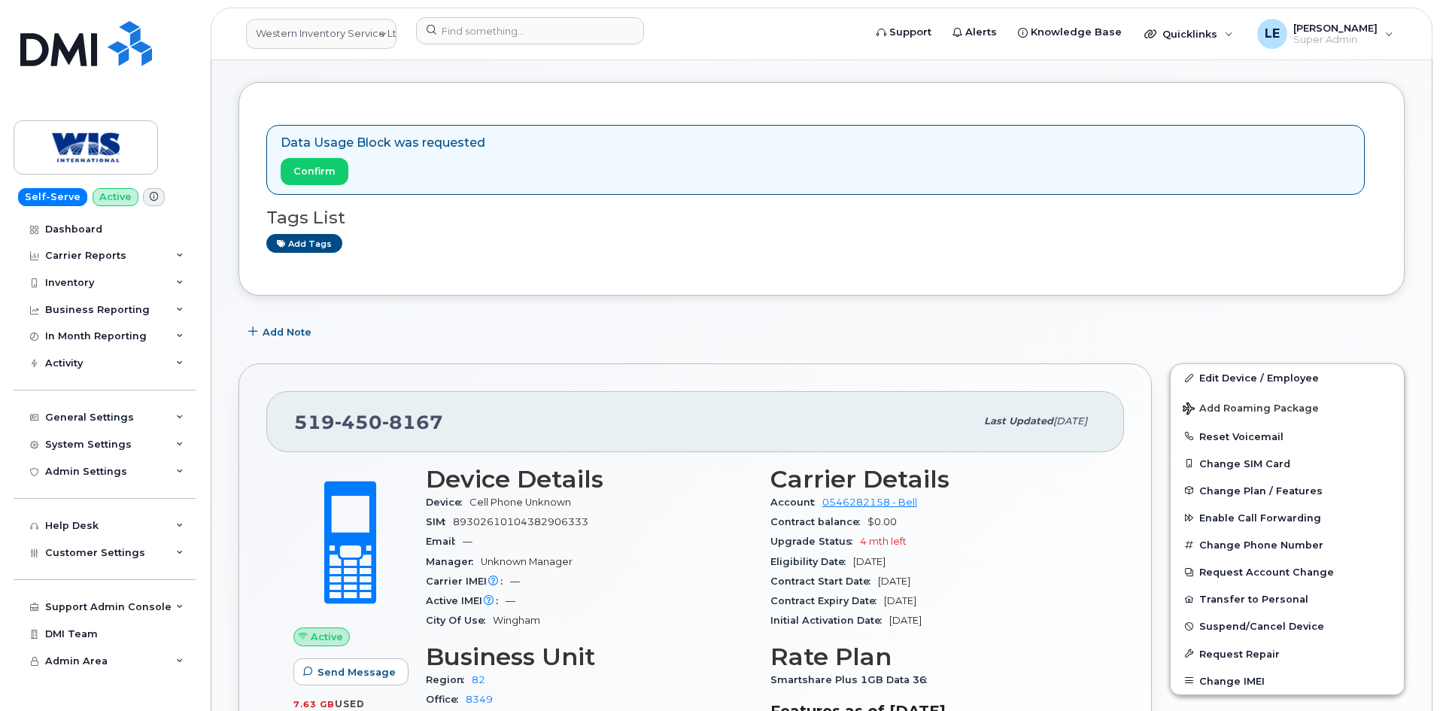
scroll to position [151, 0]
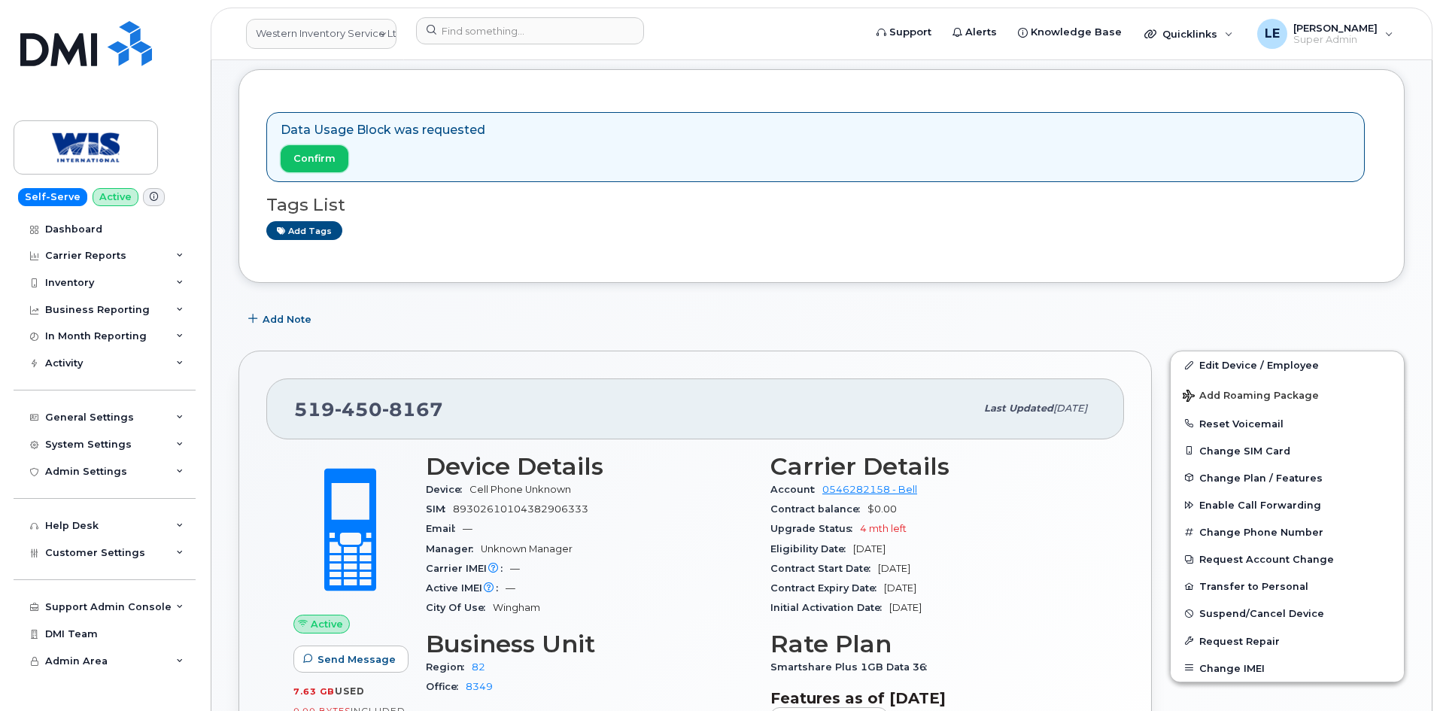
click at [326, 166] on span "Confirm" at bounding box center [314, 158] width 42 height 14
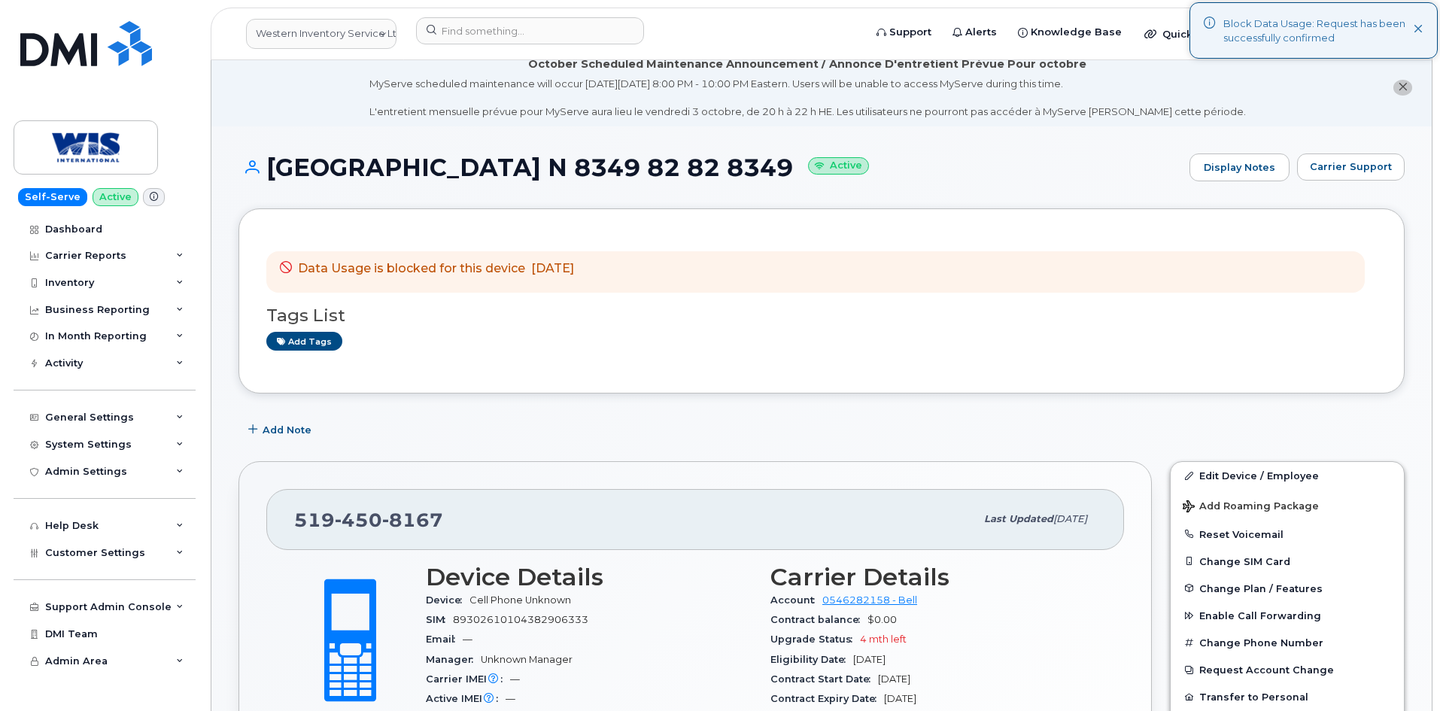
scroll to position [0, 0]
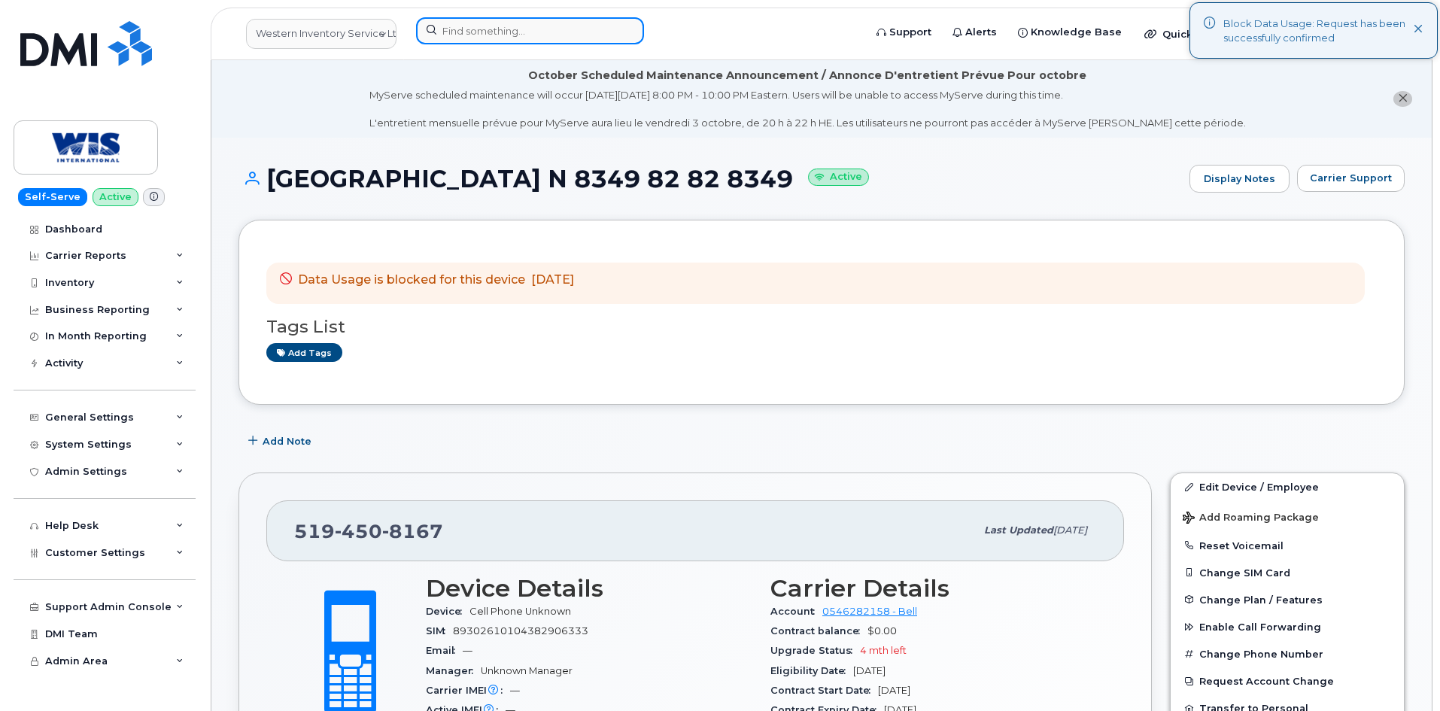
click at [491, 28] on input at bounding box center [530, 30] width 228 height 27
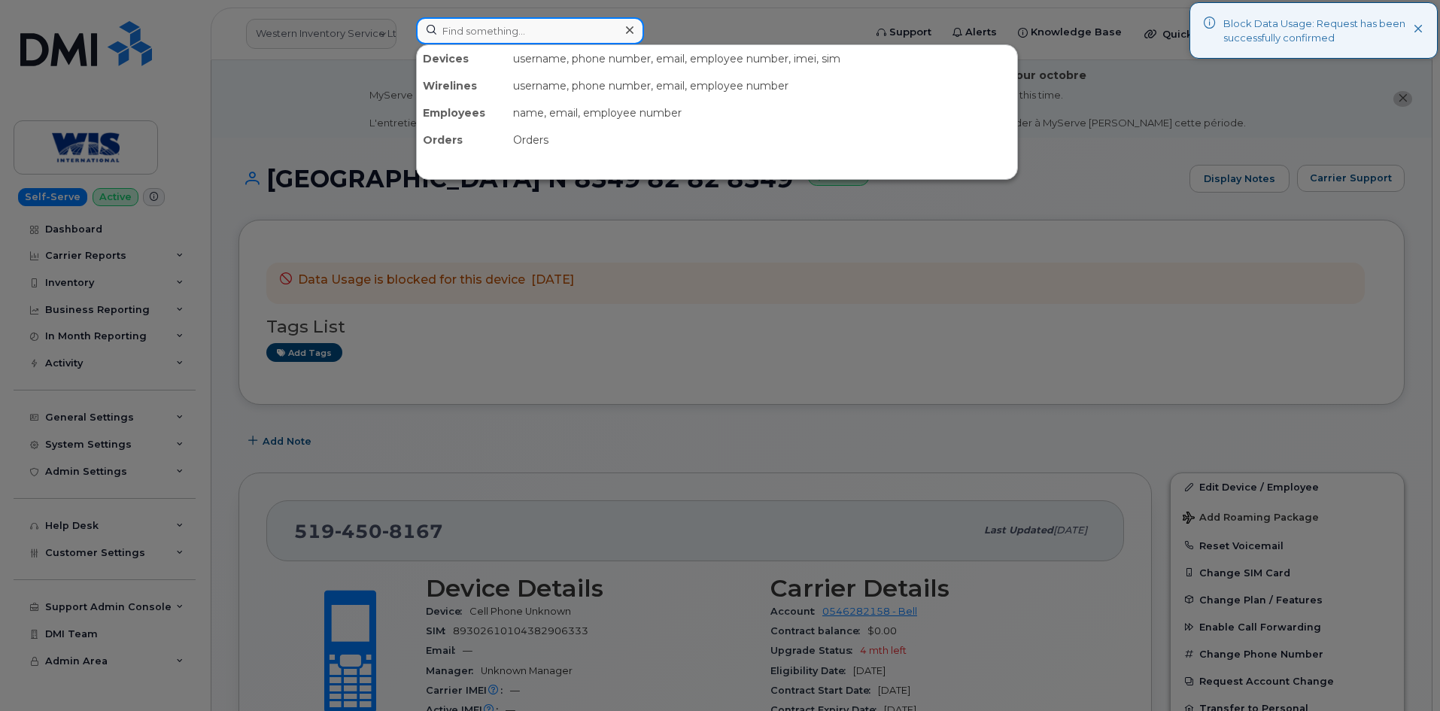
paste input "7052827098"
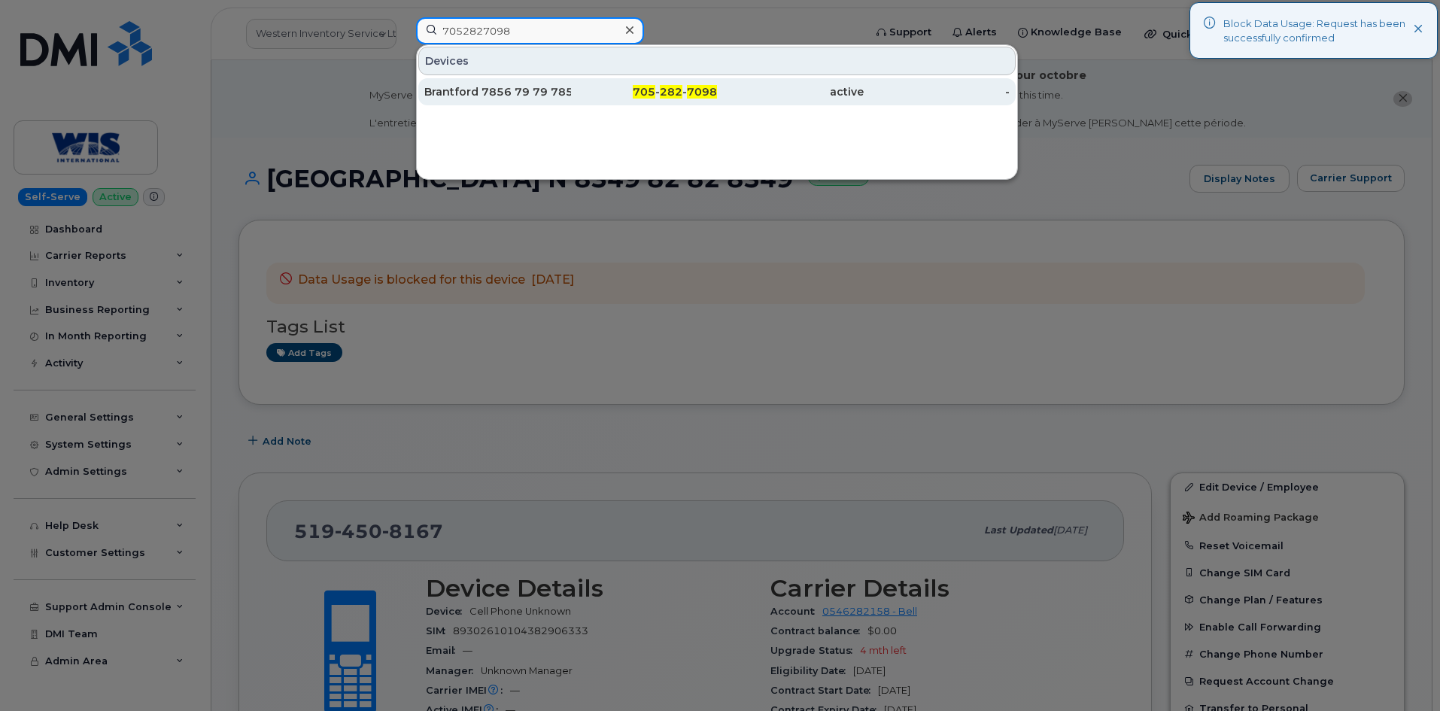
type input "7052827098"
click at [510, 95] on div "Brantford 7856 79 79 7856" at bounding box center [497, 91] width 147 height 15
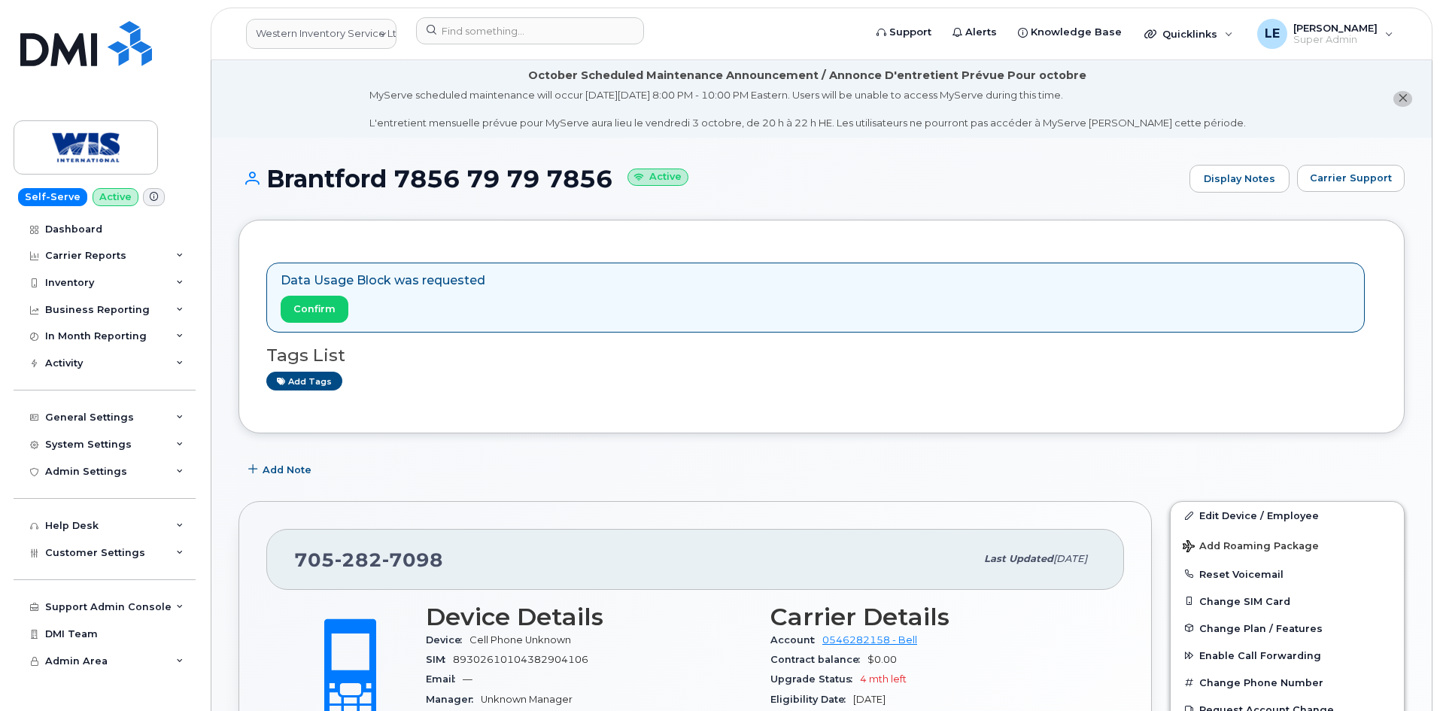
click at [287, 326] on div "Data Usage Block was requested Confirm" at bounding box center [815, 298] width 1099 height 70
click at [300, 317] on button "Confirm" at bounding box center [315, 309] width 68 height 27
